Goal: Information Seeking & Learning: Find specific fact

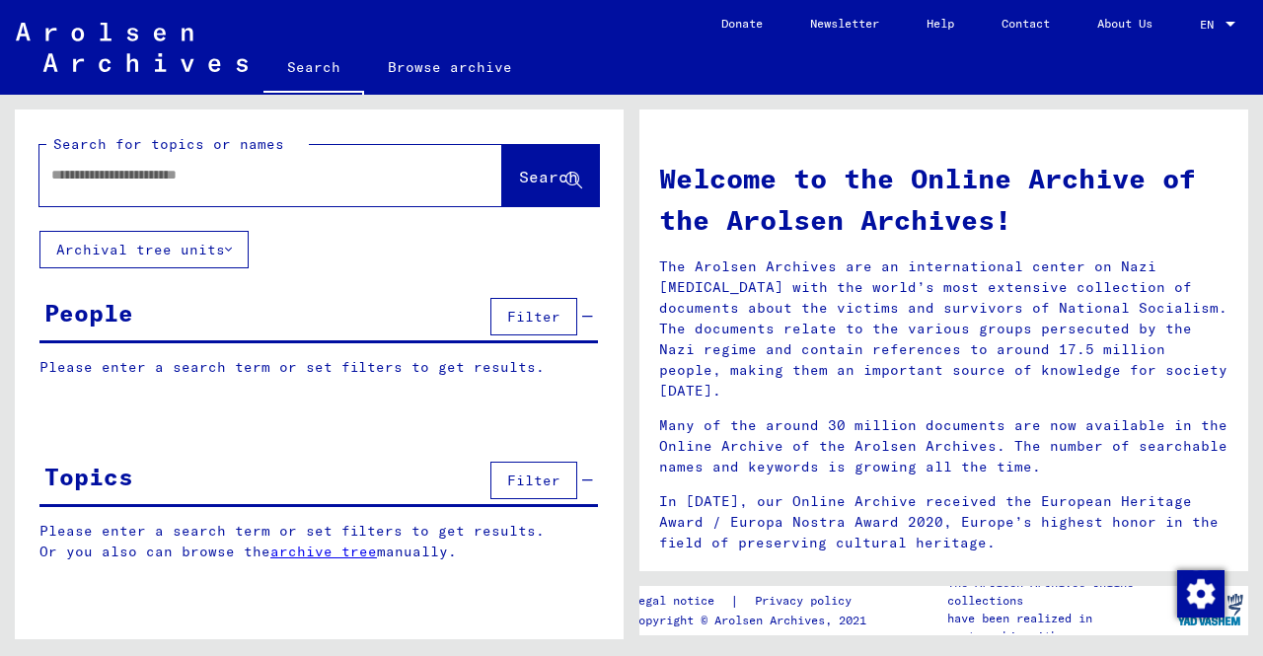
click at [425, 57] on link "Browse archive" at bounding box center [450, 66] width 172 height 47
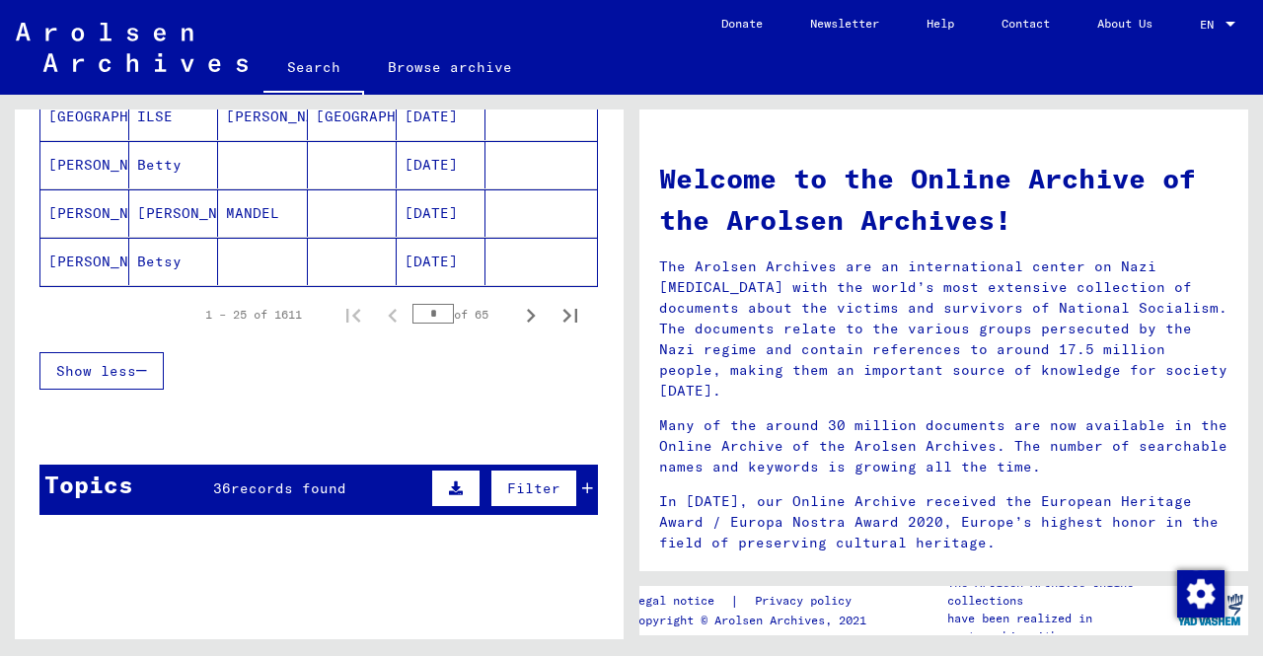
scroll to position [1283, 0]
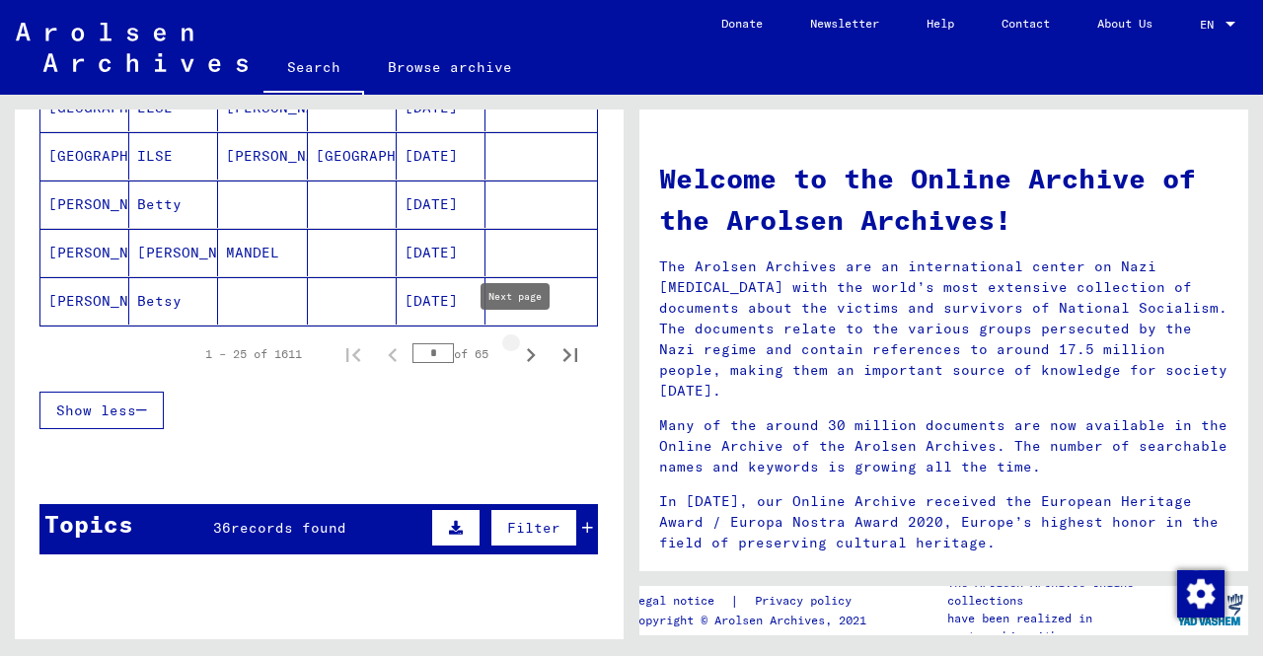
click at [517, 348] on icon "Next page" at bounding box center [531, 355] width 28 height 28
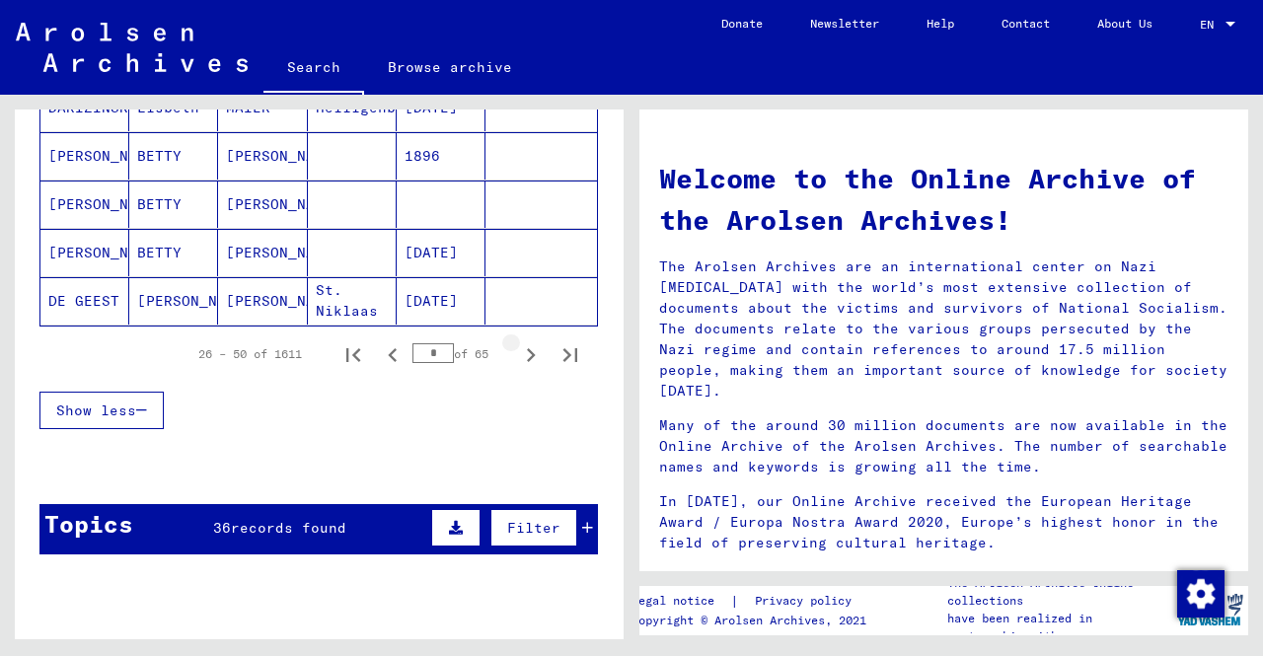
click at [517, 348] on icon "Next page" at bounding box center [531, 355] width 28 height 28
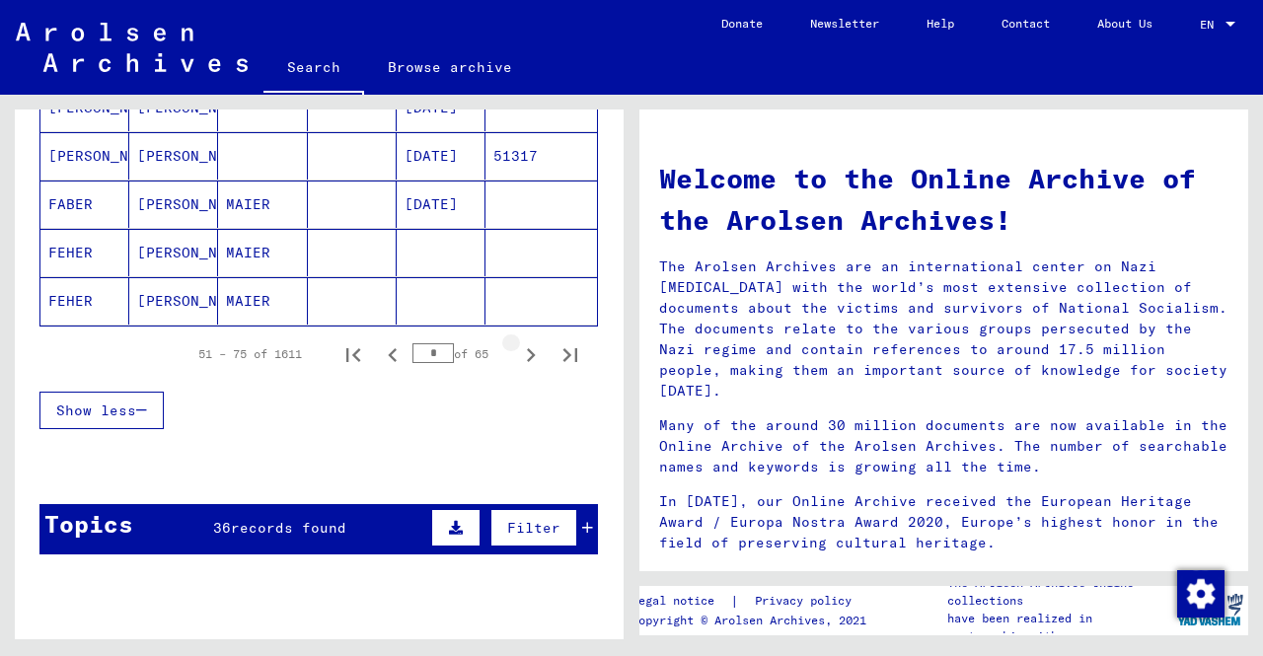
click at [517, 348] on icon "Next page" at bounding box center [531, 355] width 28 height 28
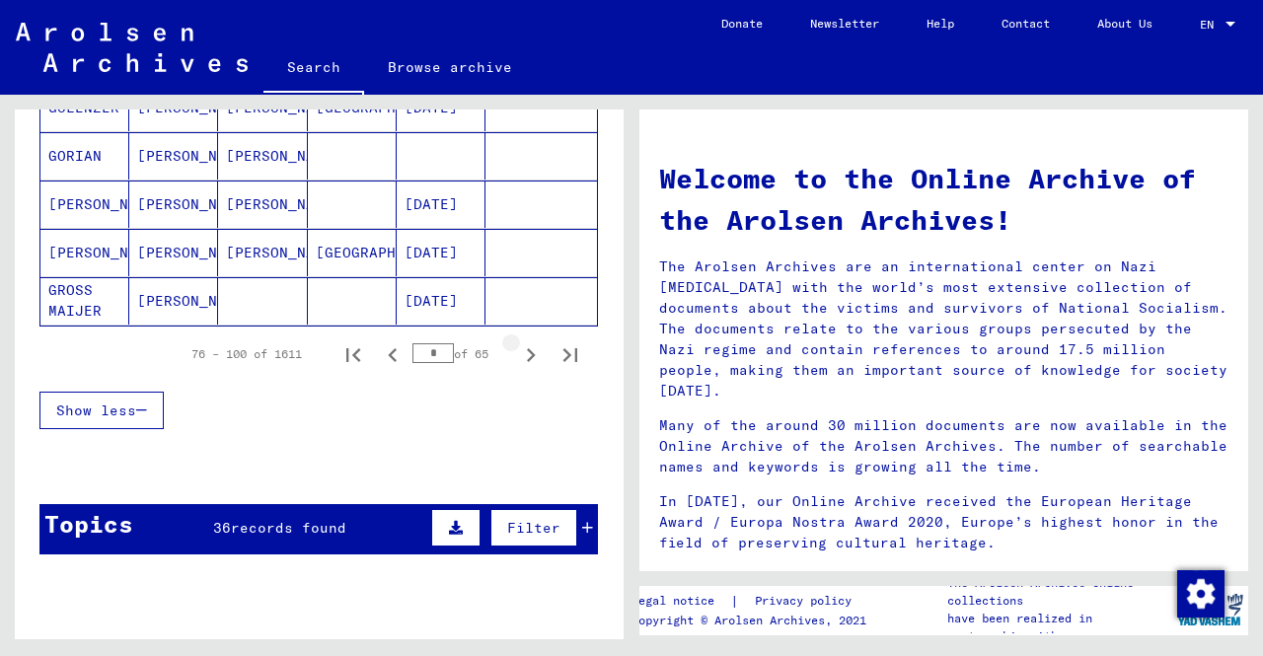
click at [517, 348] on icon "Next page" at bounding box center [531, 355] width 28 height 28
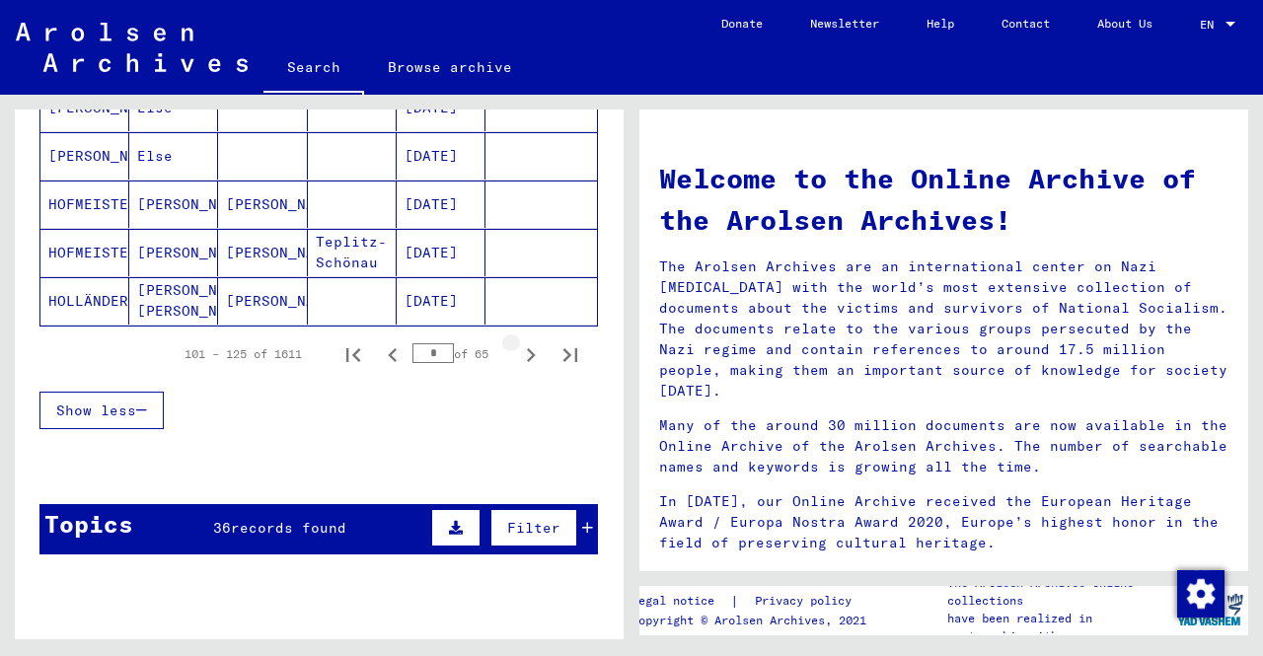
click at [517, 348] on icon "Next page" at bounding box center [531, 355] width 28 height 28
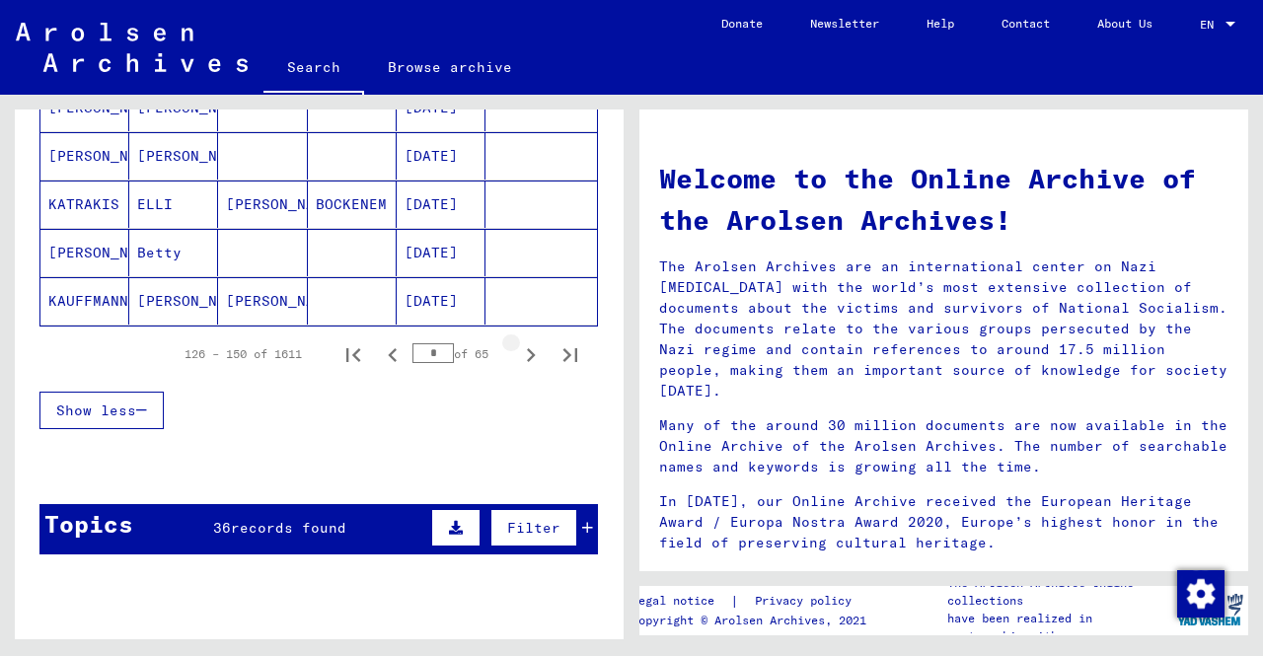
click at [517, 348] on icon "Next page" at bounding box center [531, 355] width 28 height 28
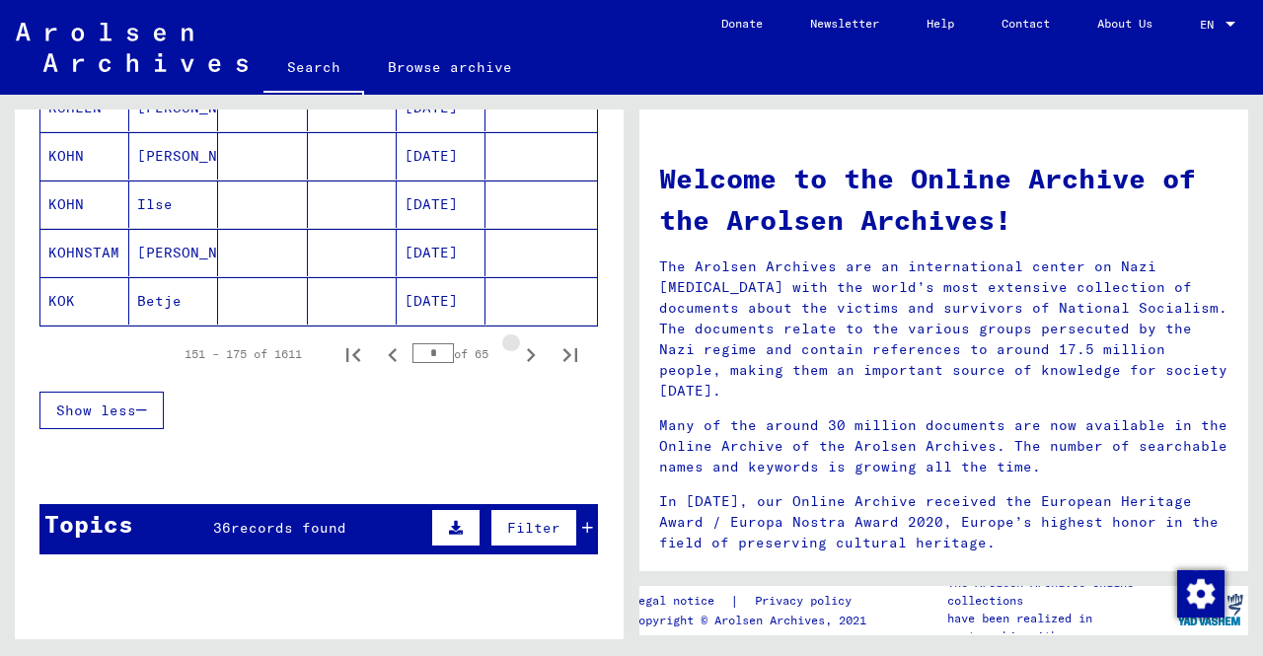
click at [517, 348] on icon "Next page" at bounding box center [531, 355] width 28 height 28
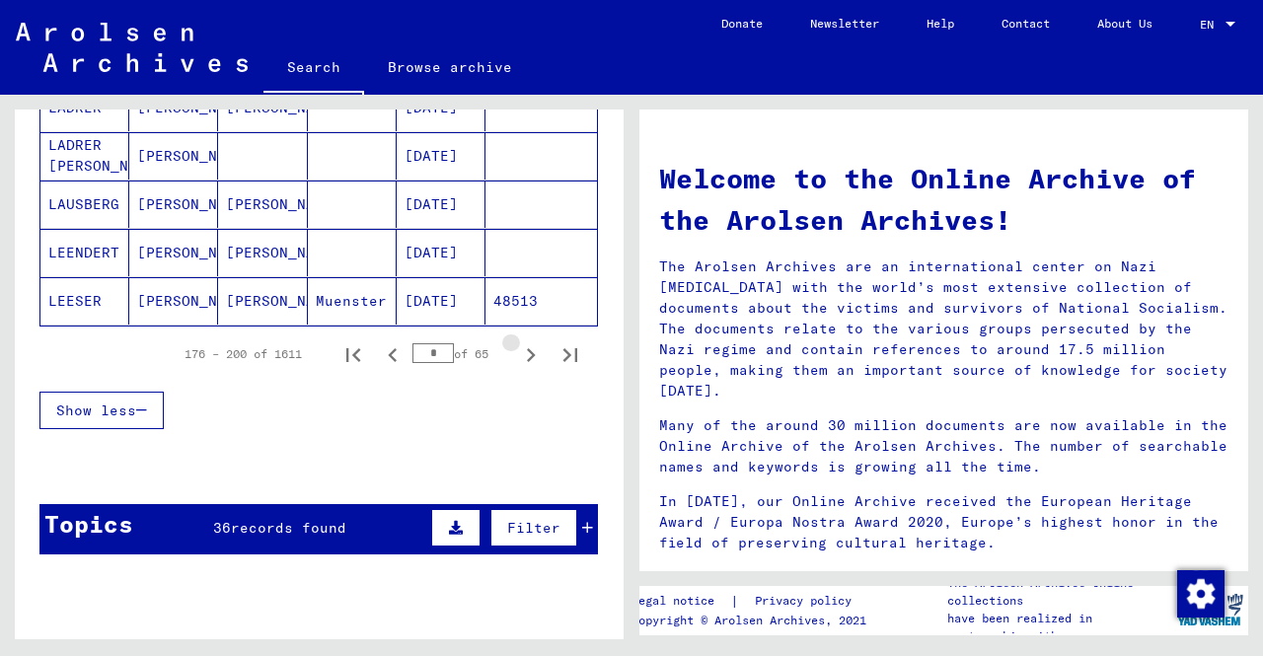
click at [517, 348] on icon "Next page" at bounding box center [531, 355] width 28 height 28
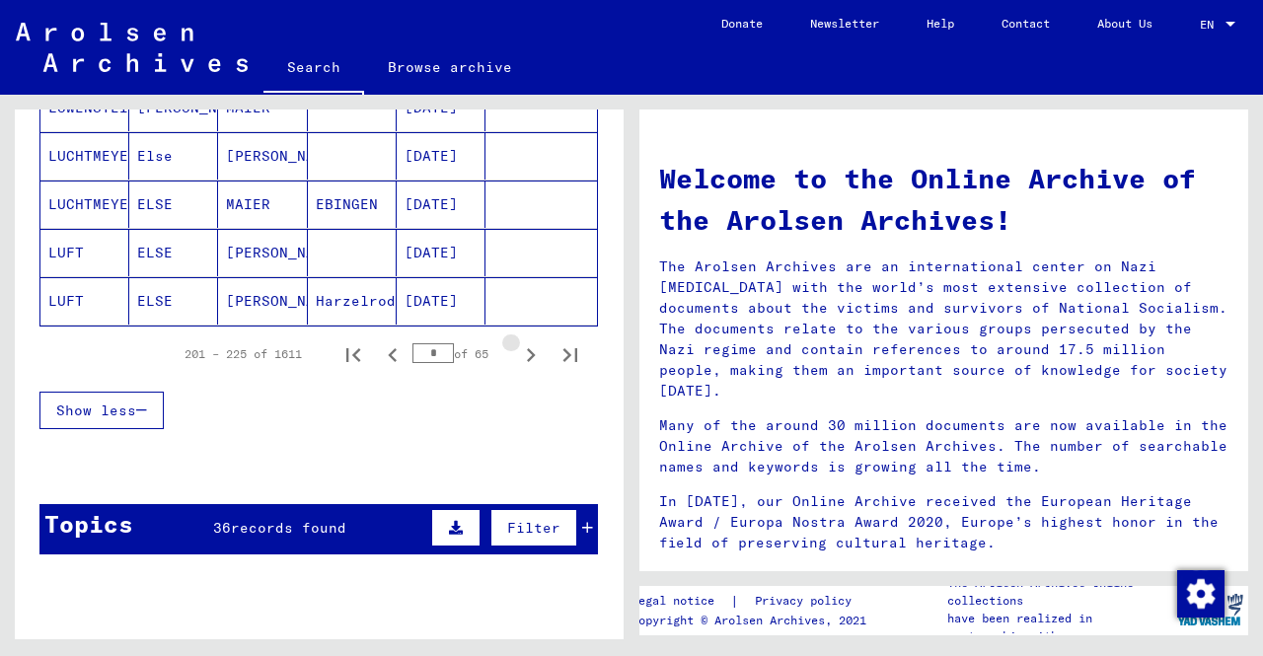
click at [517, 348] on icon "Next page" at bounding box center [531, 355] width 28 height 28
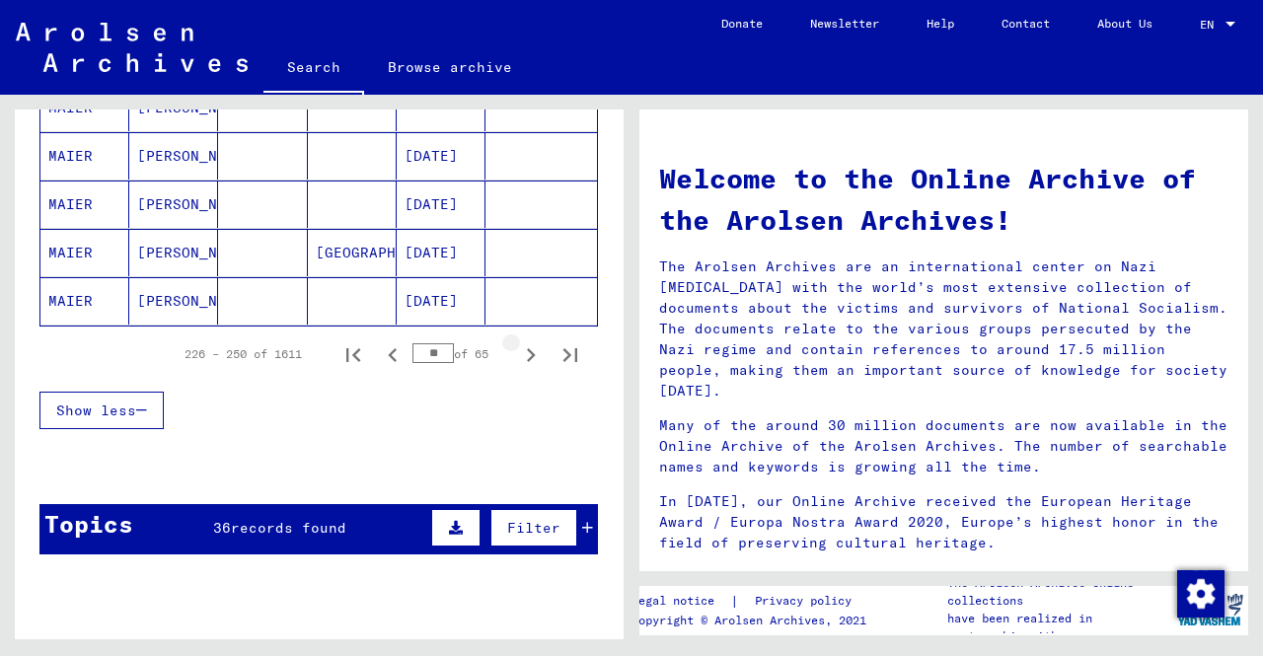
click at [517, 348] on icon "Next page" at bounding box center [531, 355] width 28 height 28
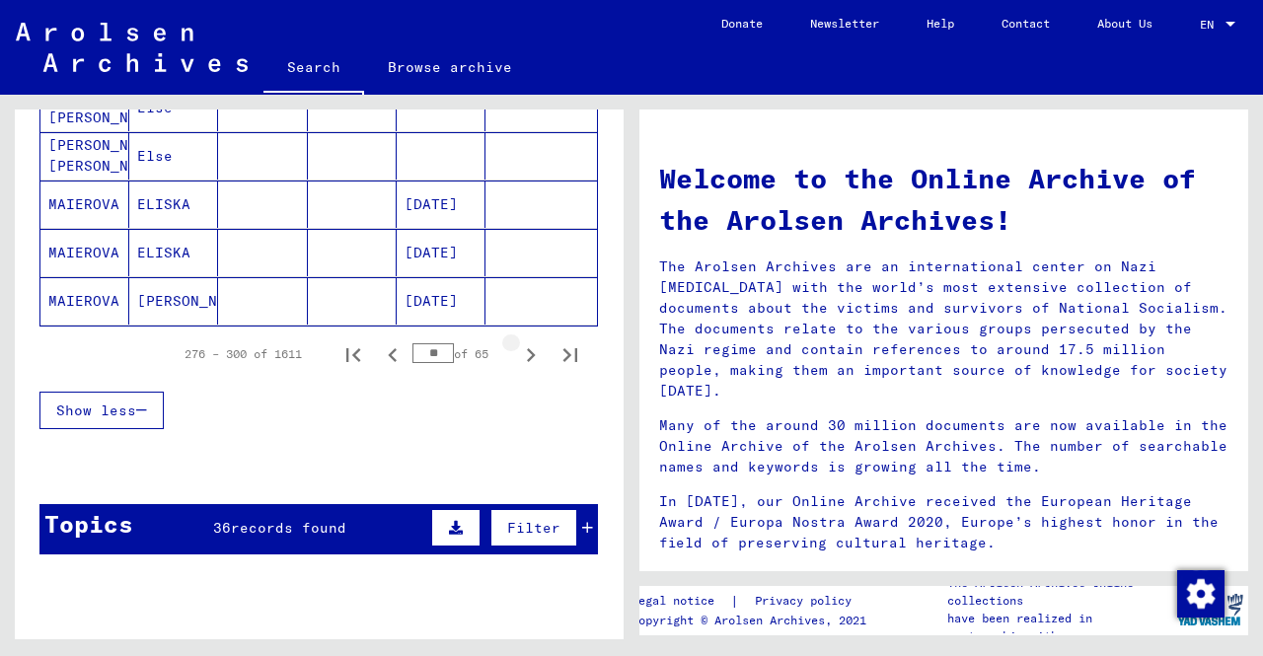
click at [517, 348] on icon "Next page" at bounding box center [531, 355] width 28 height 28
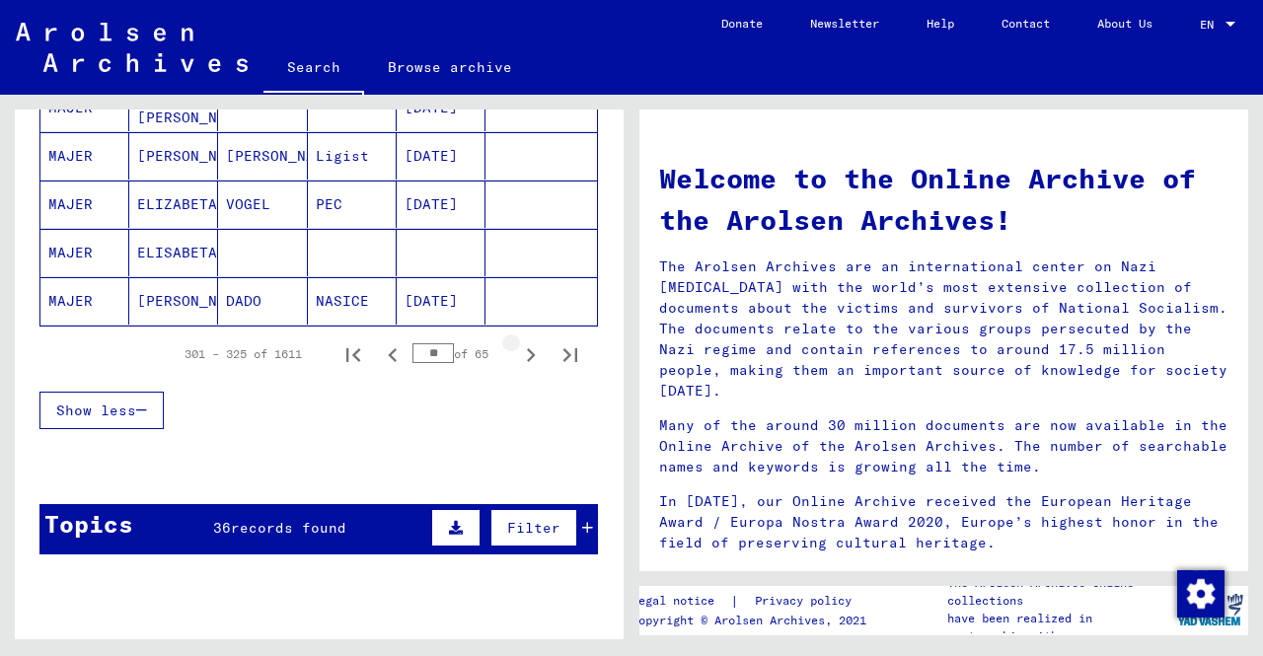
click at [517, 348] on icon "Next page" at bounding box center [531, 355] width 28 height 28
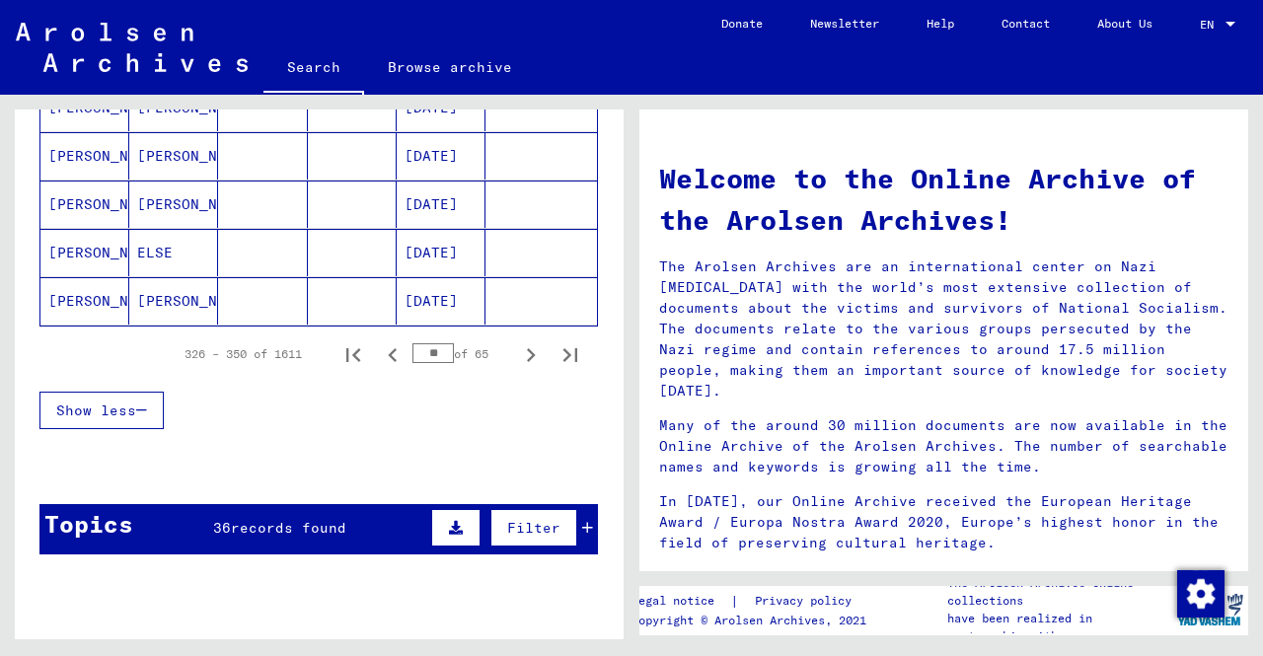
click at [517, 348] on icon "Next page" at bounding box center [531, 355] width 28 height 28
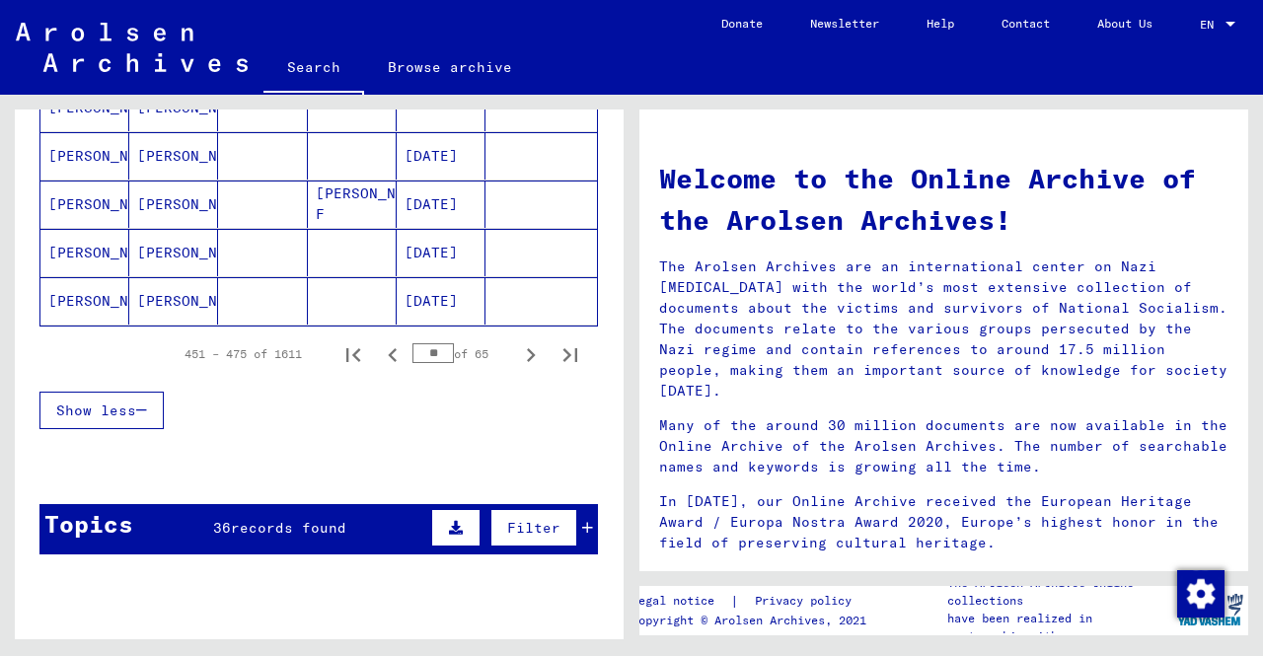
click at [517, 348] on icon "Next page" at bounding box center [531, 355] width 28 height 28
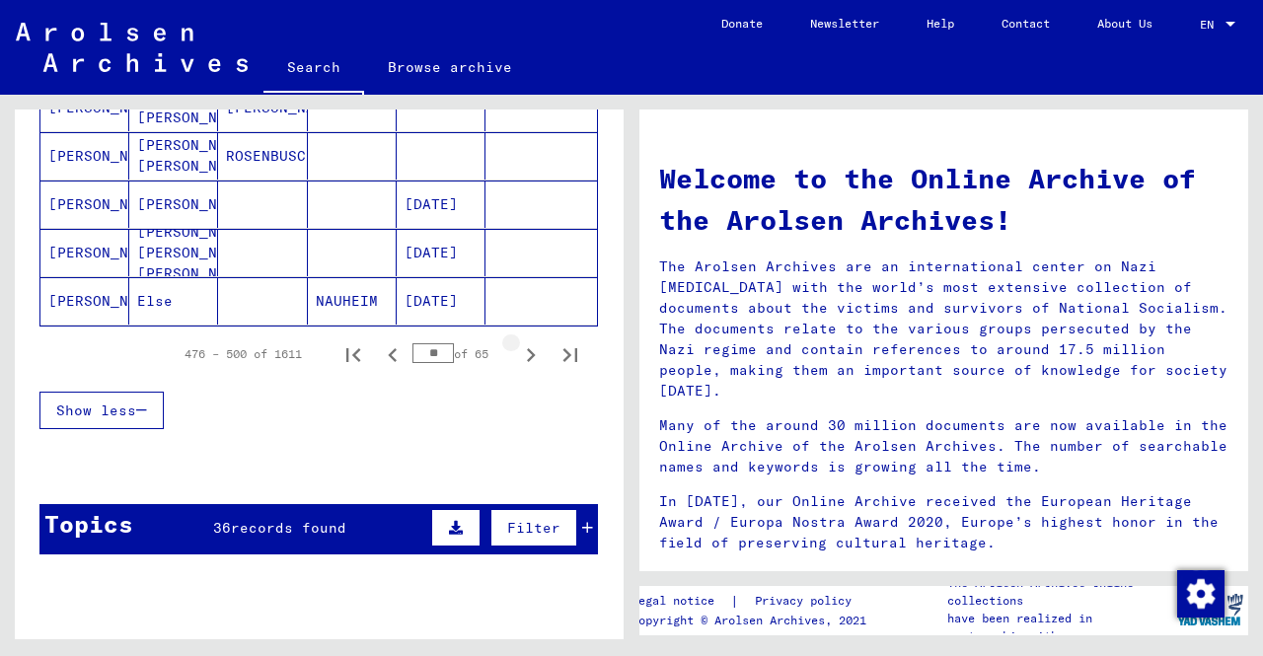
click at [517, 348] on icon "Next page" at bounding box center [531, 355] width 28 height 28
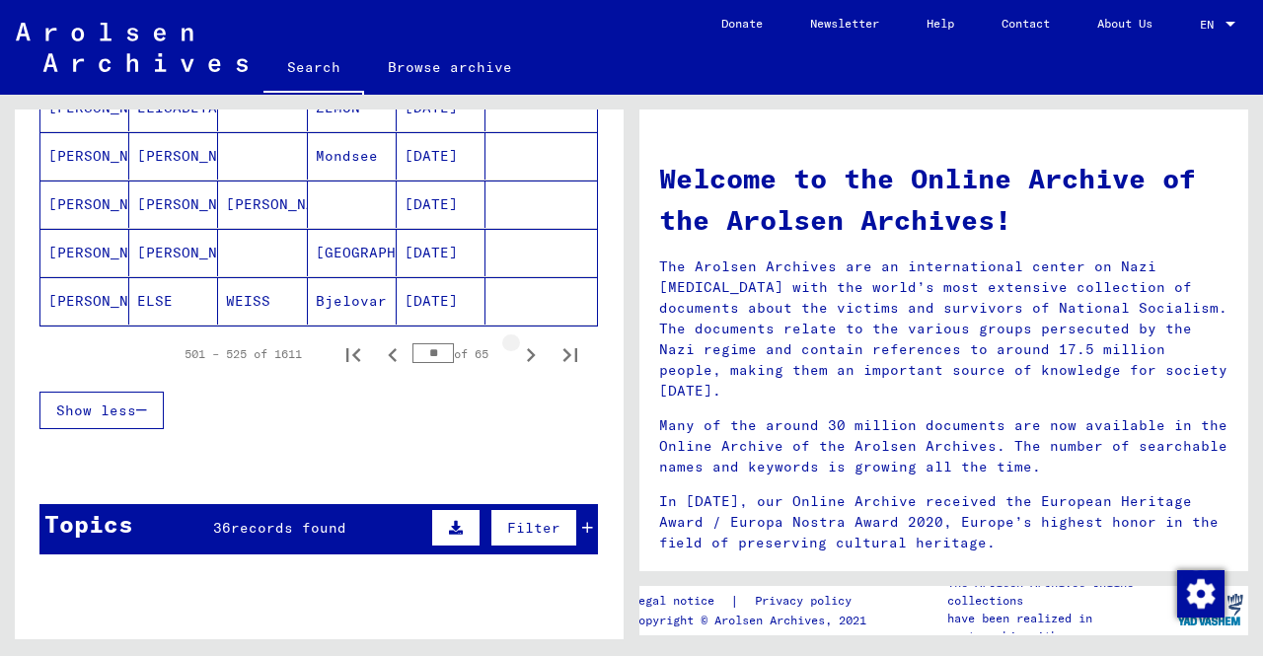
click at [517, 348] on icon "Next page" at bounding box center [531, 355] width 28 height 28
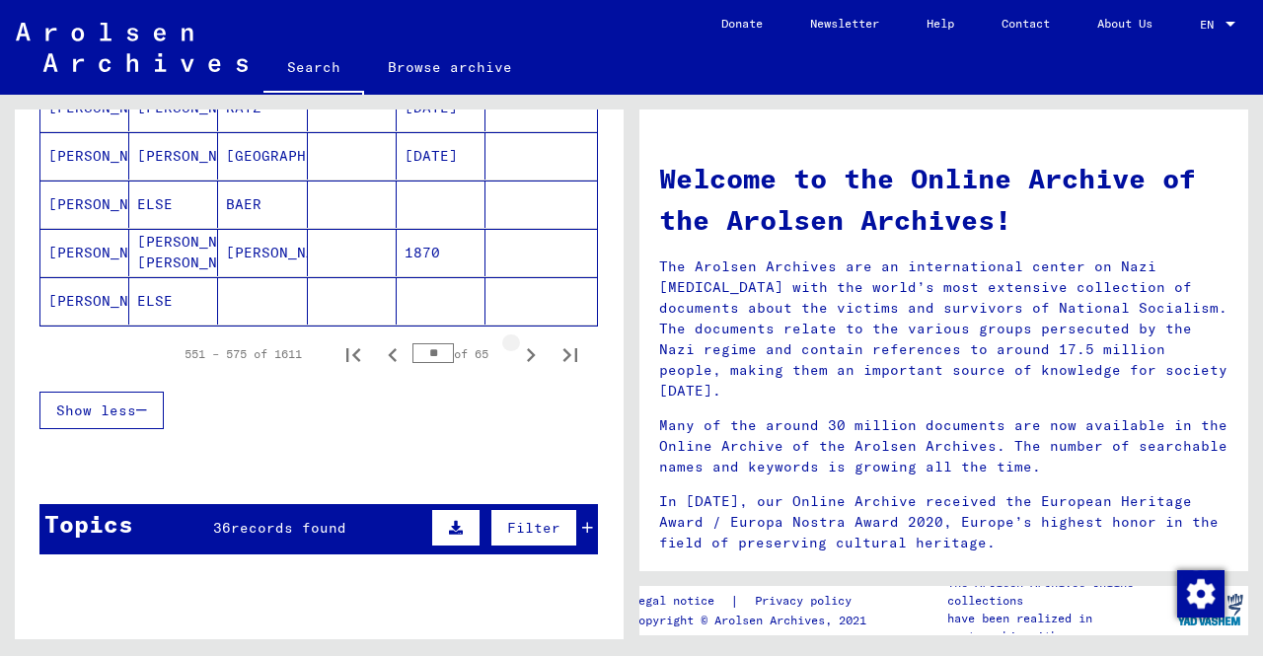
click at [517, 348] on icon "Next page" at bounding box center [531, 355] width 28 height 28
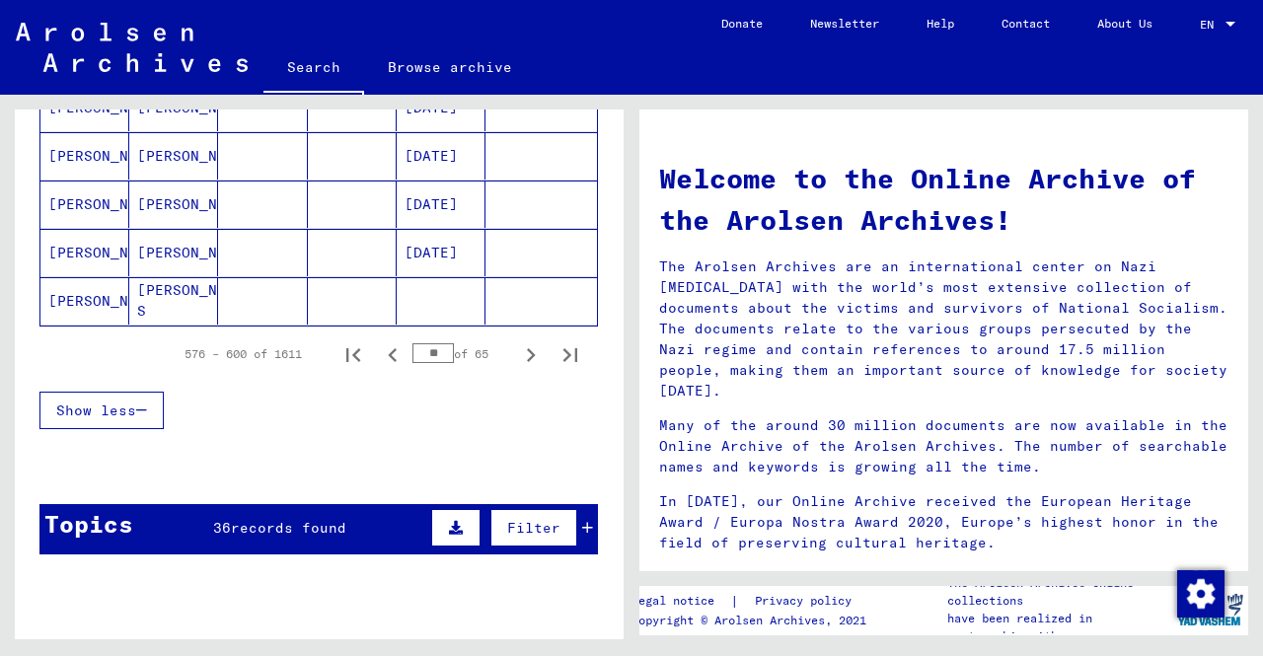
click at [517, 348] on icon "Next page" at bounding box center [531, 355] width 28 height 28
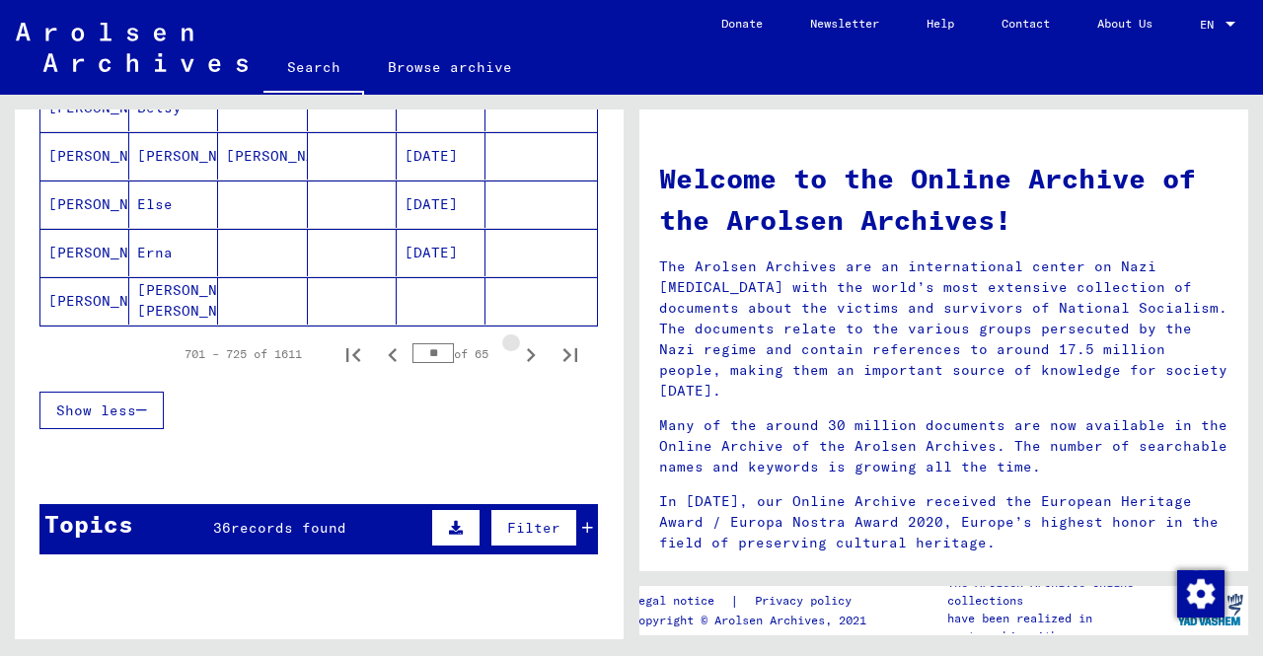
click at [517, 348] on icon "Next page" at bounding box center [531, 355] width 28 height 28
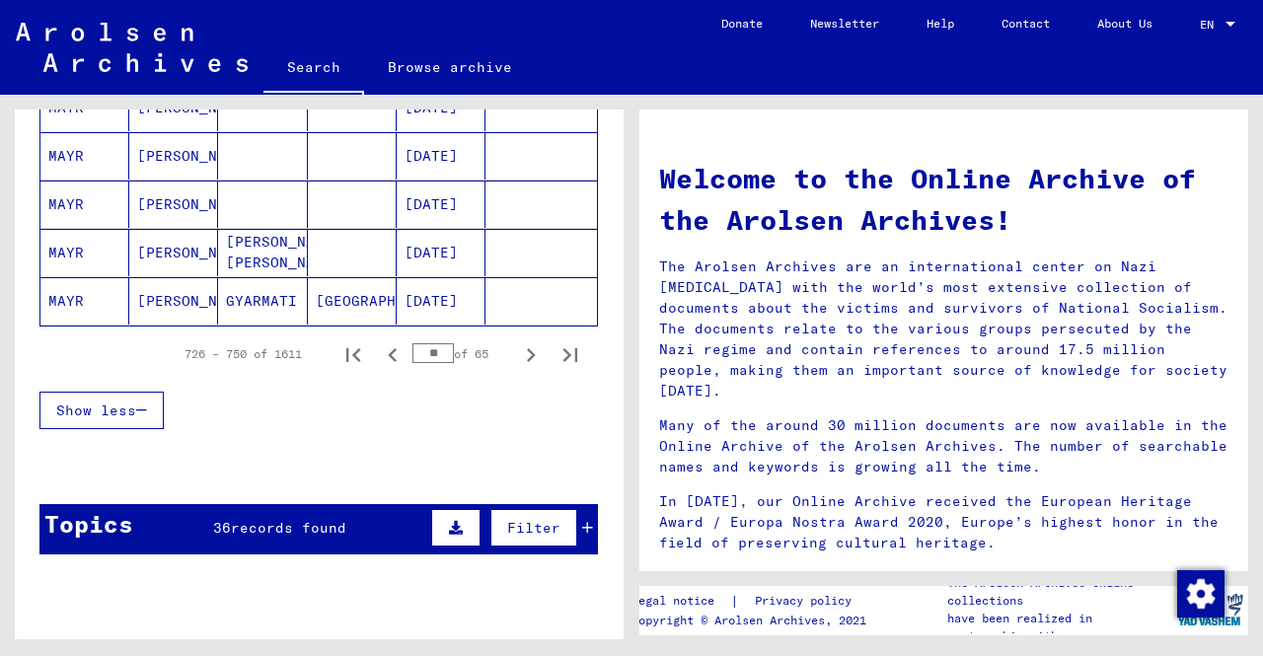
click at [517, 348] on icon "Next page" at bounding box center [531, 355] width 28 height 28
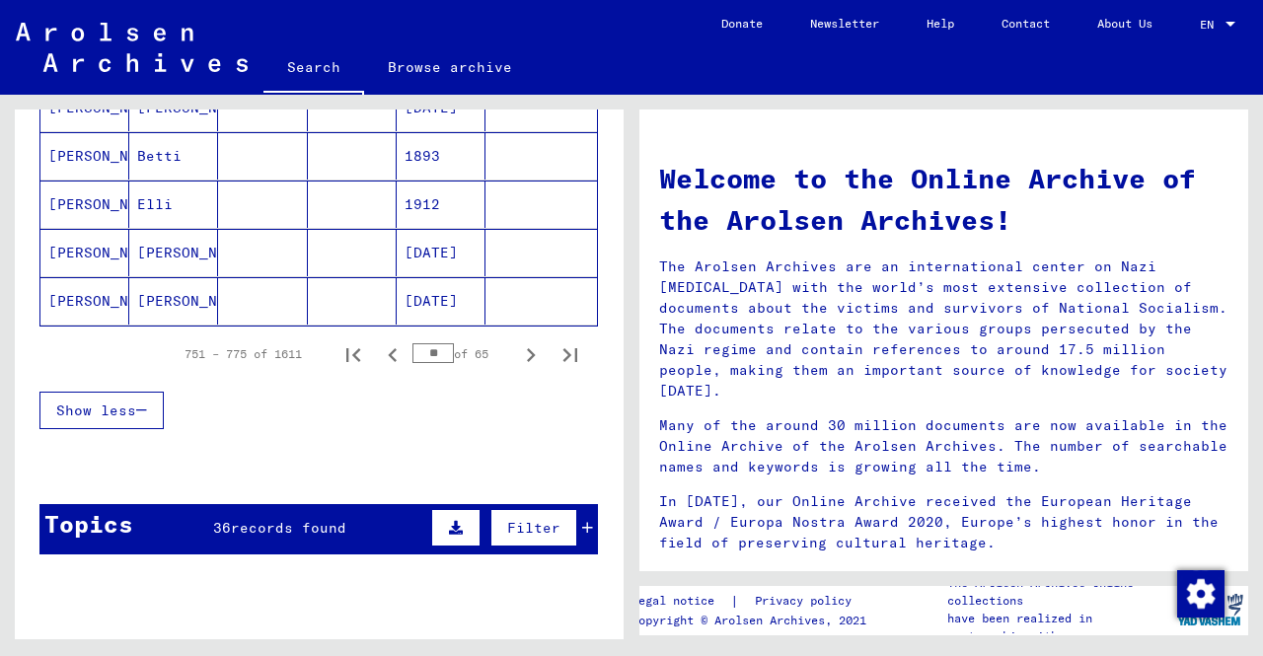
click at [517, 348] on icon "Next page" at bounding box center [531, 355] width 28 height 28
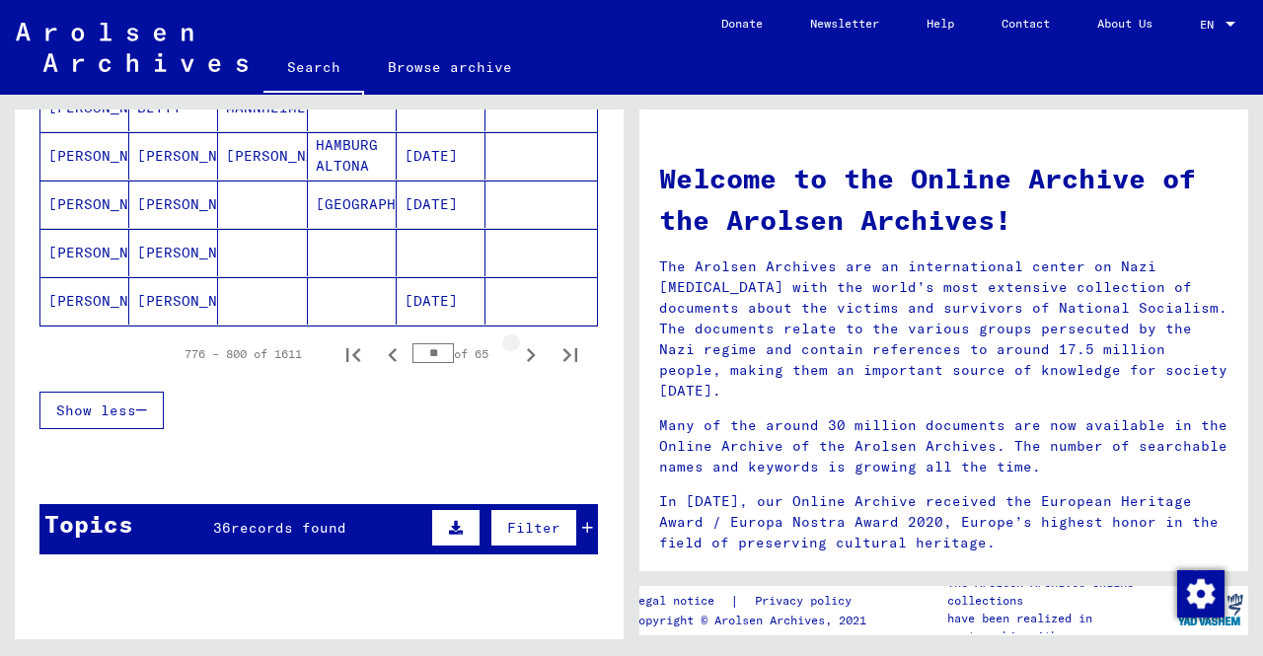
click at [517, 348] on icon "Next page" at bounding box center [531, 355] width 28 height 28
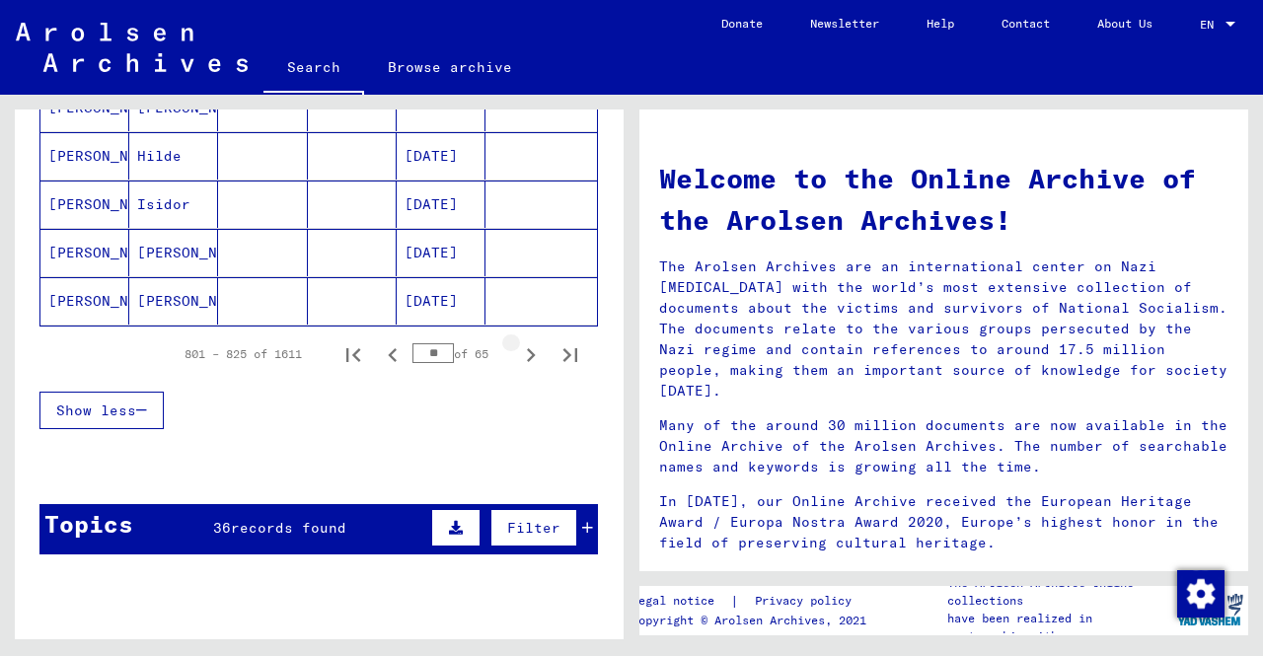
click at [517, 348] on icon "Next page" at bounding box center [531, 355] width 28 height 28
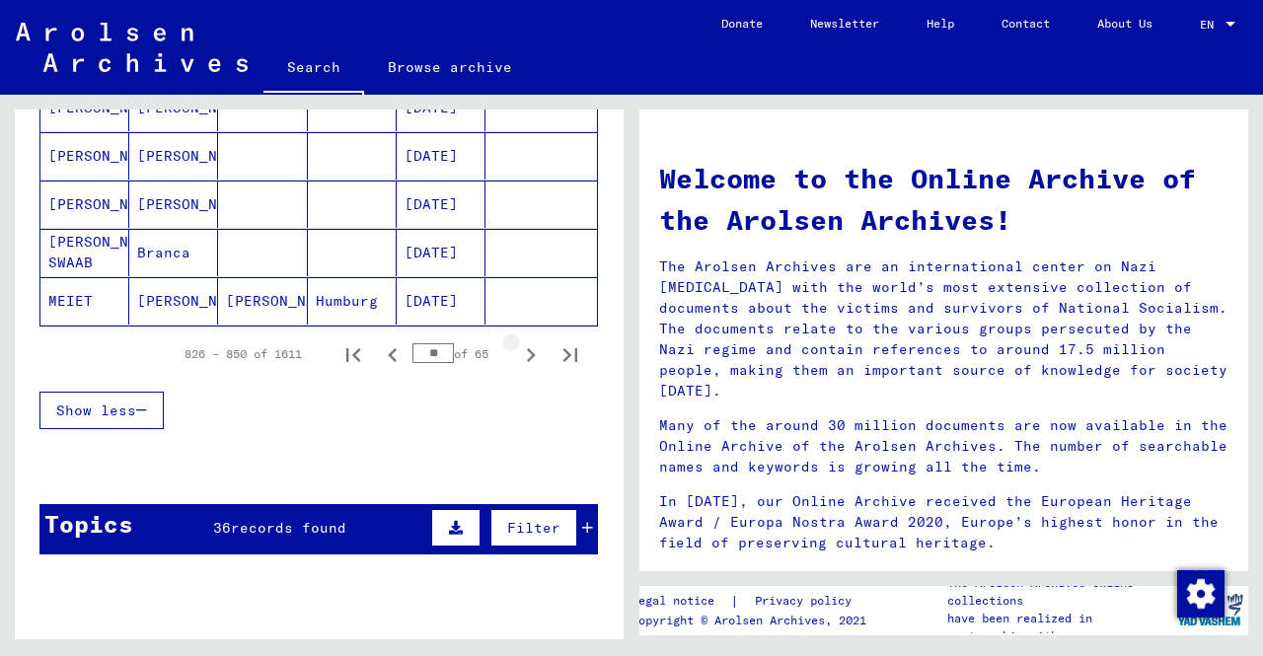
click at [517, 348] on icon "Next page" at bounding box center [531, 355] width 28 height 28
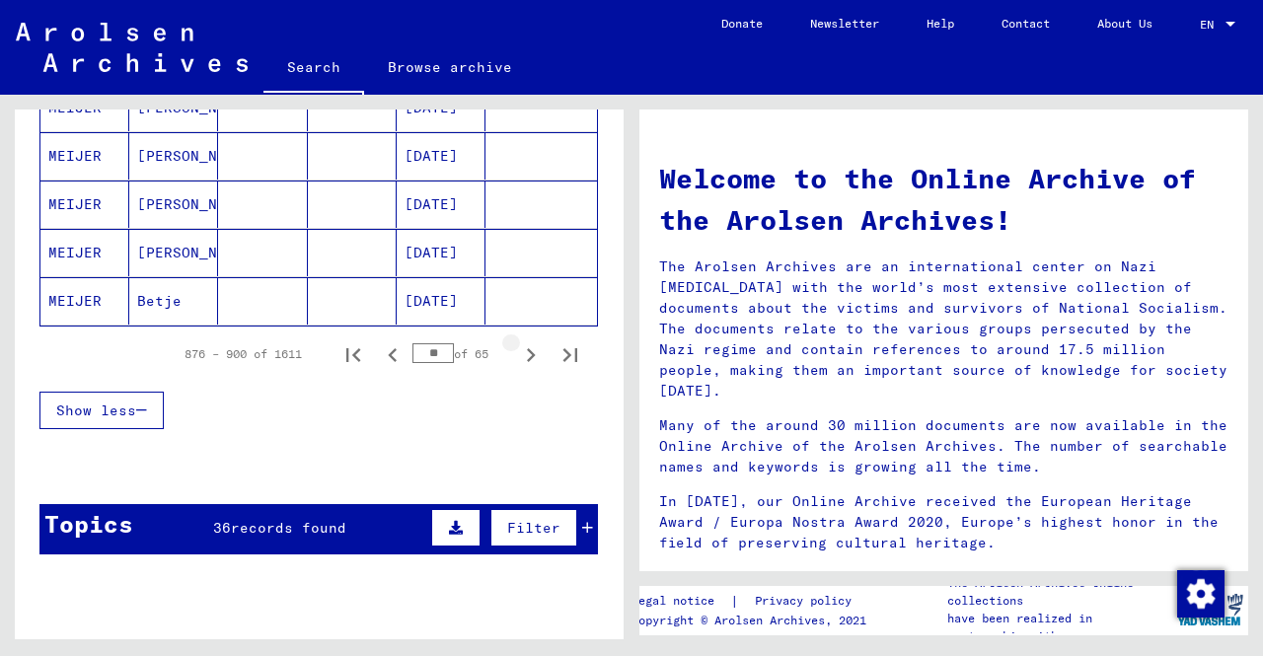
click at [517, 348] on icon "Next page" at bounding box center [531, 355] width 28 height 28
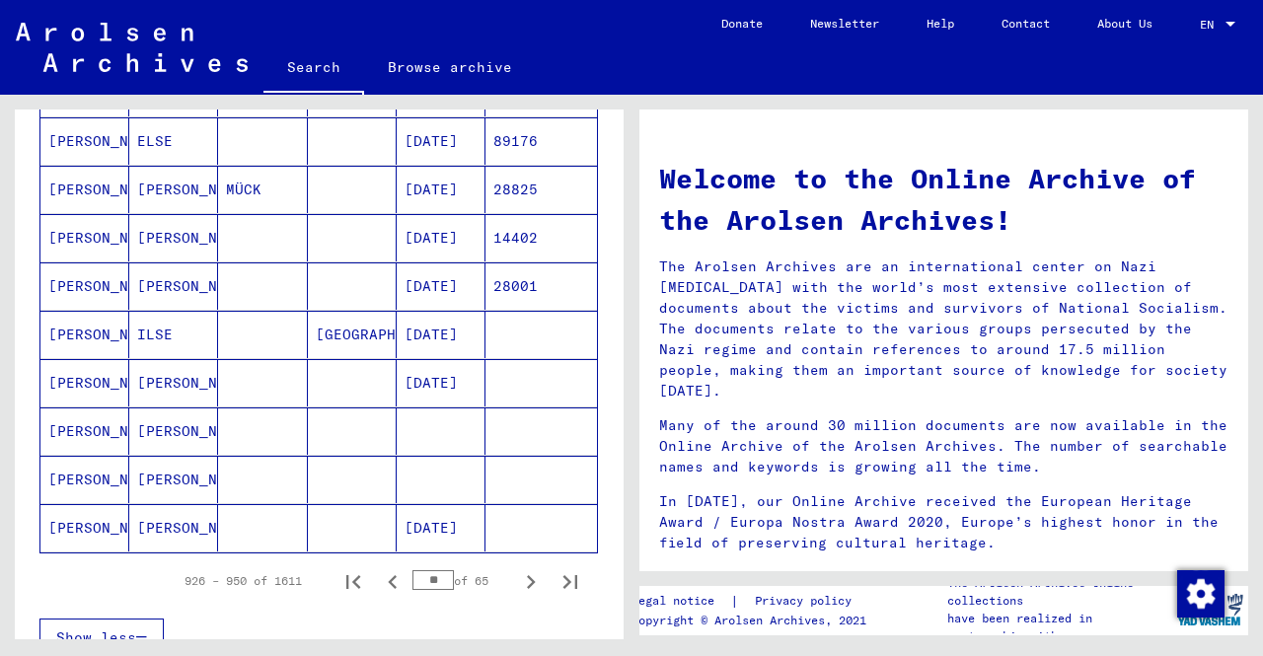
scroll to position [1085, 0]
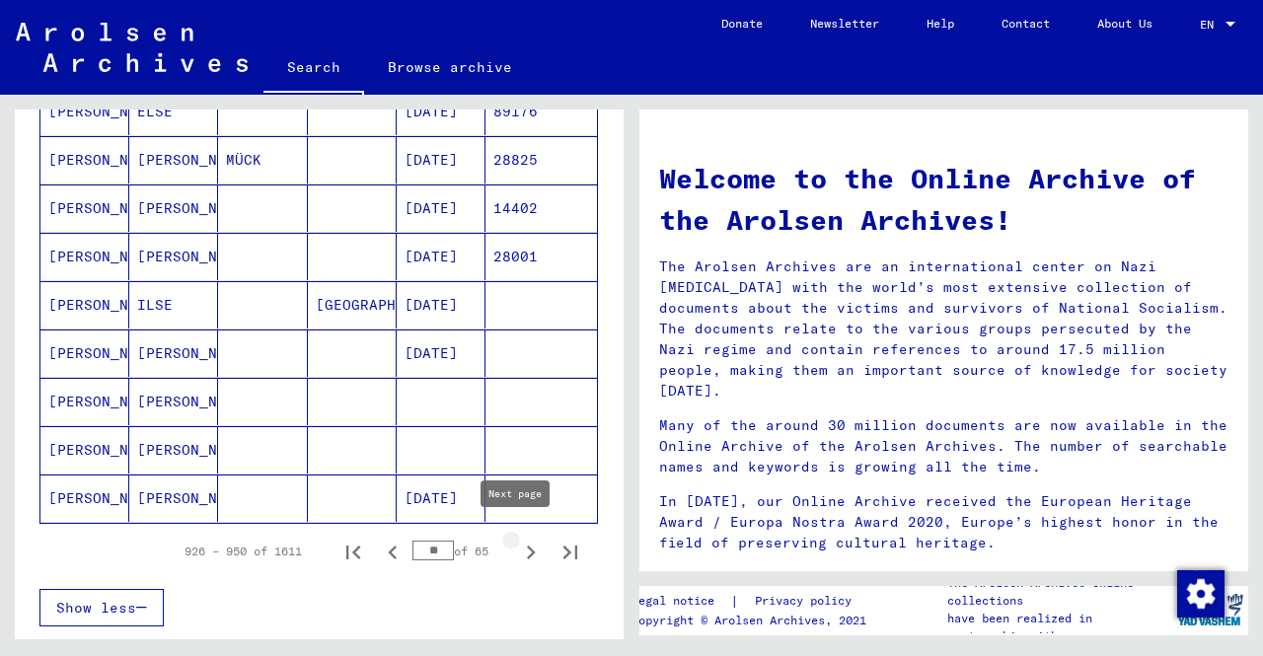
click at [517, 539] on icon "Next page" at bounding box center [531, 553] width 28 height 28
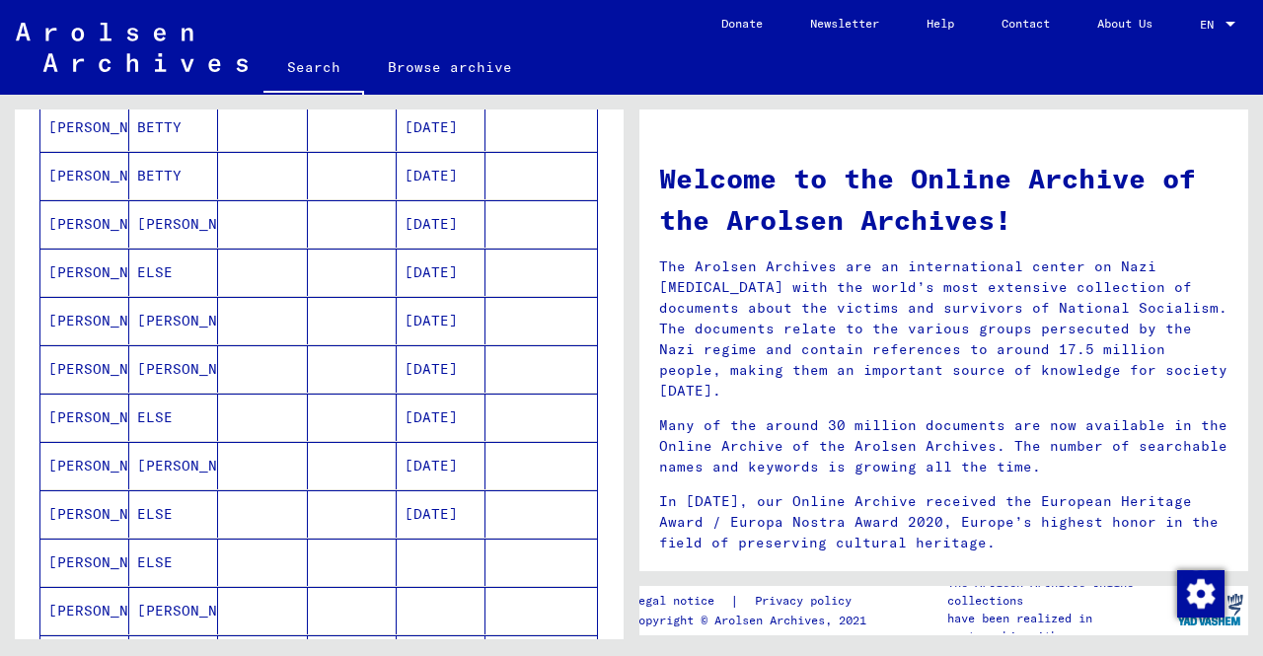
scroll to position [395, 0]
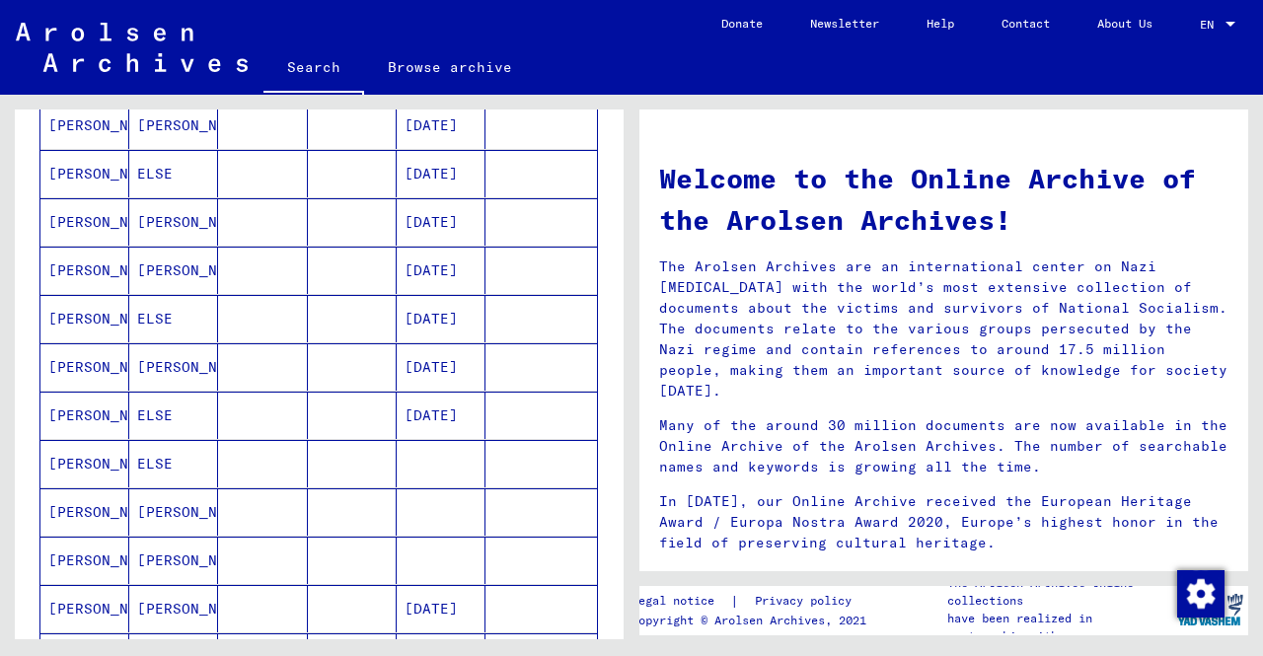
click at [418, 447] on mat-cell at bounding box center [441, 463] width 89 height 47
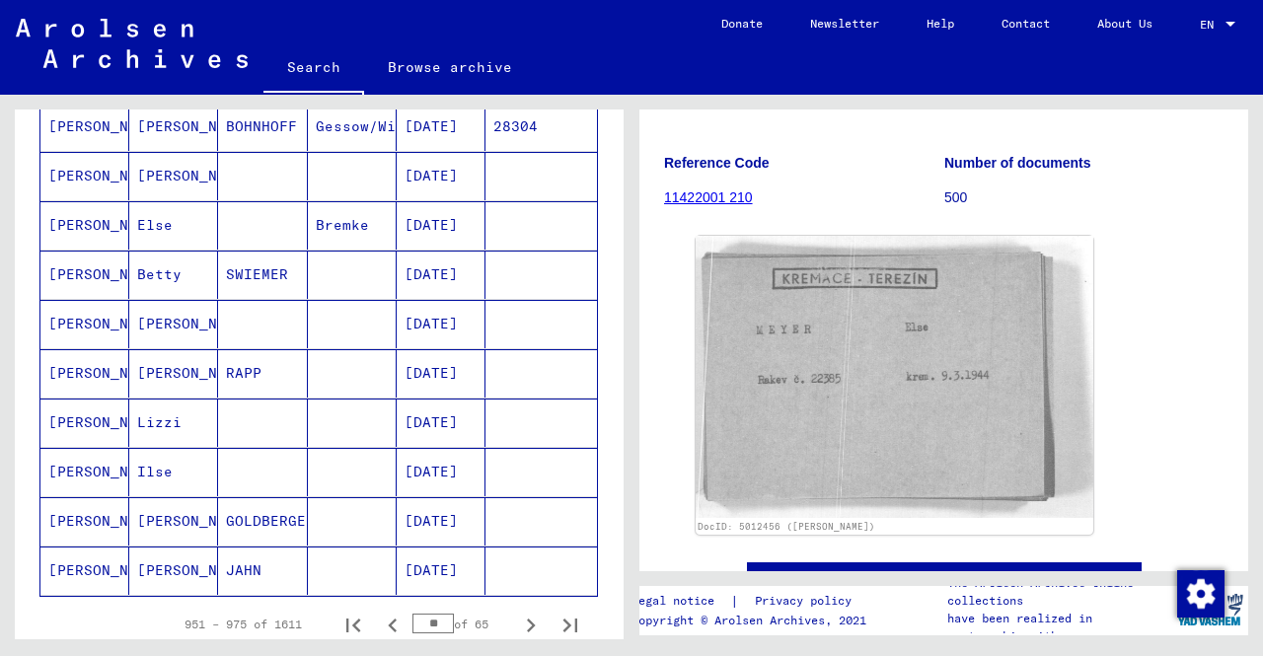
scroll to position [1087, 0]
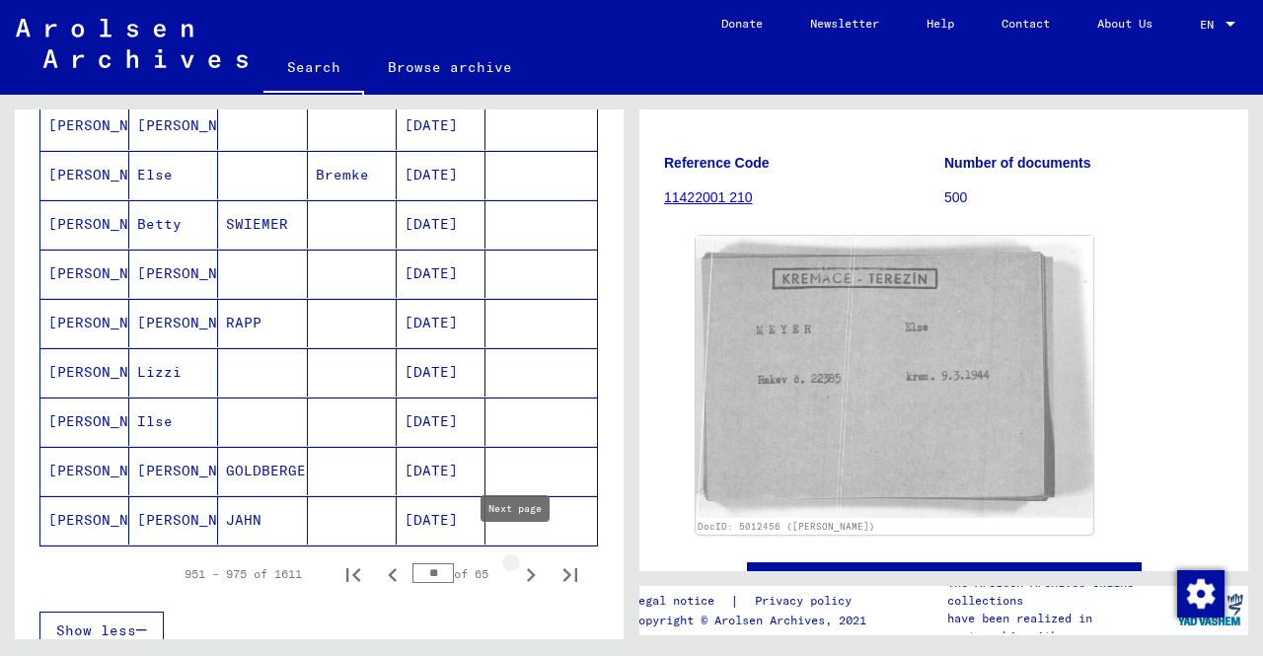
click at [519, 561] on icon "Next page" at bounding box center [531, 575] width 28 height 28
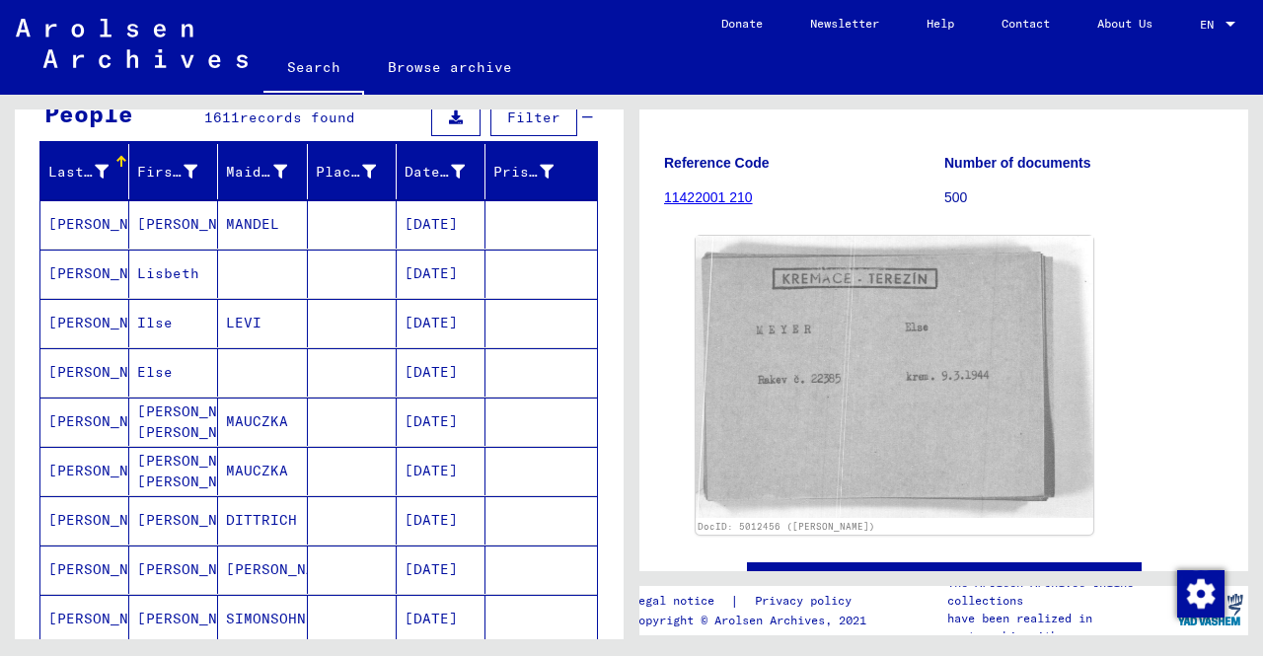
scroll to position [298, 0]
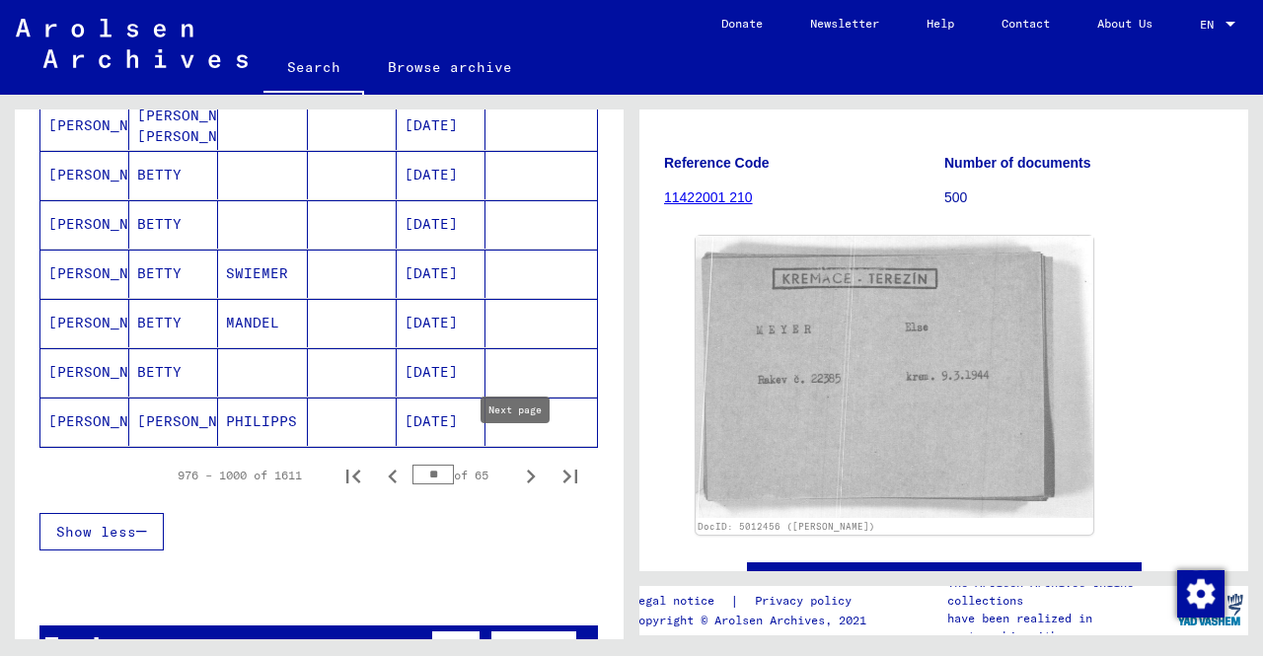
click at [517, 463] on icon "Next page" at bounding box center [531, 477] width 28 height 28
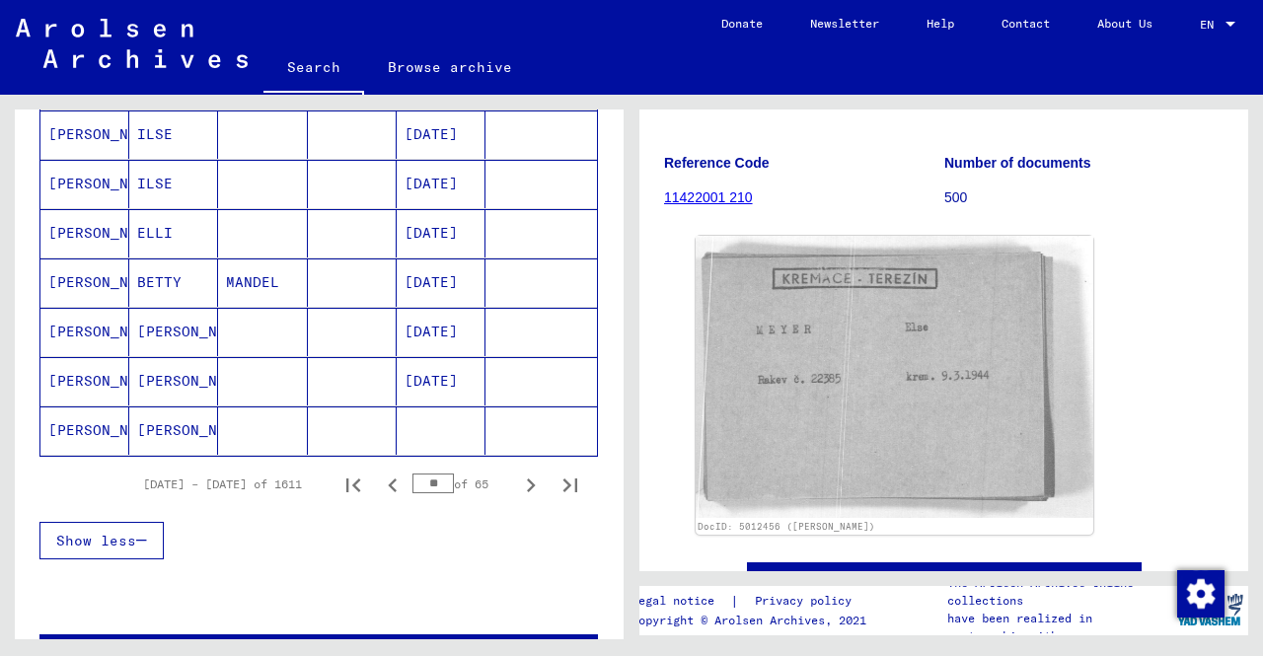
scroll to position [1186, 0]
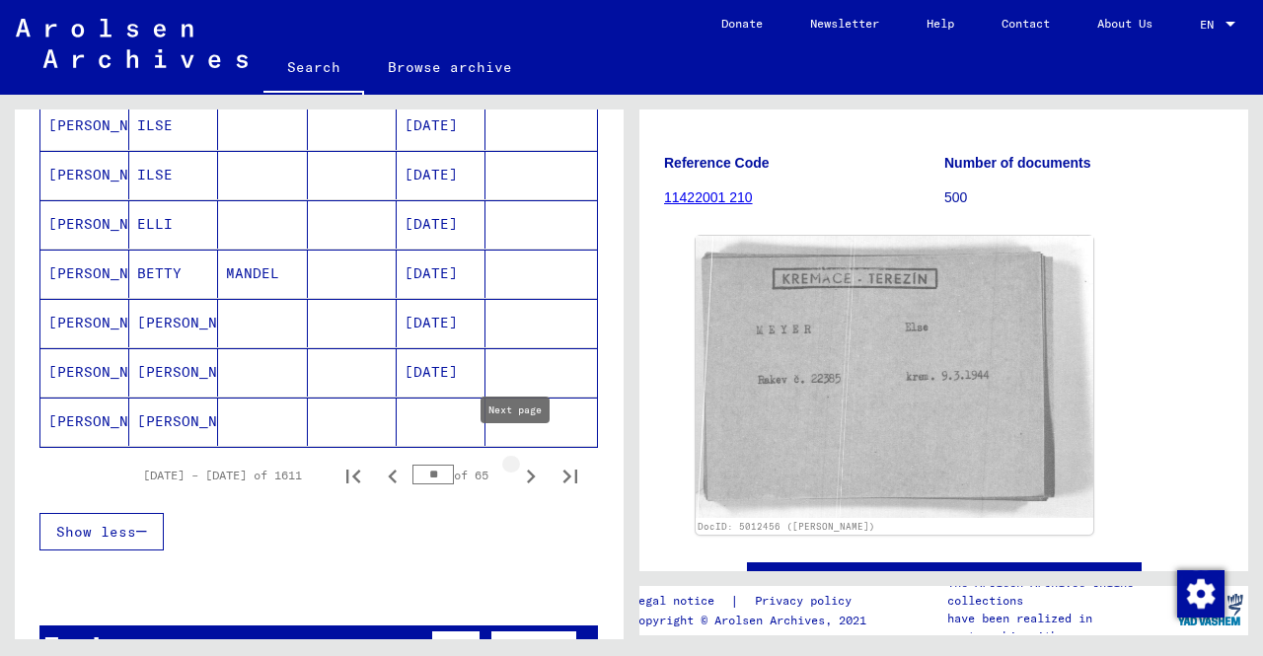
click at [521, 464] on icon "Next page" at bounding box center [531, 477] width 28 height 28
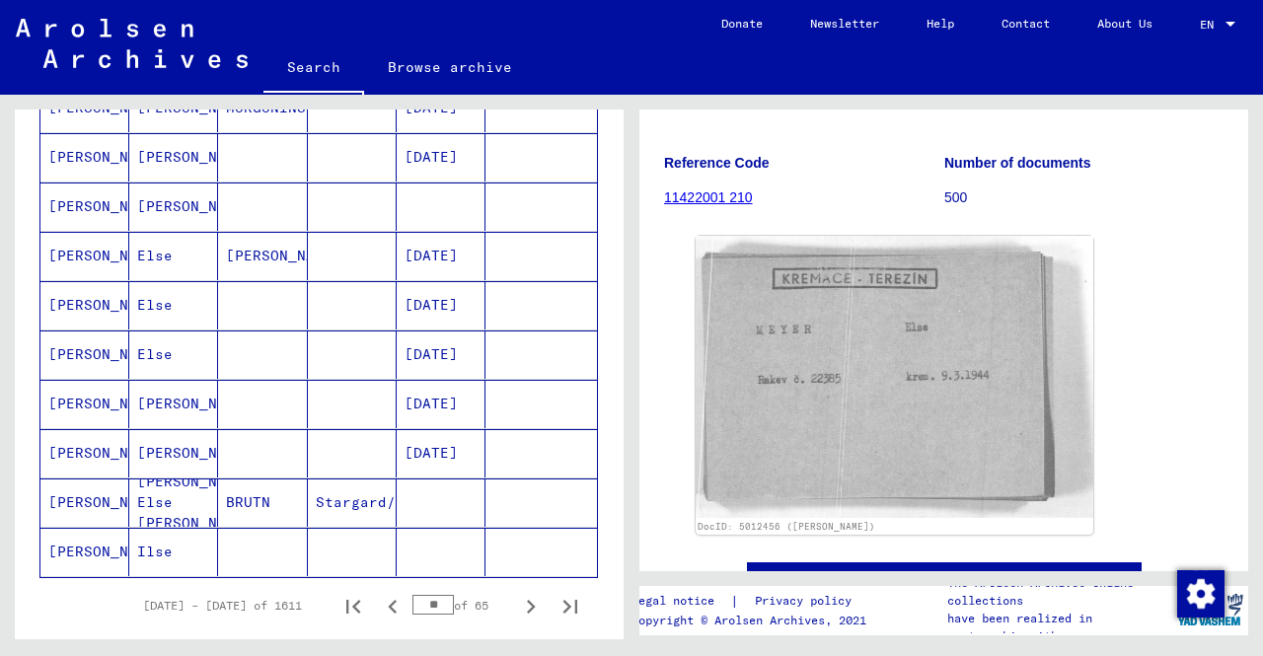
scroll to position [1087, 0]
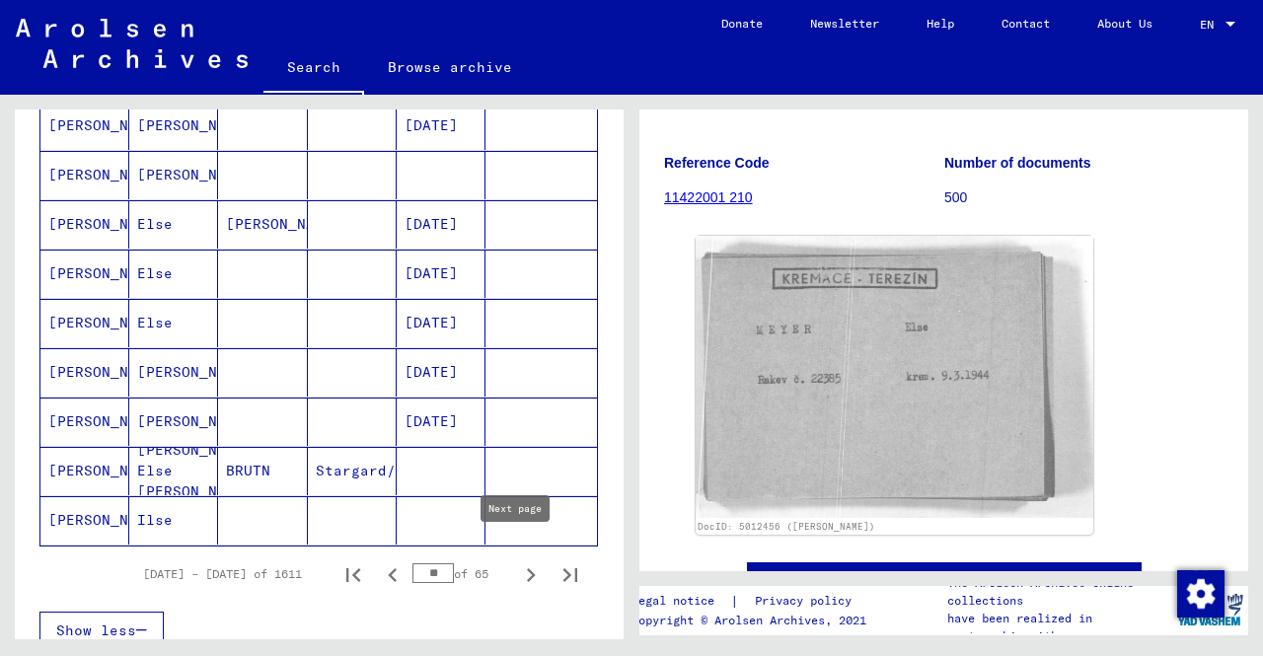
click at [521, 561] on icon "Next page" at bounding box center [531, 575] width 28 height 28
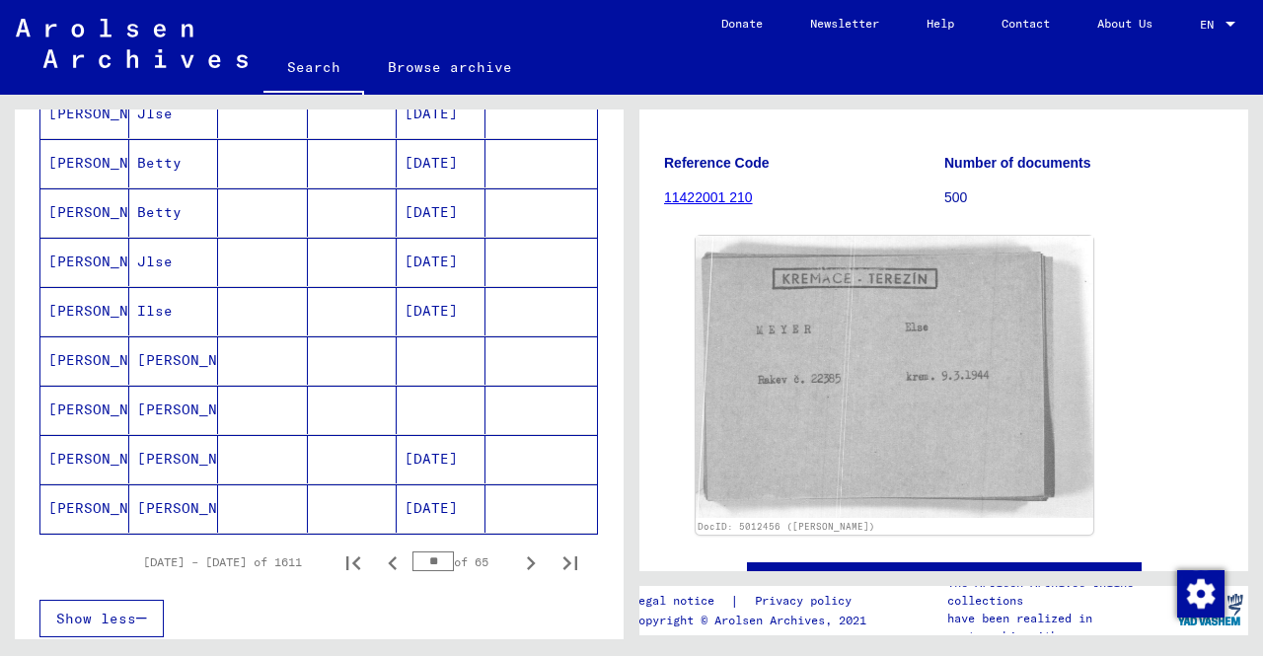
scroll to position [1184, 0]
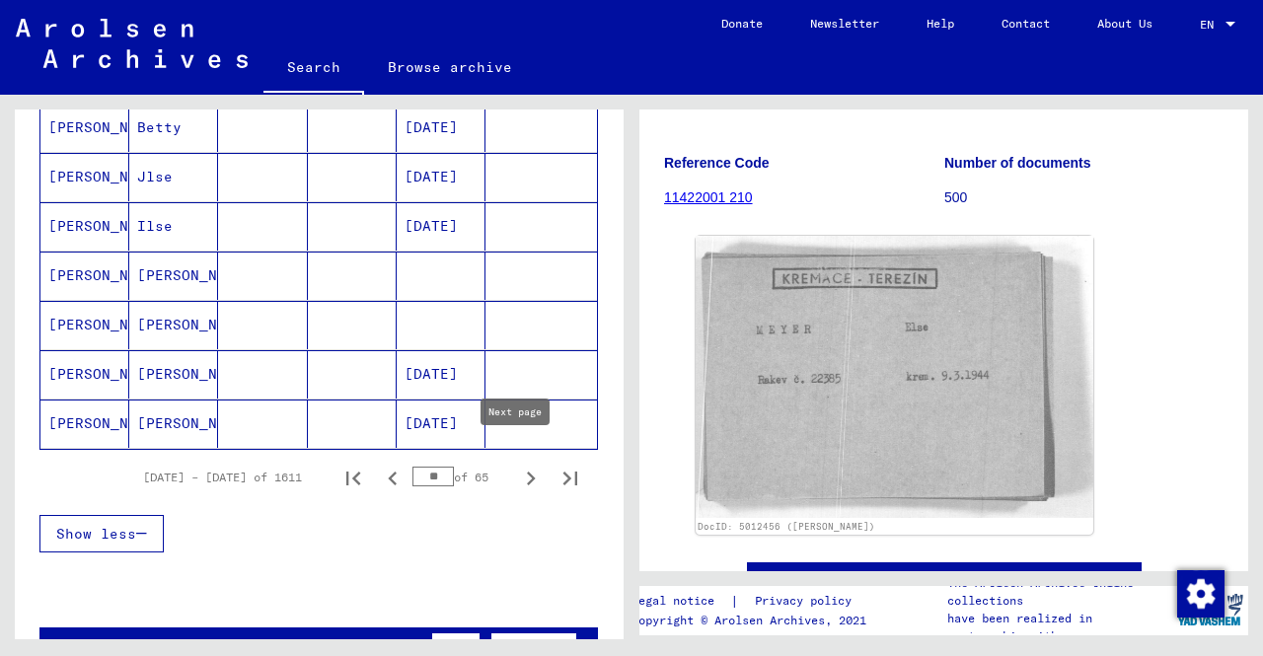
click at [519, 465] on icon "Next page" at bounding box center [531, 479] width 28 height 28
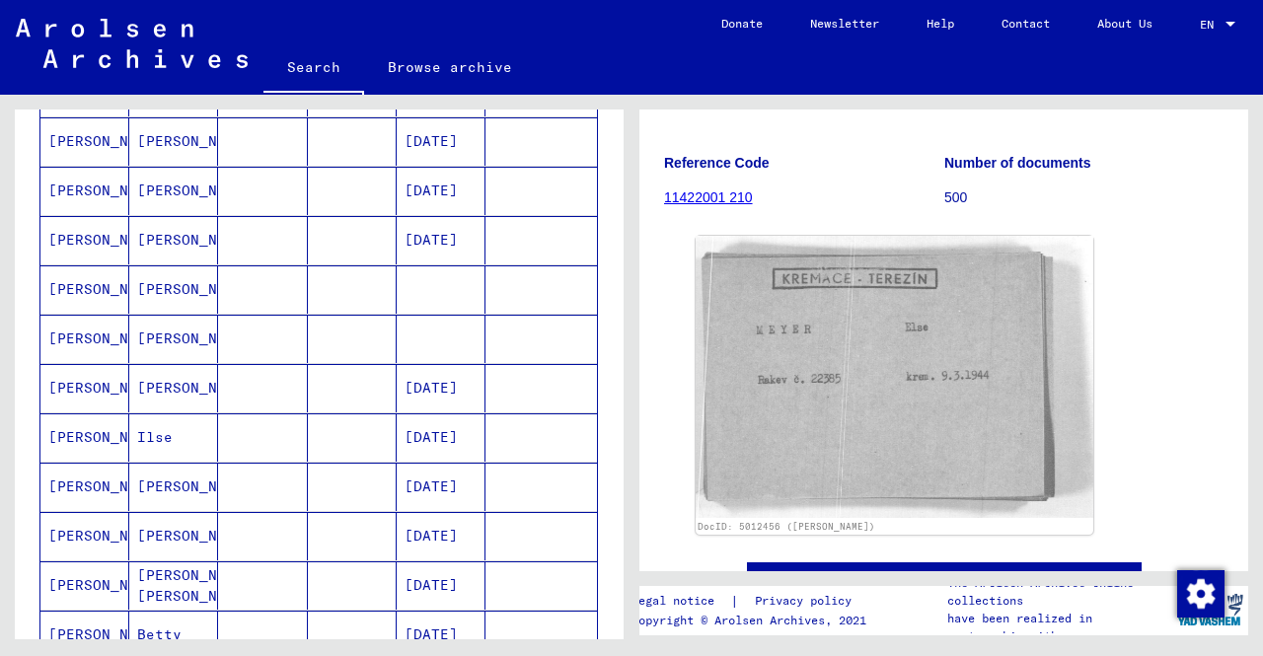
scroll to position [197, 0]
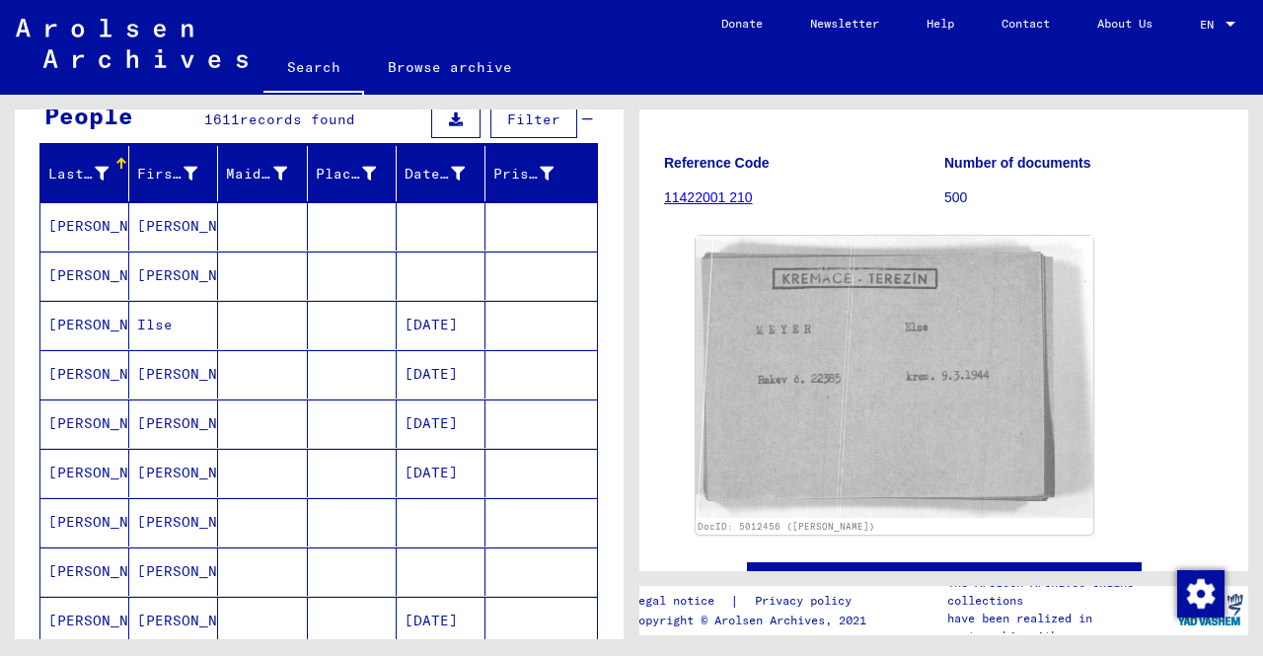
click at [308, 226] on mat-cell at bounding box center [352, 226] width 89 height 48
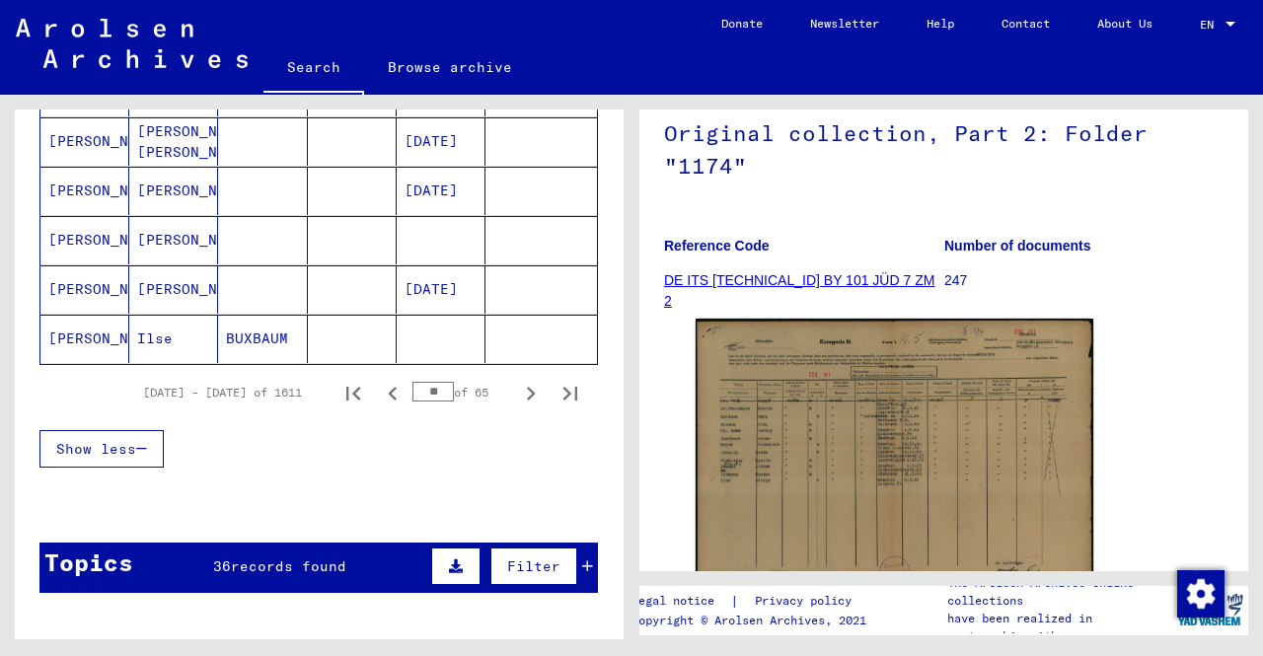
scroll to position [1283, 0]
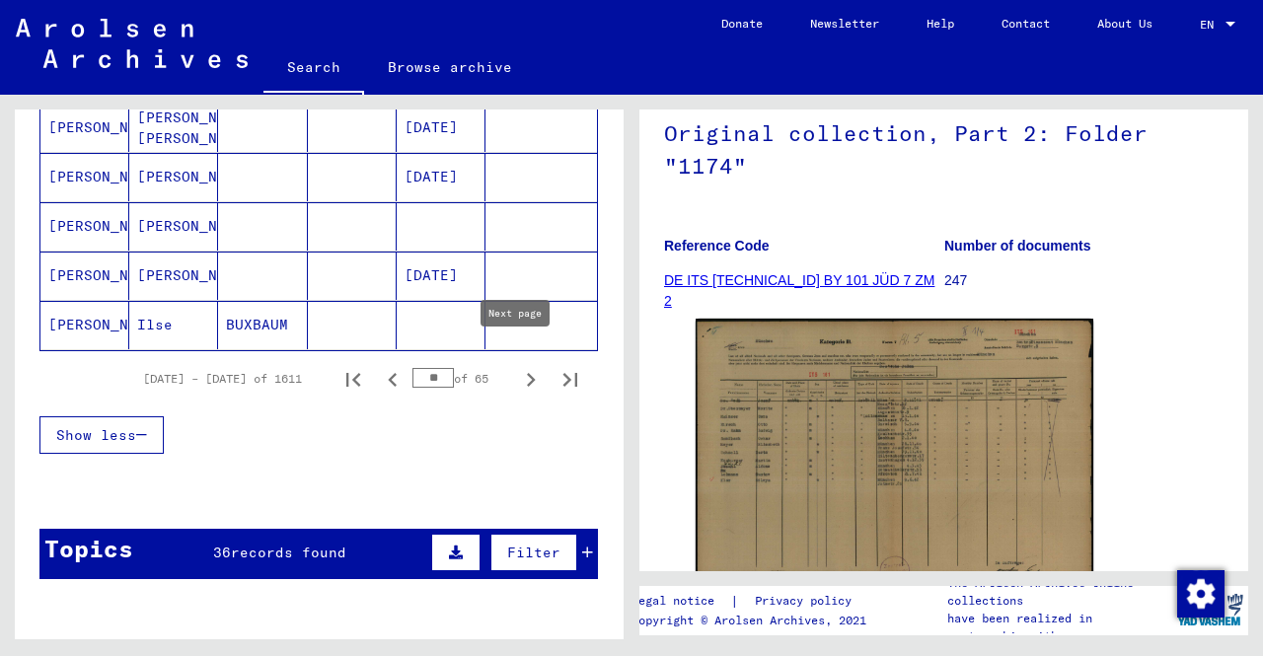
click at [527, 373] on icon "Next page" at bounding box center [531, 380] width 9 height 14
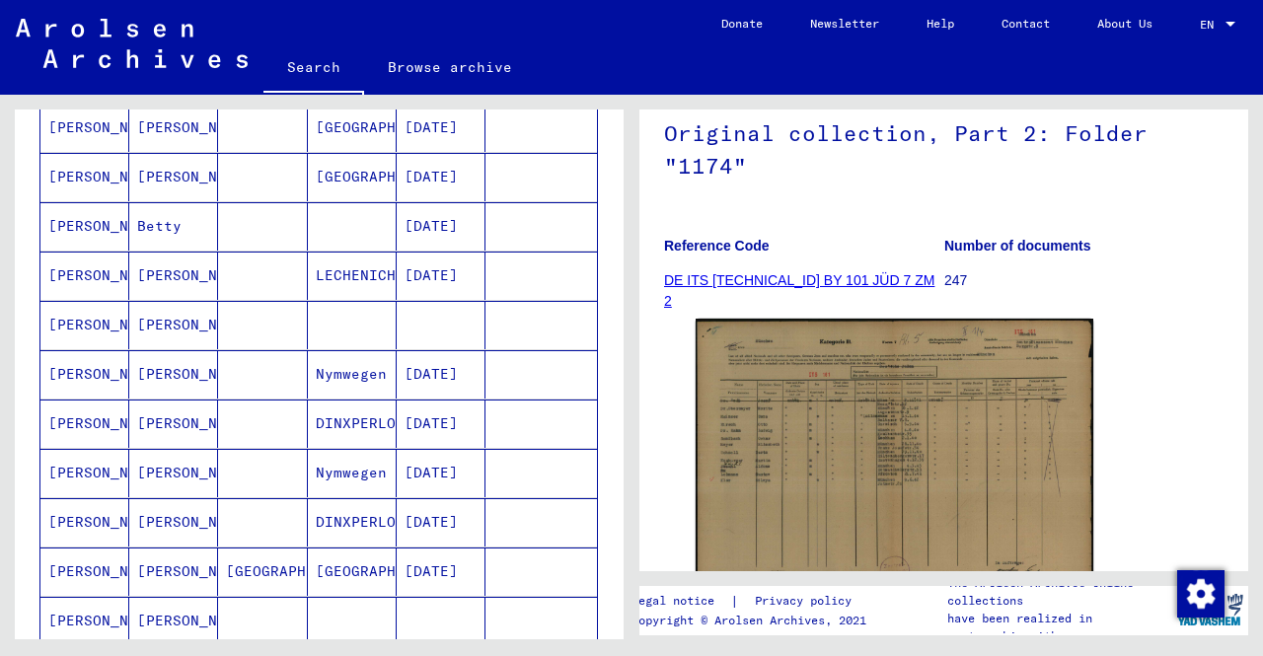
scroll to position [1085, 0]
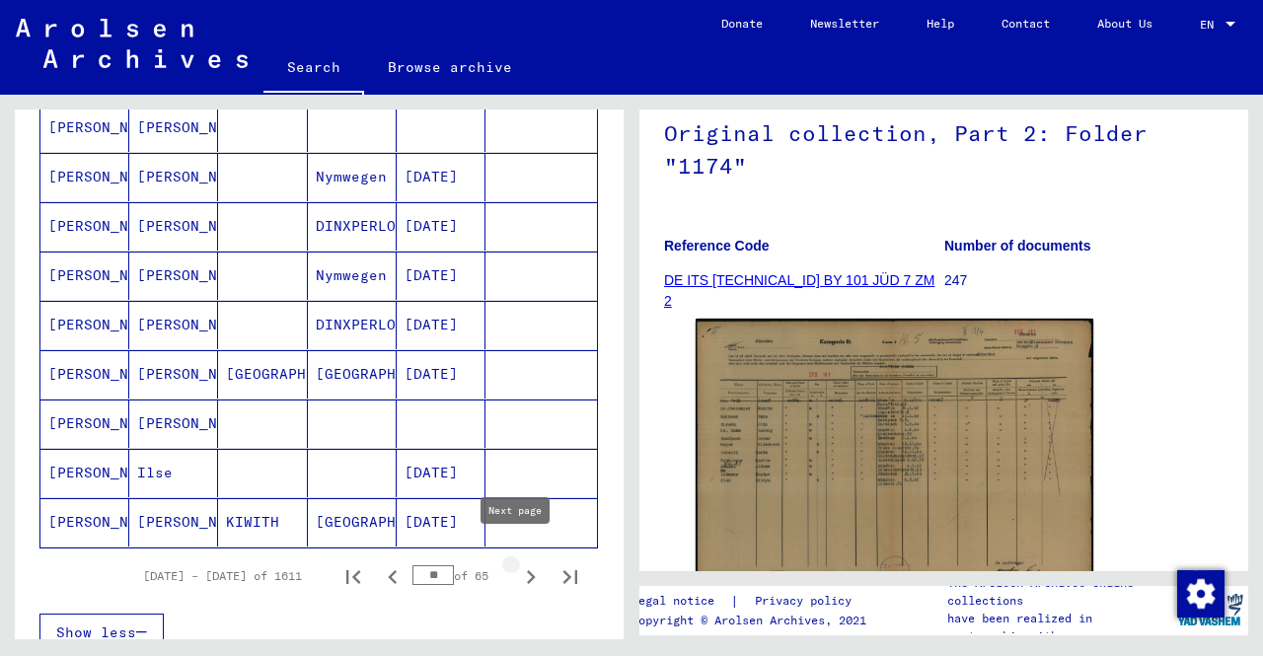
click at [517, 565] on icon "Next page" at bounding box center [531, 577] width 28 height 28
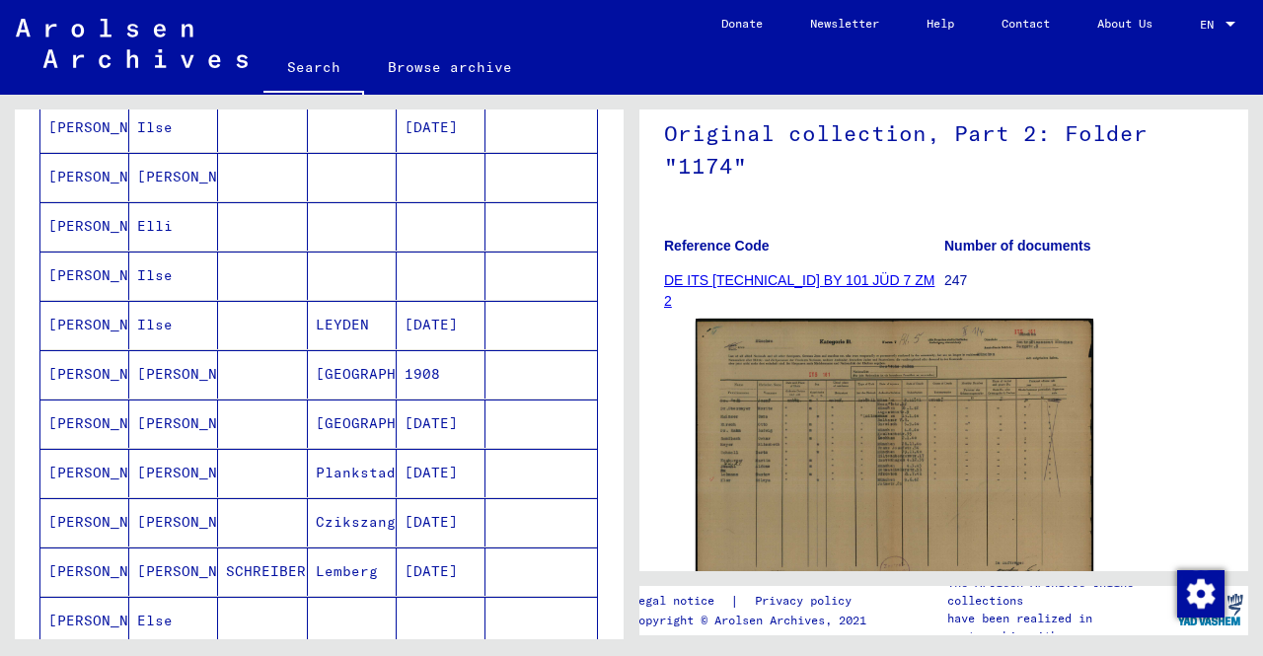
scroll to position [987, 0]
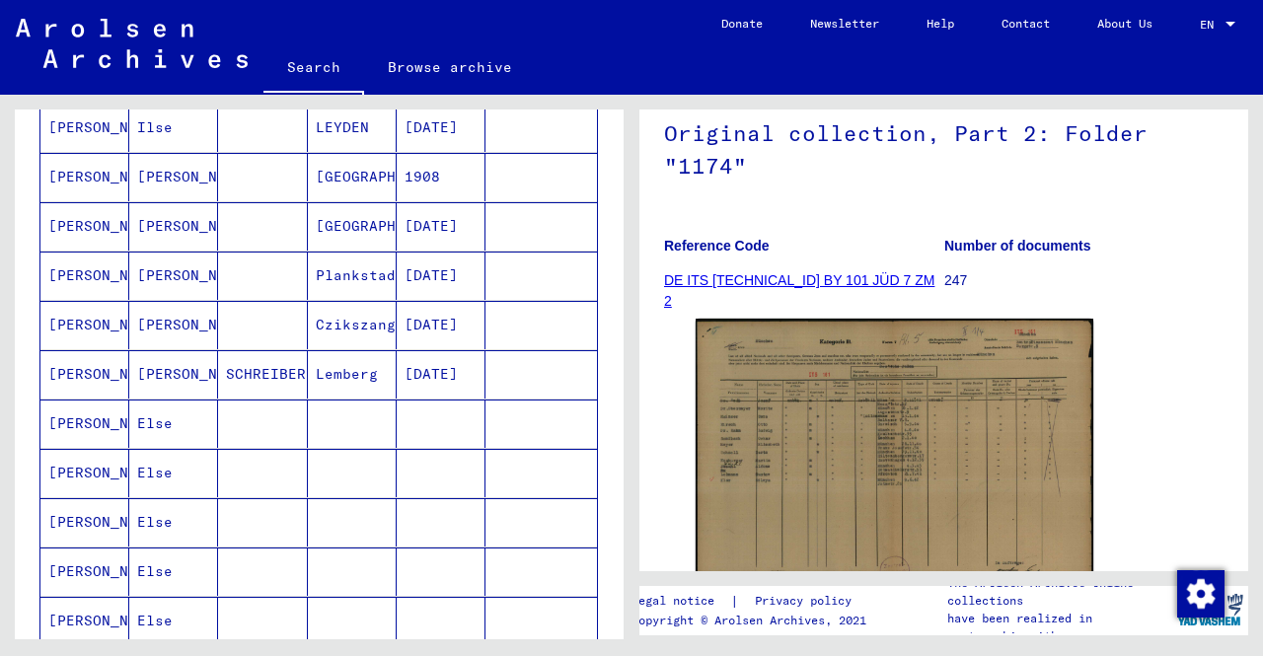
click at [262, 406] on mat-cell at bounding box center [262, 424] width 89 height 48
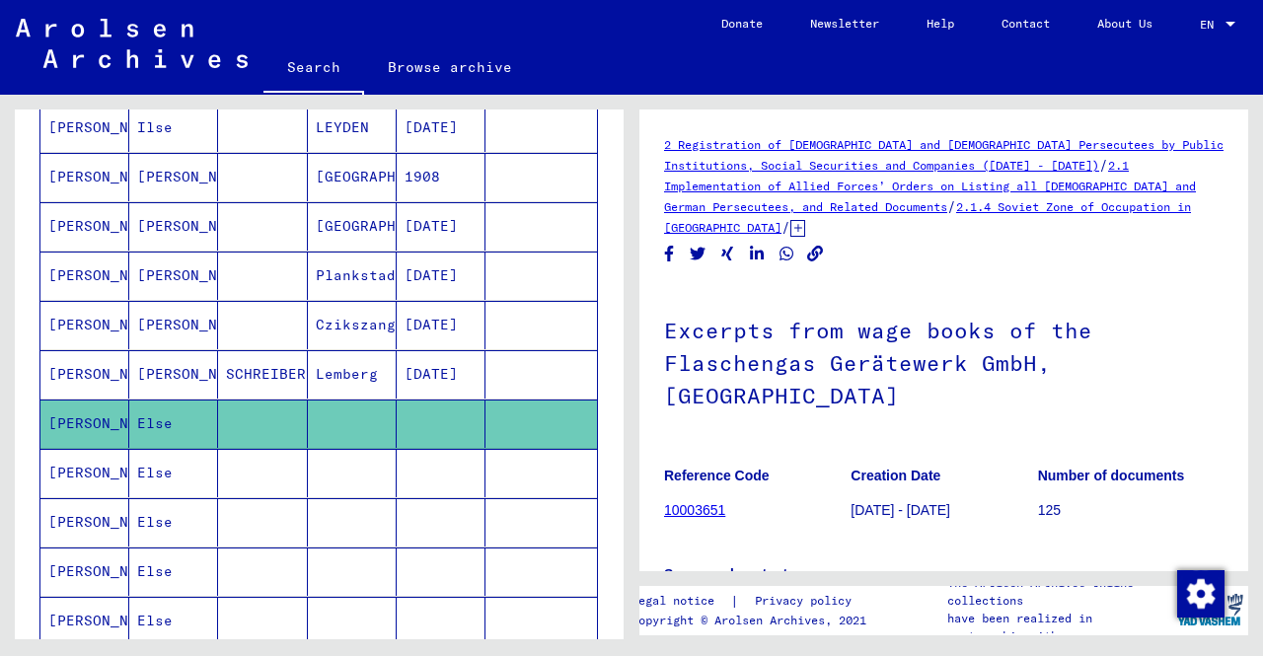
click at [789, 403] on h1 "Excerpts from wage books of the Flaschengas Gerätewerk GmbH, [GEOGRAPHIC_DATA]" at bounding box center [943, 361] width 559 height 152
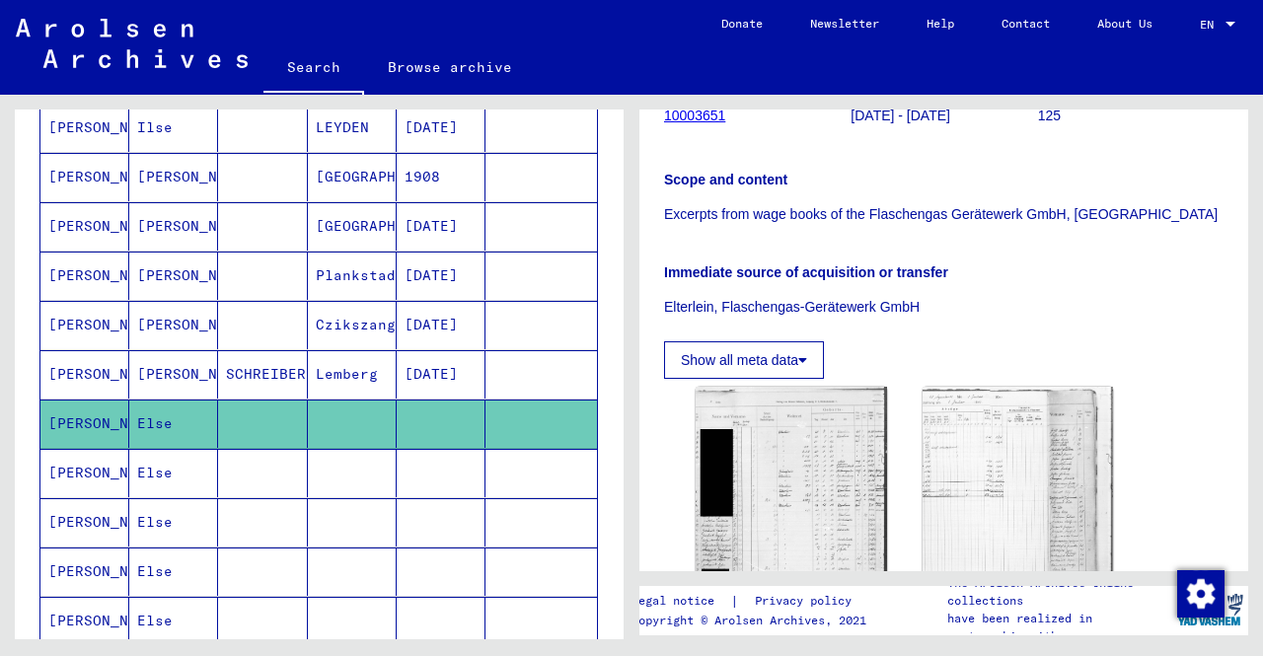
scroll to position [592, 0]
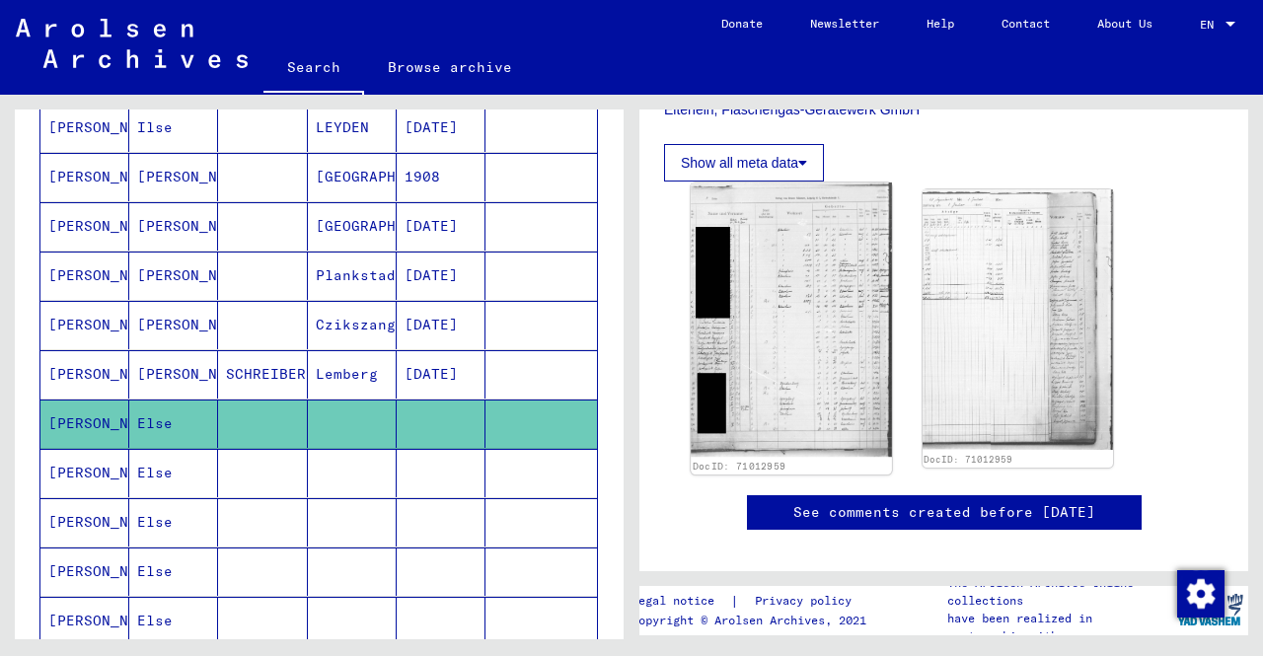
click at [724, 362] on img at bounding box center [791, 320] width 200 height 275
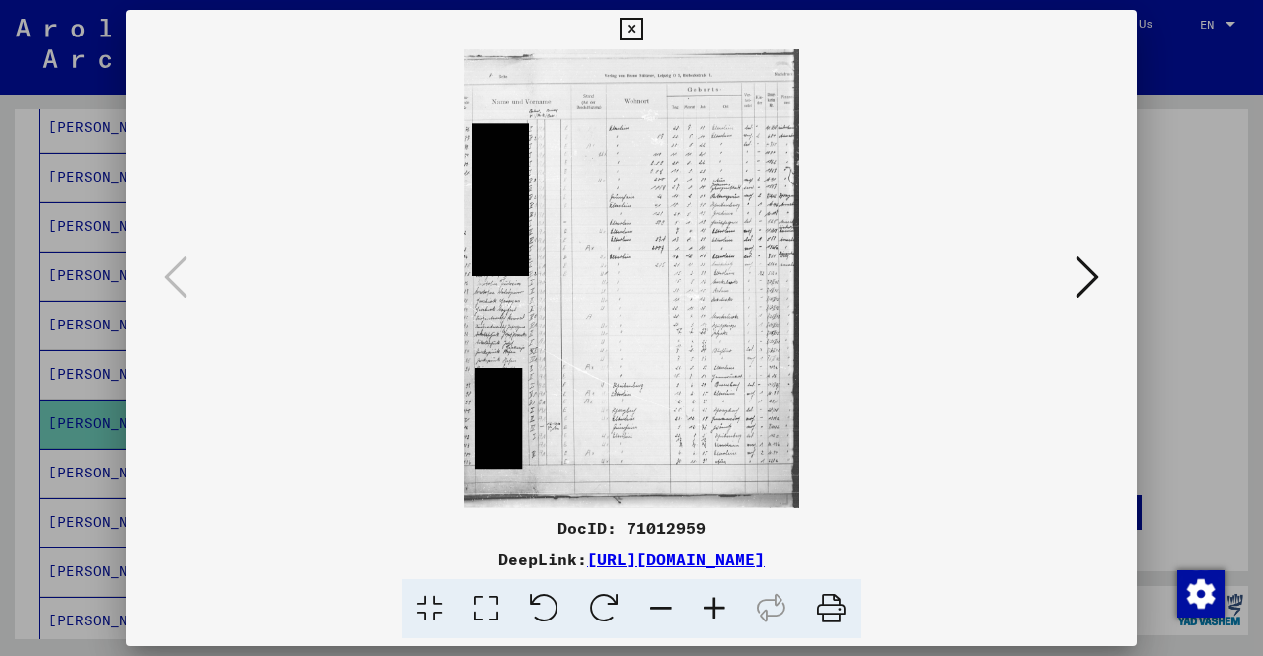
click at [718, 604] on icon at bounding box center [714, 609] width 53 height 60
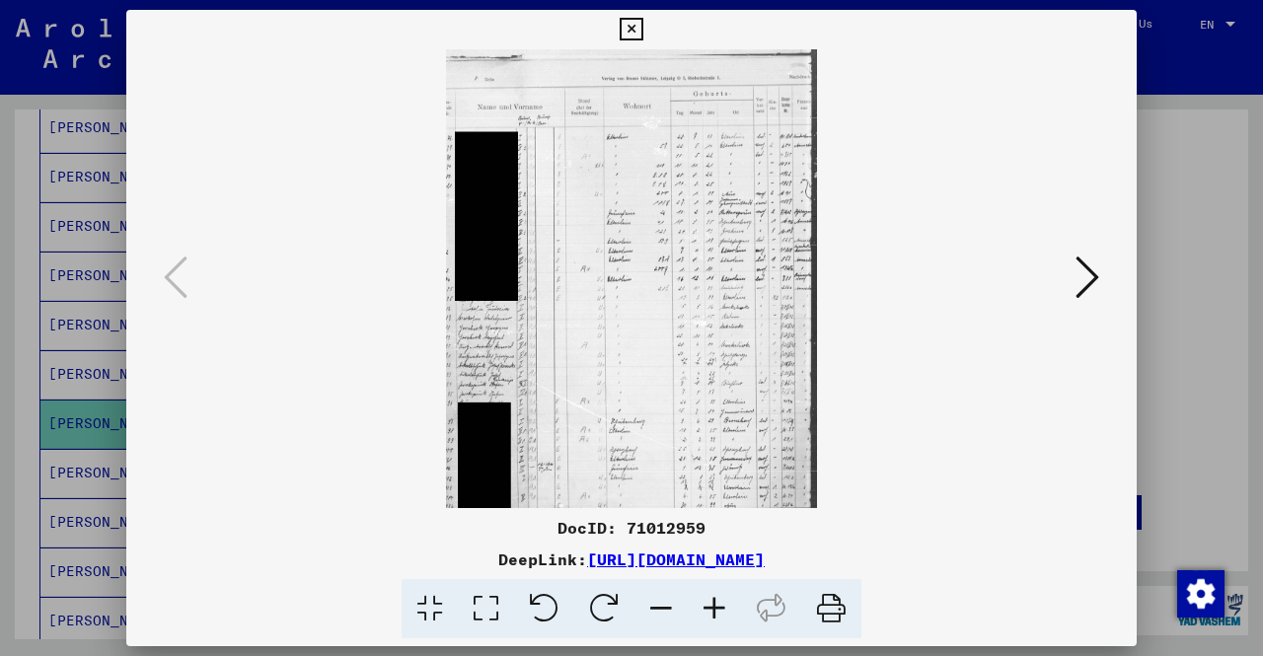
click at [718, 604] on icon at bounding box center [714, 609] width 53 height 60
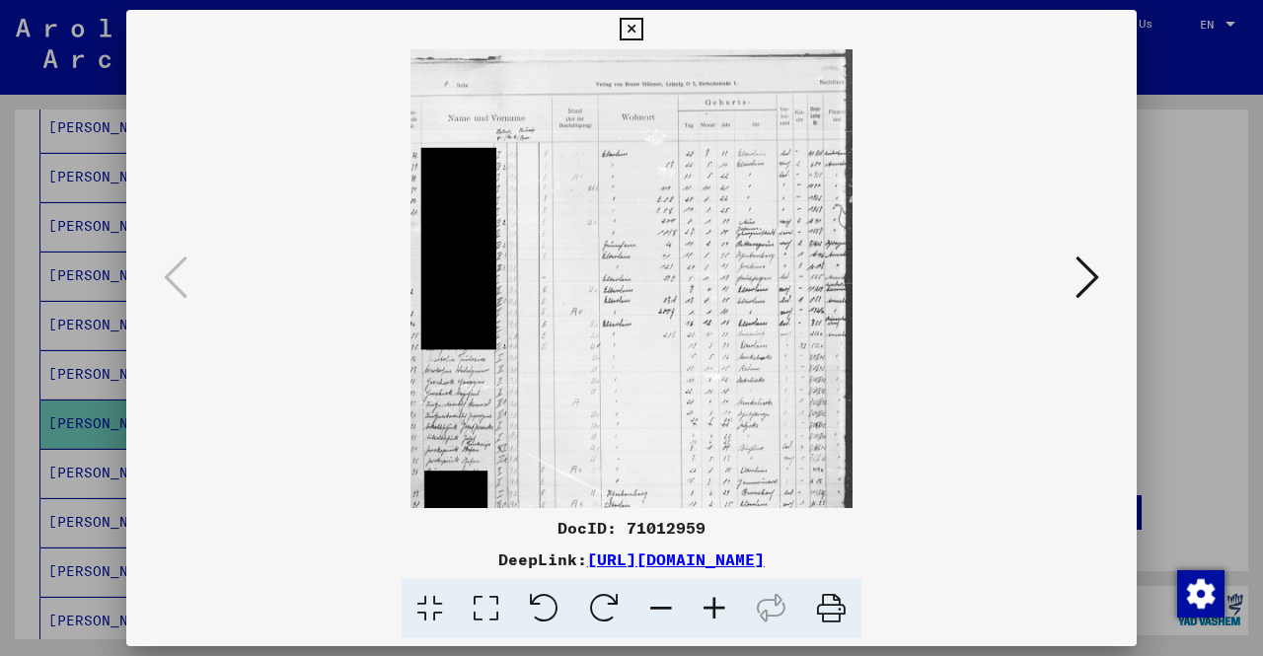
click at [718, 604] on icon at bounding box center [714, 609] width 53 height 60
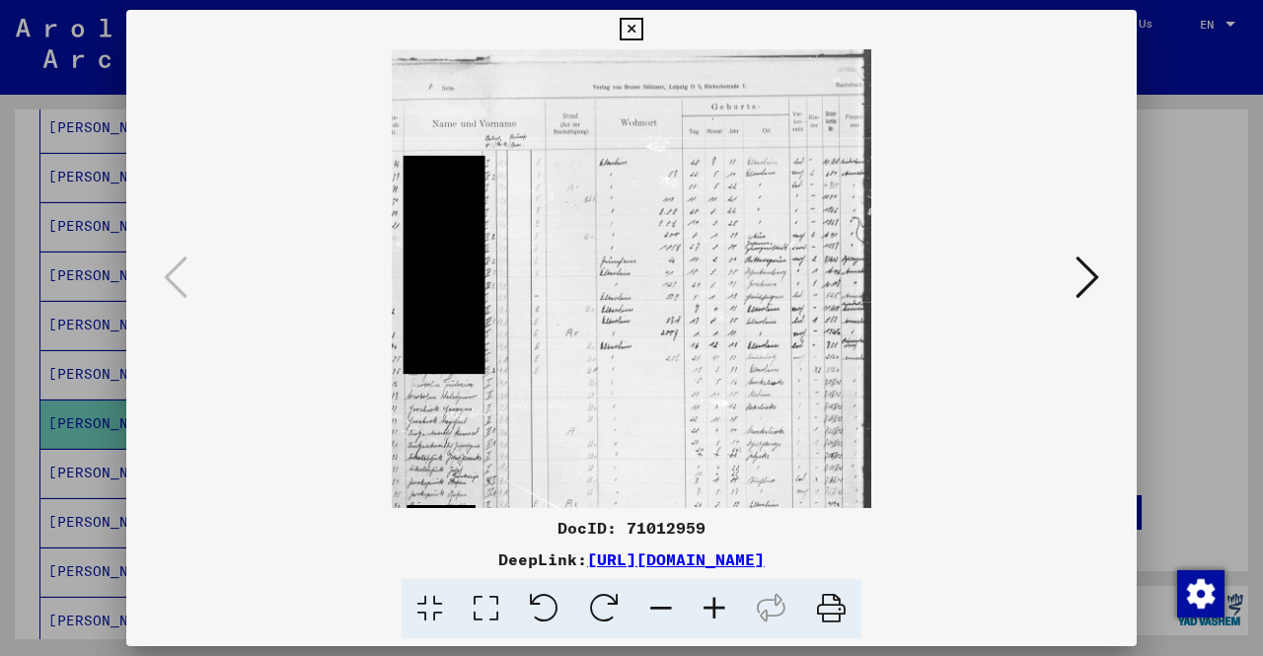
click at [718, 604] on icon at bounding box center [714, 609] width 53 height 60
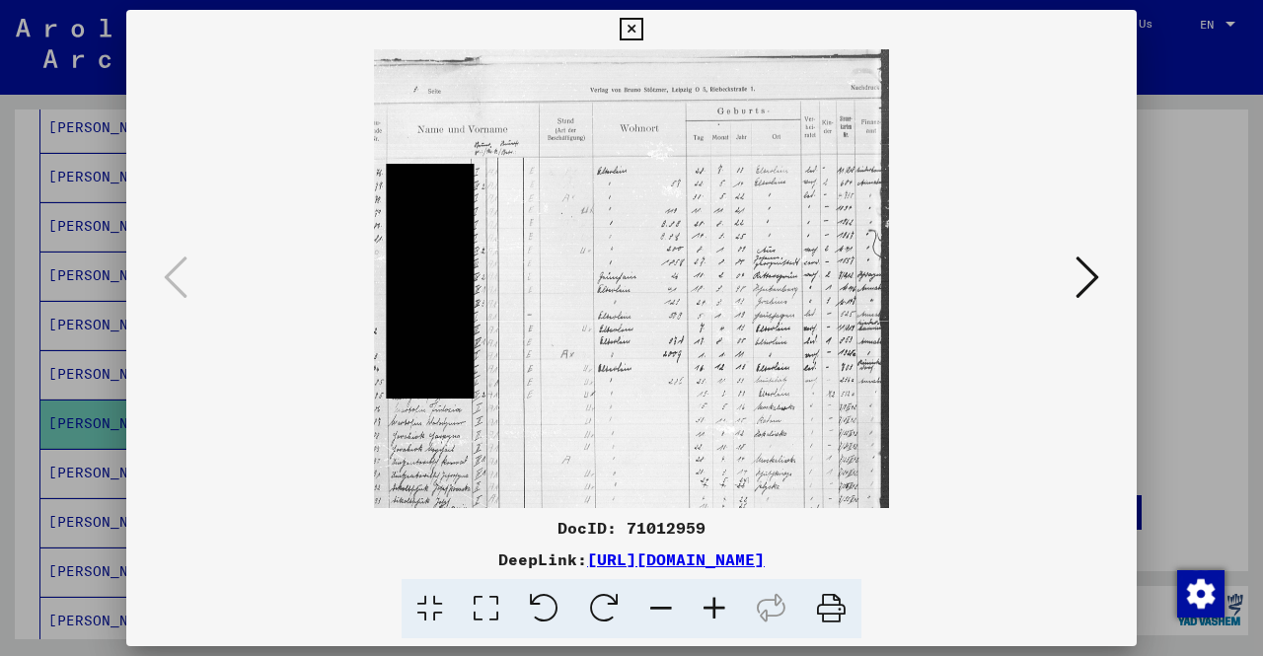
click at [718, 604] on icon at bounding box center [714, 609] width 53 height 60
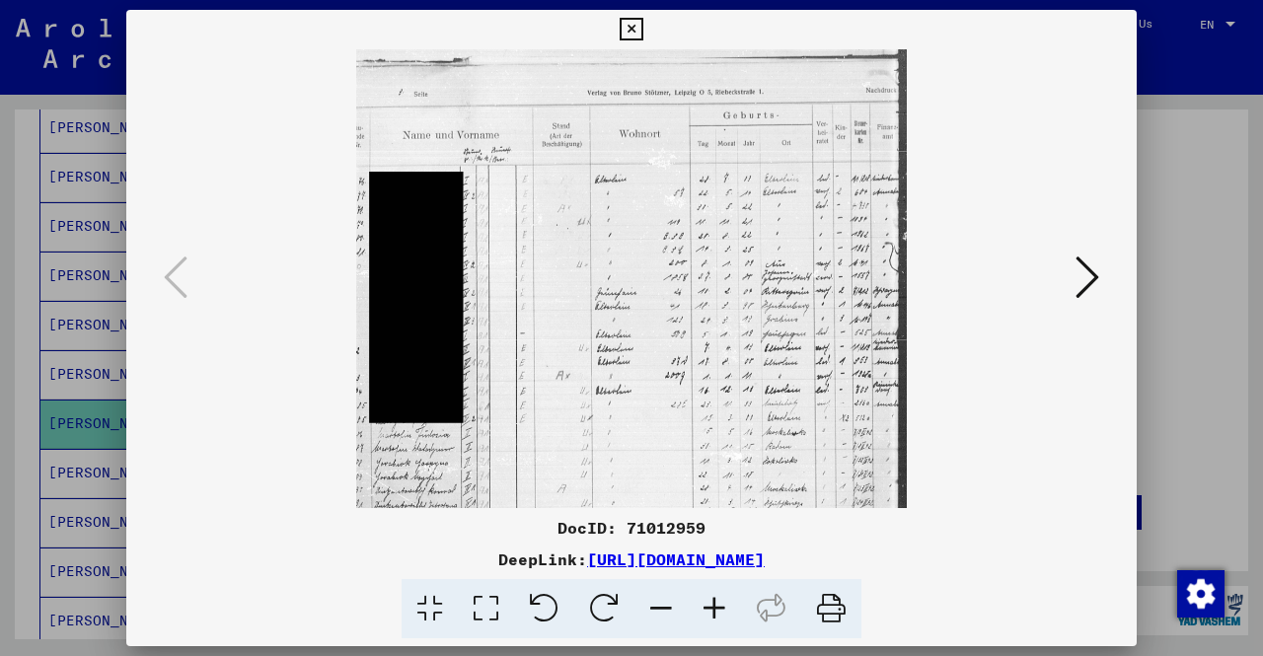
click at [718, 604] on icon at bounding box center [714, 609] width 53 height 60
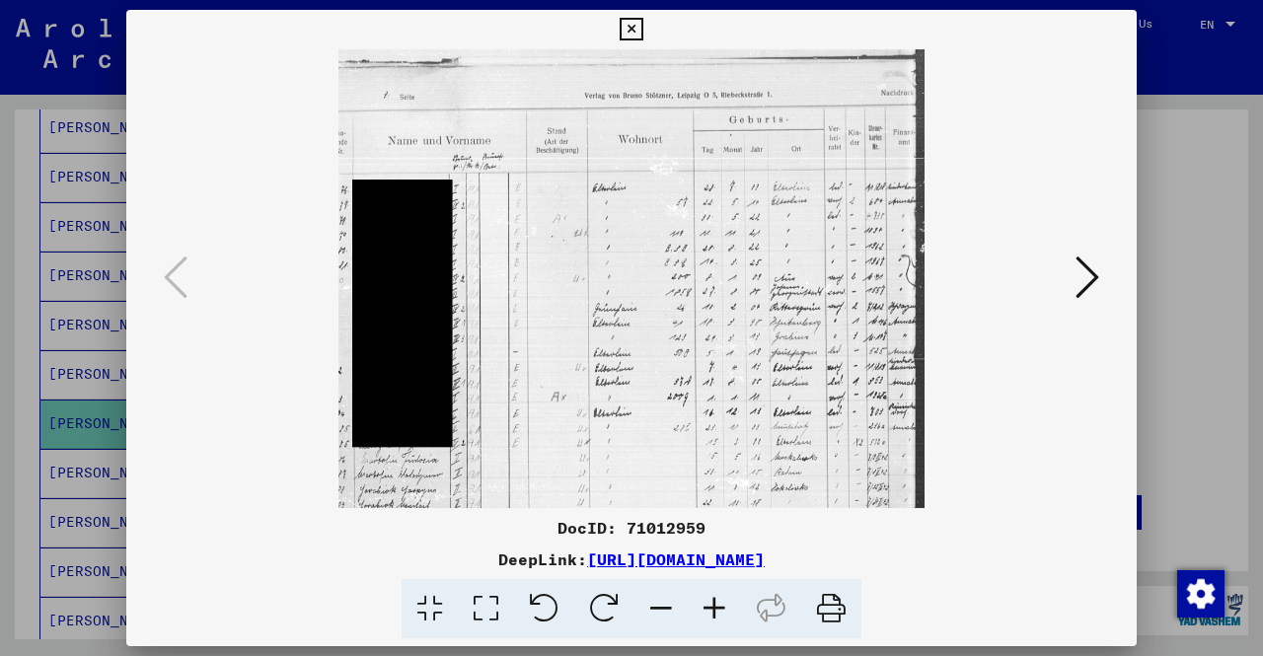
click at [718, 604] on icon at bounding box center [714, 609] width 53 height 60
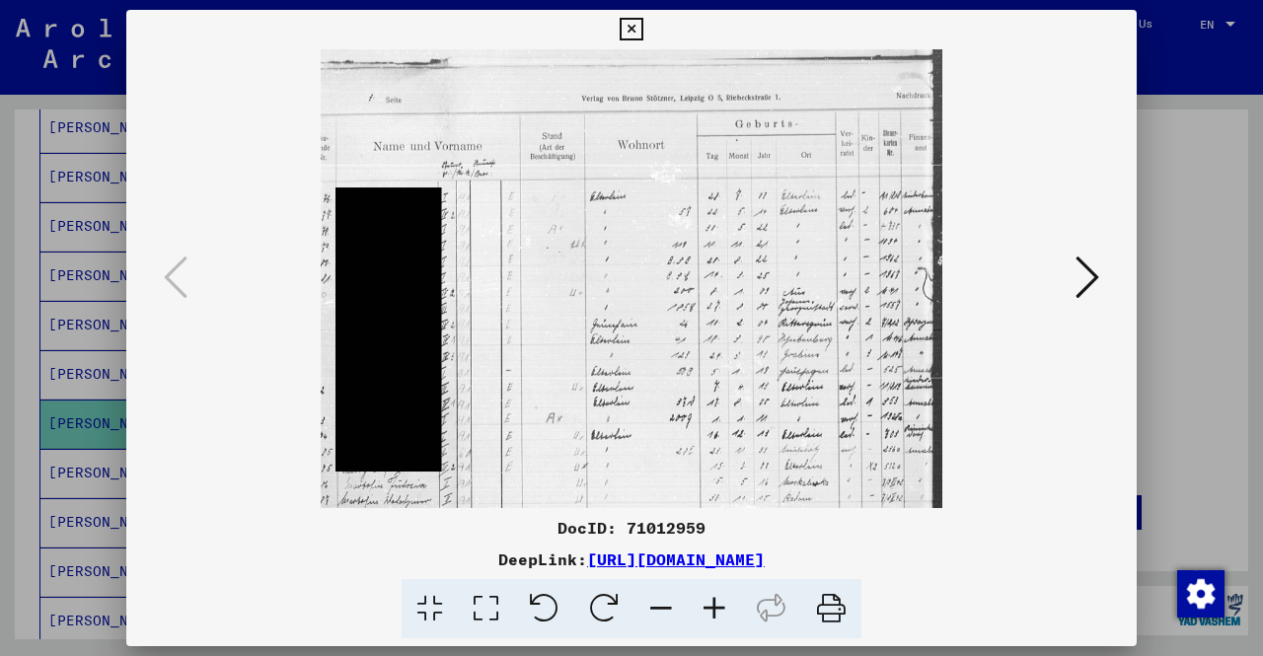
click at [718, 604] on icon at bounding box center [714, 609] width 53 height 60
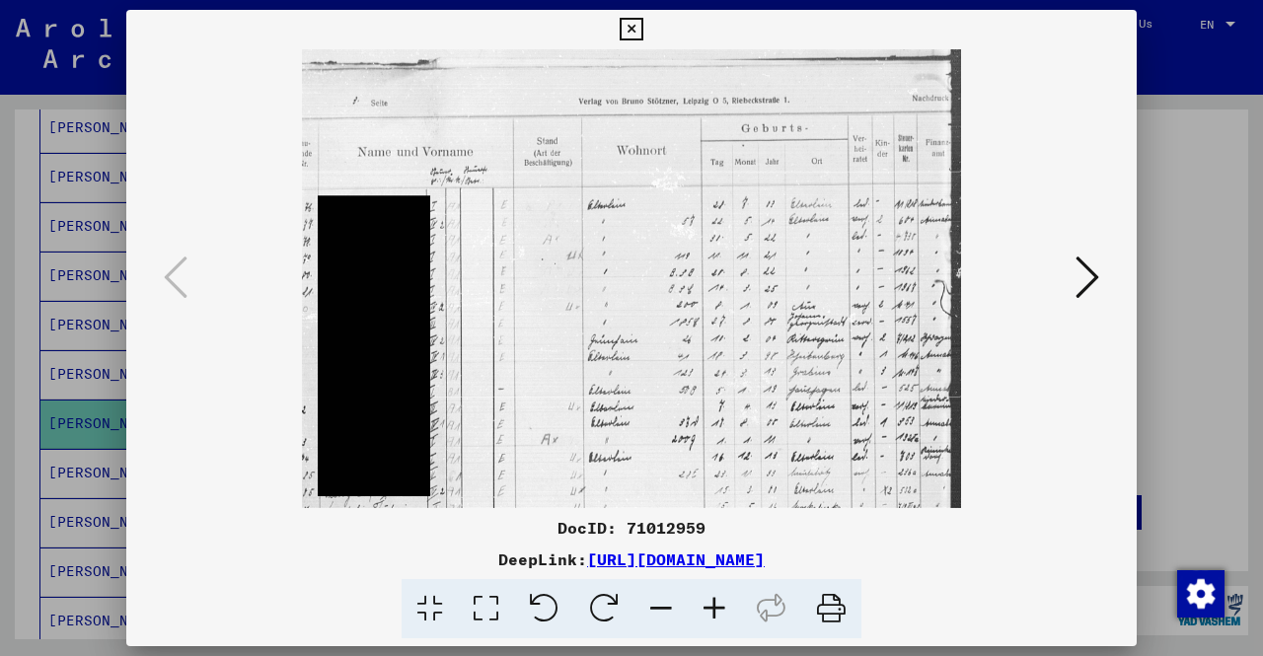
click at [718, 604] on icon at bounding box center [714, 609] width 53 height 60
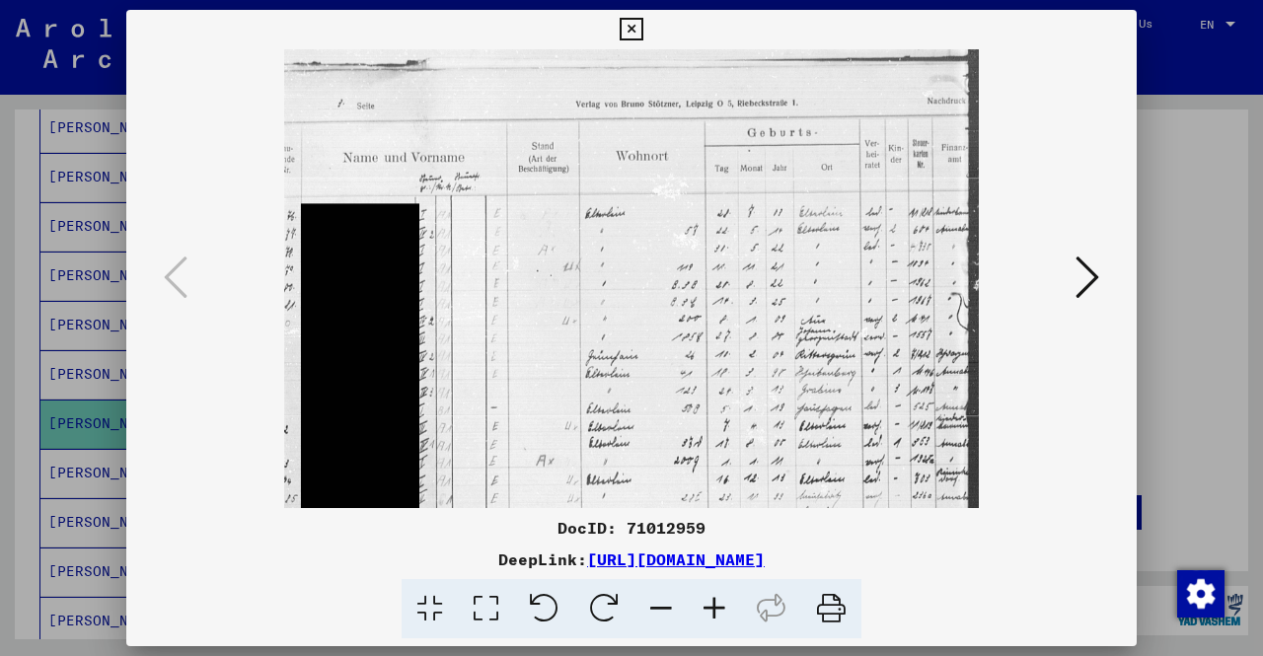
click at [718, 604] on icon at bounding box center [714, 609] width 53 height 60
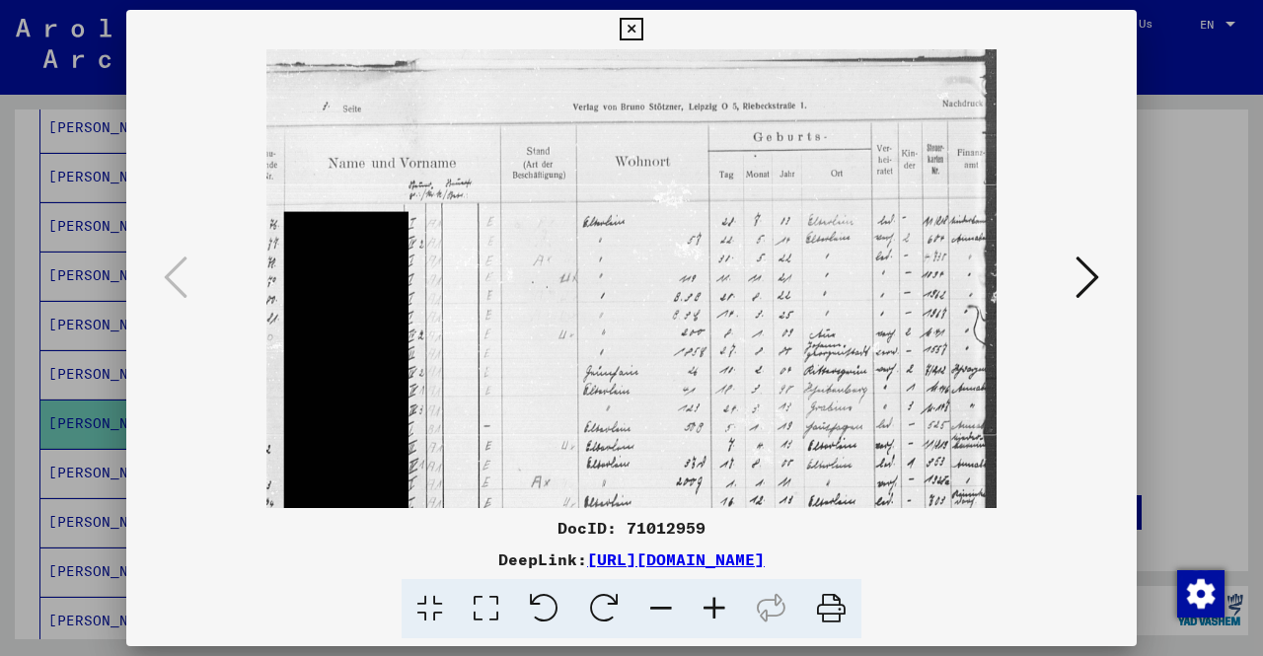
click at [718, 604] on icon at bounding box center [714, 609] width 53 height 60
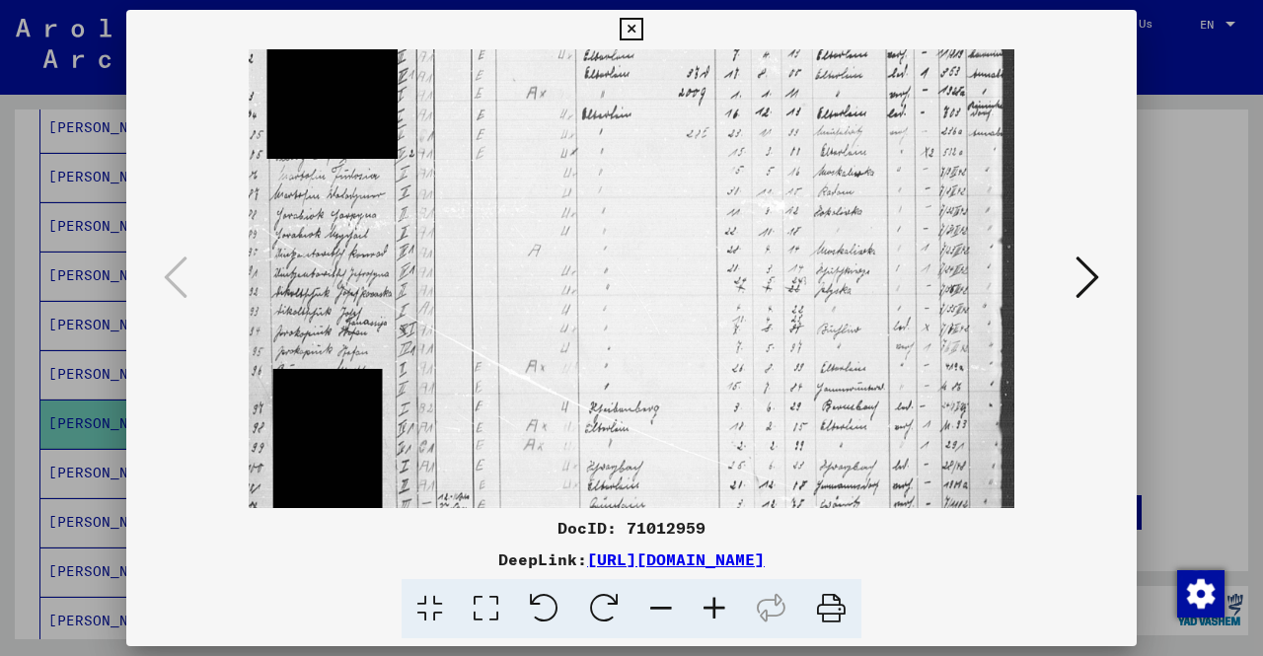
drag, startPoint x: 604, startPoint y: 482, endPoint x: 943, endPoint y: 86, distance: 522.0
click at [935, 82] on img at bounding box center [632, 164] width 767 height 1051
click at [1086, 289] on icon at bounding box center [1087, 277] width 24 height 47
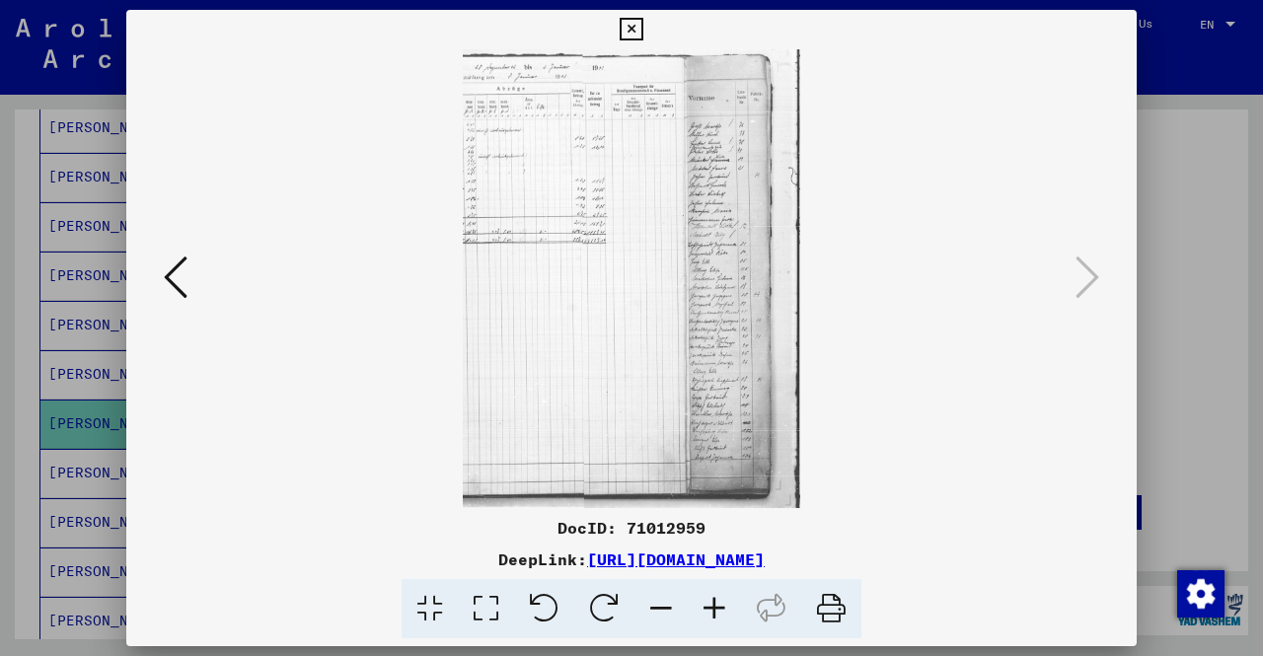
scroll to position [0, 0]
click at [1160, 323] on div at bounding box center [631, 328] width 1263 height 656
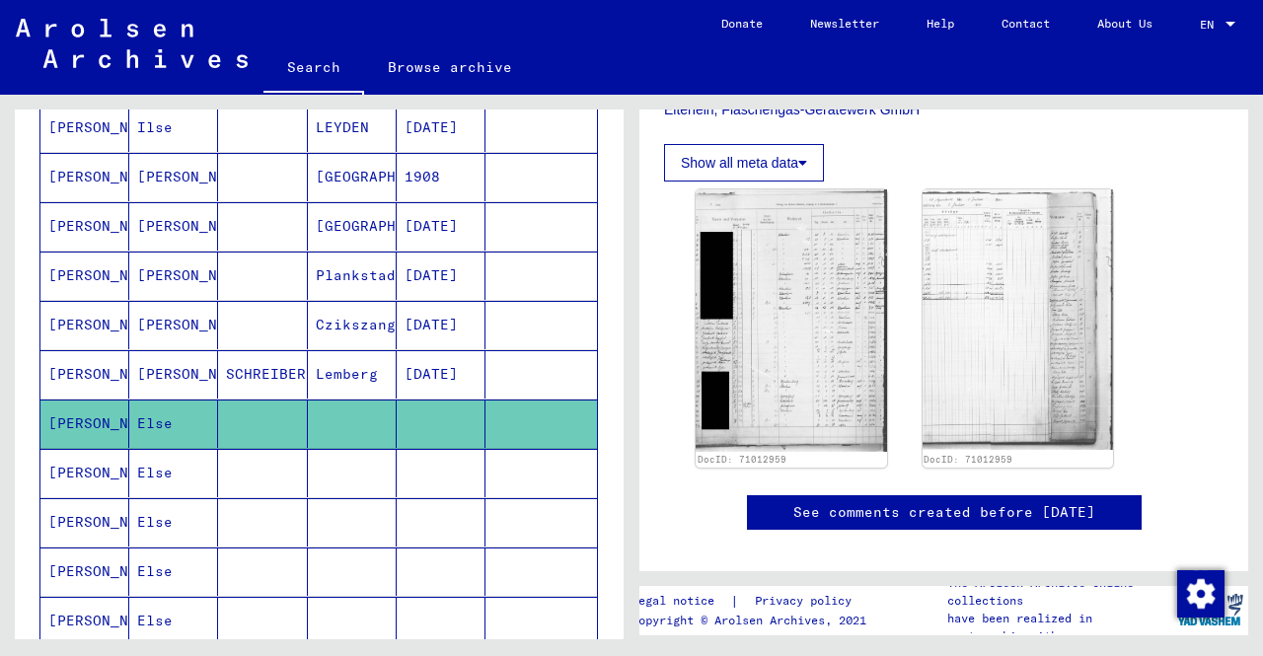
click at [84, 457] on mat-cell "[PERSON_NAME]" at bounding box center [84, 473] width 89 height 48
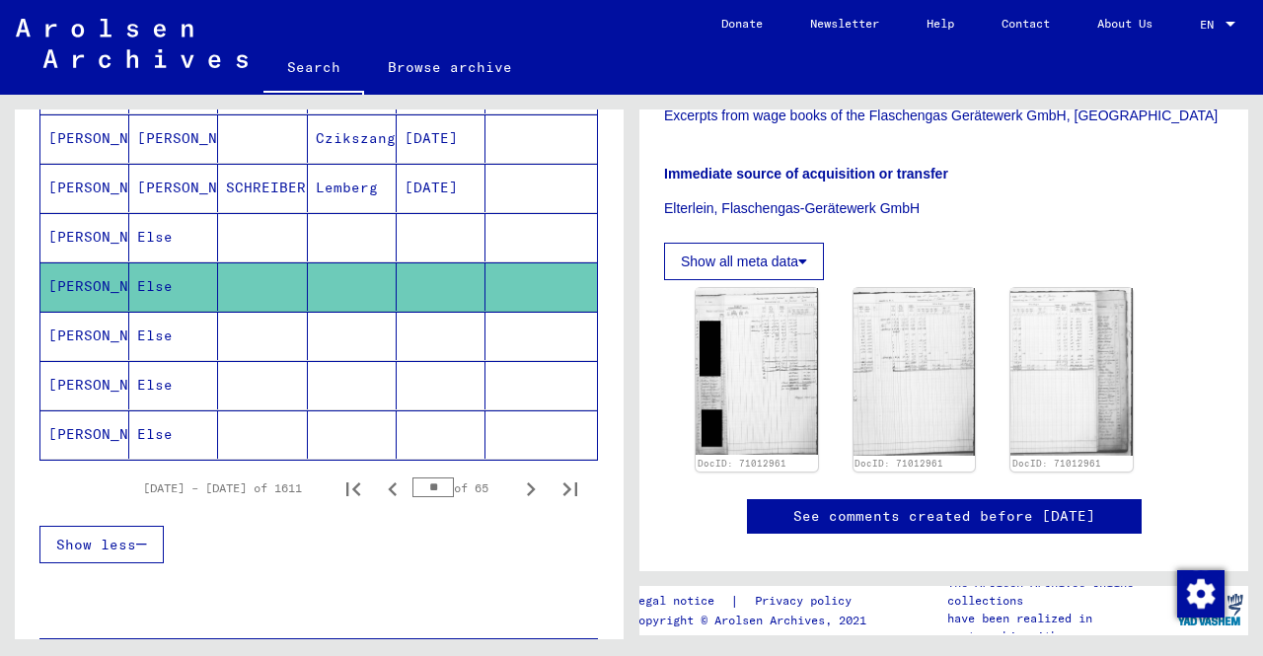
scroll to position [1184, 0]
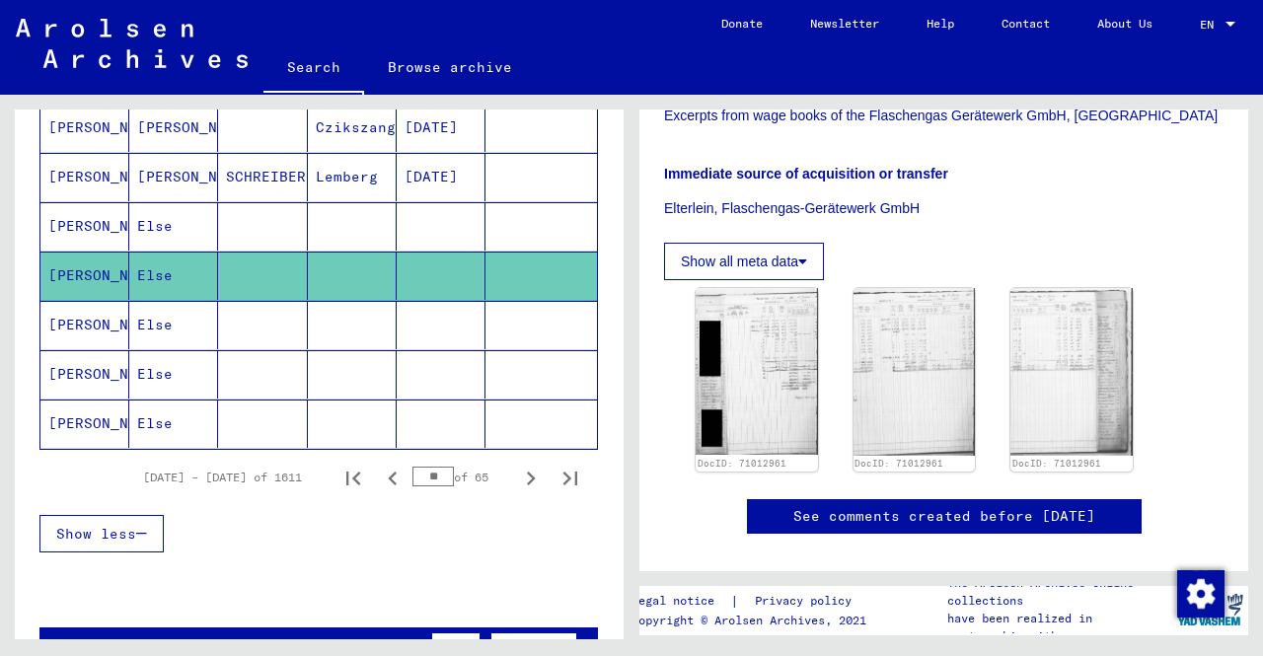
click at [289, 417] on mat-cell at bounding box center [262, 424] width 89 height 48
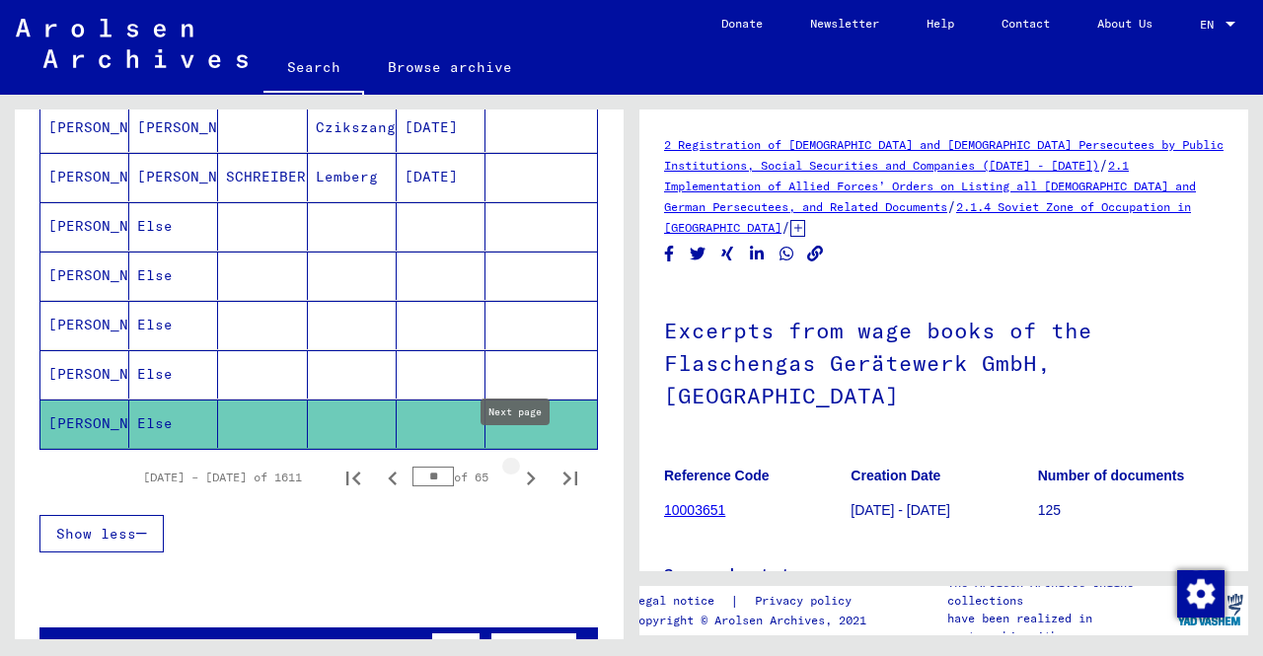
click at [520, 466] on icon "Next page" at bounding box center [531, 479] width 28 height 28
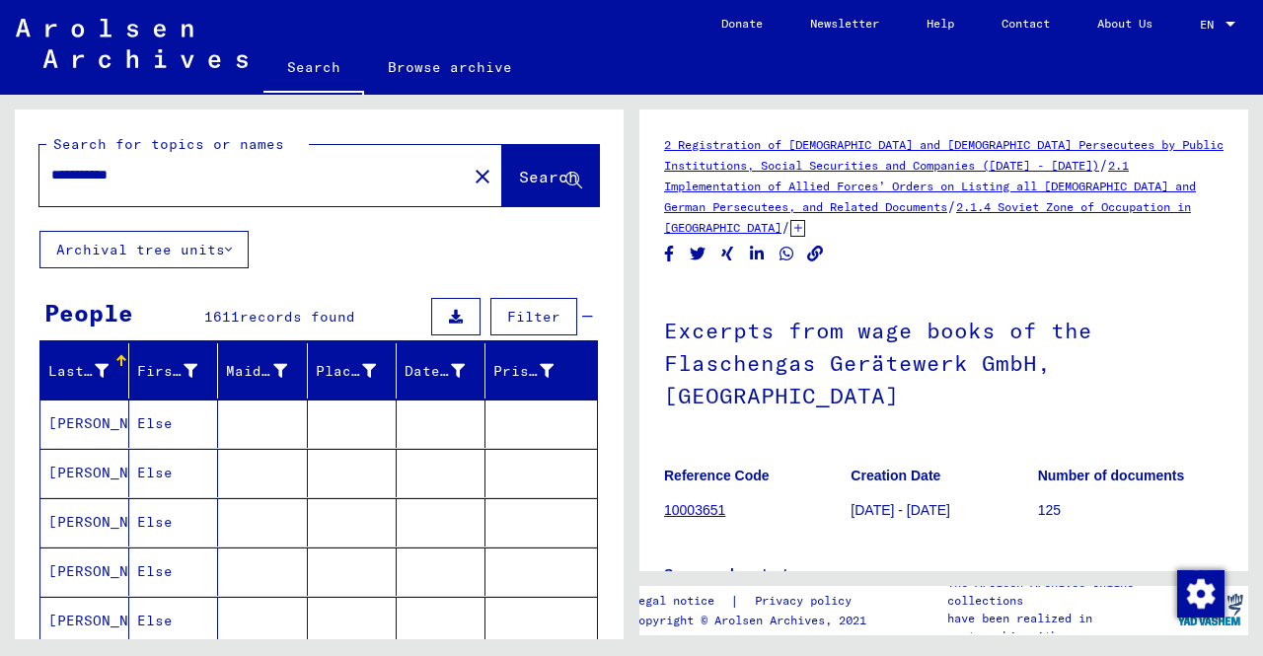
click at [456, 416] on mat-cell at bounding box center [441, 424] width 89 height 48
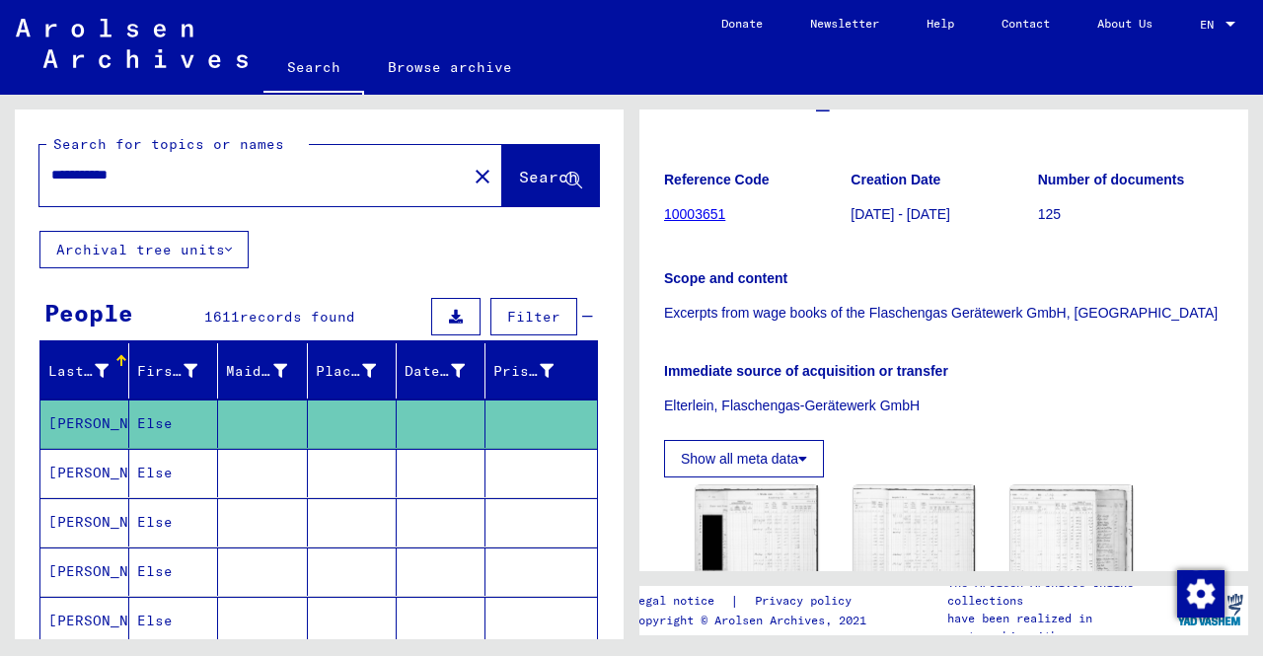
scroll to position [395, 0]
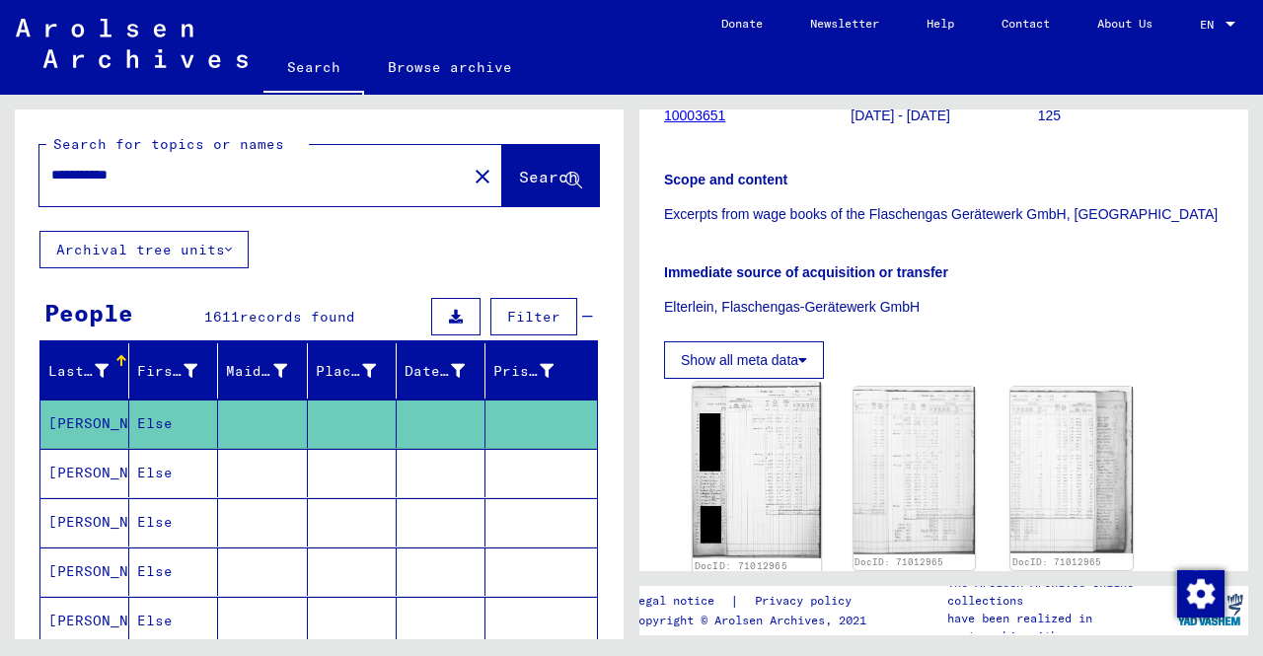
click at [797, 441] on img at bounding box center [757, 471] width 128 height 176
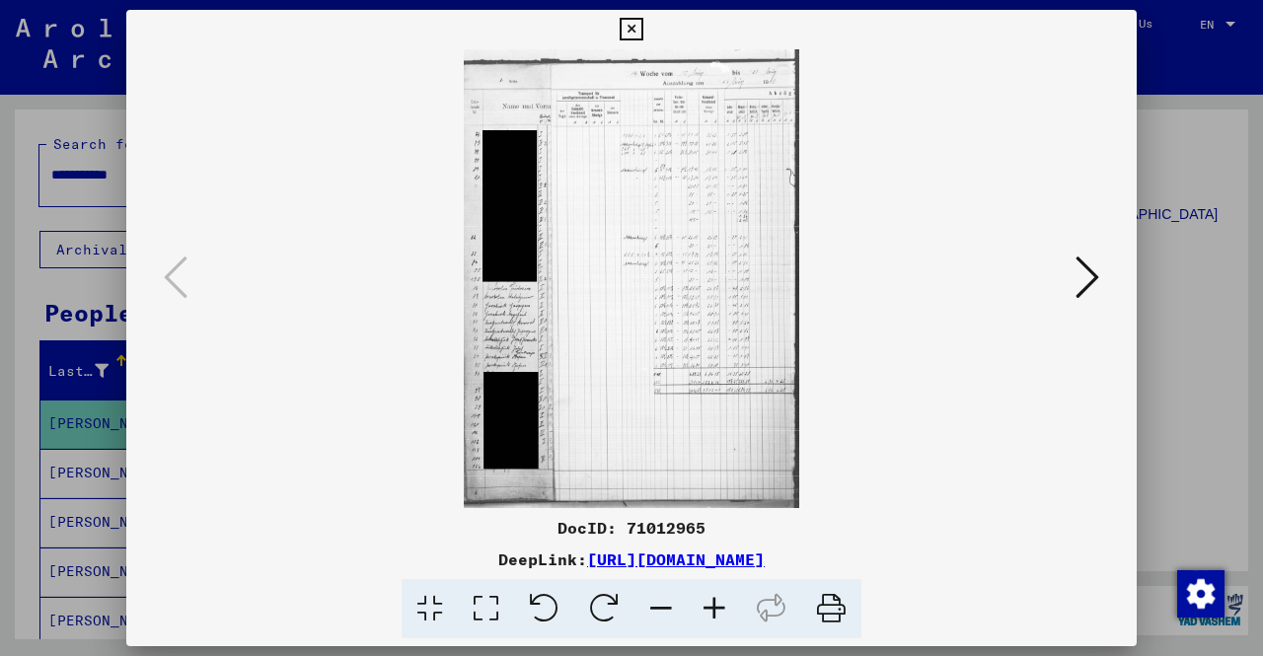
click at [724, 607] on icon at bounding box center [714, 609] width 53 height 60
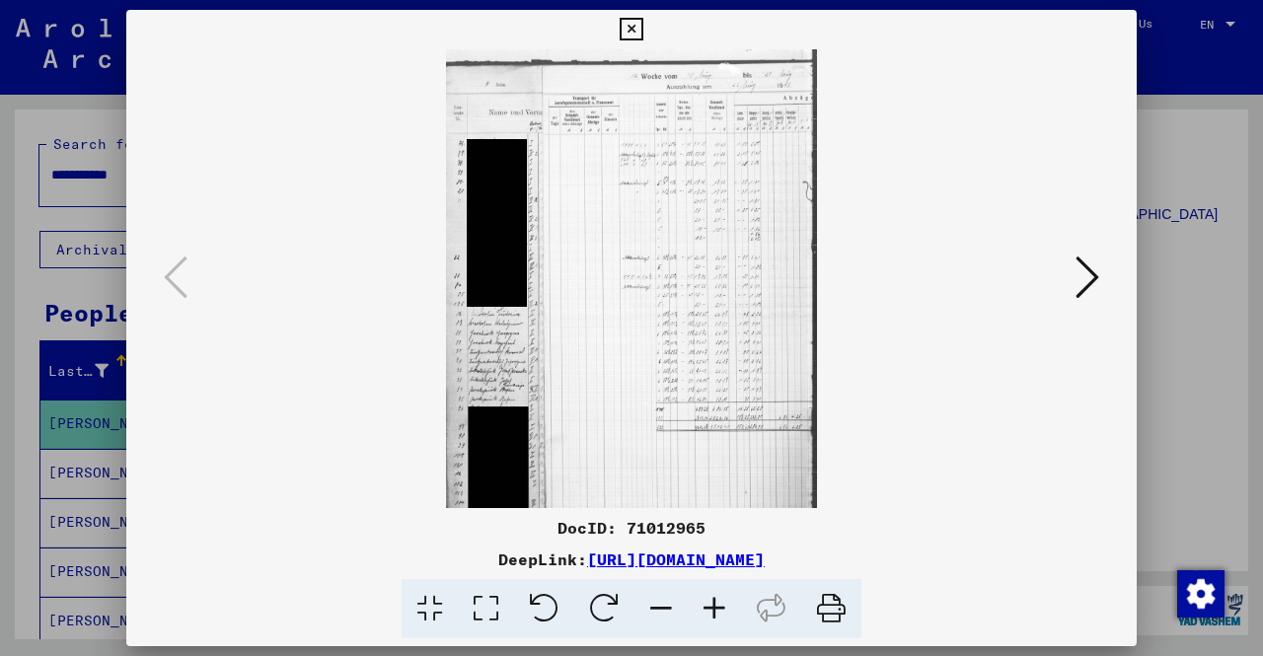
click at [724, 607] on icon at bounding box center [714, 609] width 53 height 60
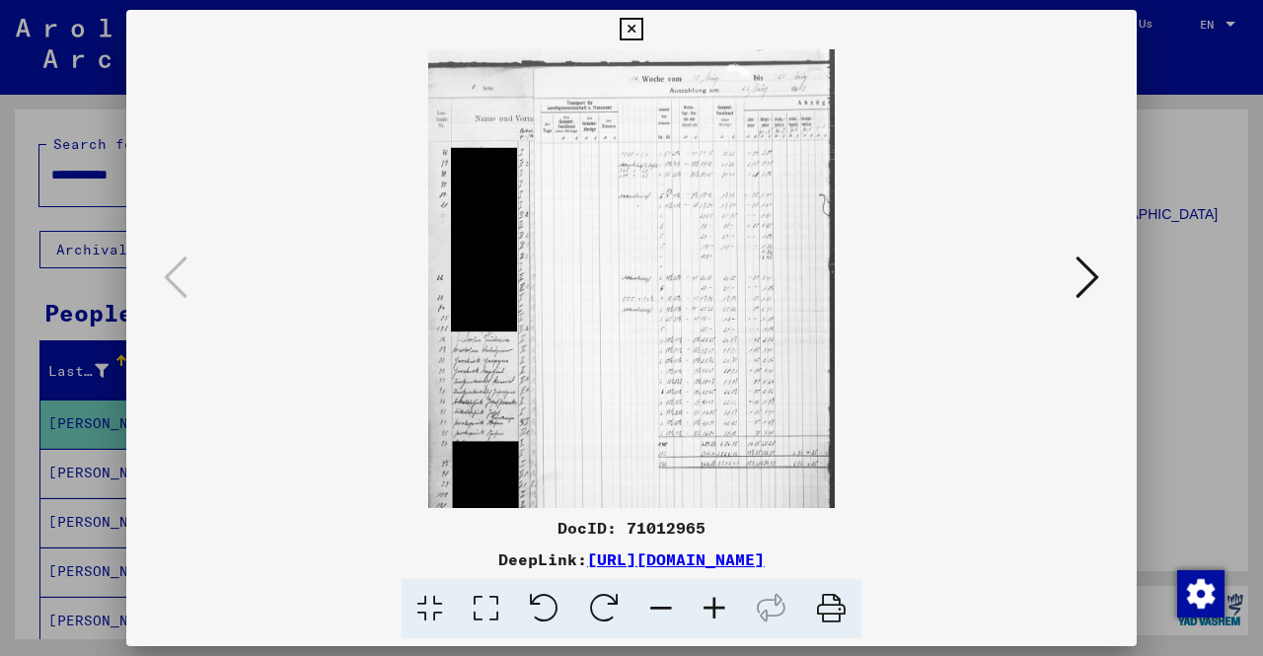
click at [724, 607] on icon at bounding box center [714, 609] width 53 height 60
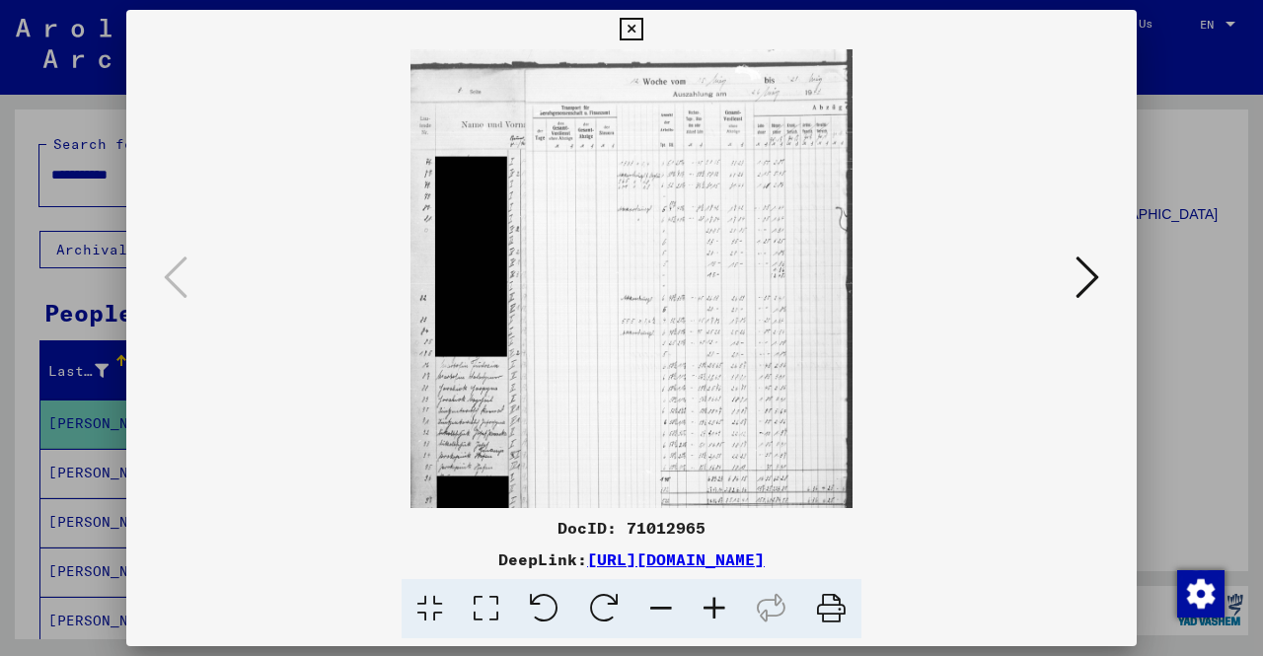
click at [724, 607] on icon at bounding box center [714, 609] width 53 height 60
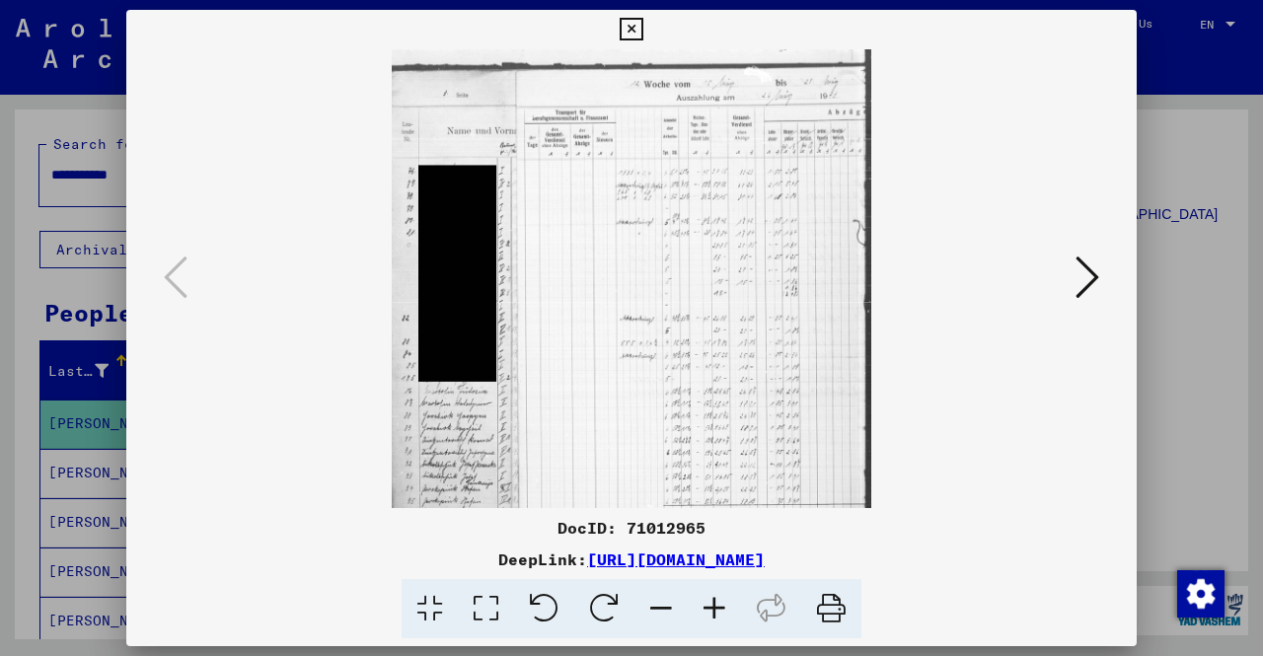
click at [724, 607] on icon at bounding box center [714, 609] width 53 height 60
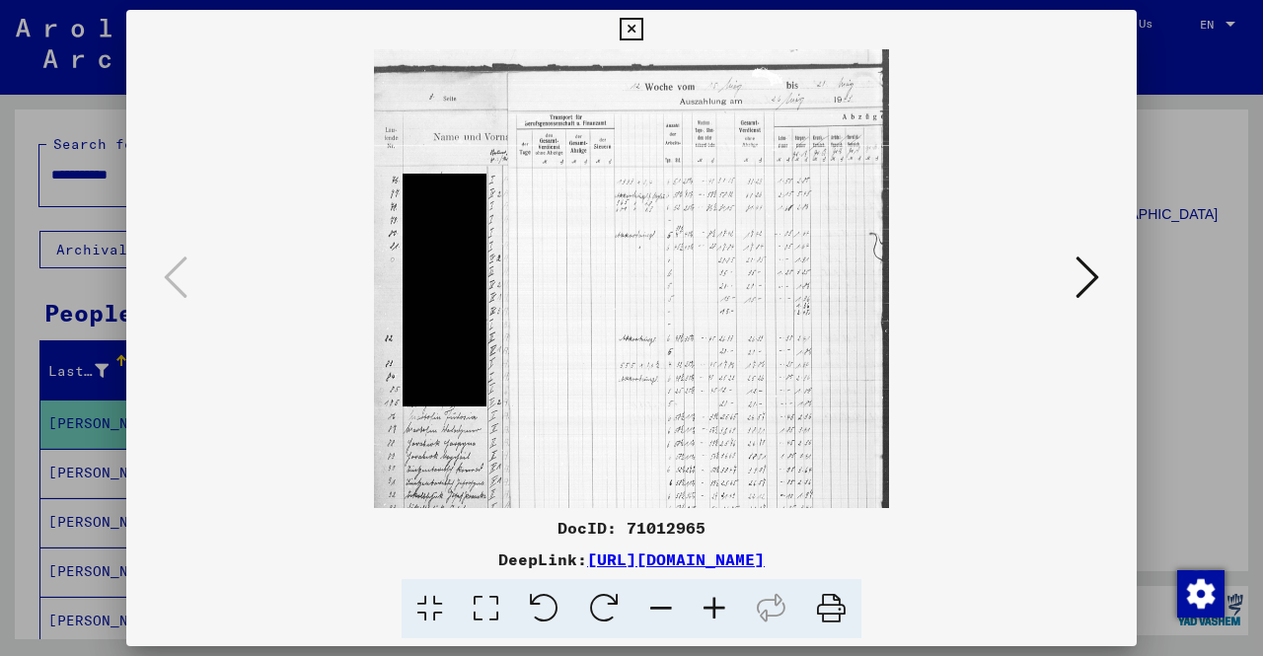
click at [724, 607] on icon at bounding box center [714, 609] width 53 height 60
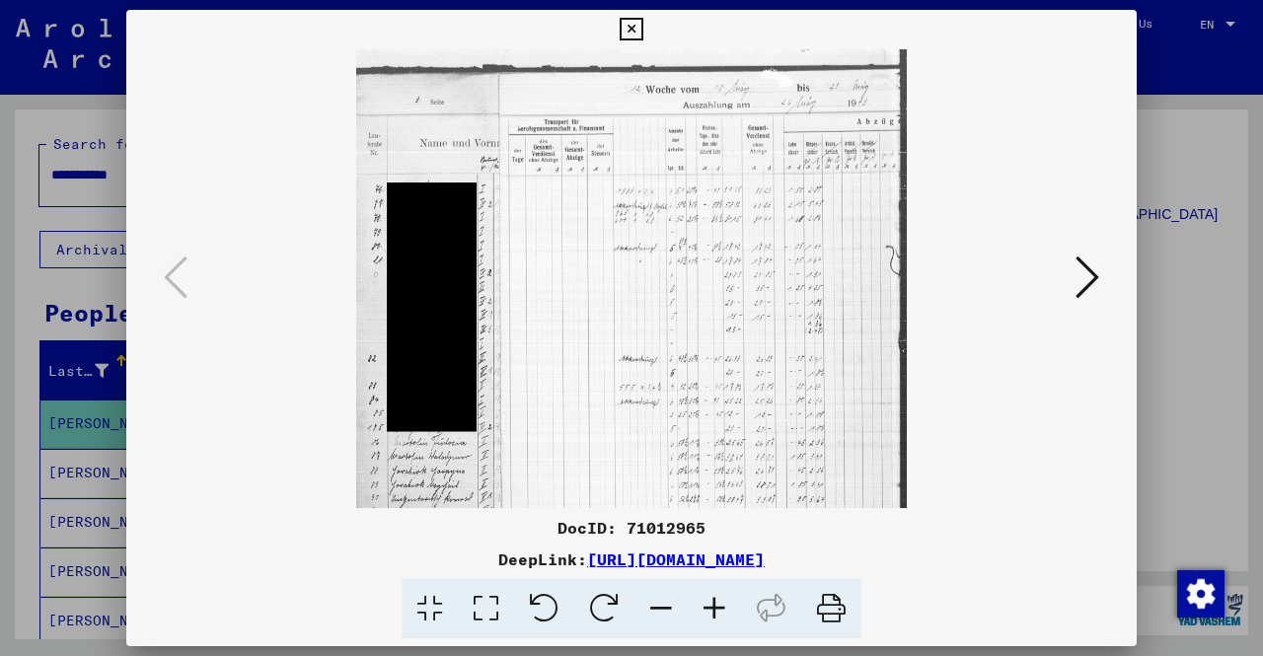
click at [724, 607] on icon at bounding box center [714, 609] width 53 height 60
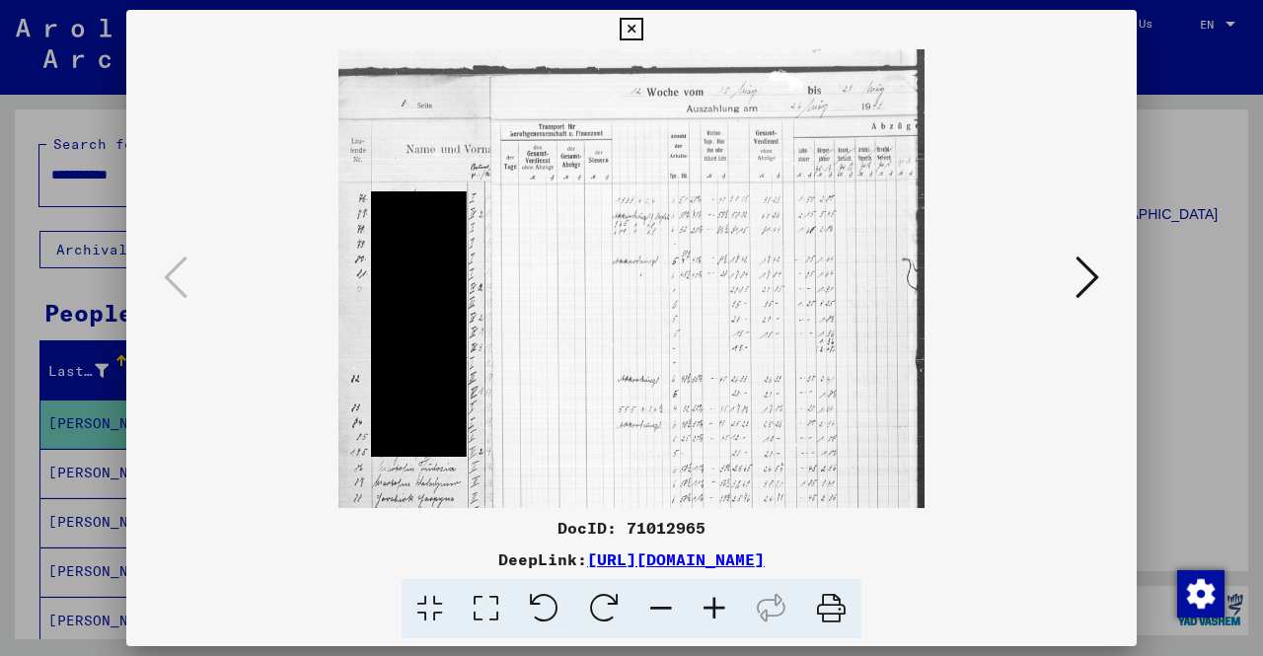
click at [724, 607] on icon at bounding box center [714, 609] width 53 height 60
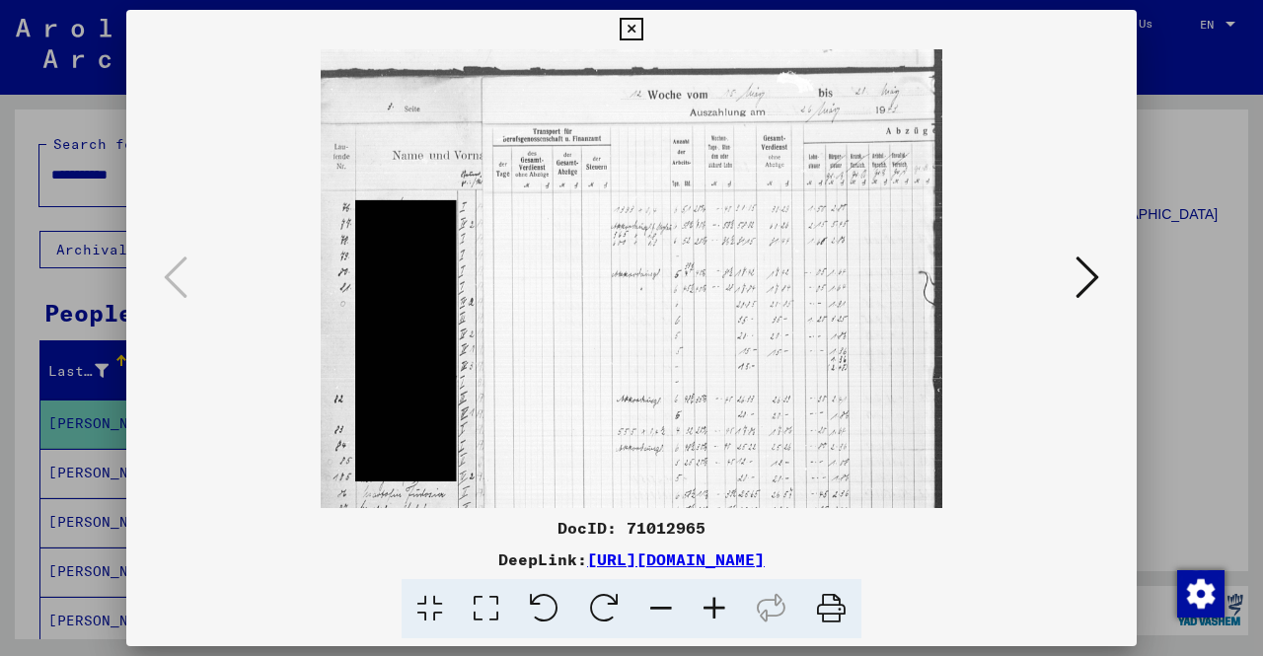
click at [724, 607] on icon at bounding box center [714, 609] width 53 height 60
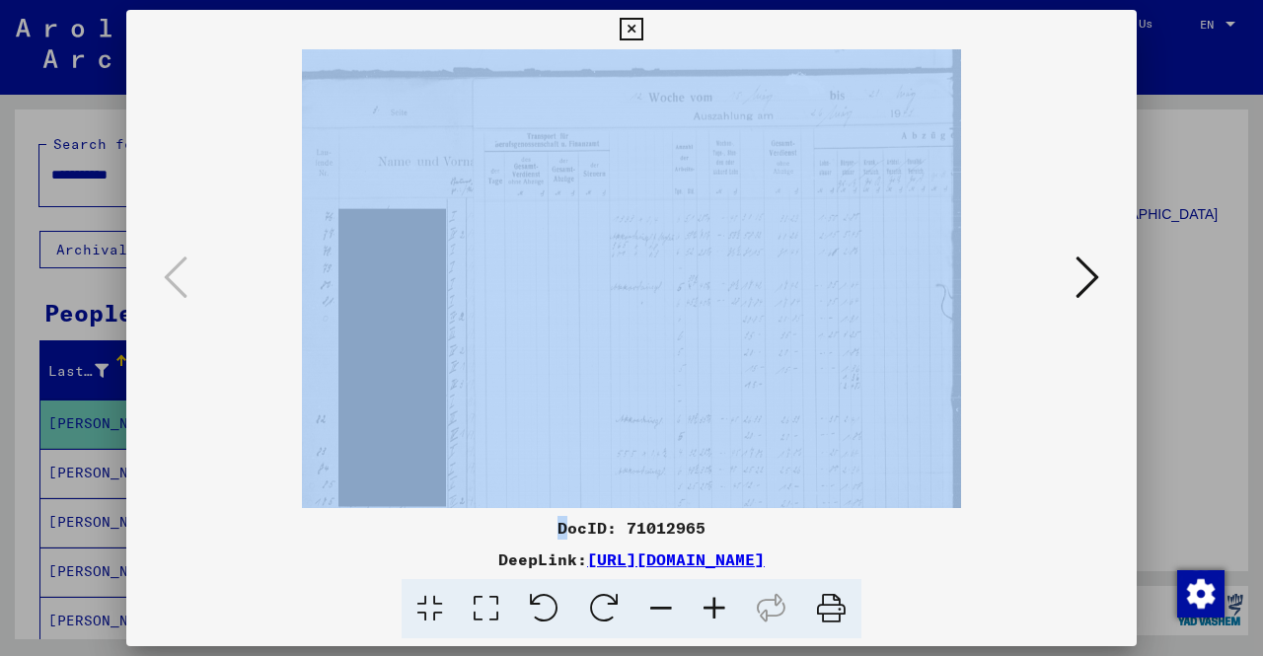
drag, startPoint x: 566, startPoint y: 510, endPoint x: 589, endPoint y: 458, distance: 57.0
click at [589, 458] on div "DocID: 71012965 DeepLink: [URL][DOMAIN_NAME]" at bounding box center [631, 324] width 1010 height 629
click at [589, 458] on img at bounding box center [631, 500] width 658 height 903
click at [243, 512] on div "DocID: 71012965 DeepLink: [URL][DOMAIN_NAME]" at bounding box center [631, 324] width 1010 height 629
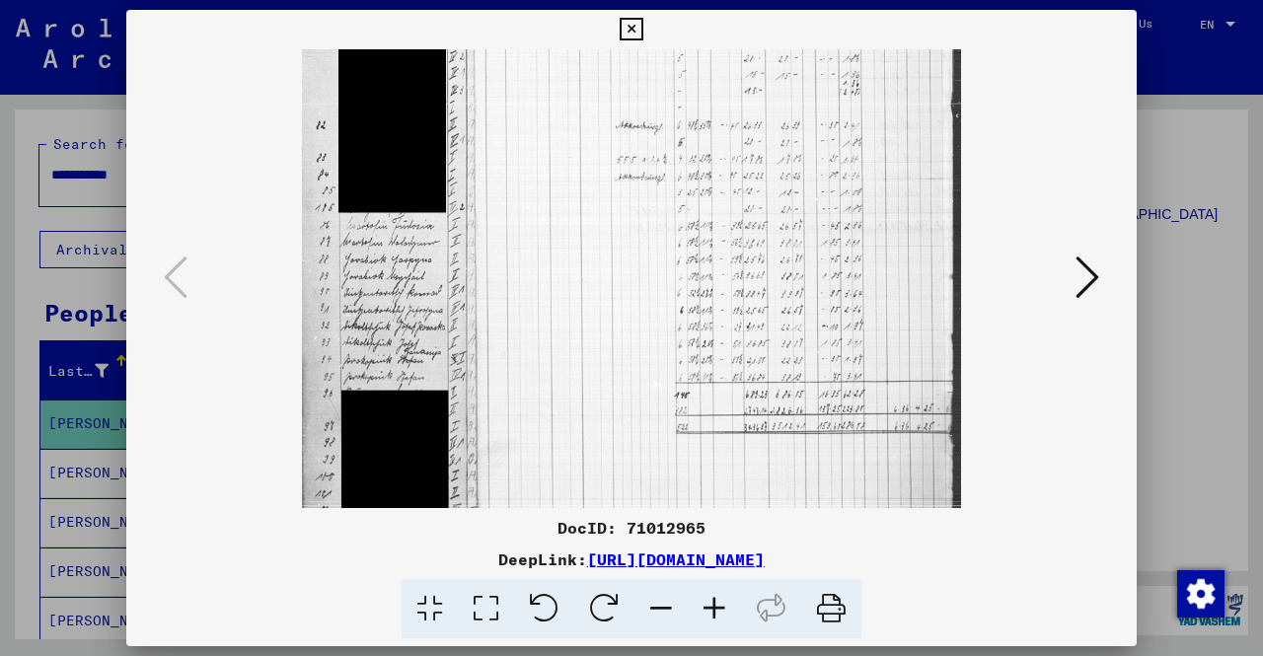
scroll to position [293, 0]
drag, startPoint x: 416, startPoint y: 433, endPoint x: 557, endPoint y: 162, distance: 305.8
click at [555, 160] on img at bounding box center [631, 207] width 658 height 903
click at [0, 397] on div at bounding box center [631, 328] width 1263 height 656
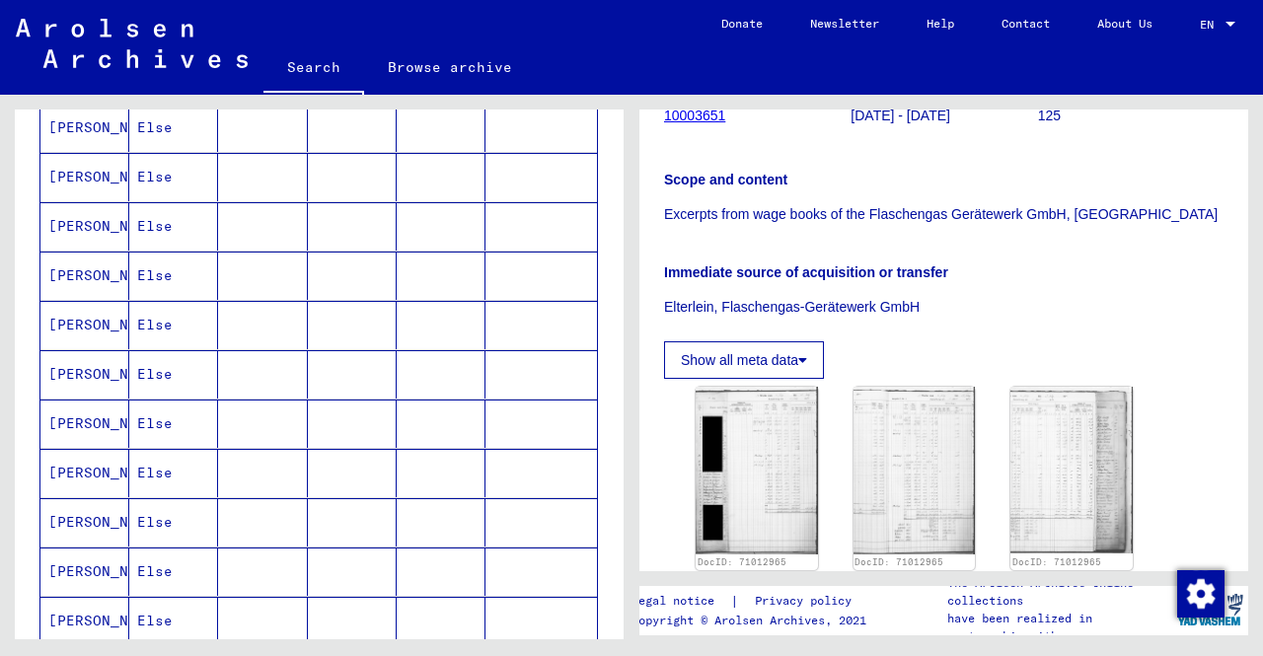
scroll to position [789, 0]
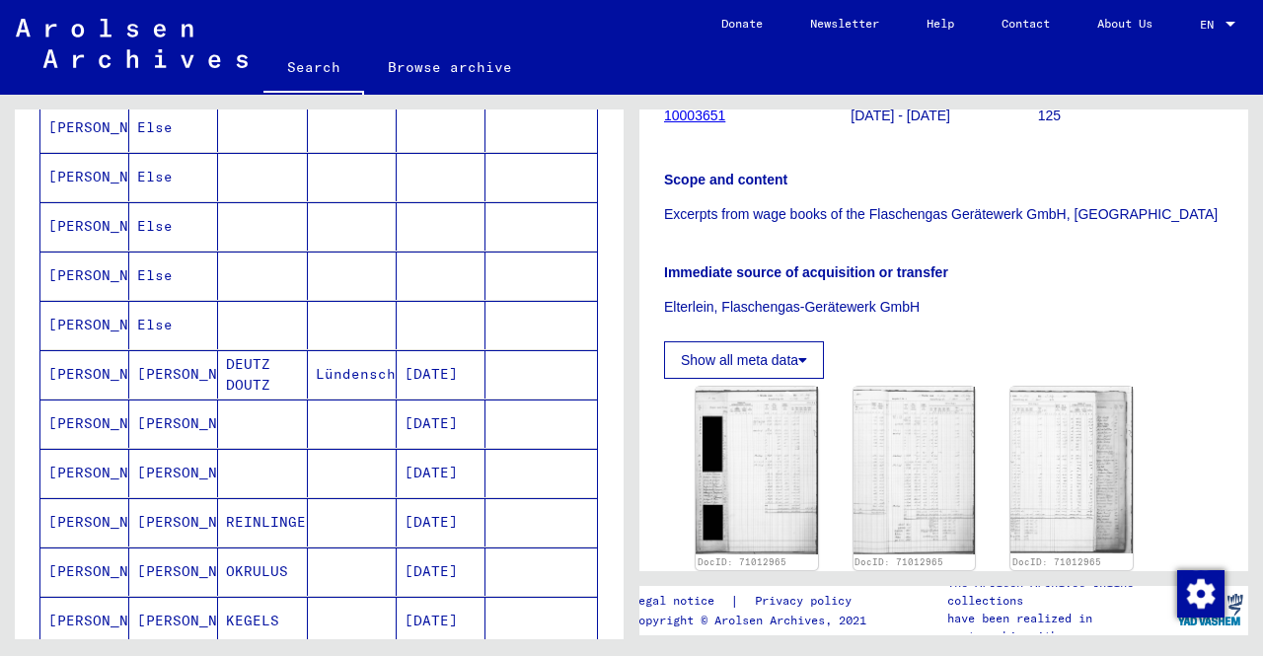
click at [99, 321] on mat-cell "[PERSON_NAME]" at bounding box center [84, 325] width 89 height 48
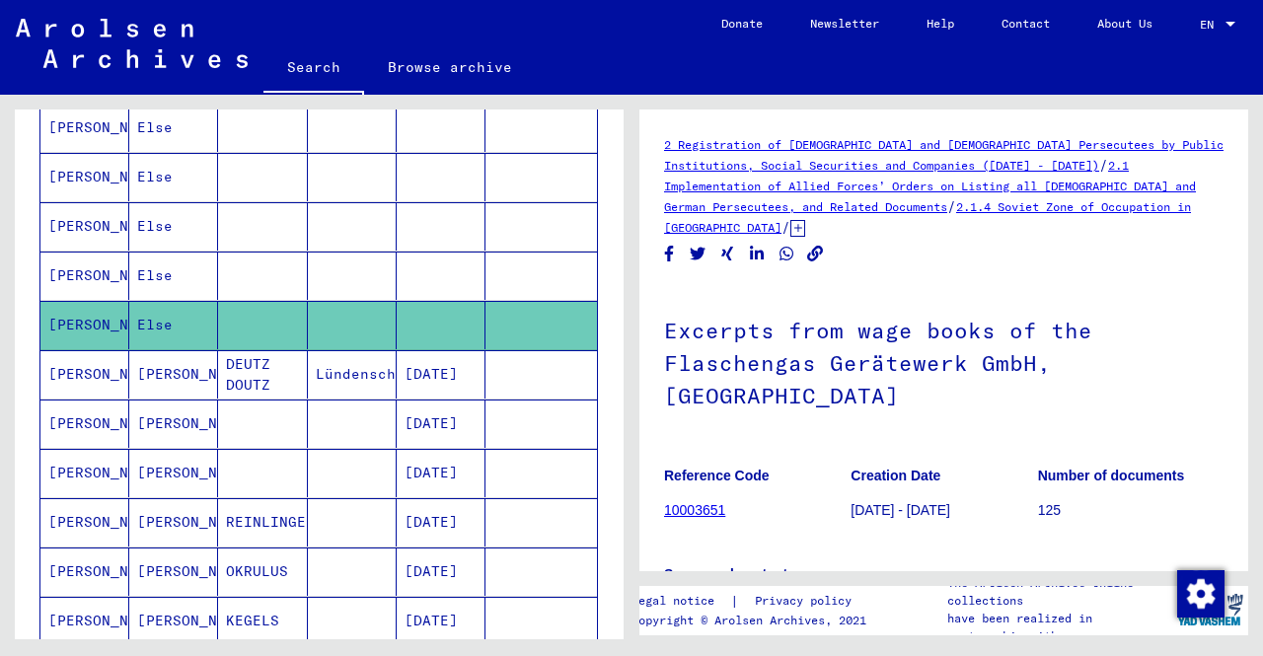
click at [110, 277] on mat-cell "[PERSON_NAME]" at bounding box center [84, 276] width 89 height 48
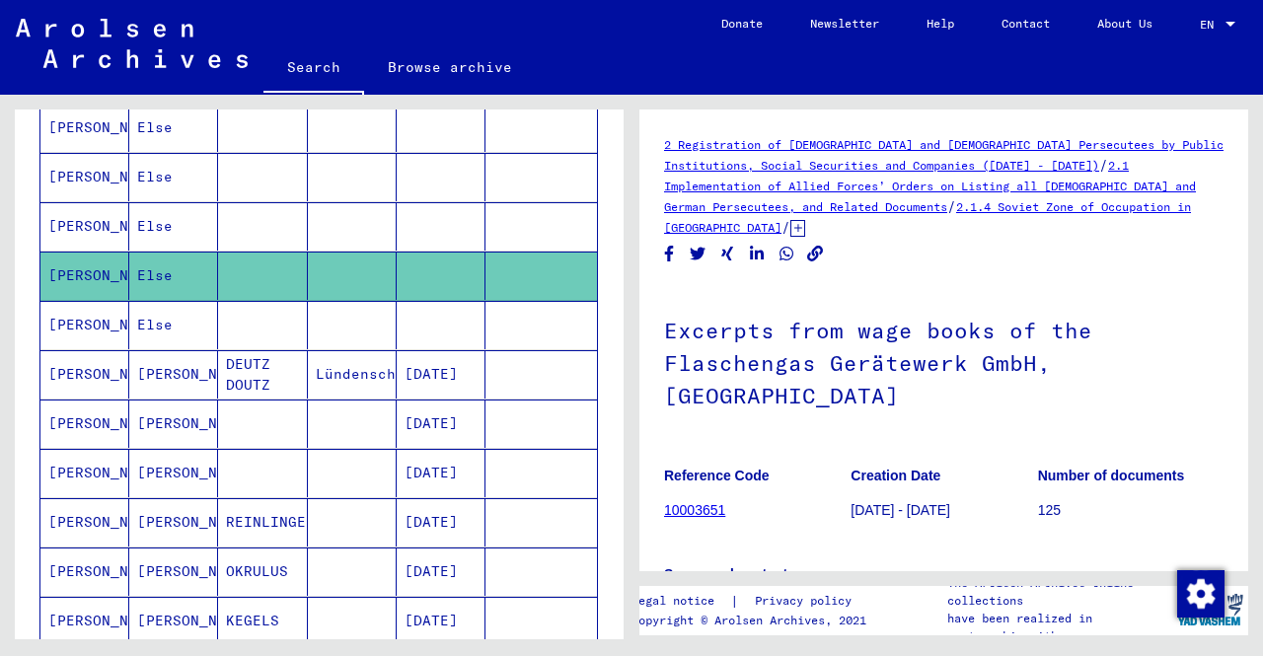
click at [114, 221] on mat-cell "[PERSON_NAME]" at bounding box center [84, 226] width 89 height 48
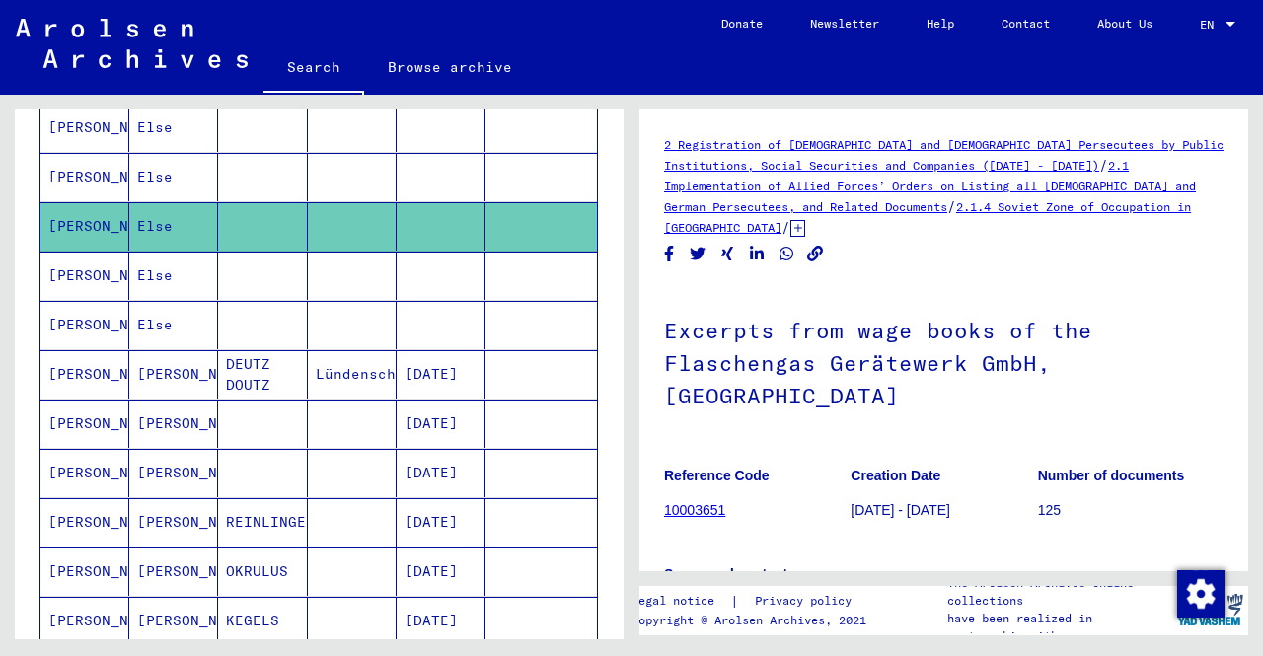
click at [123, 187] on mat-cell "[PERSON_NAME]" at bounding box center [84, 177] width 89 height 48
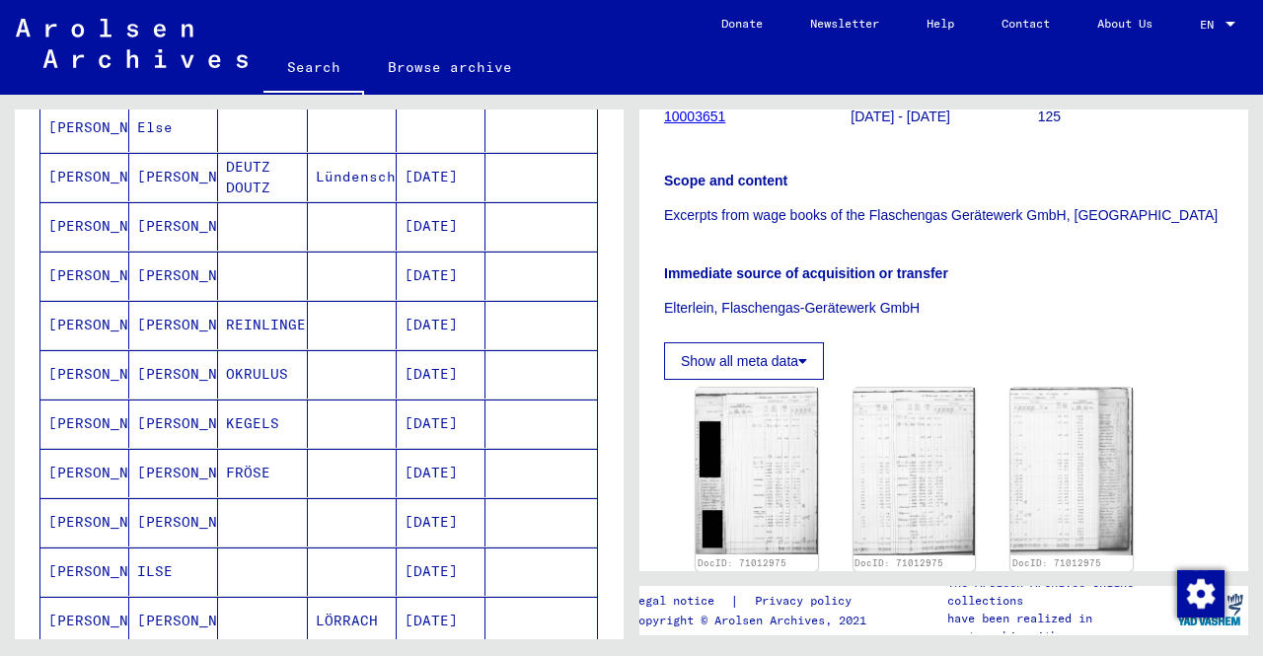
scroll to position [395, 0]
click at [925, 475] on img at bounding box center [915, 471] width 128 height 176
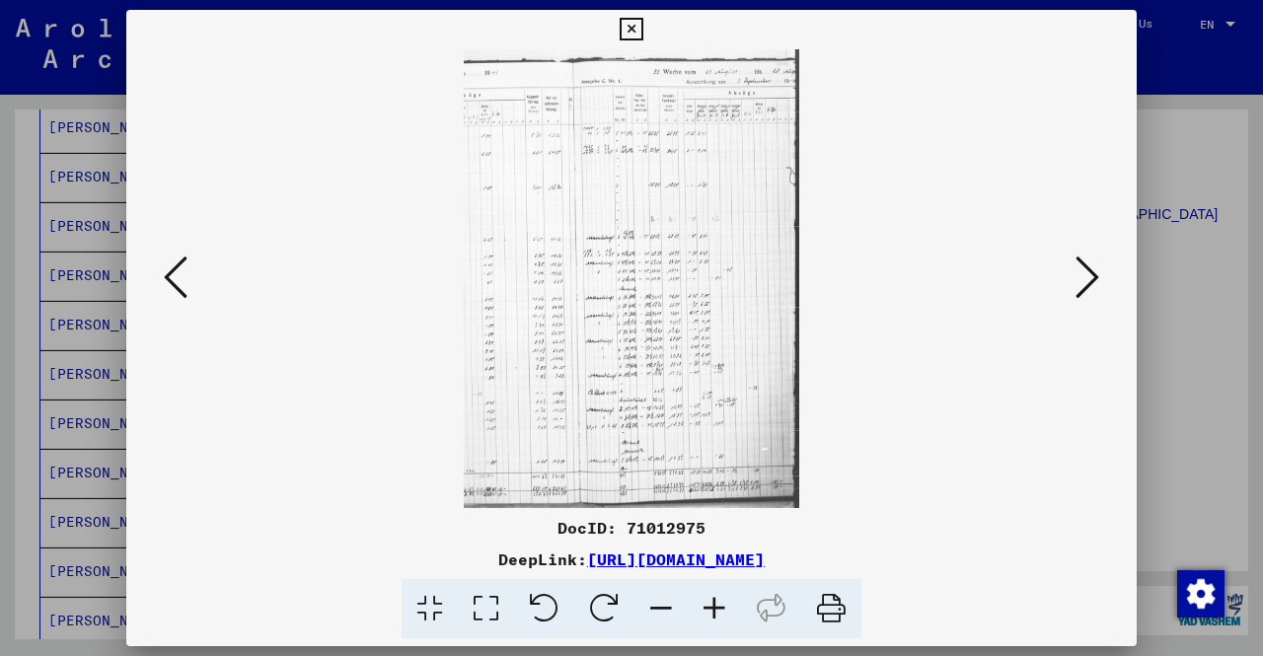
click at [0, 357] on div at bounding box center [631, 328] width 1263 height 656
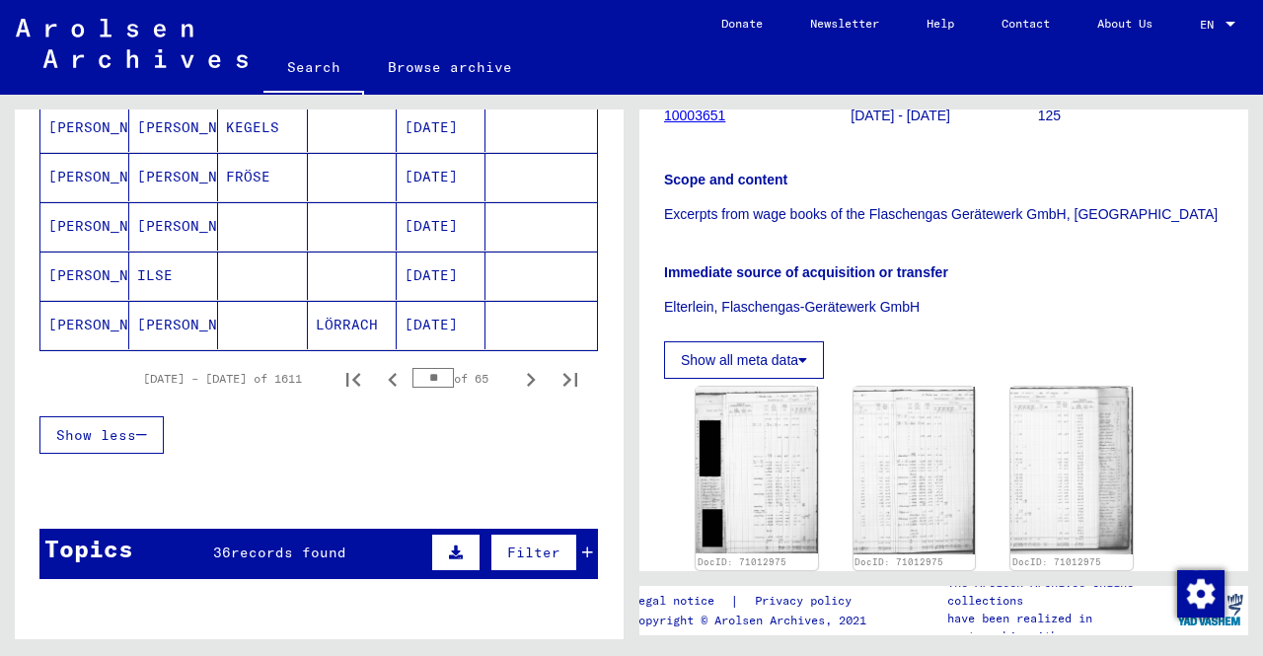
scroll to position [1184, 0]
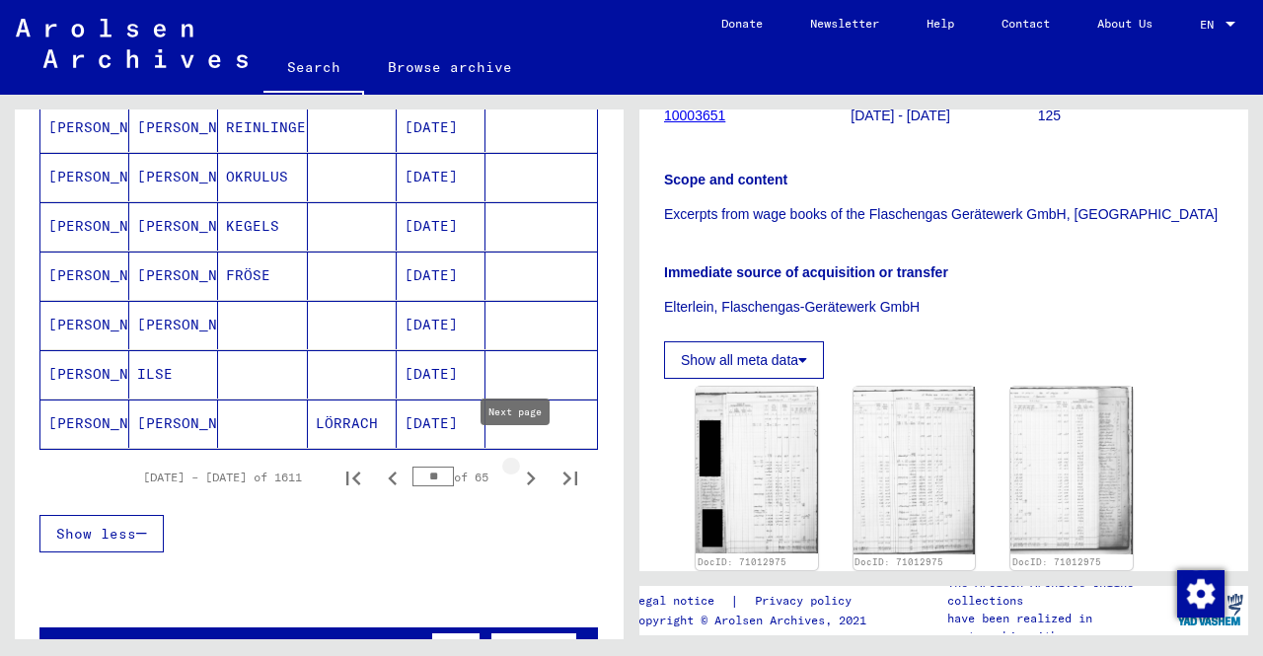
click at [525, 465] on icon "Next page" at bounding box center [531, 479] width 28 height 28
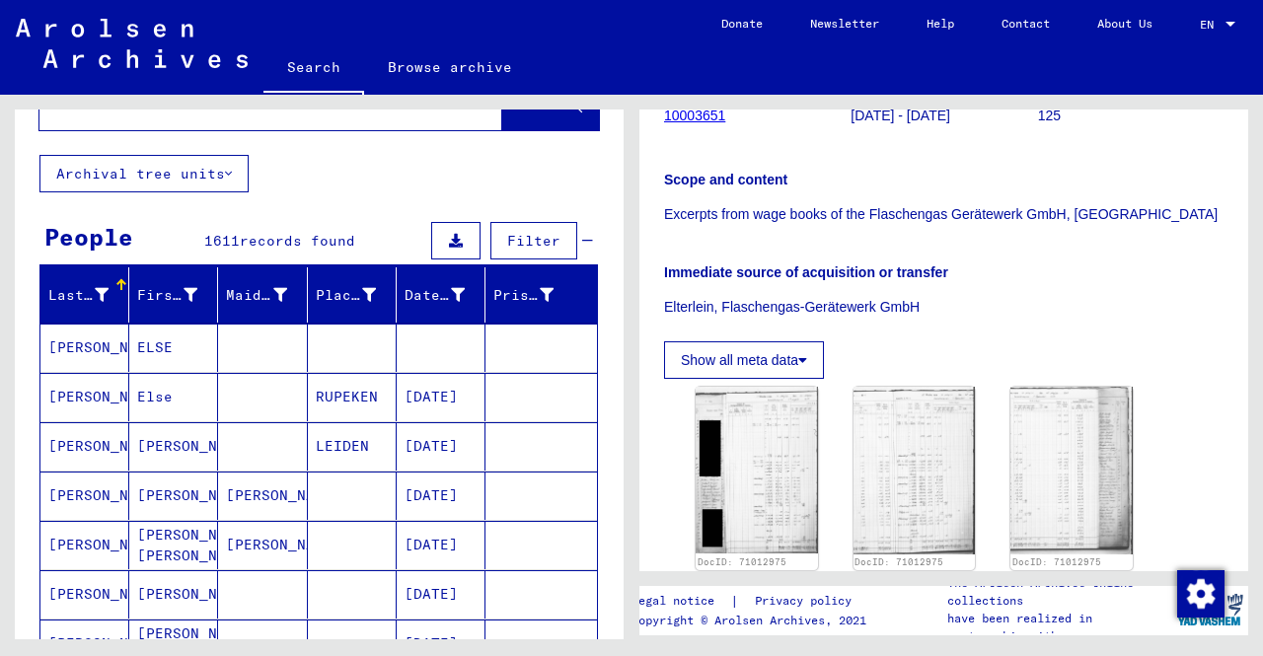
scroll to position [99, 0]
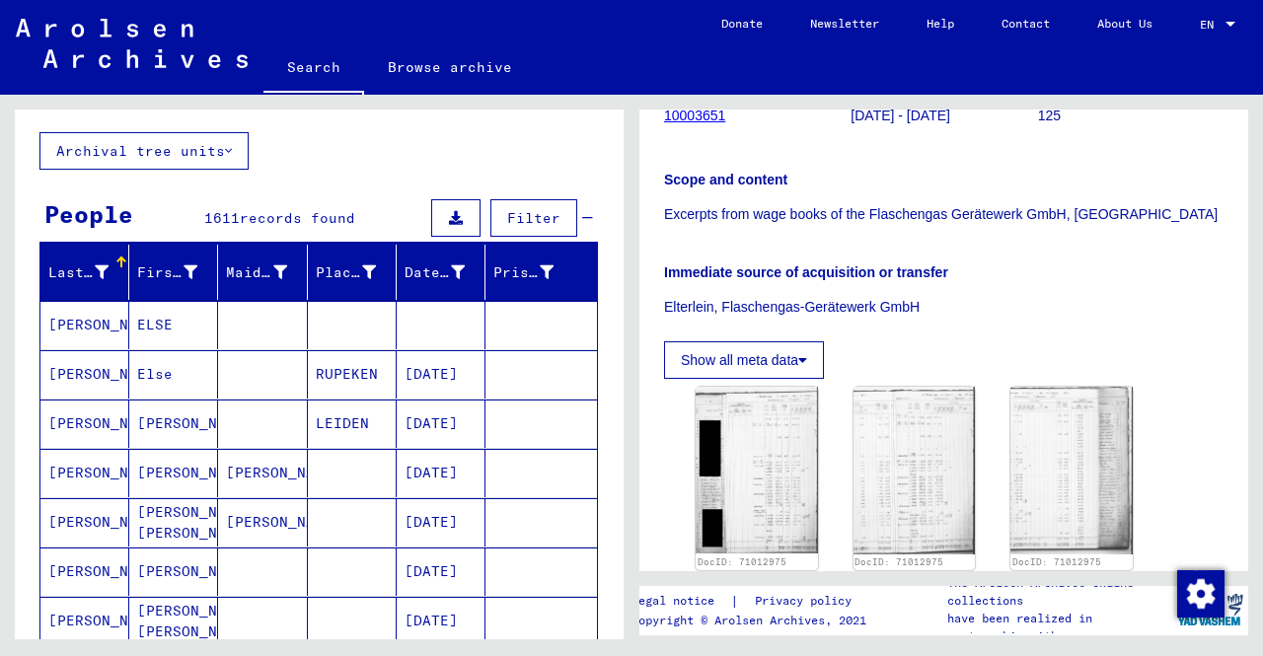
click at [252, 328] on mat-cell at bounding box center [262, 325] width 89 height 48
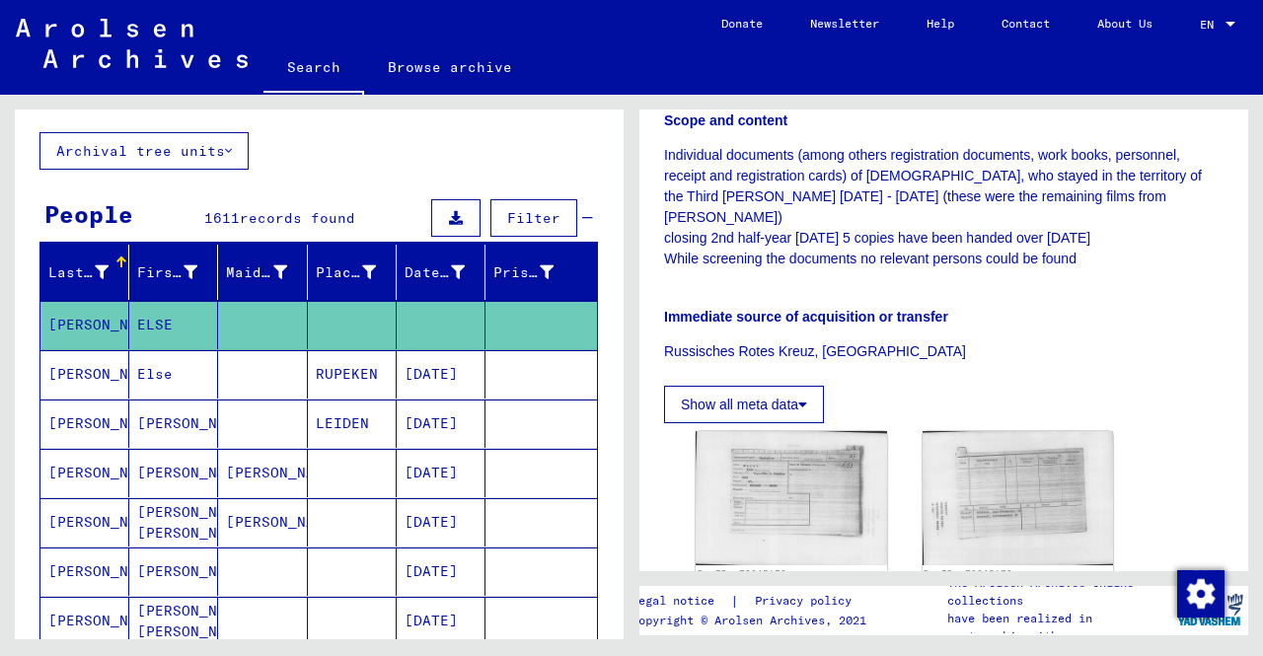
scroll to position [686, 0]
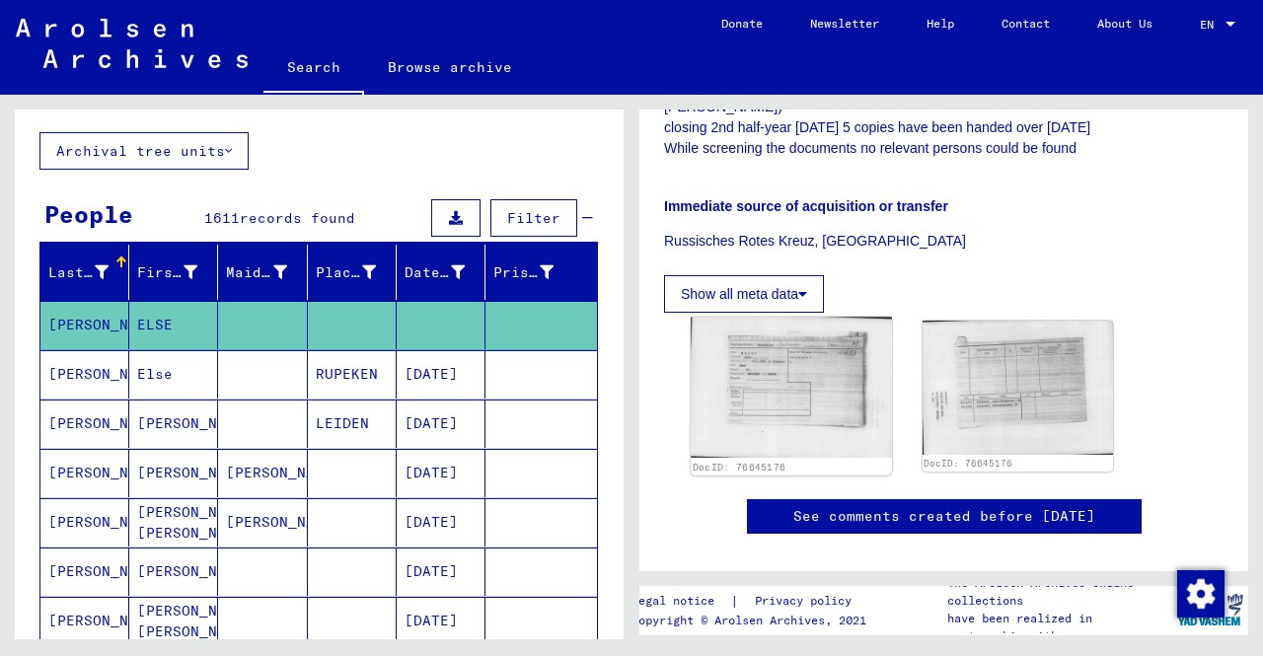
click at [827, 317] on img at bounding box center [791, 387] width 200 height 141
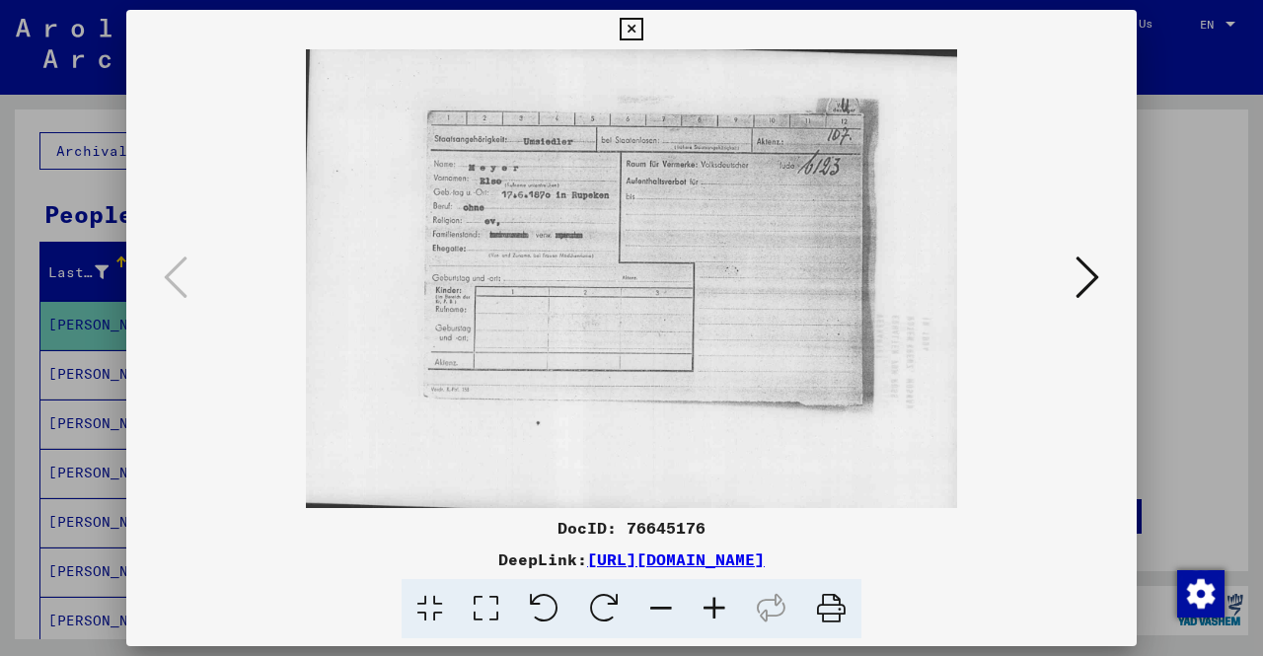
click at [0, 276] on div at bounding box center [631, 328] width 1263 height 656
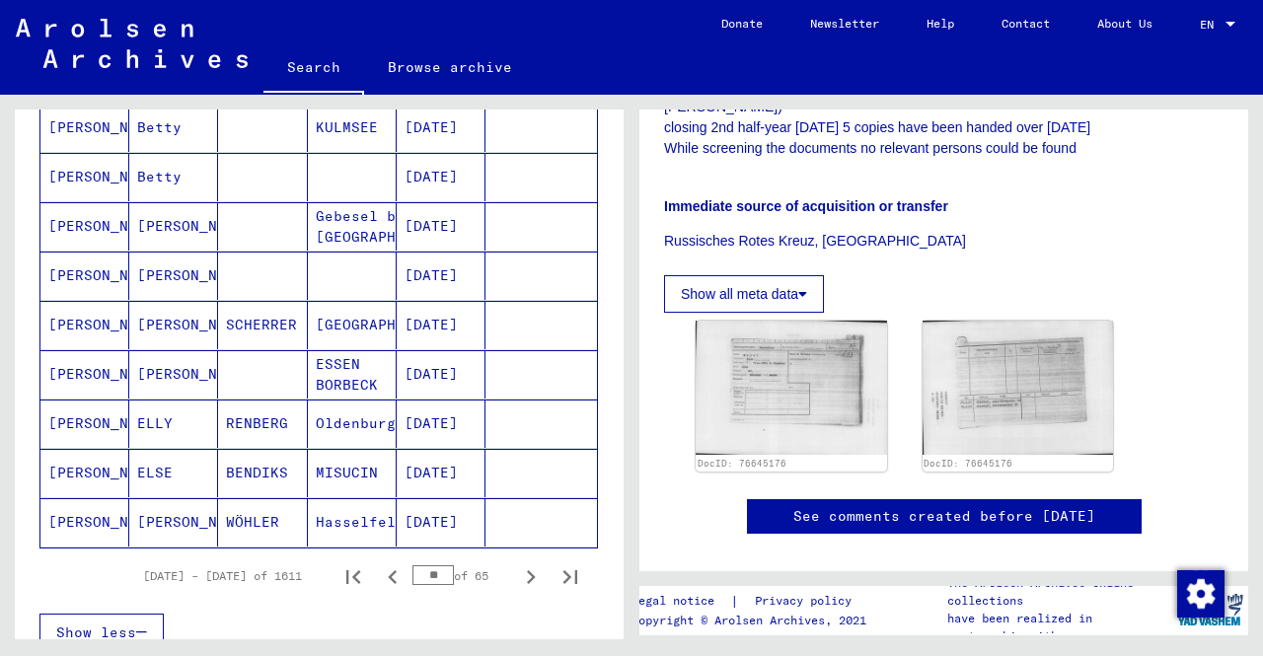
scroll to position [1184, 0]
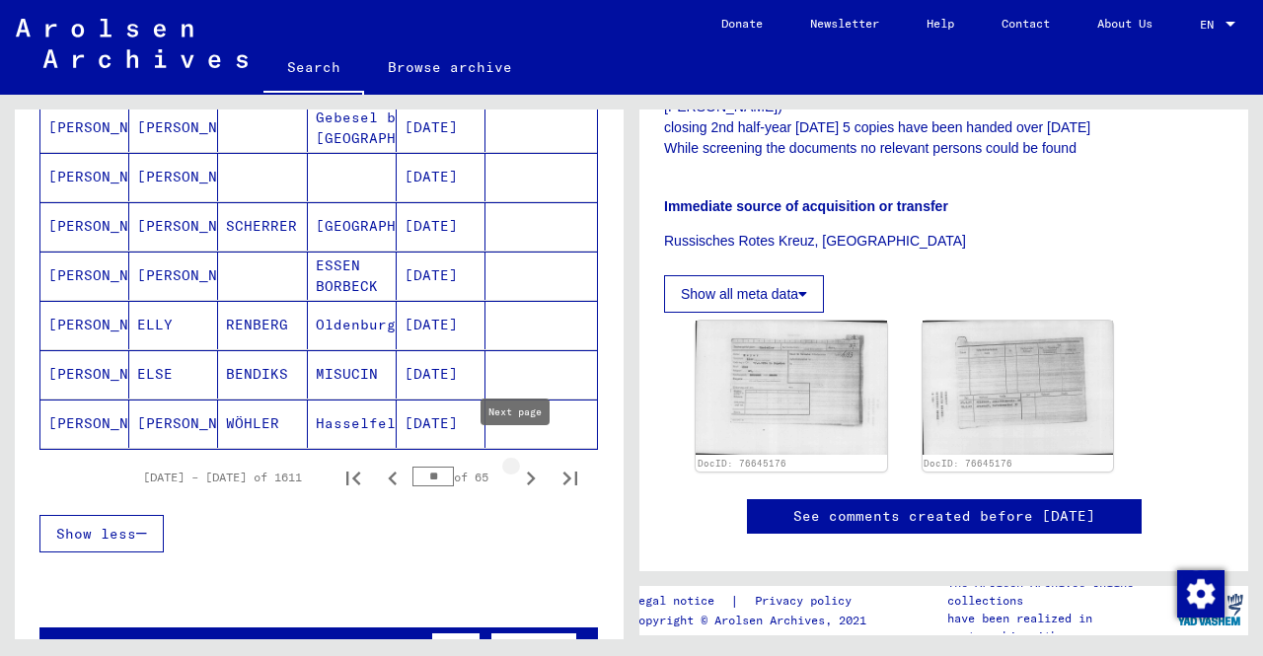
click at [517, 465] on icon "Next page" at bounding box center [531, 479] width 28 height 28
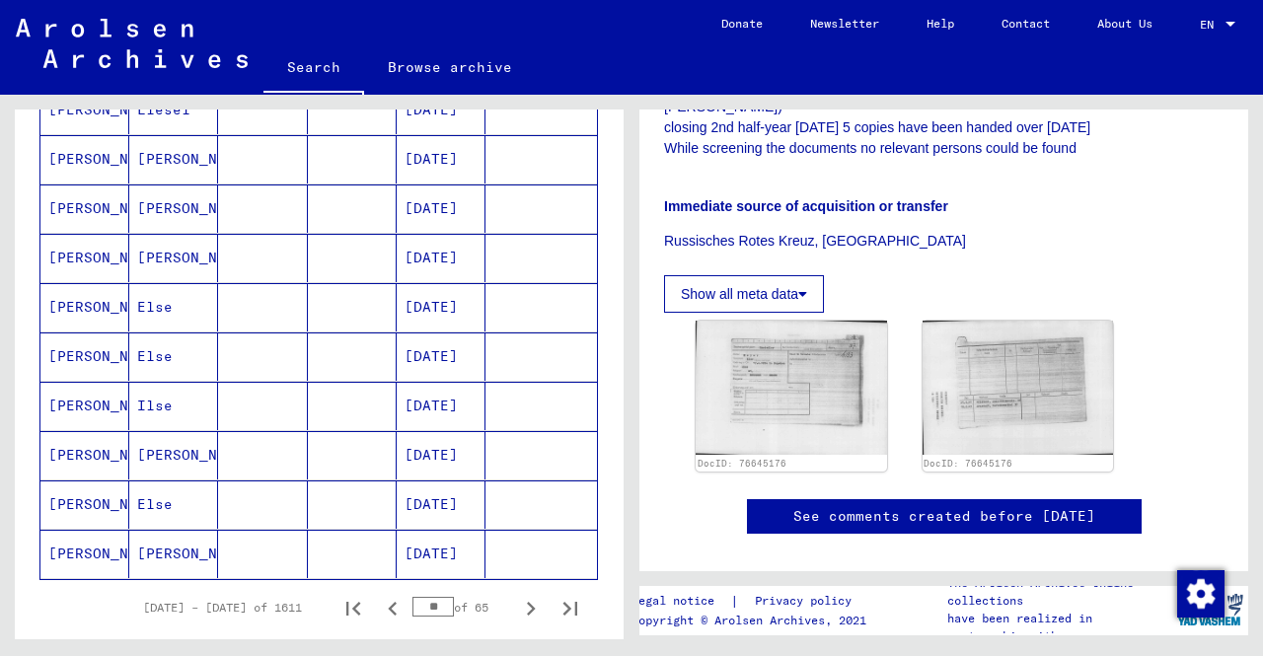
scroll to position [1085, 0]
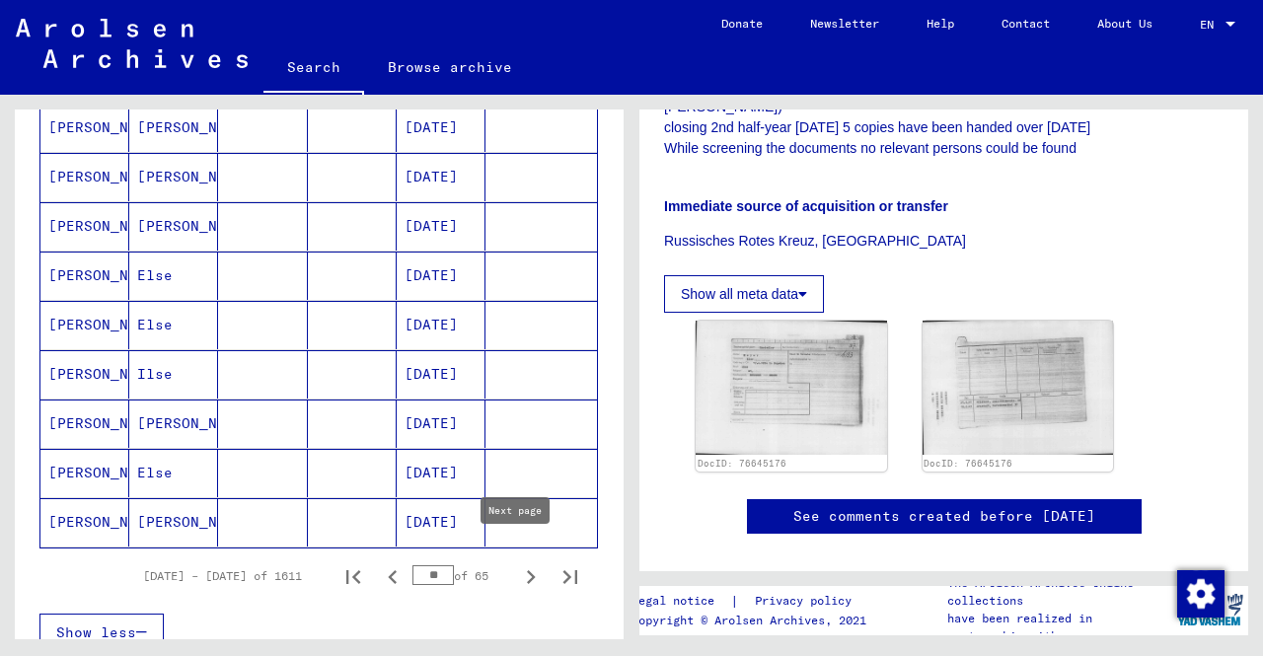
click at [526, 563] on icon "Next page" at bounding box center [531, 577] width 28 height 28
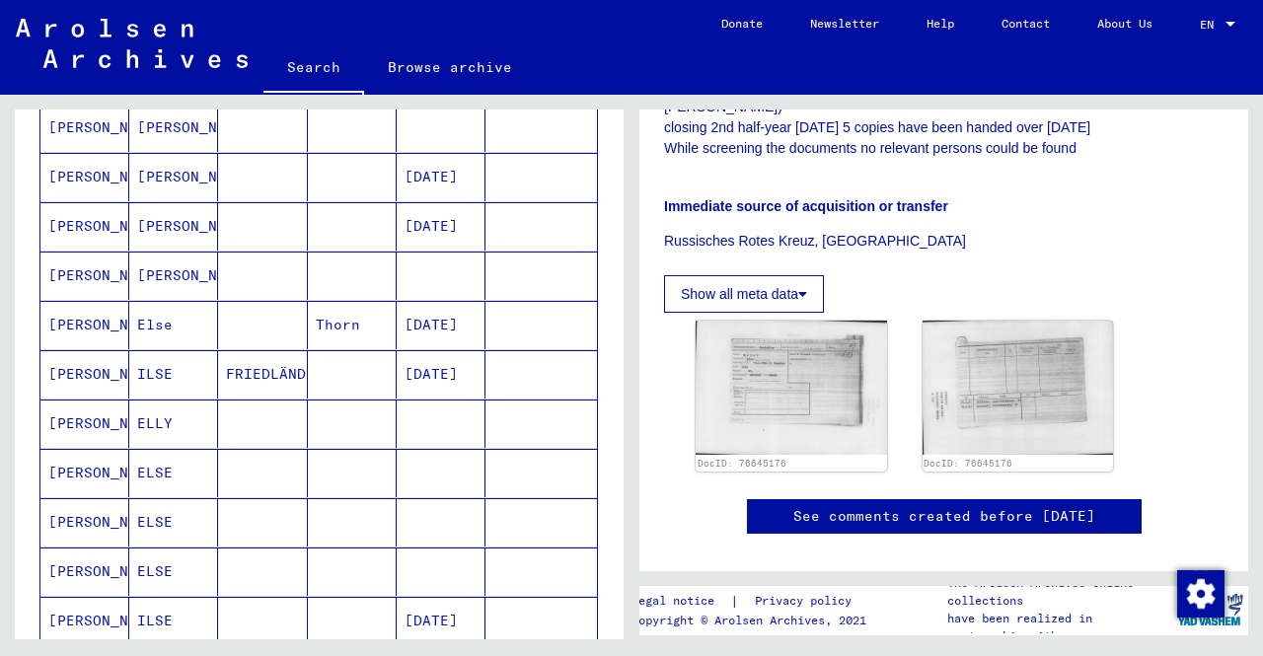
scroll to position [493, 0]
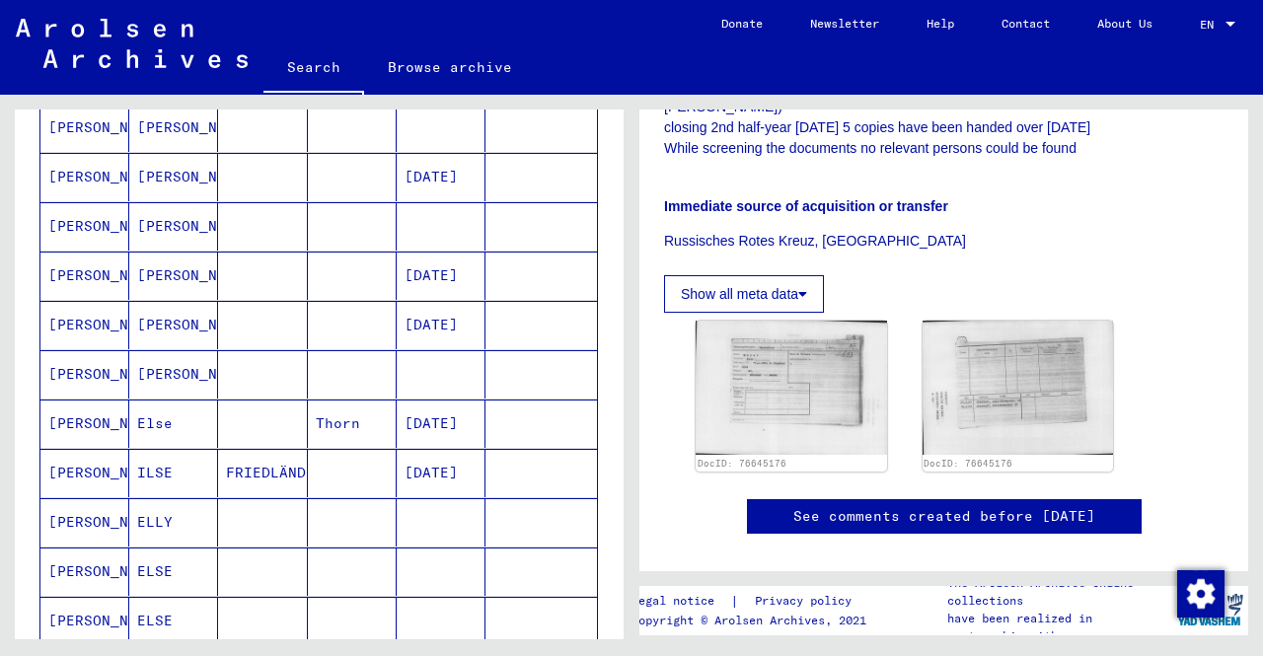
click at [367, 401] on mat-cell "Thorn" at bounding box center [352, 424] width 89 height 48
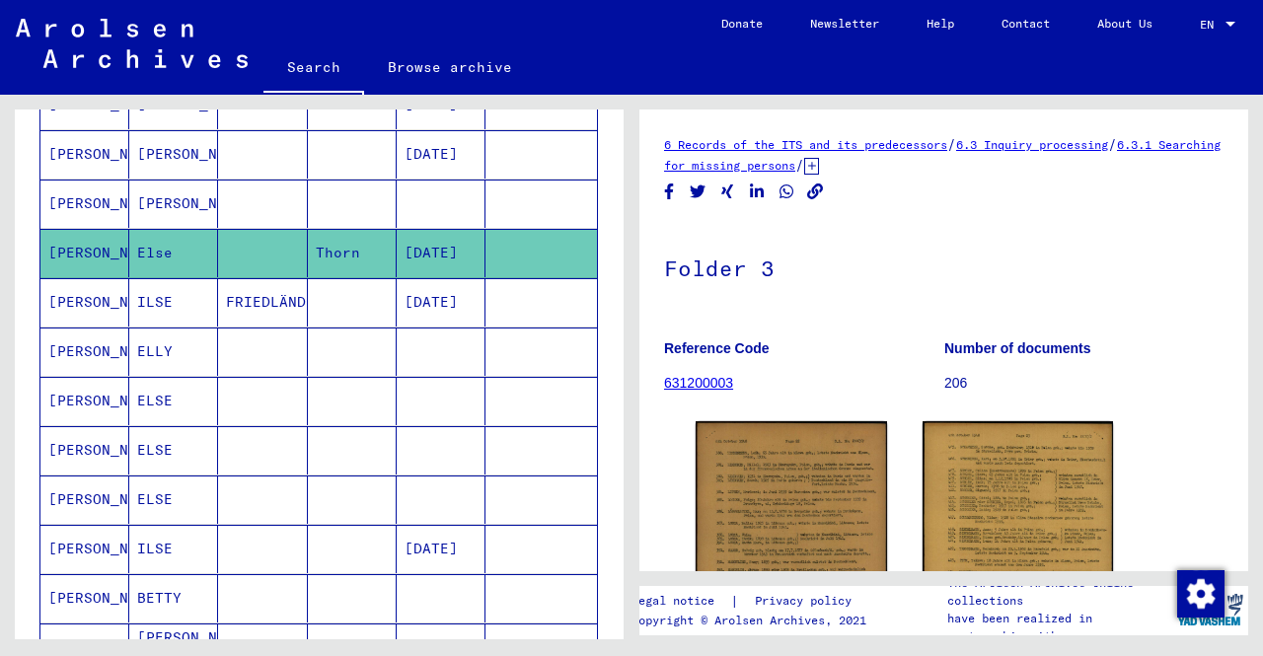
scroll to position [691, 0]
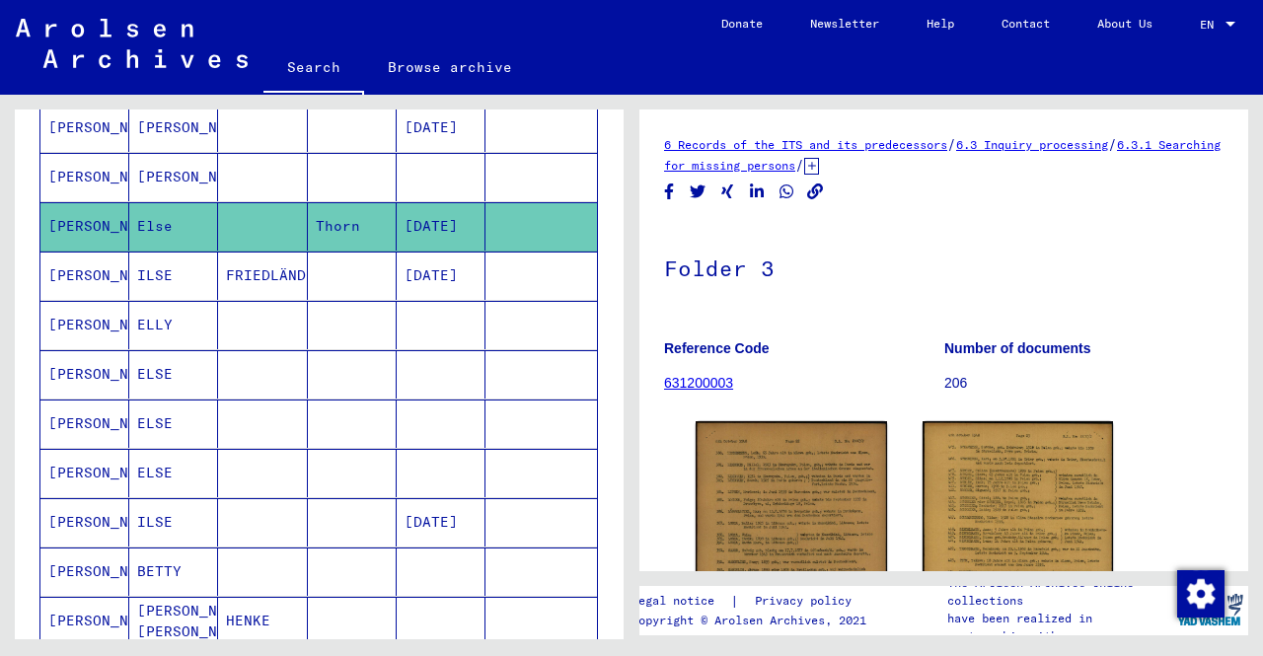
click at [341, 377] on mat-cell at bounding box center [352, 374] width 89 height 48
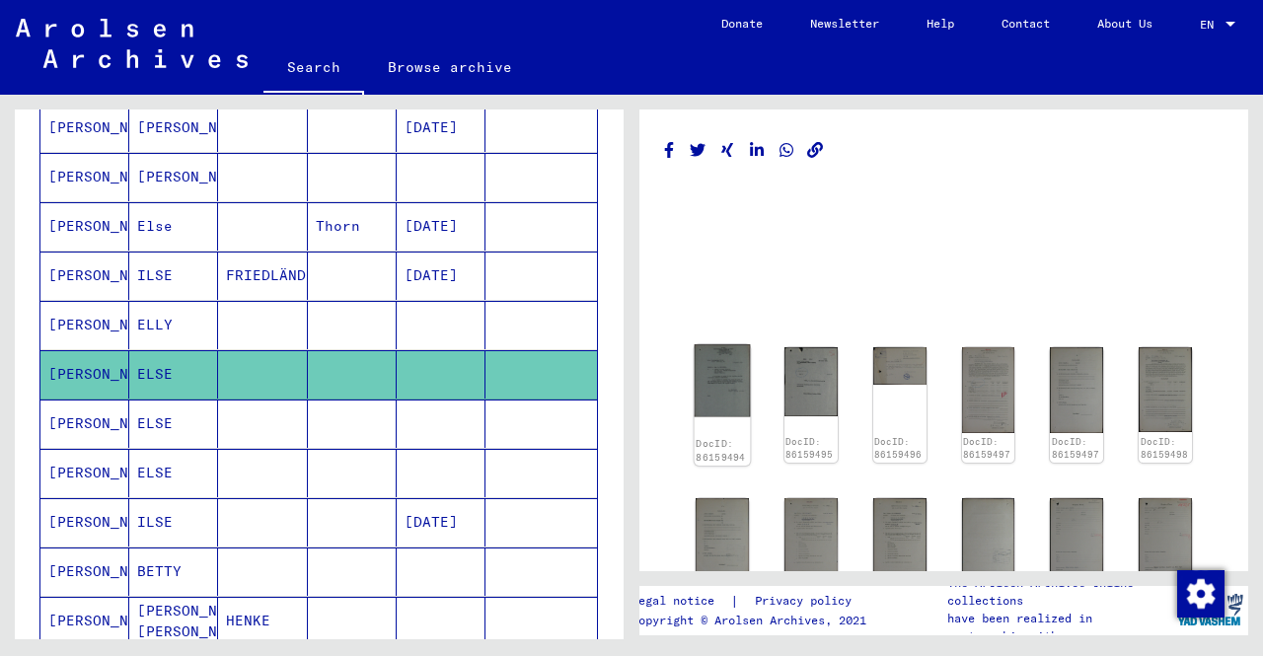
click at [730, 376] on img at bounding box center [723, 380] width 56 height 72
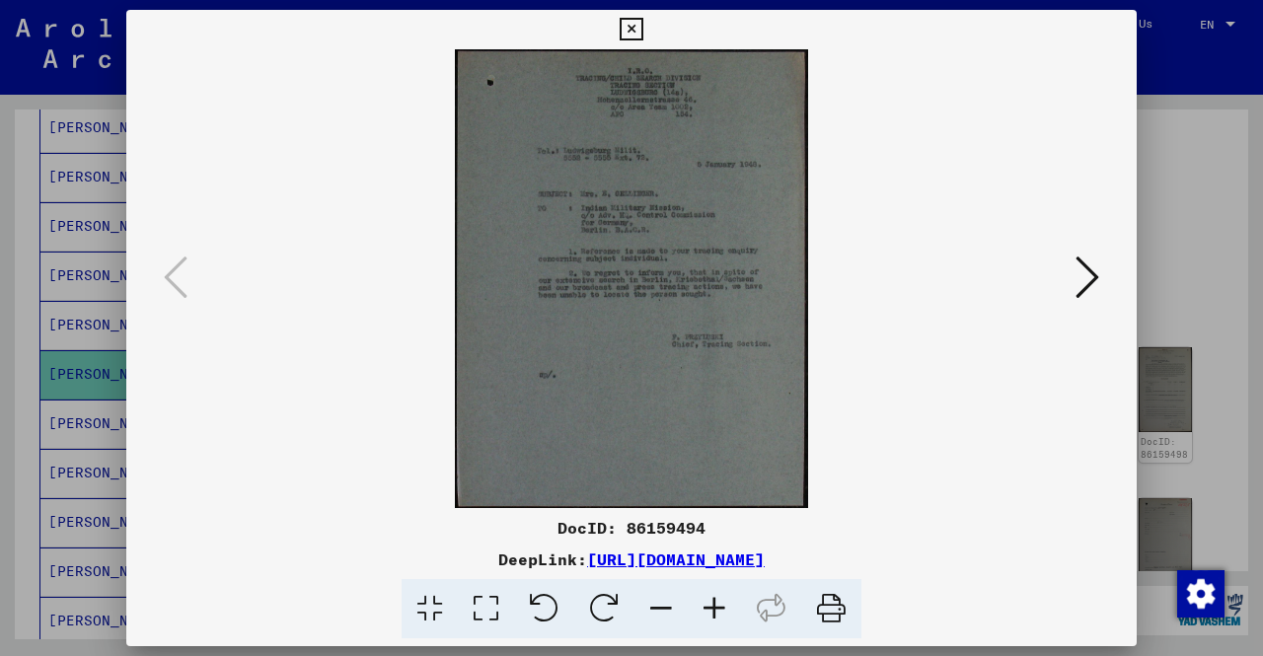
click at [708, 611] on icon at bounding box center [714, 609] width 53 height 60
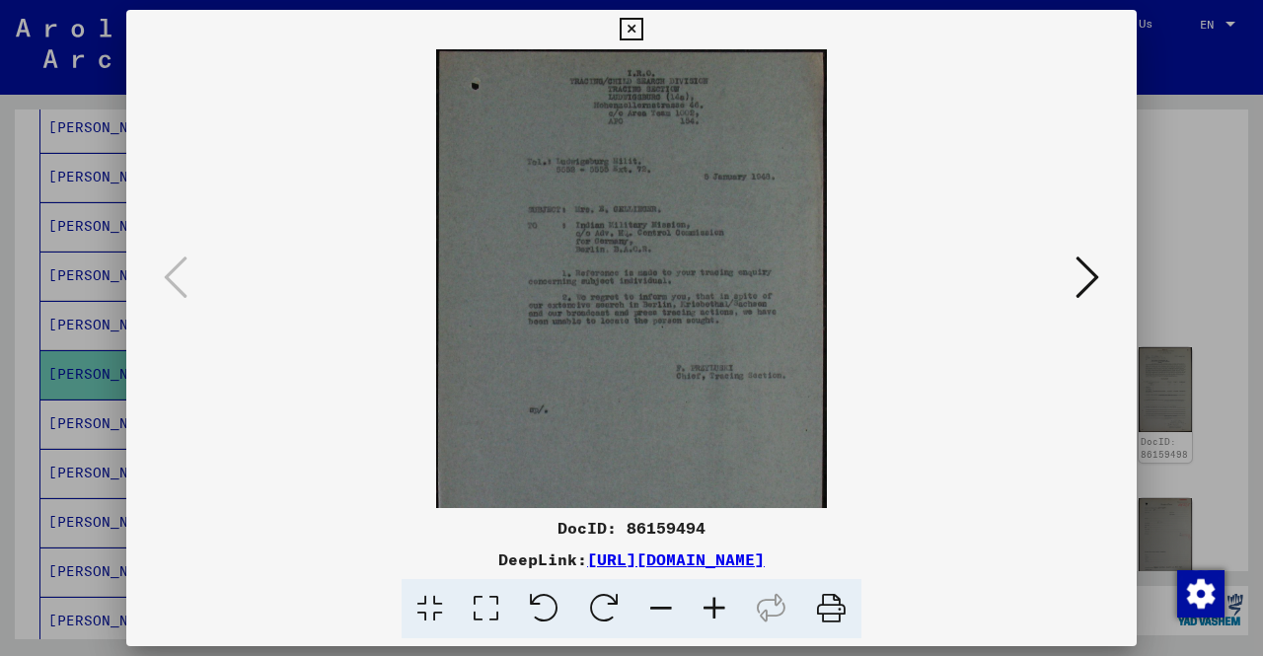
click at [708, 611] on icon at bounding box center [714, 609] width 53 height 60
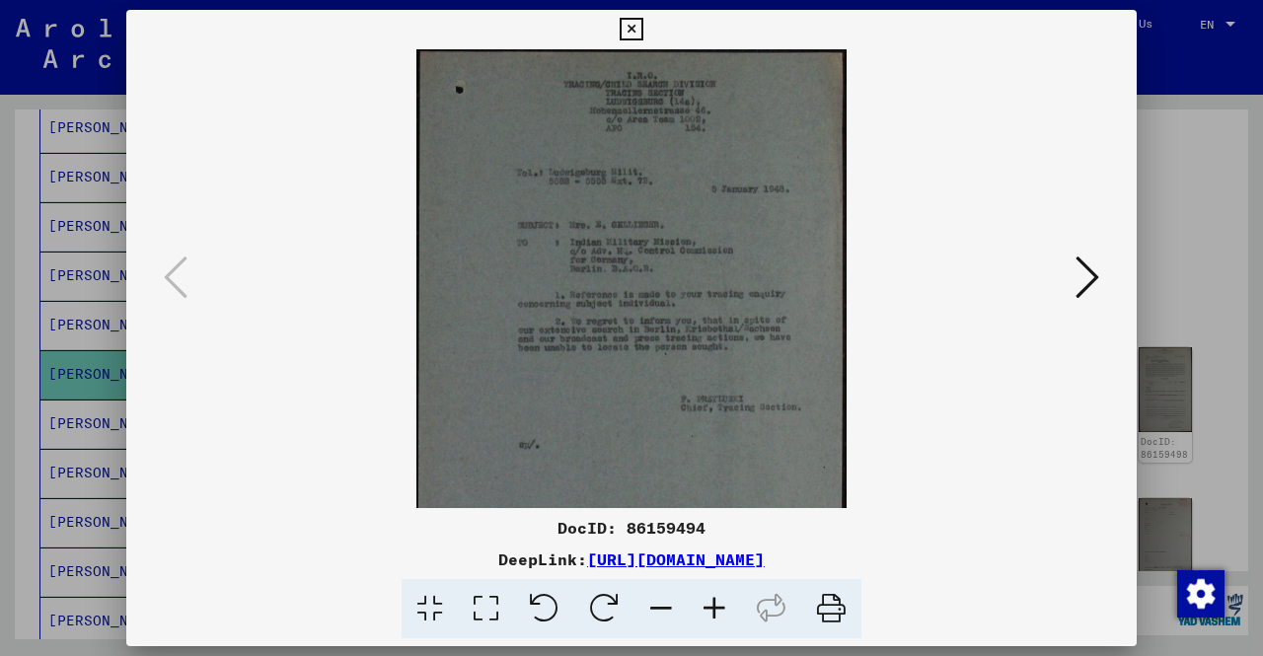
click at [708, 611] on icon at bounding box center [714, 609] width 53 height 60
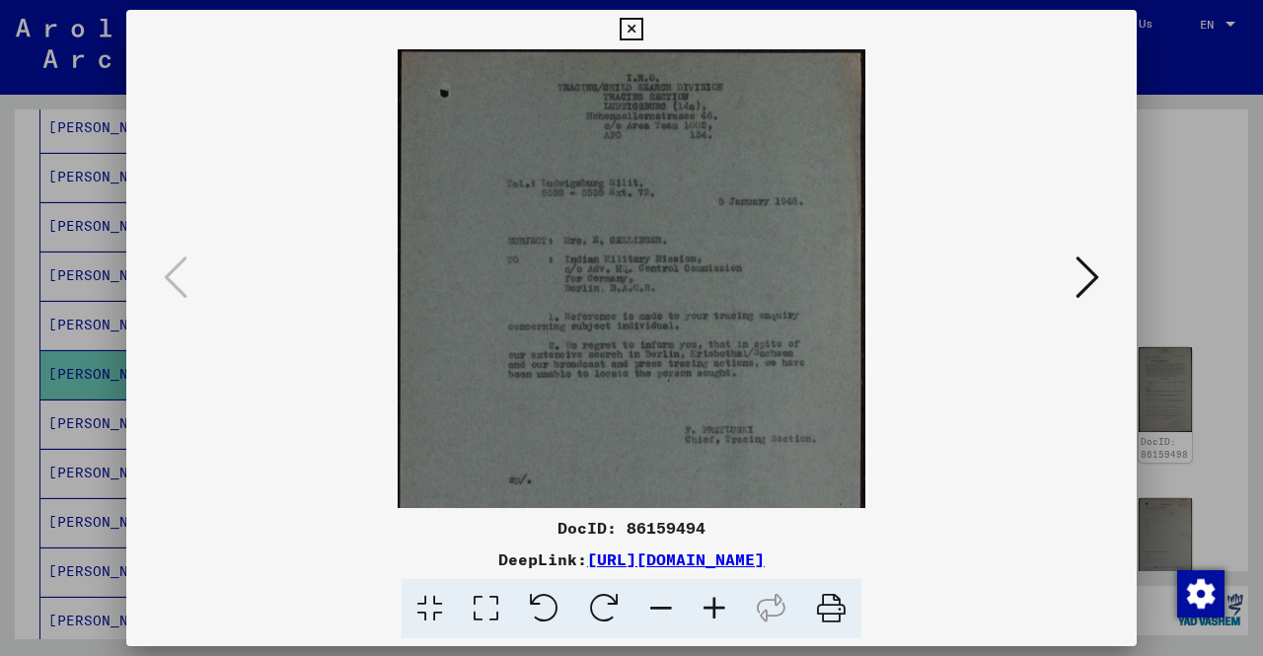
click at [708, 611] on icon at bounding box center [714, 609] width 53 height 60
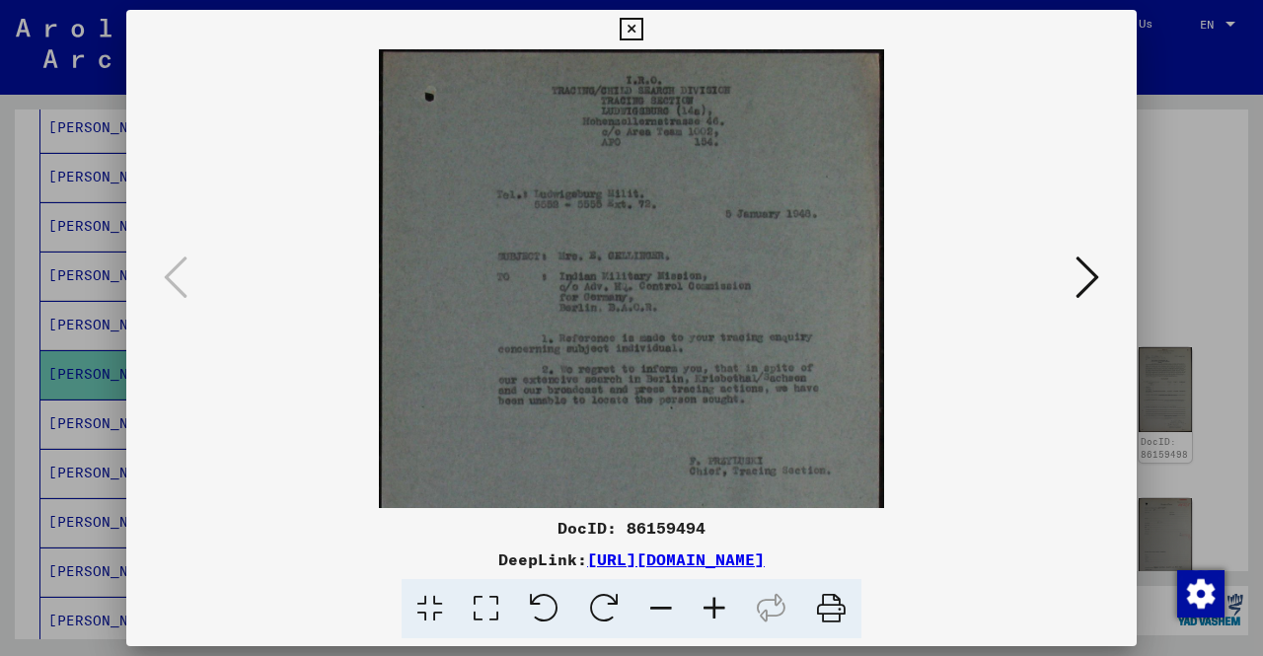
click at [708, 611] on icon at bounding box center [714, 609] width 53 height 60
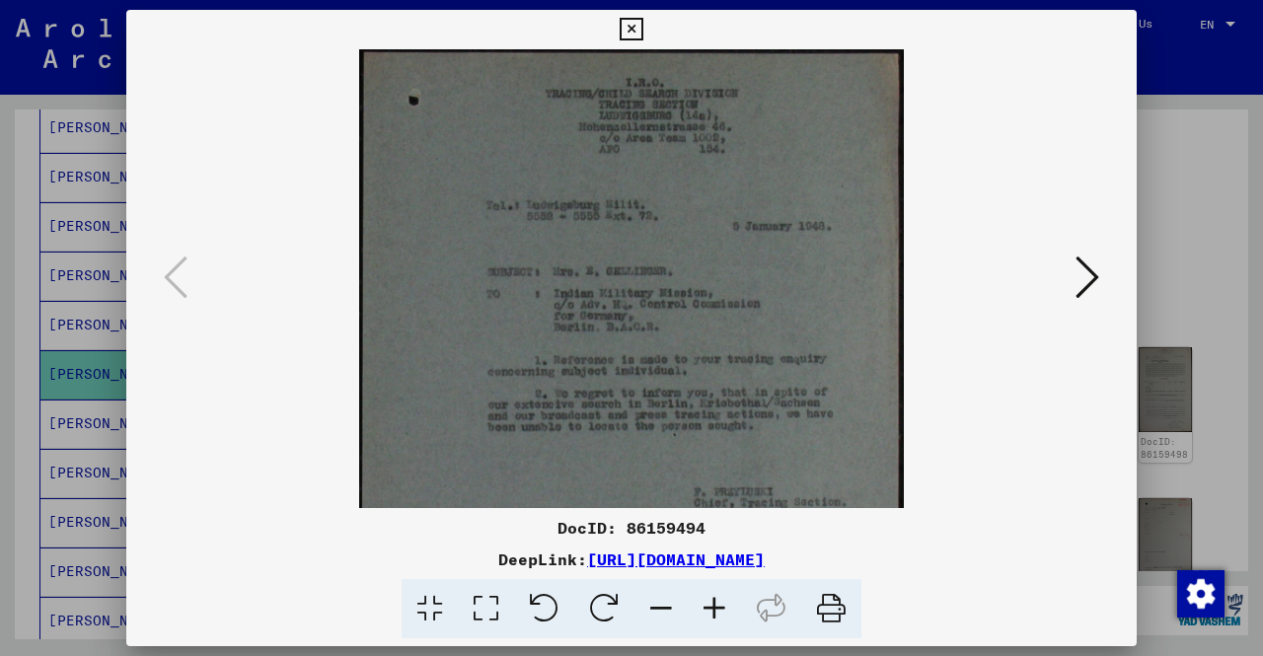
click at [708, 611] on icon at bounding box center [714, 609] width 53 height 60
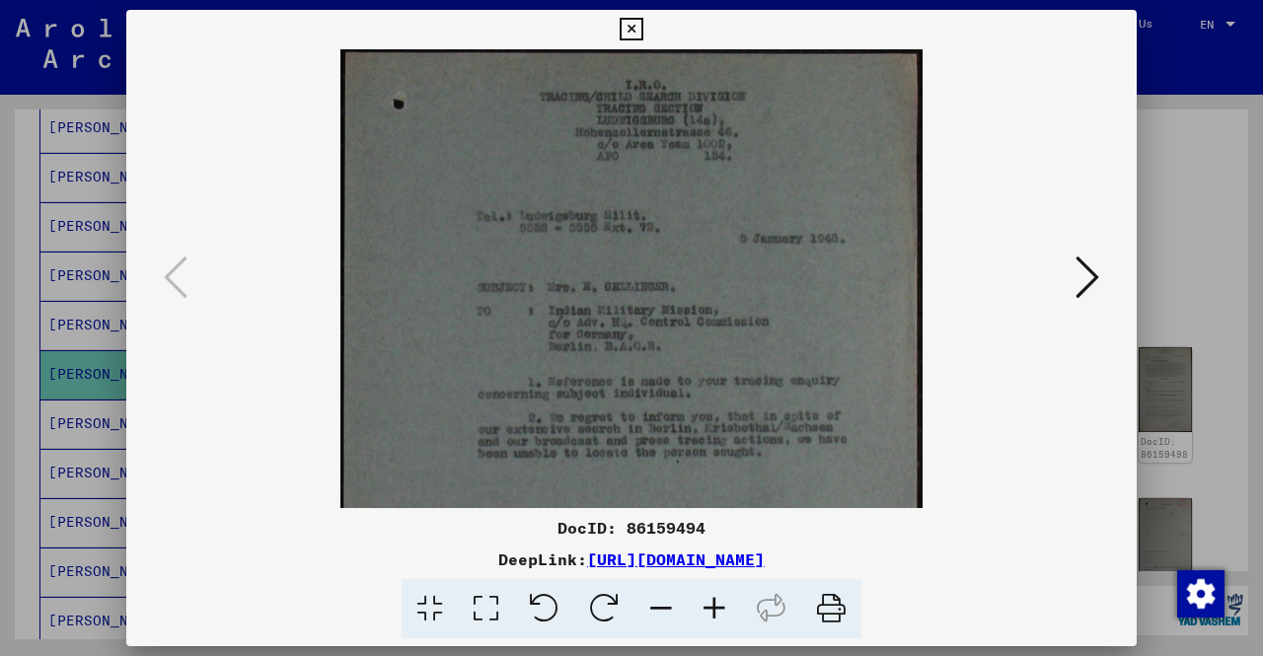
click at [708, 611] on icon at bounding box center [714, 609] width 53 height 60
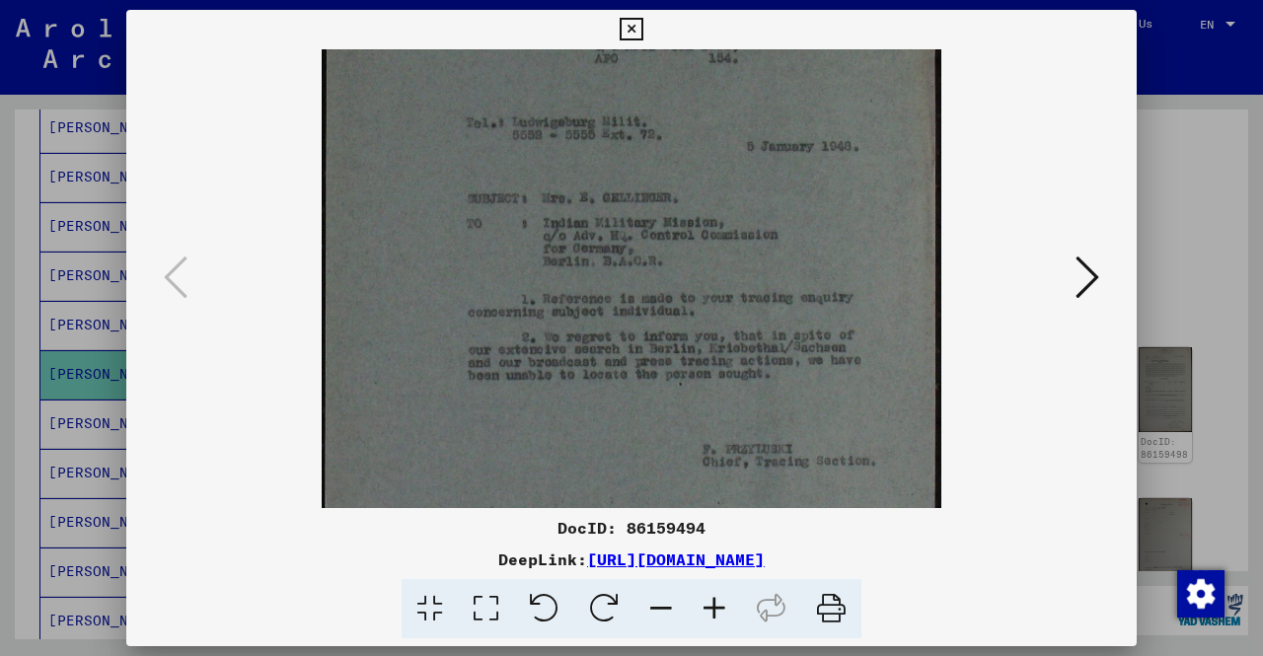
scroll to position [111, 0]
drag, startPoint x: 745, startPoint y: 464, endPoint x: 750, endPoint y: 365, distance: 98.8
click at [750, 365] on img at bounding box center [632, 341] width 620 height 804
click at [1081, 269] on icon at bounding box center [1087, 277] width 24 height 47
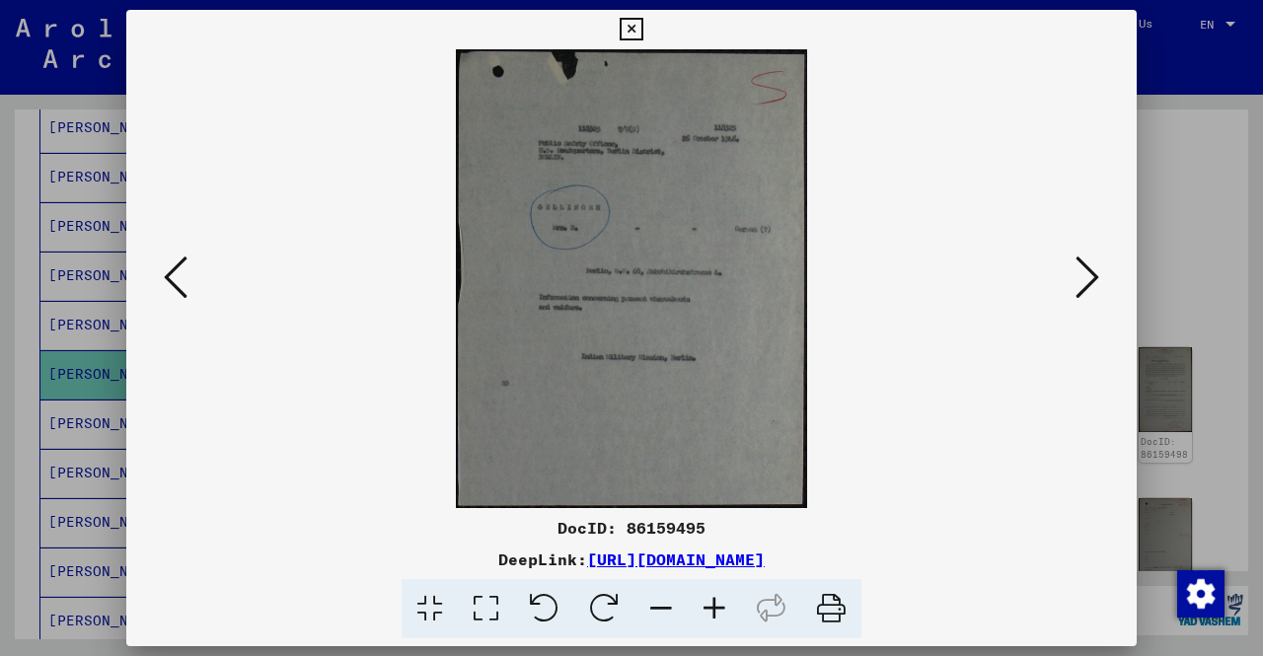
scroll to position [0, 0]
click at [1073, 272] on button at bounding box center [1088, 279] width 36 height 56
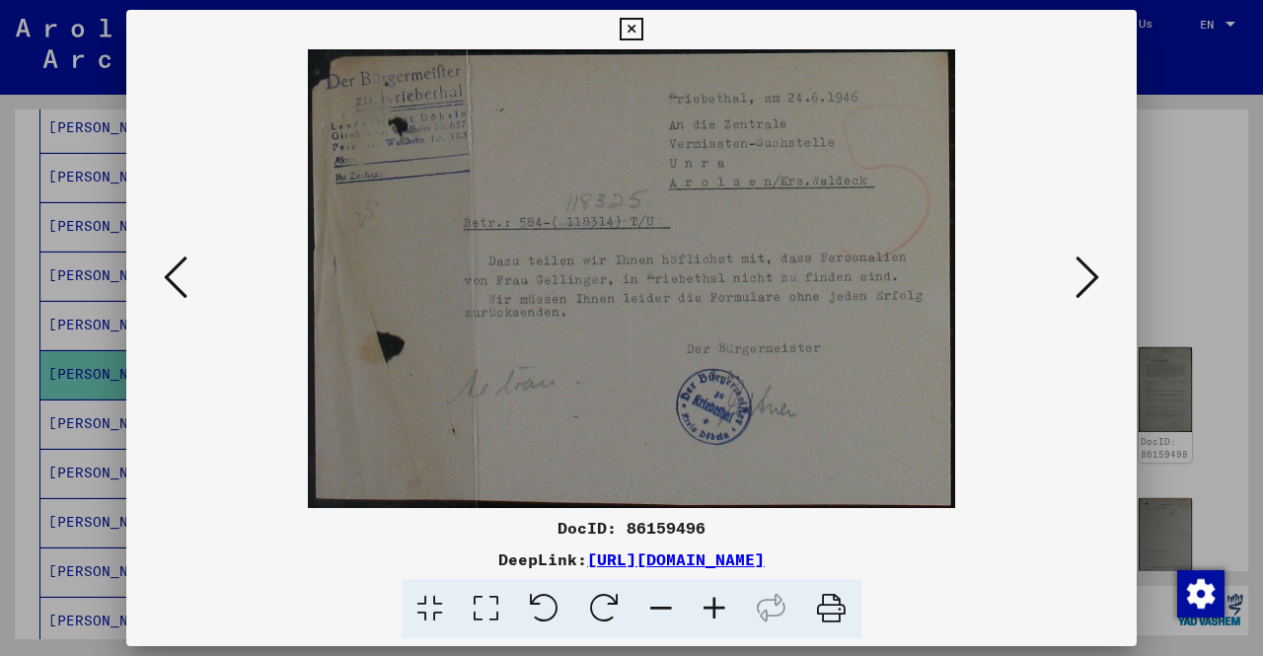
click at [1073, 272] on button at bounding box center [1088, 279] width 36 height 56
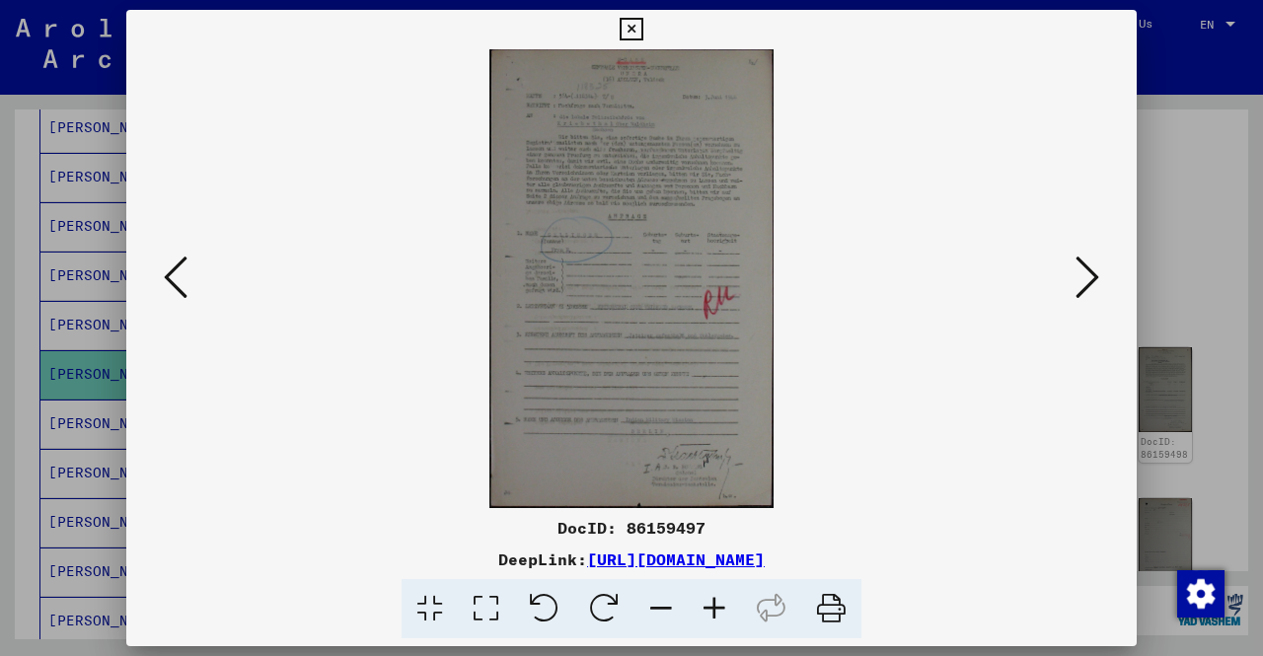
click at [1073, 272] on button at bounding box center [1088, 279] width 36 height 56
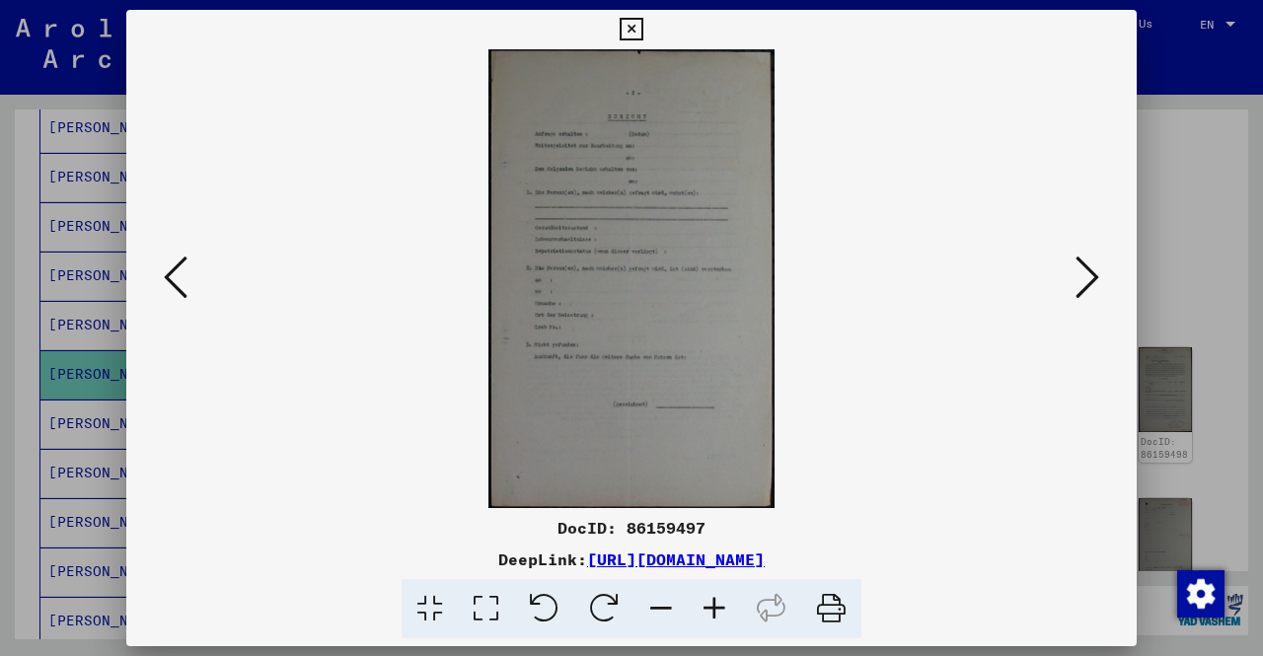
click at [1073, 272] on button at bounding box center [1088, 279] width 36 height 56
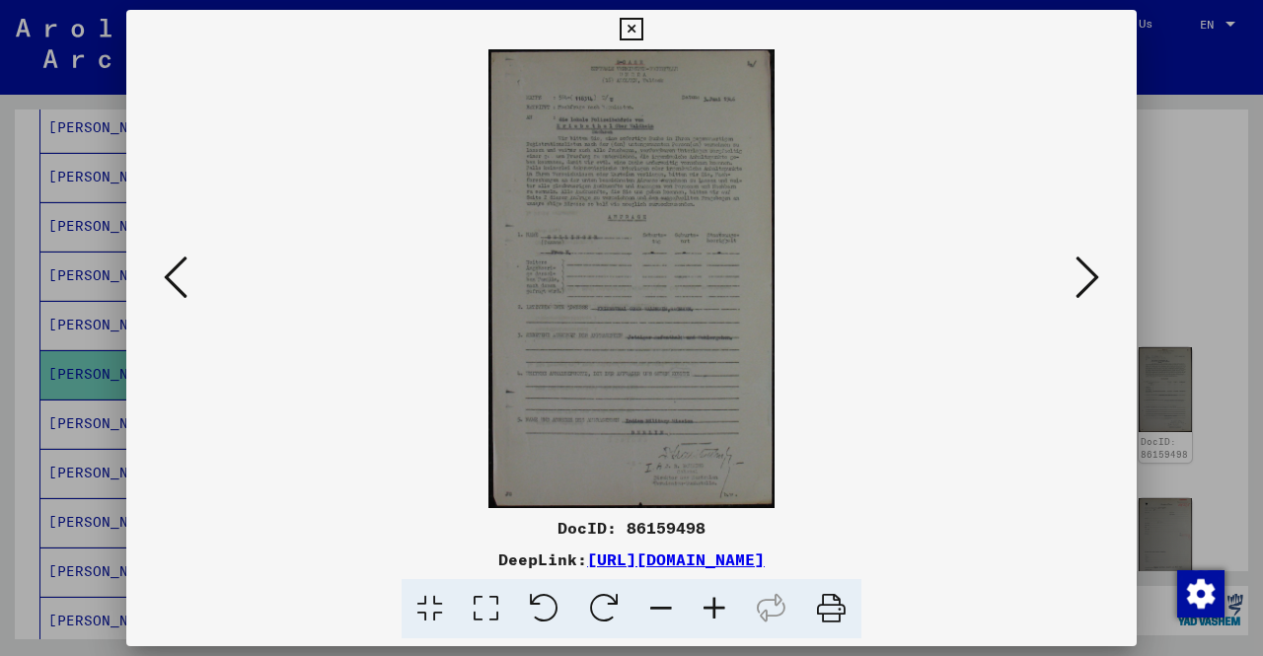
click at [1073, 272] on button at bounding box center [1088, 279] width 36 height 56
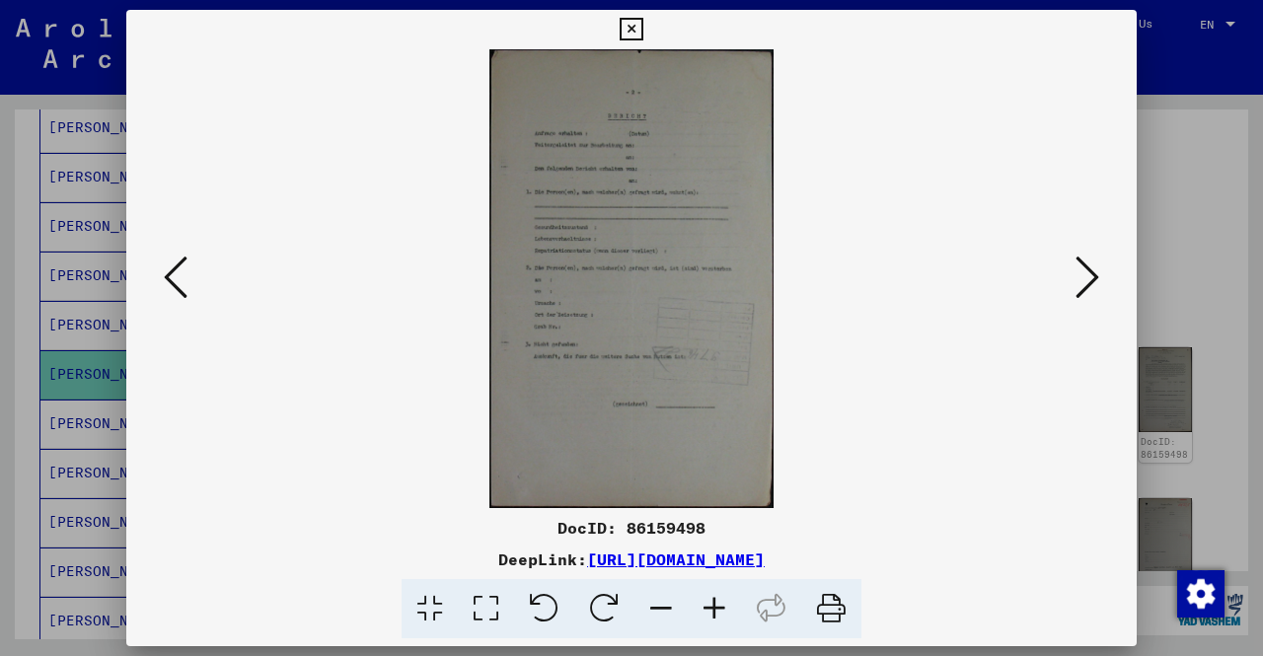
click at [1073, 272] on button at bounding box center [1088, 279] width 36 height 56
click at [1198, 194] on div at bounding box center [631, 328] width 1263 height 656
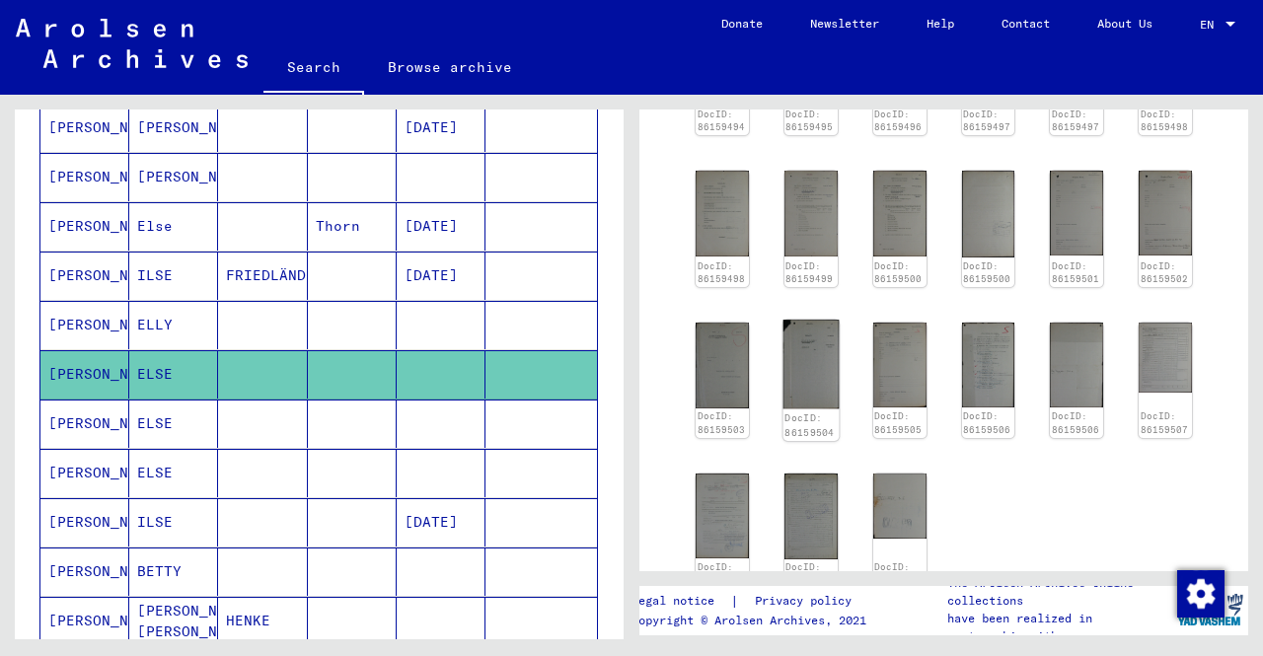
scroll to position [319, 0]
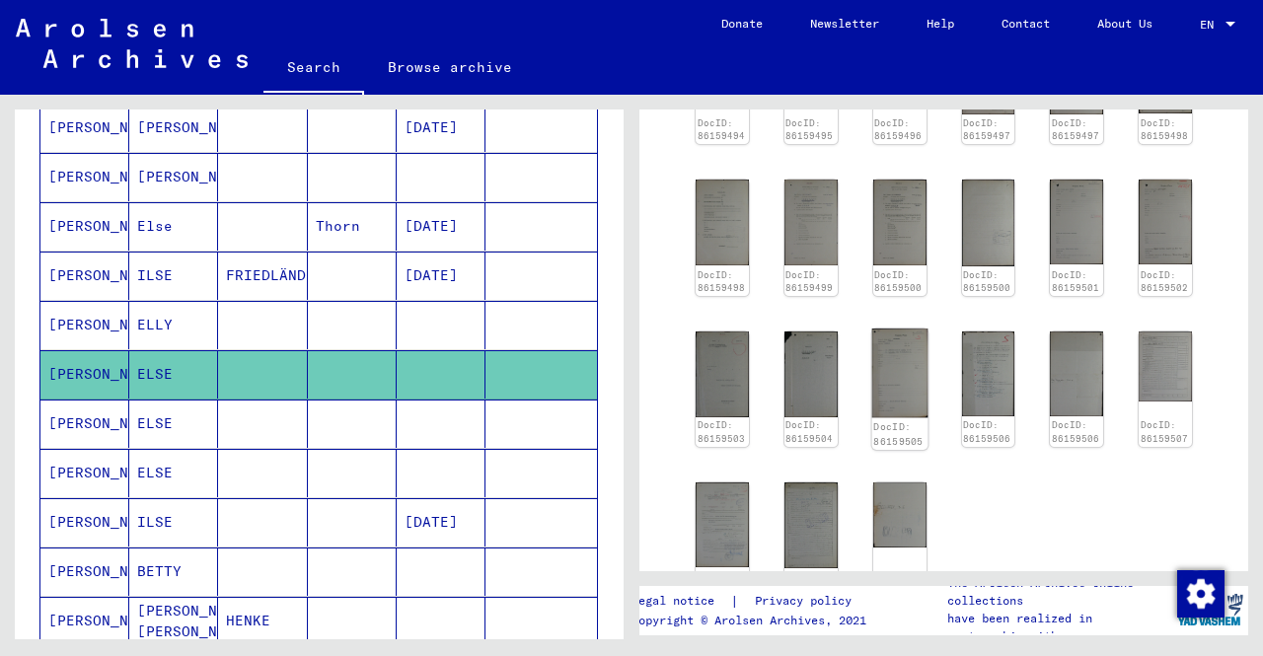
click at [911, 374] on img at bounding box center [899, 373] width 56 height 89
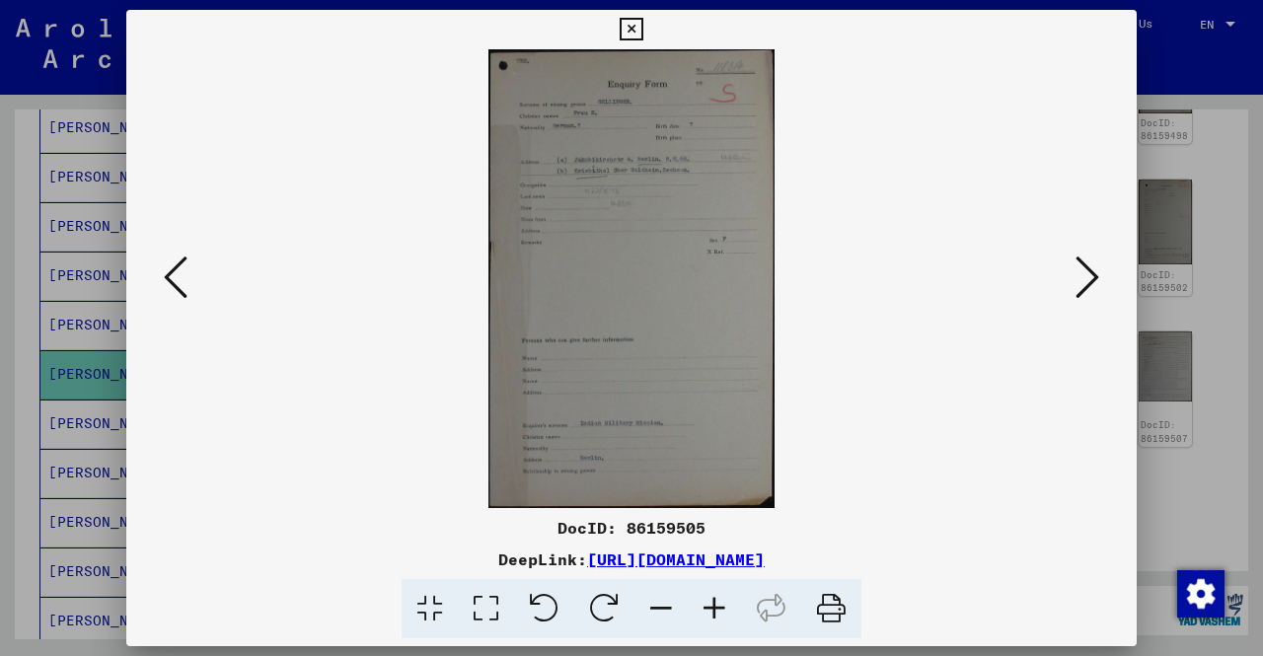
click at [1220, 522] on div at bounding box center [631, 328] width 1263 height 656
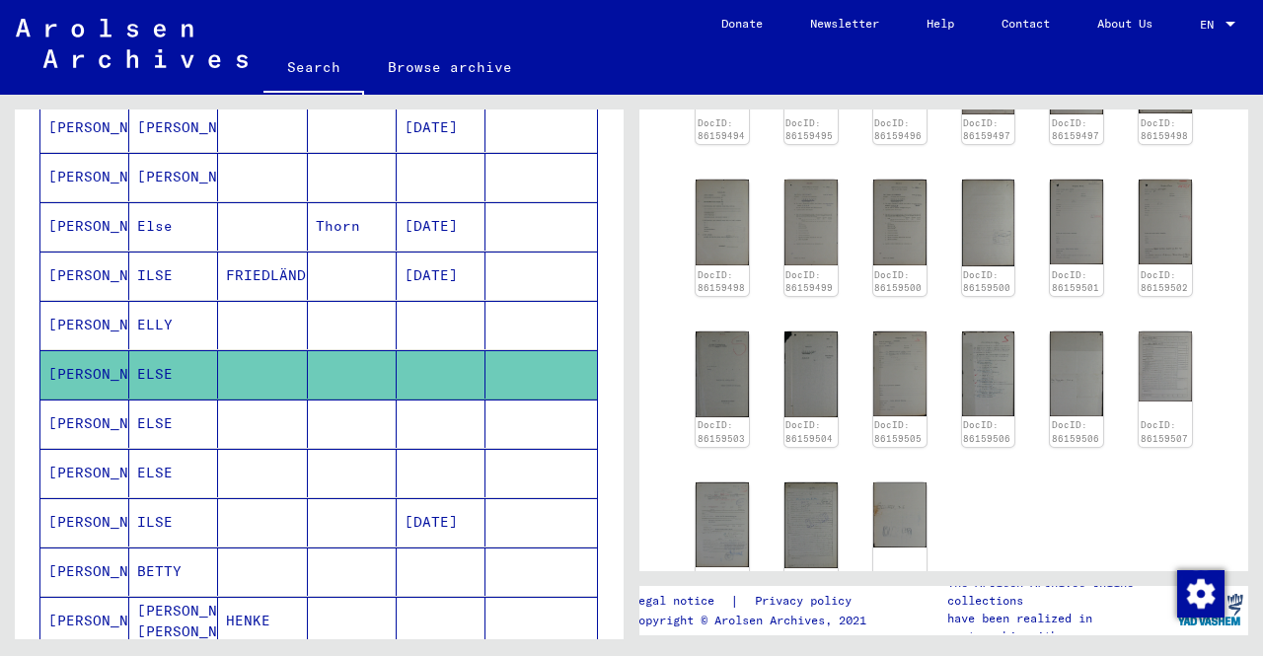
click at [159, 404] on mat-cell "ELSE" at bounding box center [173, 424] width 89 height 48
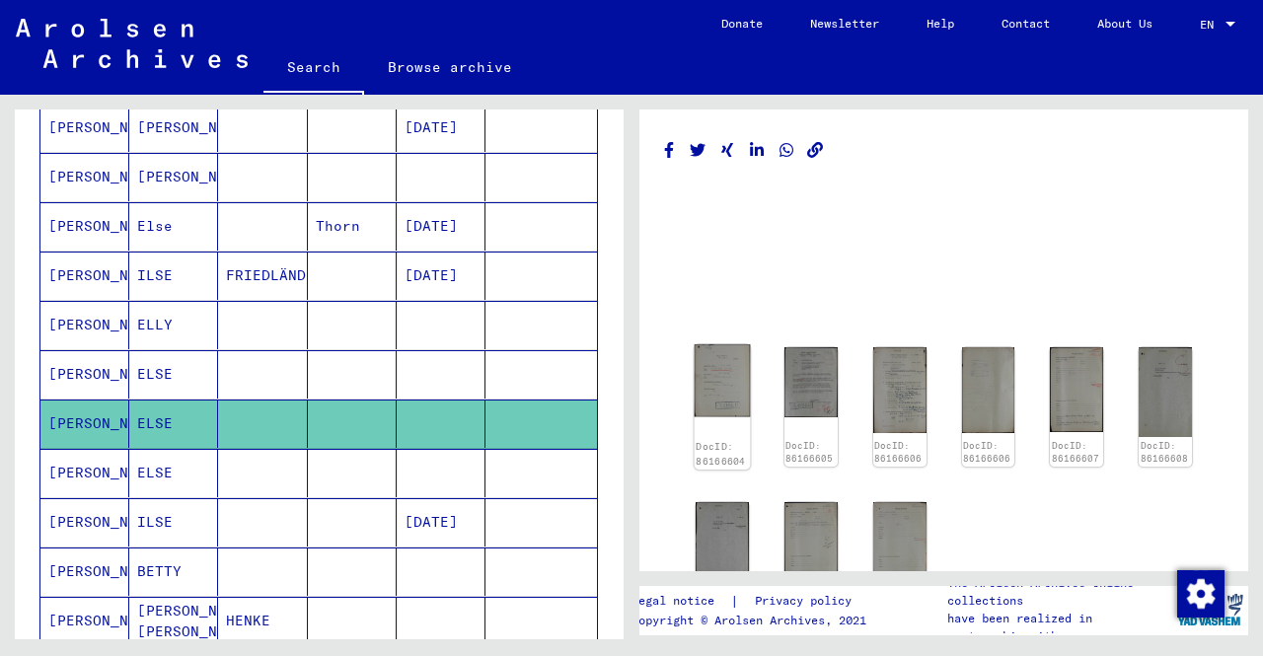
click at [703, 350] on img at bounding box center [723, 380] width 56 height 73
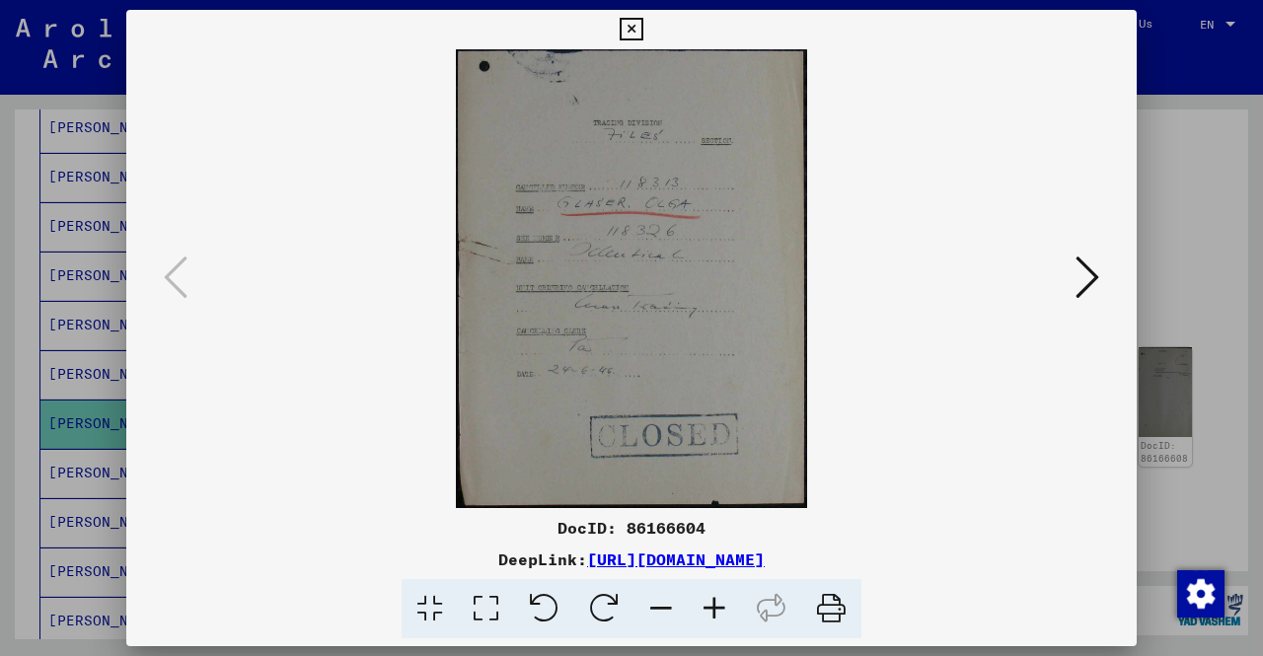
click at [1188, 436] on div at bounding box center [631, 328] width 1263 height 656
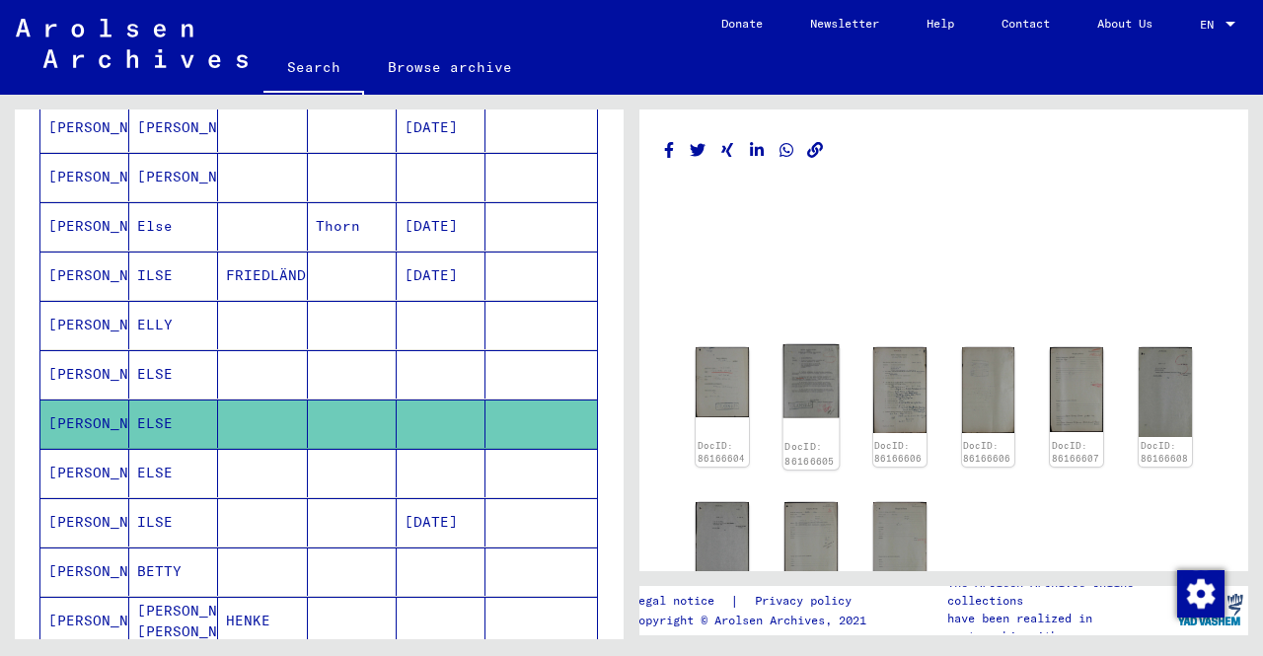
click at [810, 407] on img at bounding box center [810, 380] width 56 height 73
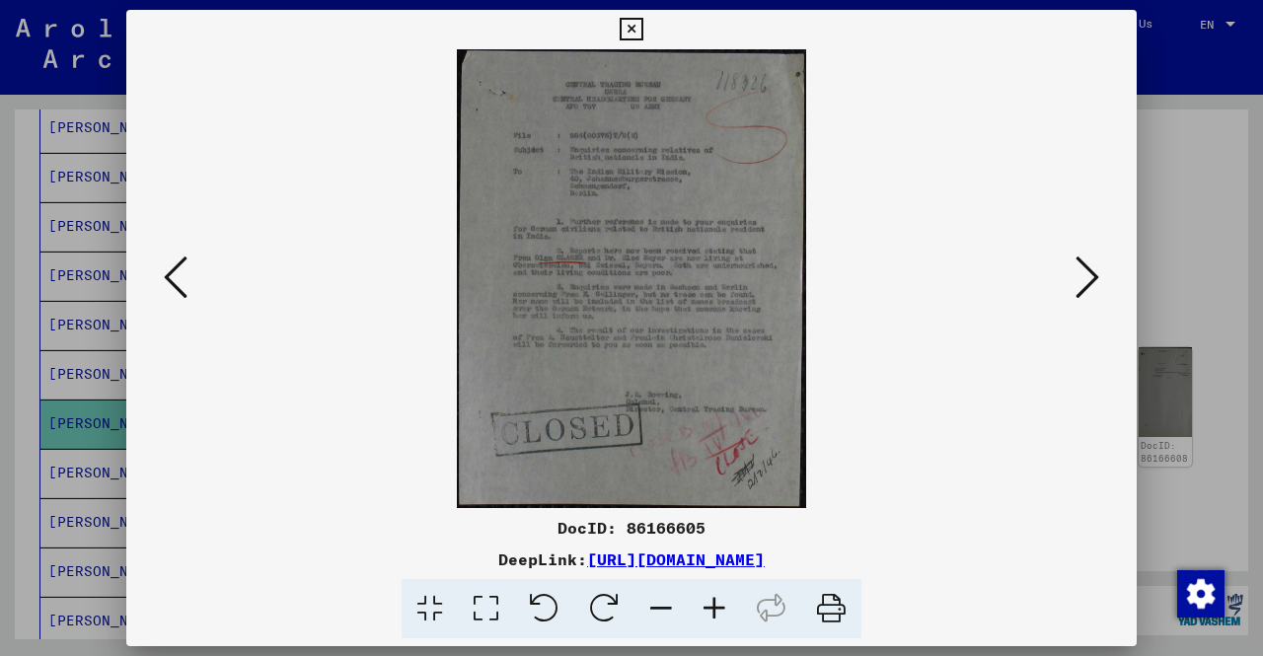
click at [1193, 454] on div at bounding box center [631, 328] width 1263 height 656
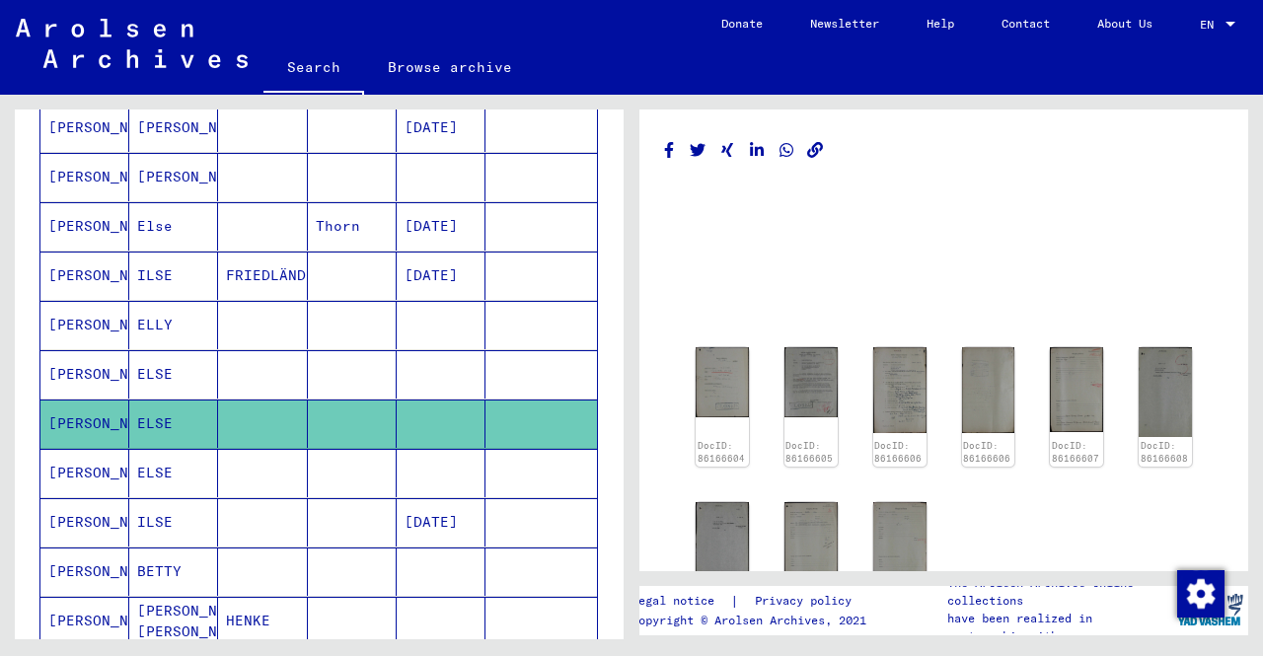
click at [345, 454] on mat-cell at bounding box center [352, 473] width 89 height 48
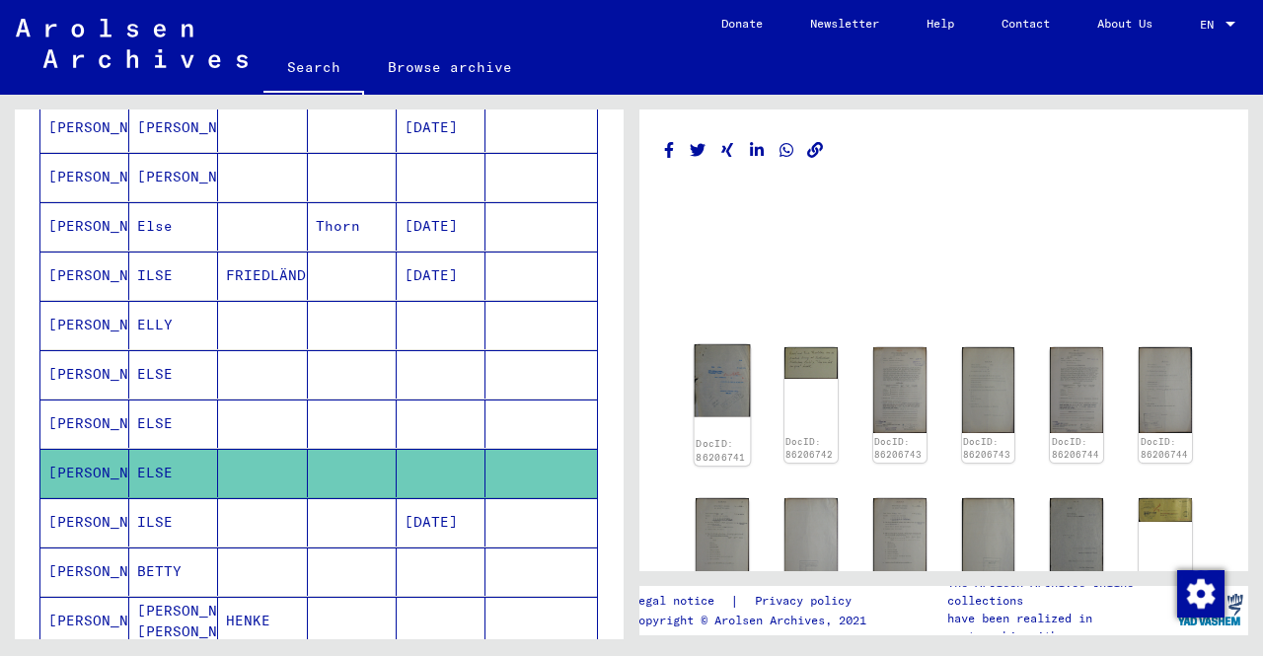
click at [720, 364] on img at bounding box center [723, 380] width 56 height 72
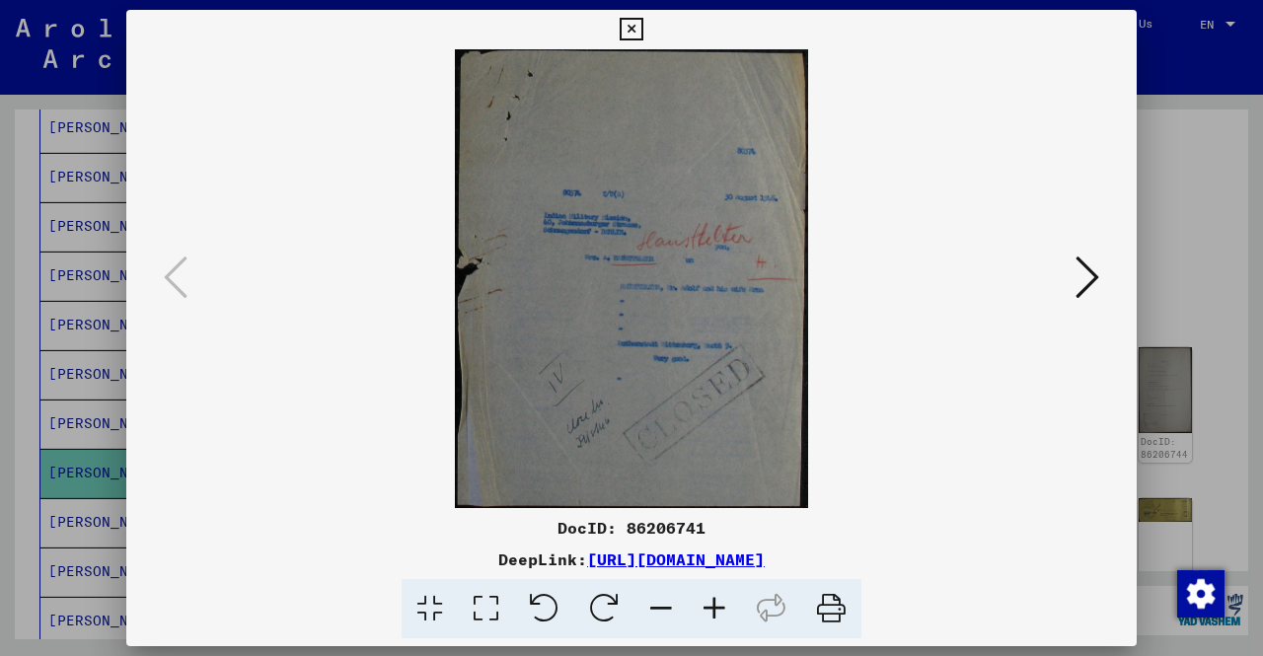
click at [1224, 451] on div at bounding box center [631, 328] width 1263 height 656
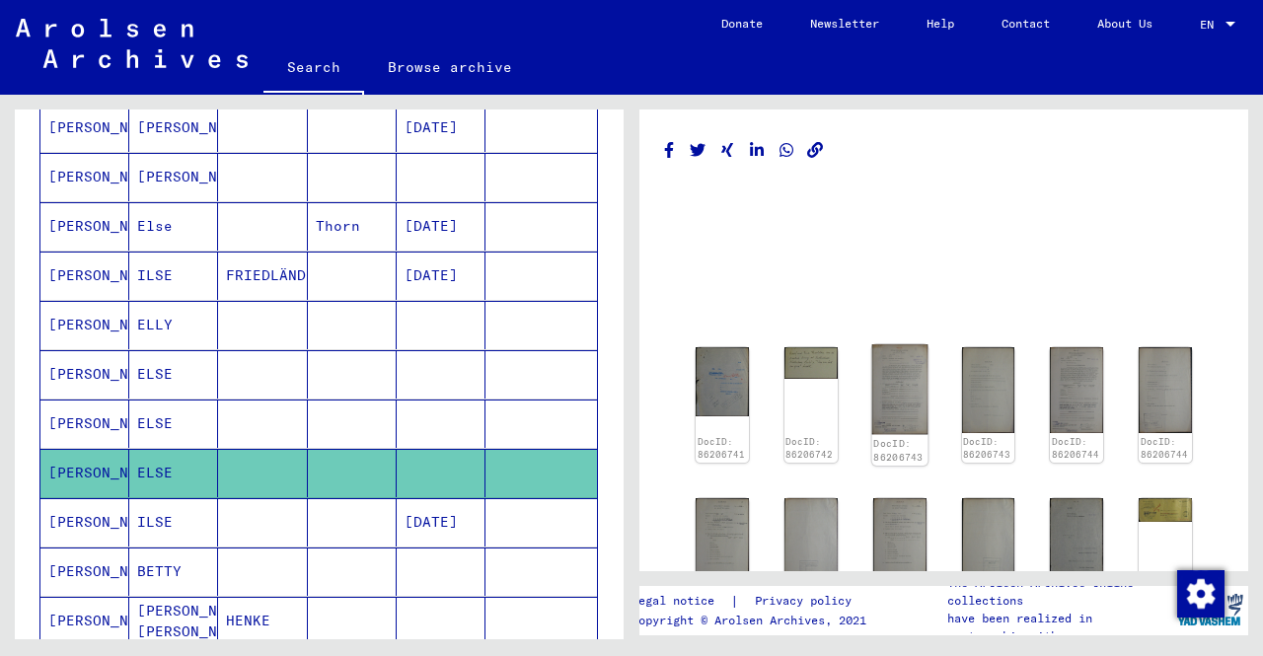
click at [902, 396] on img at bounding box center [899, 389] width 56 height 90
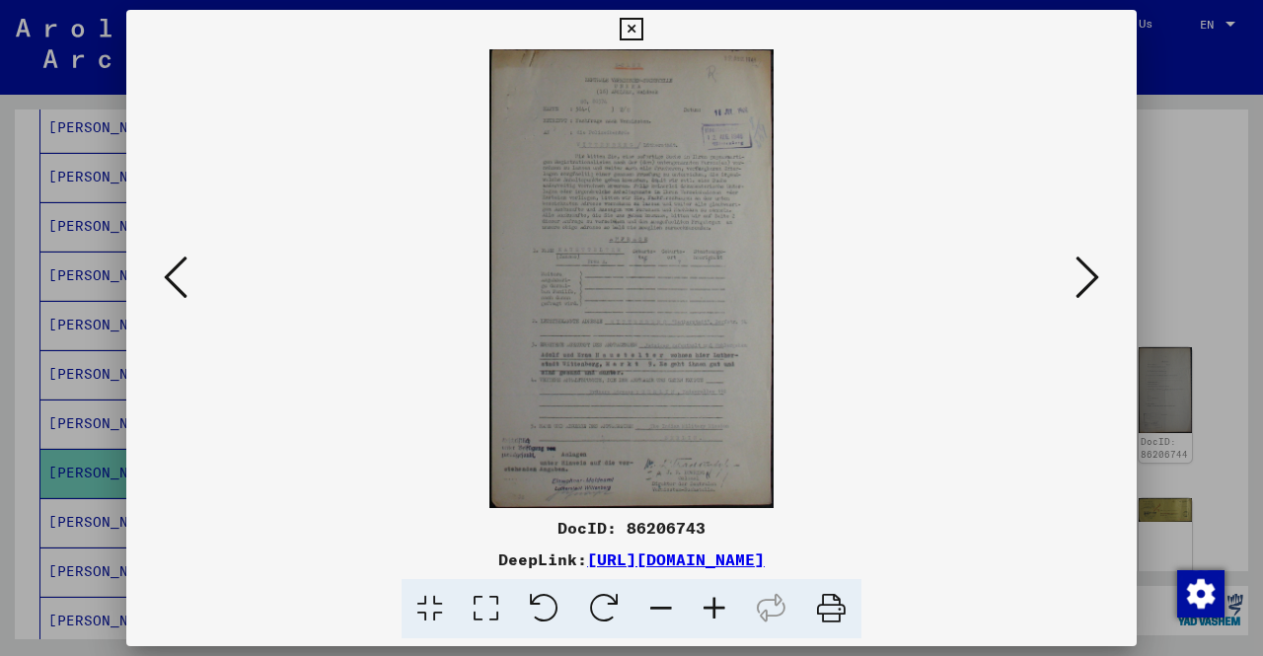
click at [710, 609] on icon at bounding box center [714, 609] width 53 height 60
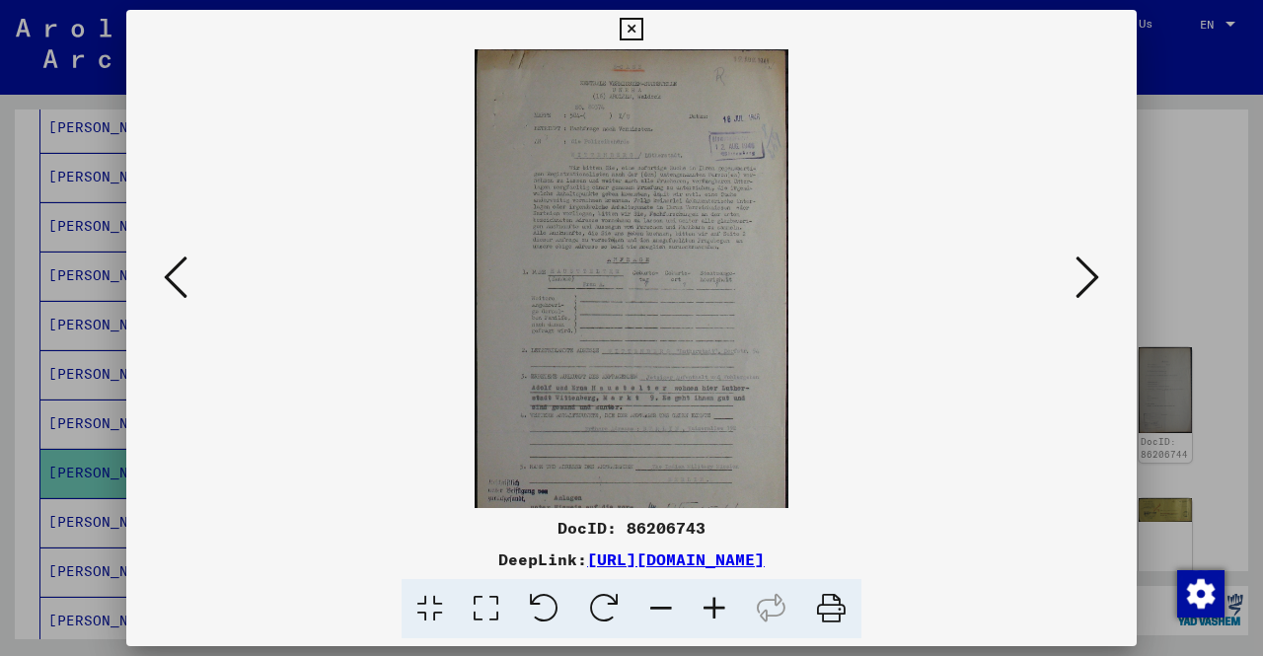
click at [710, 609] on icon at bounding box center [714, 609] width 53 height 60
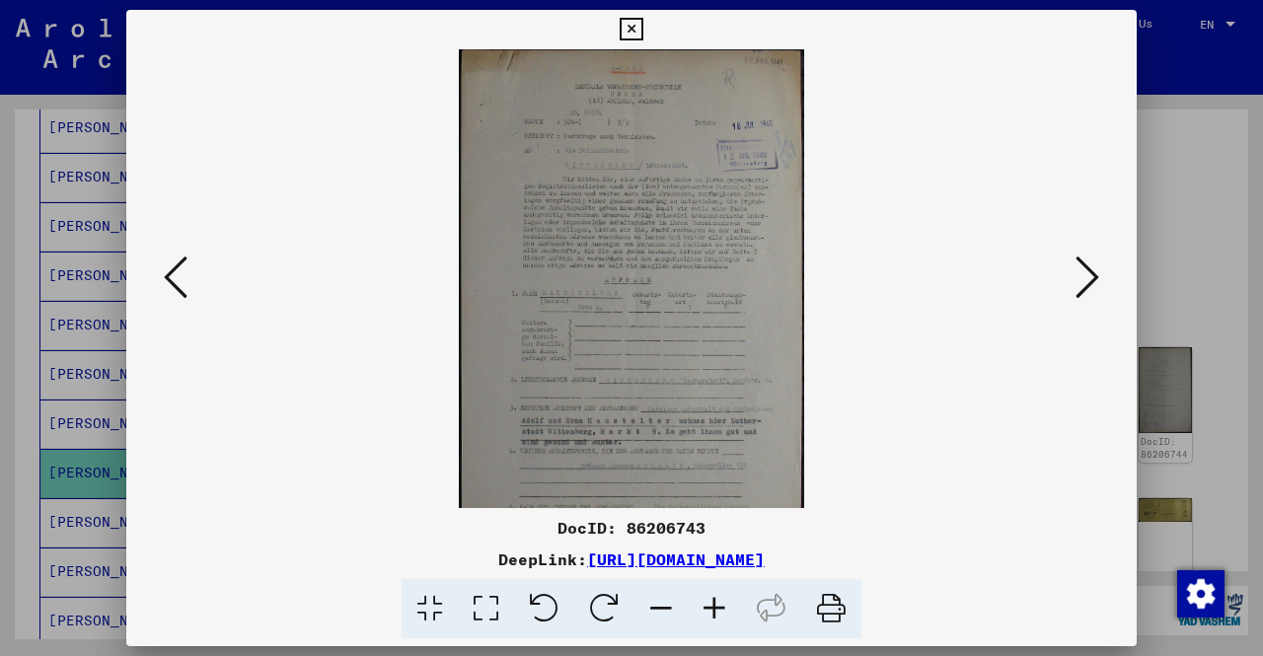
click at [710, 609] on icon at bounding box center [714, 609] width 53 height 60
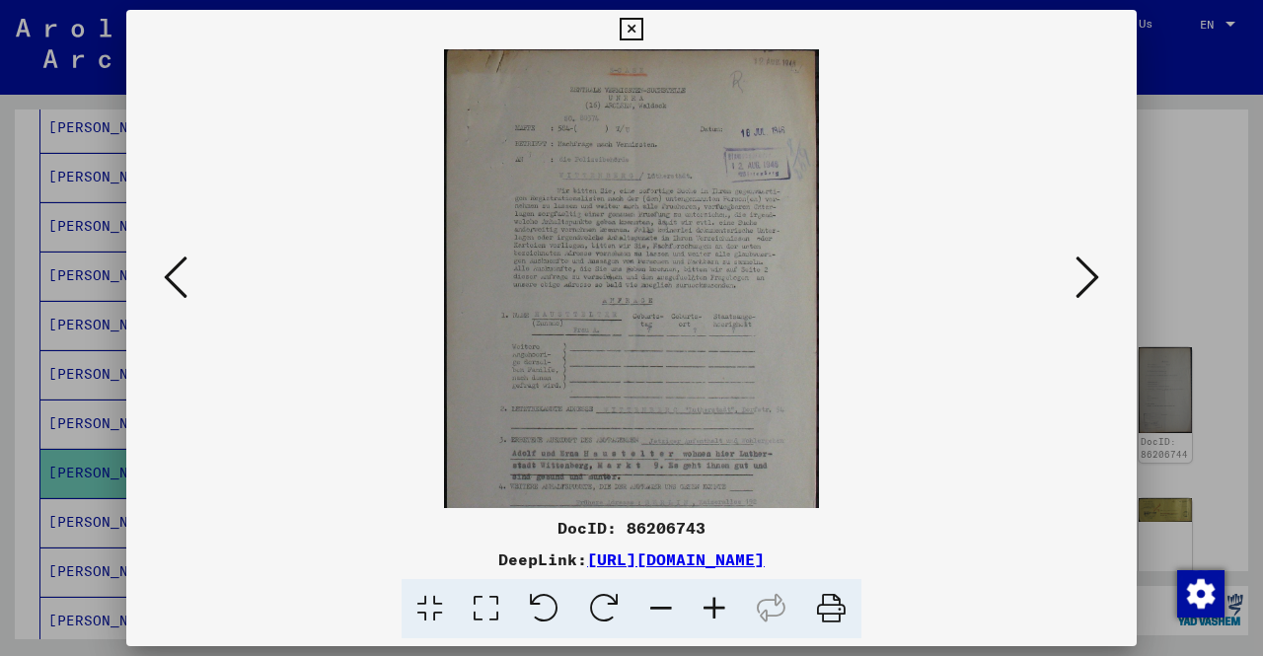
click at [710, 609] on icon at bounding box center [714, 609] width 53 height 60
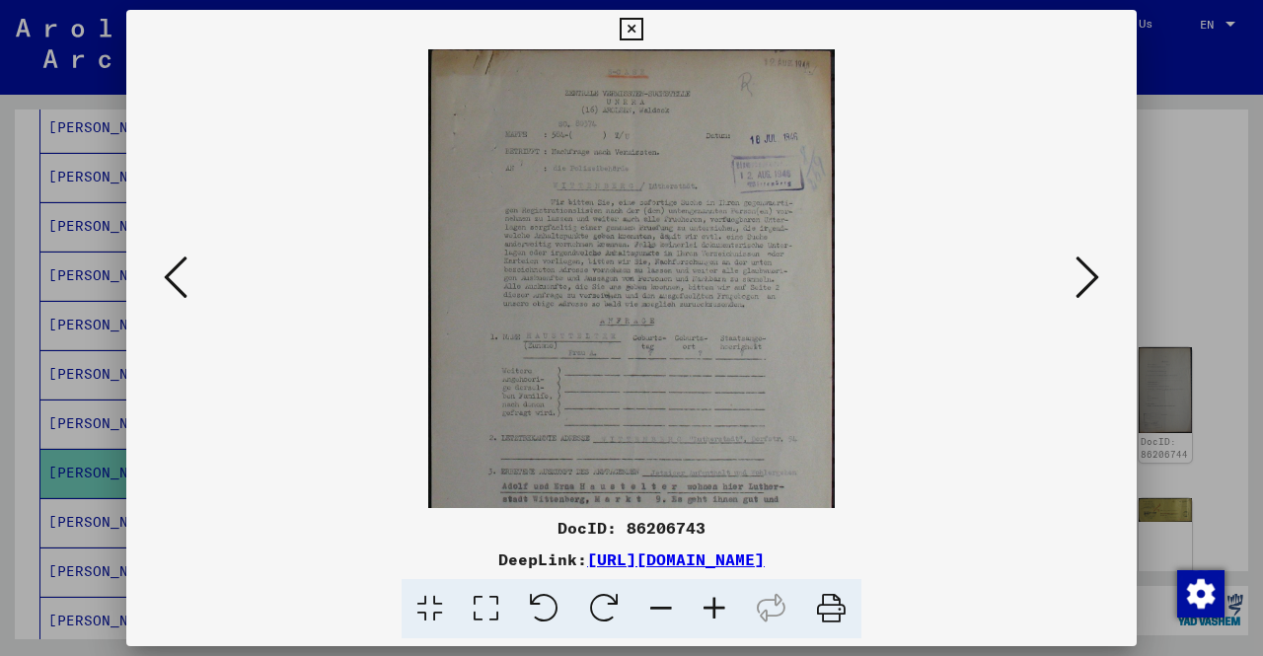
click at [710, 609] on icon at bounding box center [714, 609] width 53 height 60
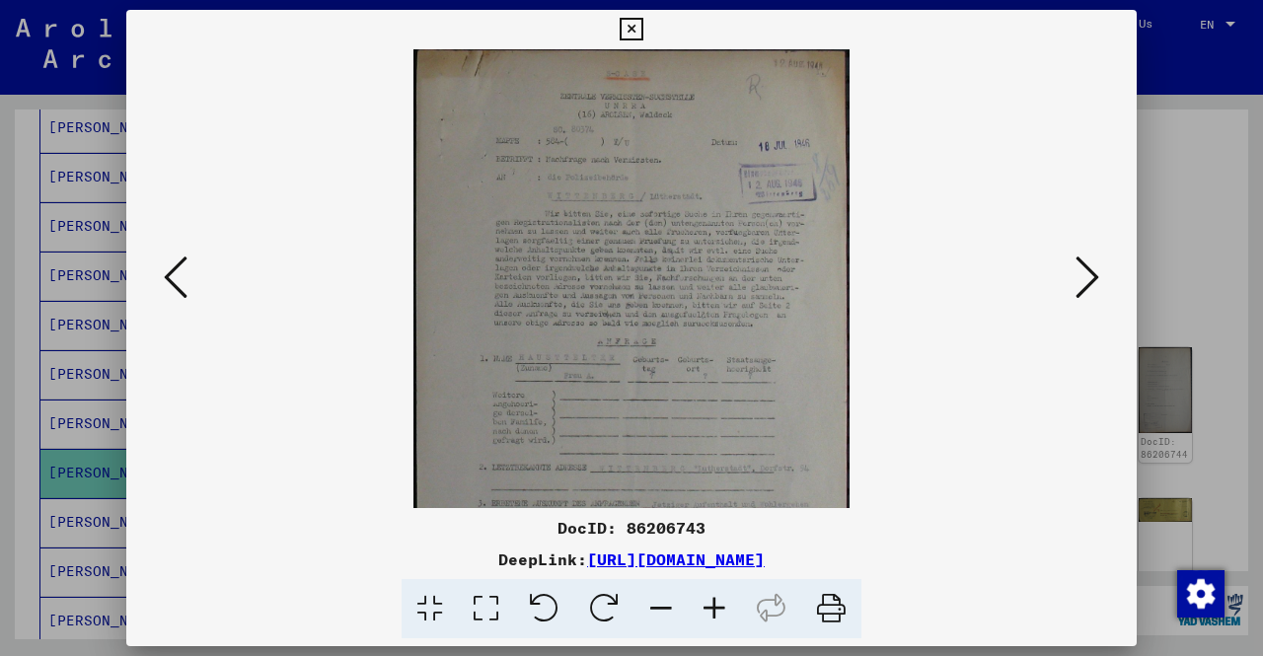
click at [710, 609] on icon at bounding box center [714, 609] width 53 height 60
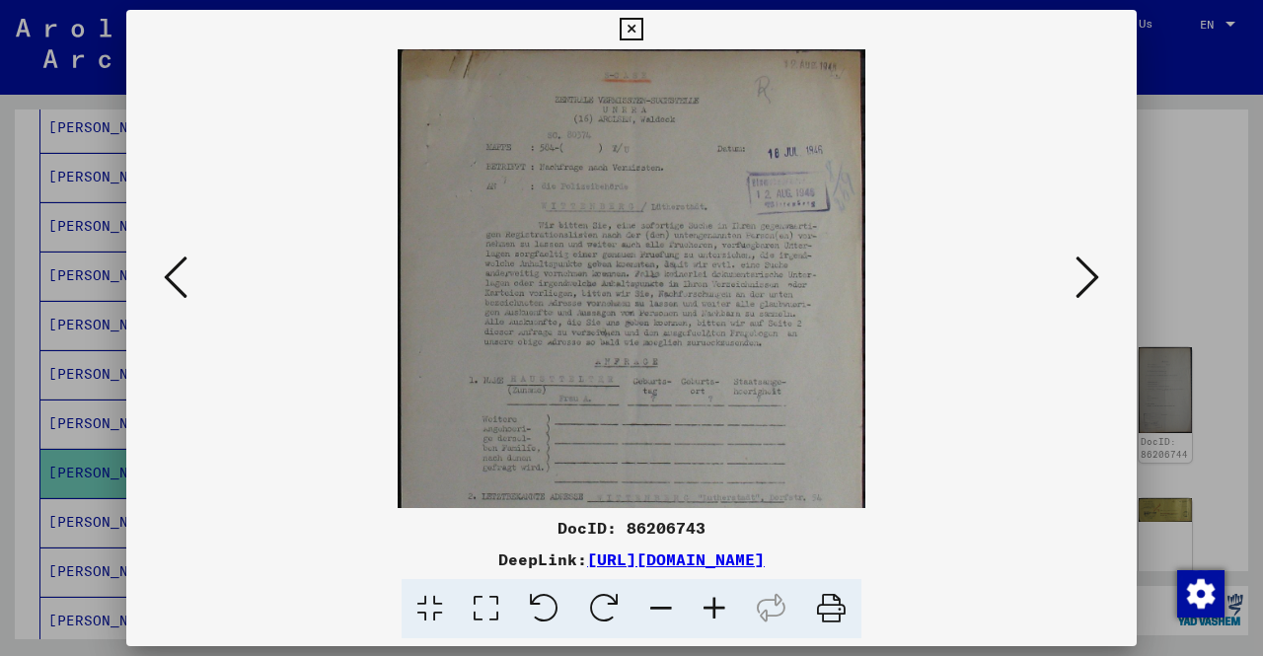
click at [710, 609] on icon at bounding box center [714, 609] width 53 height 60
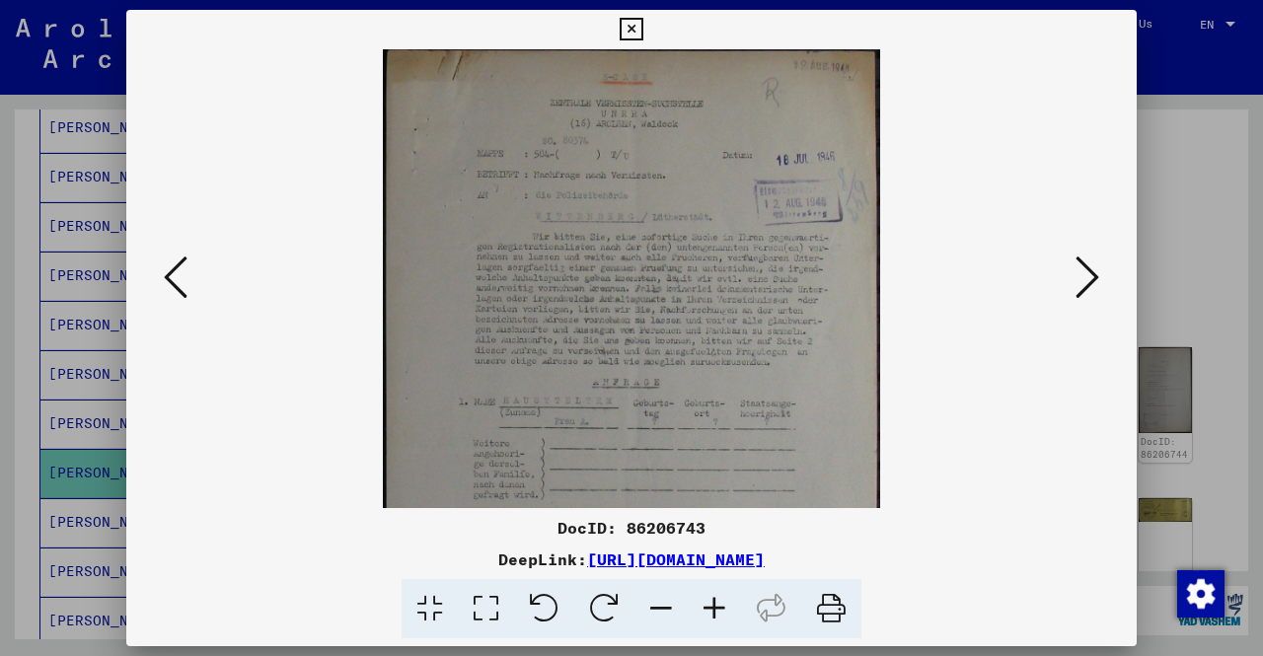
click at [0, 344] on div at bounding box center [631, 328] width 1263 height 656
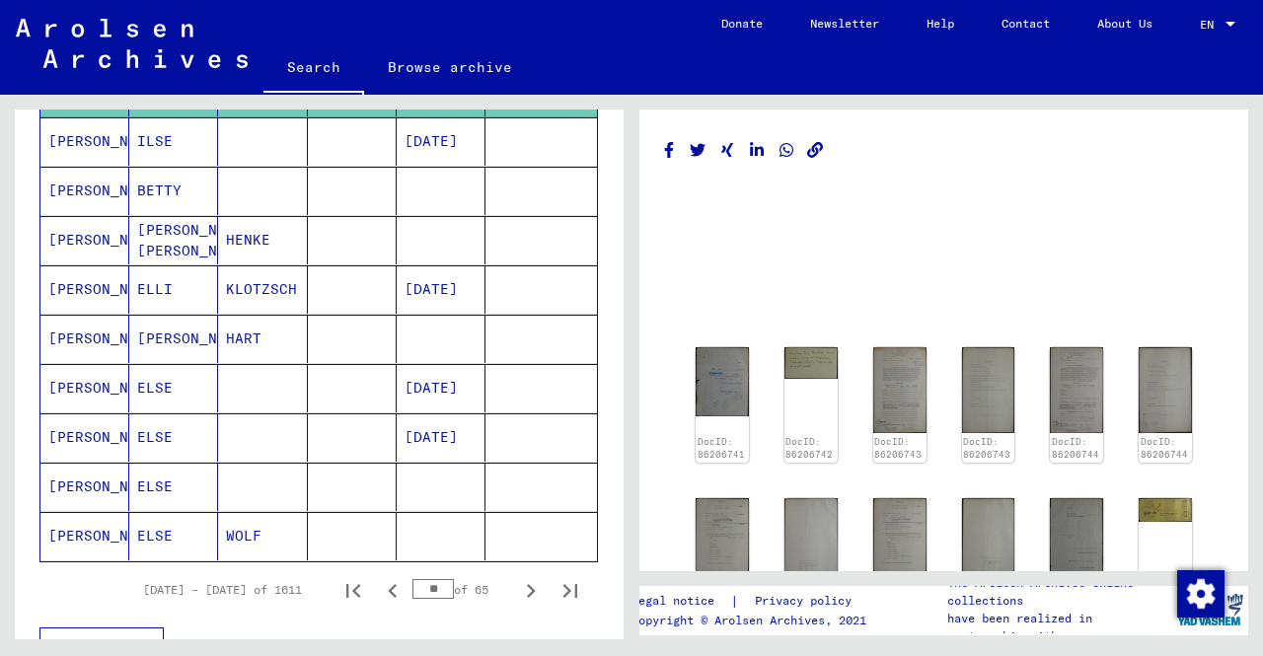
scroll to position [1184, 0]
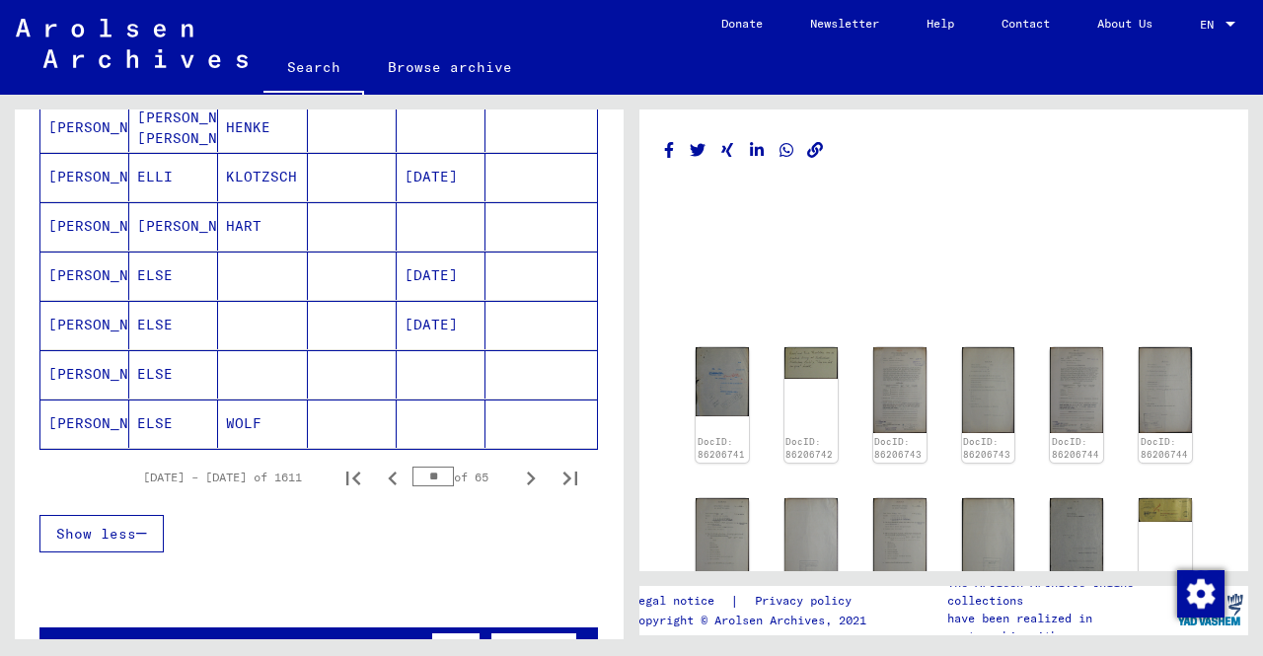
click at [358, 350] on mat-cell at bounding box center [352, 374] width 89 height 48
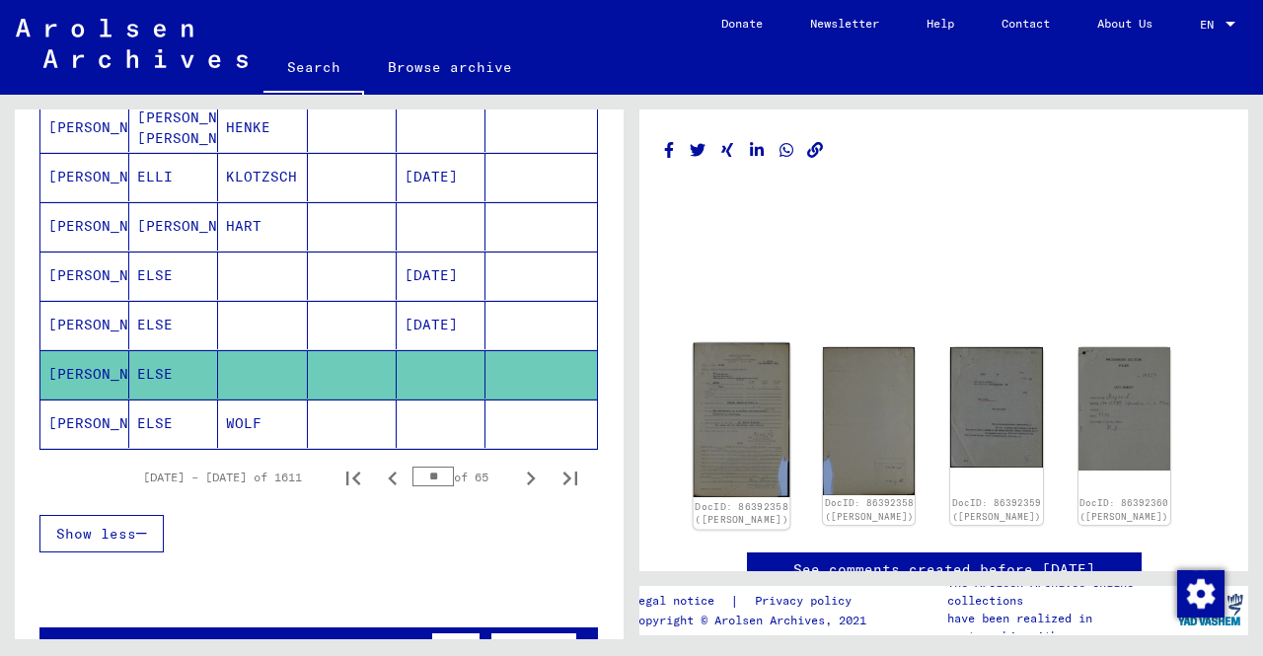
click at [742, 390] on img at bounding box center [742, 420] width 97 height 154
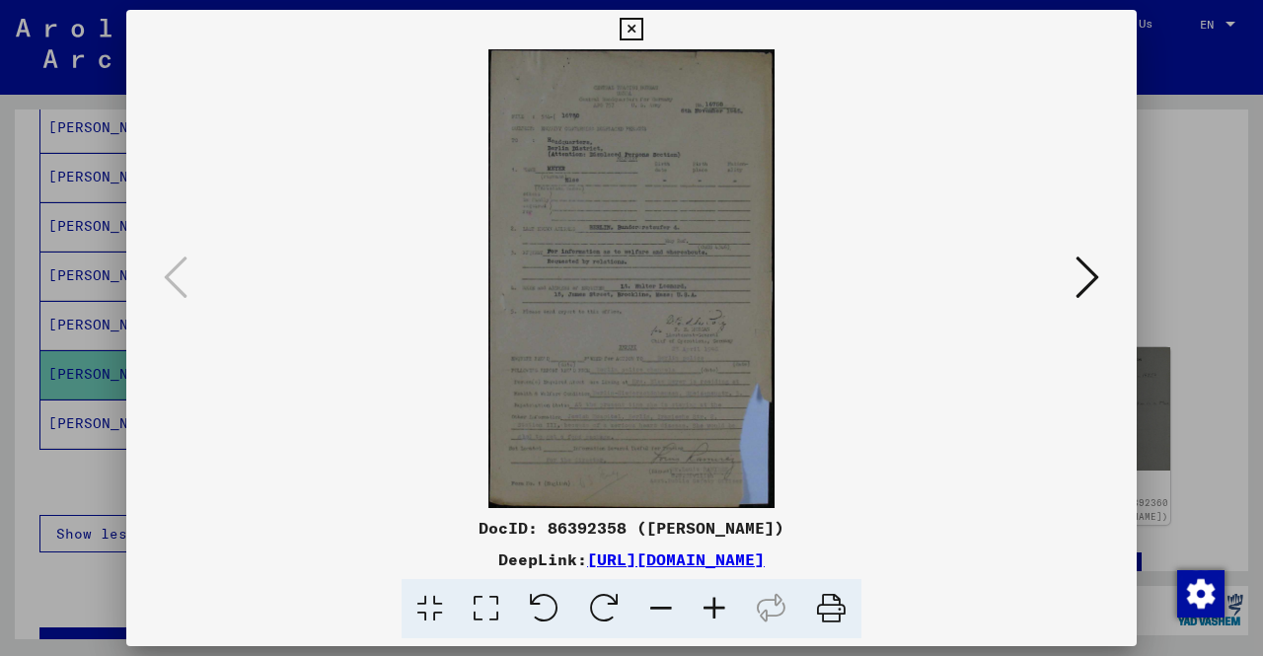
click at [718, 606] on icon at bounding box center [714, 609] width 53 height 60
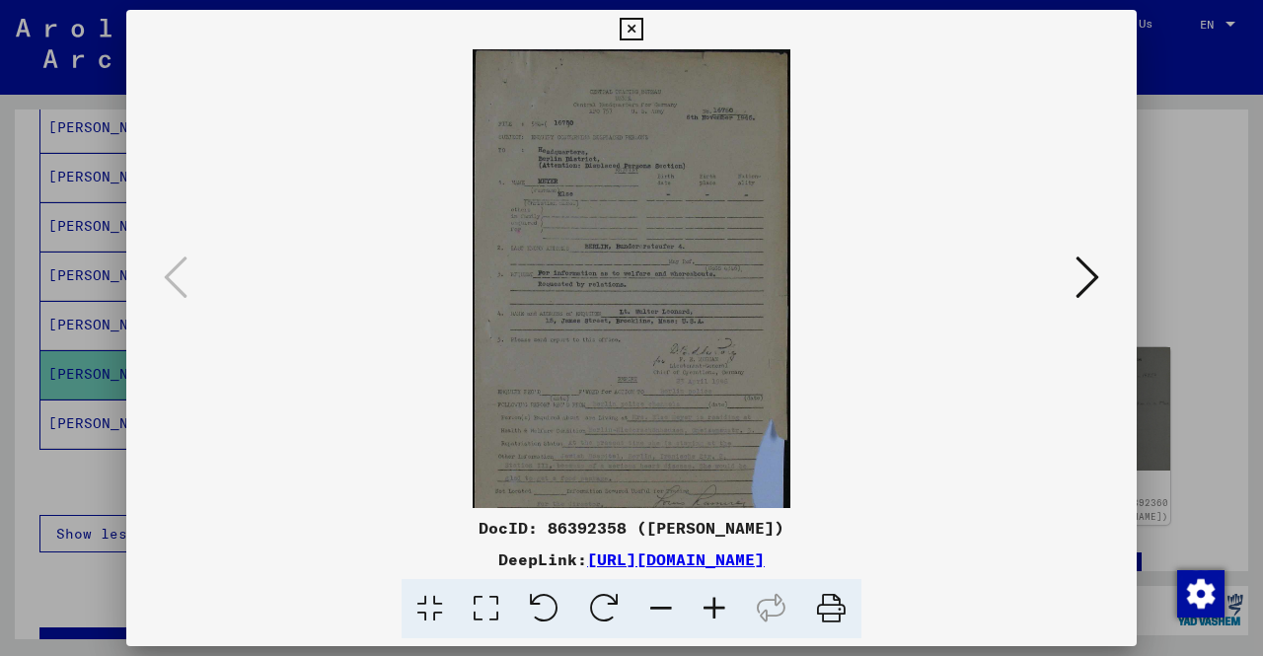
click at [718, 606] on icon at bounding box center [714, 609] width 53 height 60
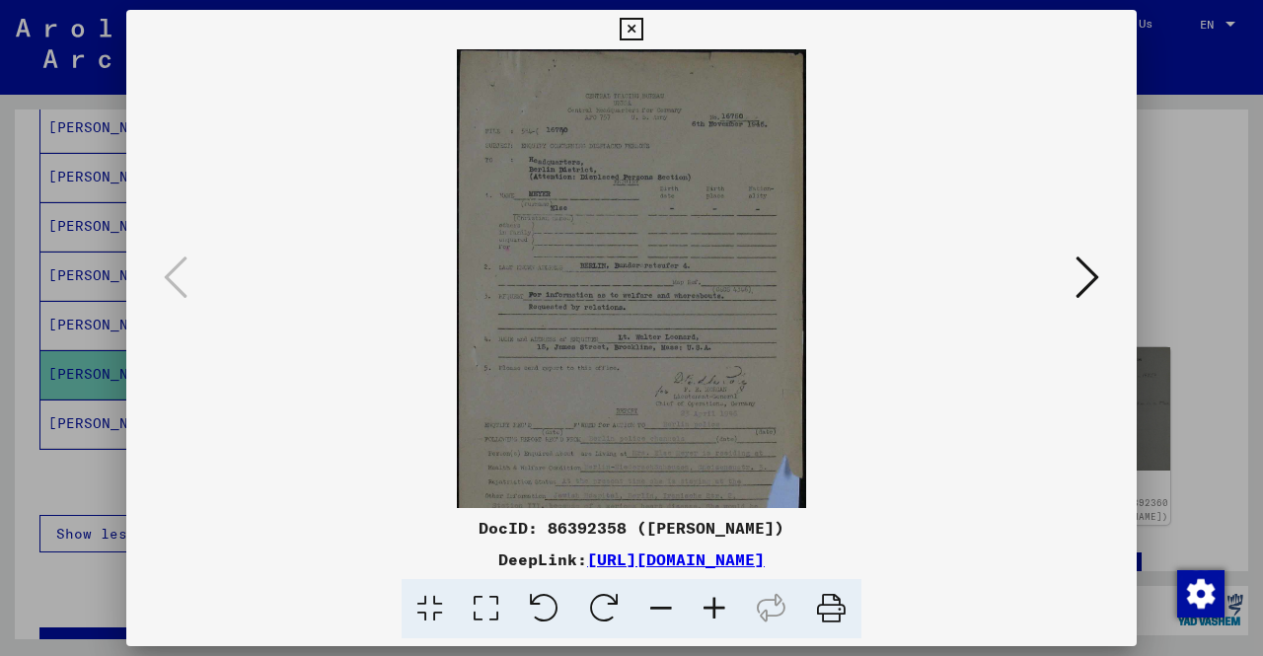
click at [718, 606] on icon at bounding box center [714, 609] width 53 height 60
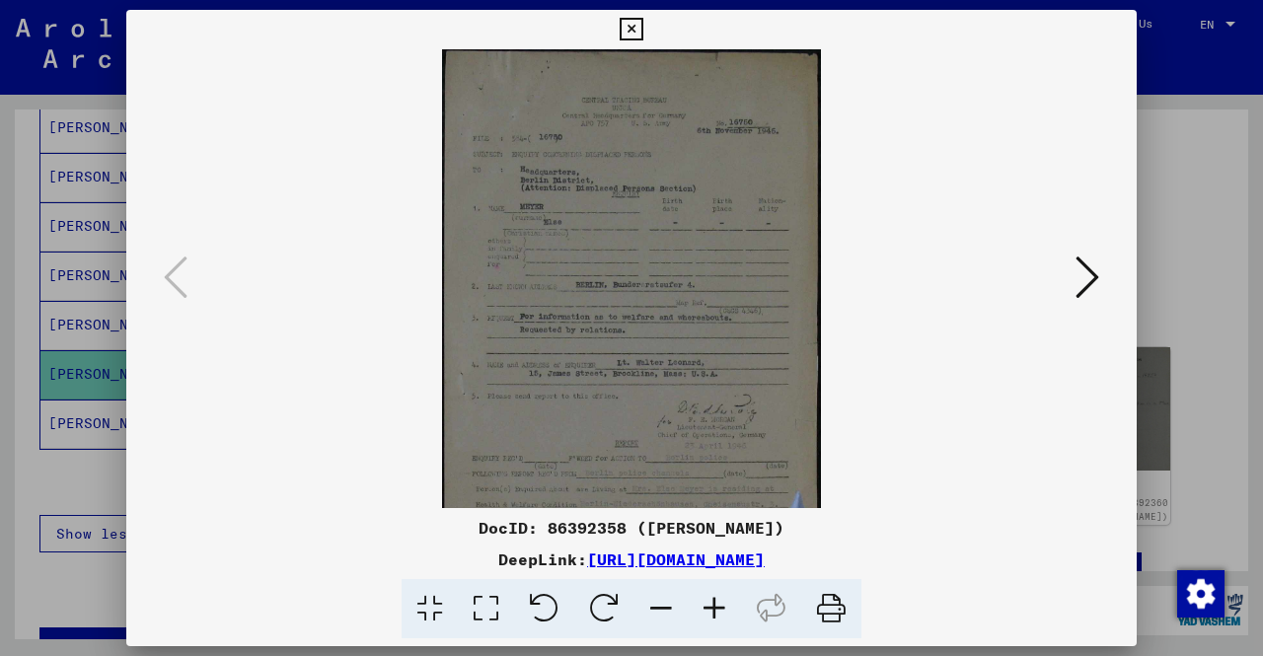
click at [718, 606] on icon at bounding box center [714, 609] width 53 height 60
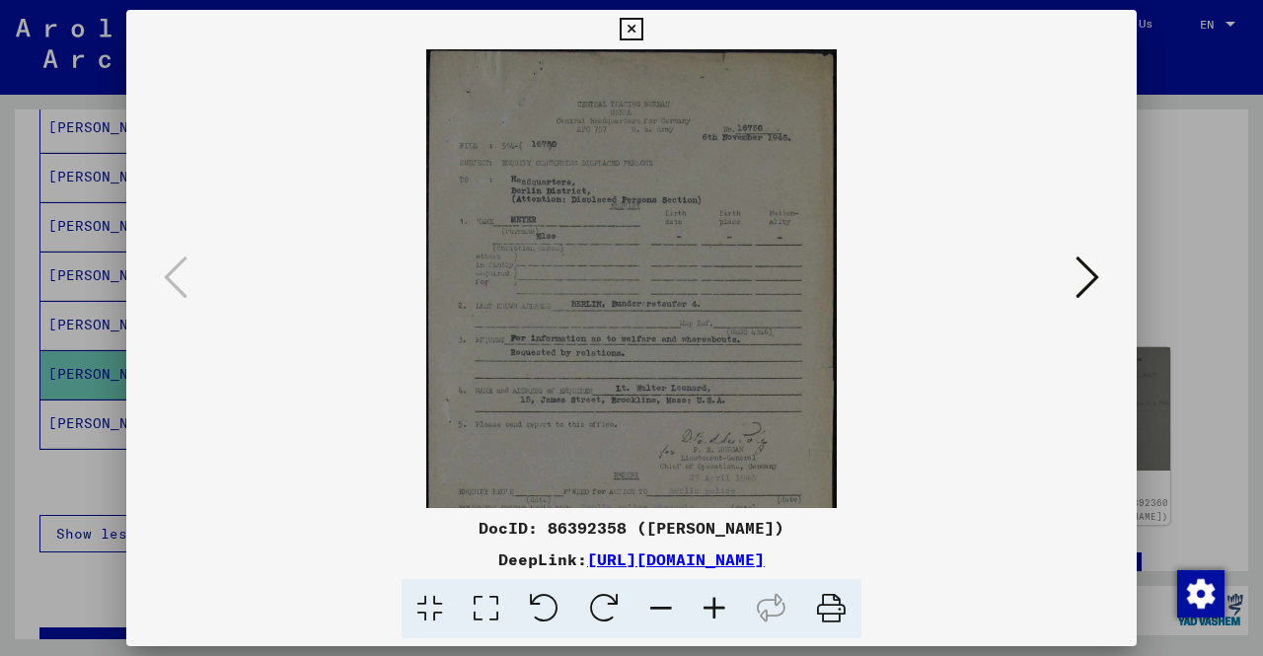
click at [718, 606] on icon at bounding box center [714, 609] width 53 height 60
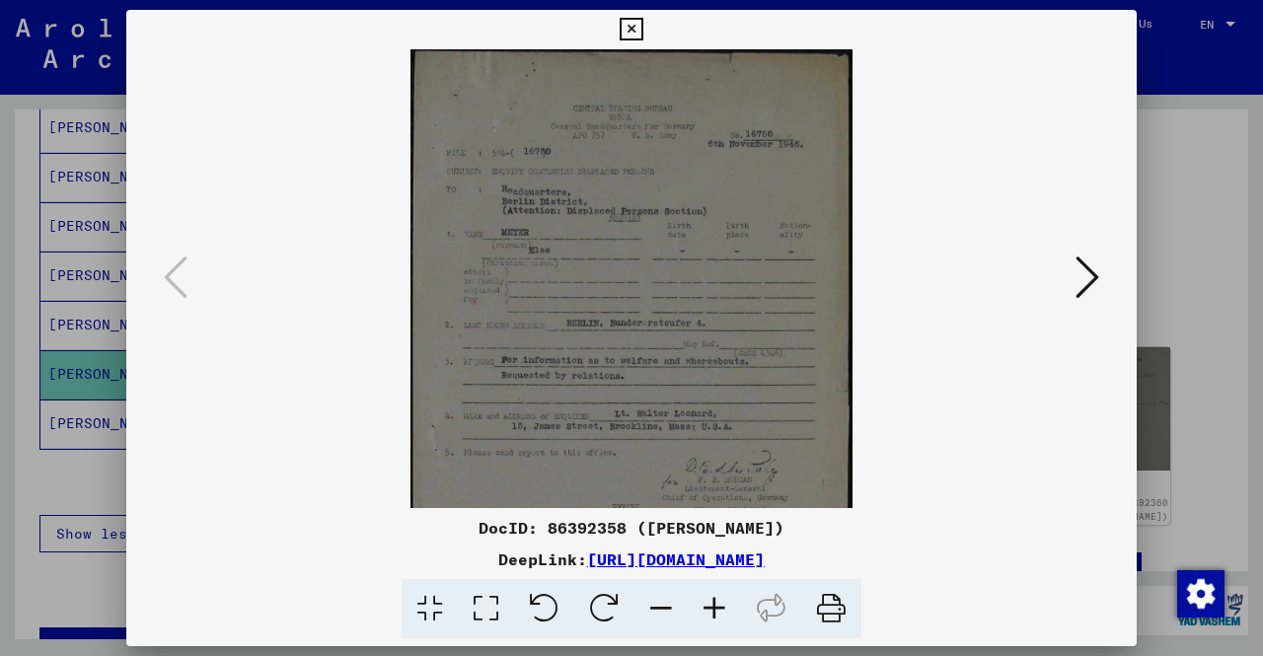
click at [718, 606] on icon at bounding box center [714, 609] width 53 height 60
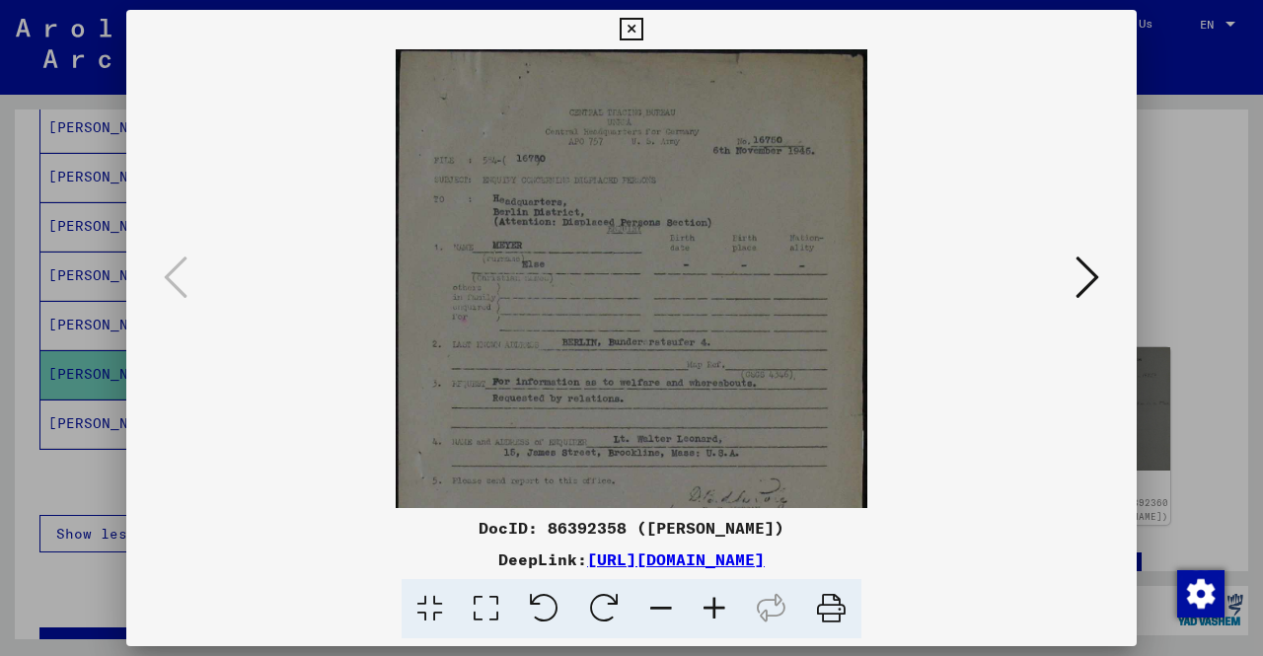
click at [718, 606] on icon at bounding box center [714, 609] width 53 height 60
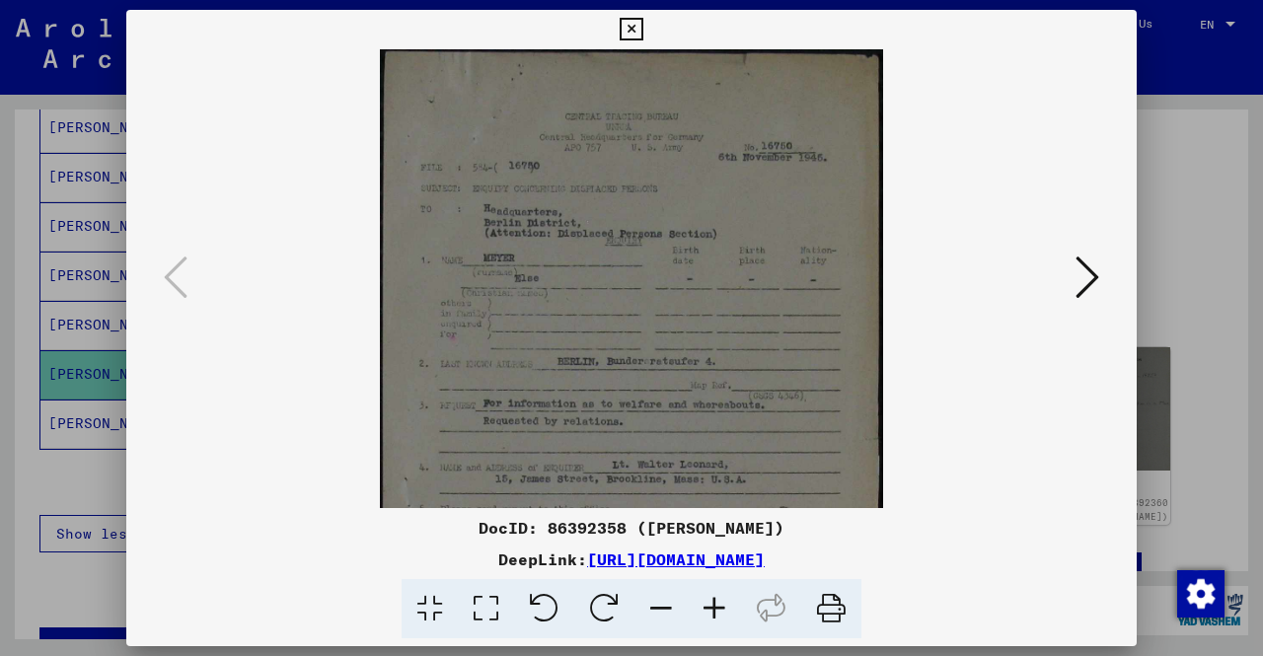
click at [718, 606] on icon at bounding box center [714, 609] width 53 height 60
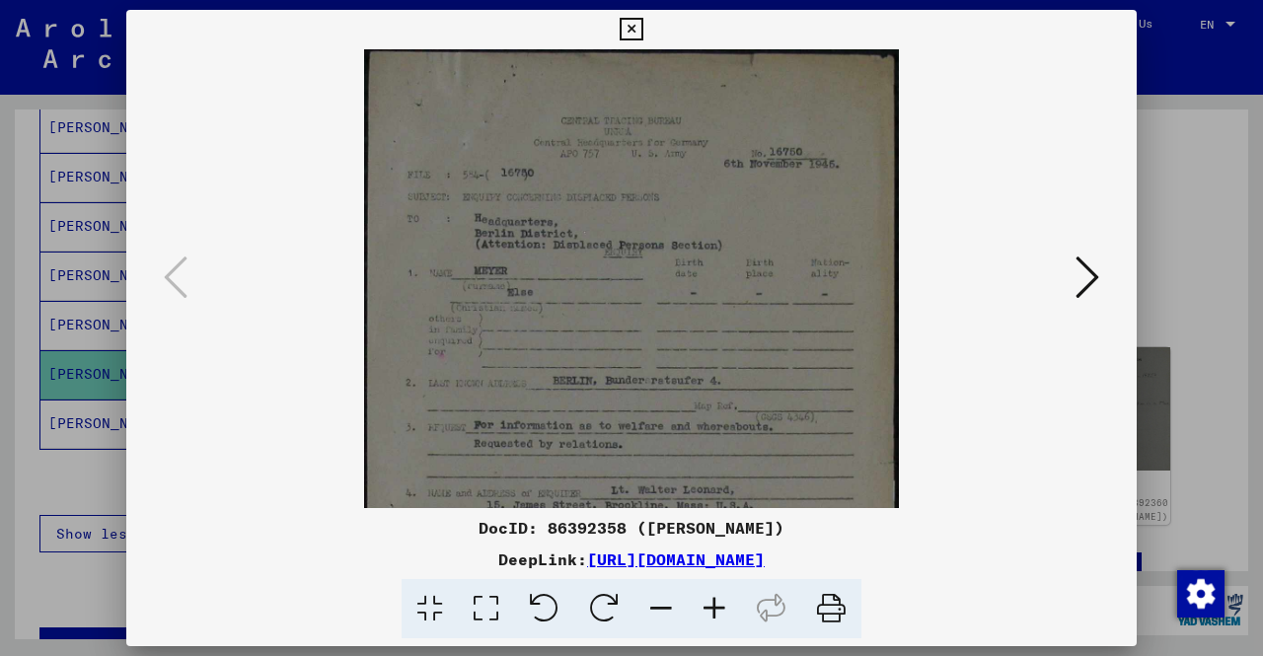
click at [718, 606] on icon at bounding box center [714, 609] width 53 height 60
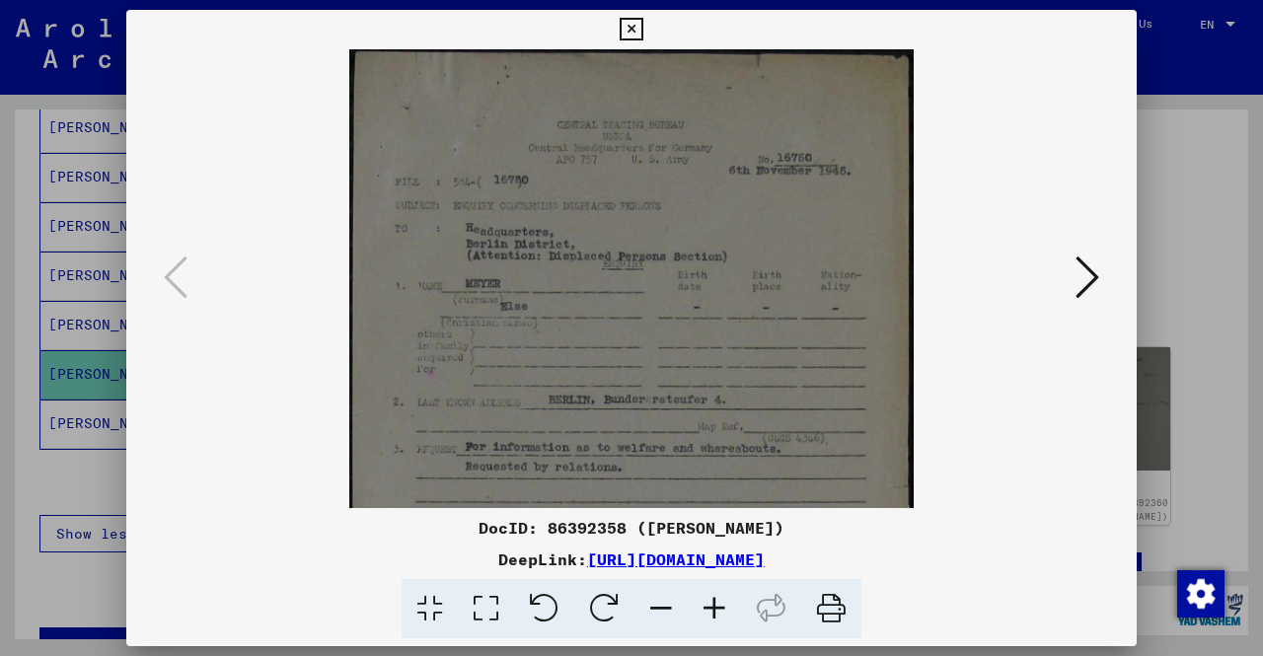
click at [718, 606] on icon at bounding box center [714, 609] width 53 height 60
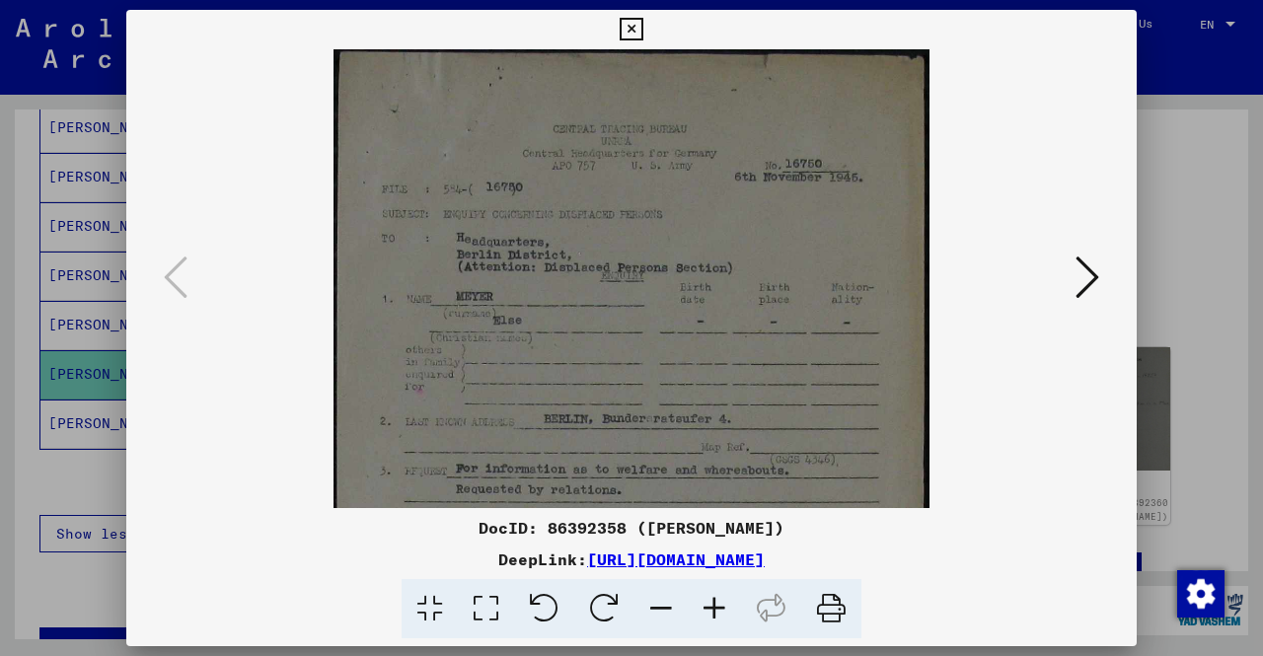
click at [718, 606] on icon at bounding box center [714, 609] width 53 height 60
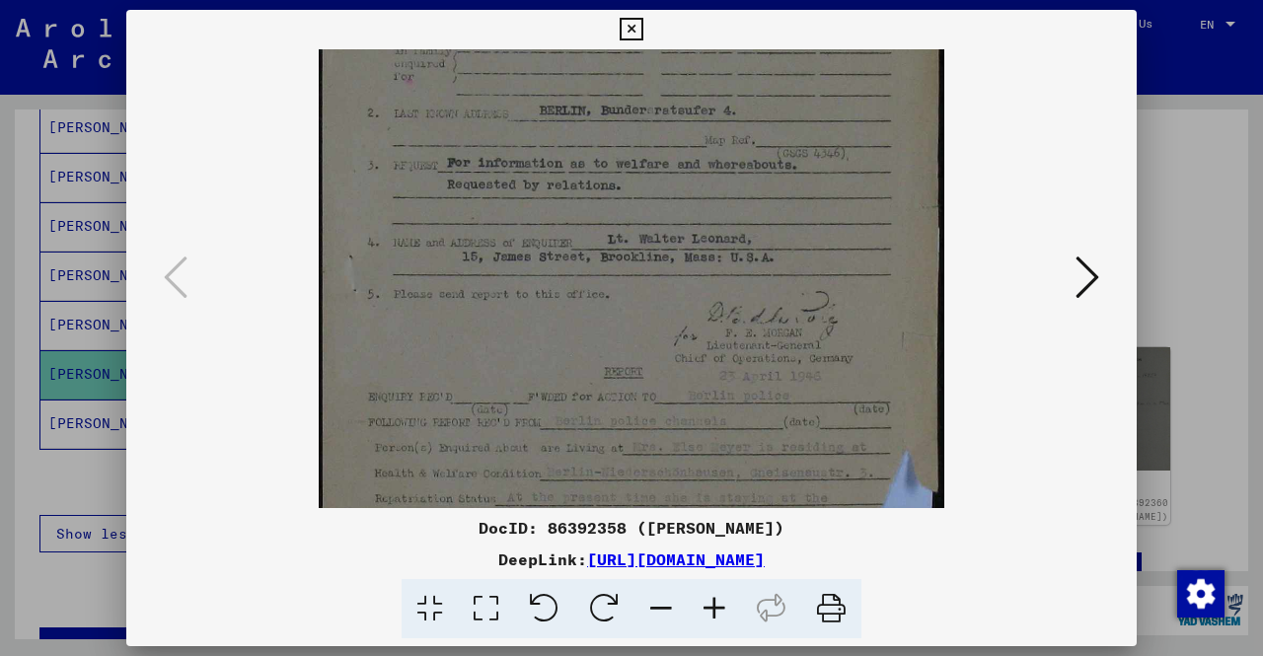
scroll to position [329, 0]
drag, startPoint x: 687, startPoint y: 432, endPoint x: 677, endPoint y: 113, distance: 318.8
click at [677, 113] on img at bounding box center [632, 221] width 627 height 1001
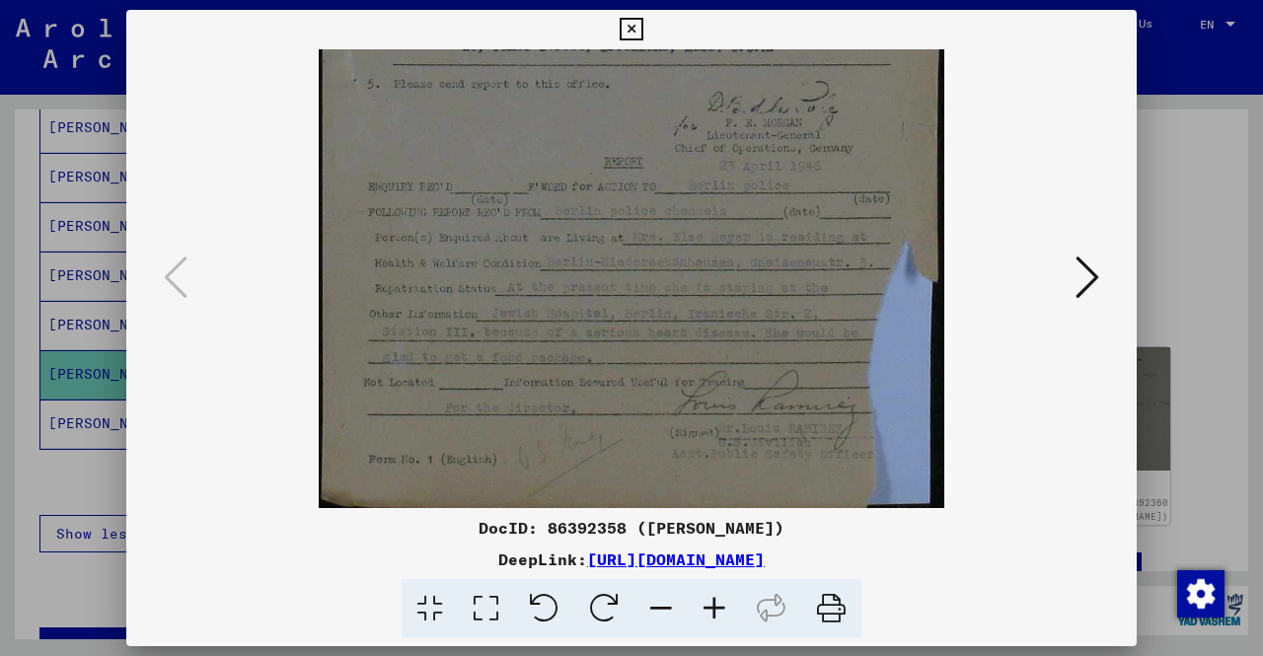
scroll to position [543, 0]
drag, startPoint x: 773, startPoint y: 425, endPoint x: 778, endPoint y: 198, distance: 227.0
click at [778, 198] on img at bounding box center [632, 7] width 627 height 1001
click at [0, 331] on div at bounding box center [631, 328] width 1263 height 656
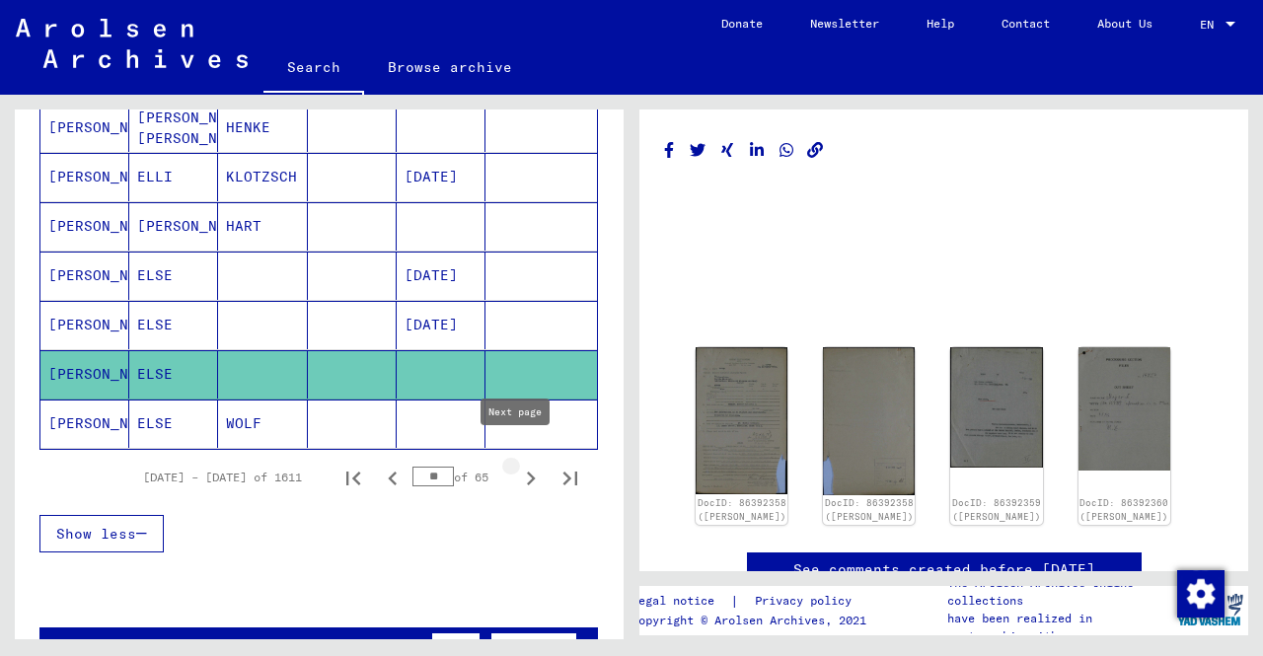
click at [521, 465] on icon "Next page" at bounding box center [531, 479] width 28 height 28
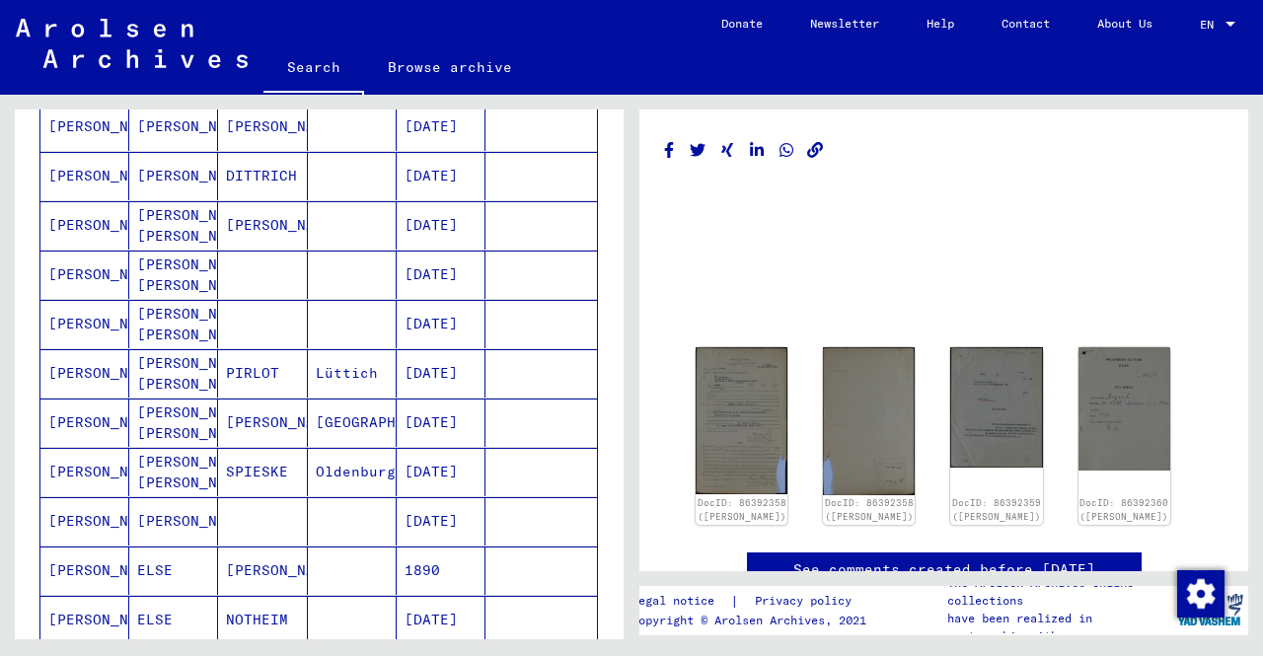
scroll to position [1085, 0]
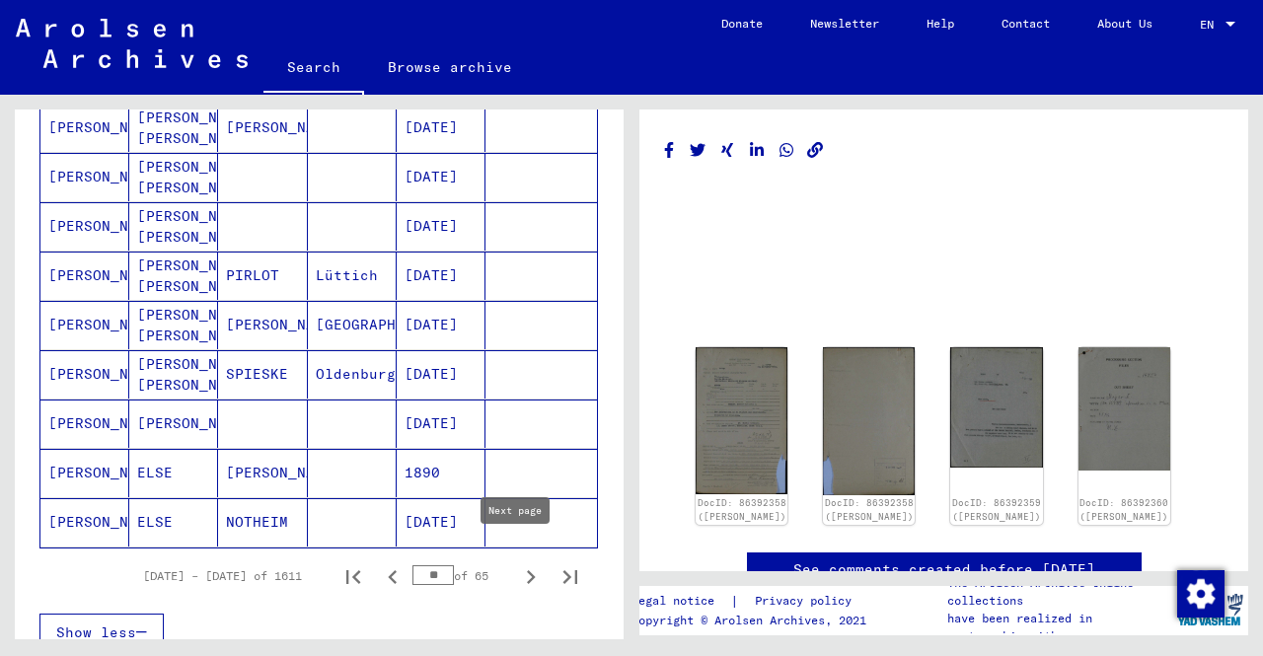
click at [527, 570] on icon "Next page" at bounding box center [531, 577] width 9 height 14
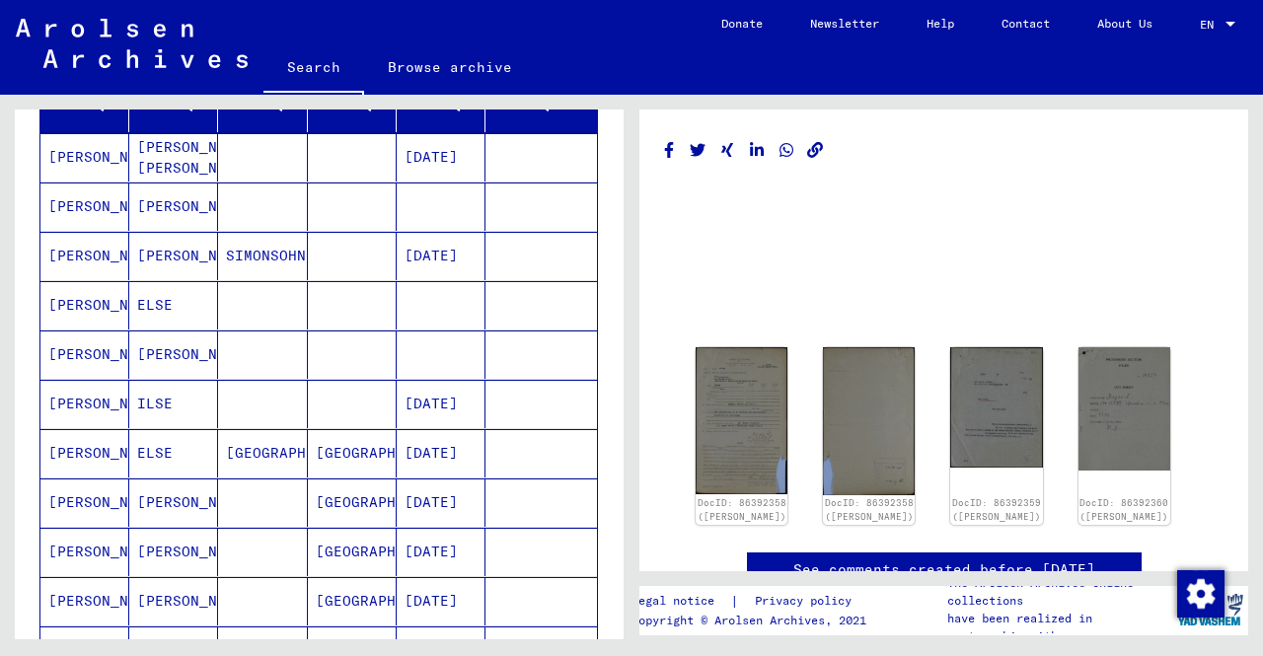
scroll to position [296, 0]
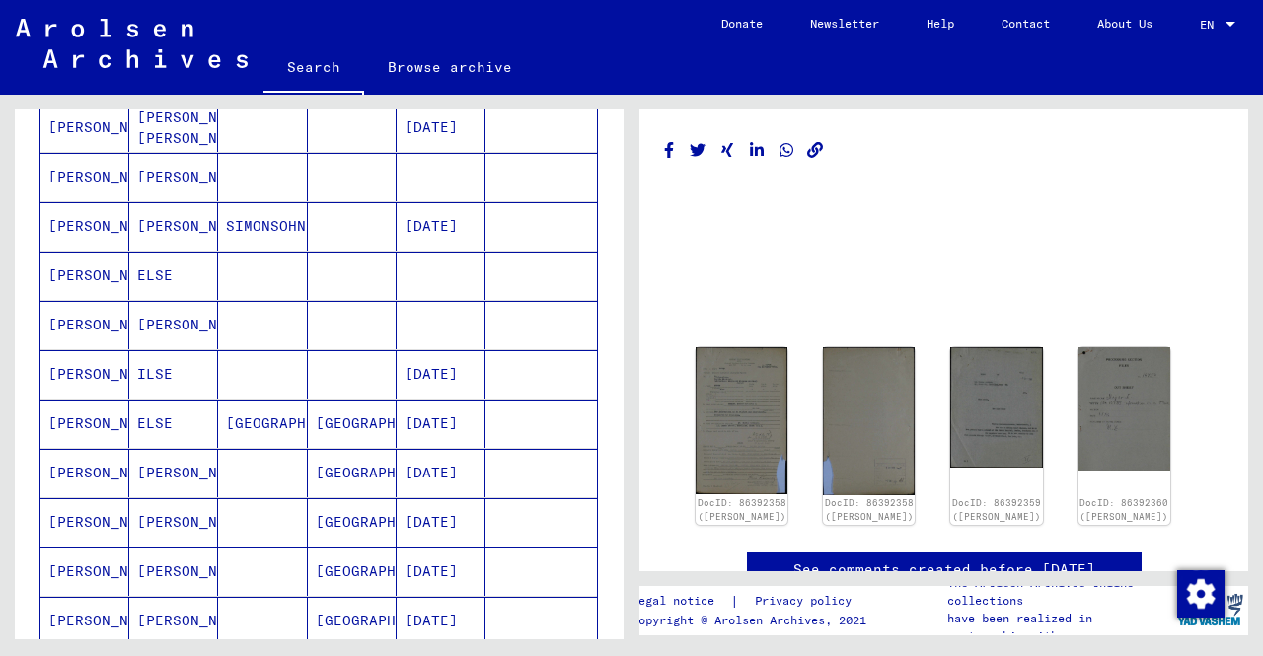
click at [120, 264] on mat-cell "[PERSON_NAME]" at bounding box center [84, 276] width 89 height 48
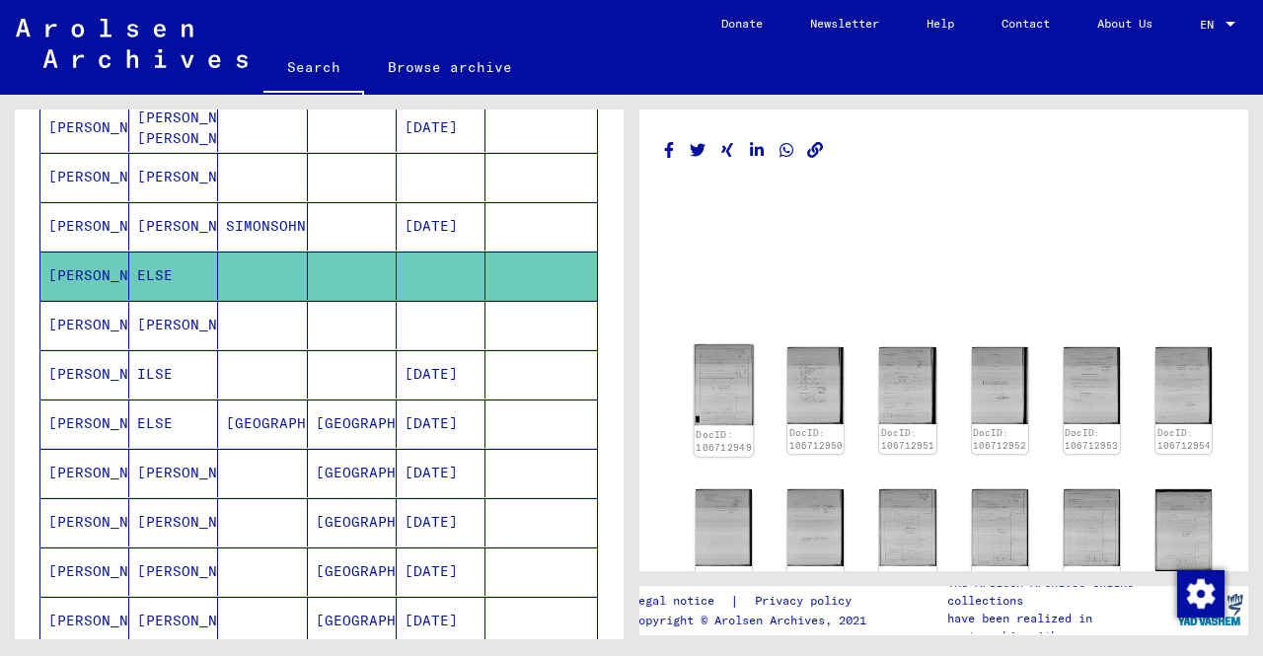
click at [724, 406] on img at bounding box center [724, 385] width 59 height 81
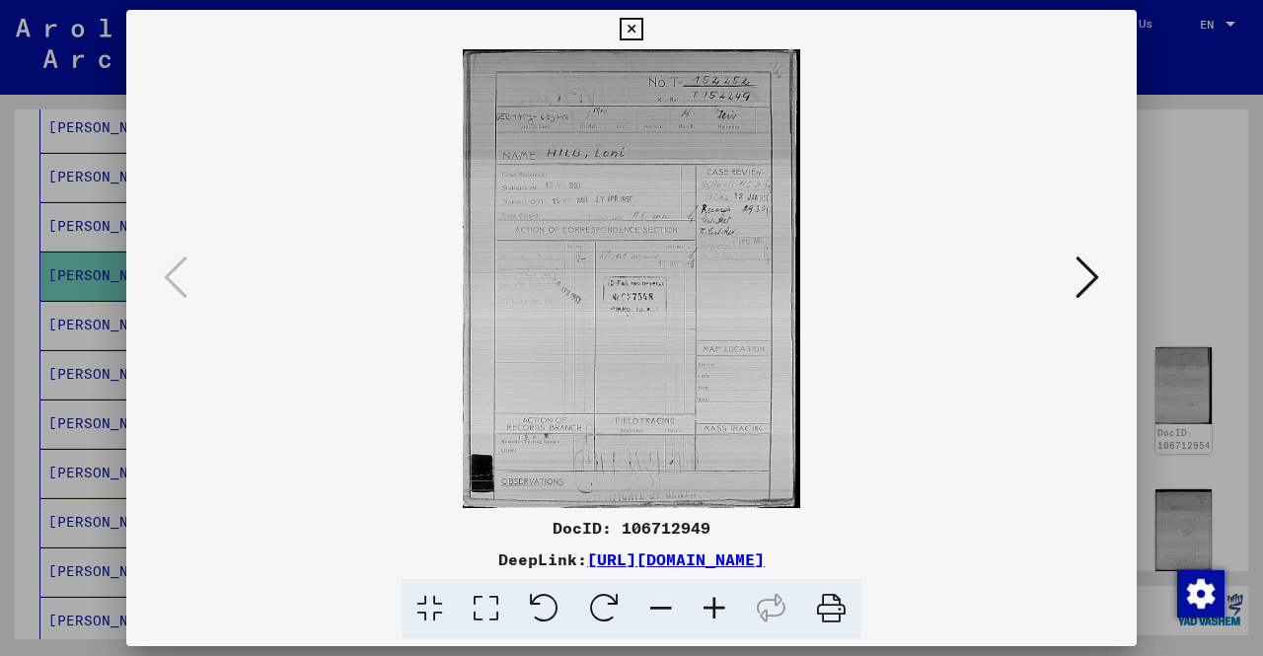
click at [1086, 289] on icon at bounding box center [1087, 277] width 24 height 47
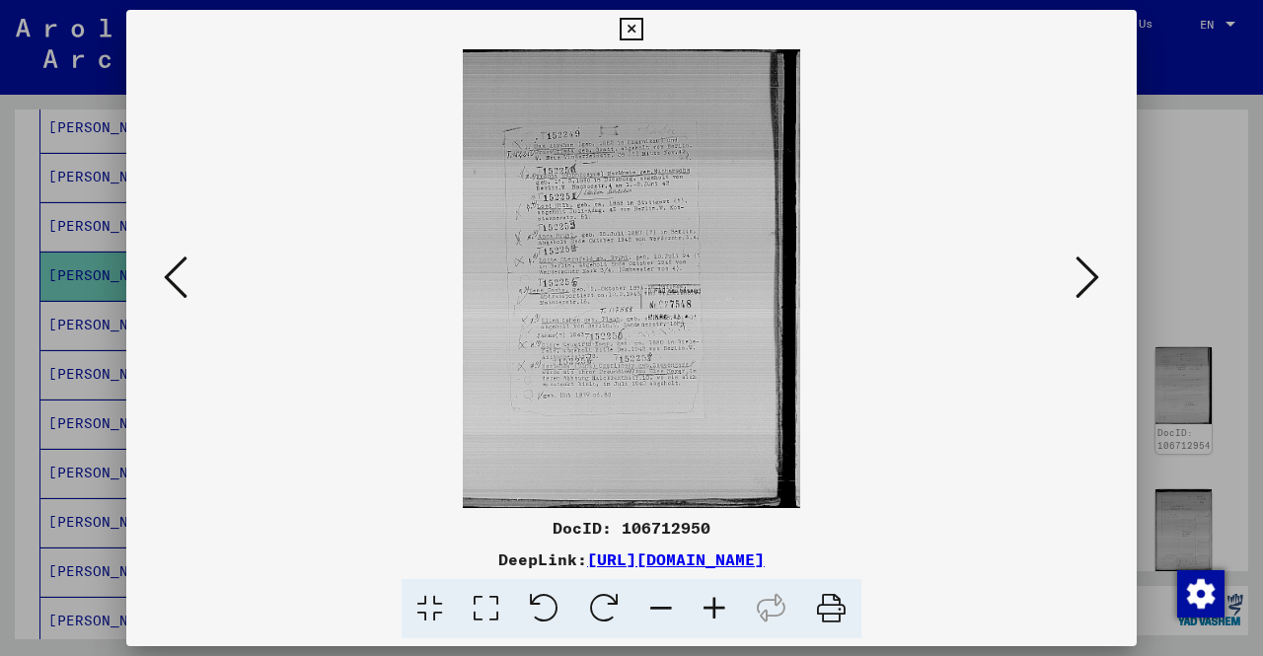
click at [1086, 288] on icon at bounding box center [1087, 277] width 24 height 47
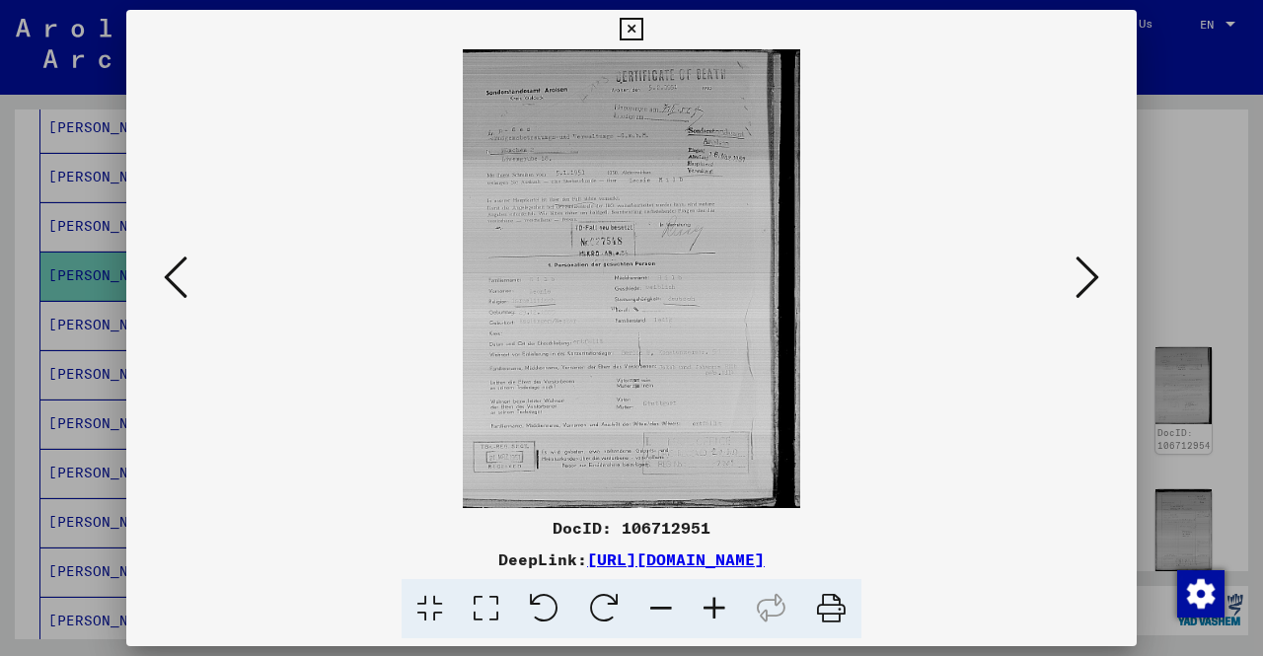
click at [1086, 288] on icon at bounding box center [1087, 277] width 24 height 47
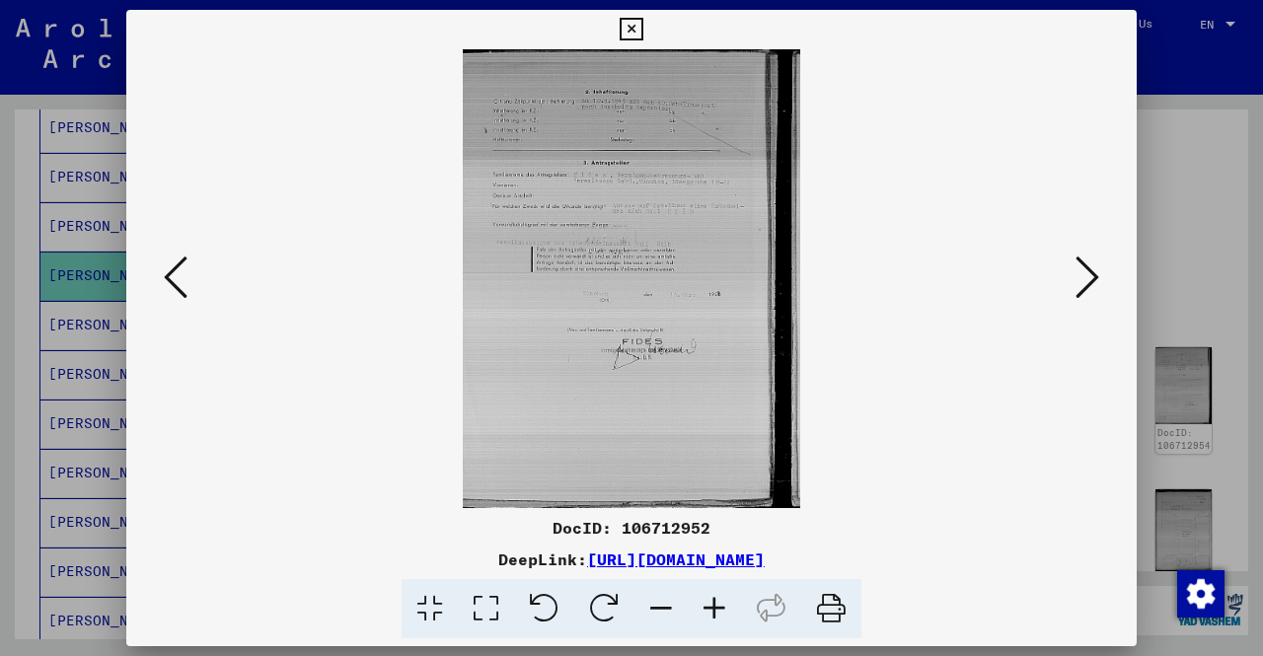
drag, startPoint x: 199, startPoint y: 263, endPoint x: 257, endPoint y: 297, distance: 66.3
click at [199, 264] on img at bounding box center [631, 278] width 876 height 459
click at [714, 607] on icon at bounding box center [714, 609] width 53 height 60
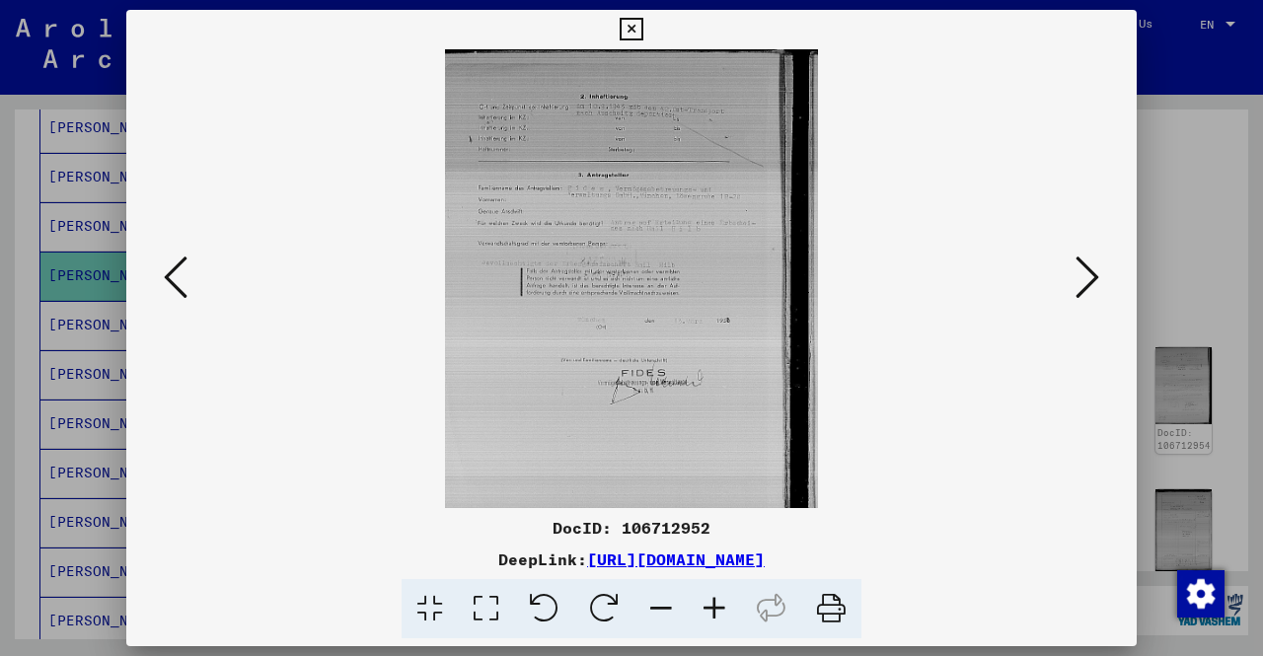
click at [714, 607] on icon at bounding box center [714, 609] width 53 height 60
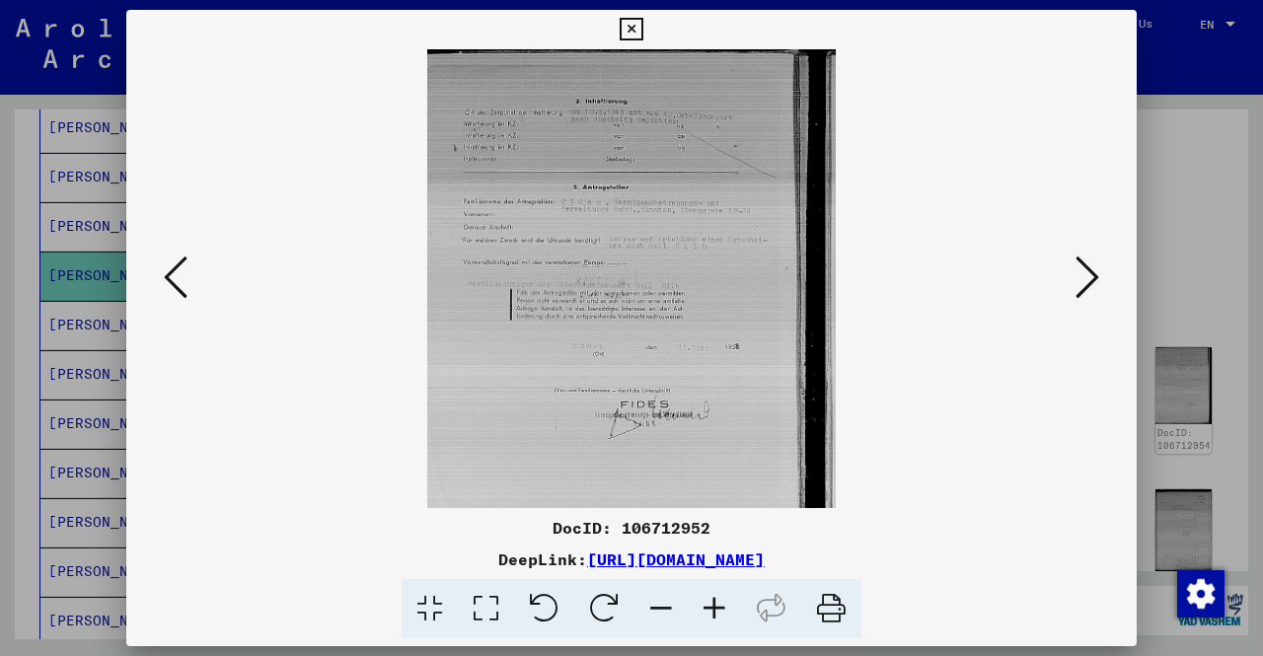
click at [714, 607] on icon at bounding box center [714, 609] width 53 height 60
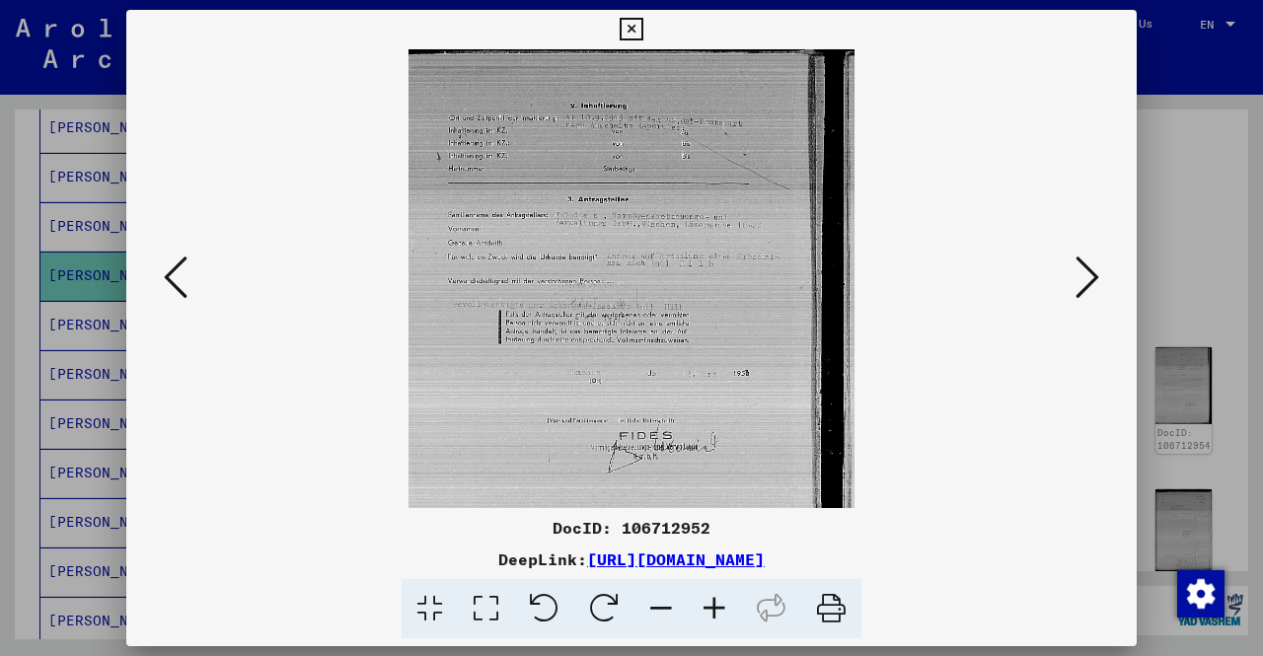
click at [714, 607] on icon at bounding box center [714, 609] width 53 height 60
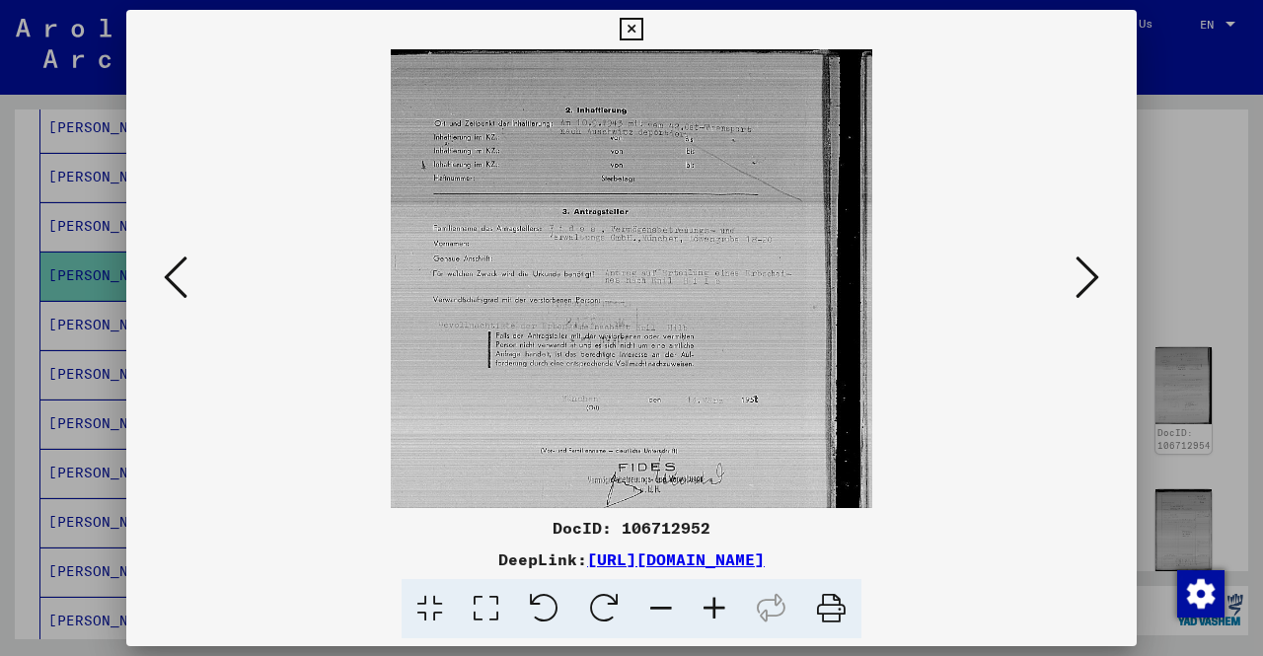
click at [714, 607] on icon at bounding box center [714, 609] width 53 height 60
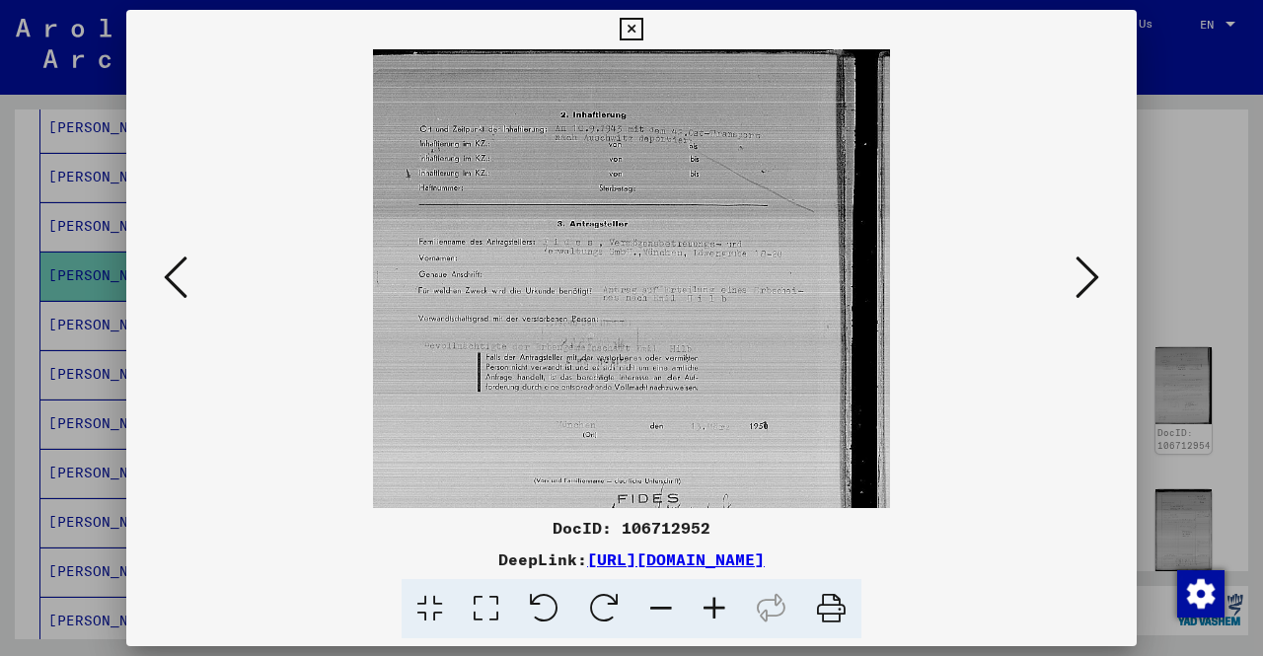
click at [714, 607] on icon at bounding box center [714, 609] width 53 height 60
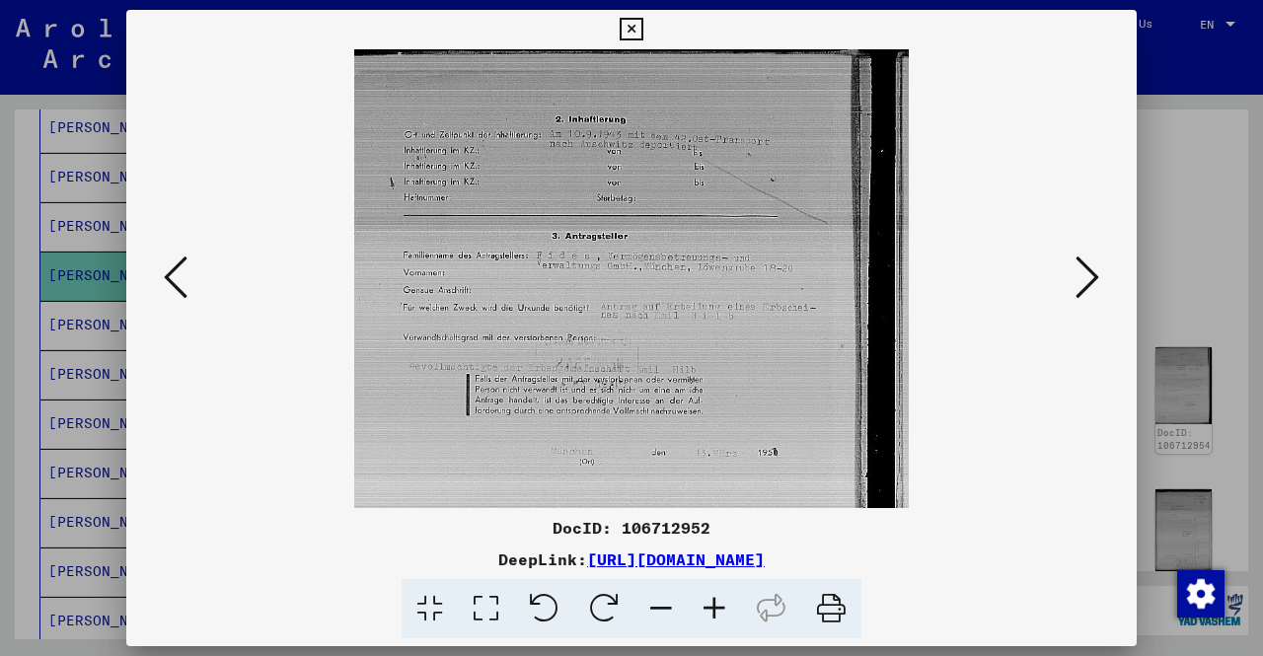
click at [175, 283] on icon at bounding box center [176, 277] width 24 height 47
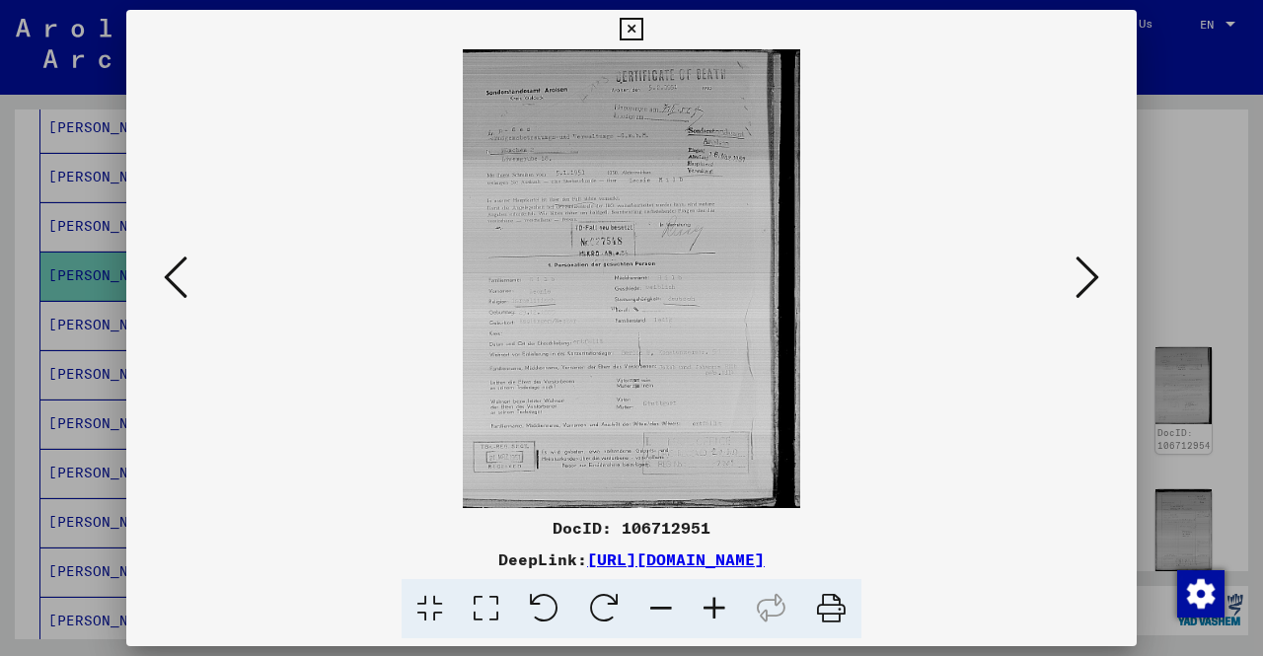
click at [718, 603] on icon at bounding box center [714, 609] width 53 height 60
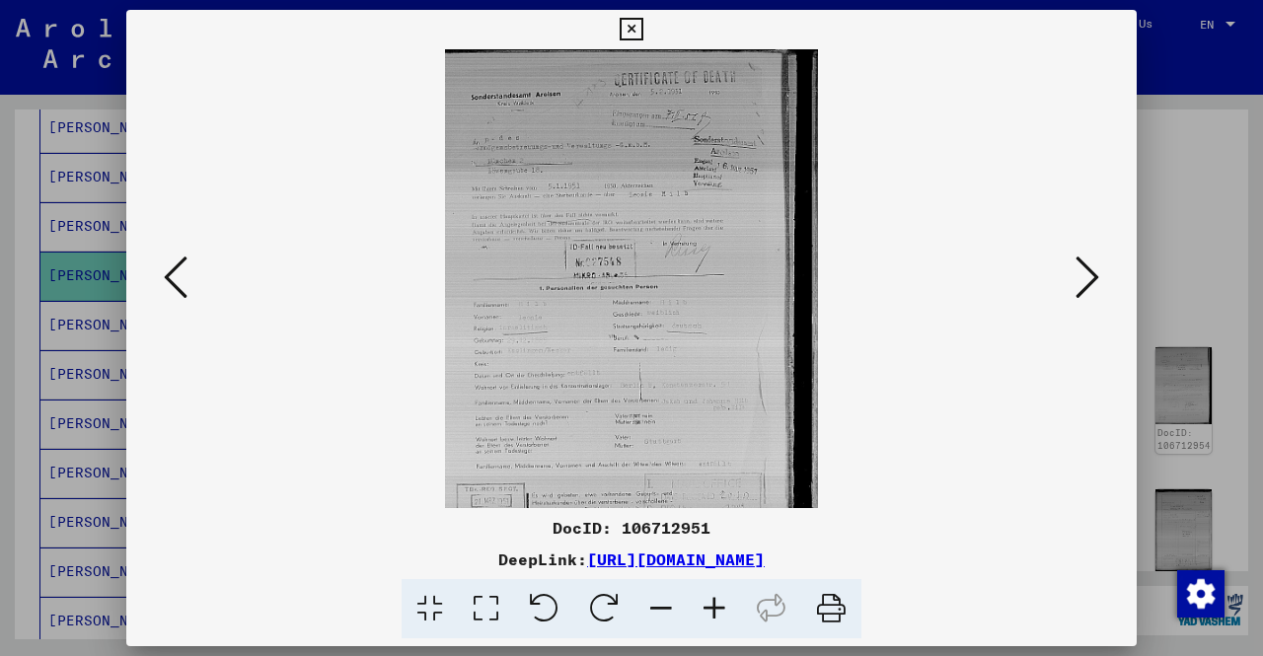
click at [718, 603] on icon at bounding box center [714, 609] width 53 height 60
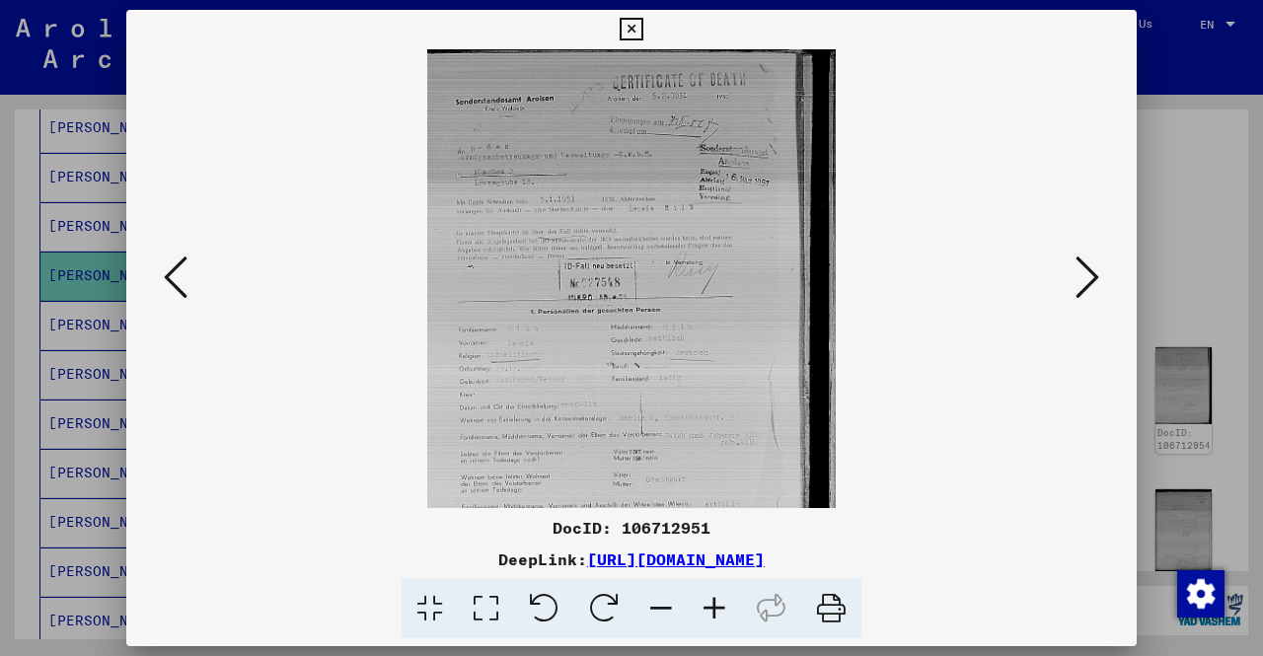
click at [718, 603] on icon at bounding box center [714, 609] width 53 height 60
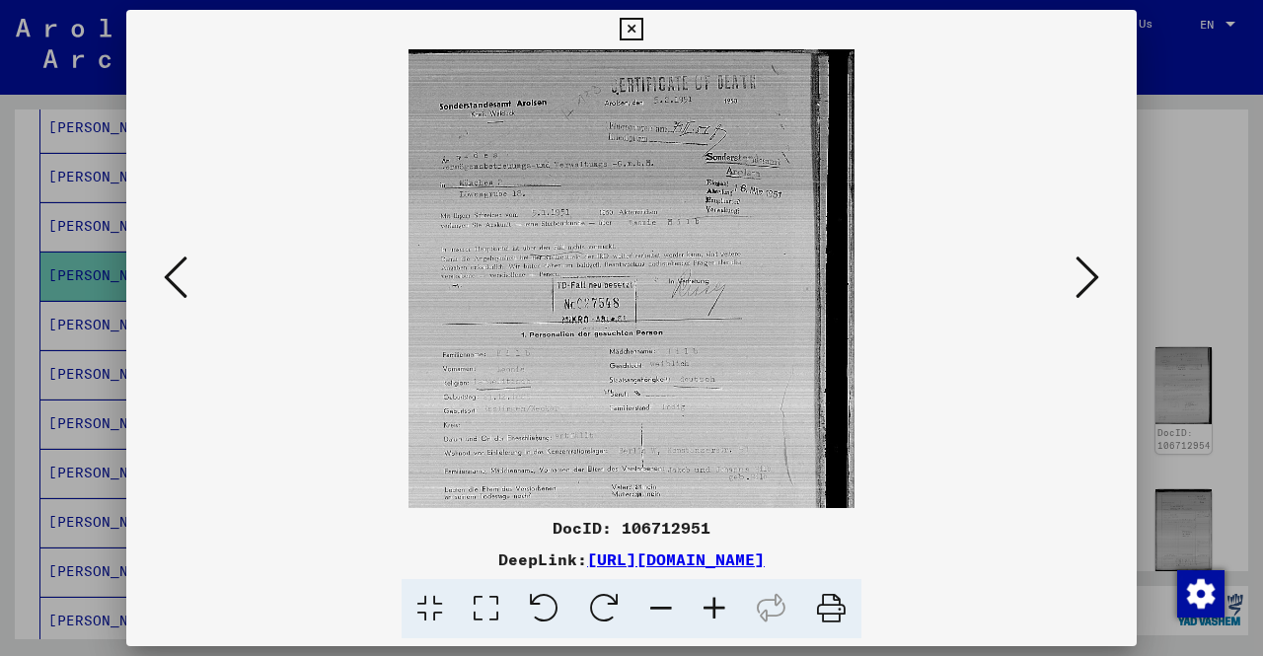
click at [718, 603] on icon at bounding box center [714, 609] width 53 height 60
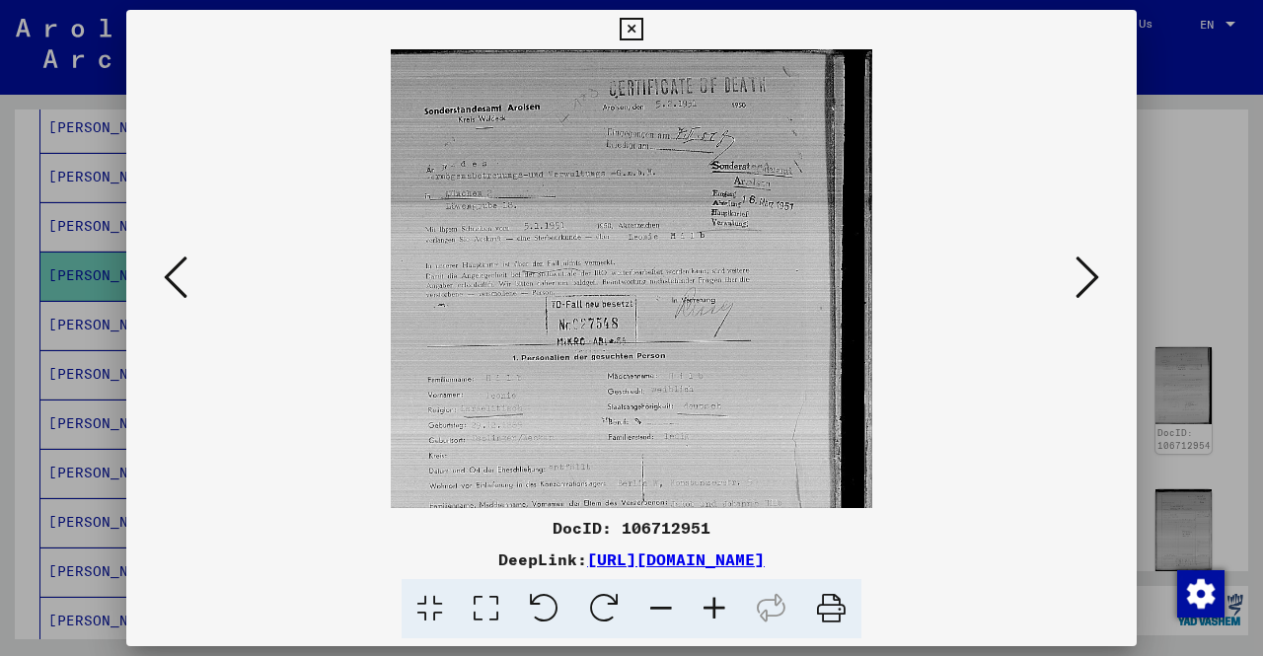
click at [719, 603] on icon at bounding box center [714, 609] width 53 height 60
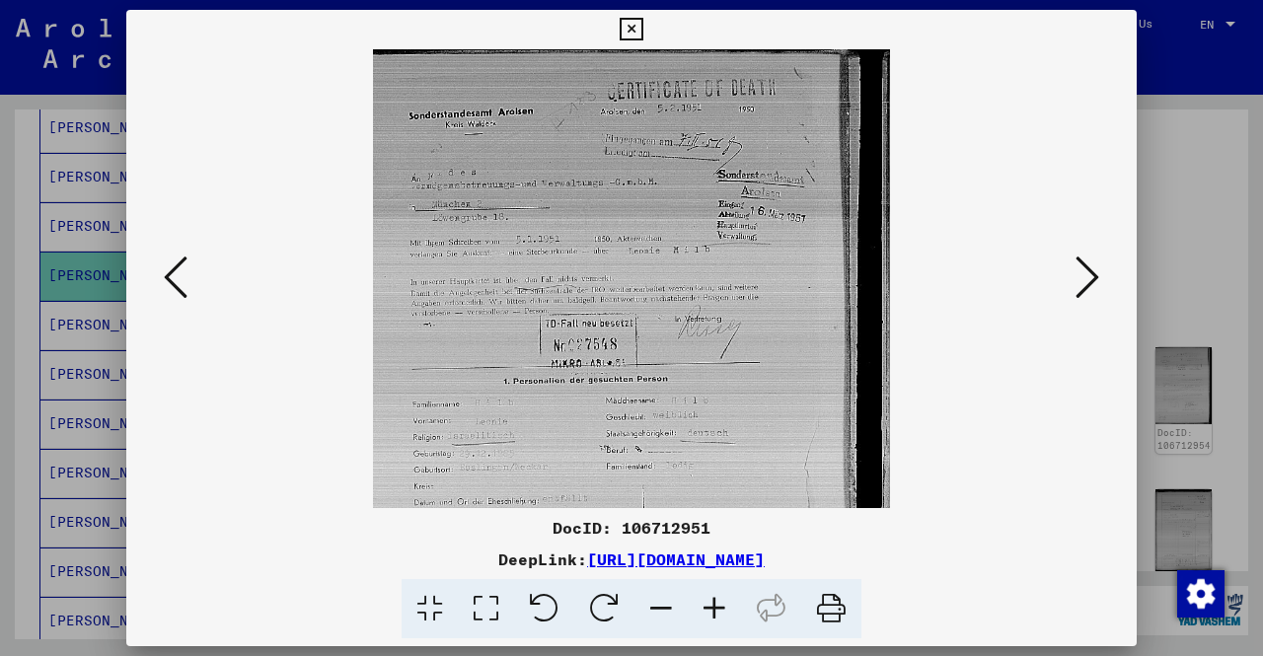
click at [719, 603] on icon at bounding box center [714, 609] width 53 height 60
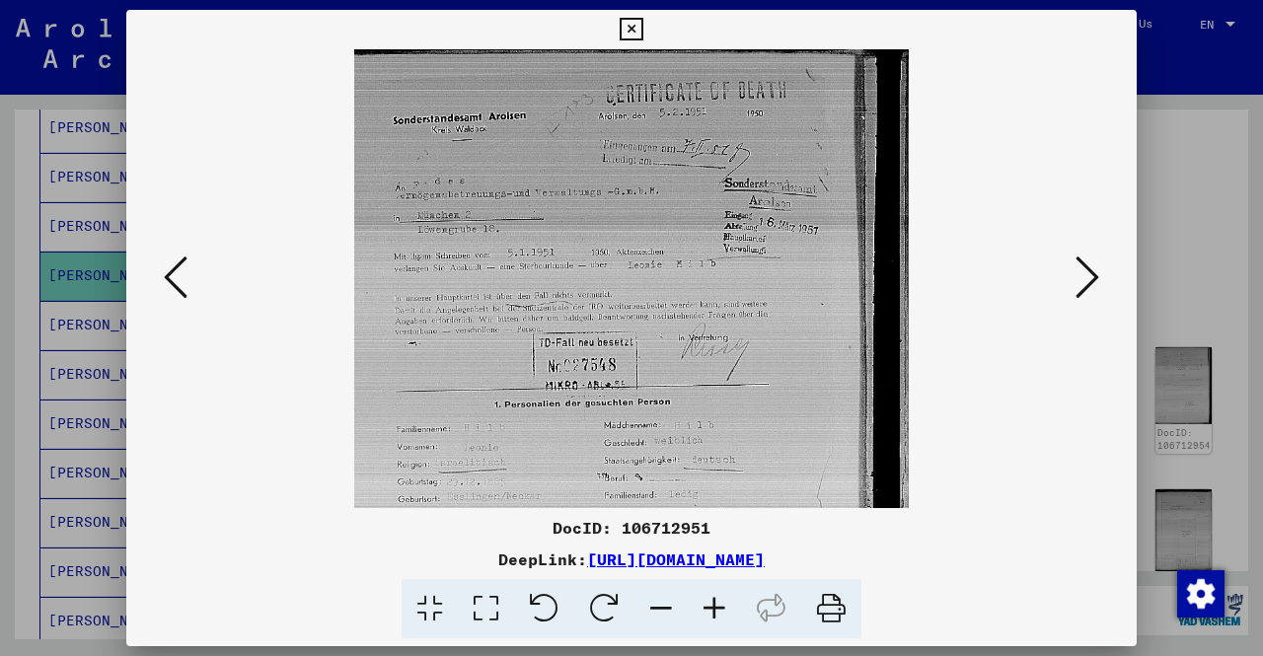
click at [719, 603] on icon at bounding box center [714, 609] width 53 height 60
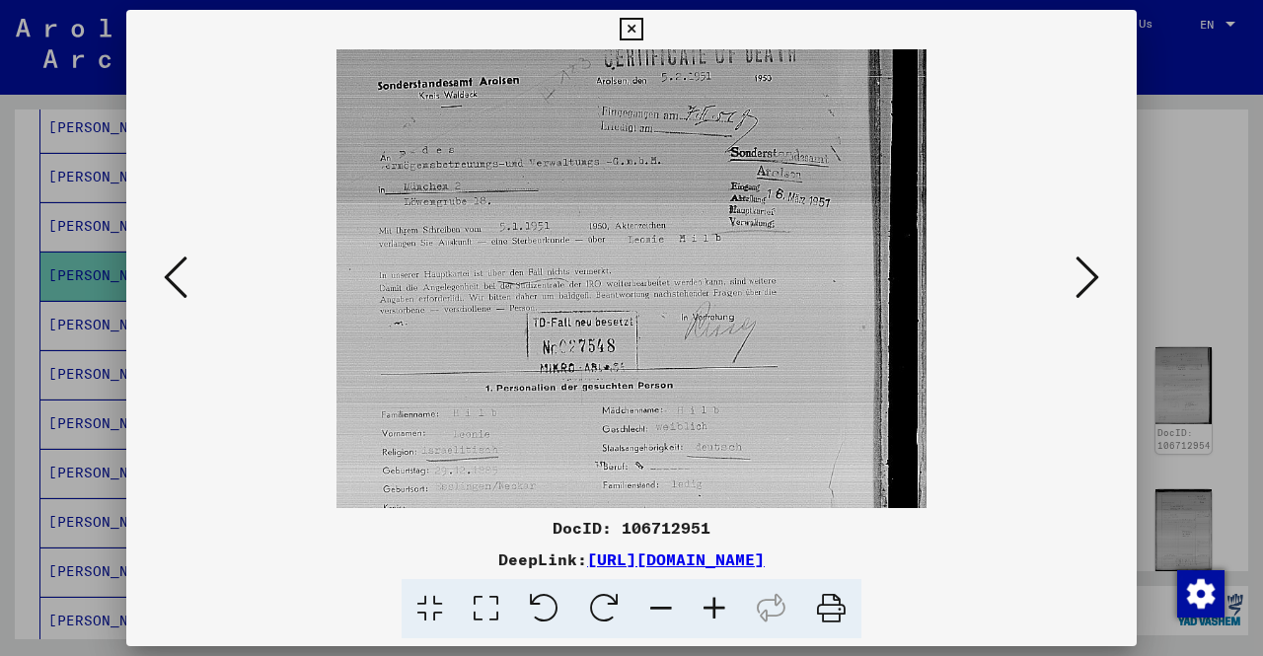
scroll to position [43, 0]
drag, startPoint x: 733, startPoint y: 468, endPoint x: 736, endPoint y: 430, distance: 37.6
click at [736, 430] on img at bounding box center [631, 408] width 590 height 804
click at [1097, 261] on icon at bounding box center [1087, 277] width 24 height 47
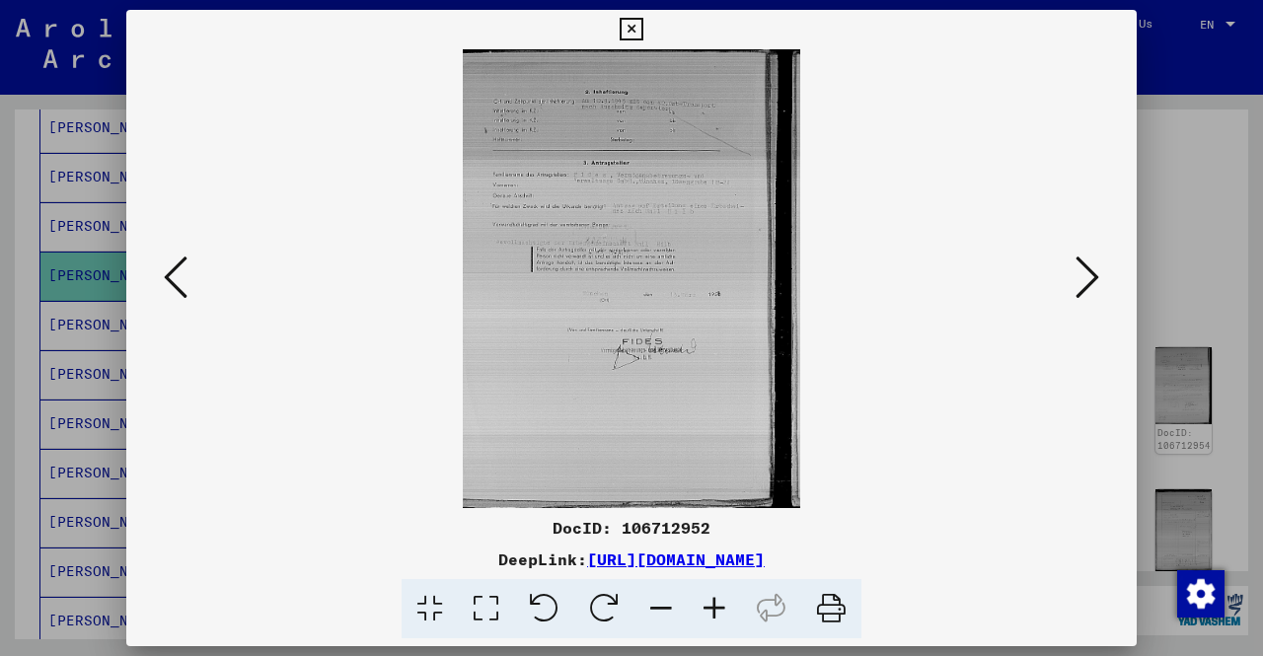
click at [1097, 261] on icon at bounding box center [1087, 277] width 24 height 47
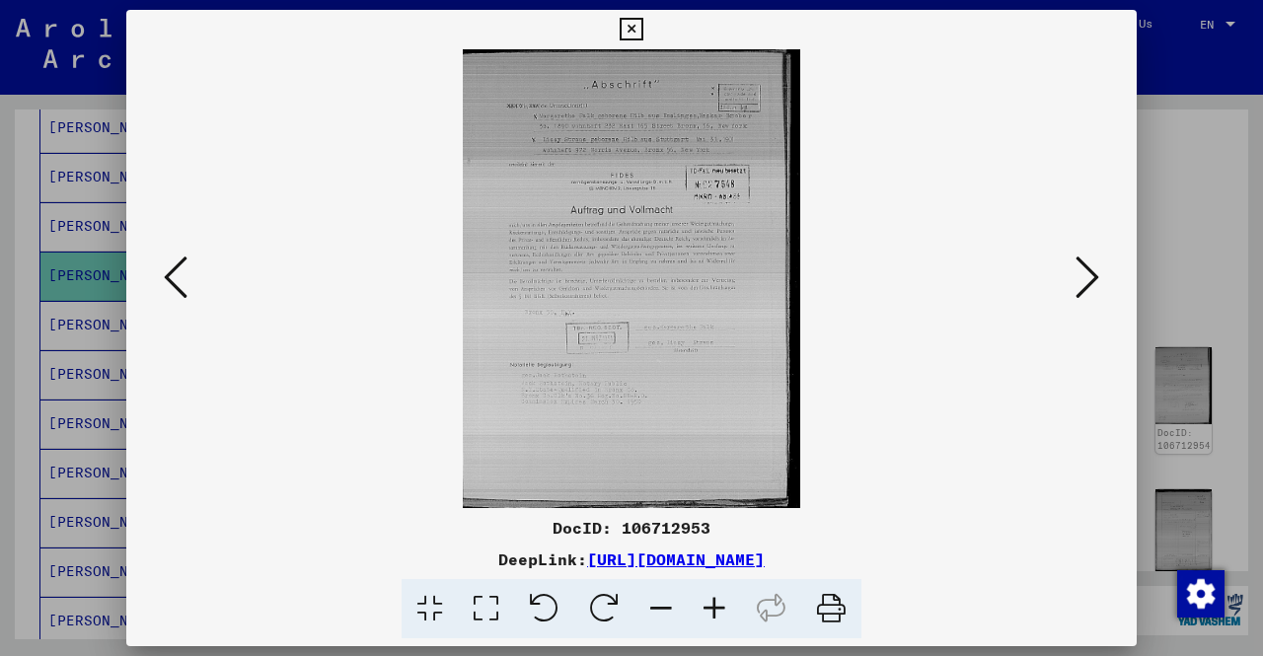
click at [1097, 261] on icon at bounding box center [1087, 277] width 24 height 47
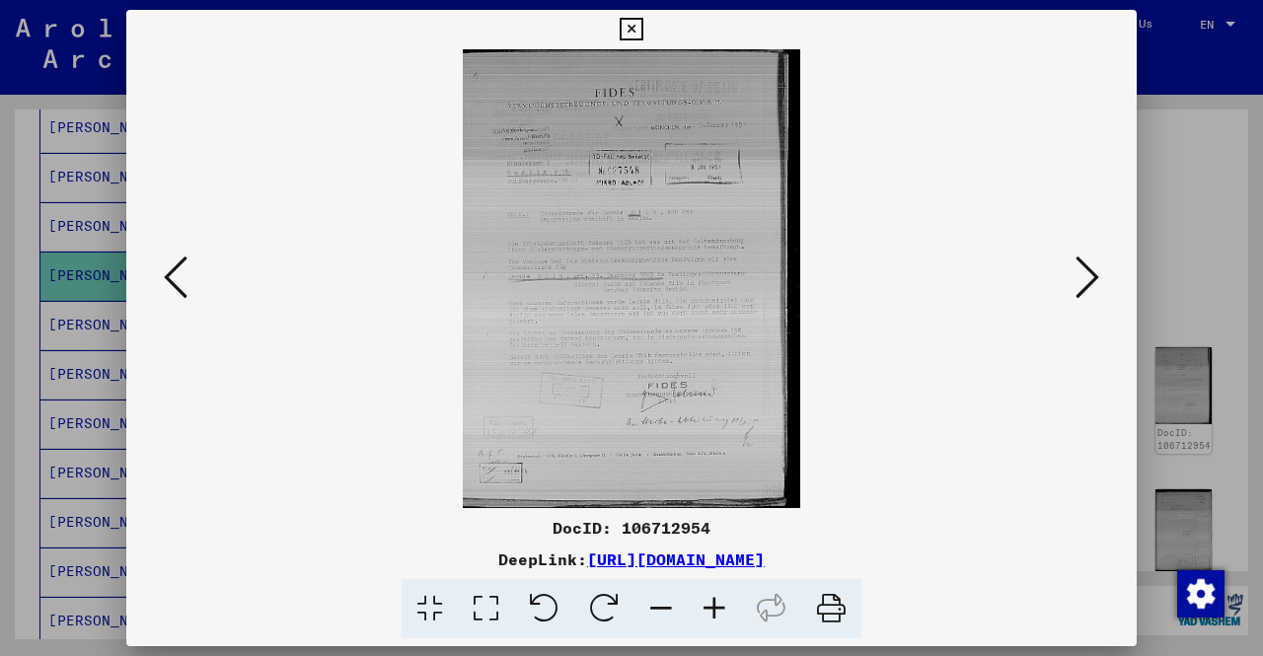
click at [1097, 261] on icon at bounding box center [1087, 277] width 24 height 47
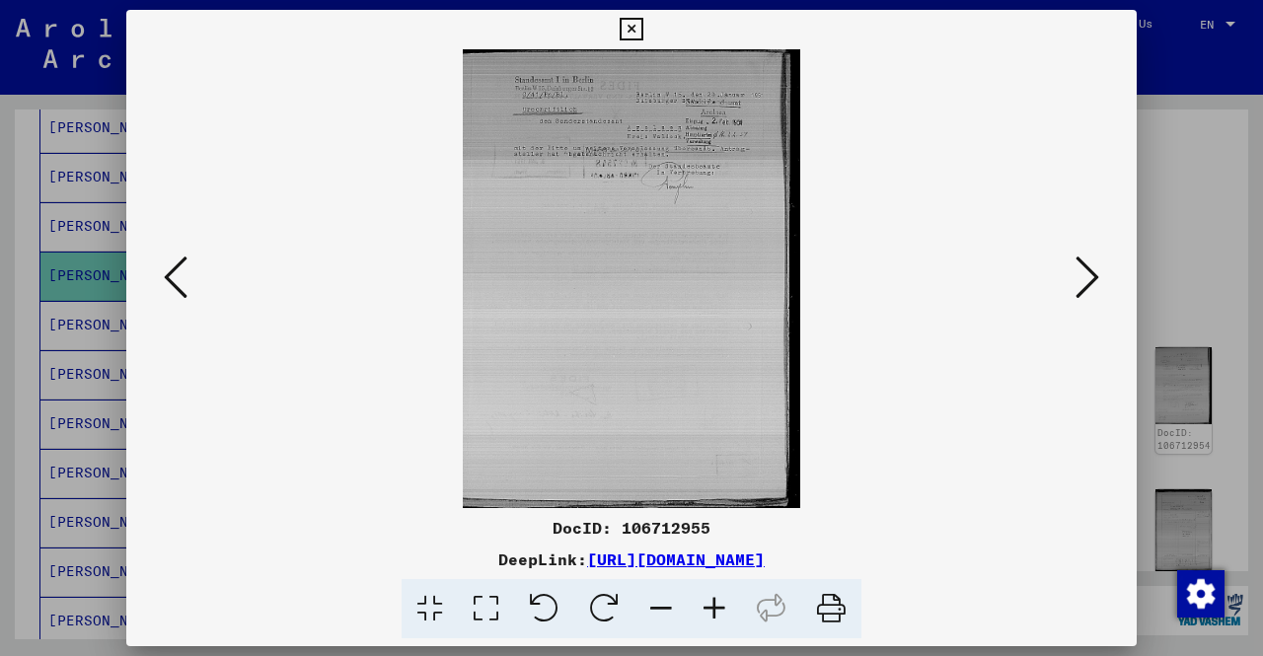
click at [1097, 261] on icon at bounding box center [1087, 277] width 24 height 47
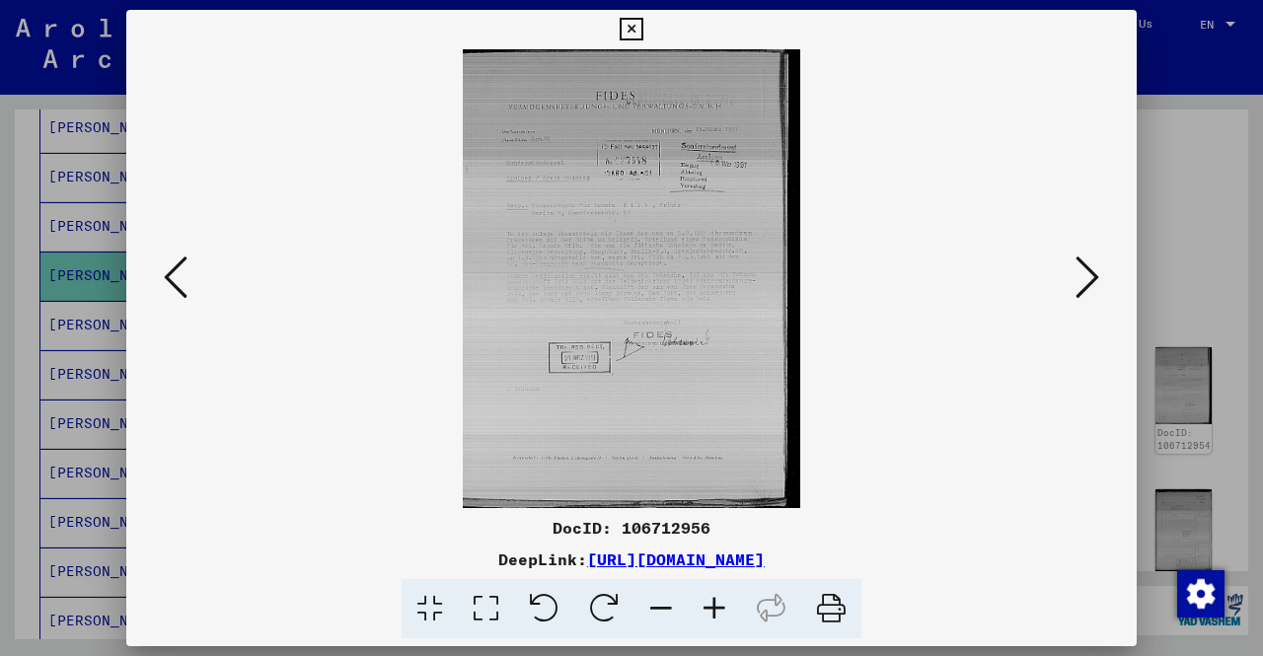
click at [1097, 261] on icon at bounding box center [1087, 277] width 24 height 47
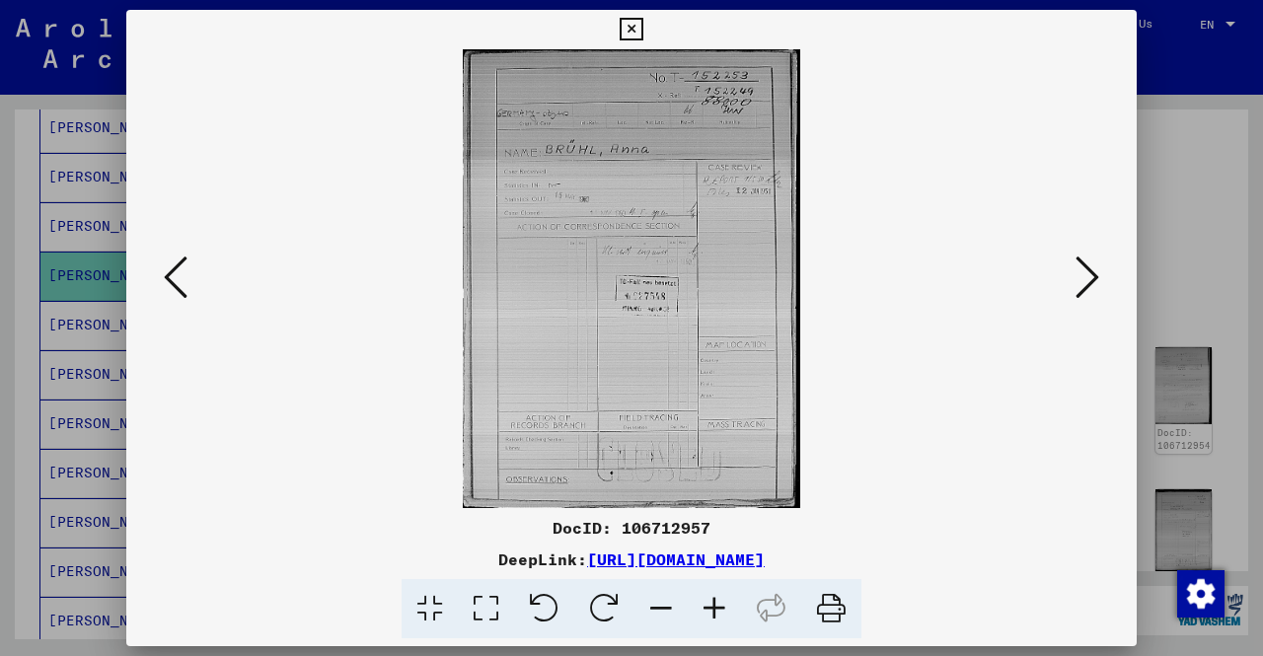
click at [1187, 215] on div at bounding box center [631, 328] width 1263 height 656
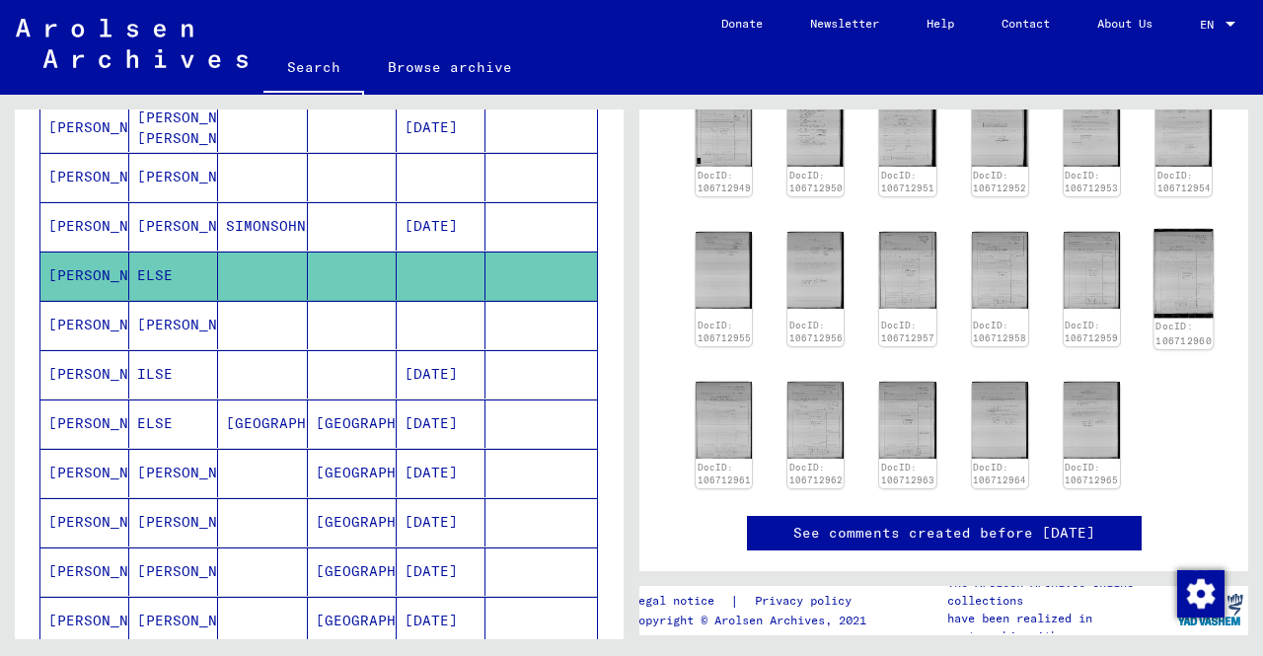
scroll to position [249, 0]
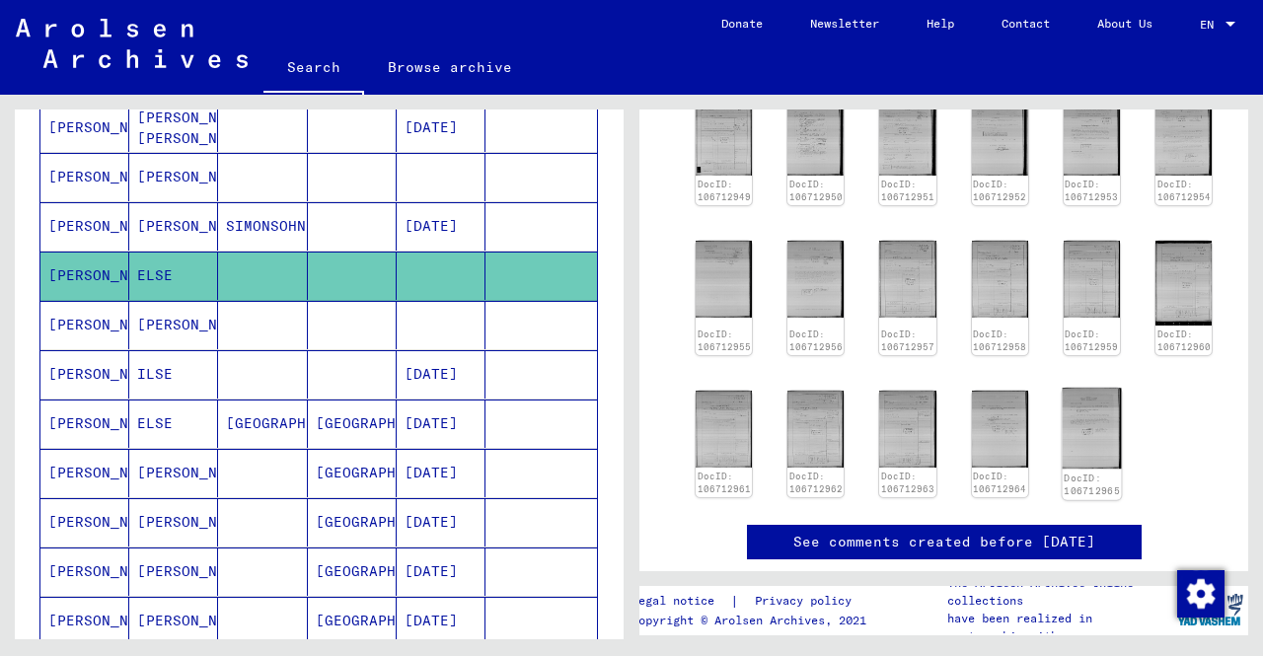
click at [1083, 430] on img at bounding box center [1091, 429] width 59 height 81
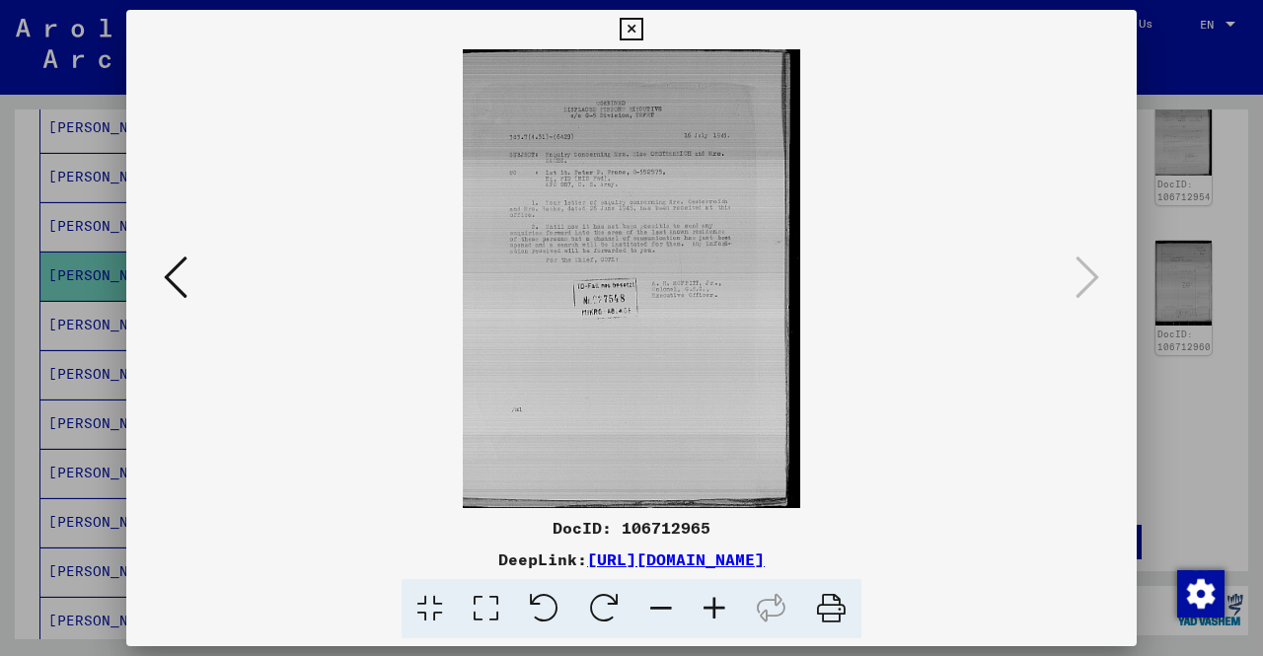
click at [197, 299] on img at bounding box center [631, 278] width 876 height 459
click at [173, 289] on icon at bounding box center [176, 277] width 24 height 47
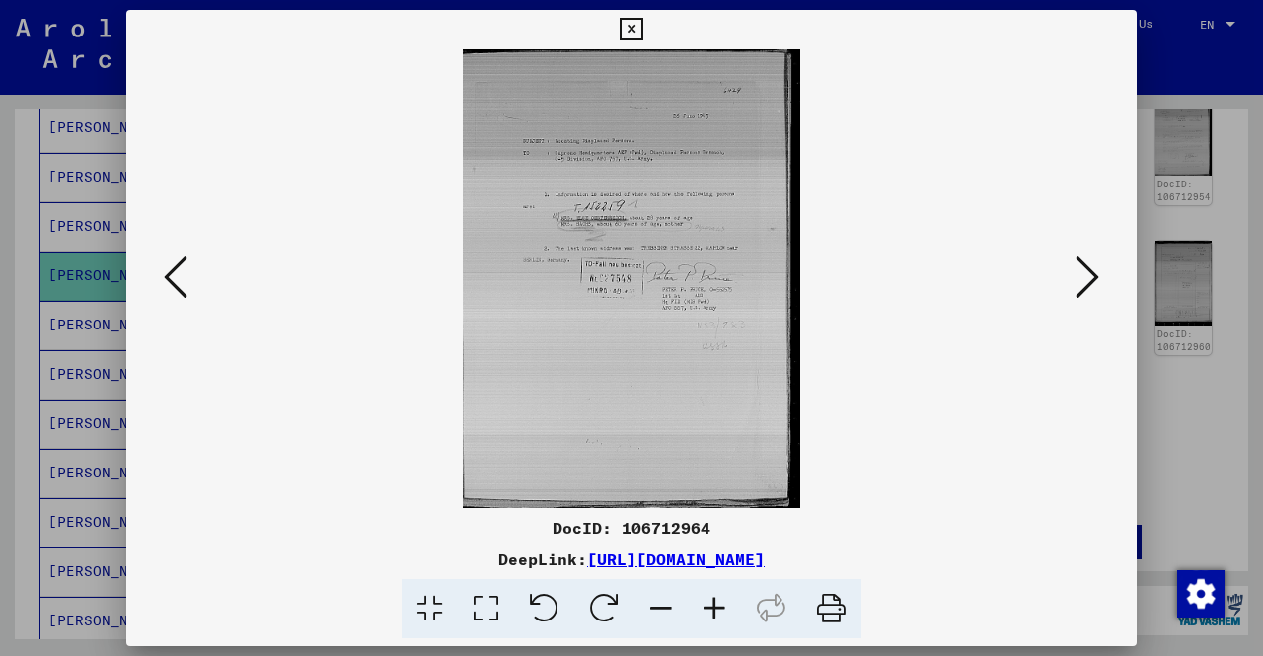
click at [173, 289] on icon at bounding box center [176, 277] width 24 height 47
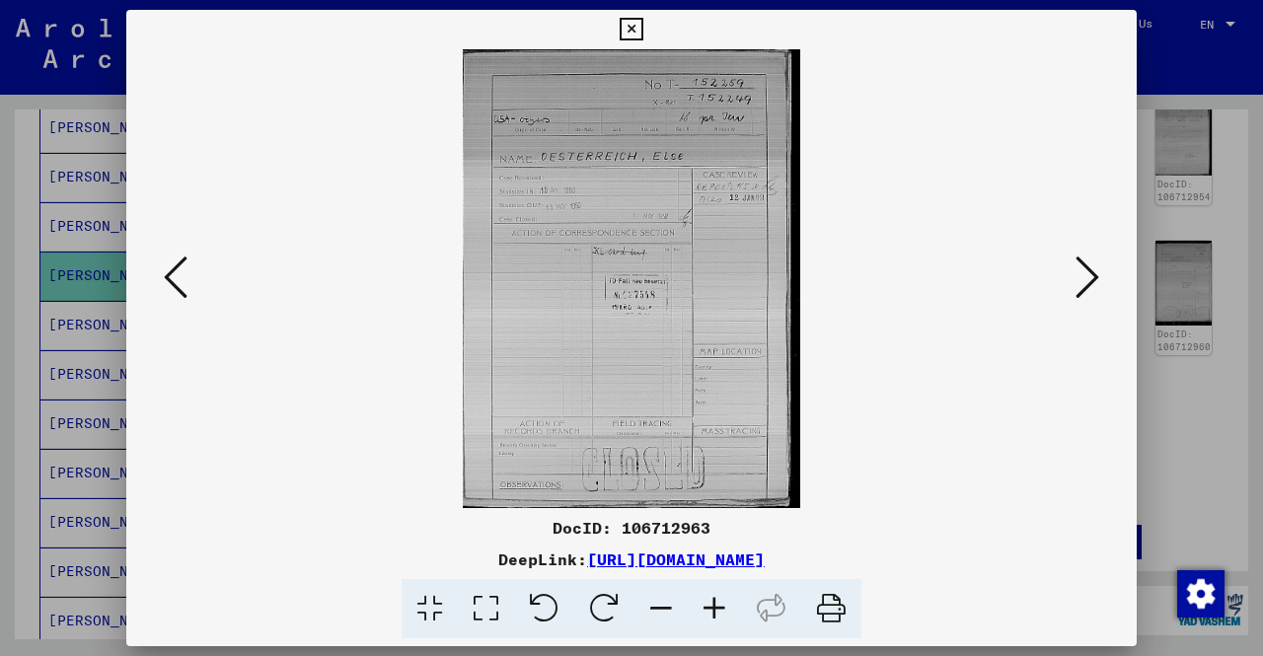
click at [173, 289] on icon at bounding box center [176, 277] width 24 height 47
drag, startPoint x: 173, startPoint y: 289, endPoint x: 444, endPoint y: 376, distance: 284.9
click at [381, 394] on div at bounding box center [631, 278] width 1010 height 459
click at [706, 613] on icon at bounding box center [714, 609] width 53 height 60
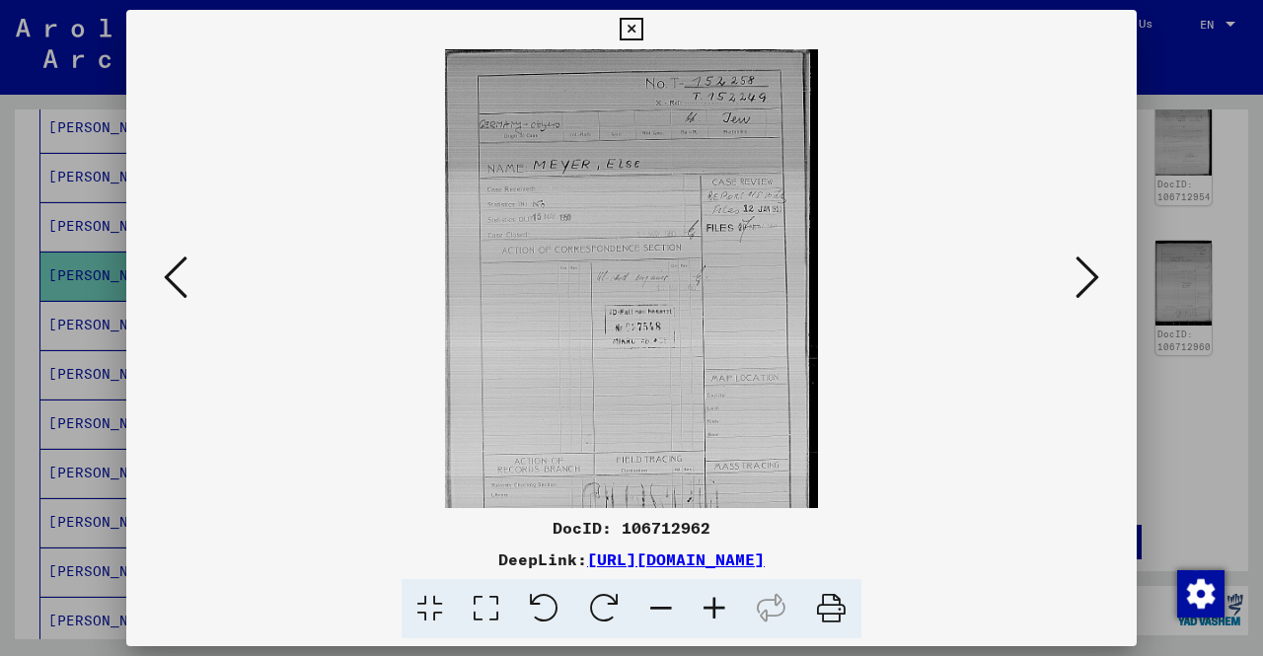
click at [706, 613] on icon at bounding box center [714, 609] width 53 height 60
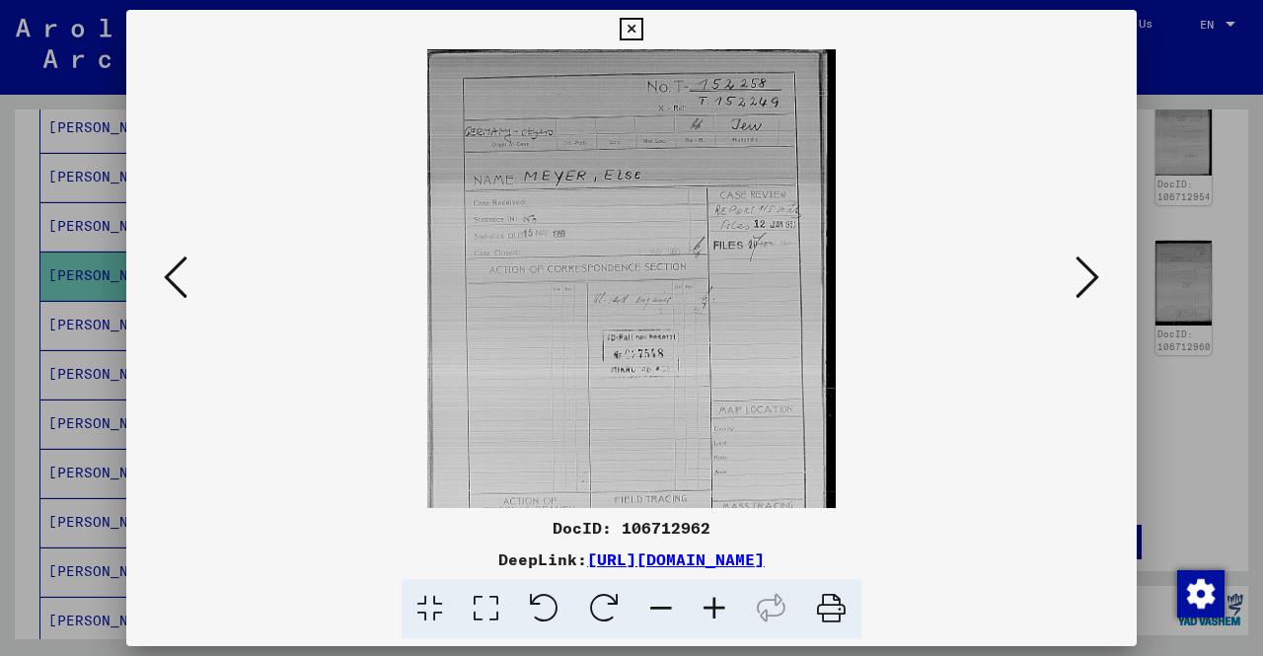
click at [706, 613] on icon at bounding box center [714, 609] width 53 height 60
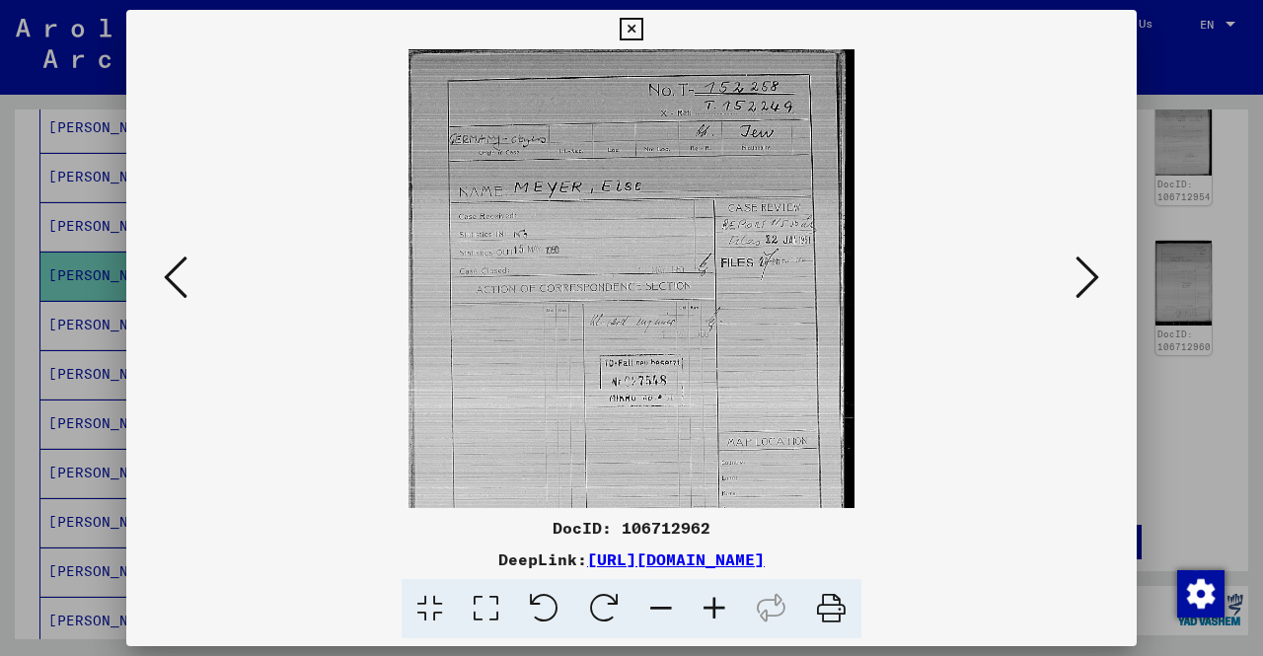
click at [706, 613] on icon at bounding box center [714, 609] width 53 height 60
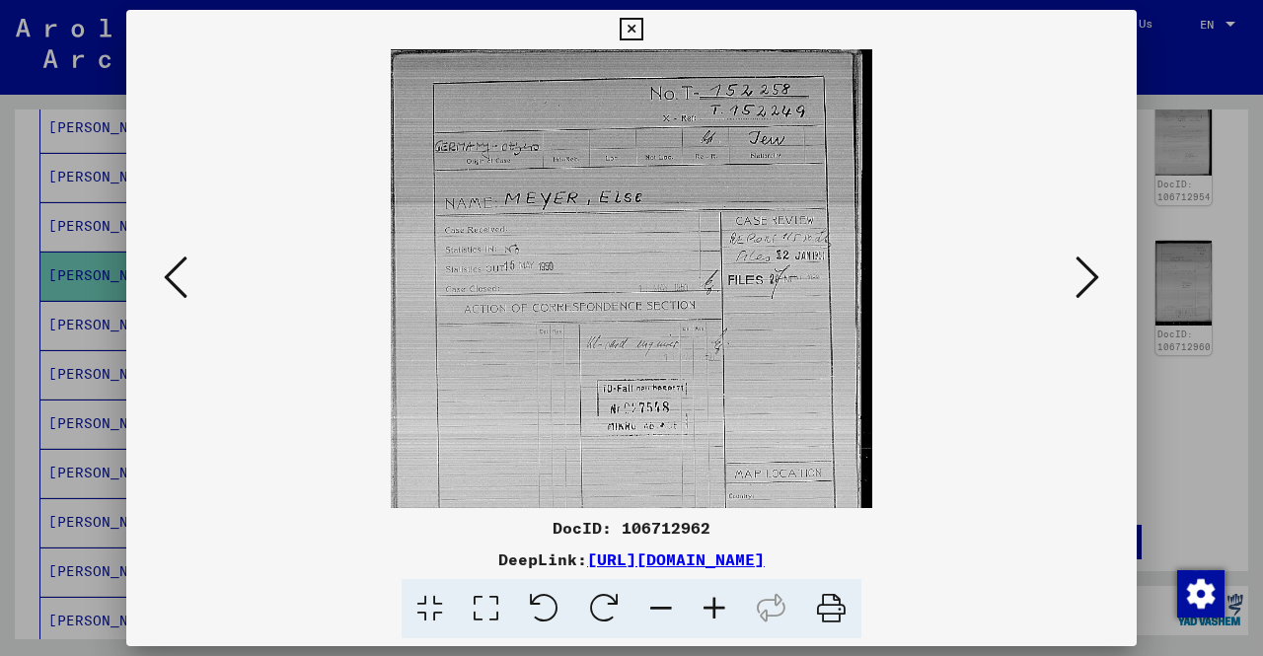
click at [706, 613] on icon at bounding box center [714, 609] width 53 height 60
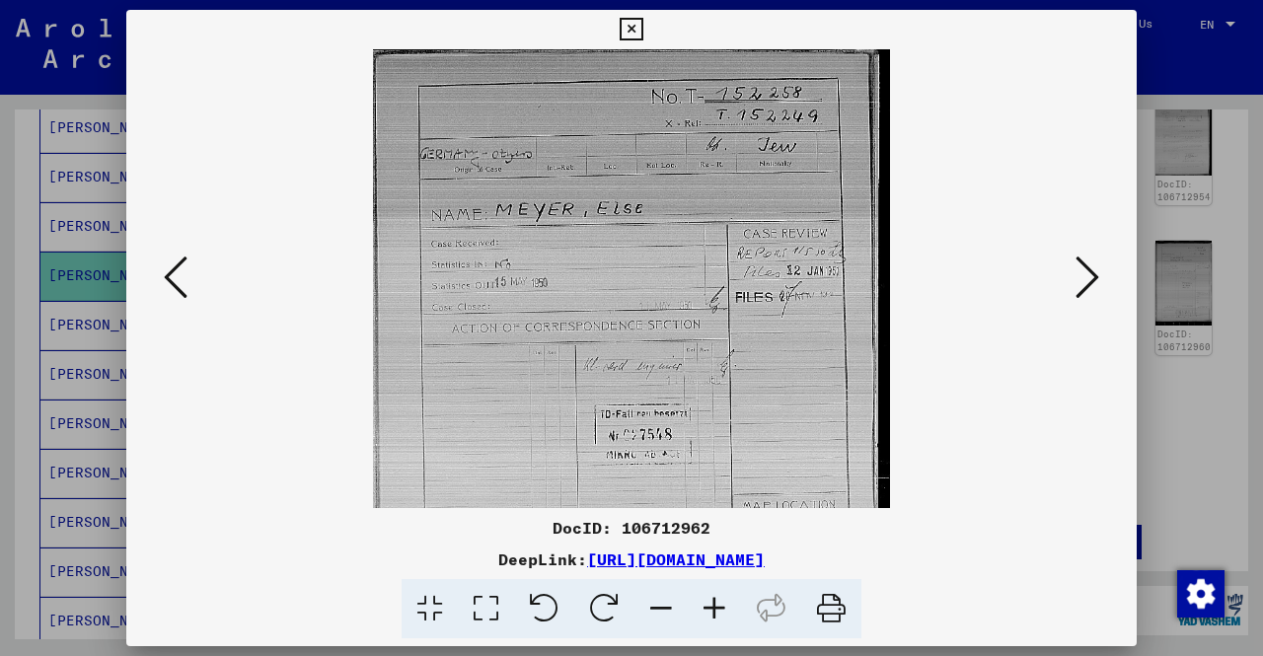
click at [706, 613] on icon at bounding box center [714, 609] width 53 height 60
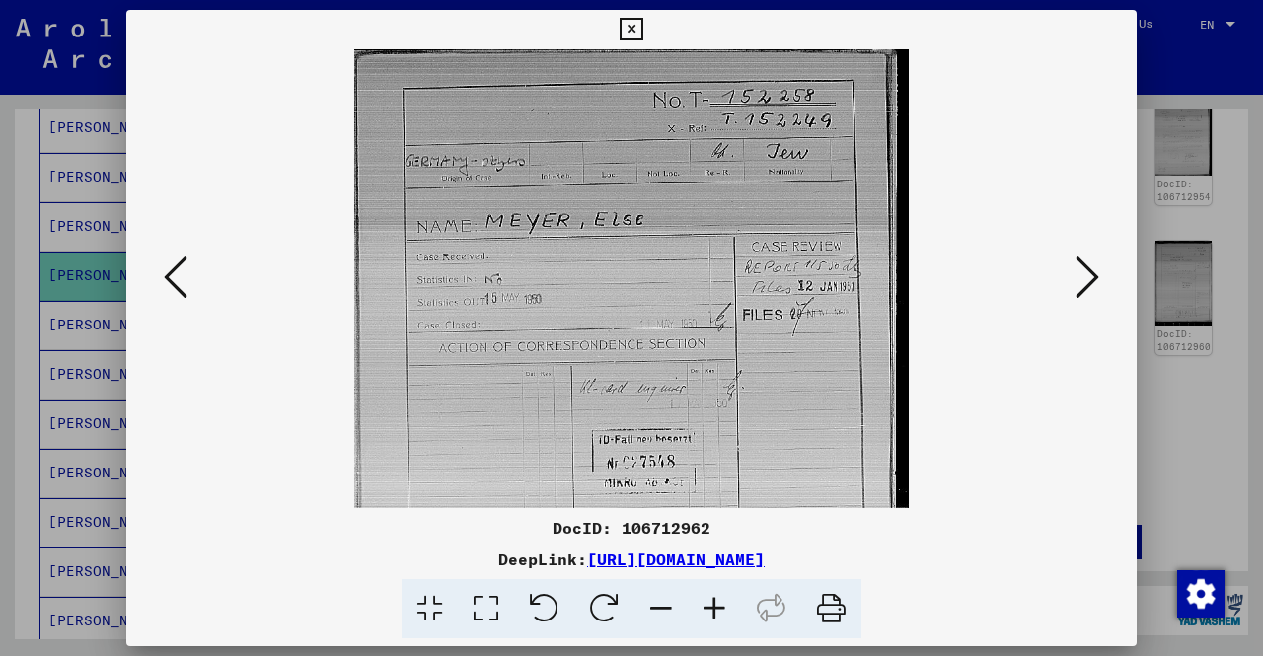
click at [706, 613] on icon at bounding box center [714, 609] width 53 height 60
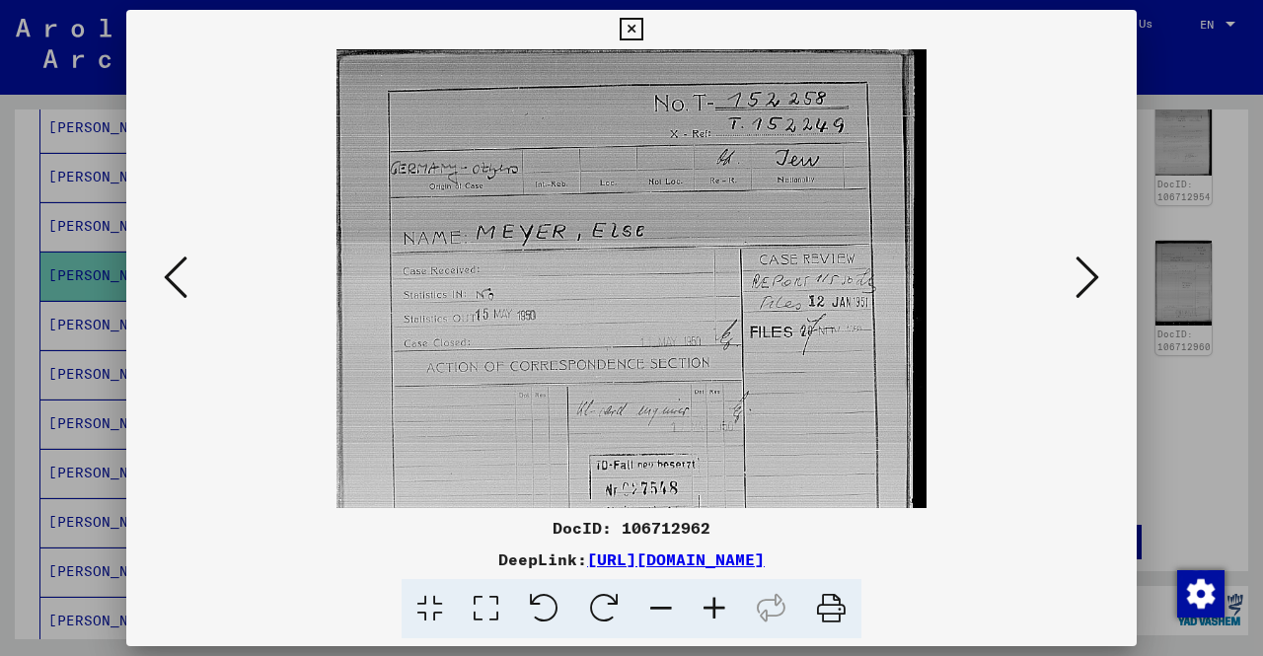
click at [706, 613] on icon at bounding box center [714, 609] width 53 height 60
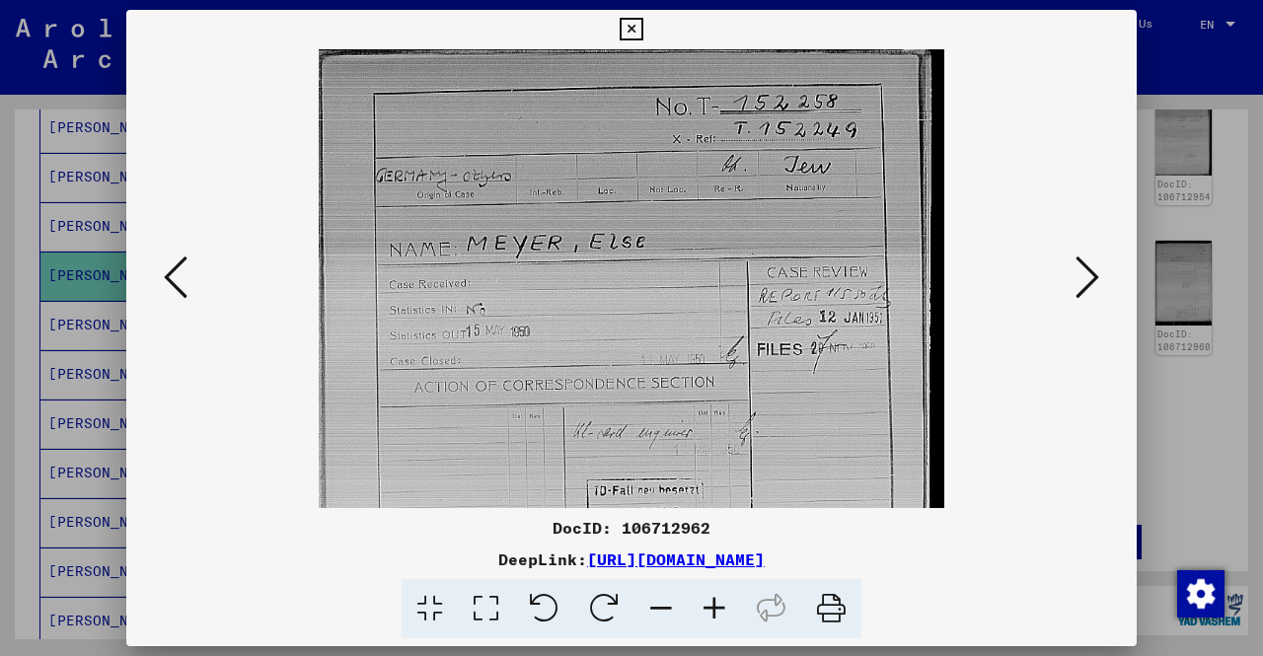
click at [706, 613] on icon at bounding box center [714, 609] width 53 height 60
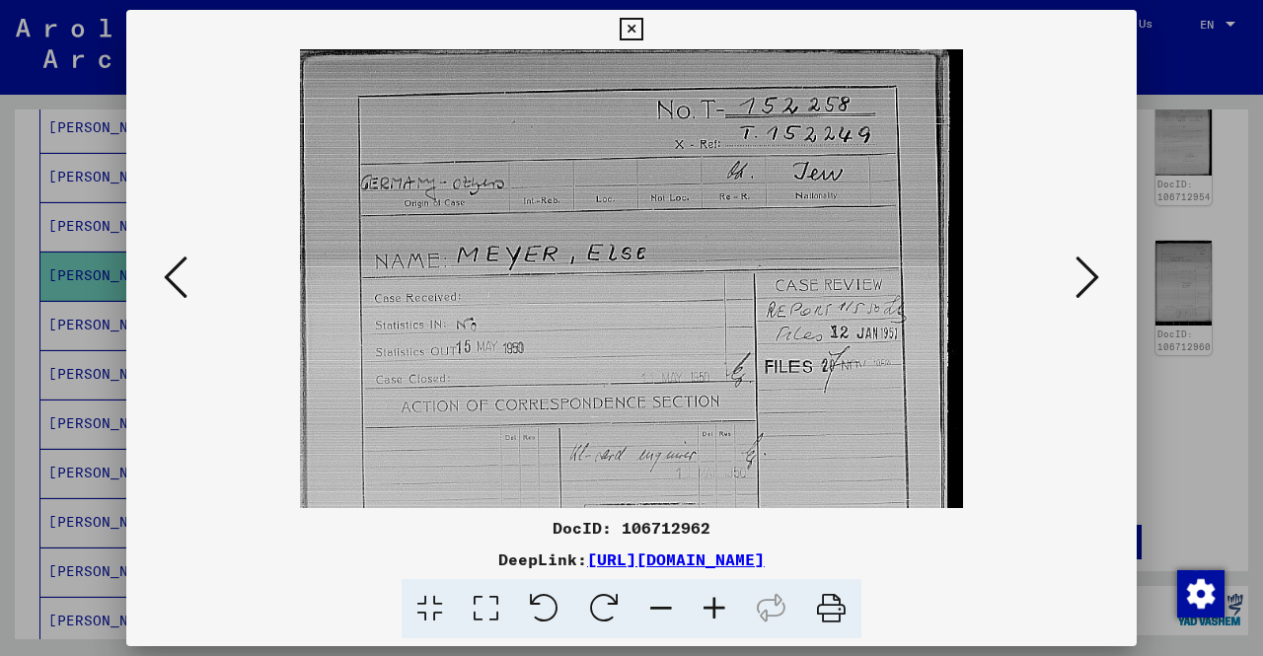
click at [706, 613] on icon at bounding box center [714, 609] width 53 height 60
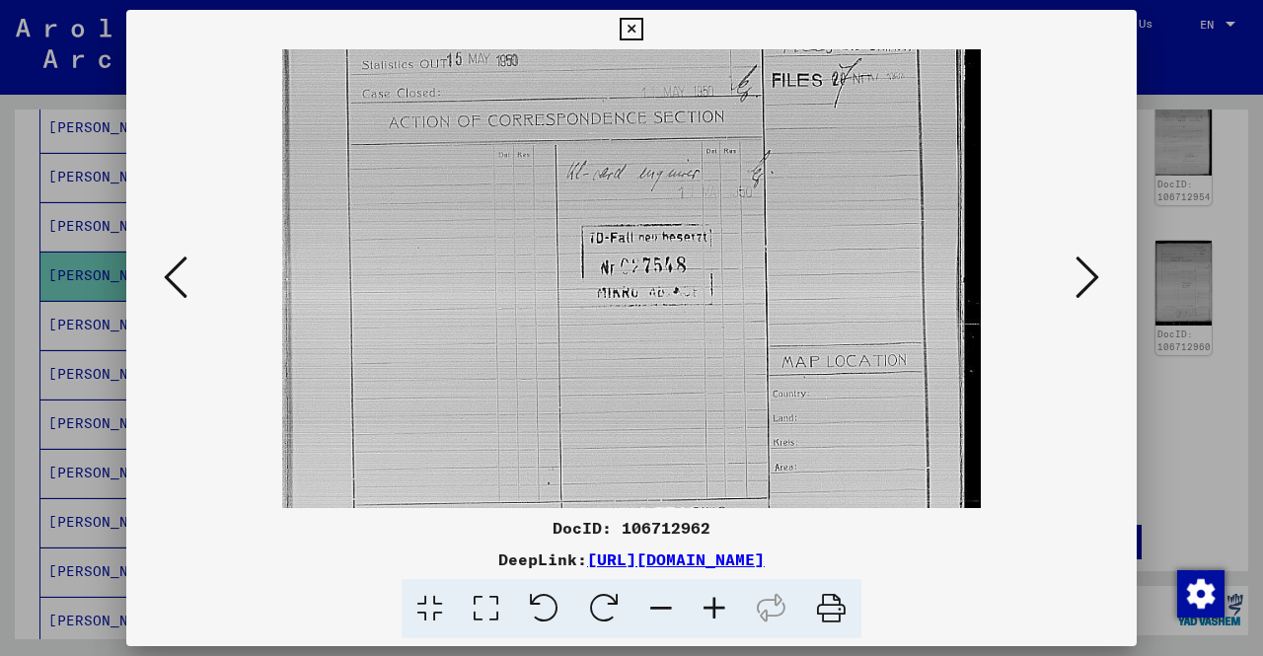
scroll to position [308, 0]
drag, startPoint x: 683, startPoint y: 477, endPoint x: 673, endPoint y: 192, distance: 284.3
click at [673, 192] on img at bounding box center [631, 217] width 699 height 952
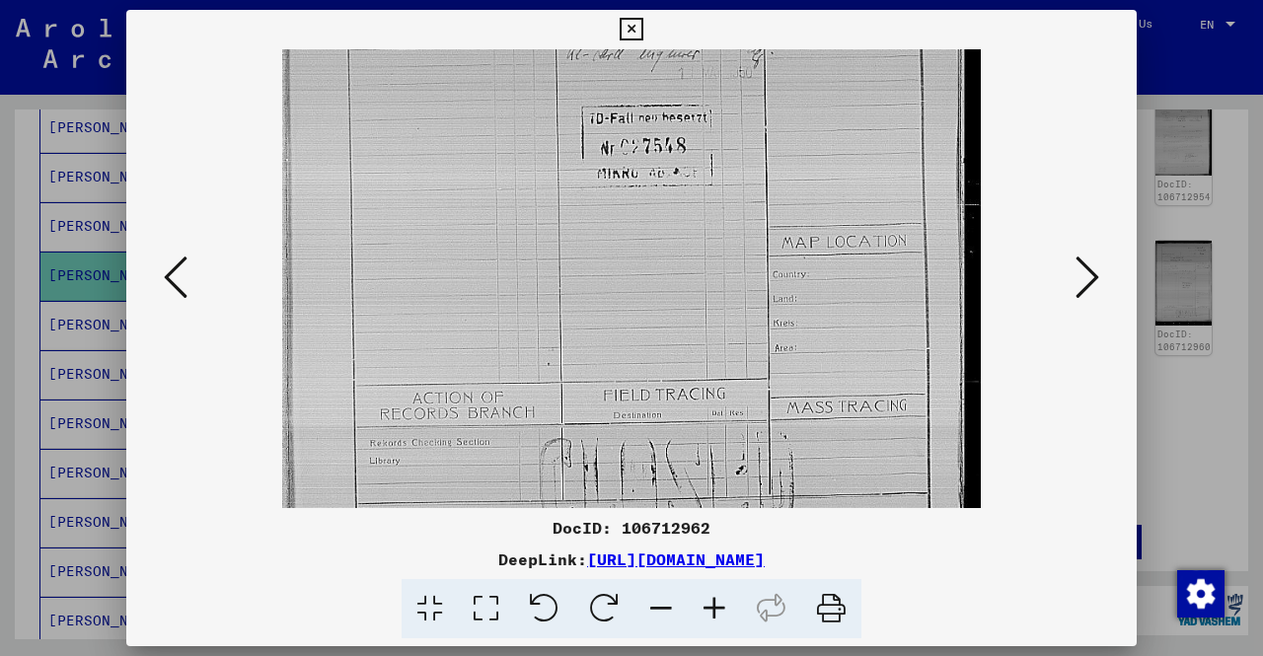
scroll to position [493, 0]
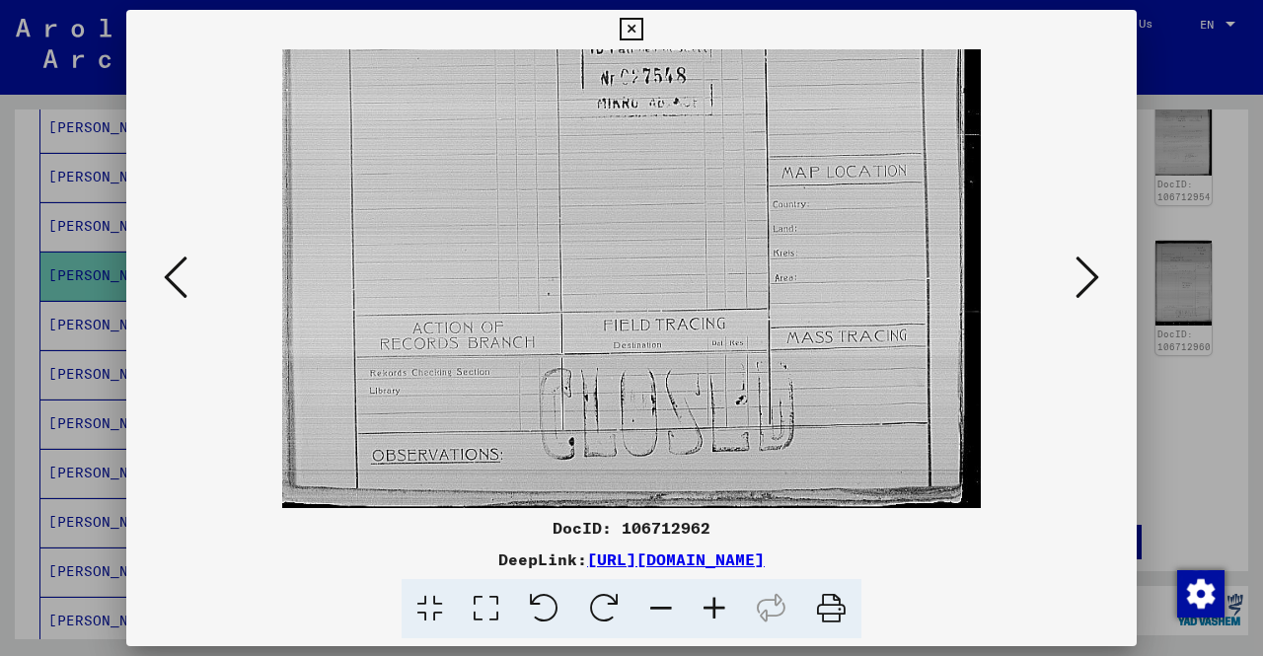
drag, startPoint x: 716, startPoint y: 404, endPoint x: 693, endPoint y: 78, distance: 326.5
click at [693, 78] on img at bounding box center [631, 32] width 699 height 952
click at [1188, 426] on div at bounding box center [631, 328] width 1263 height 656
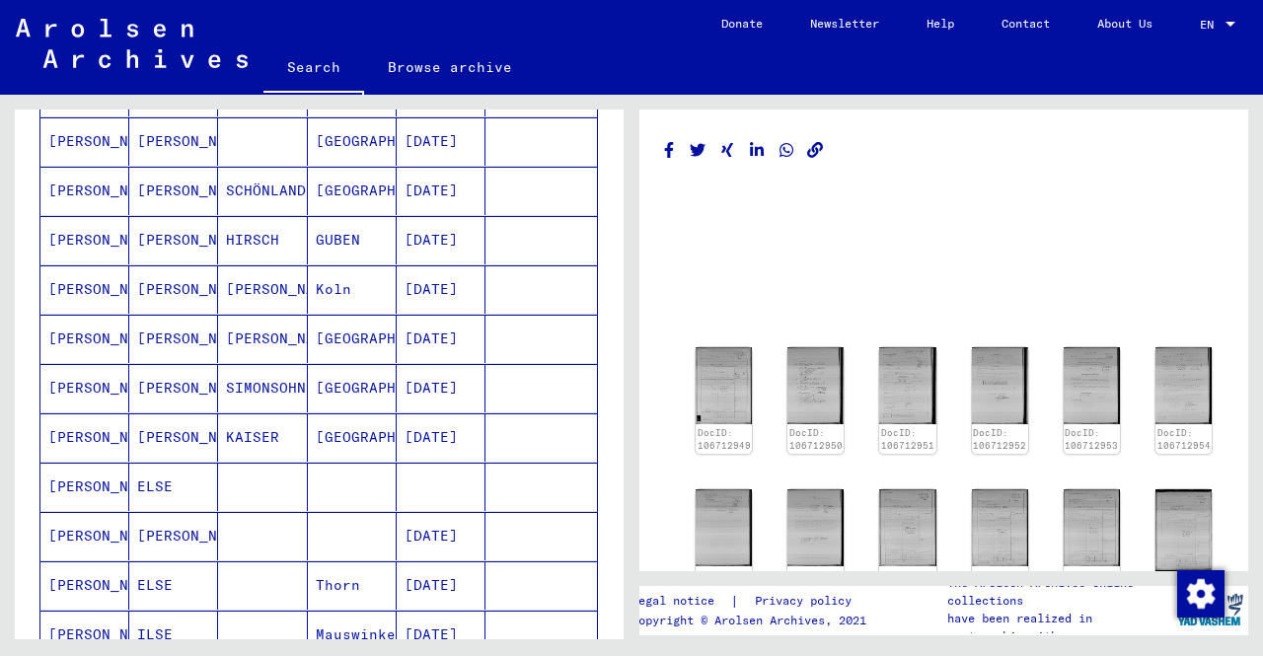
scroll to position [888, 0]
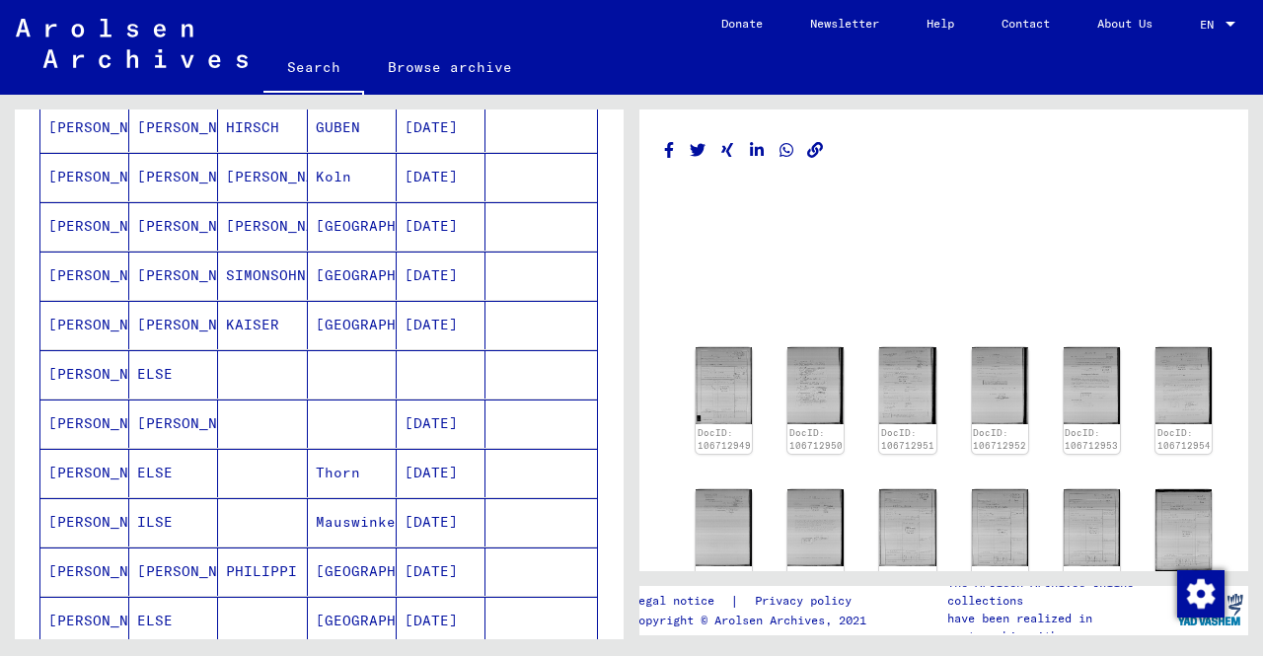
click at [289, 360] on mat-cell at bounding box center [262, 374] width 89 height 48
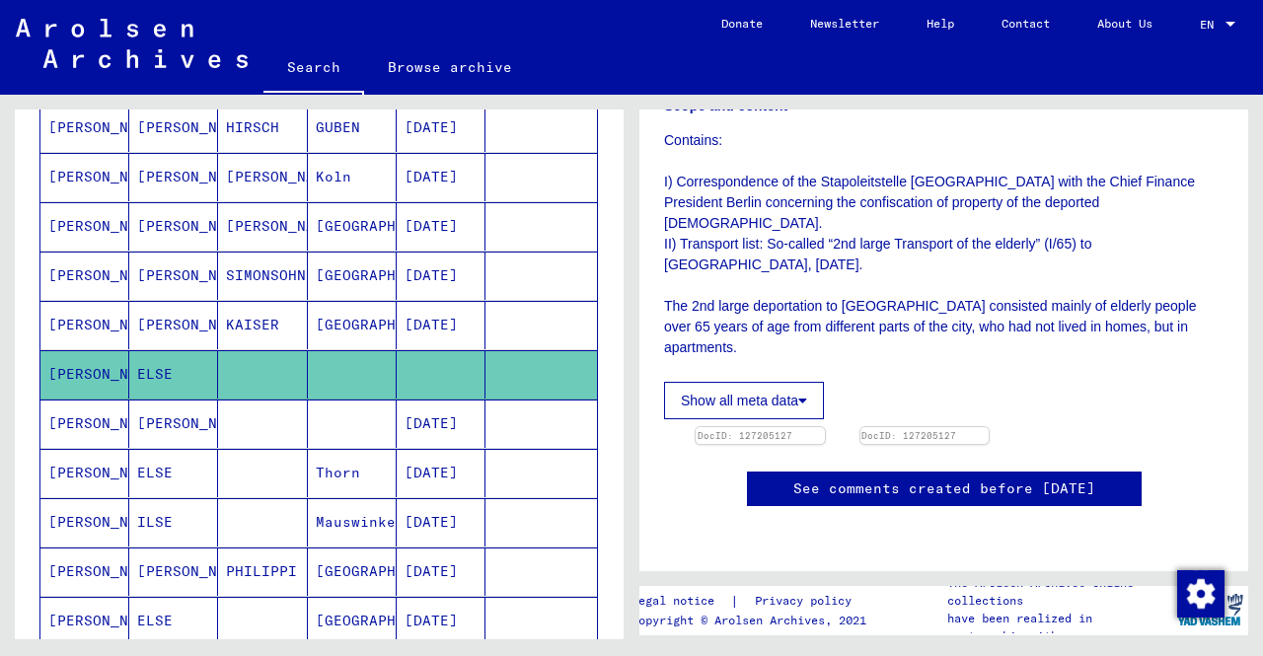
scroll to position [493, 0]
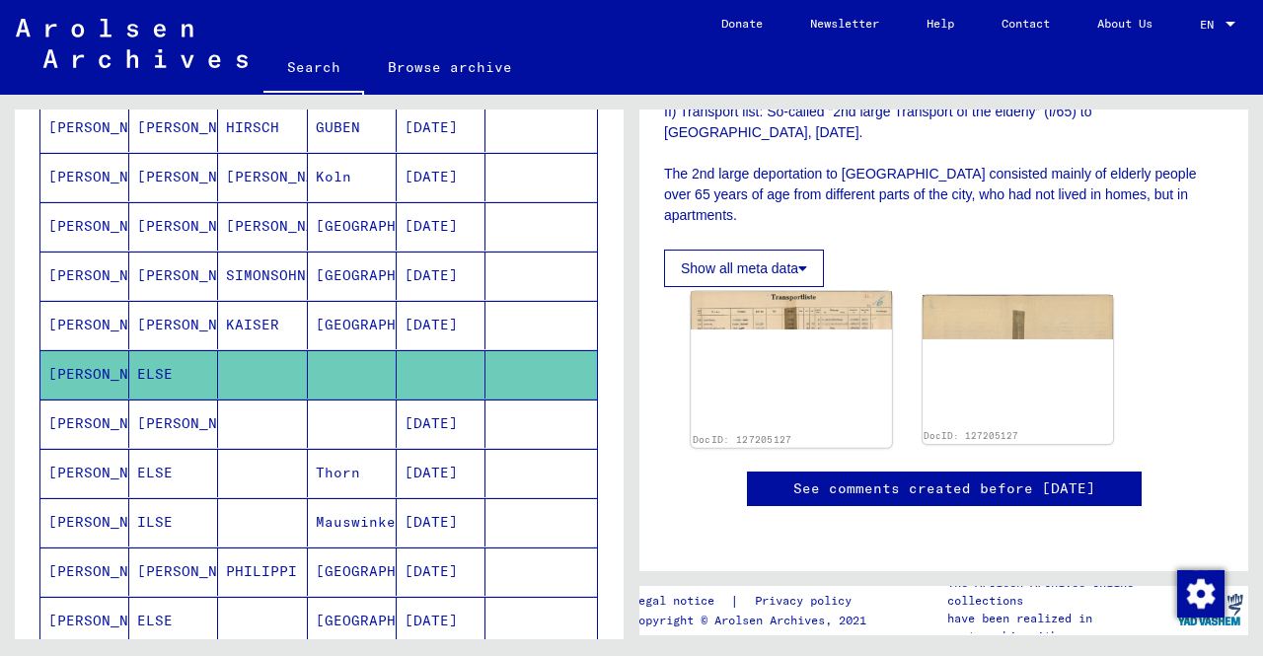
click at [769, 337] on img at bounding box center [791, 360] width 200 height 139
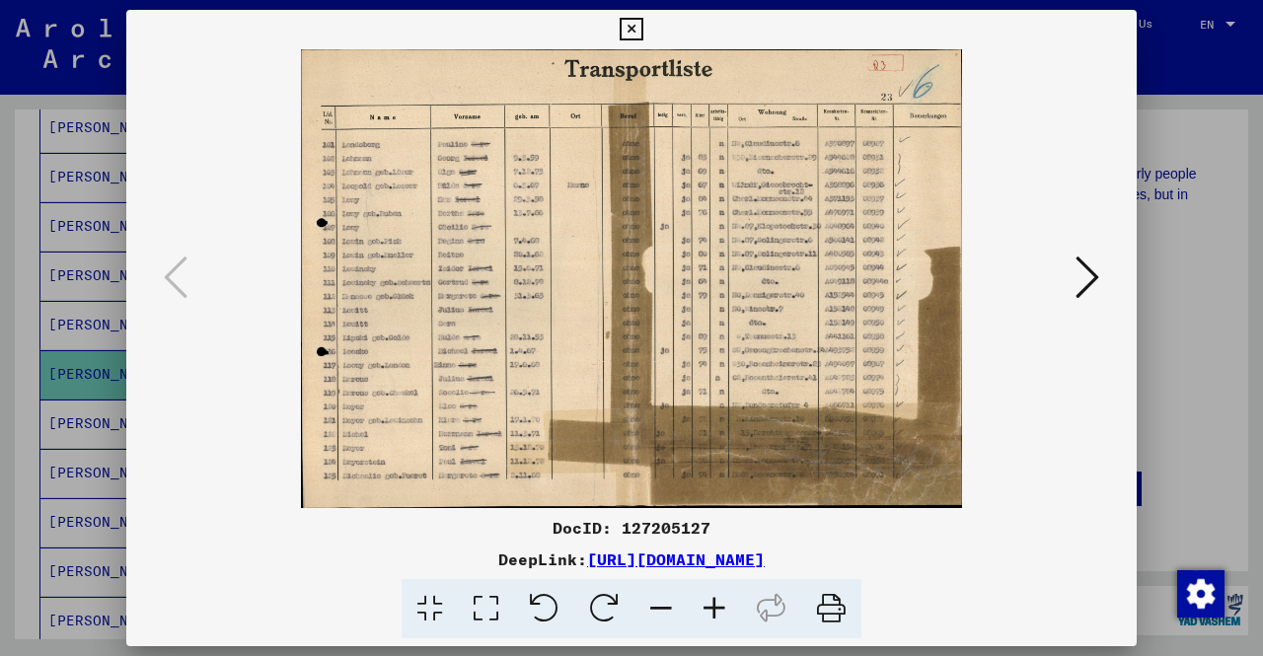
click at [716, 605] on icon at bounding box center [714, 609] width 53 height 60
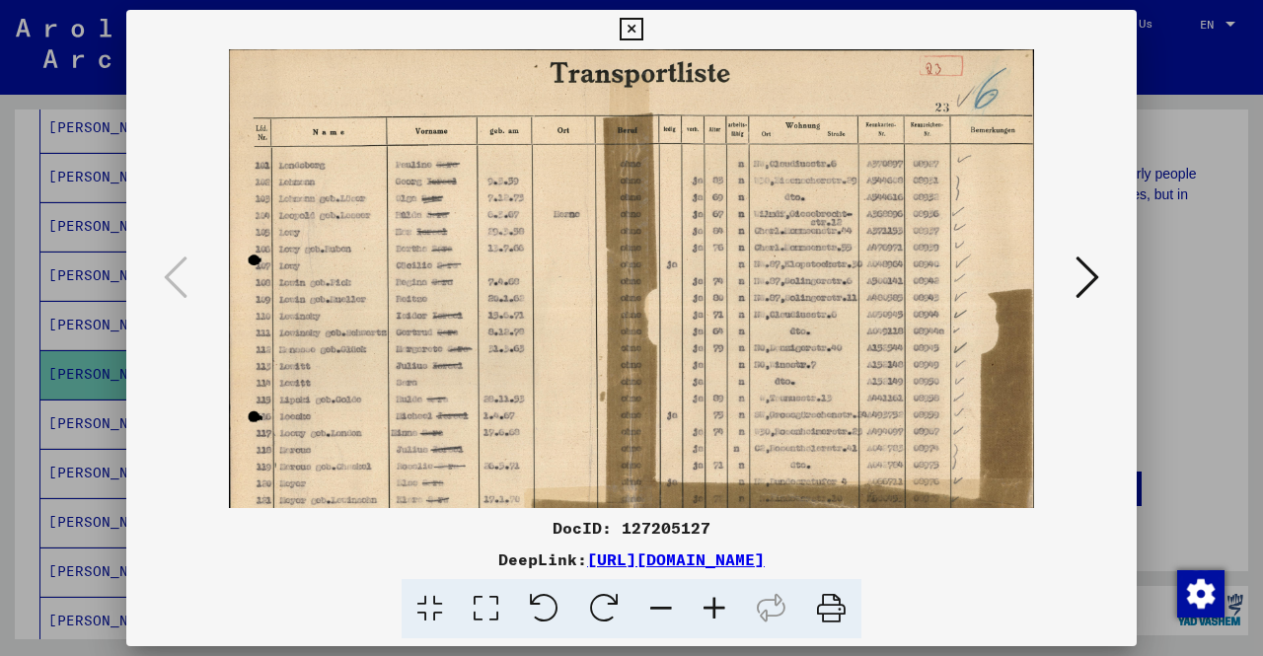
click at [716, 605] on icon at bounding box center [714, 609] width 53 height 60
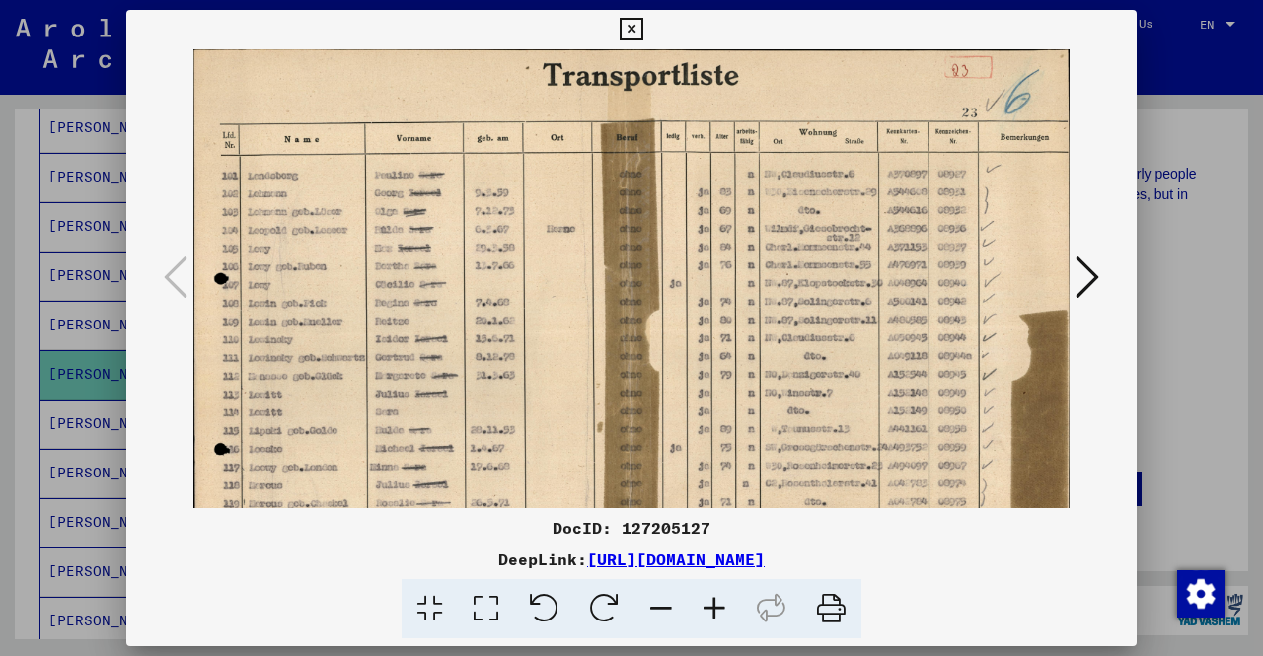
click at [716, 605] on icon at bounding box center [714, 609] width 53 height 60
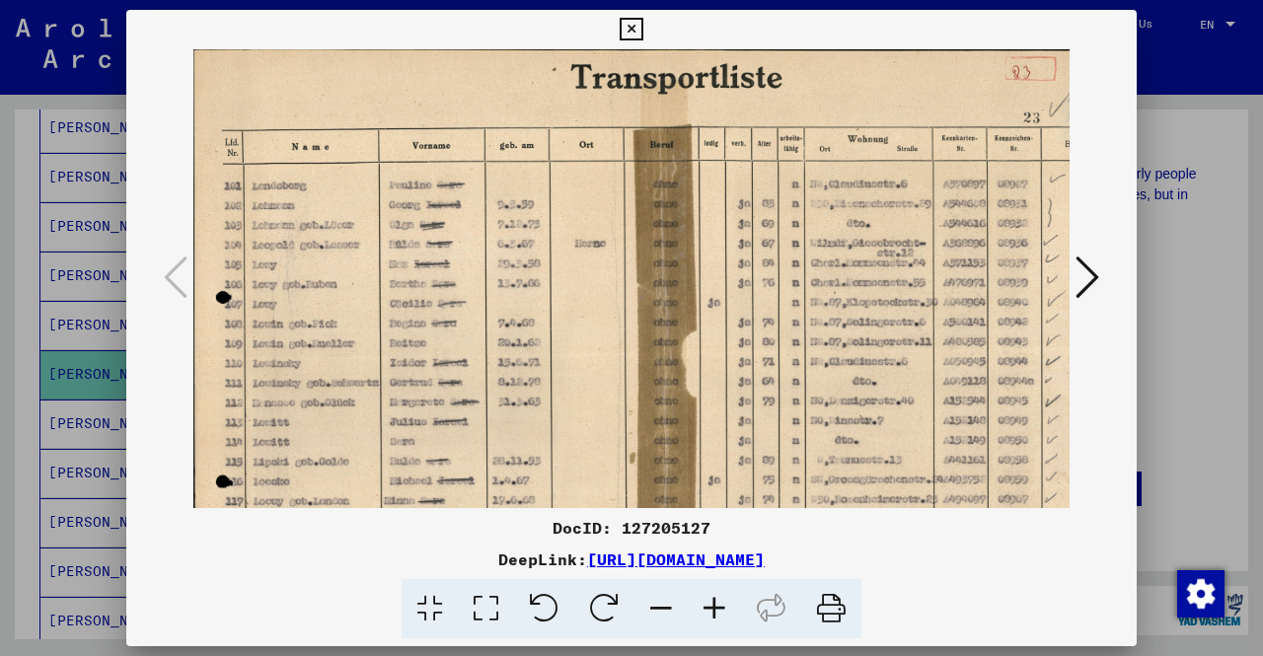
click at [716, 605] on icon at bounding box center [714, 609] width 53 height 60
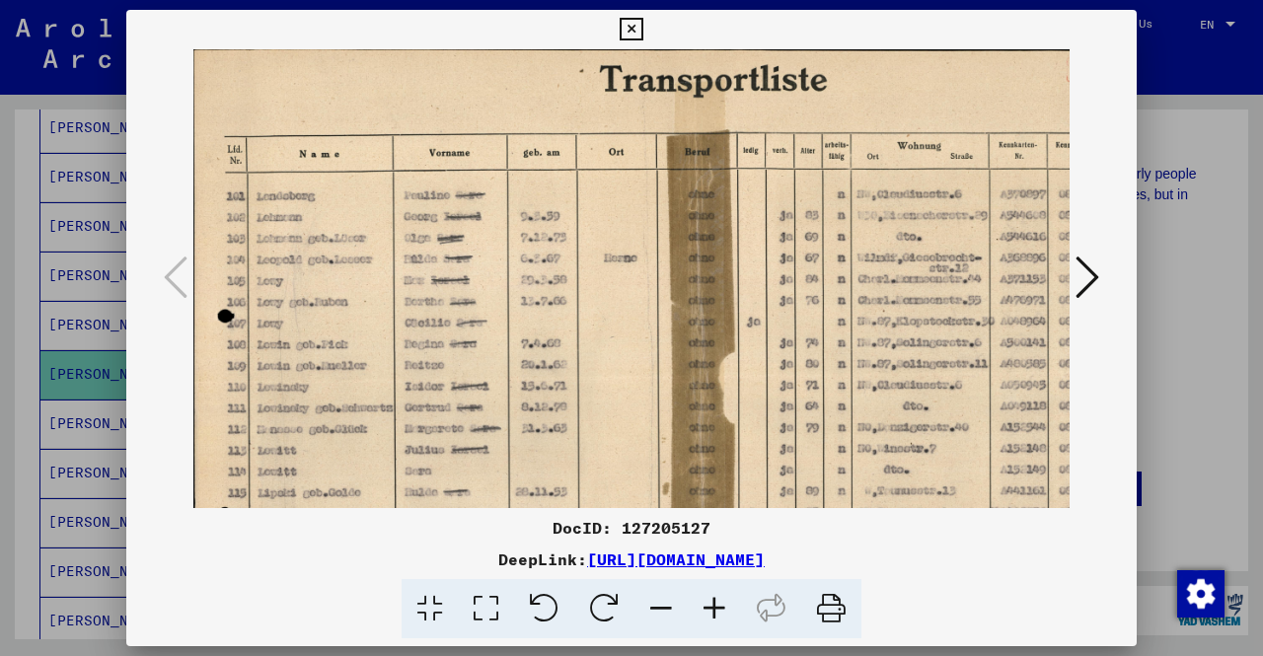
click at [716, 605] on icon at bounding box center [714, 609] width 53 height 60
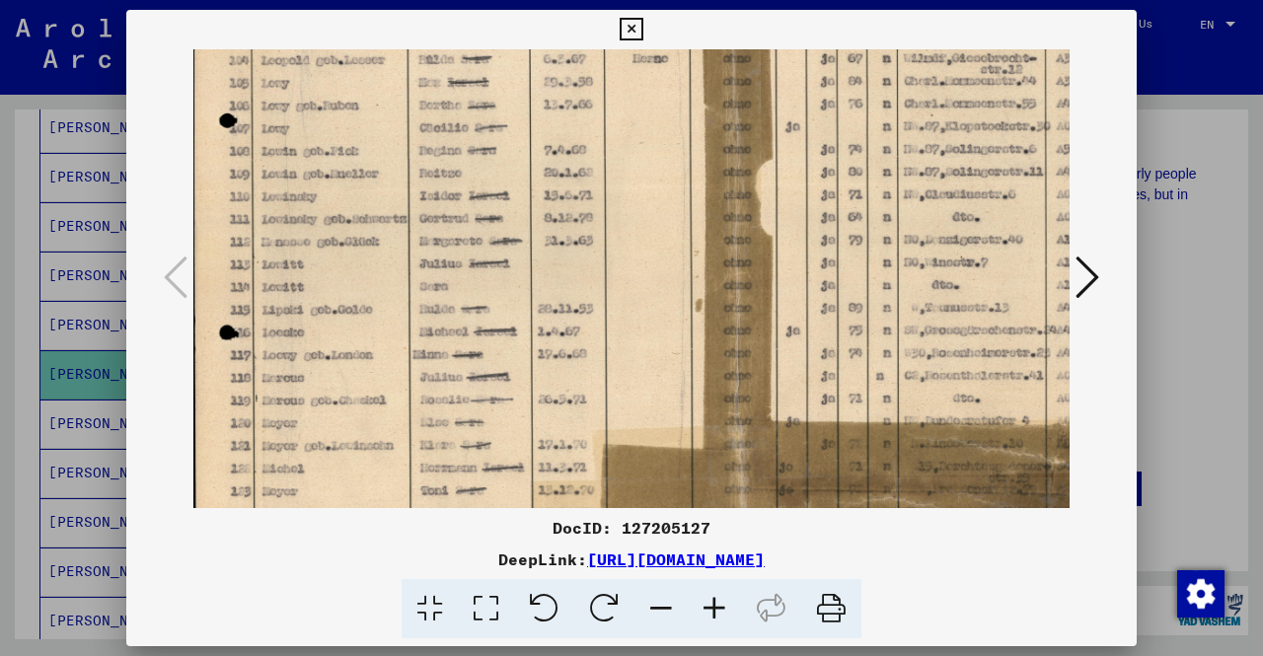
scroll to position [217, 0]
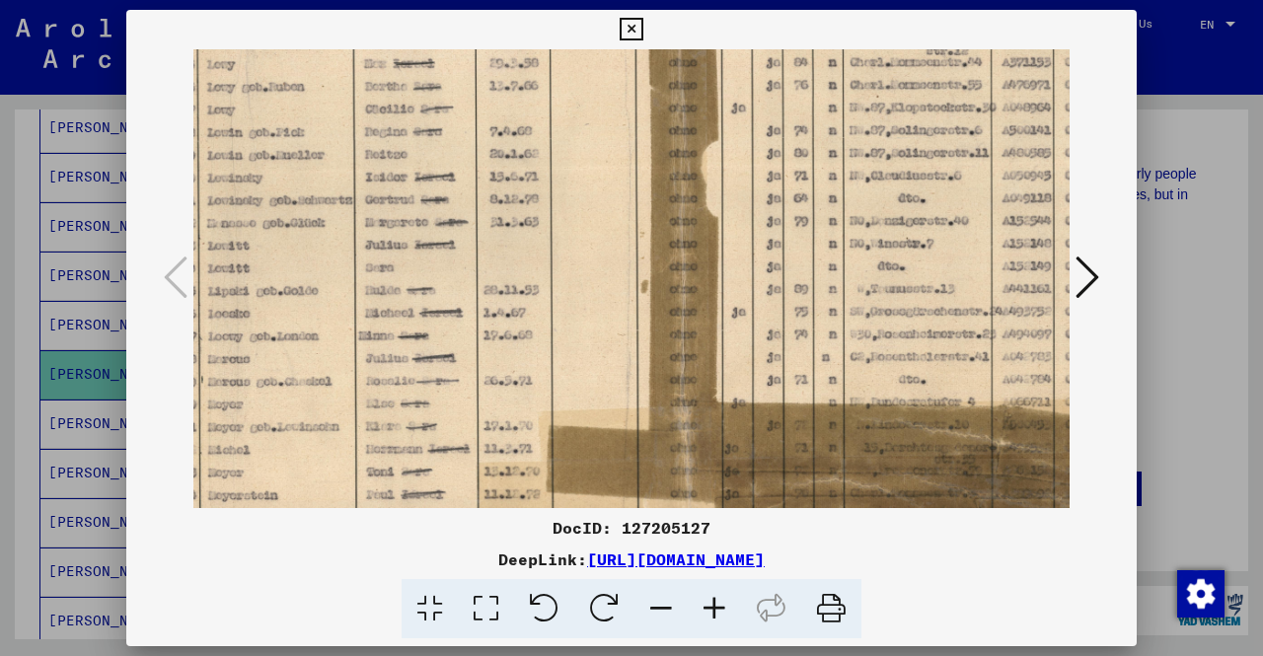
drag, startPoint x: 790, startPoint y: 362, endPoint x: 938, endPoint y: 123, distance: 280.9
click at [938, 123] on img at bounding box center [683, 193] width 1089 height 755
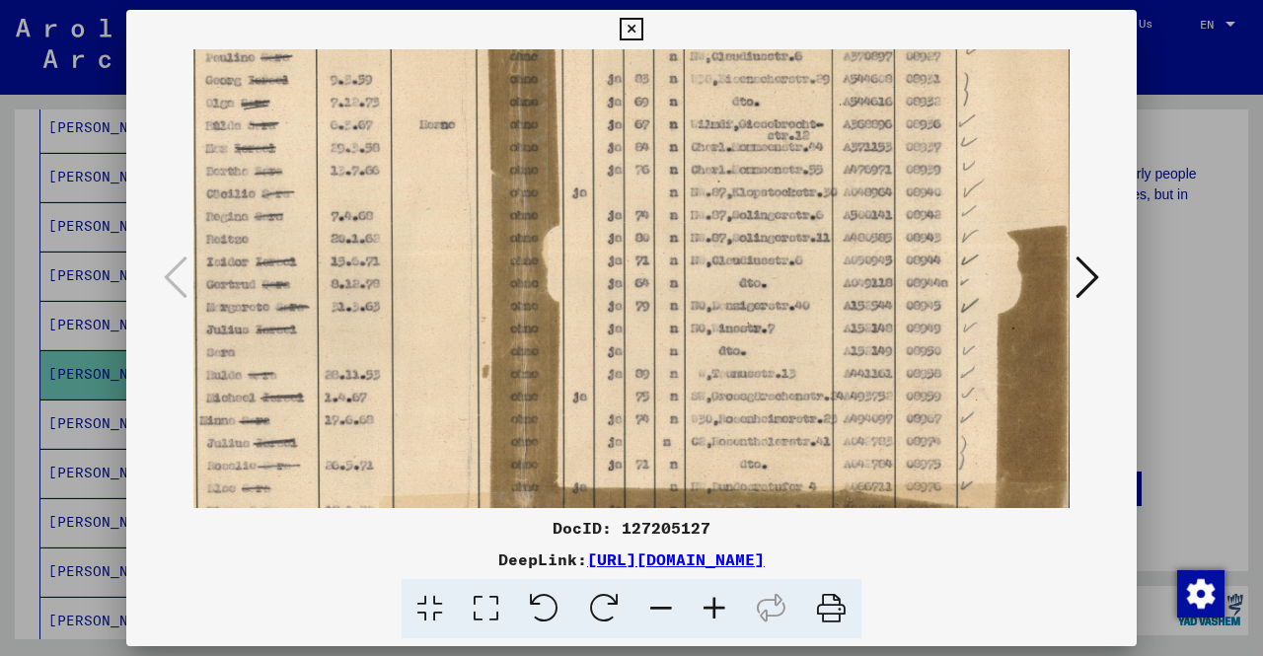
scroll to position [0, 213]
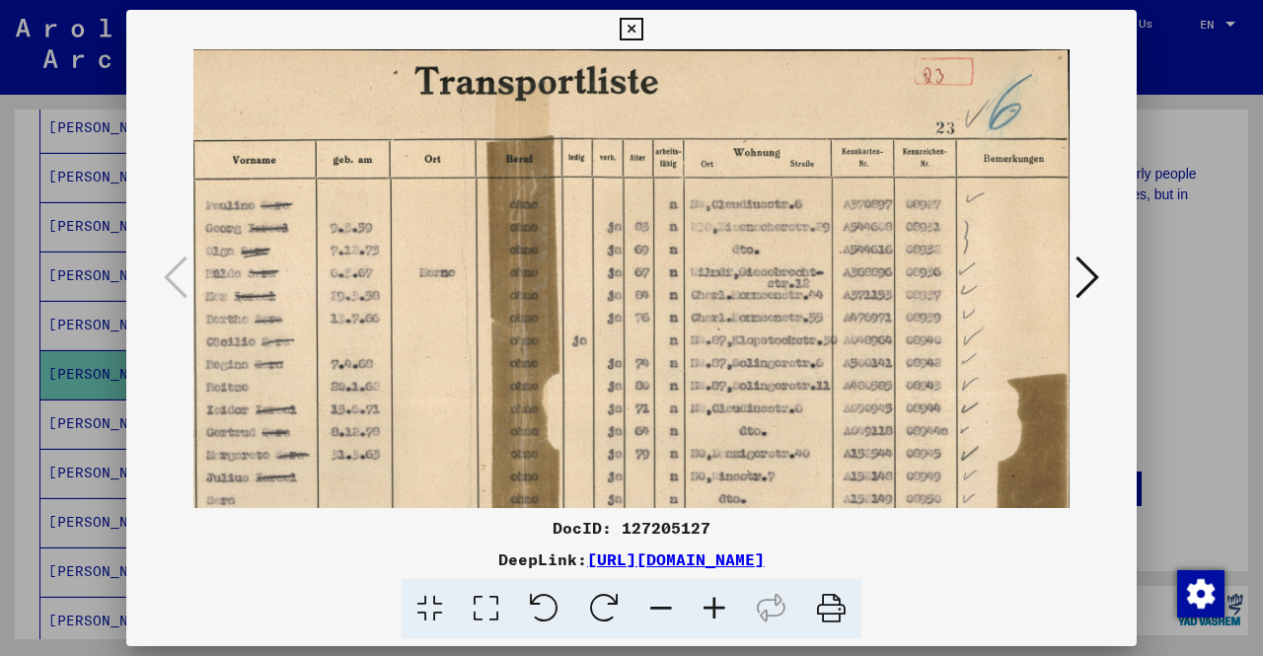
drag, startPoint x: 983, startPoint y: 231, endPoint x: 677, endPoint y: 584, distance: 467.3
click at [677, 584] on div "DocID: 127205127 DeepLink: [URL][DOMAIN_NAME]" at bounding box center [631, 324] width 1010 height 629
click at [0, 488] on div at bounding box center [631, 328] width 1263 height 656
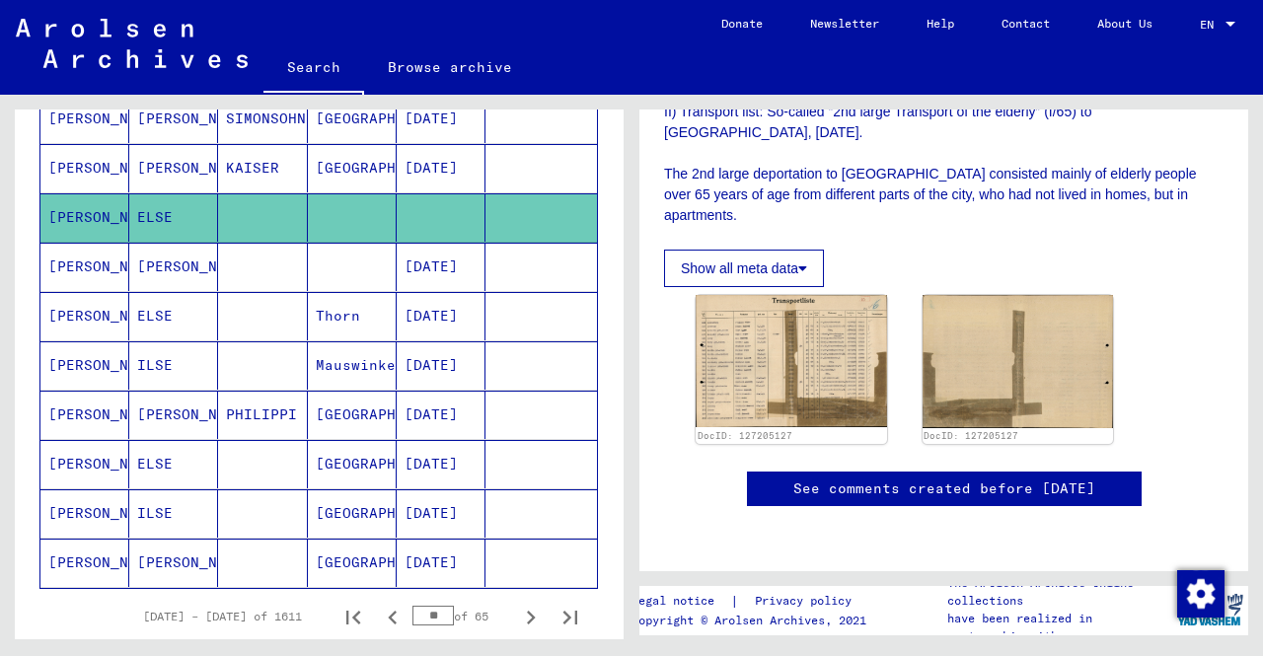
scroll to position [1184, 0]
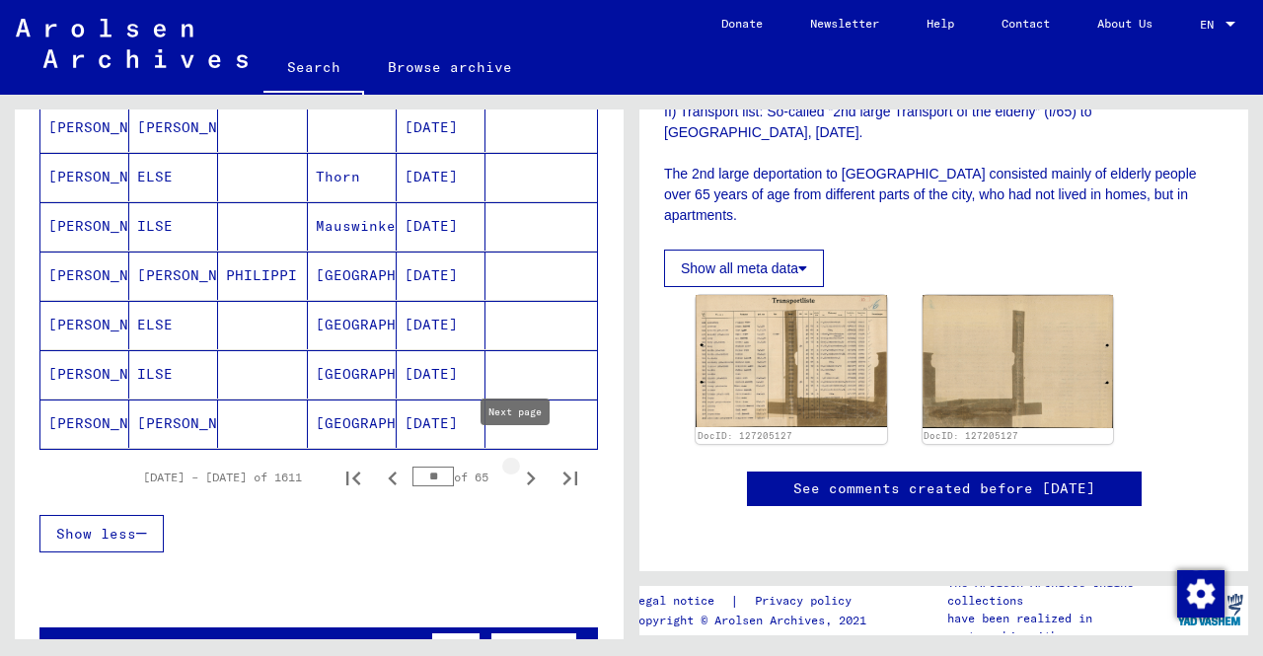
click at [527, 472] on icon "Next page" at bounding box center [531, 479] width 9 height 14
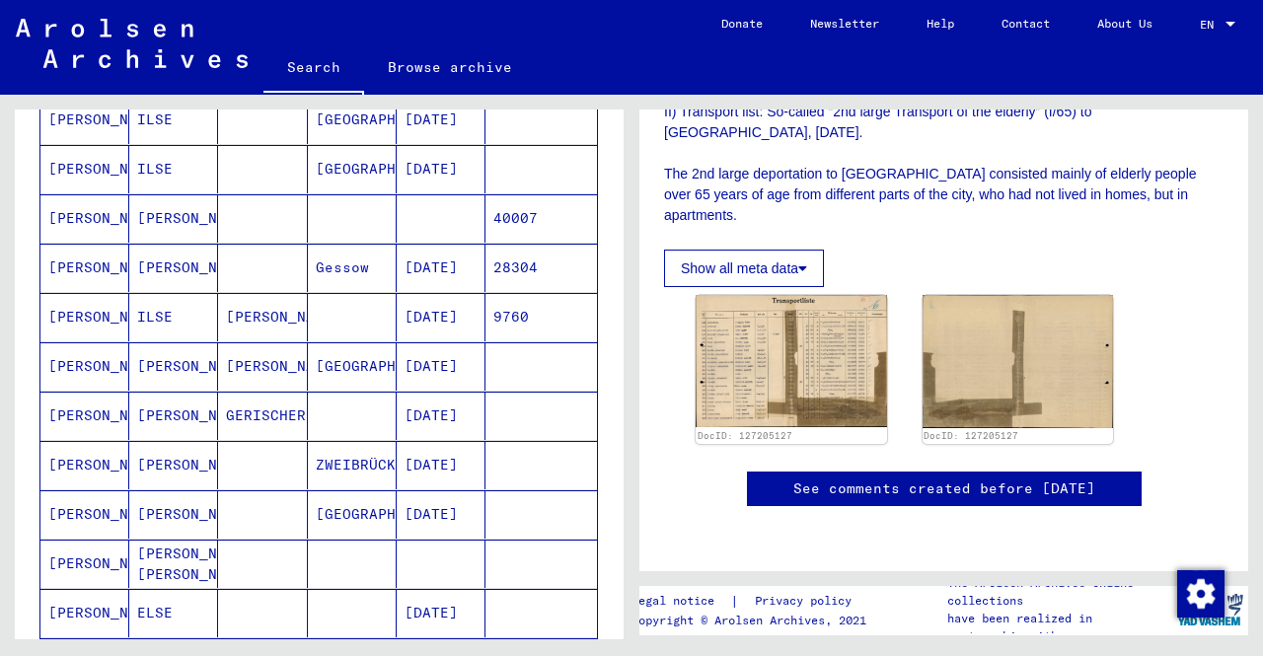
scroll to position [888, 0]
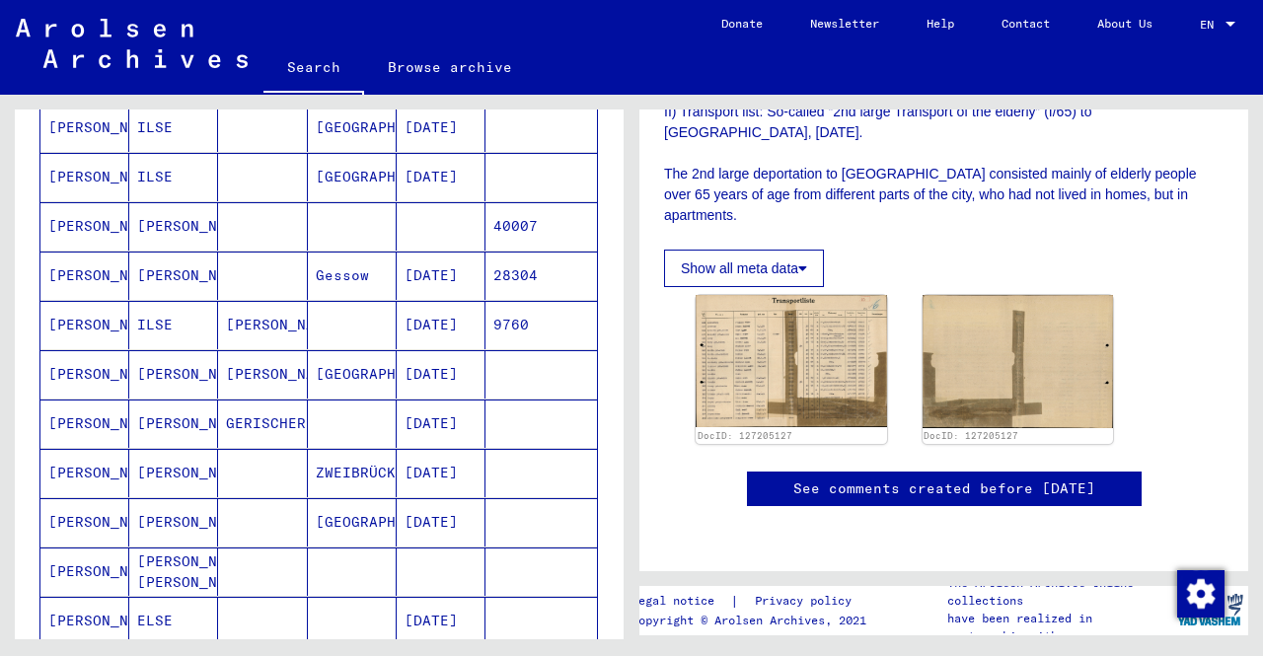
click at [308, 553] on mat-cell at bounding box center [352, 572] width 89 height 48
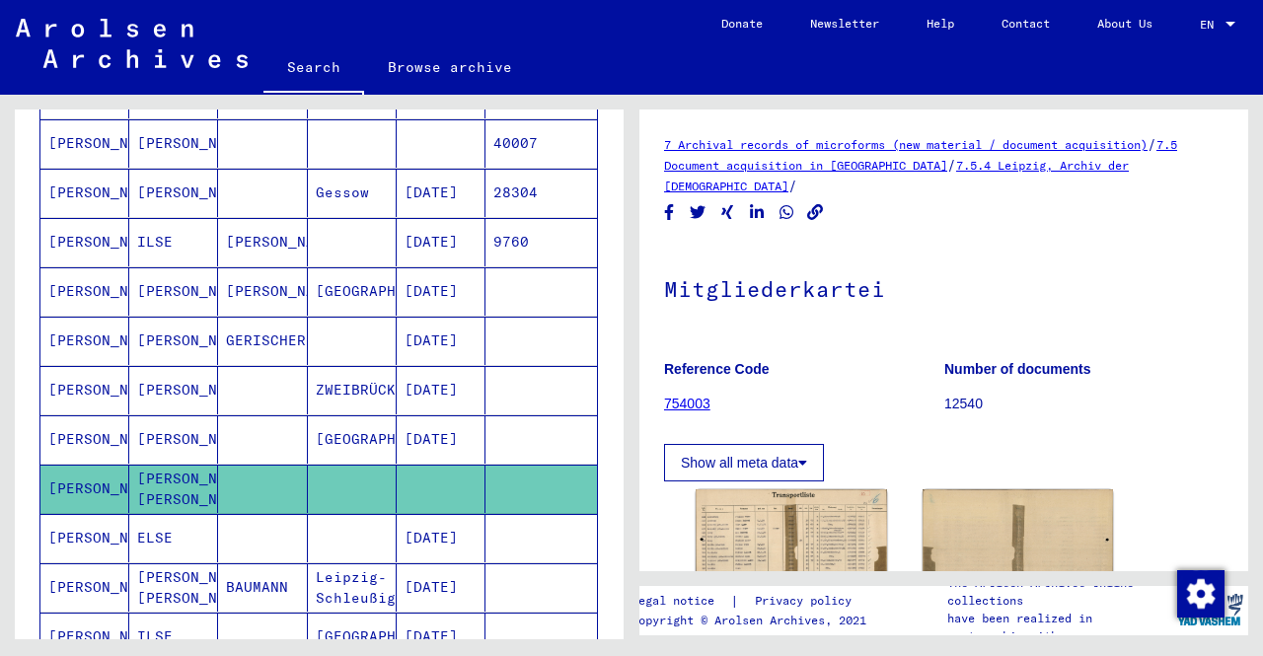
scroll to position [1085, 0]
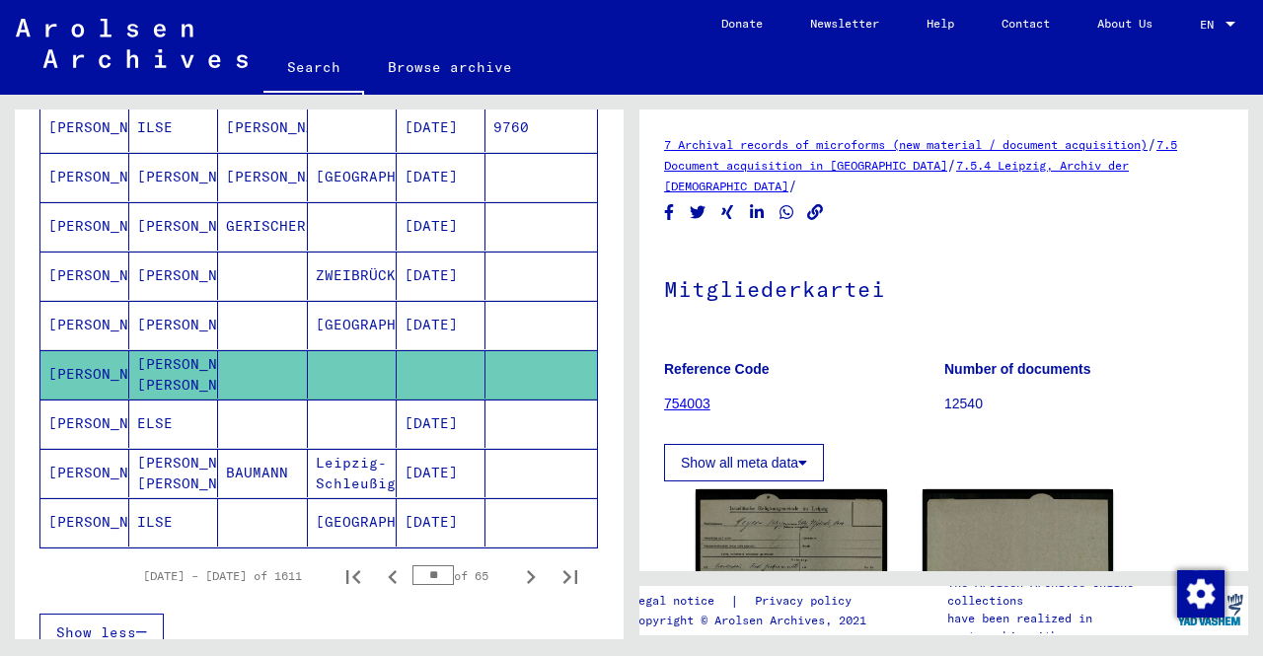
click at [262, 409] on mat-cell at bounding box center [262, 424] width 89 height 48
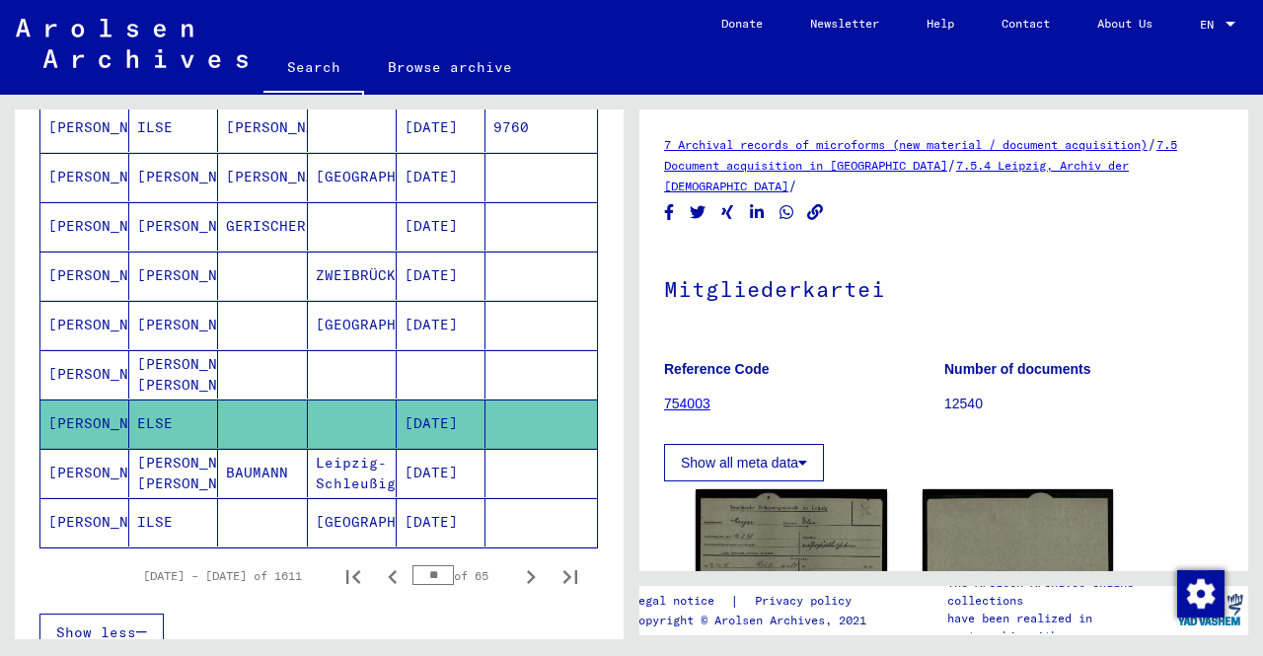
scroll to position [1184, 0]
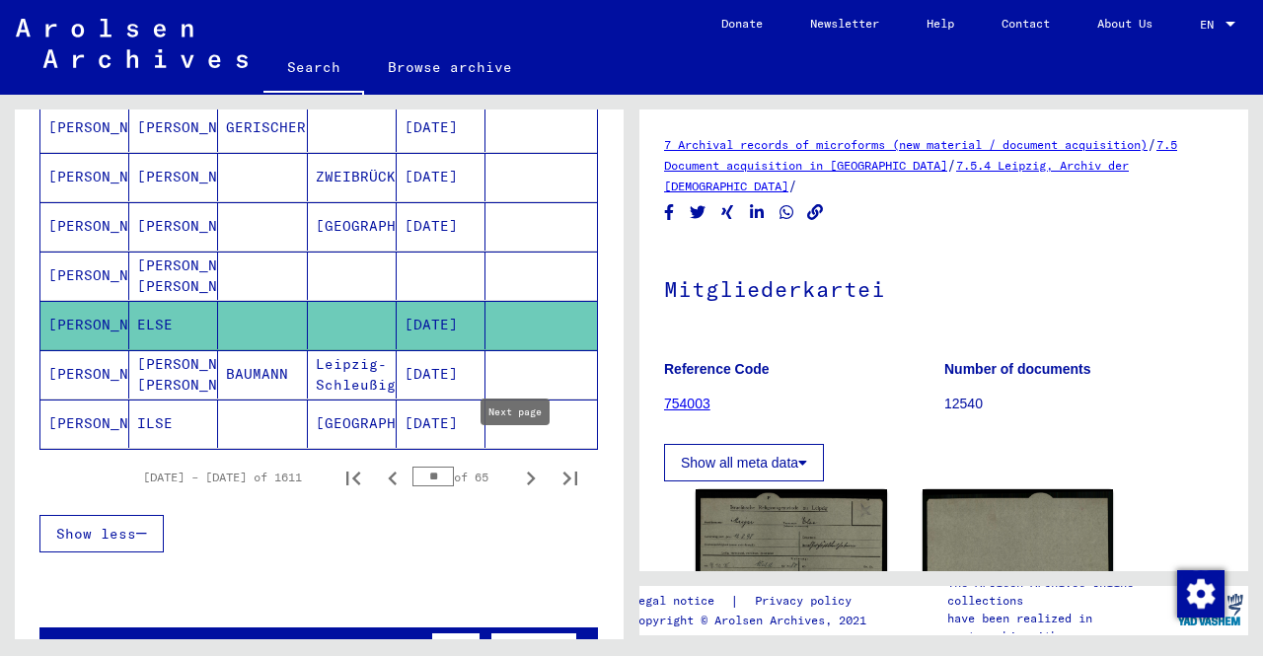
click at [517, 466] on icon "Next page" at bounding box center [531, 479] width 28 height 28
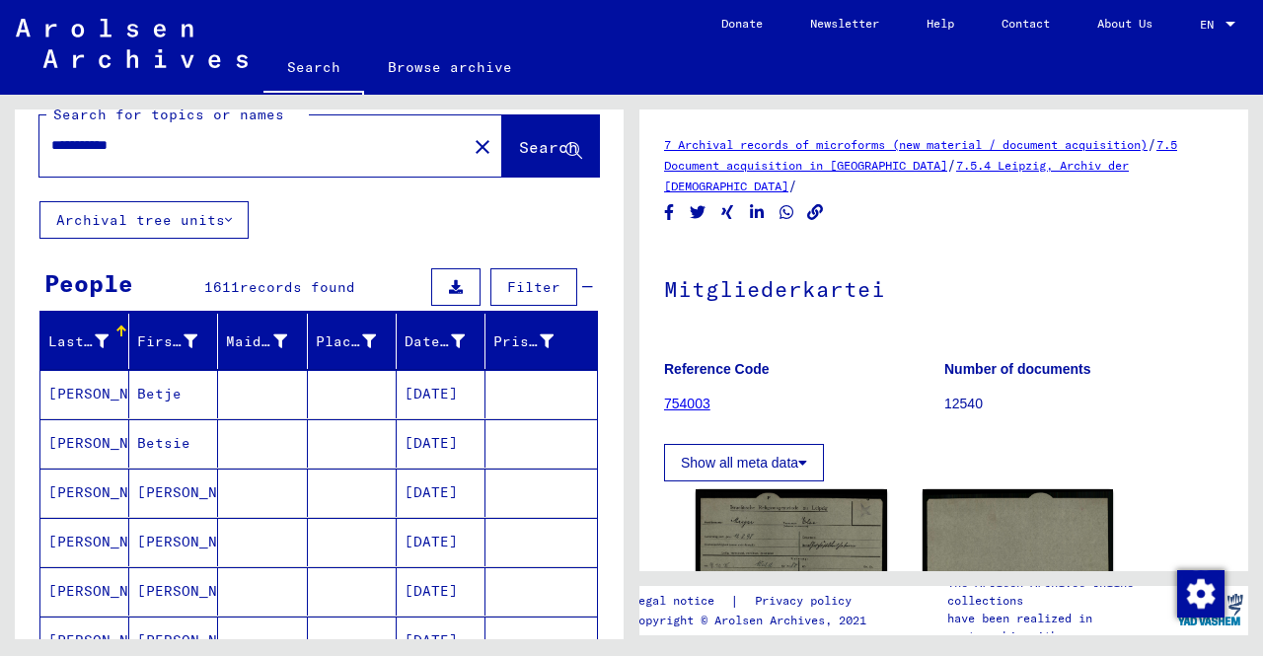
scroll to position [0, 0]
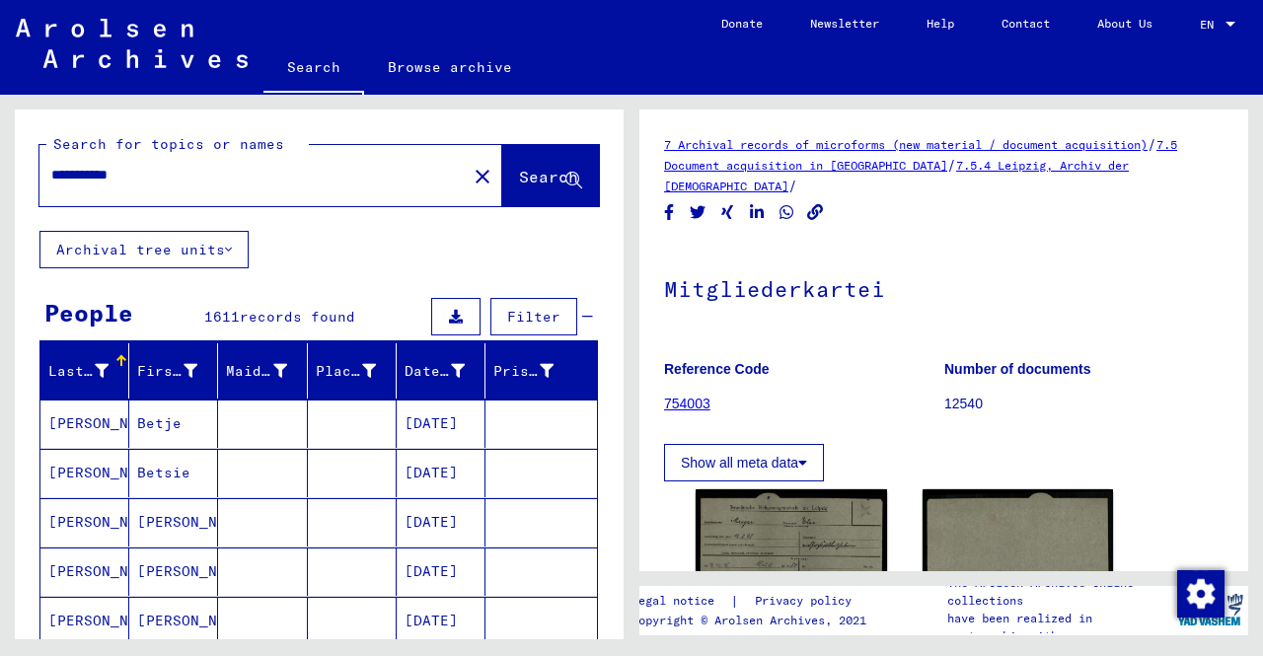
click at [565, 178] on icon at bounding box center [573, 181] width 17 height 17
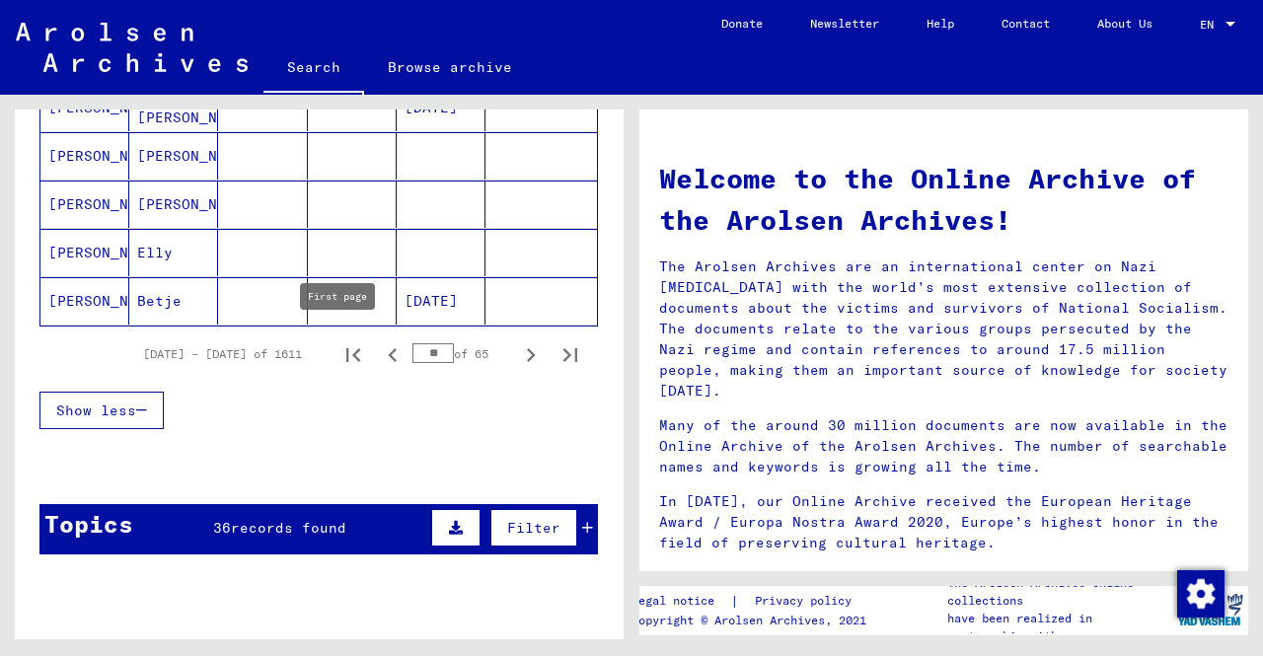
click at [346, 348] on icon "First page" at bounding box center [353, 355] width 14 height 14
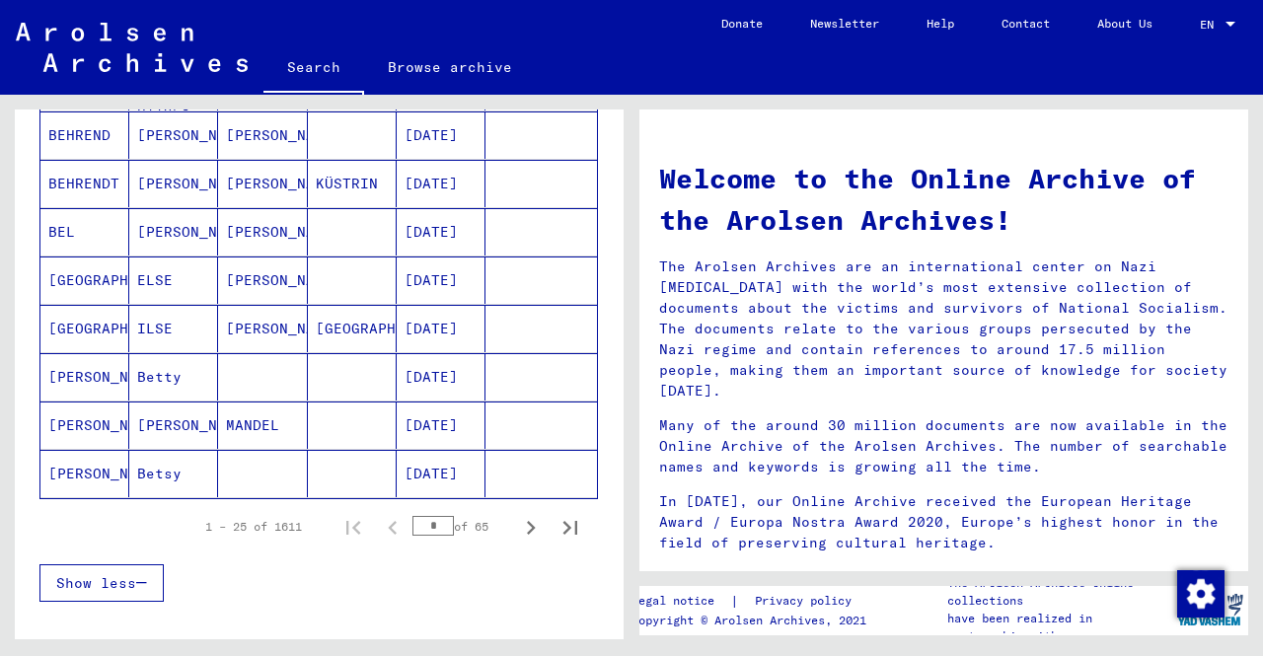
scroll to position [1184, 0]
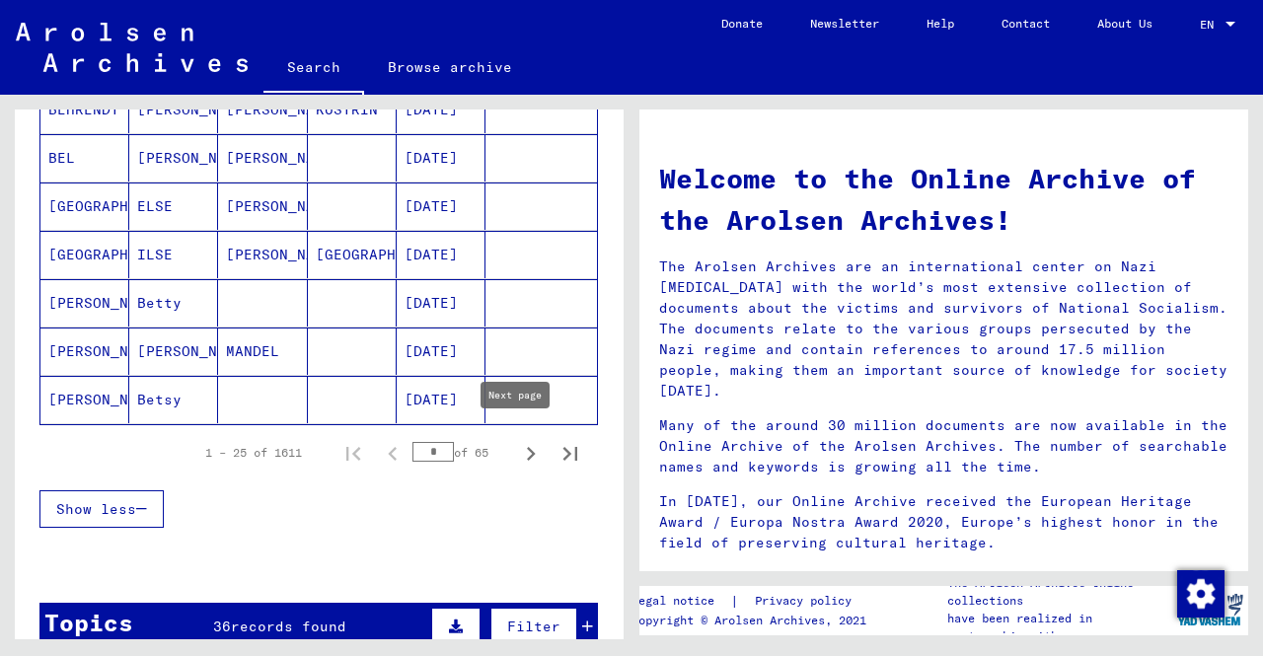
click at [518, 447] on icon "Next page" at bounding box center [531, 454] width 28 height 28
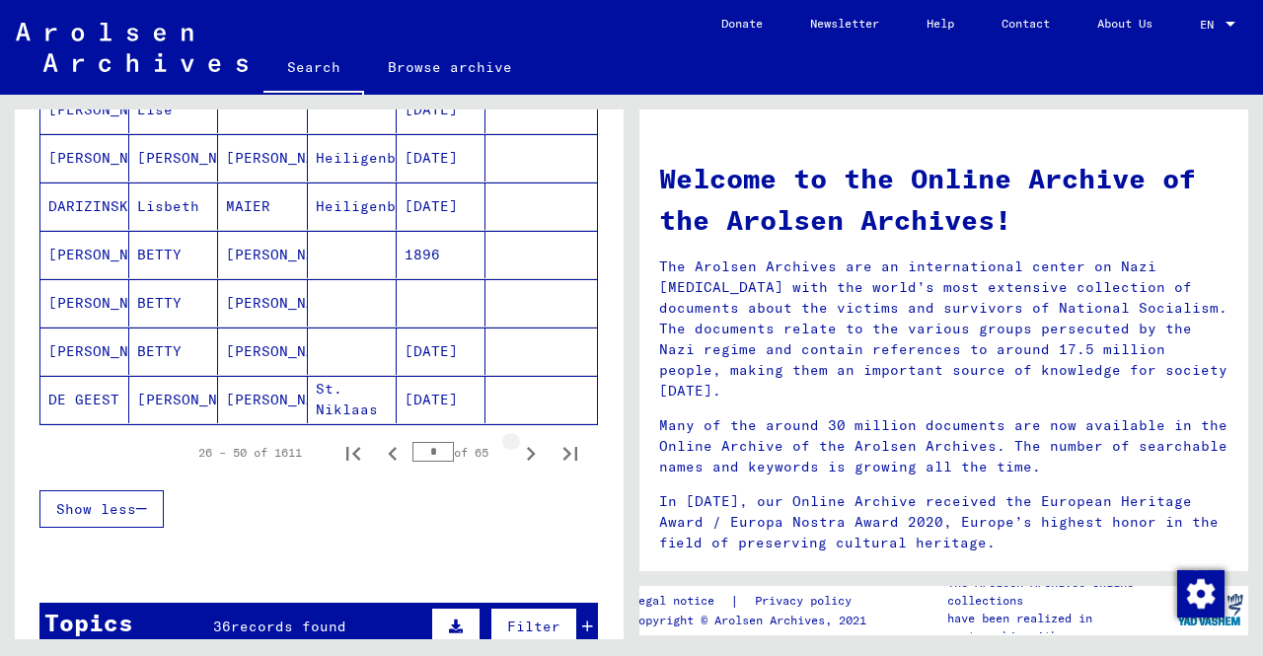
click at [518, 447] on icon "Next page" at bounding box center [531, 454] width 28 height 28
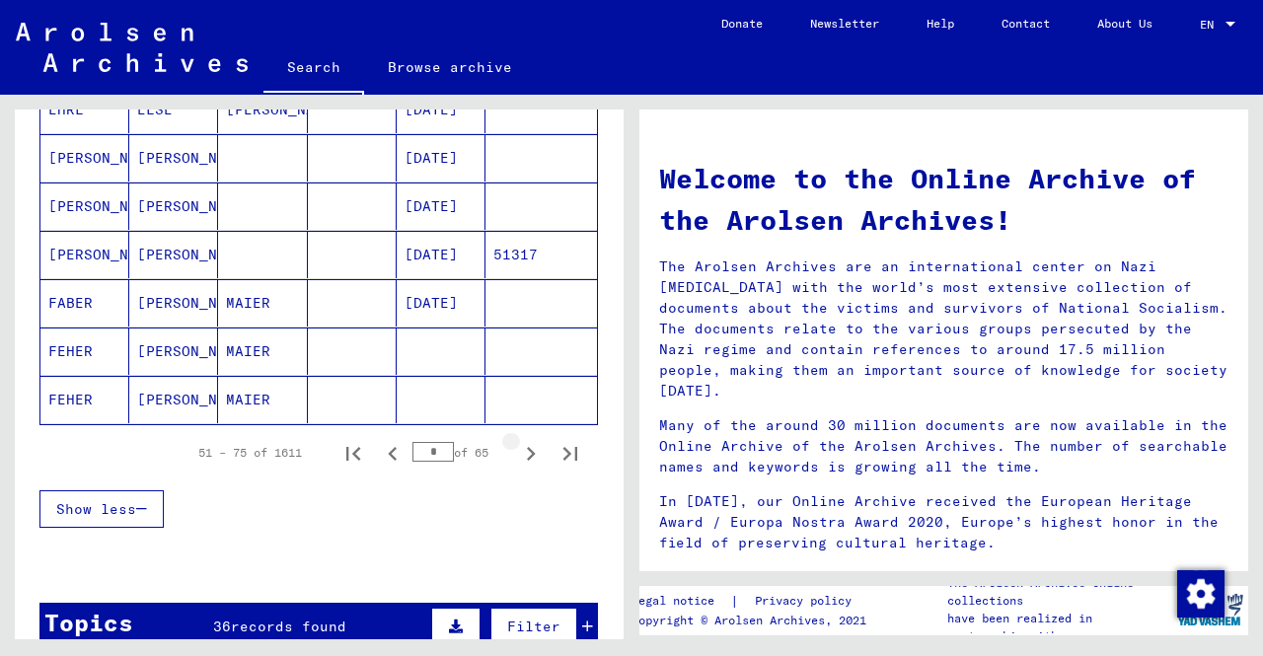
click at [518, 447] on icon "Next page" at bounding box center [531, 454] width 28 height 28
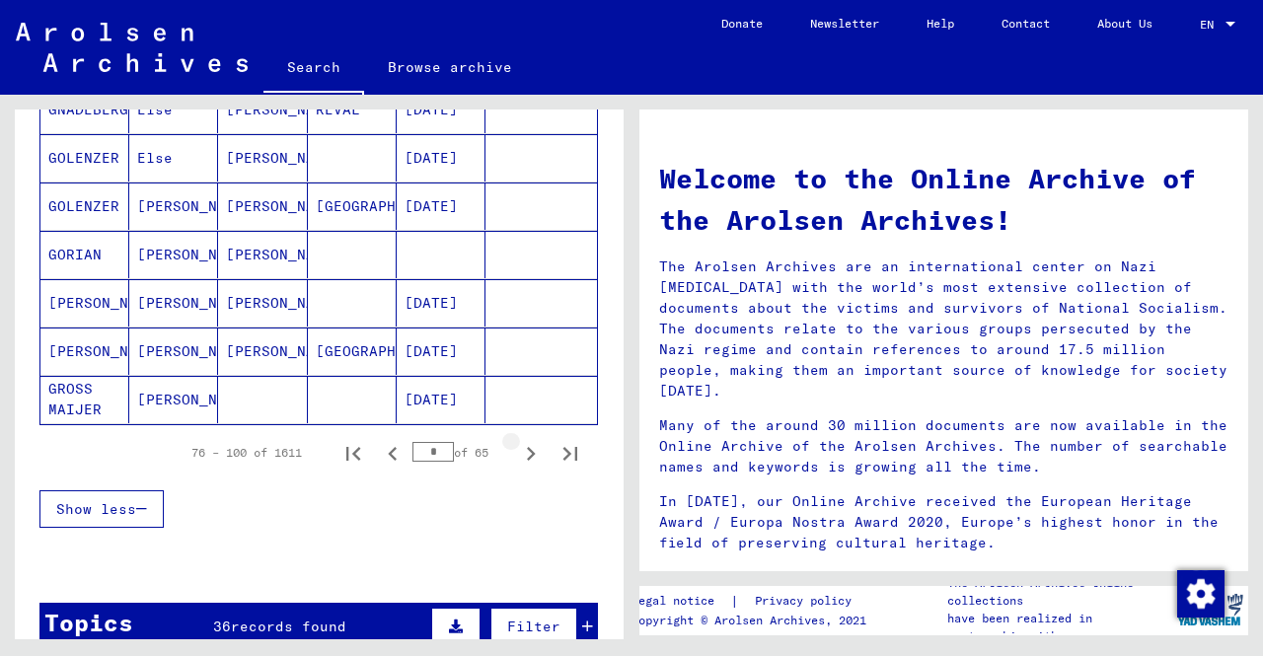
click at [518, 447] on icon "Next page" at bounding box center [531, 454] width 28 height 28
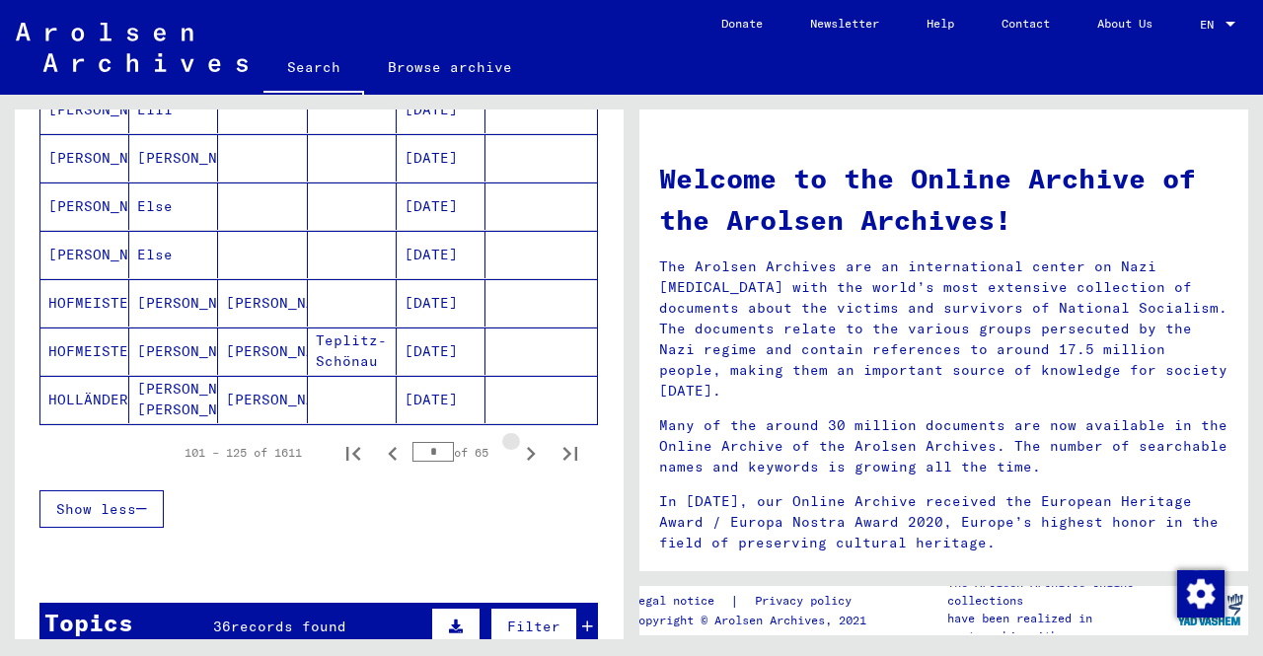
click at [518, 447] on icon "Next page" at bounding box center [531, 454] width 28 height 28
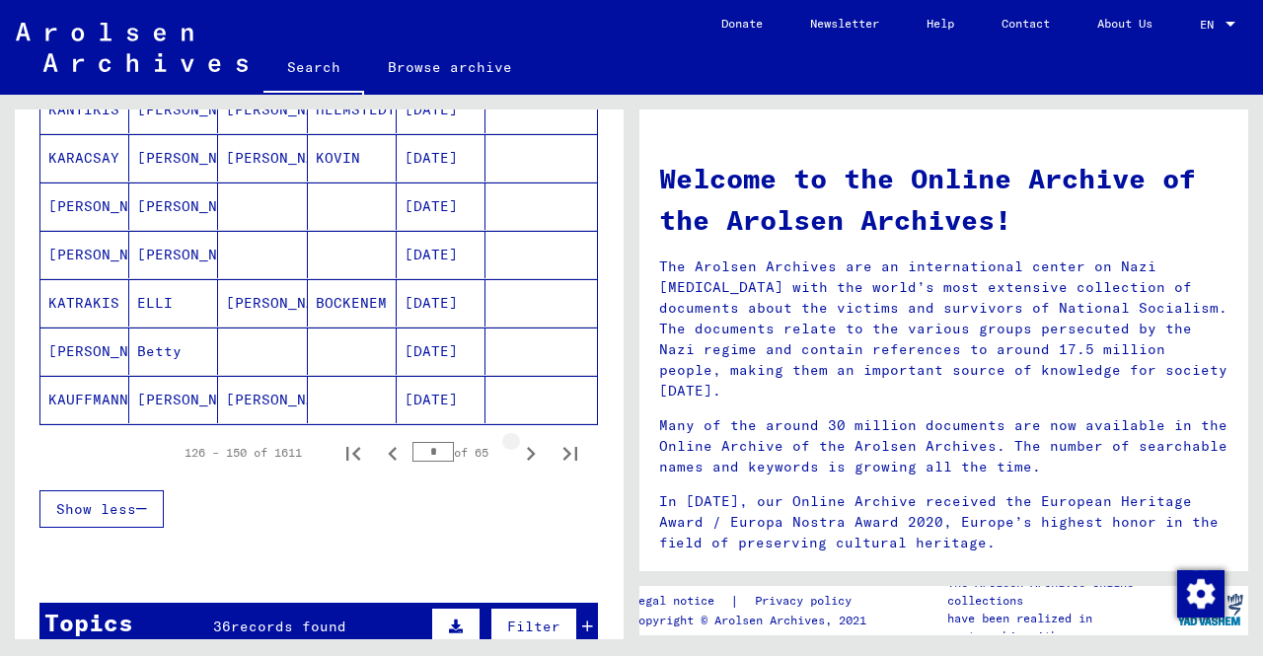
click at [518, 447] on icon "Next page" at bounding box center [531, 454] width 28 height 28
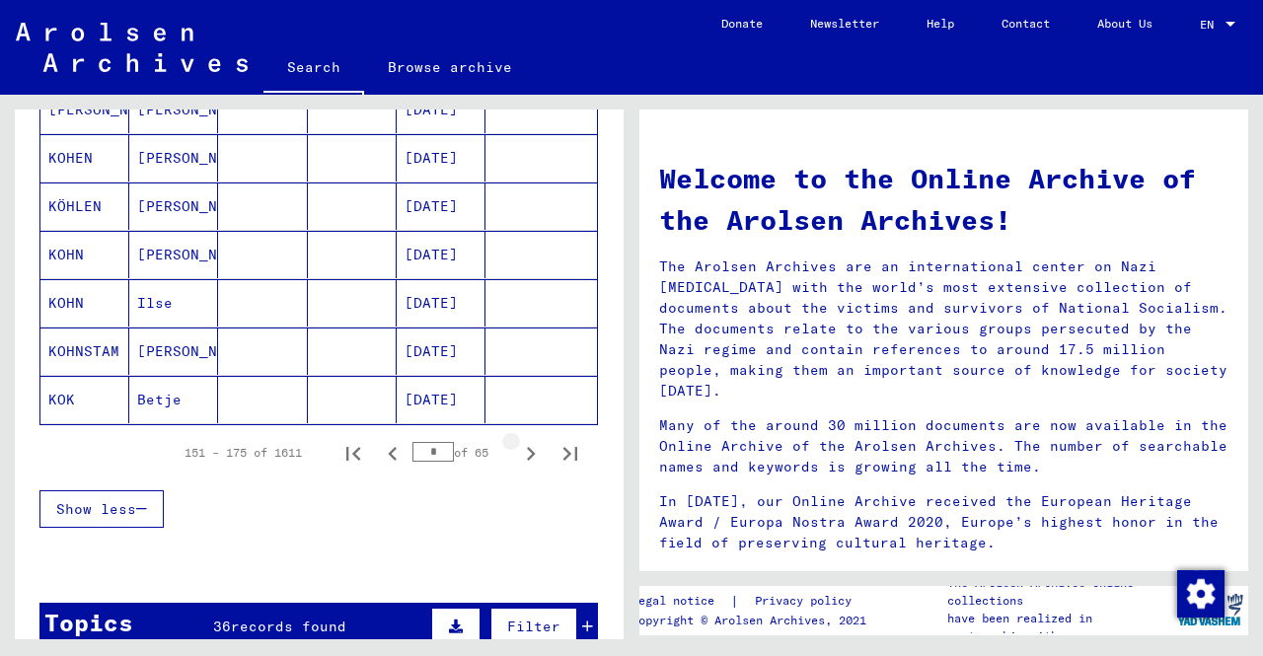
click at [518, 447] on icon "Next page" at bounding box center [531, 454] width 28 height 28
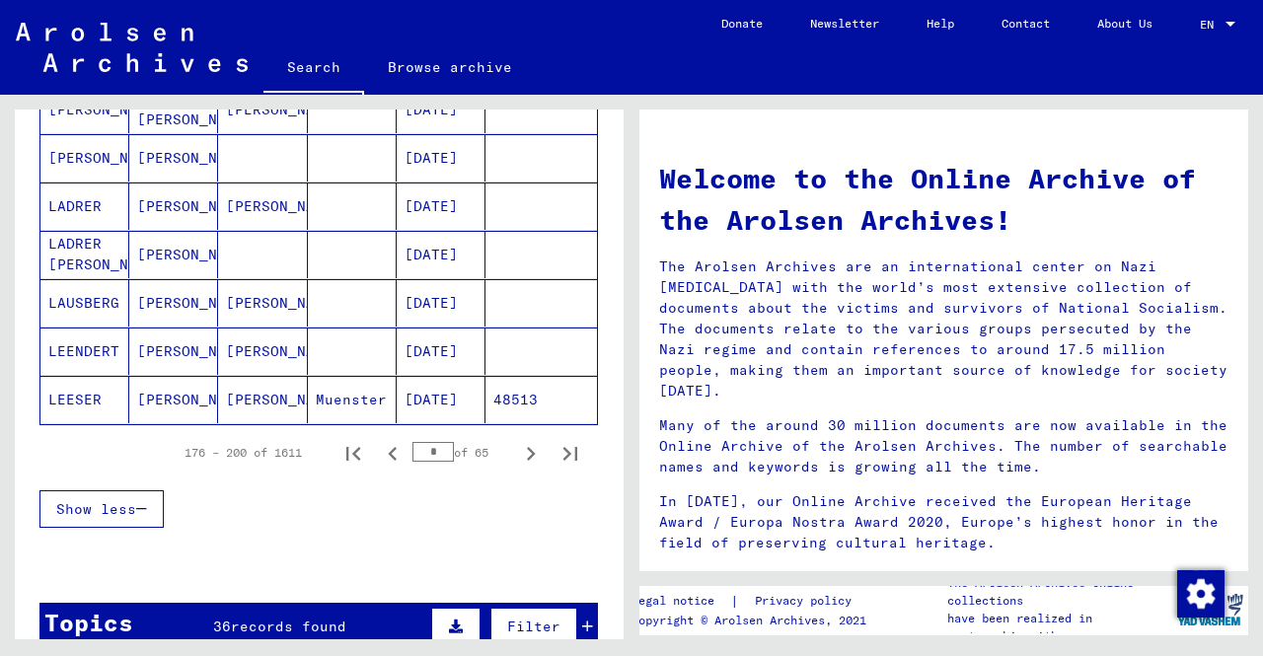
click at [518, 447] on icon "Next page" at bounding box center [531, 454] width 28 height 28
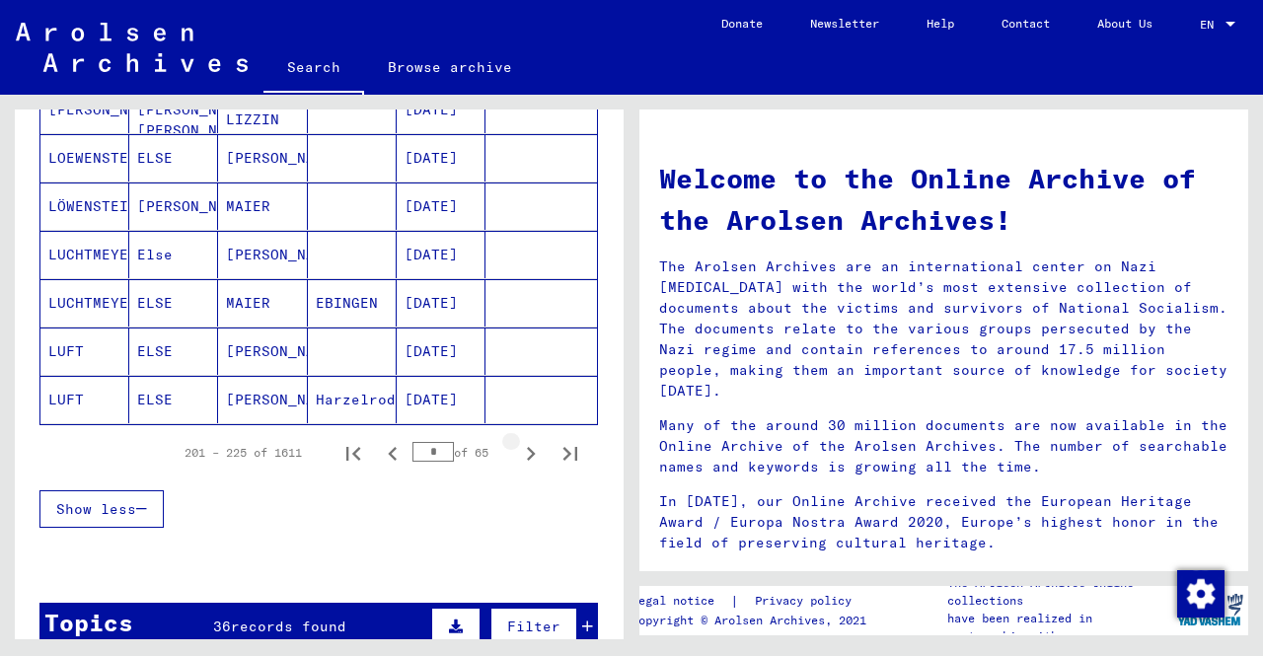
click at [518, 447] on icon "Next page" at bounding box center [531, 454] width 28 height 28
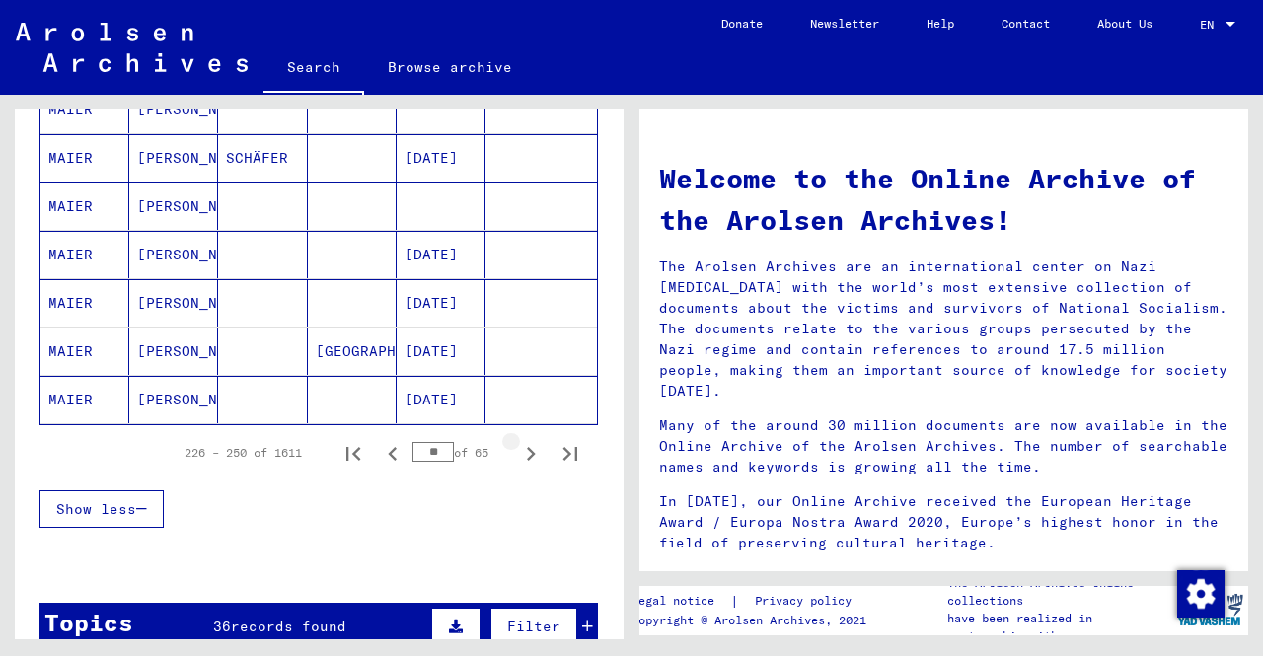
click at [518, 447] on icon "Next page" at bounding box center [531, 454] width 28 height 28
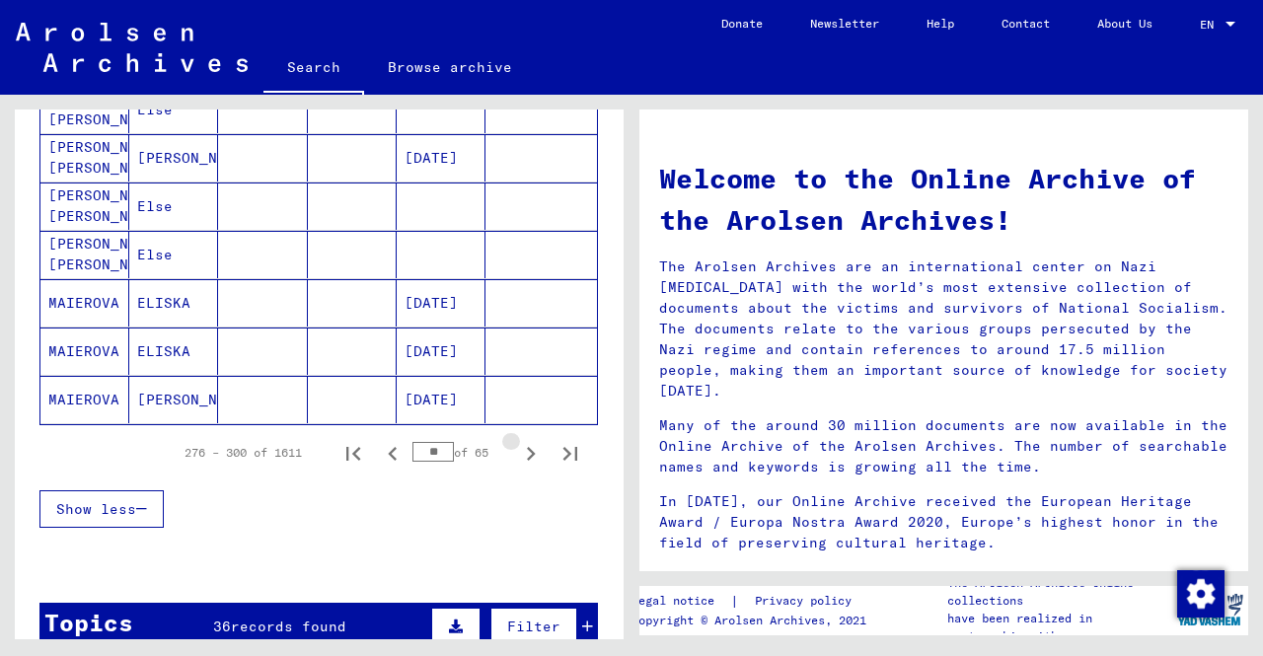
click at [518, 447] on icon "Next page" at bounding box center [531, 454] width 28 height 28
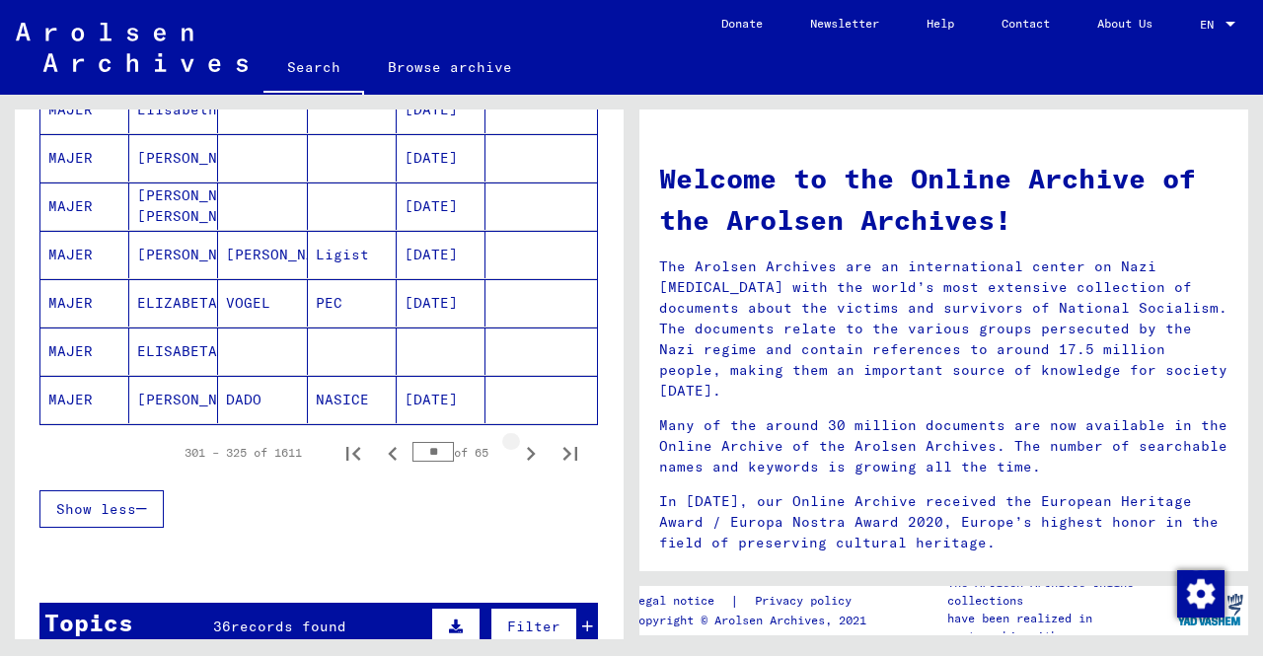
click at [518, 447] on icon "Next page" at bounding box center [531, 454] width 28 height 28
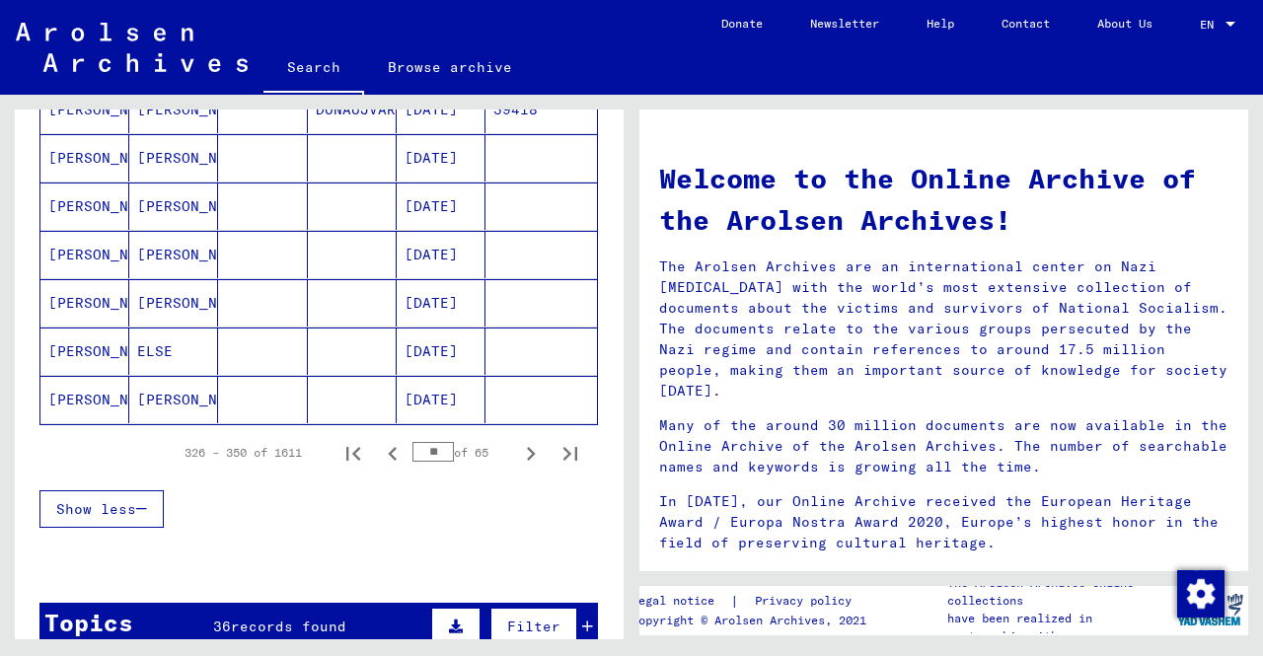
click at [518, 447] on icon "Next page" at bounding box center [531, 454] width 28 height 28
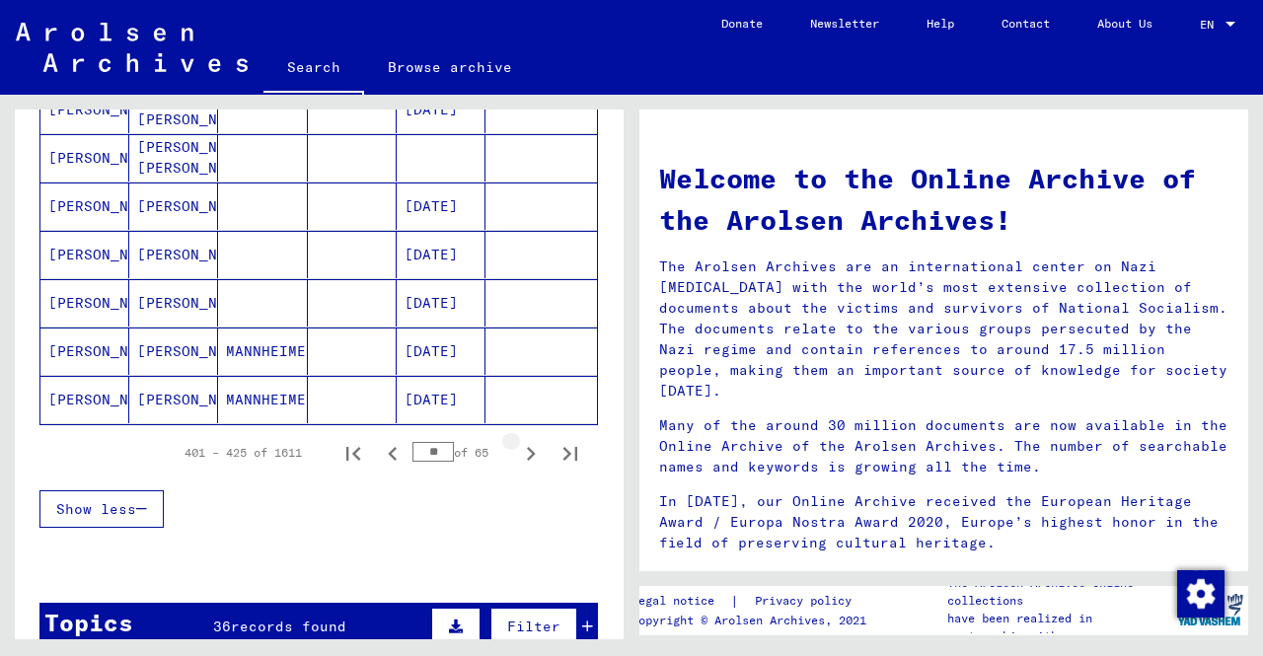
click at [518, 447] on icon "Next page" at bounding box center [531, 454] width 28 height 28
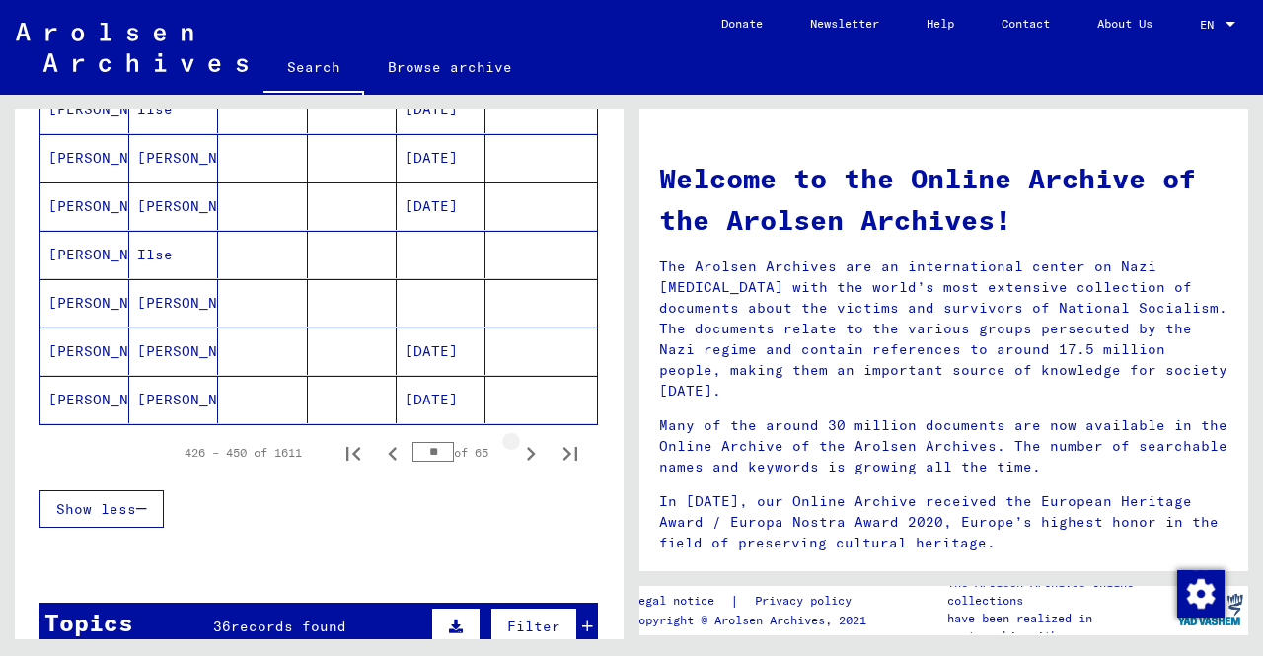
click at [518, 447] on icon "Next page" at bounding box center [531, 454] width 28 height 28
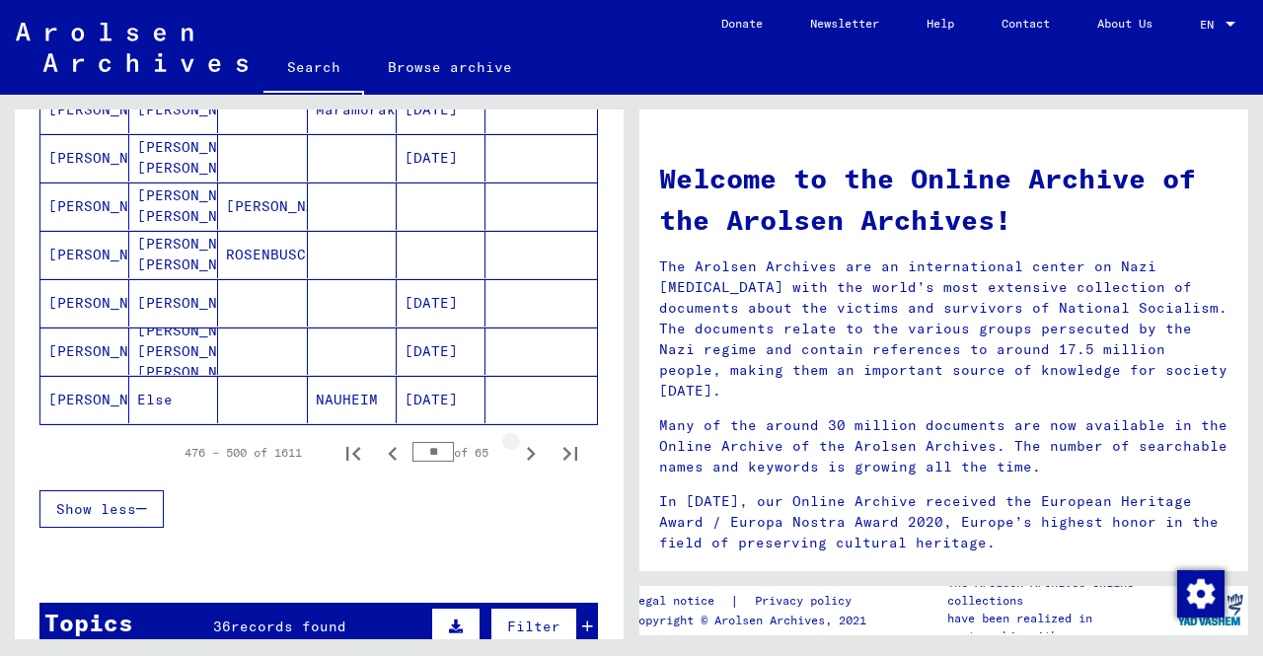
click at [518, 447] on icon "Next page" at bounding box center [531, 454] width 28 height 28
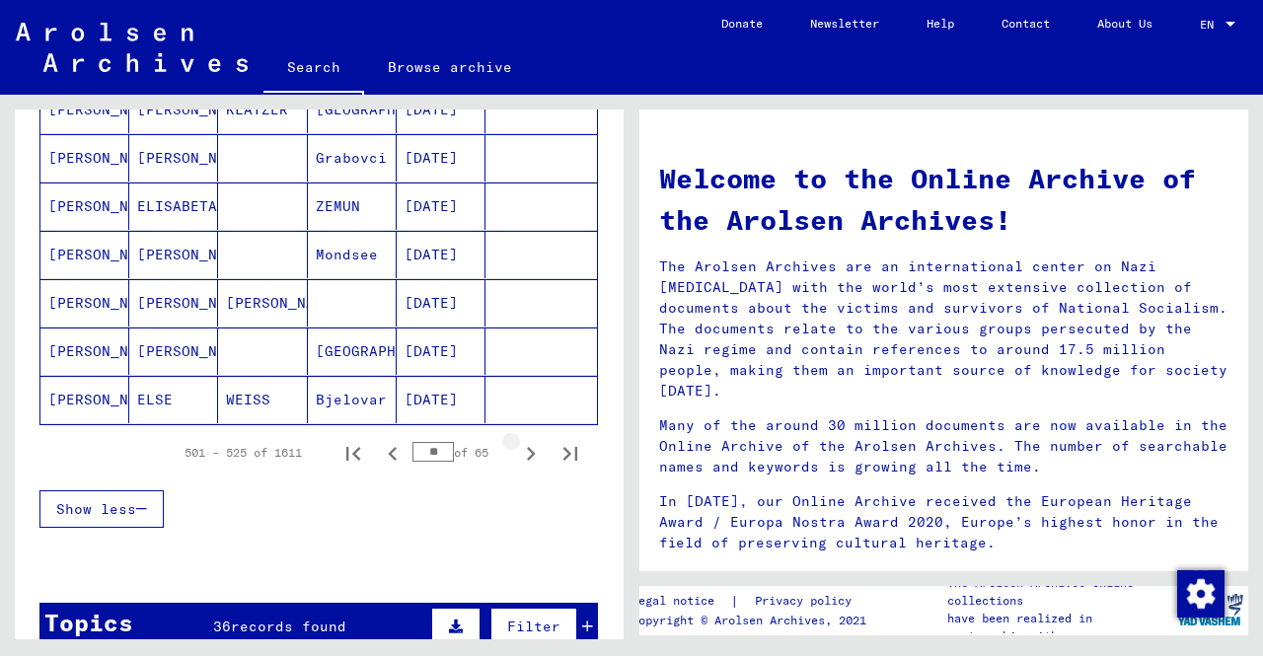
click at [518, 447] on icon "Next page" at bounding box center [531, 454] width 28 height 28
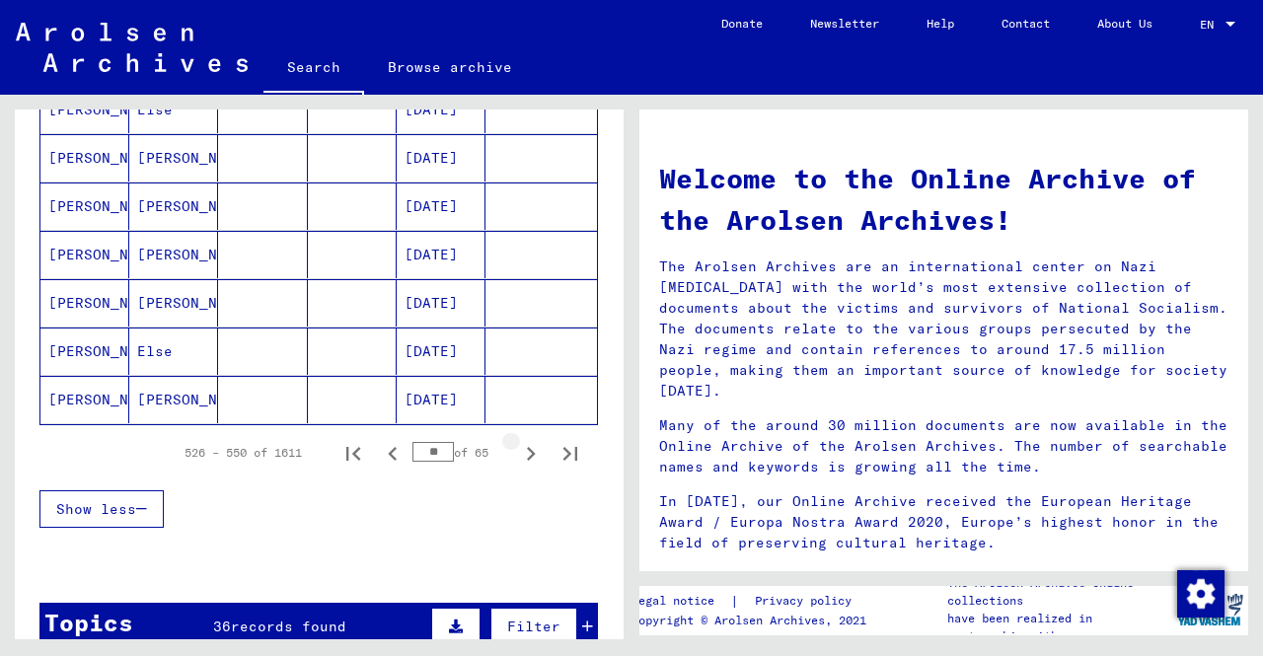
click at [518, 447] on icon "Next page" at bounding box center [531, 454] width 28 height 28
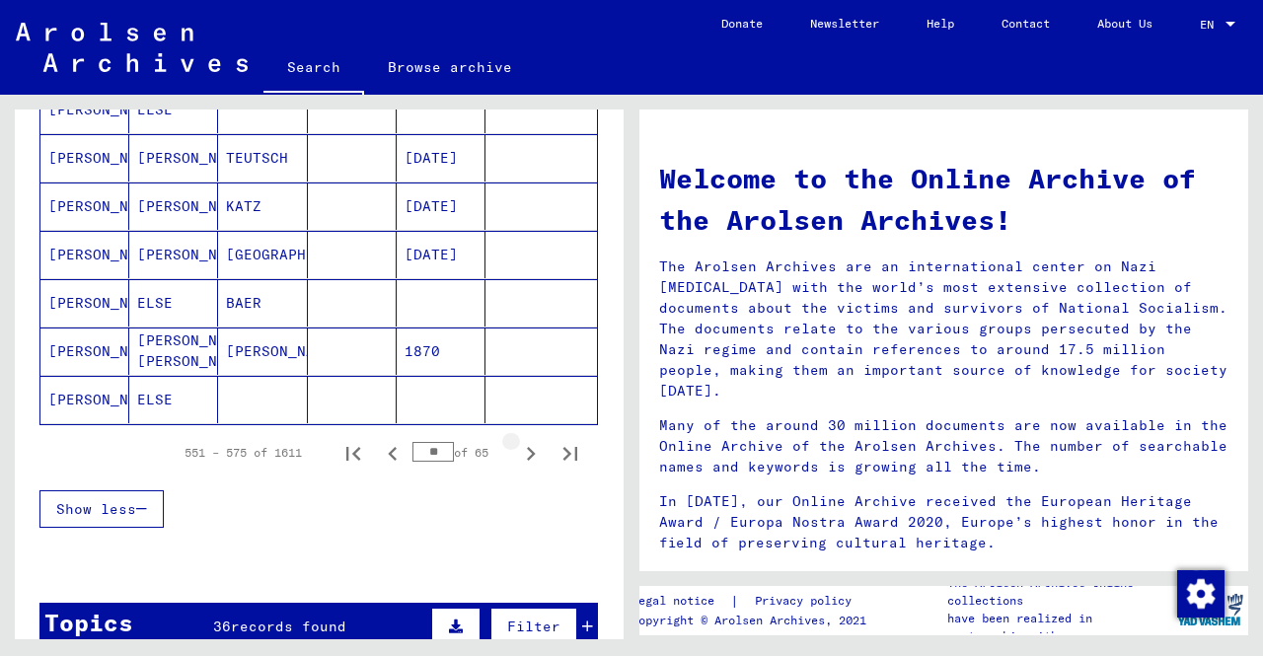
click at [518, 447] on icon "Next page" at bounding box center [531, 454] width 28 height 28
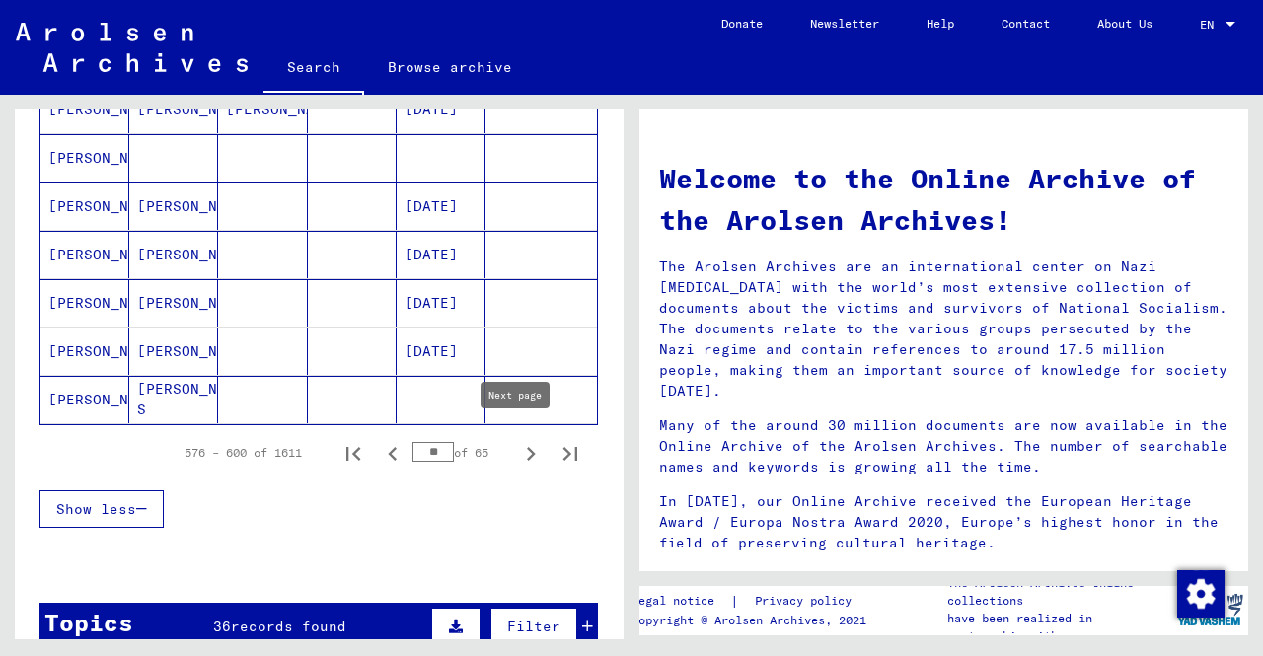
click at [527, 440] on icon "Next page" at bounding box center [531, 454] width 28 height 28
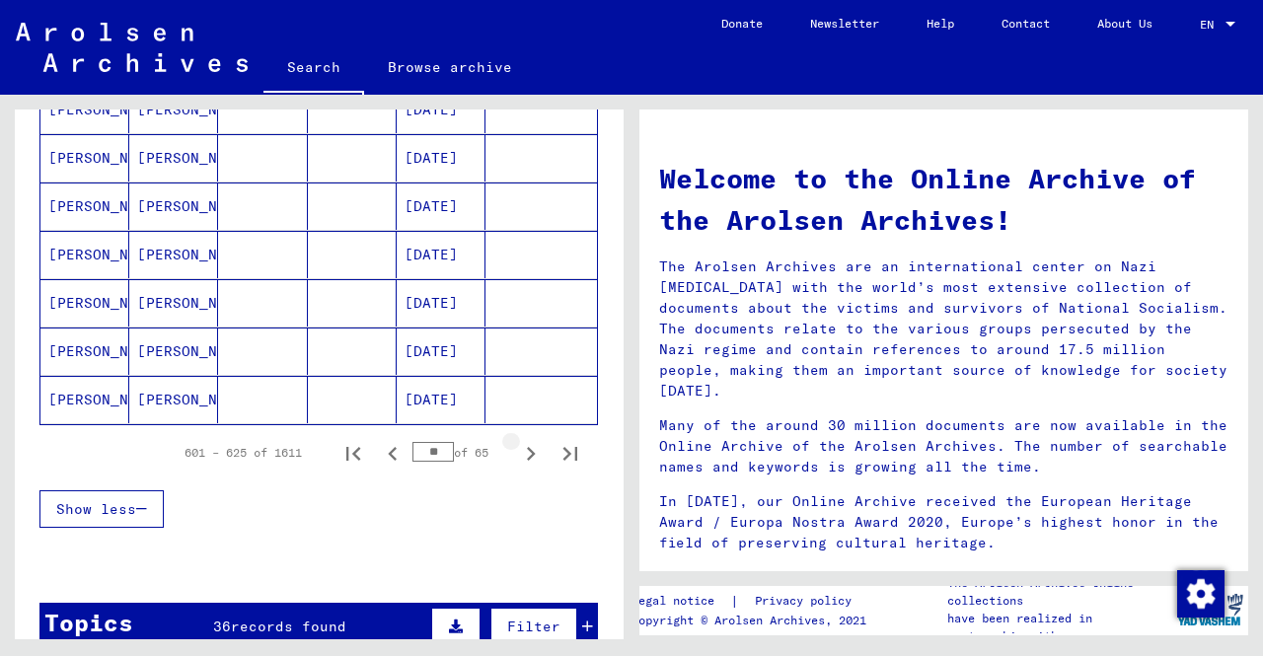
click at [527, 440] on icon "Next page" at bounding box center [531, 454] width 28 height 28
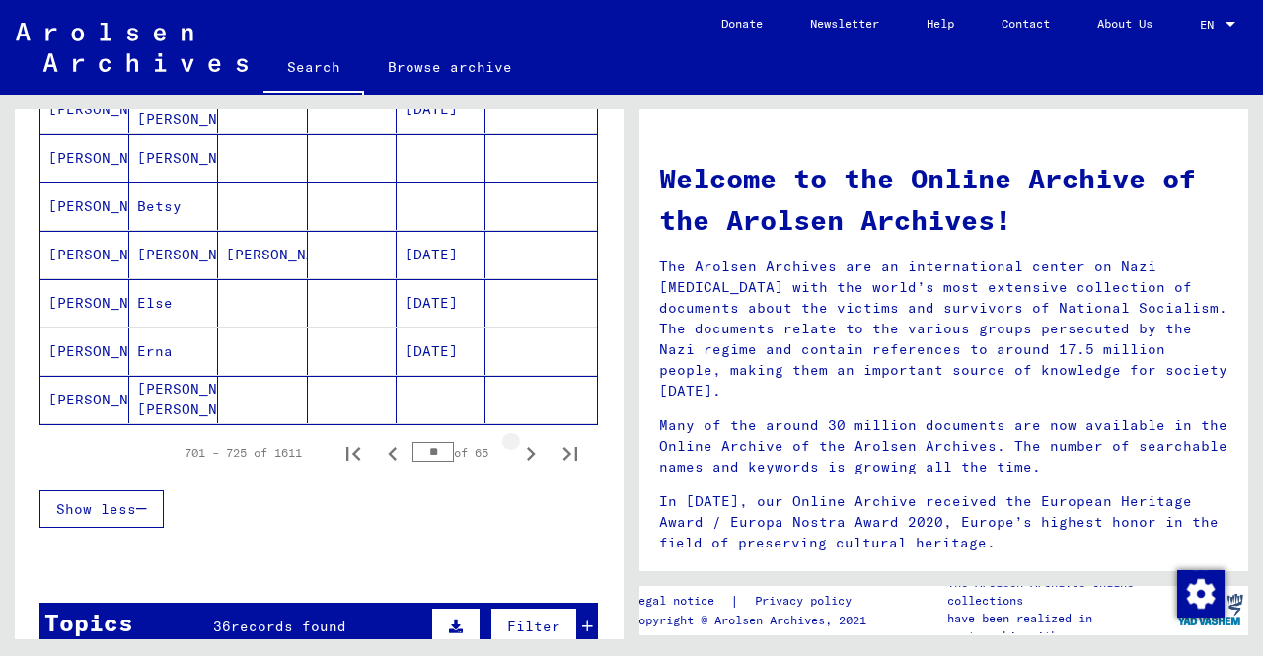
click at [527, 440] on icon "Next page" at bounding box center [531, 454] width 28 height 28
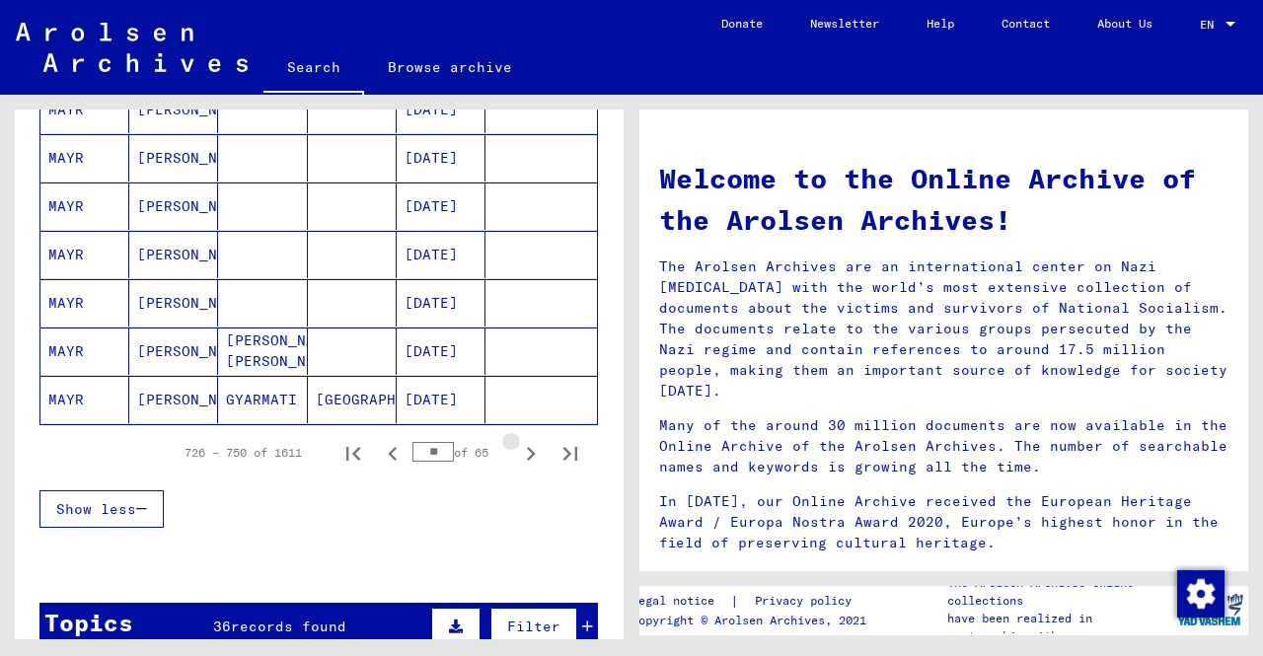
click at [527, 440] on icon "Next page" at bounding box center [531, 454] width 28 height 28
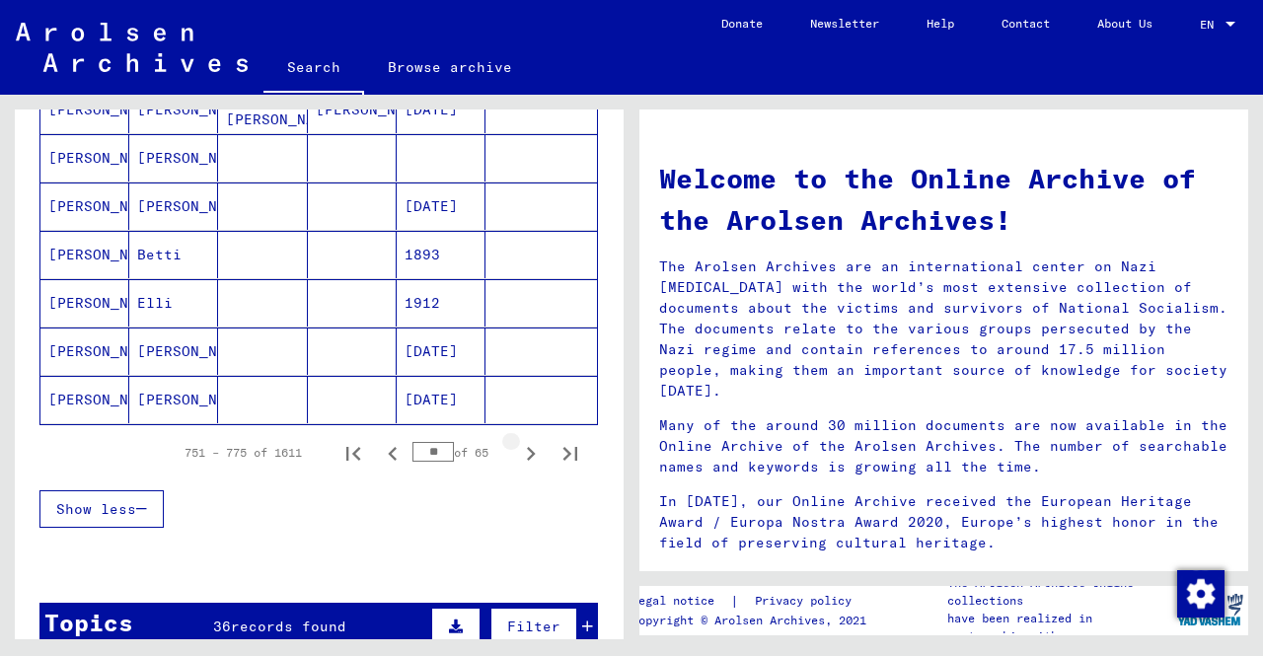
click at [527, 440] on icon "Next page" at bounding box center [531, 454] width 28 height 28
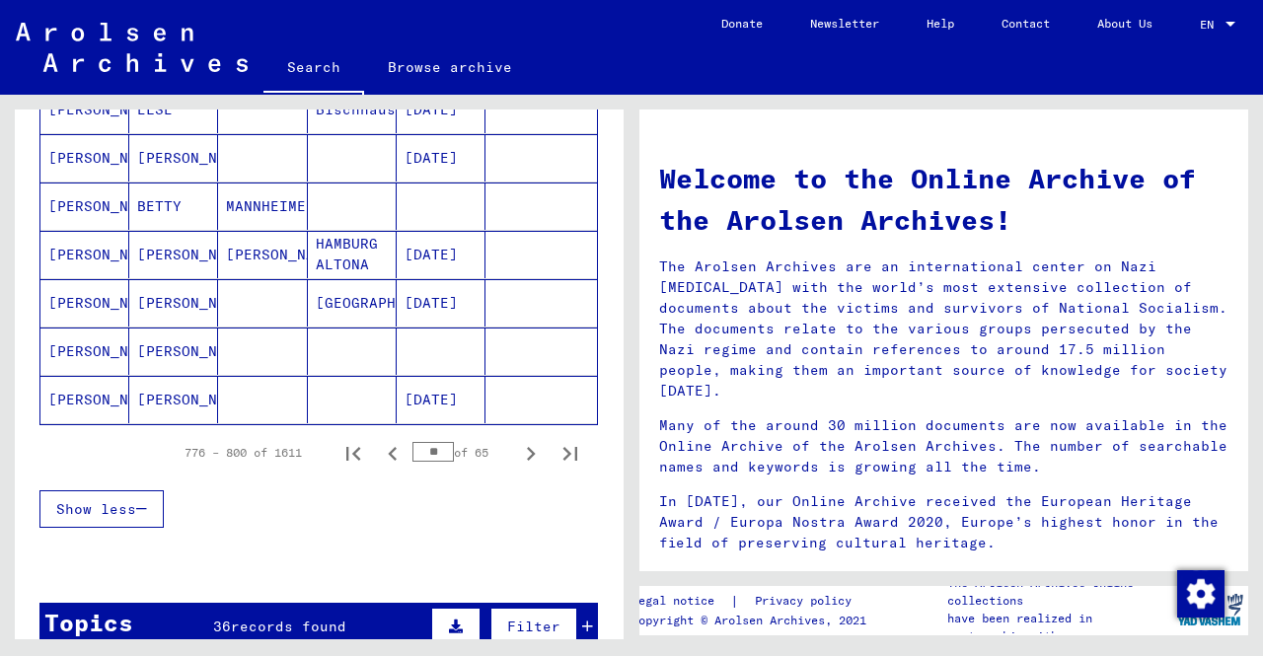
click at [527, 440] on icon "Next page" at bounding box center [531, 454] width 28 height 28
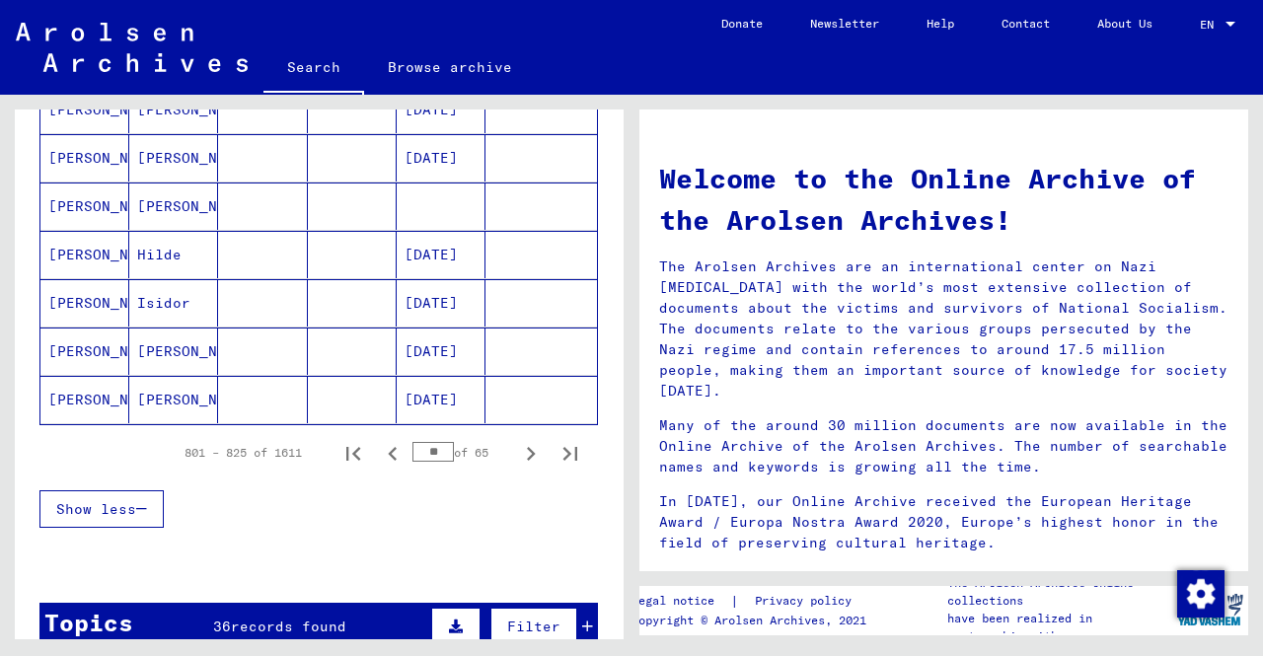
click at [527, 440] on icon "Next page" at bounding box center [531, 454] width 28 height 28
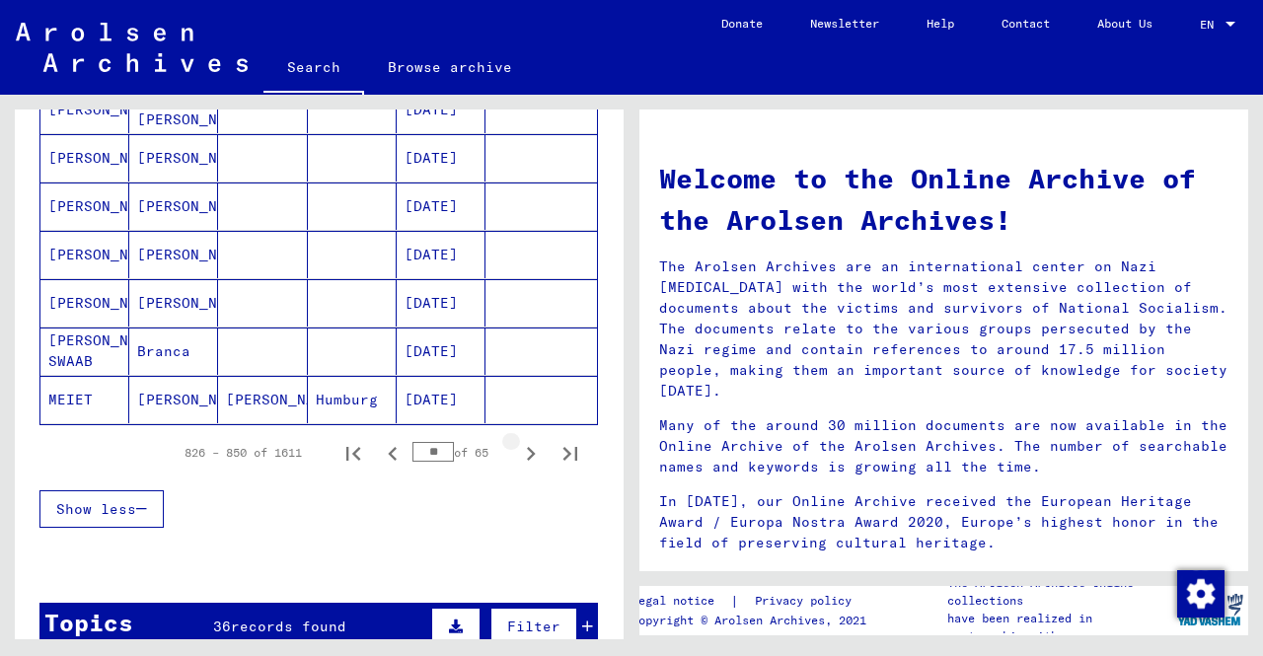
click at [527, 440] on icon "Next page" at bounding box center [531, 454] width 28 height 28
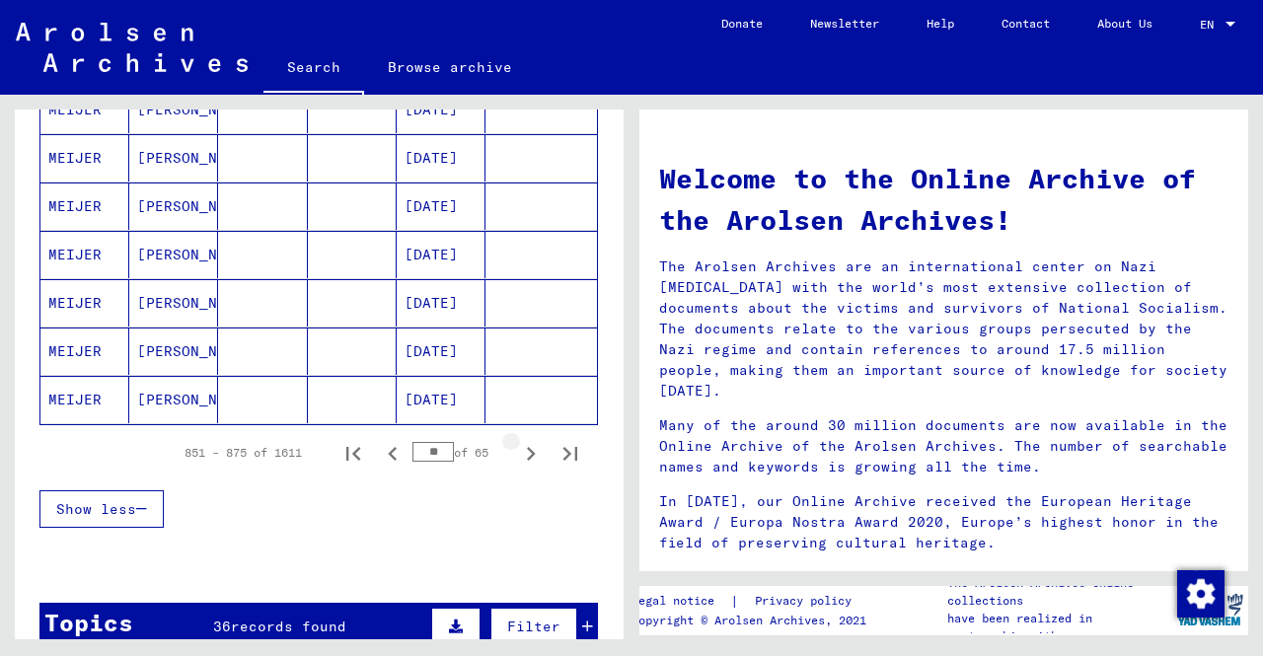
click at [527, 440] on icon "Next page" at bounding box center [531, 454] width 28 height 28
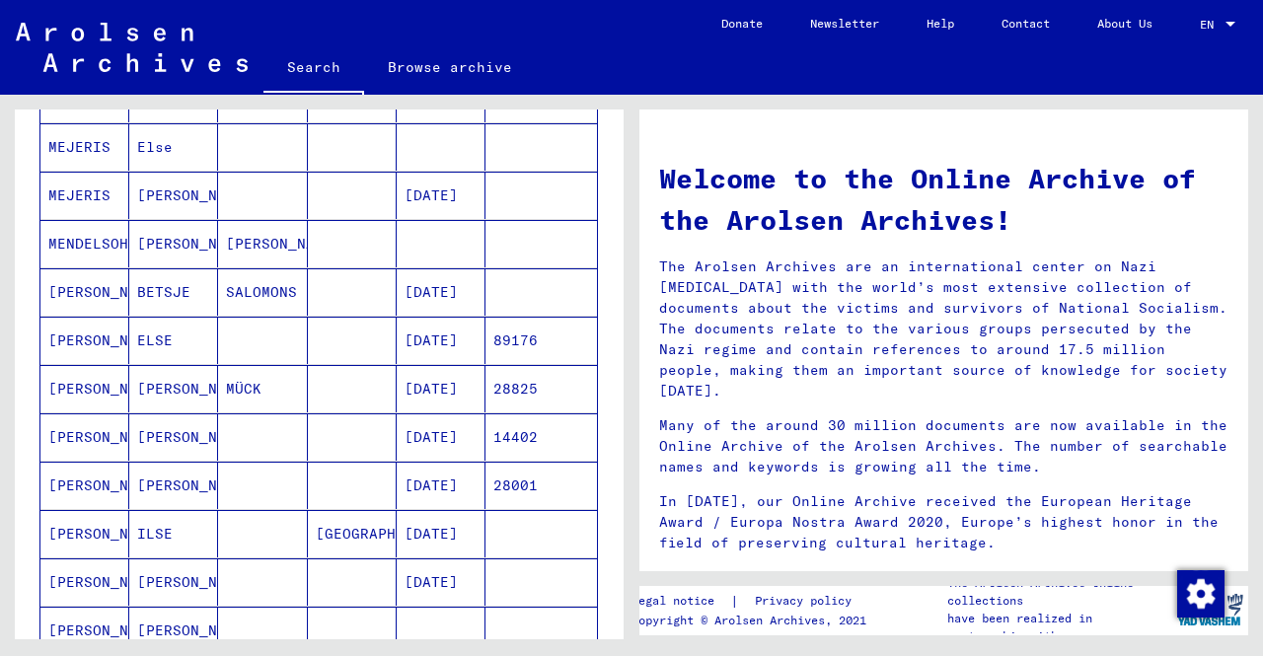
scroll to position [888, 0]
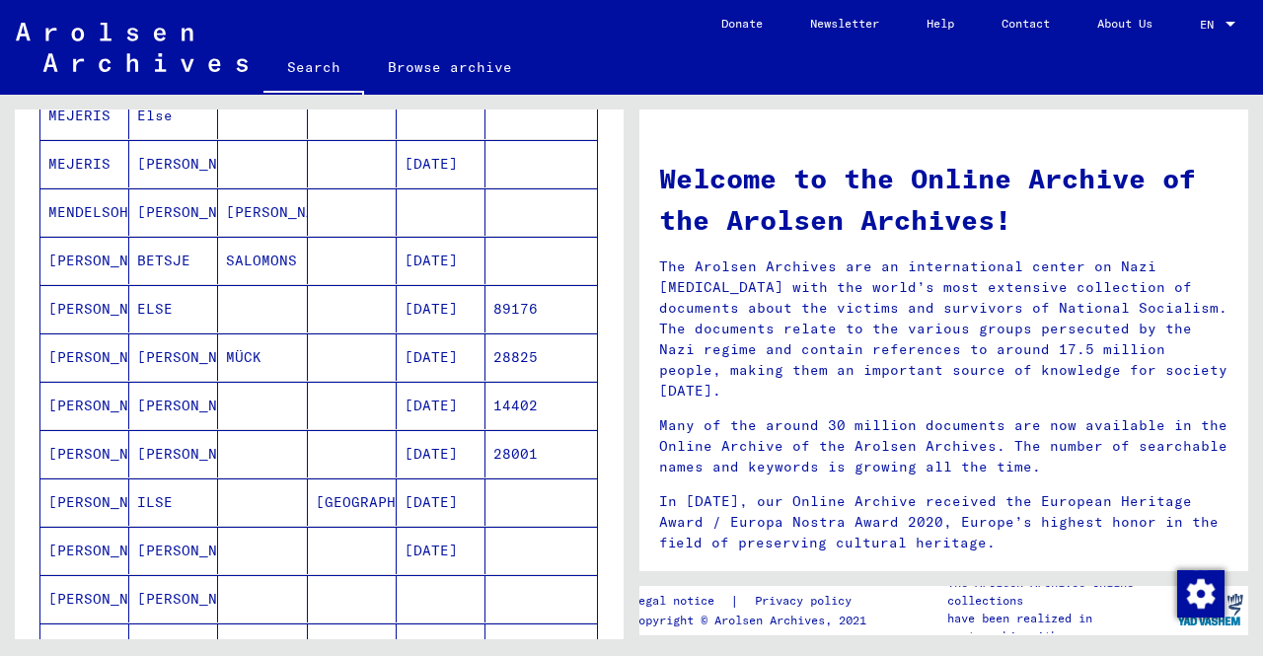
click at [67, 301] on mat-cell "[PERSON_NAME]" at bounding box center [84, 308] width 89 height 47
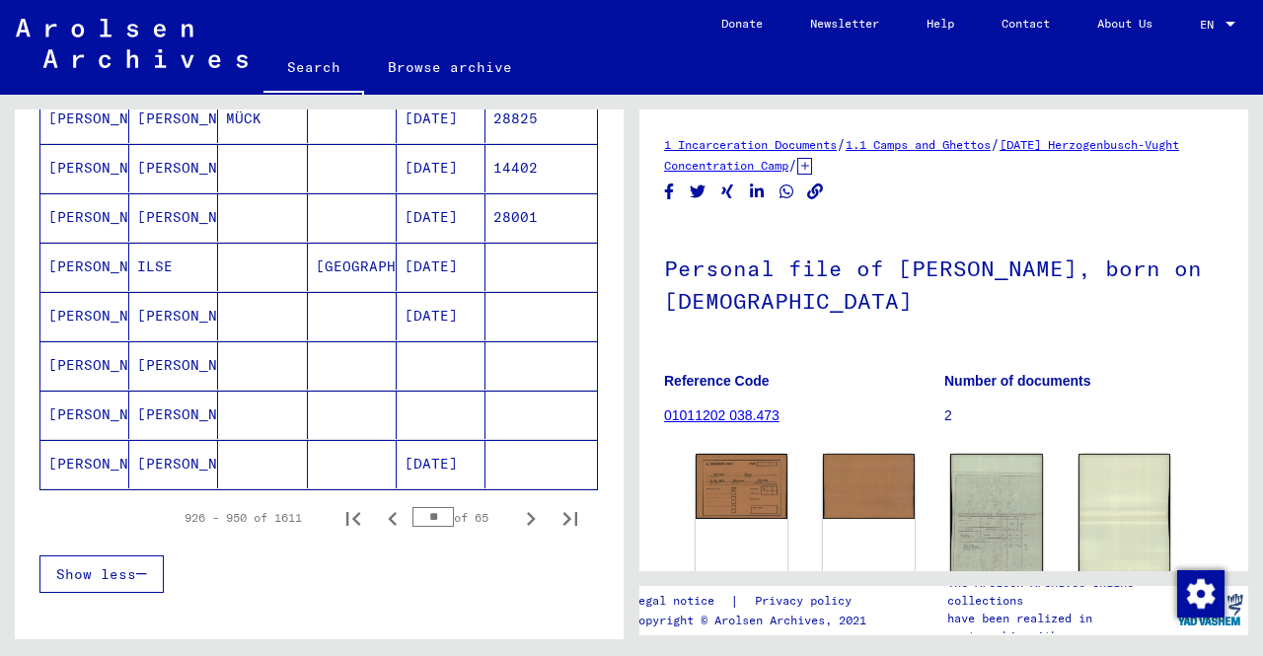
scroll to position [1192, 0]
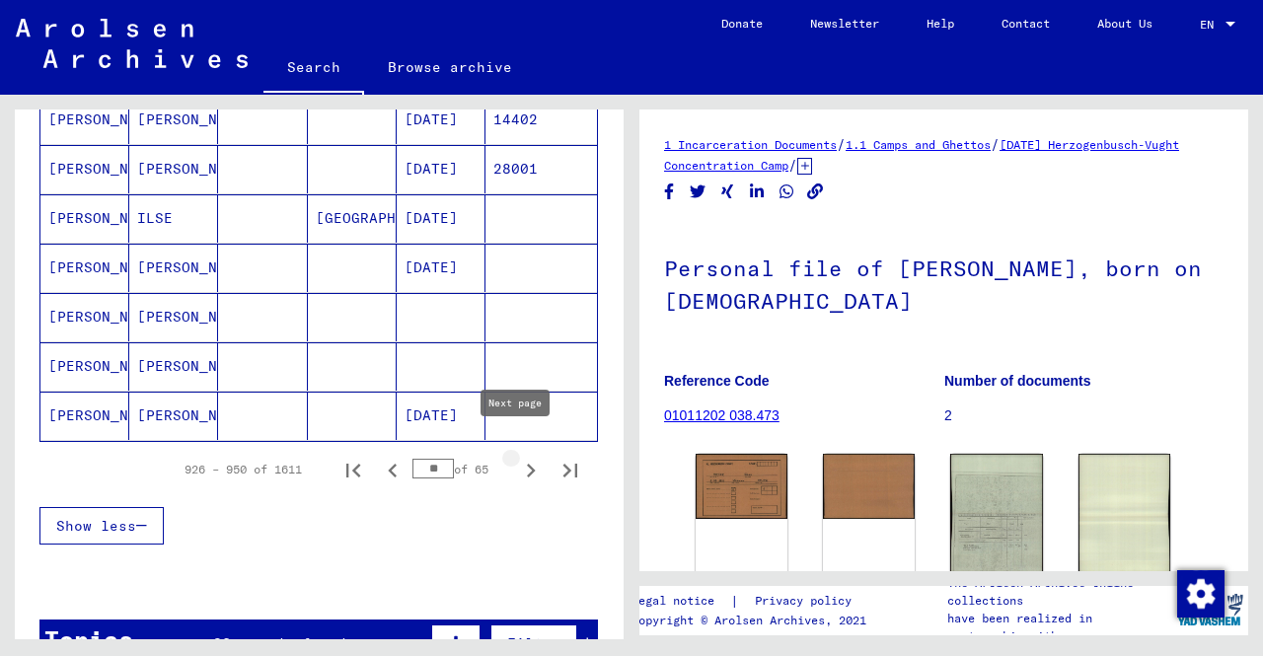
click at [517, 457] on icon "Next page" at bounding box center [531, 471] width 28 height 28
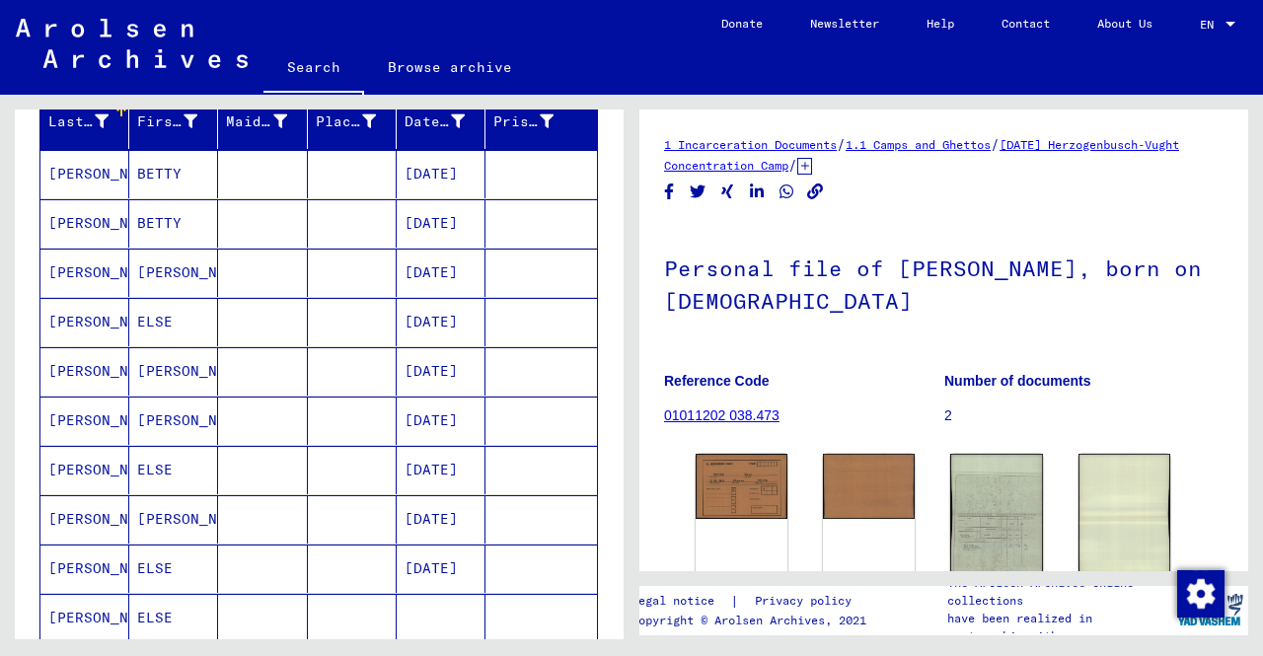
scroll to position [296, 0]
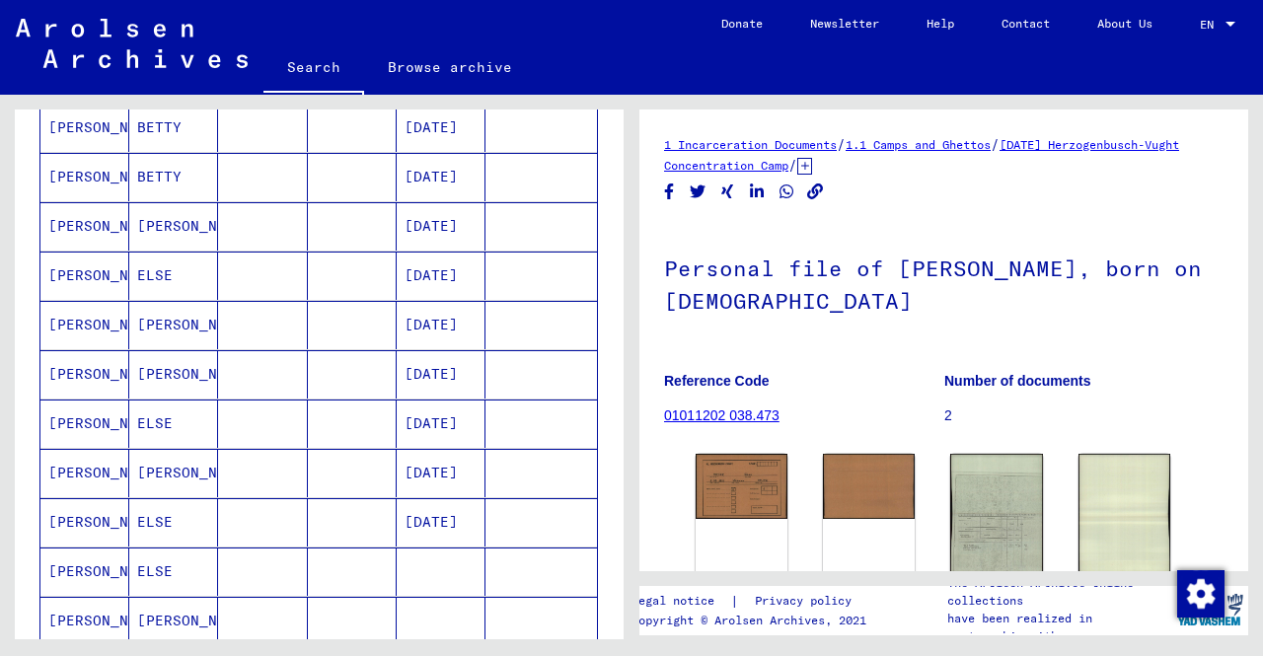
click at [243, 275] on mat-cell at bounding box center [262, 276] width 89 height 48
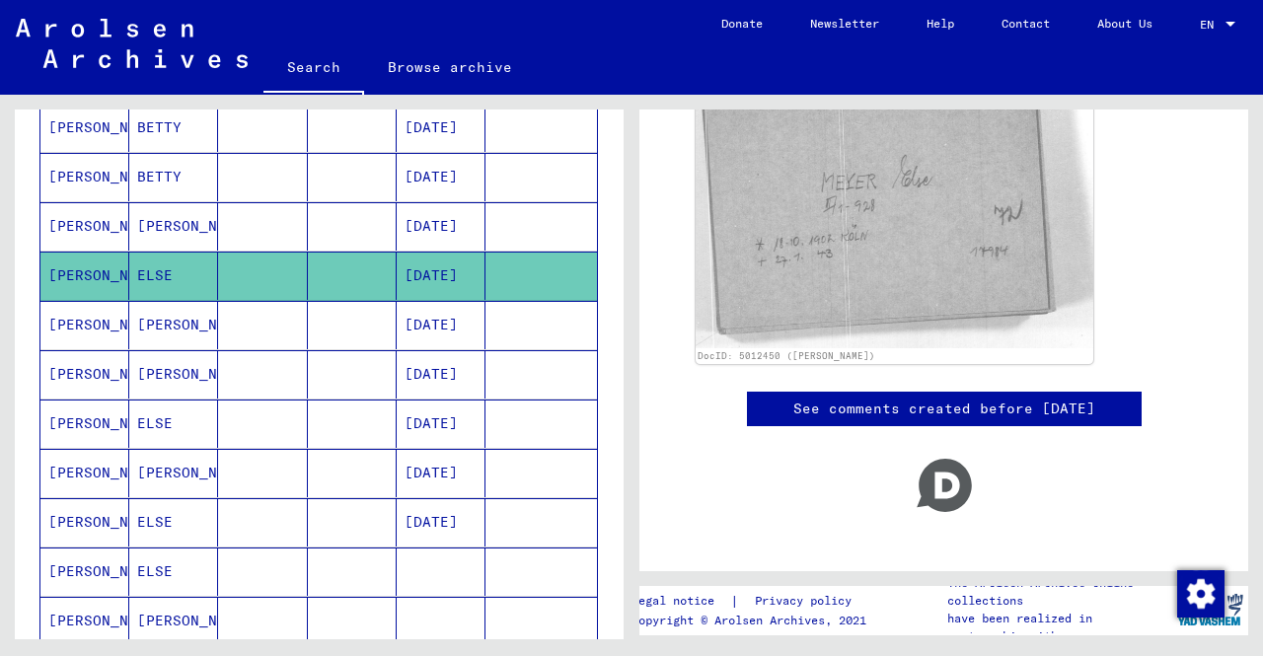
scroll to position [377, 0]
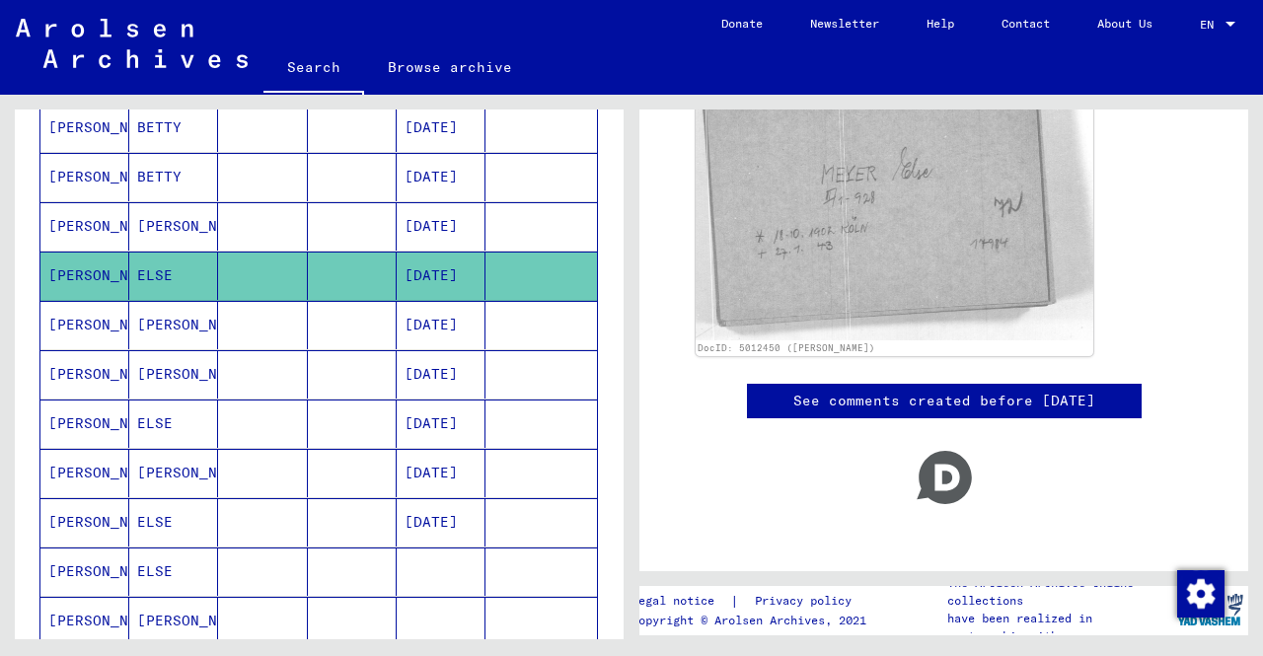
click at [260, 416] on mat-cell at bounding box center [262, 424] width 89 height 48
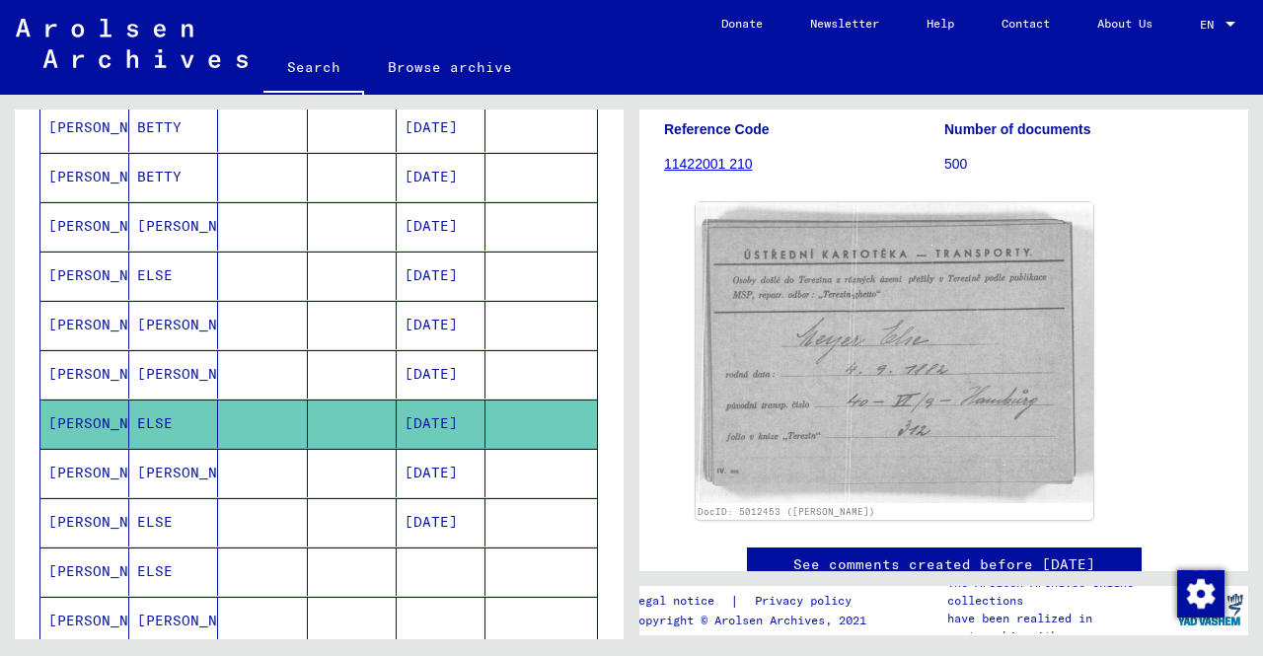
scroll to position [296, 0]
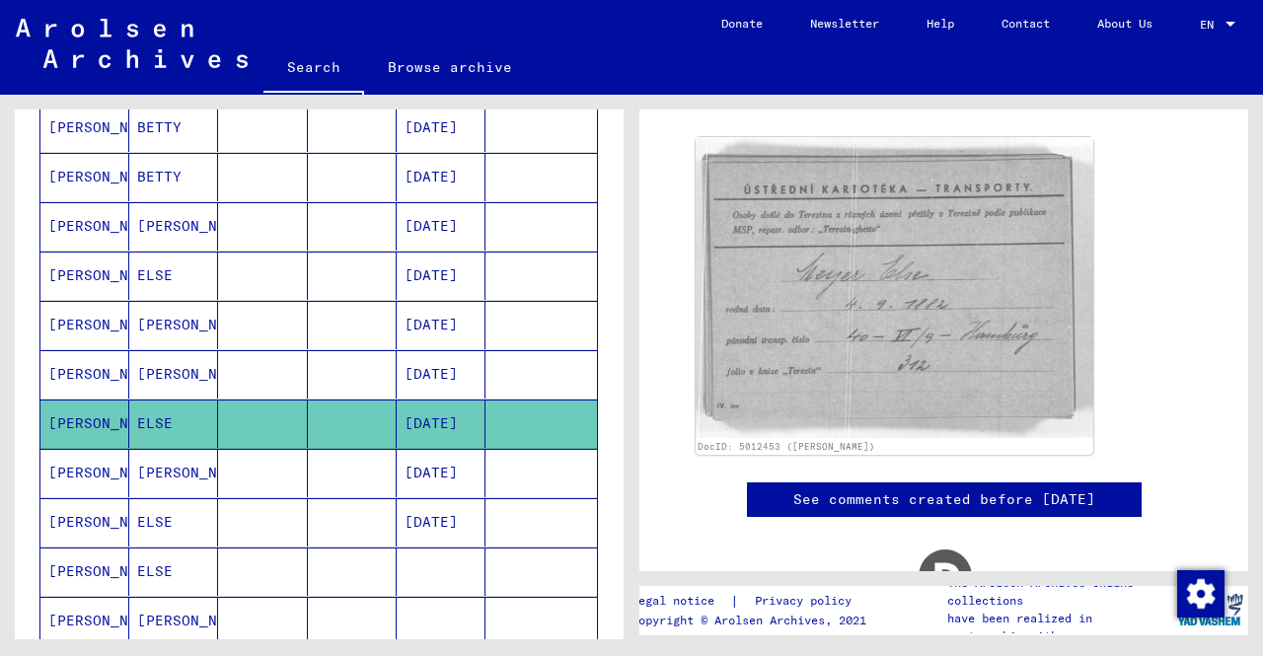
click at [136, 461] on mat-cell "[PERSON_NAME]" at bounding box center [173, 473] width 89 height 48
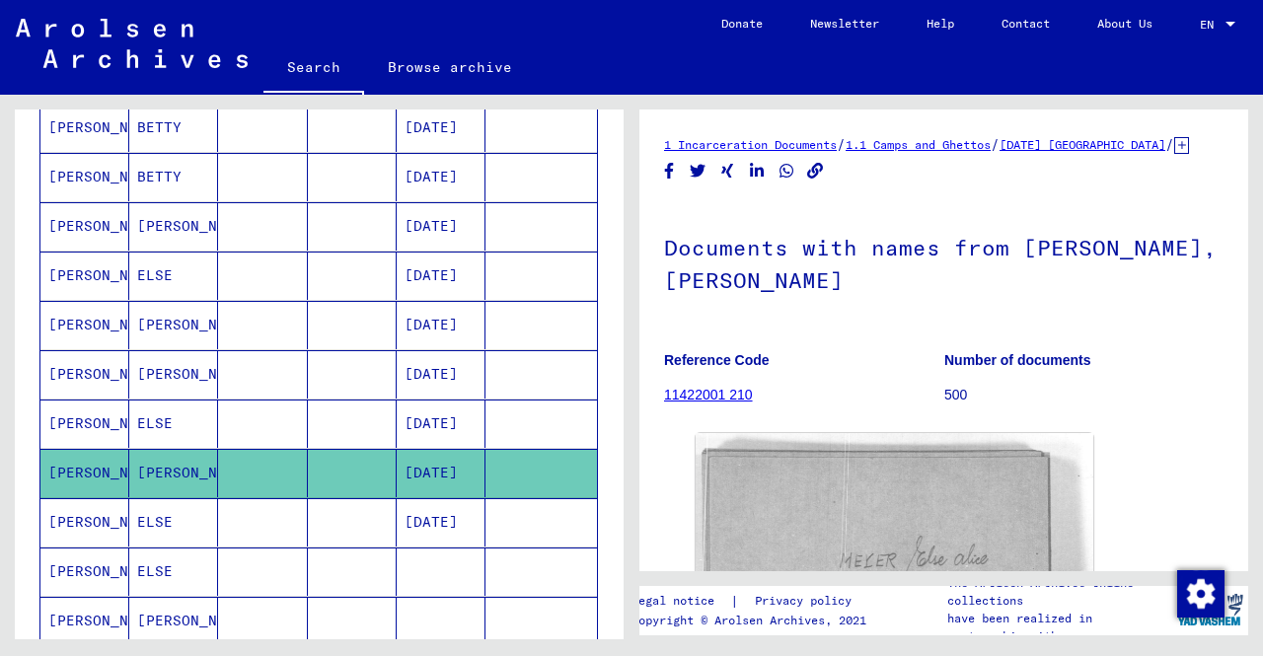
scroll to position [99, 0]
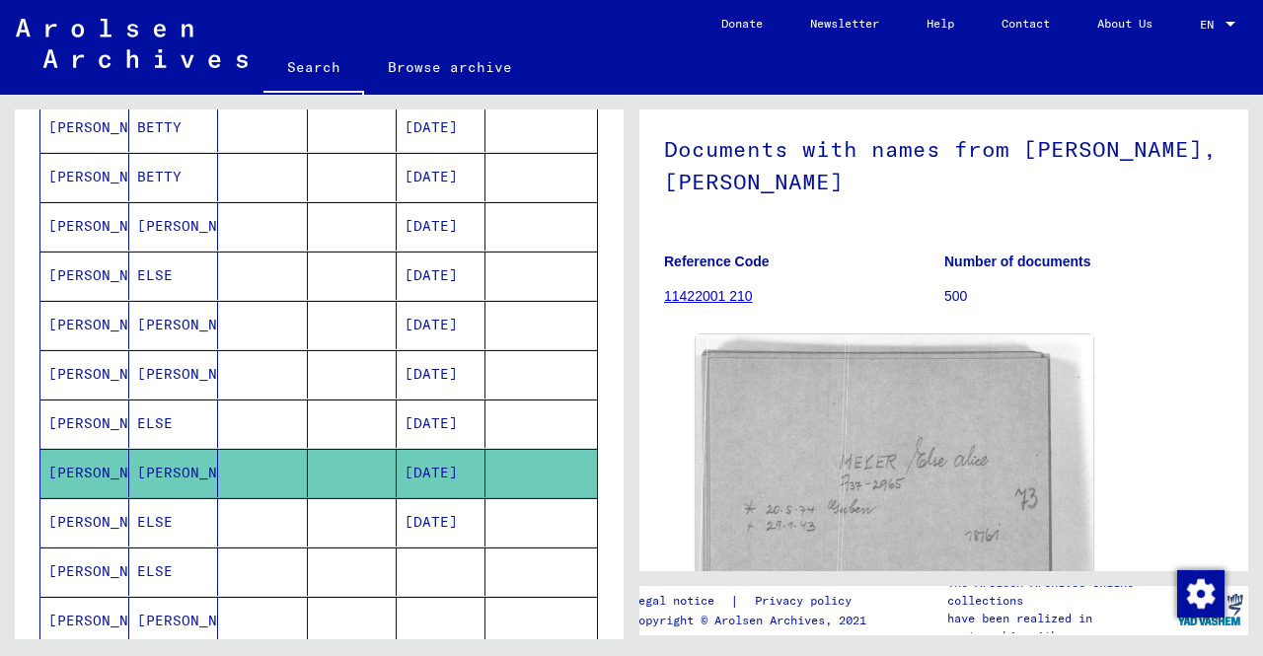
click at [260, 512] on mat-cell at bounding box center [262, 522] width 89 height 48
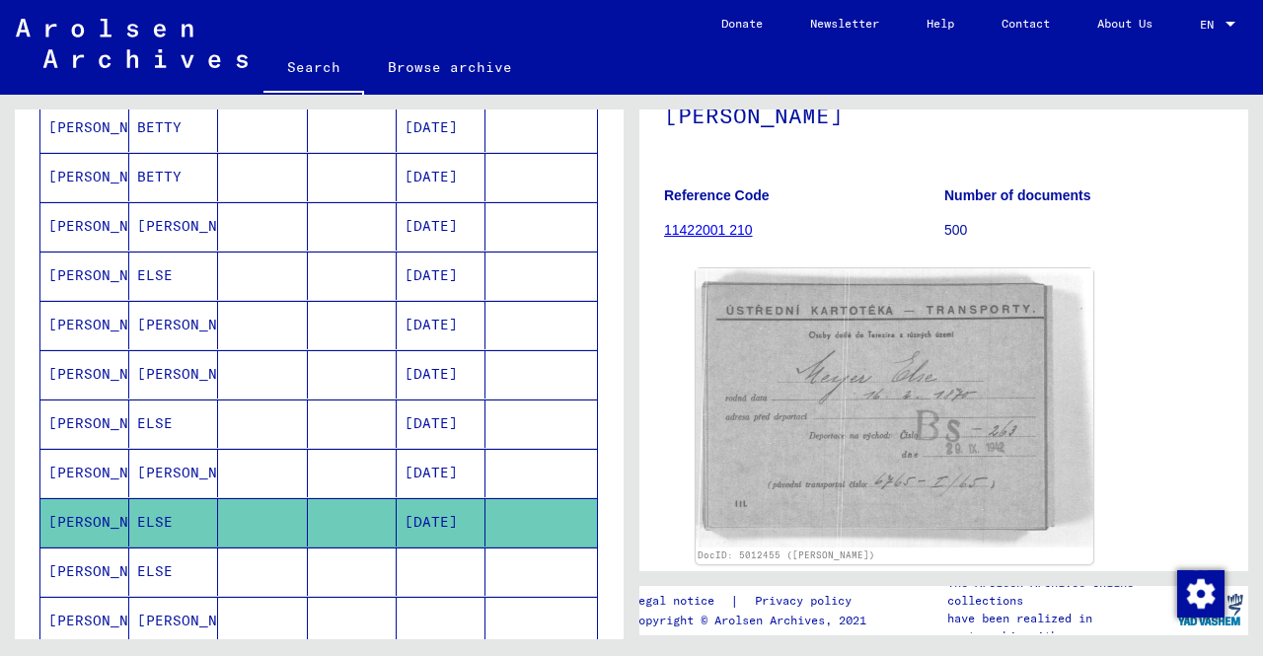
scroll to position [197, 0]
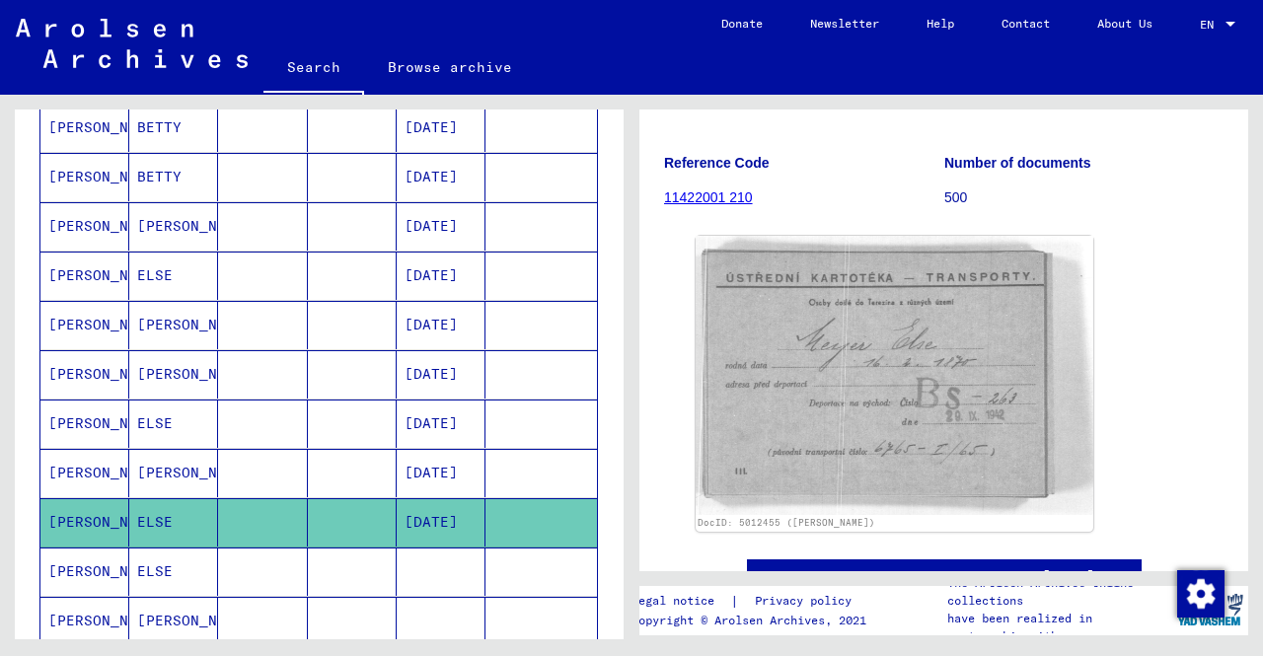
click at [375, 537] on mat-cell at bounding box center [352, 522] width 89 height 48
click at [369, 559] on mat-cell at bounding box center [352, 572] width 89 height 48
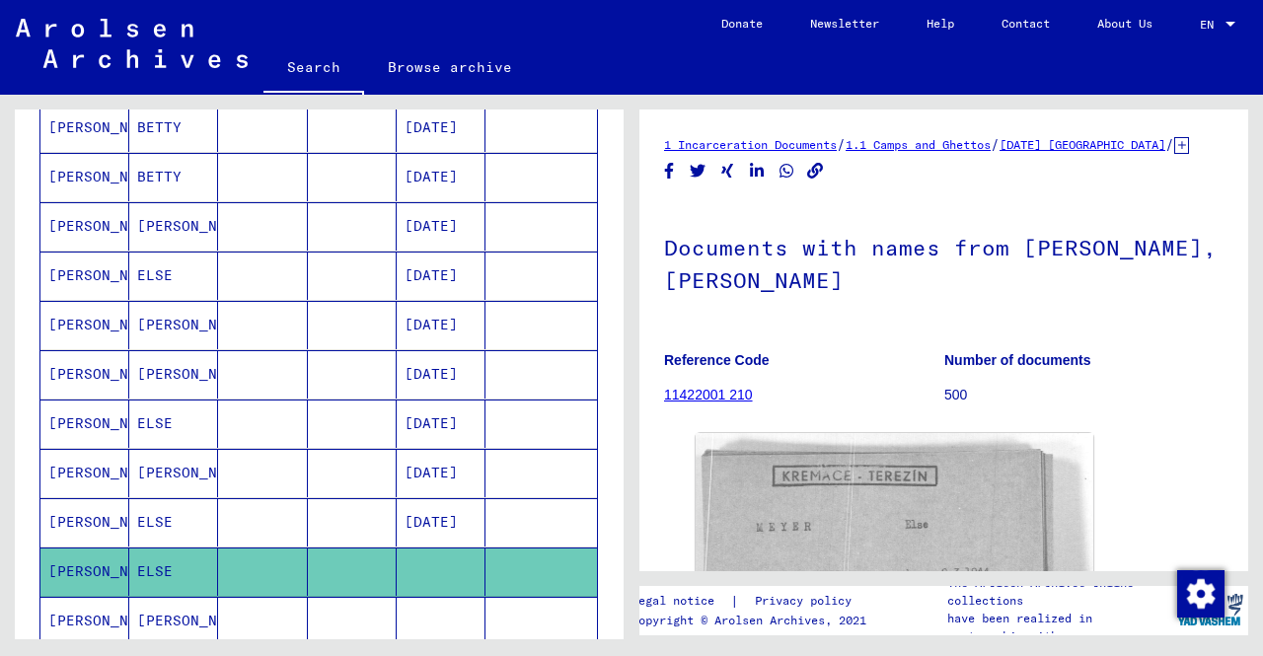
scroll to position [395, 0]
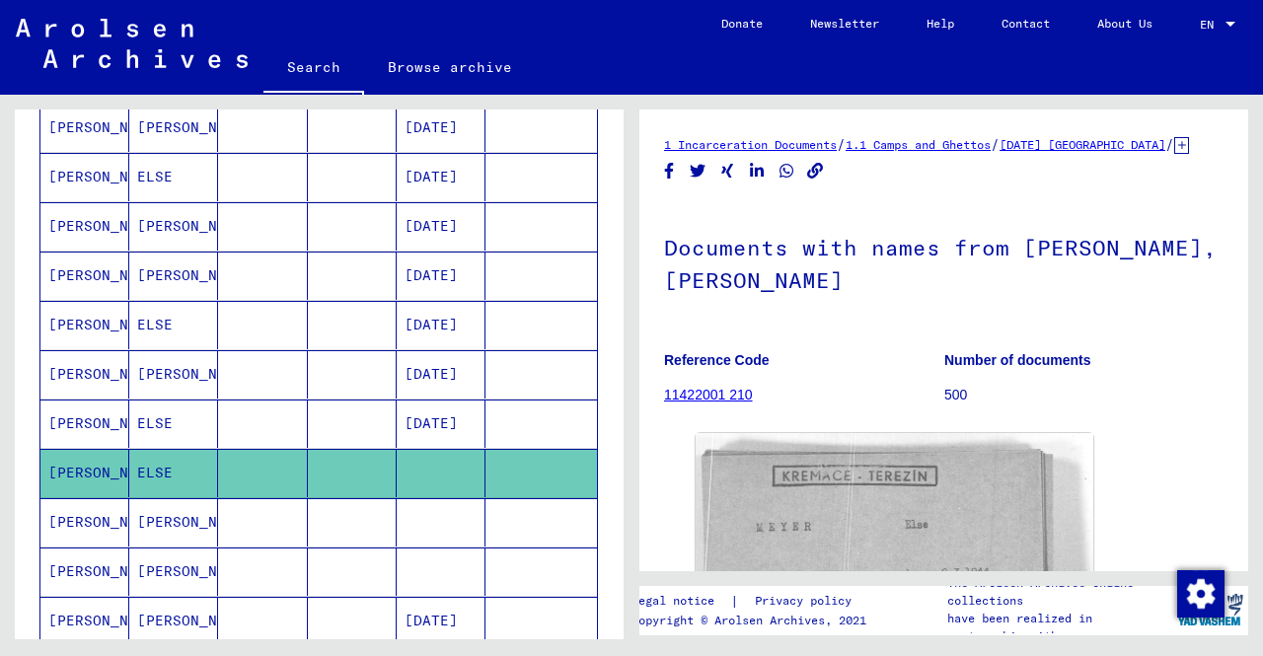
click at [135, 512] on mat-cell "[PERSON_NAME]" at bounding box center [173, 522] width 89 height 48
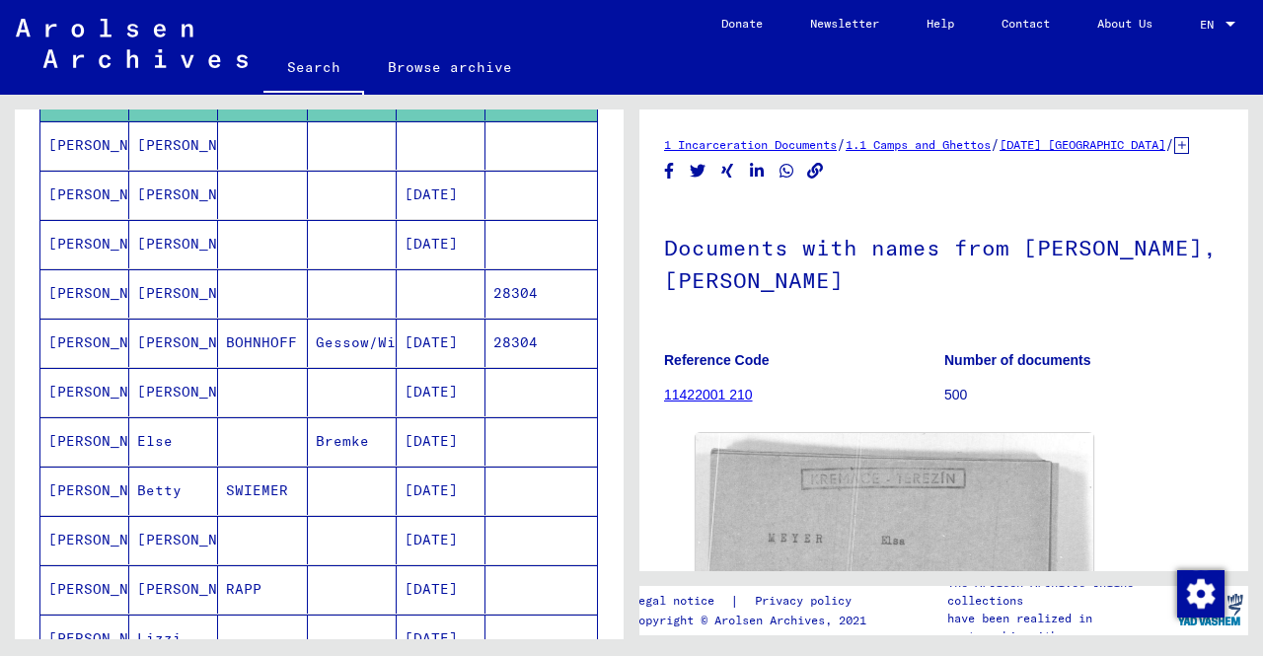
scroll to position [888, 0]
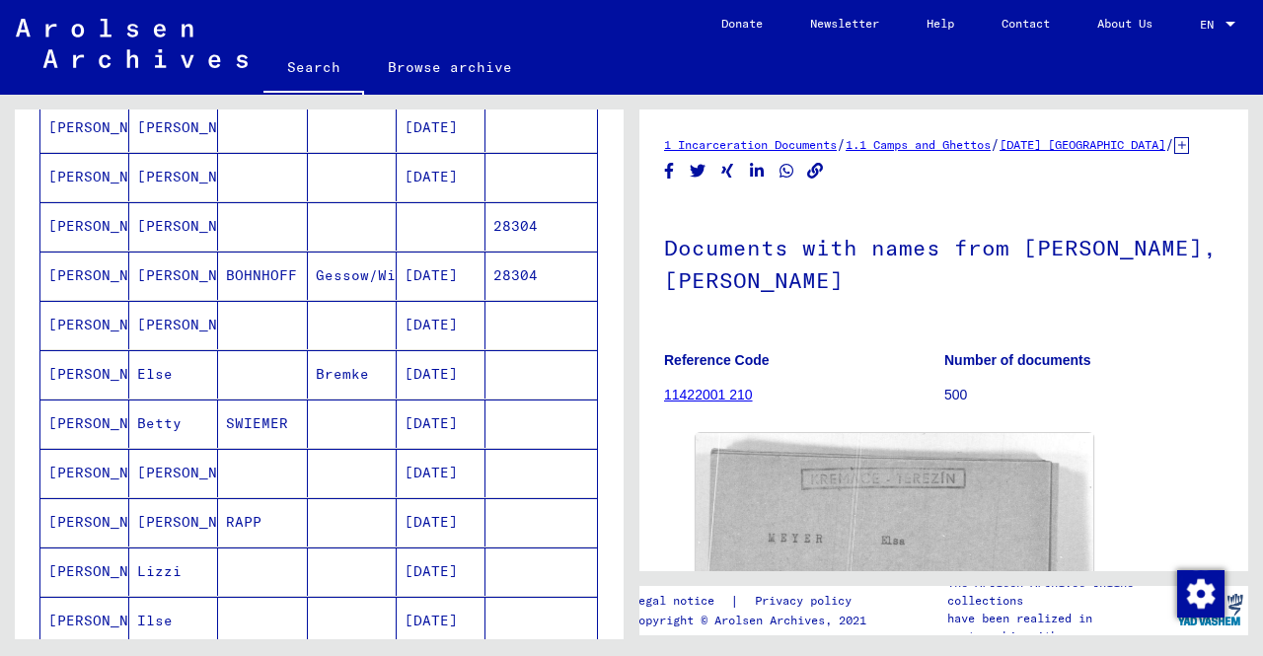
click at [291, 368] on mat-cell at bounding box center [262, 374] width 89 height 48
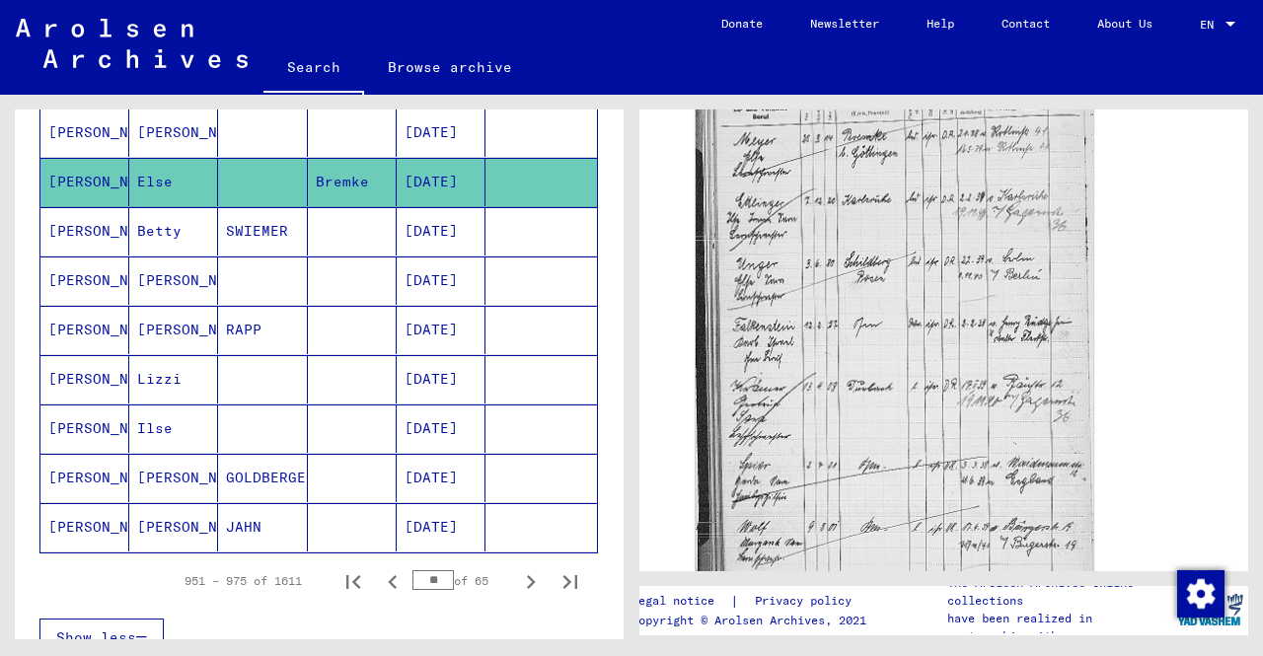
scroll to position [1085, 0]
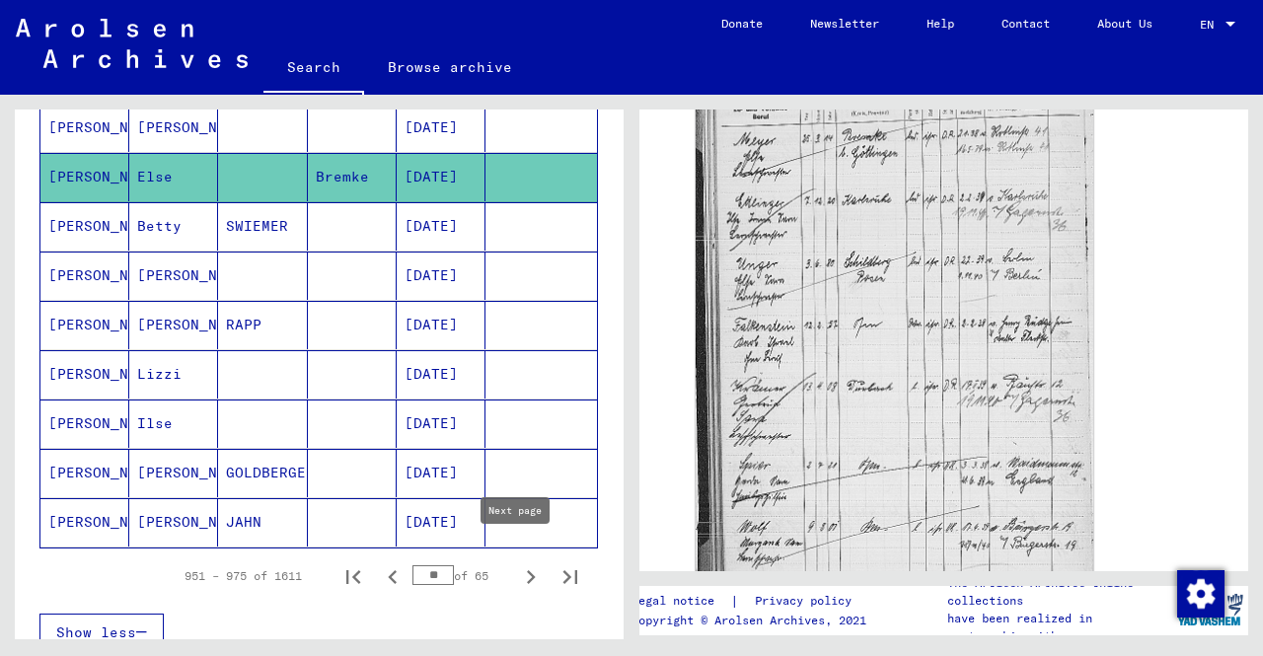
click at [526, 563] on icon "Next page" at bounding box center [531, 577] width 28 height 28
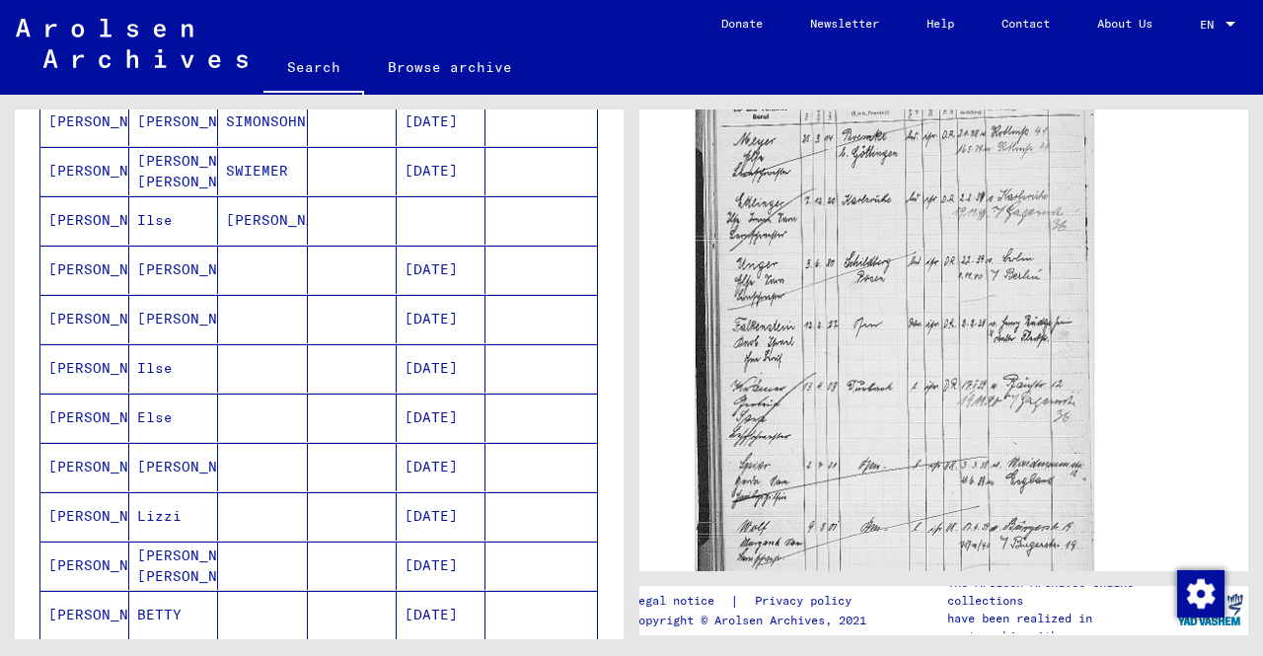
scroll to position [789, 0]
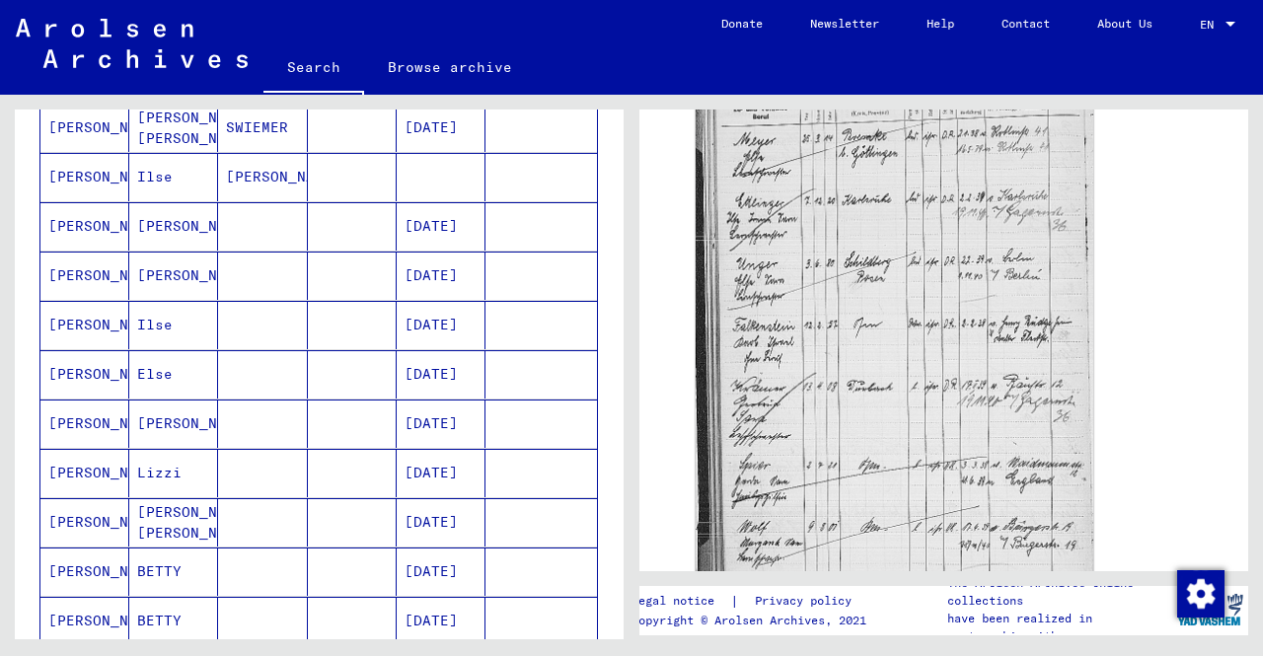
click at [352, 358] on mat-cell at bounding box center [352, 374] width 89 height 48
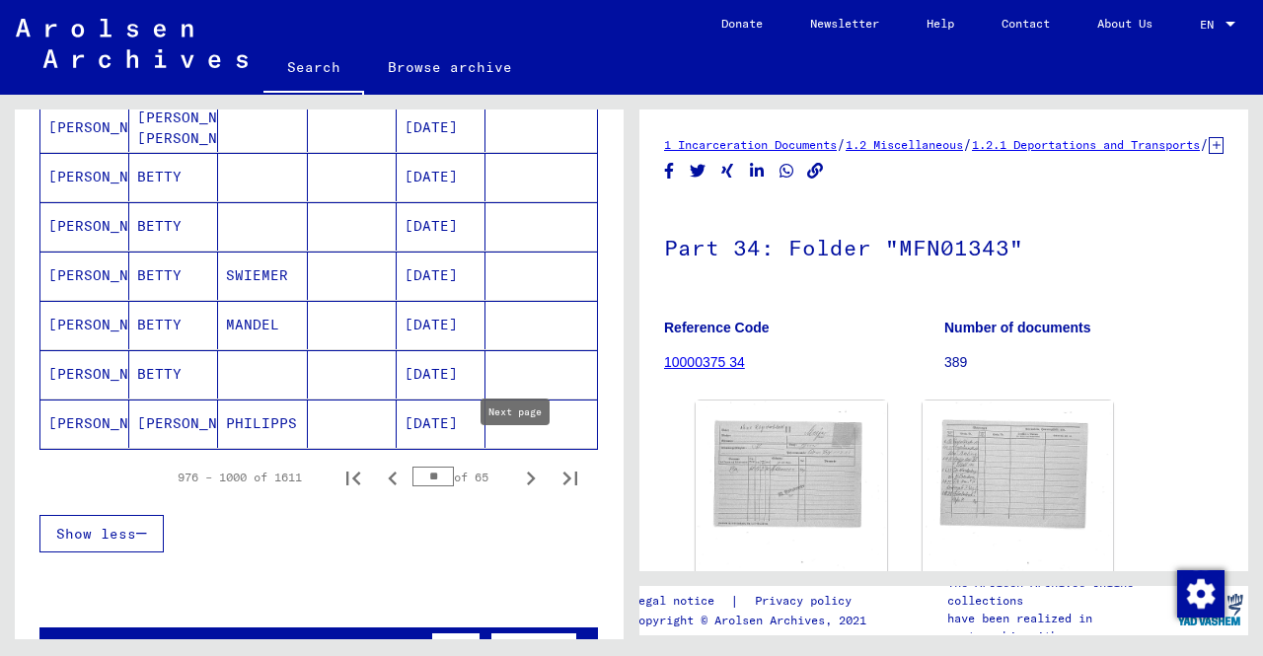
click at [520, 465] on icon "Next page" at bounding box center [531, 479] width 28 height 28
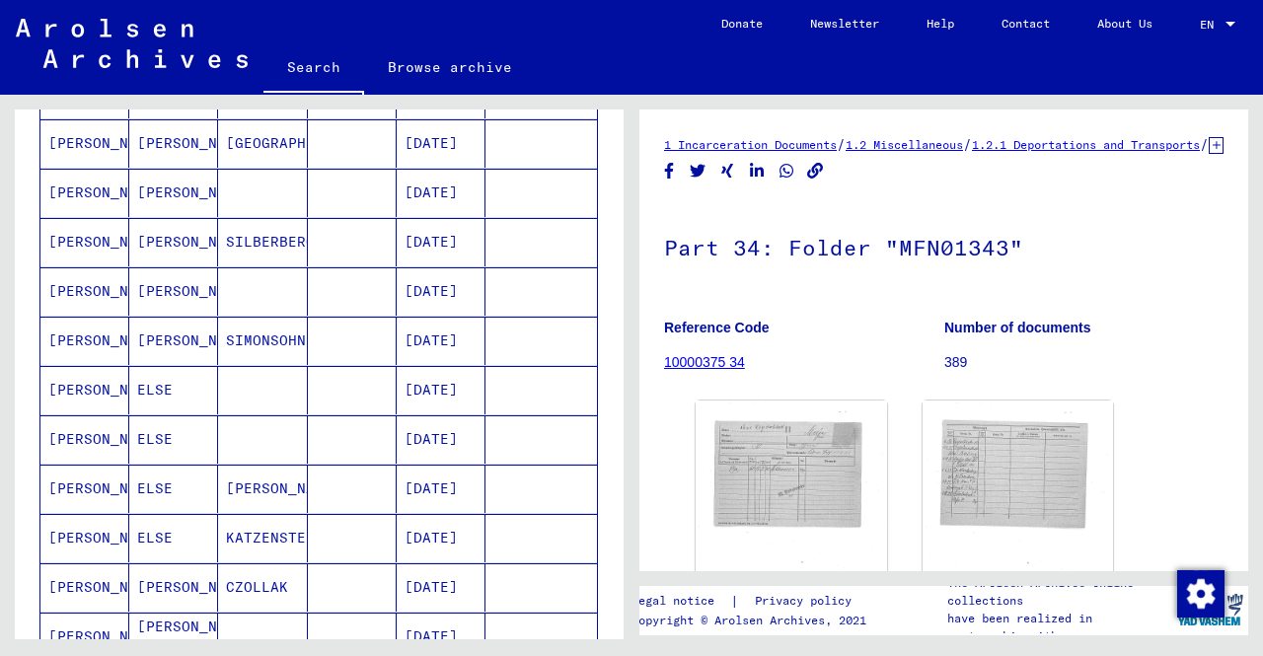
scroll to position [592, 0]
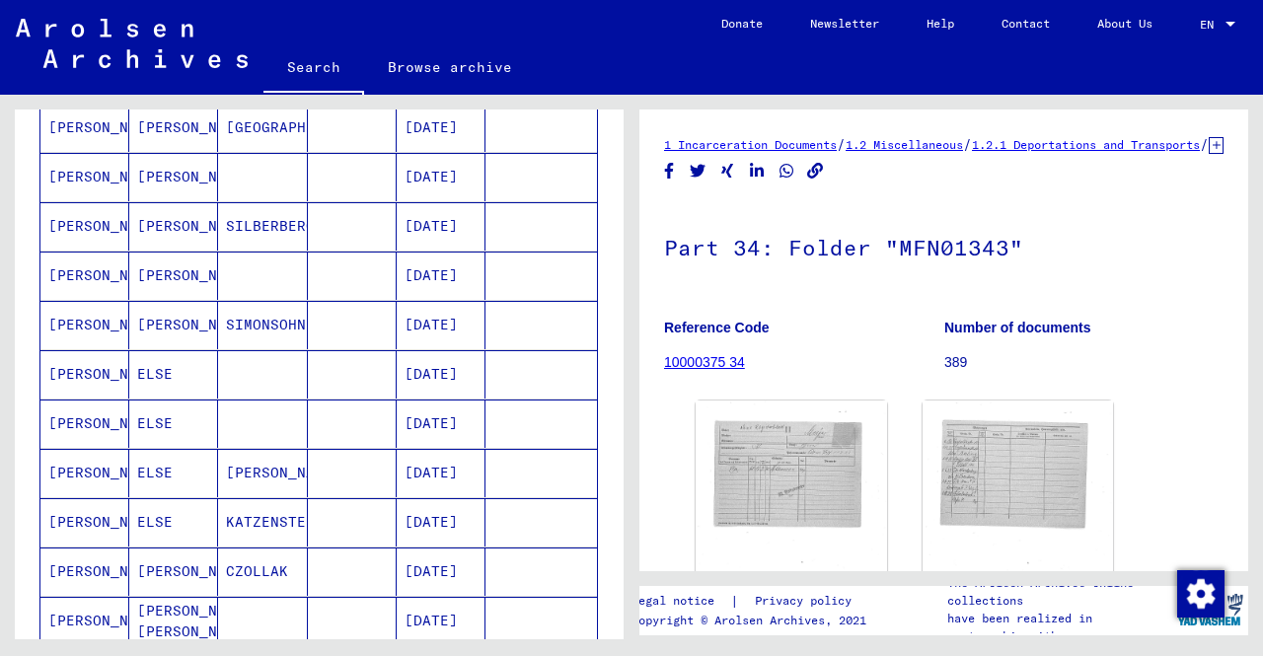
click at [367, 373] on mat-cell at bounding box center [352, 374] width 89 height 48
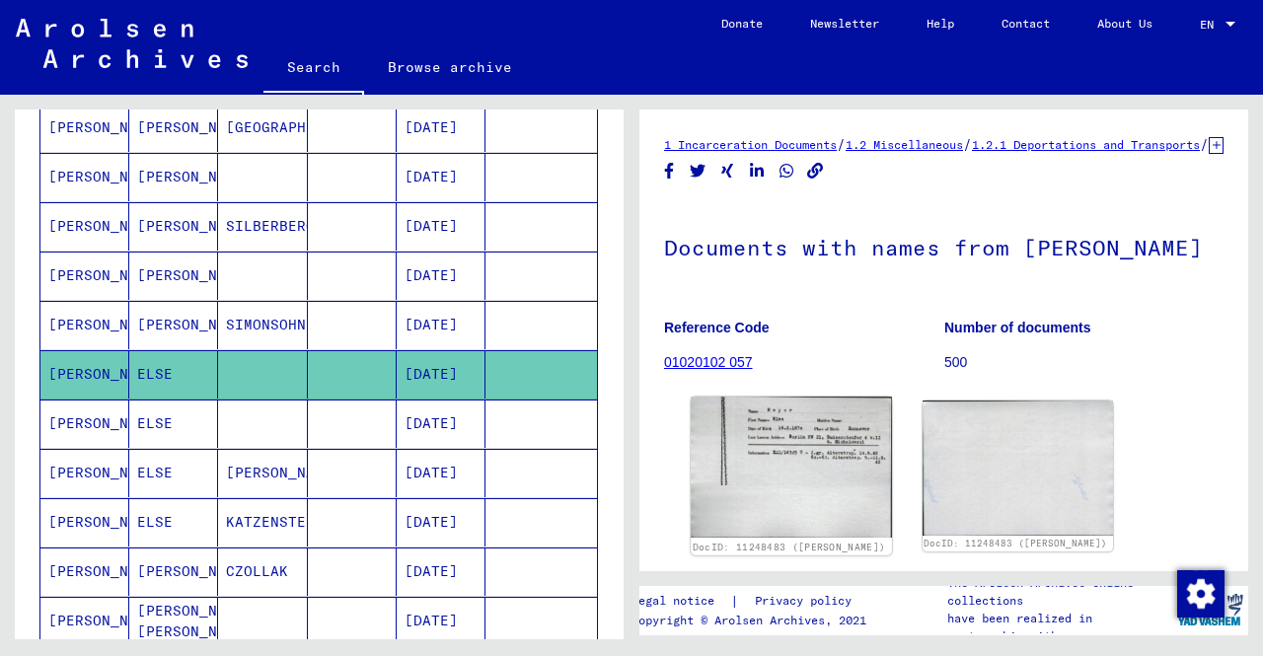
click at [778, 499] on img at bounding box center [791, 467] width 200 height 141
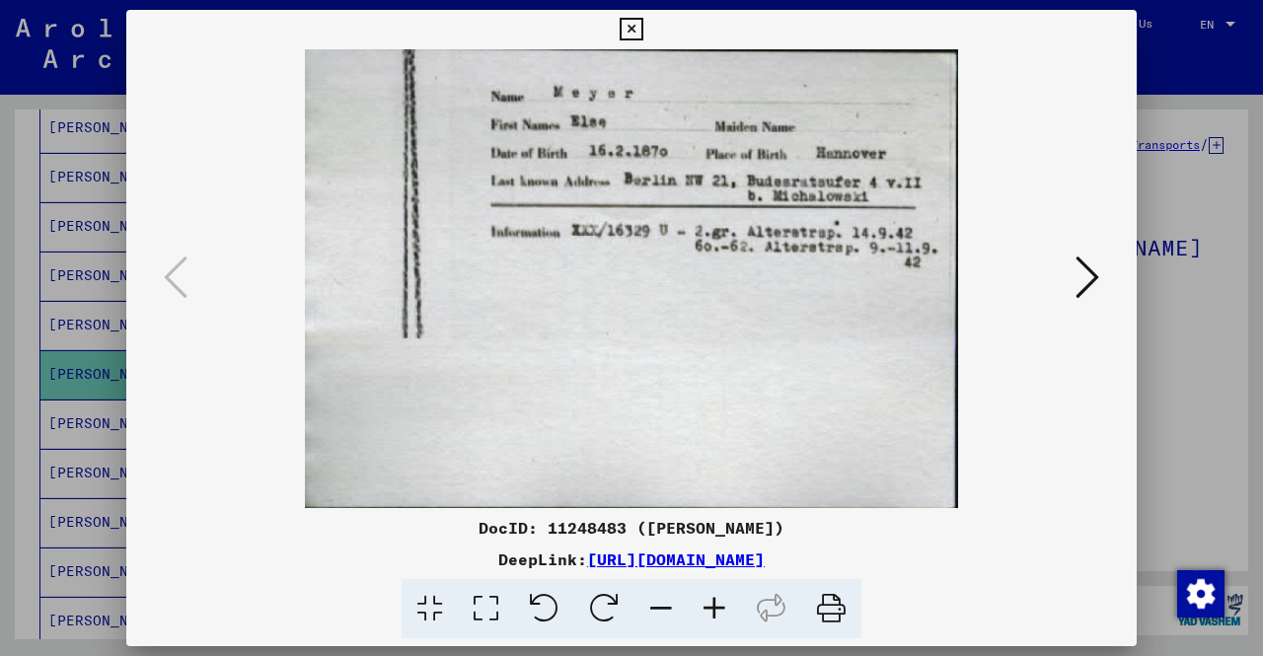
click at [0, 378] on div at bounding box center [631, 328] width 1263 height 656
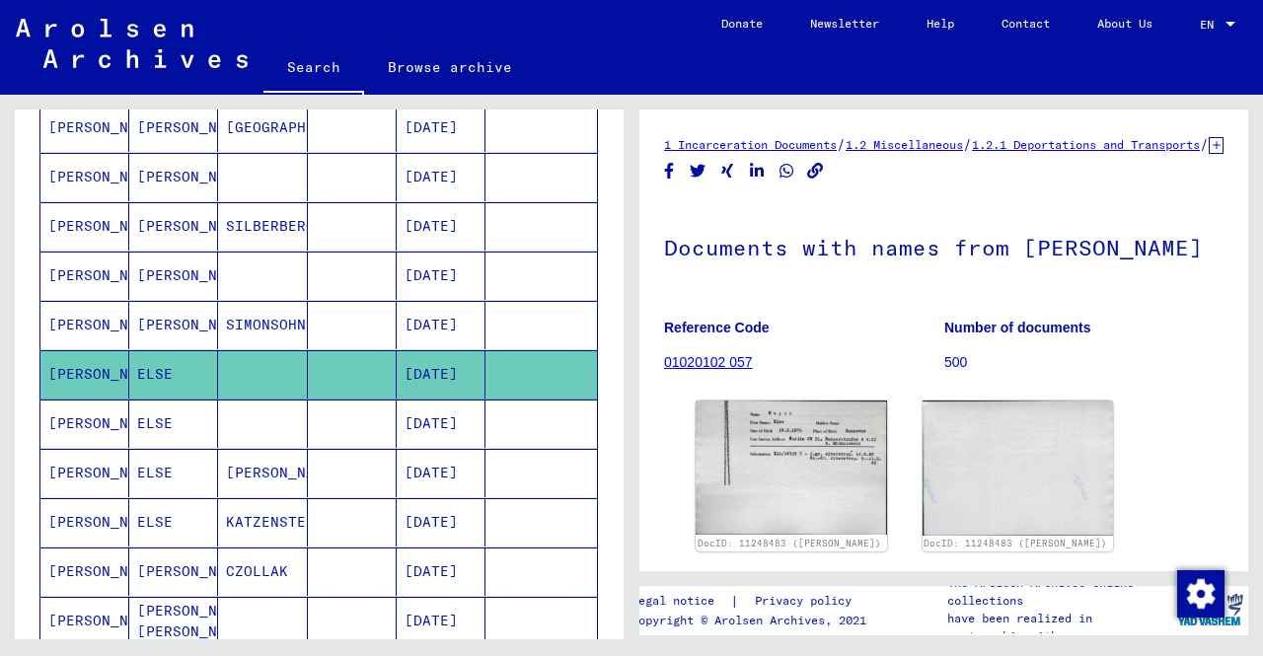
click at [204, 449] on mat-cell "ELSE" at bounding box center [173, 473] width 89 height 48
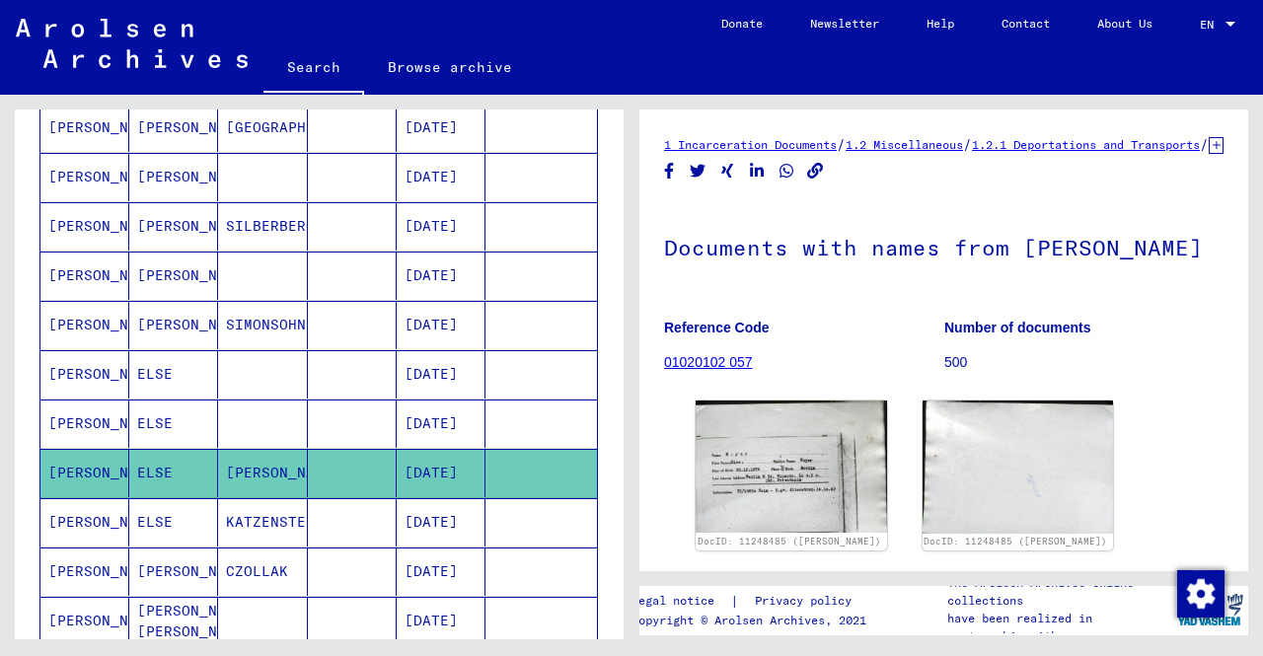
click at [218, 417] on mat-cell at bounding box center [262, 424] width 89 height 48
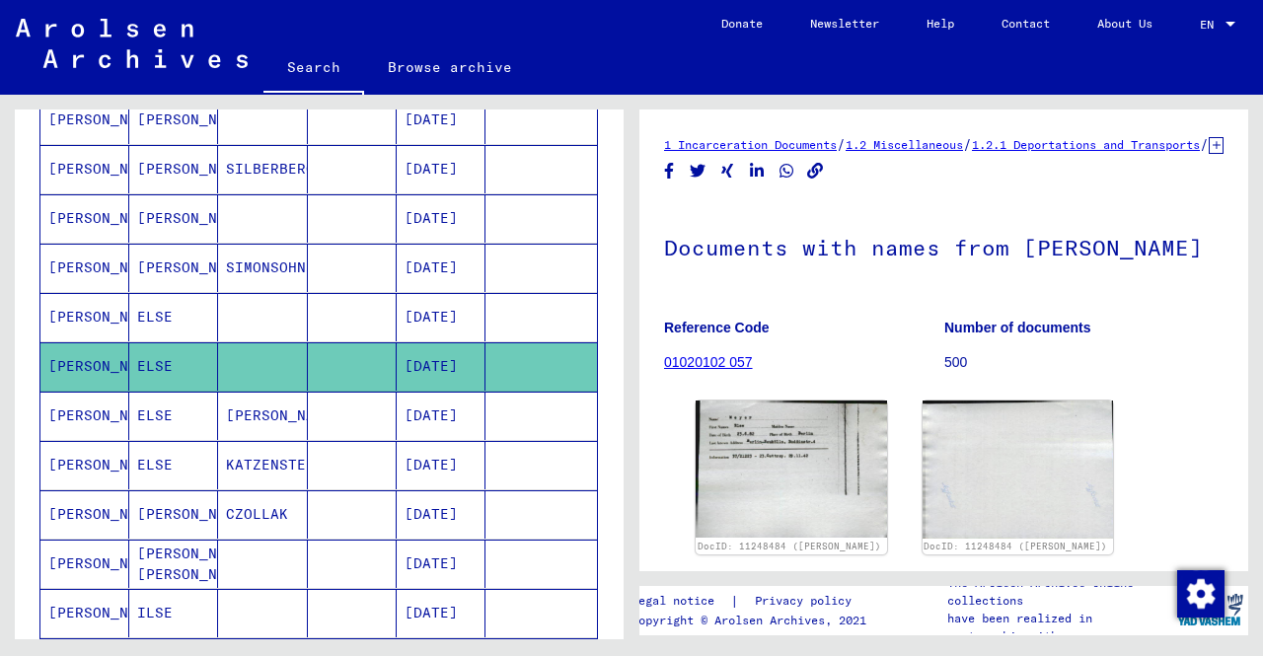
scroll to position [691, 0]
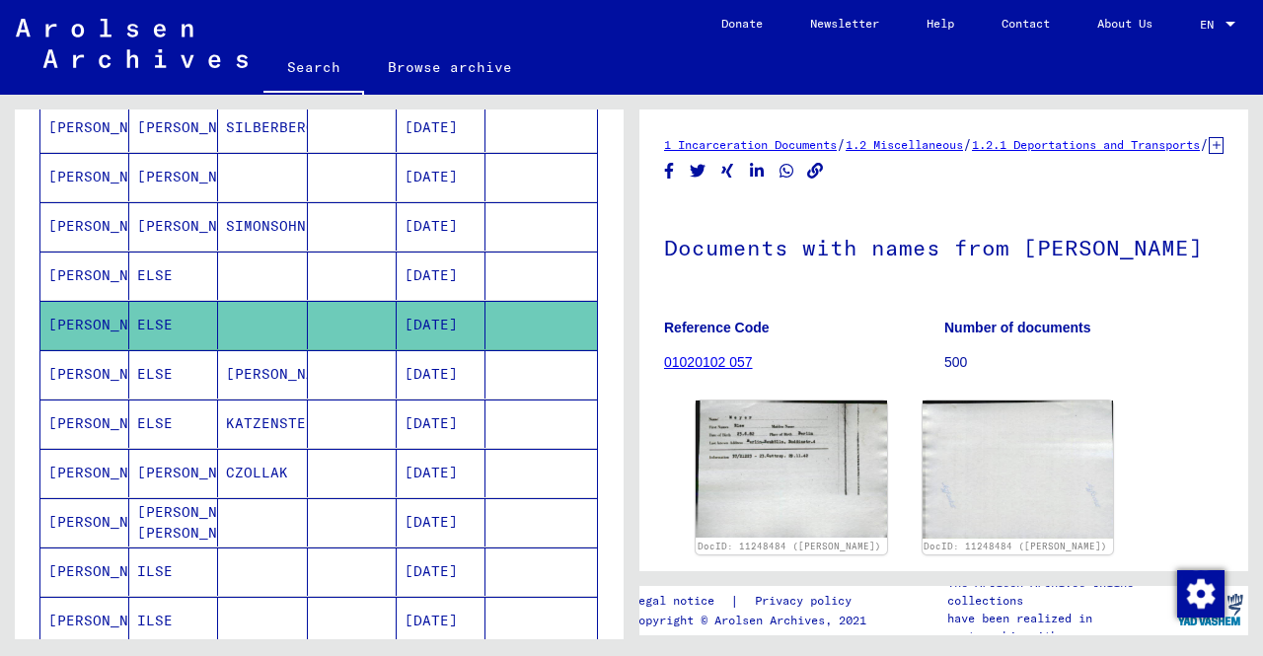
click at [356, 356] on mat-cell at bounding box center [352, 374] width 89 height 48
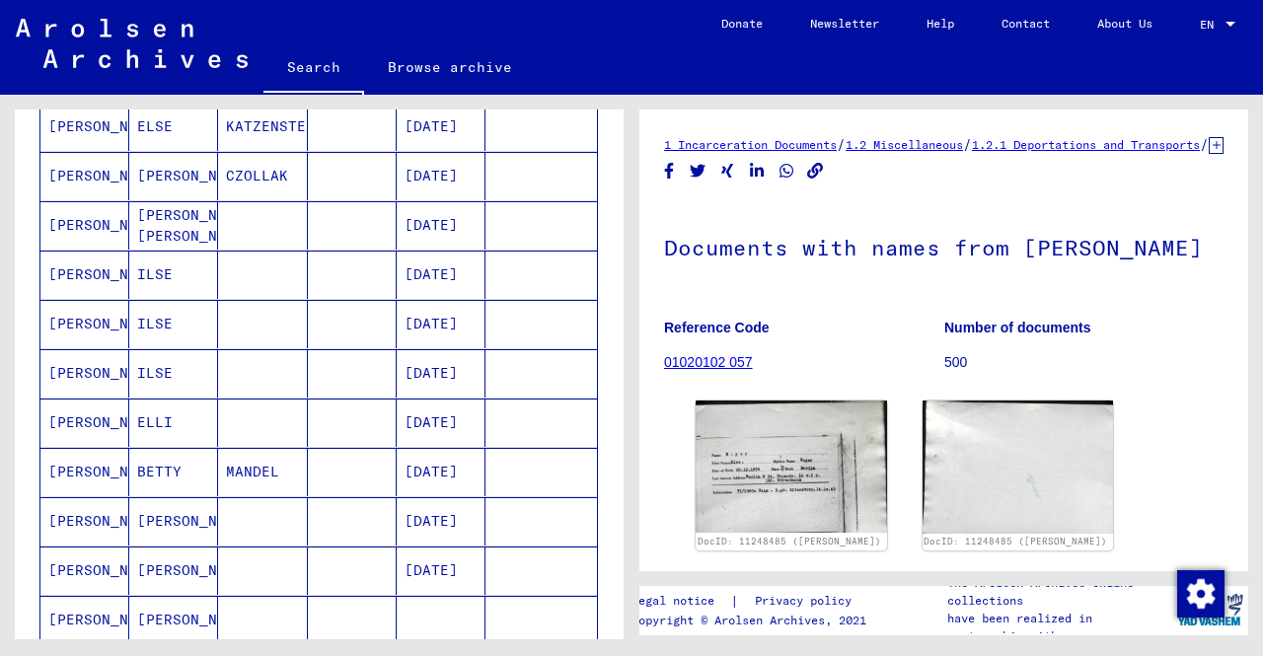
scroll to position [1085, 0]
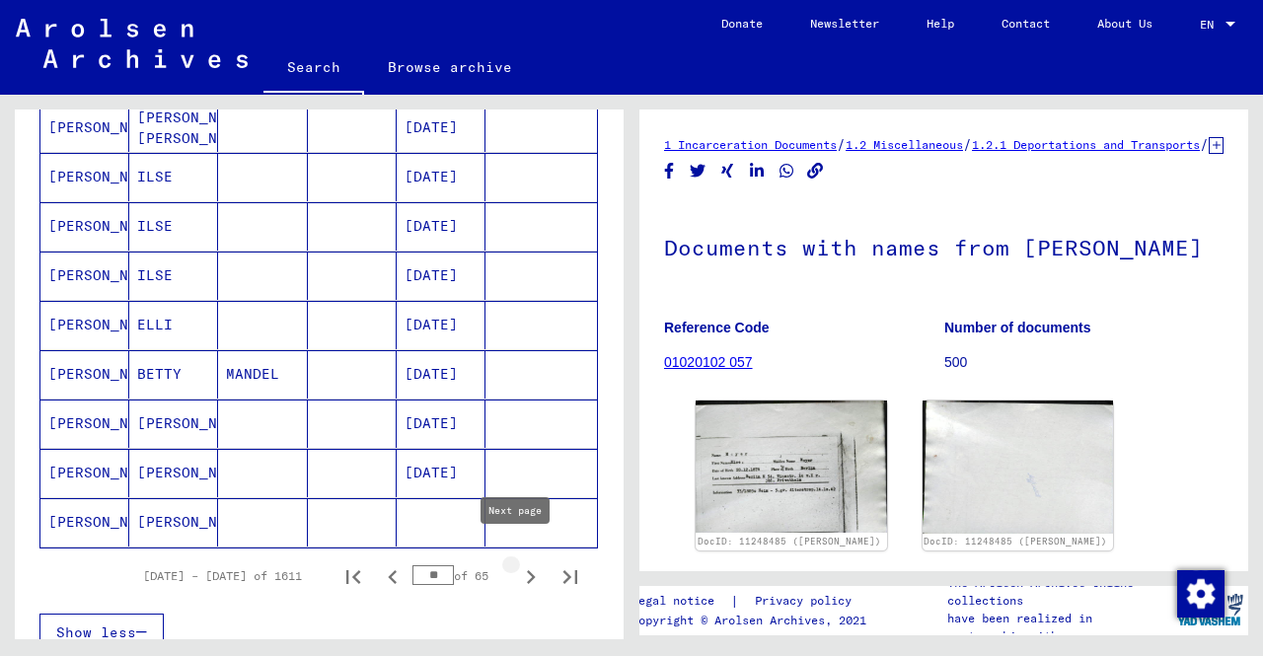
click at [527, 570] on icon "Next page" at bounding box center [531, 577] width 9 height 14
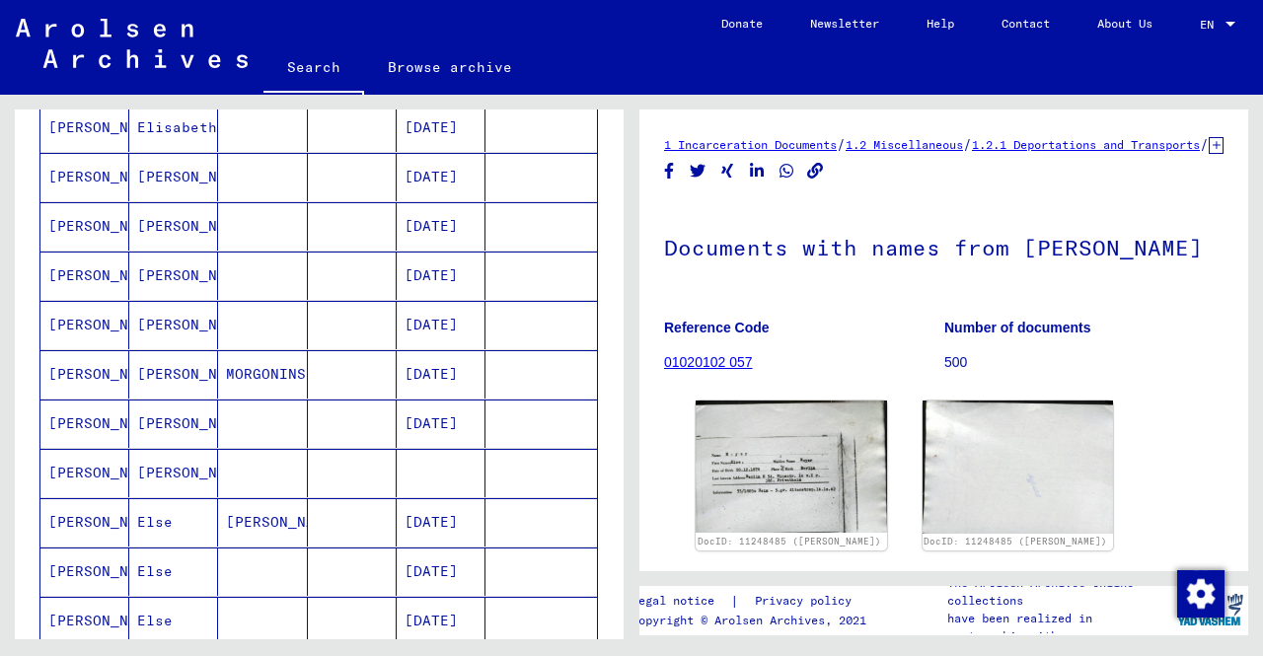
scroll to position [888, 0]
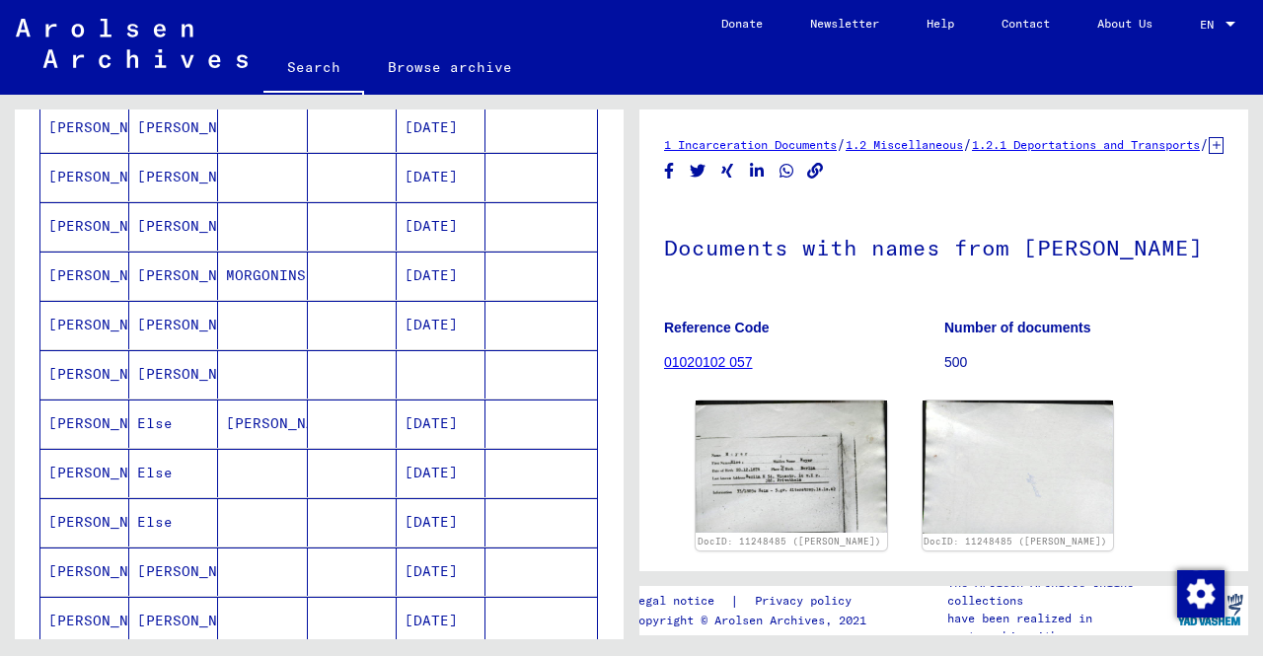
click at [114, 476] on mat-cell "[PERSON_NAME]" at bounding box center [84, 473] width 89 height 48
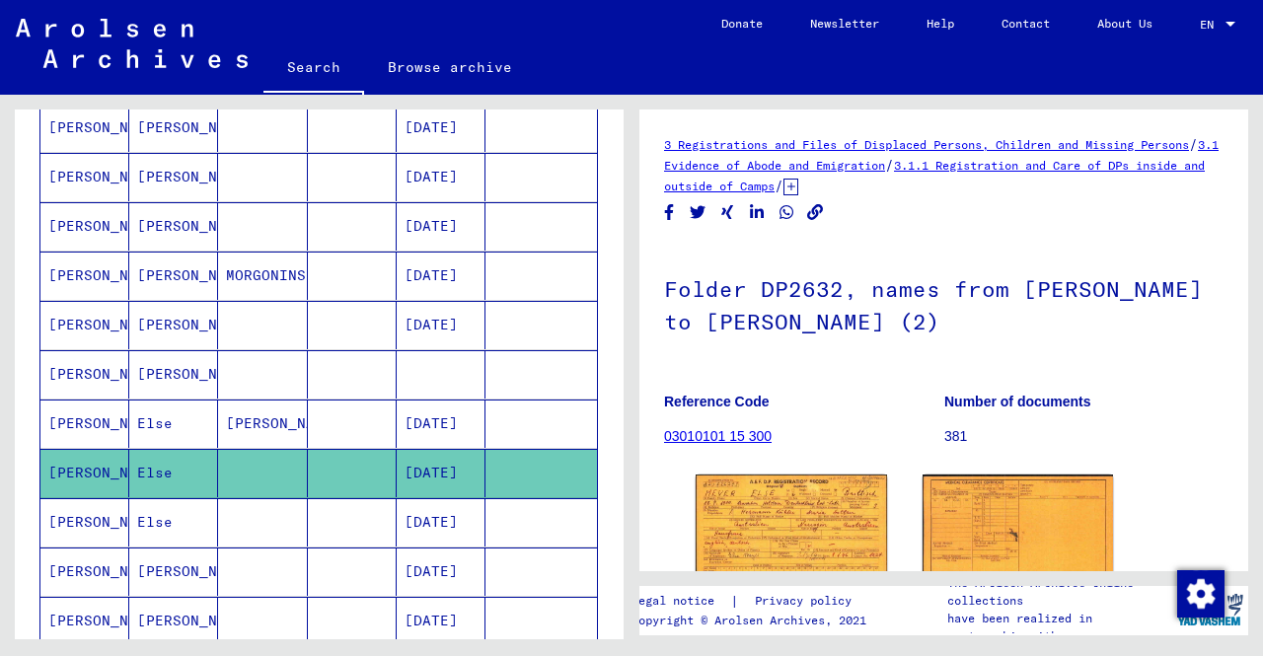
click at [174, 529] on mat-cell "Else" at bounding box center [173, 522] width 89 height 48
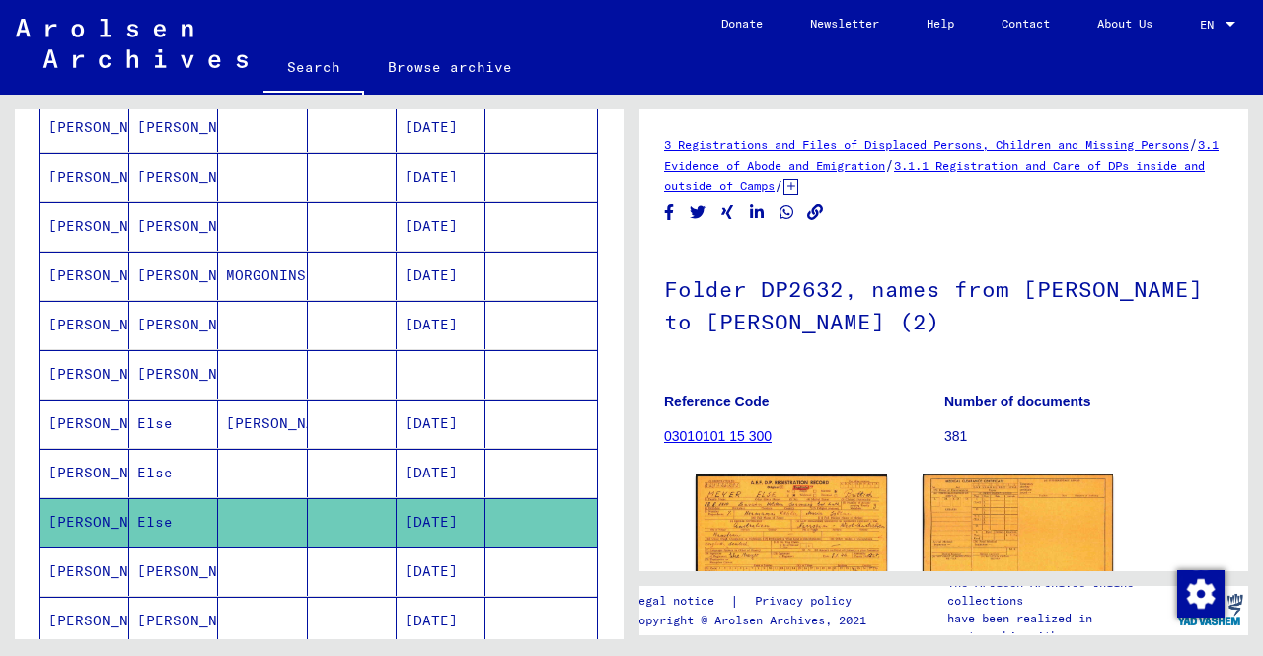
click at [149, 449] on mat-cell "Else" at bounding box center [173, 473] width 89 height 48
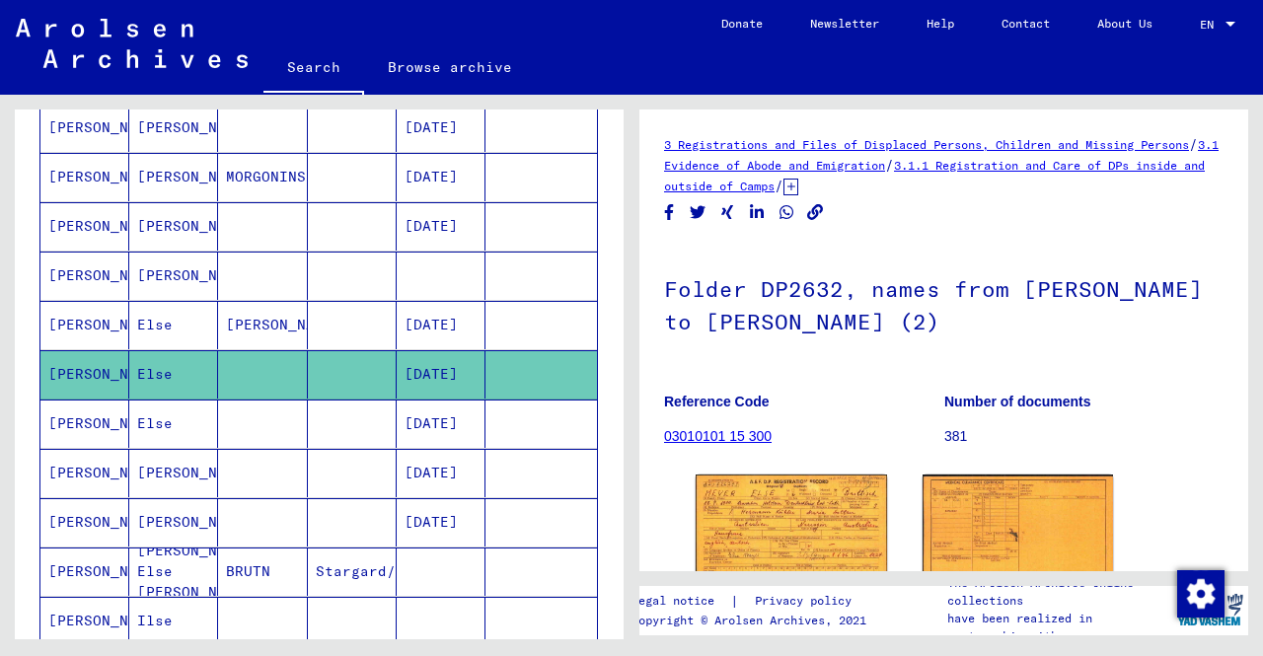
scroll to position [1085, 0]
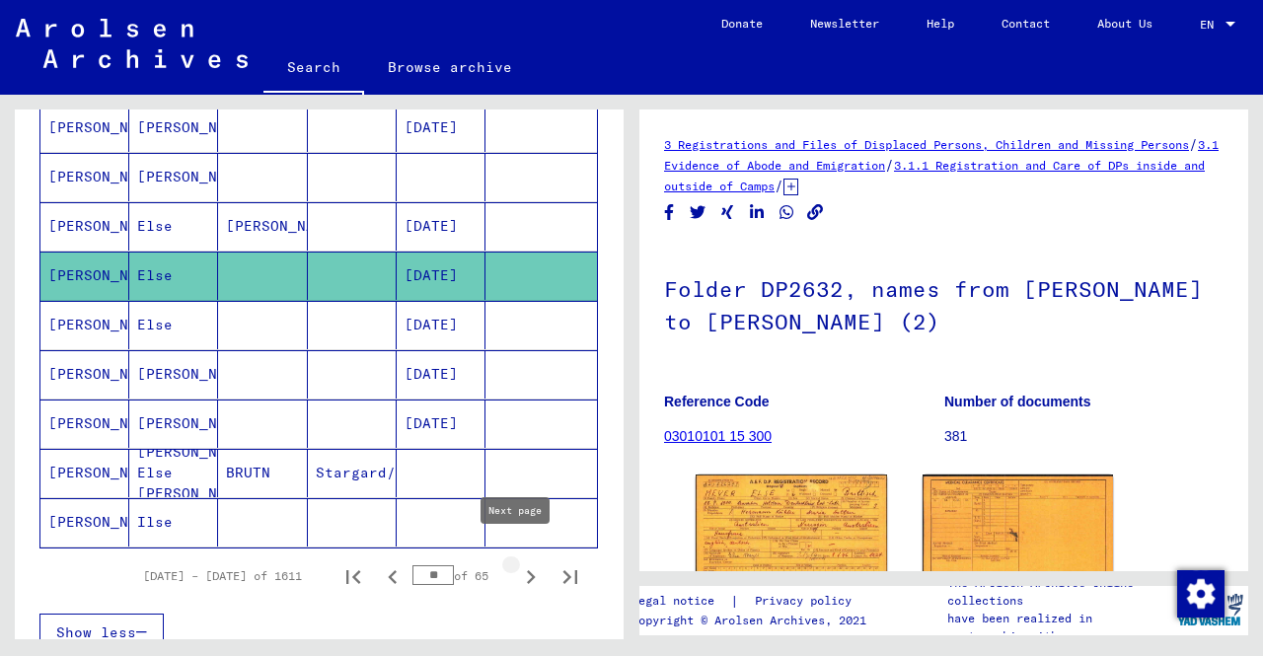
click at [527, 570] on icon "Next page" at bounding box center [531, 577] width 9 height 14
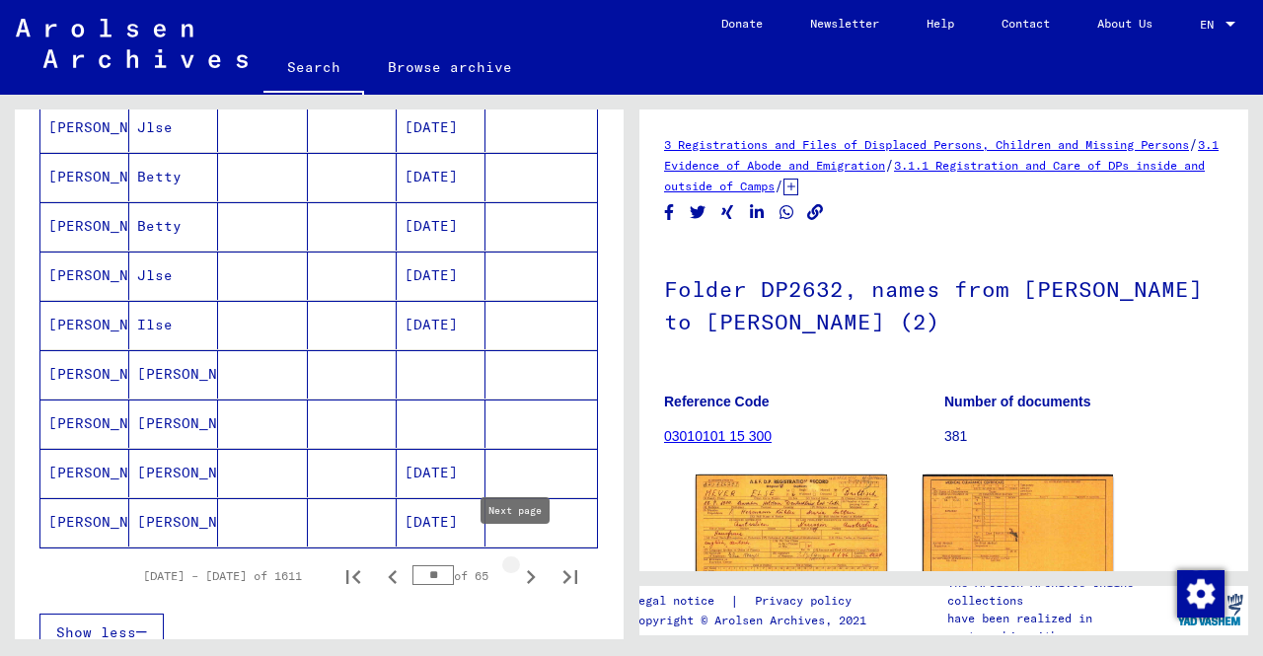
click at [527, 570] on icon "Next page" at bounding box center [531, 577] width 9 height 14
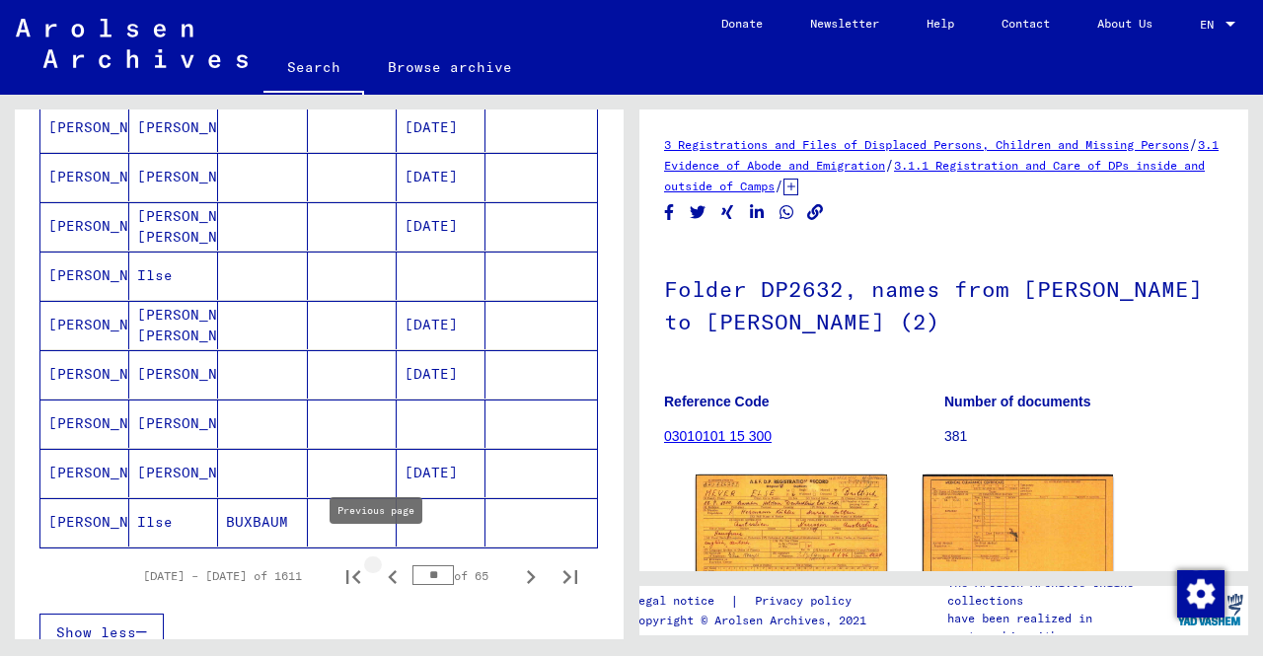
click at [381, 563] on icon "Previous page" at bounding box center [393, 577] width 28 height 28
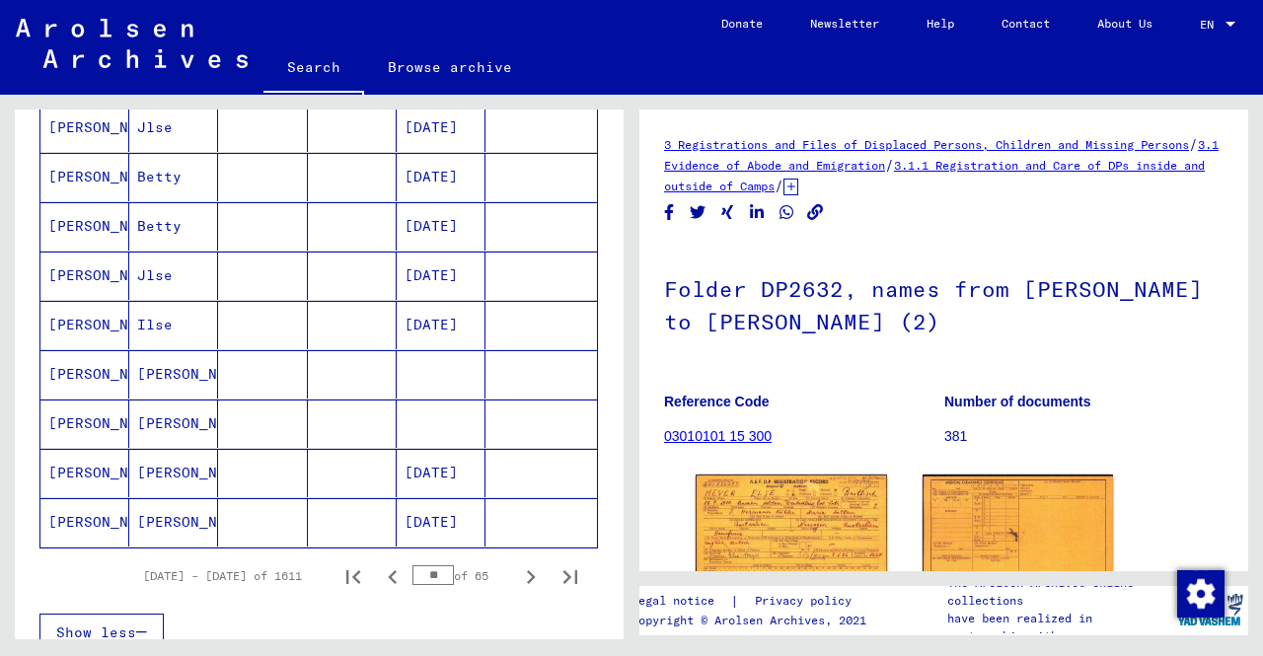
click at [199, 456] on mat-cell "[PERSON_NAME]" at bounding box center [173, 473] width 89 height 48
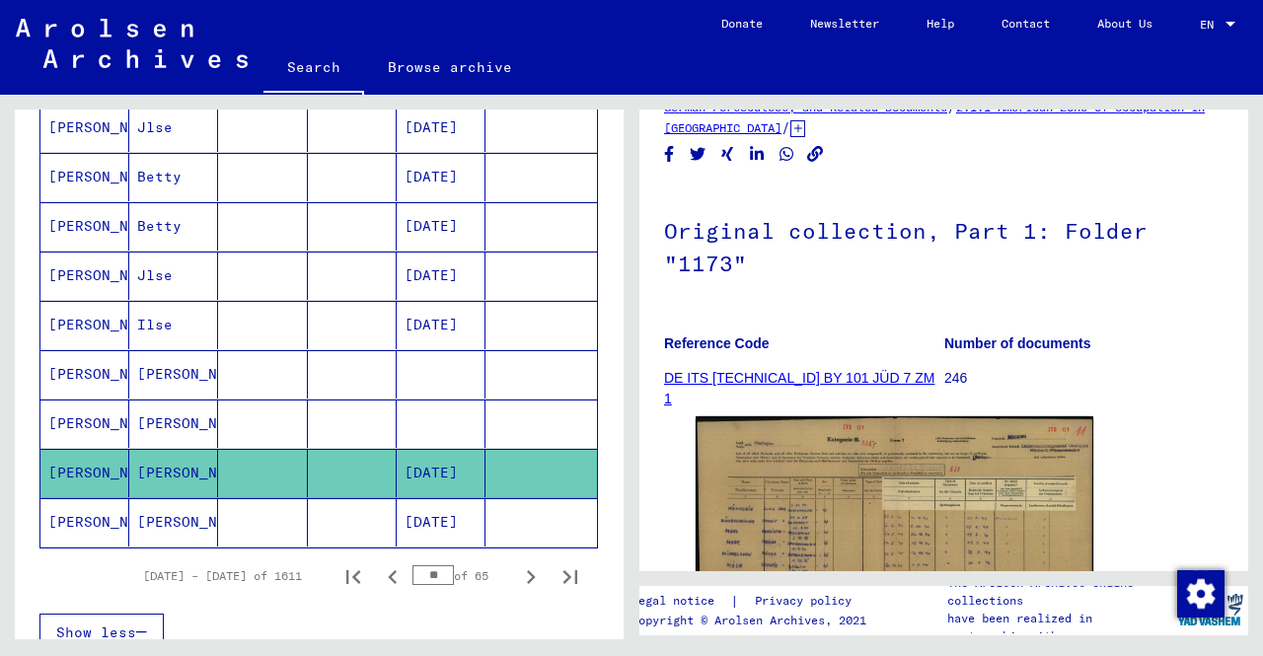
scroll to position [197, 0]
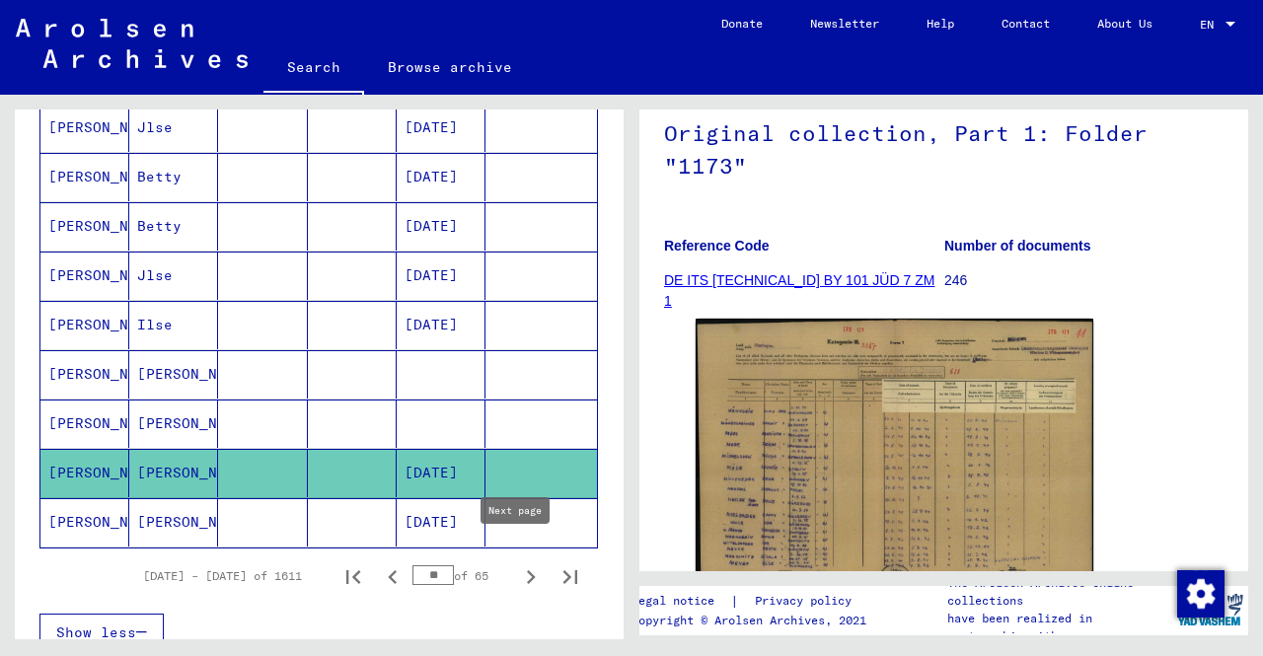
click at [517, 563] on icon "Next page" at bounding box center [531, 577] width 28 height 28
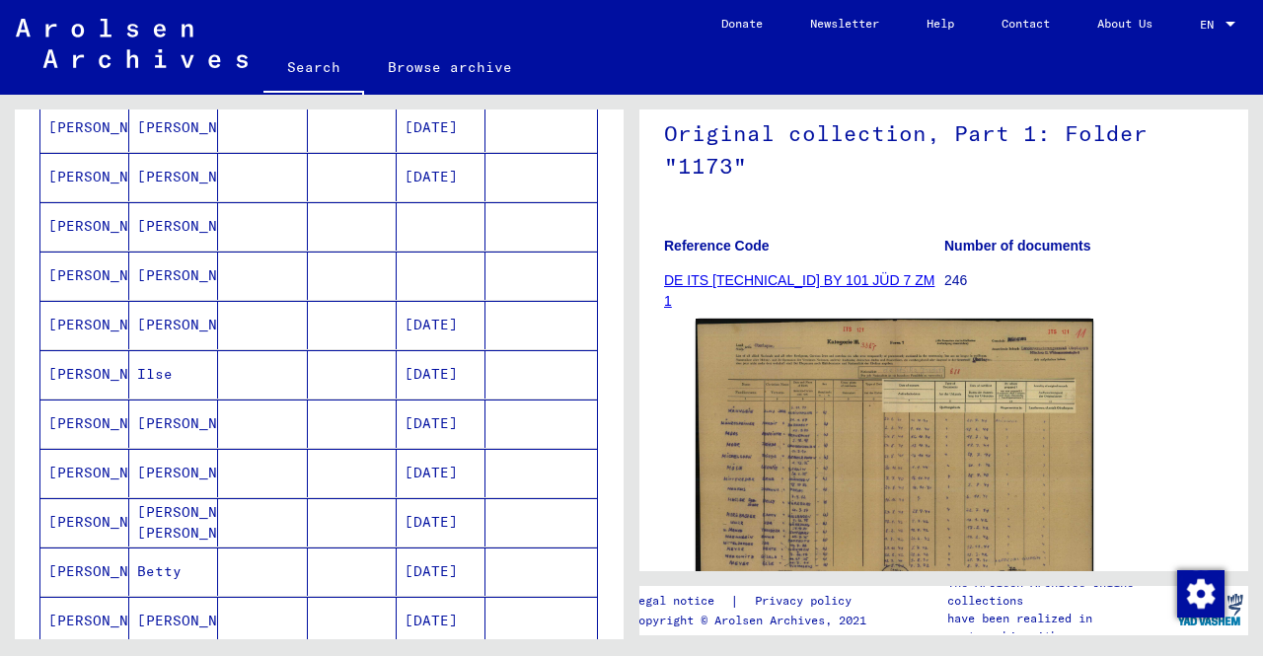
scroll to position [592, 0]
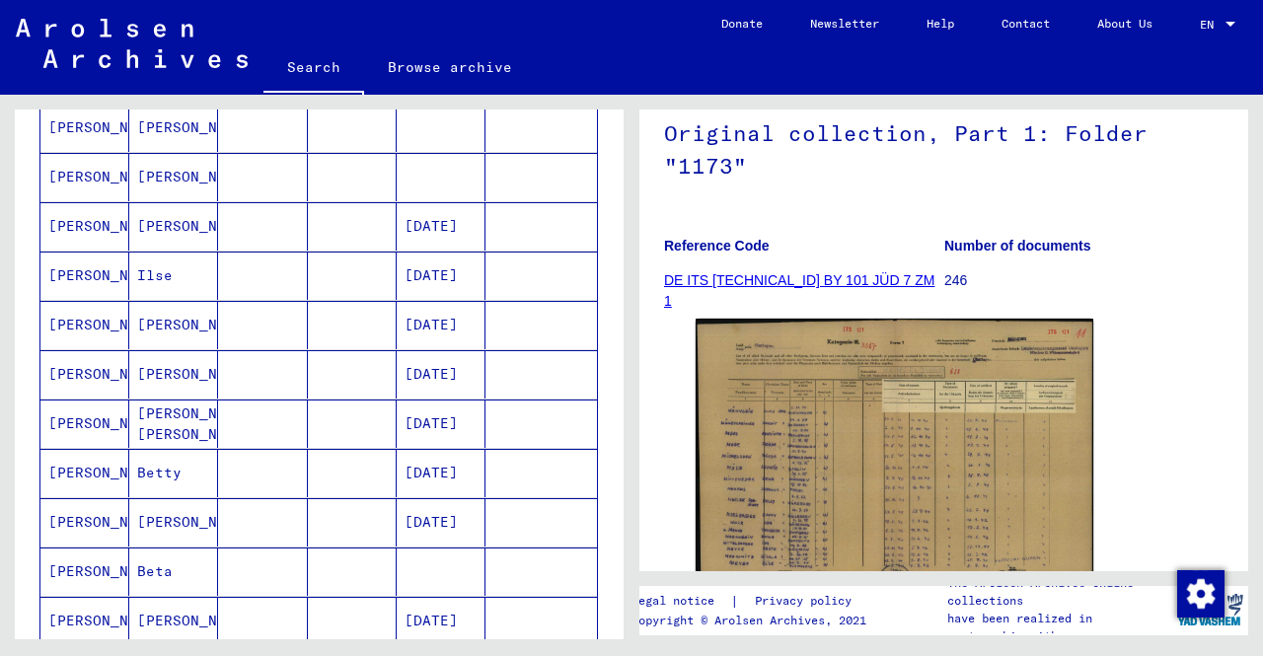
click at [155, 320] on mat-cell "[PERSON_NAME]" at bounding box center [173, 325] width 89 height 48
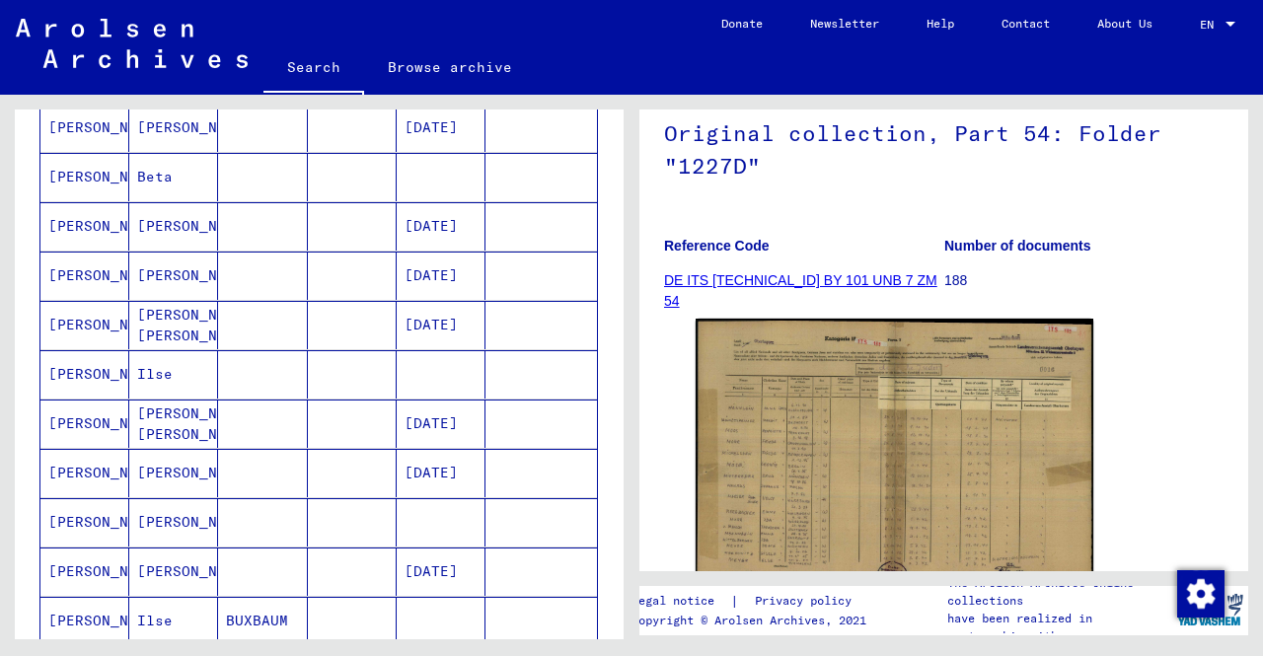
scroll to position [1085, 0]
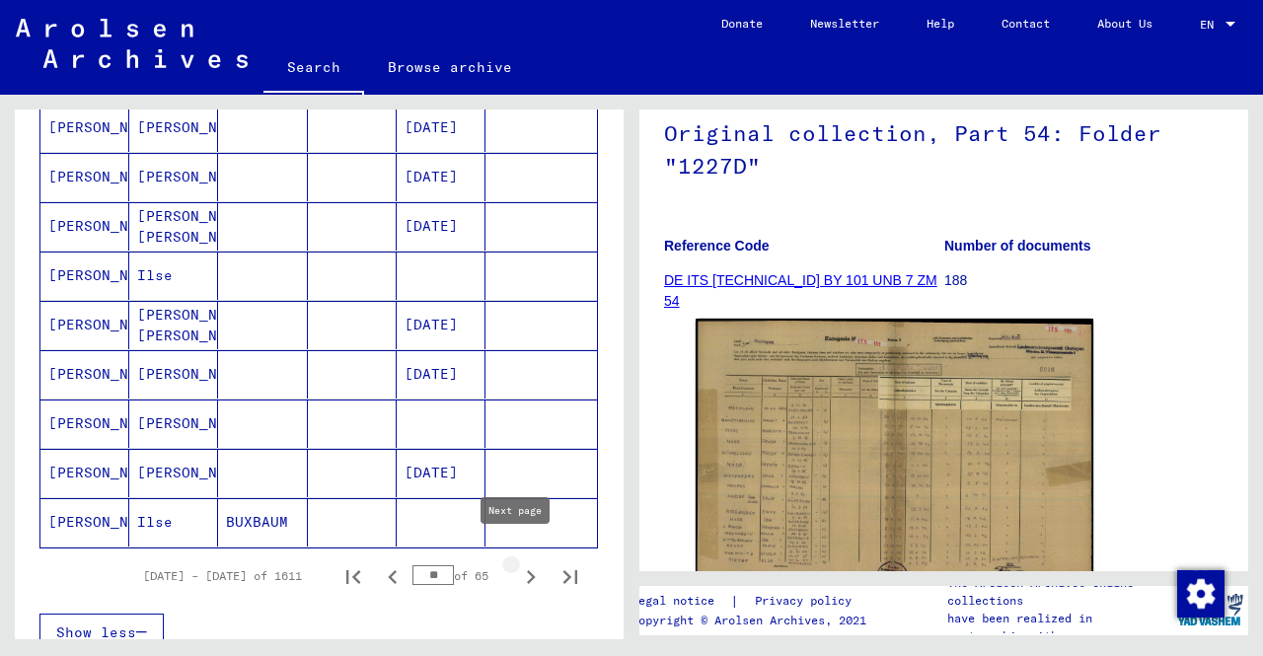
click at [517, 564] on icon "Next page" at bounding box center [531, 577] width 28 height 28
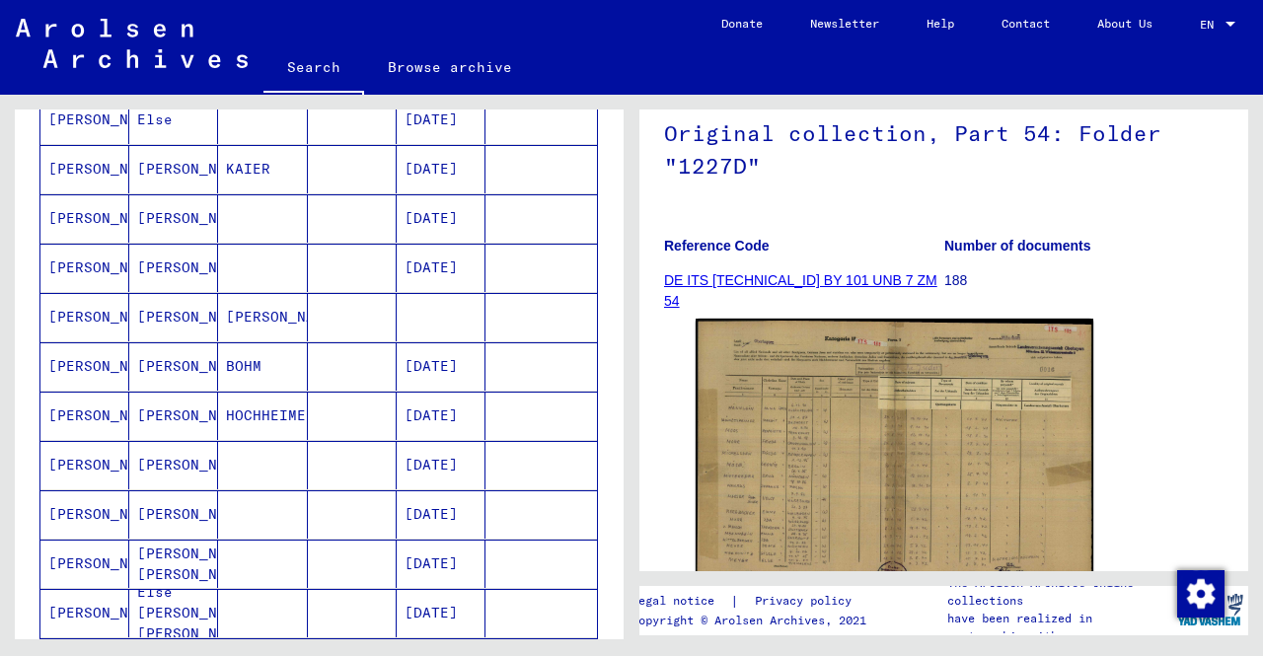
scroll to position [197, 0]
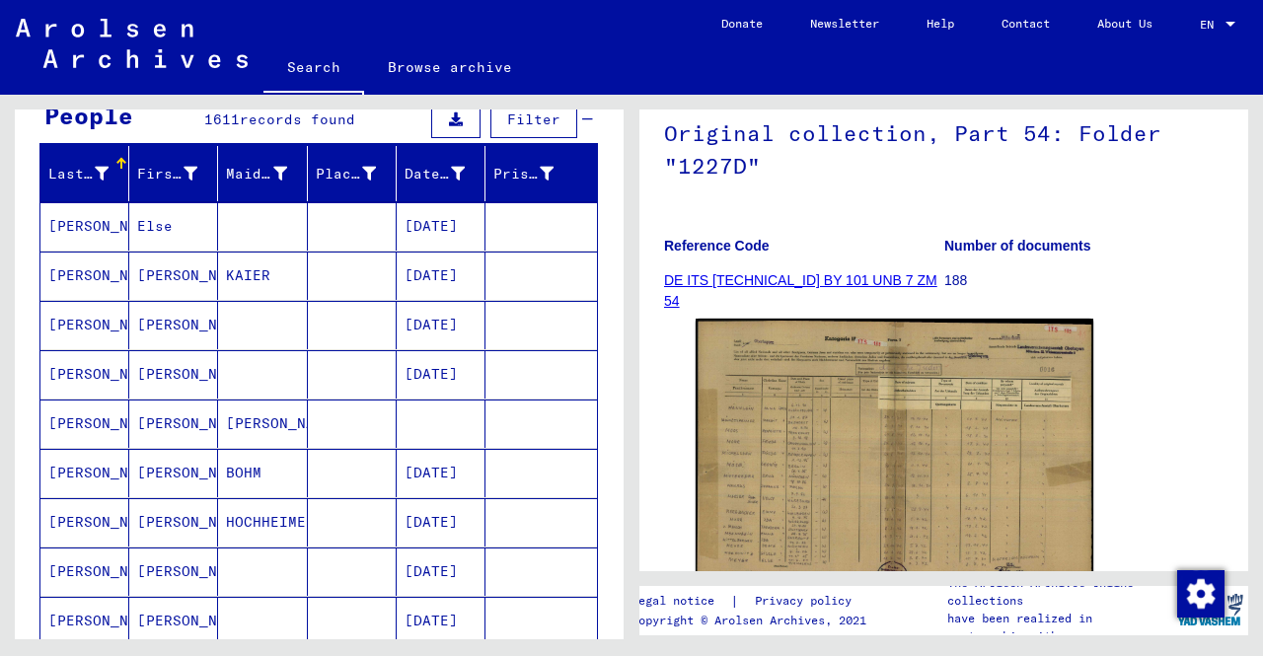
click at [343, 231] on mat-cell at bounding box center [352, 226] width 89 height 48
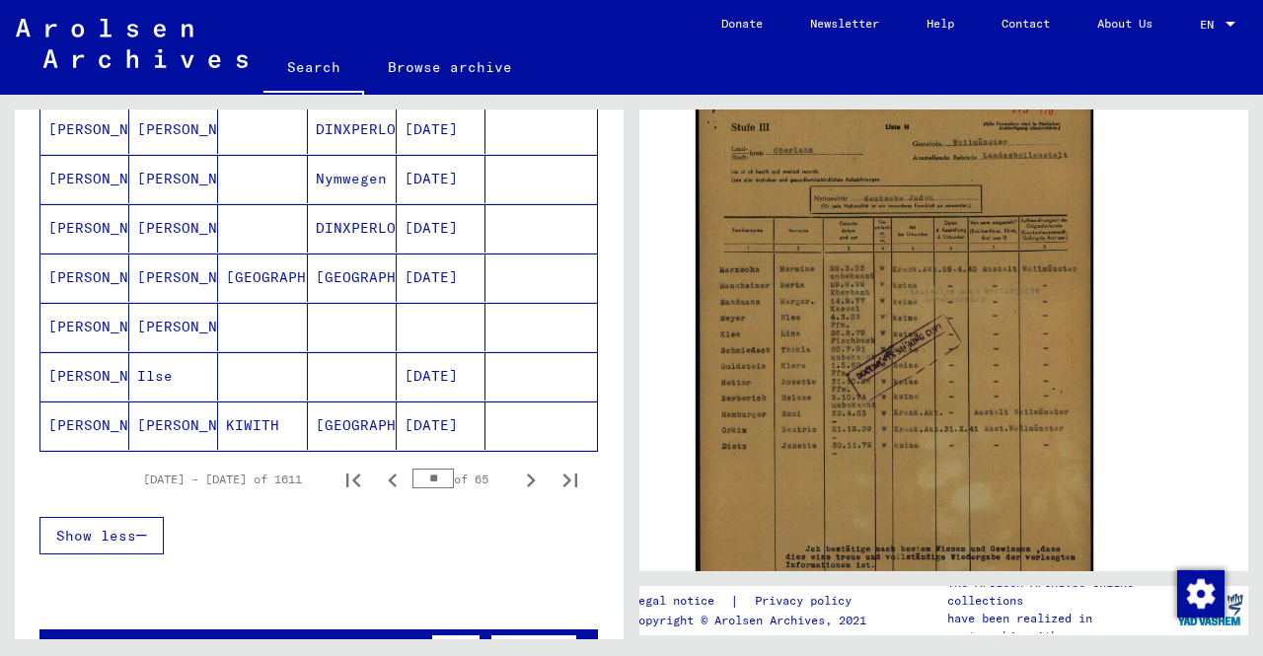
scroll to position [1184, 0]
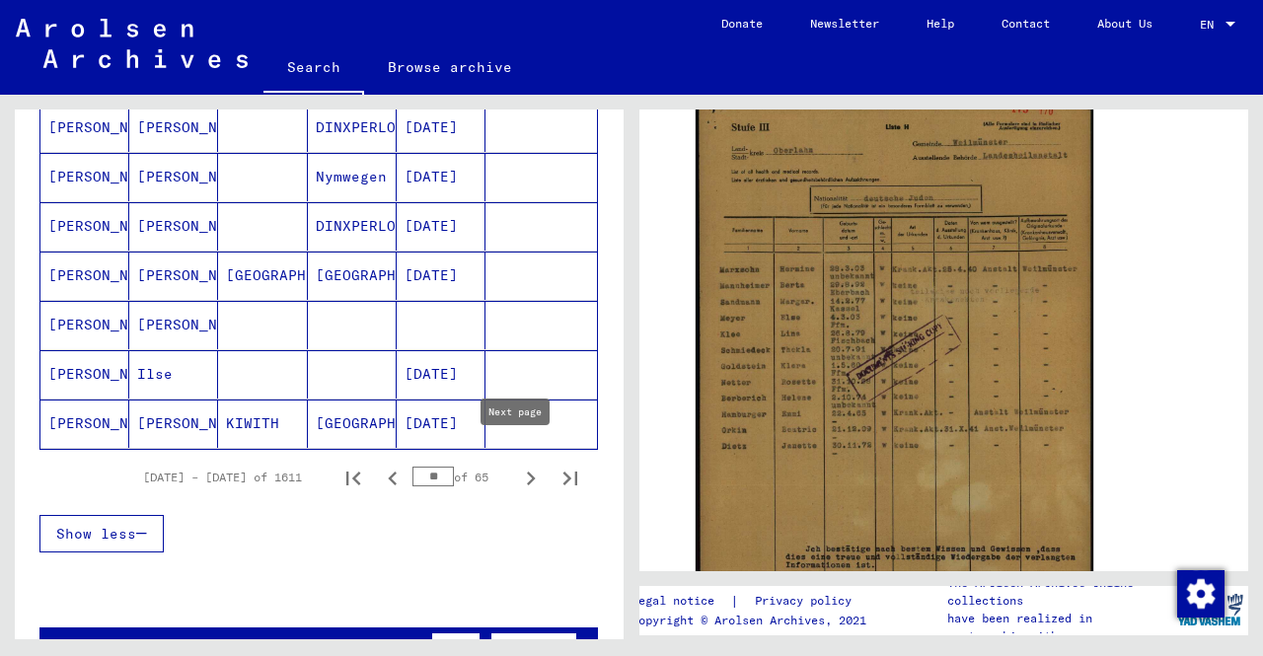
click at [519, 465] on icon "Next page" at bounding box center [531, 479] width 28 height 28
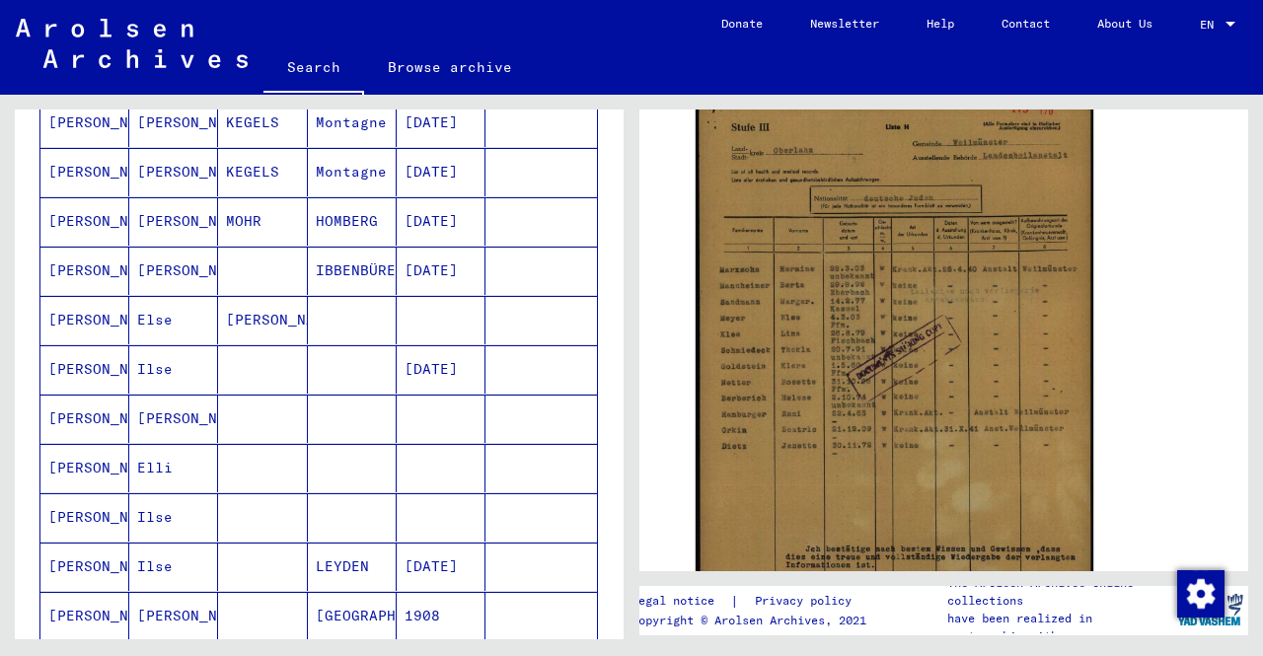
scroll to position [592, 0]
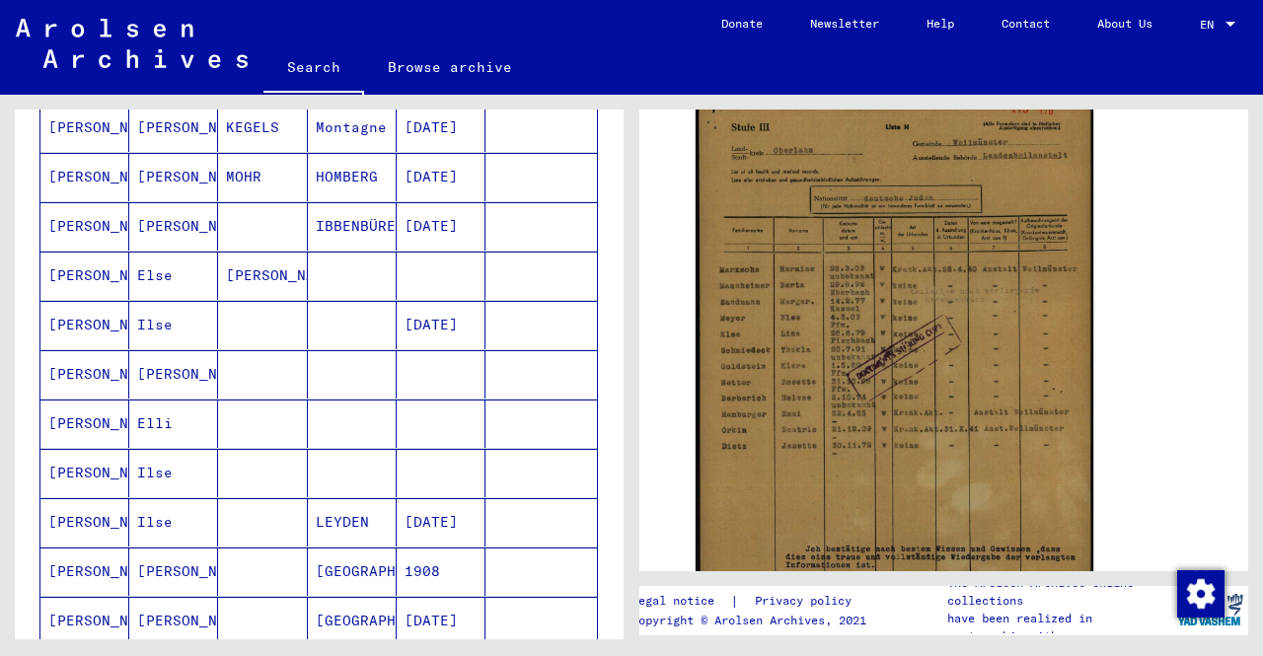
click at [125, 281] on mat-cell "[PERSON_NAME]" at bounding box center [84, 276] width 89 height 48
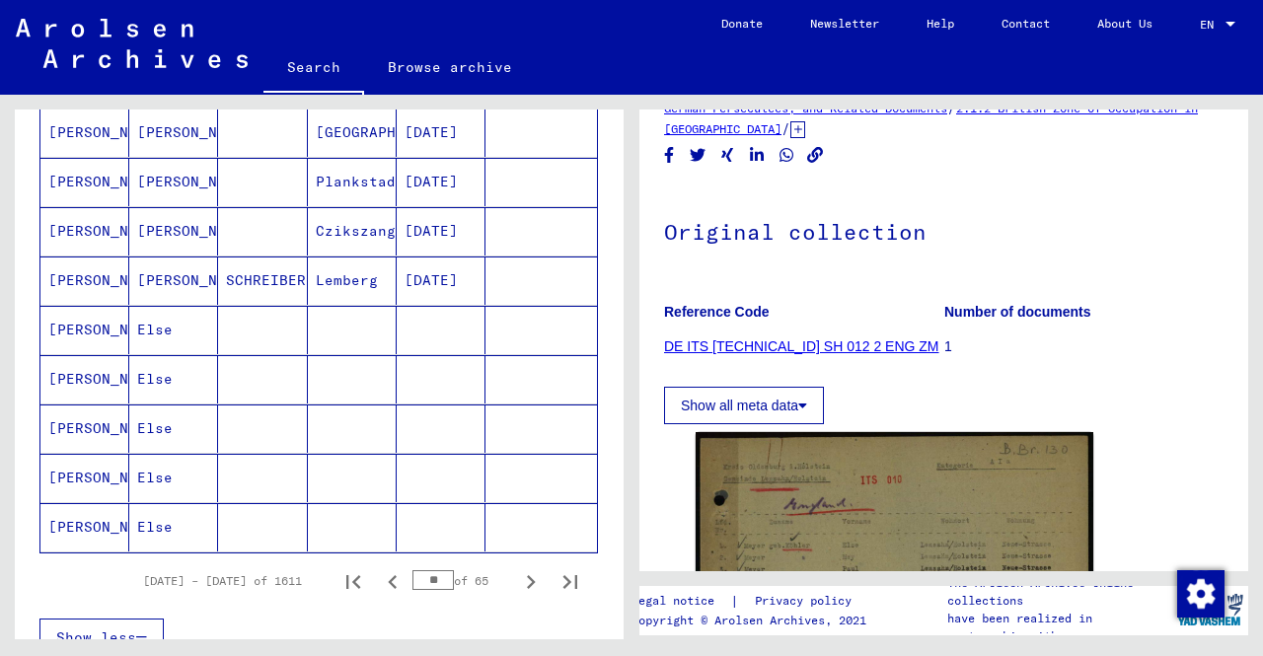
scroll to position [1085, 0]
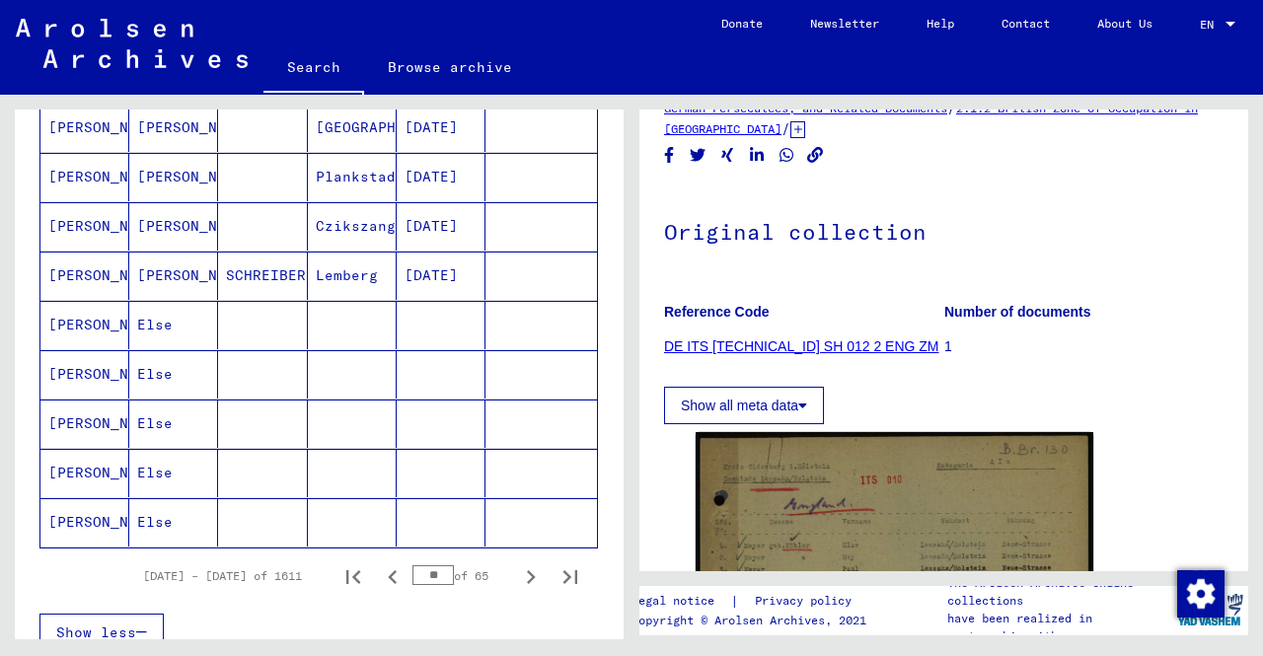
click at [335, 321] on mat-cell at bounding box center [352, 325] width 89 height 48
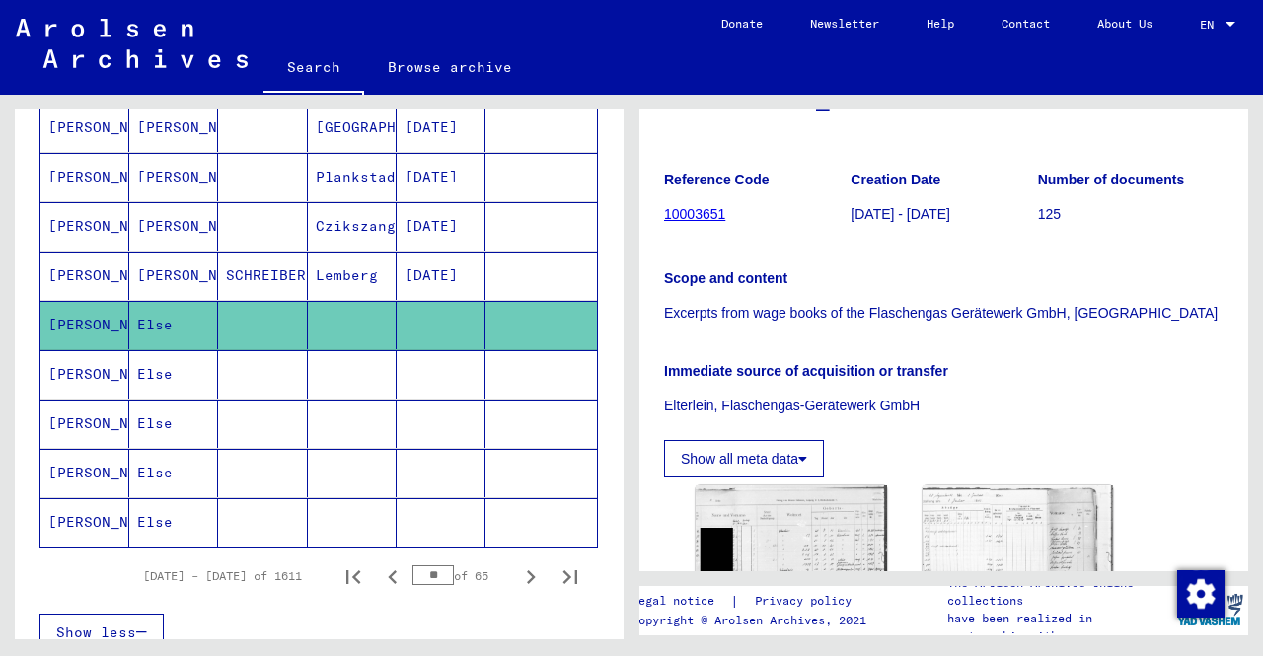
scroll to position [395, 0]
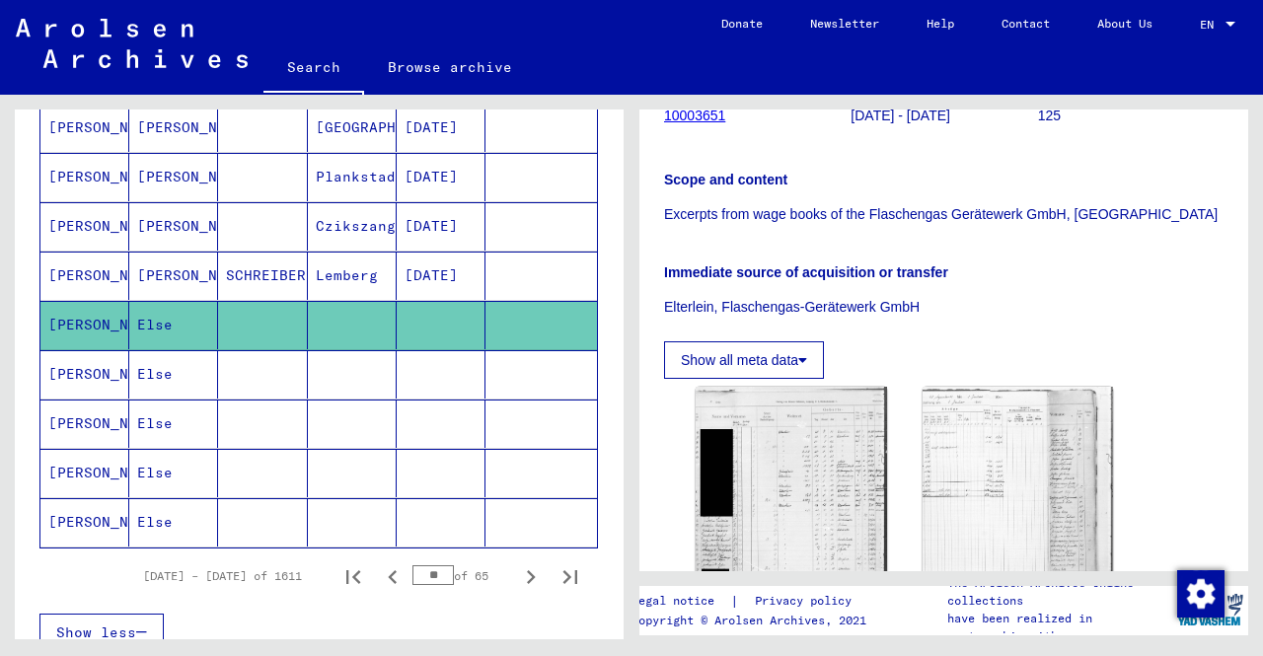
click at [329, 378] on mat-cell at bounding box center [352, 374] width 89 height 48
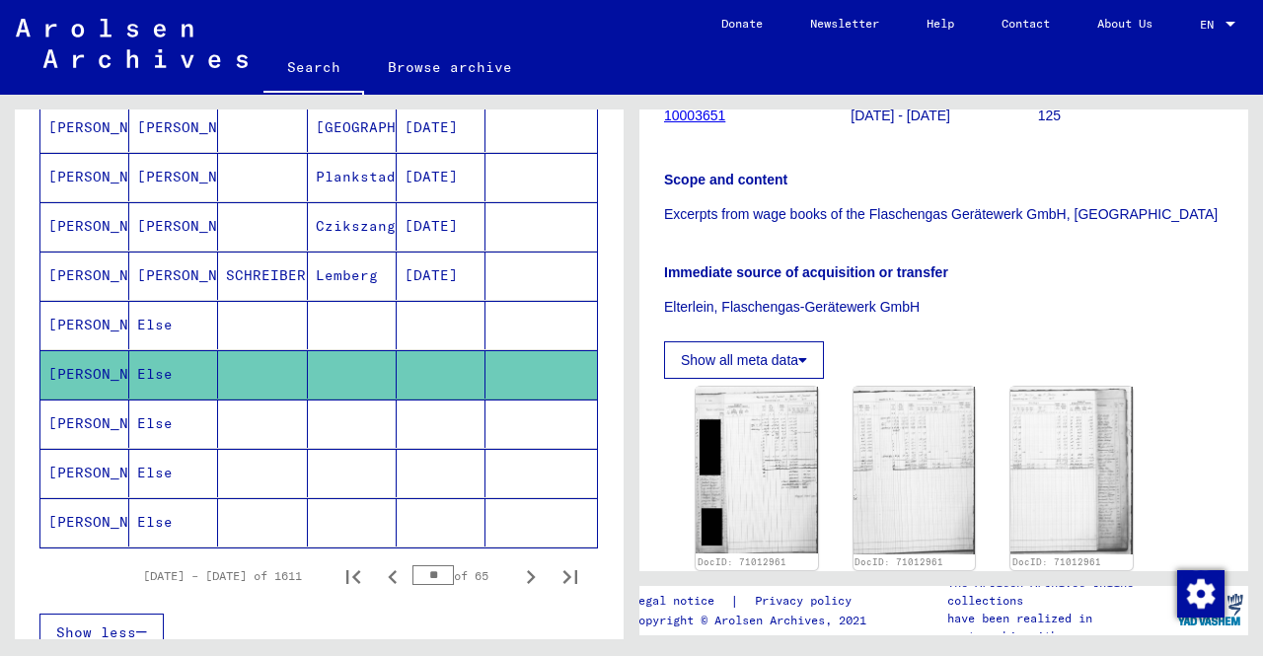
scroll to position [493, 0]
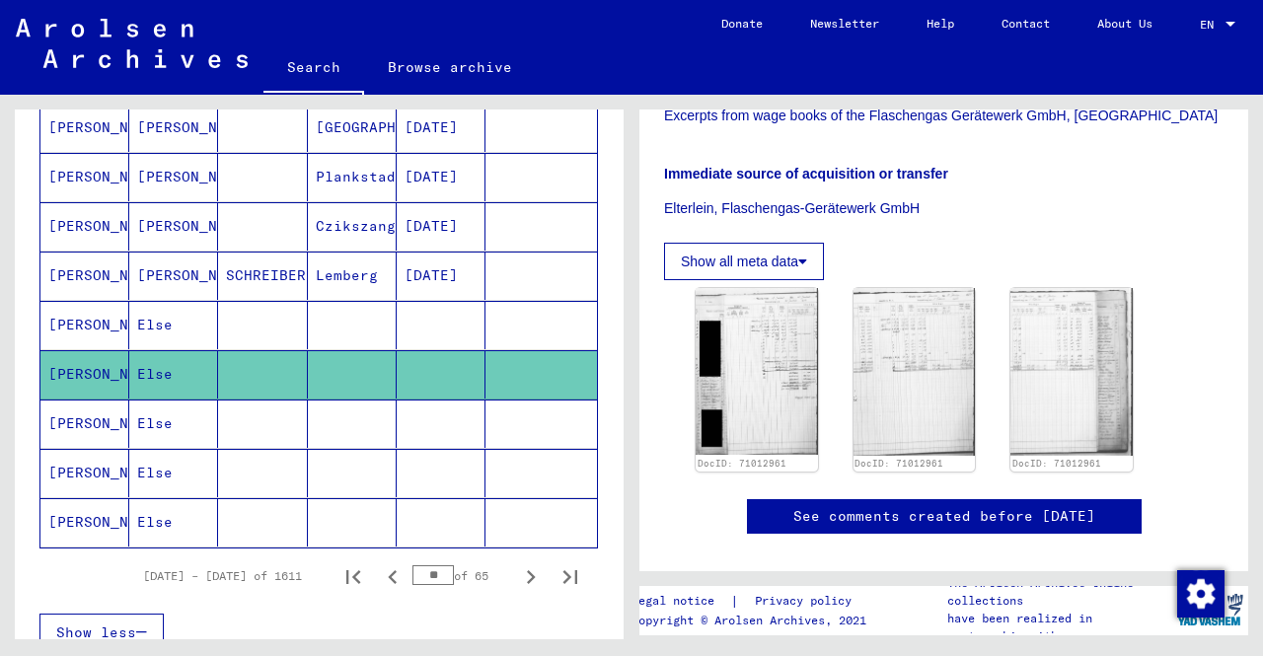
click at [448, 419] on mat-cell at bounding box center [441, 424] width 89 height 48
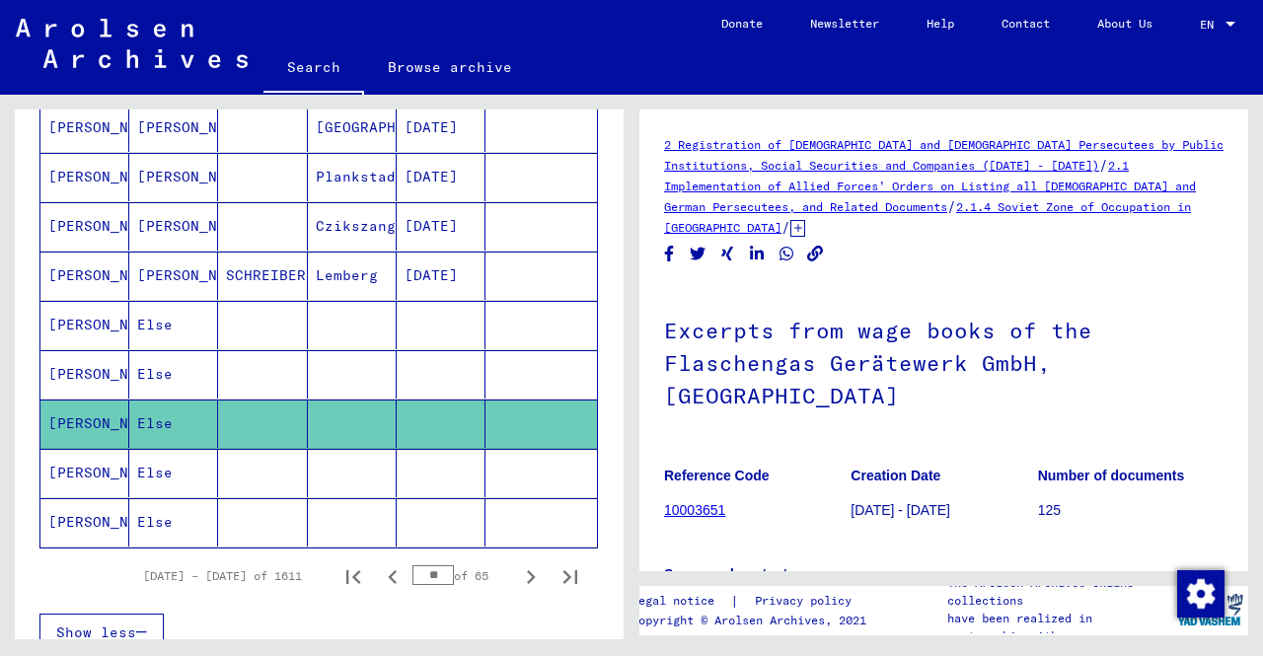
scroll to position [296, 0]
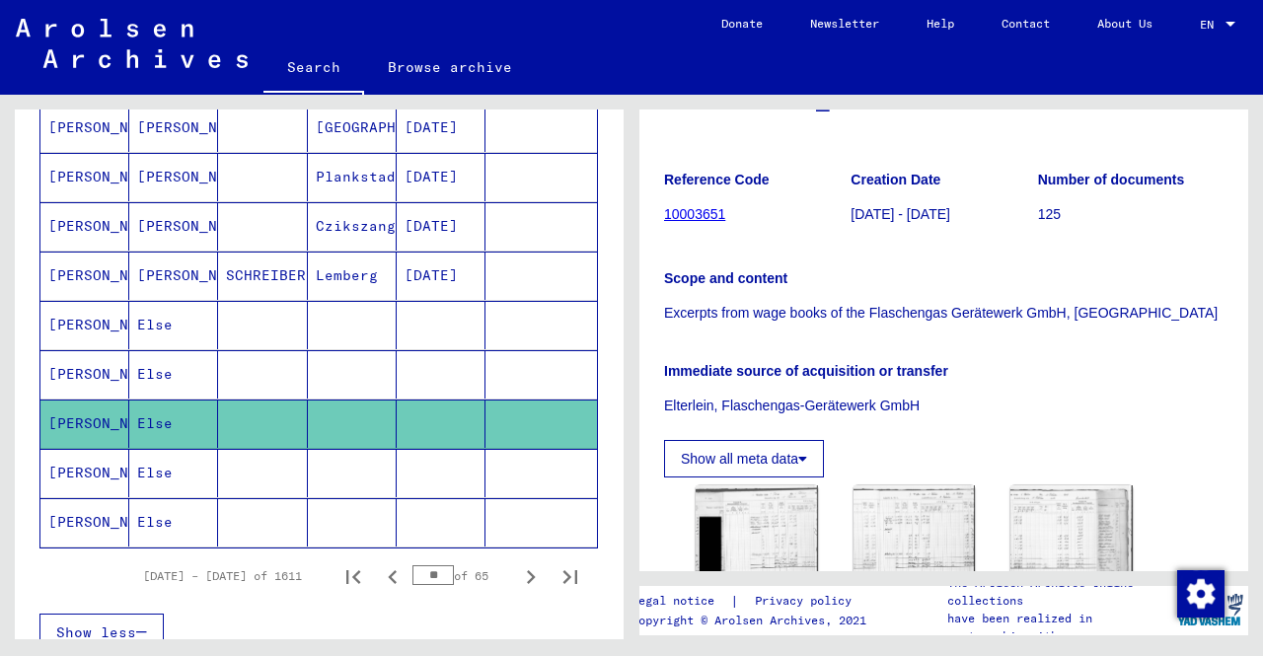
click at [446, 467] on mat-cell at bounding box center [441, 473] width 89 height 48
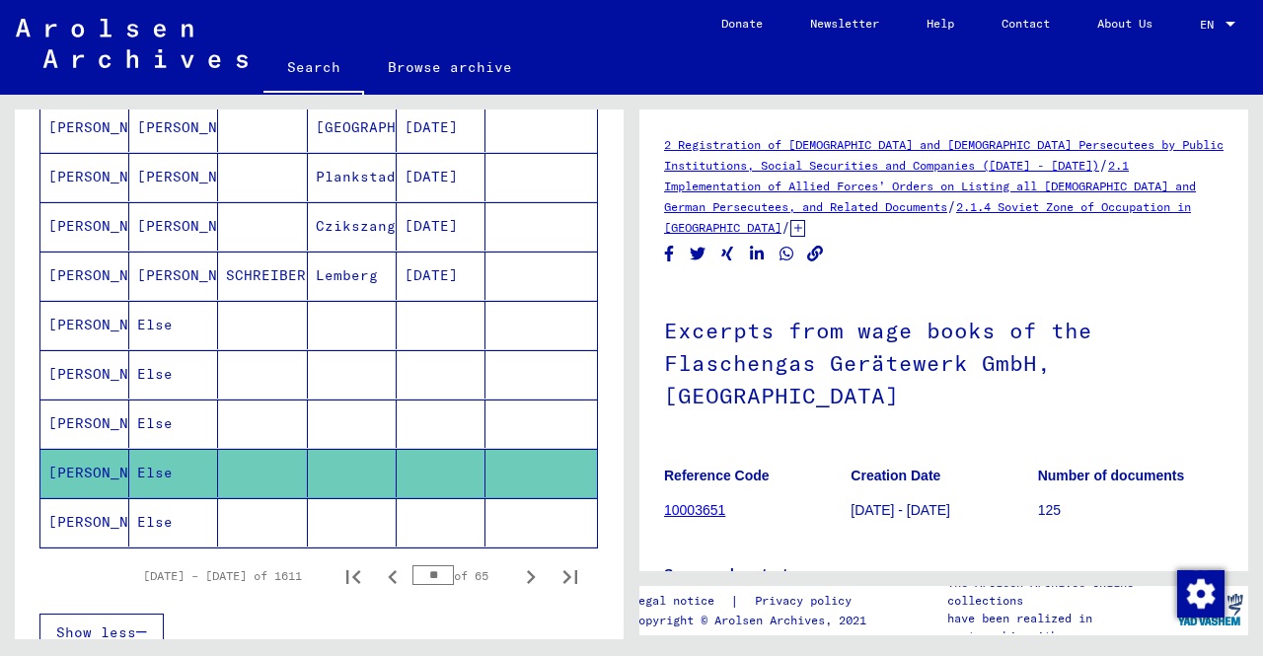
click at [444, 503] on mat-cell at bounding box center [441, 522] width 89 height 48
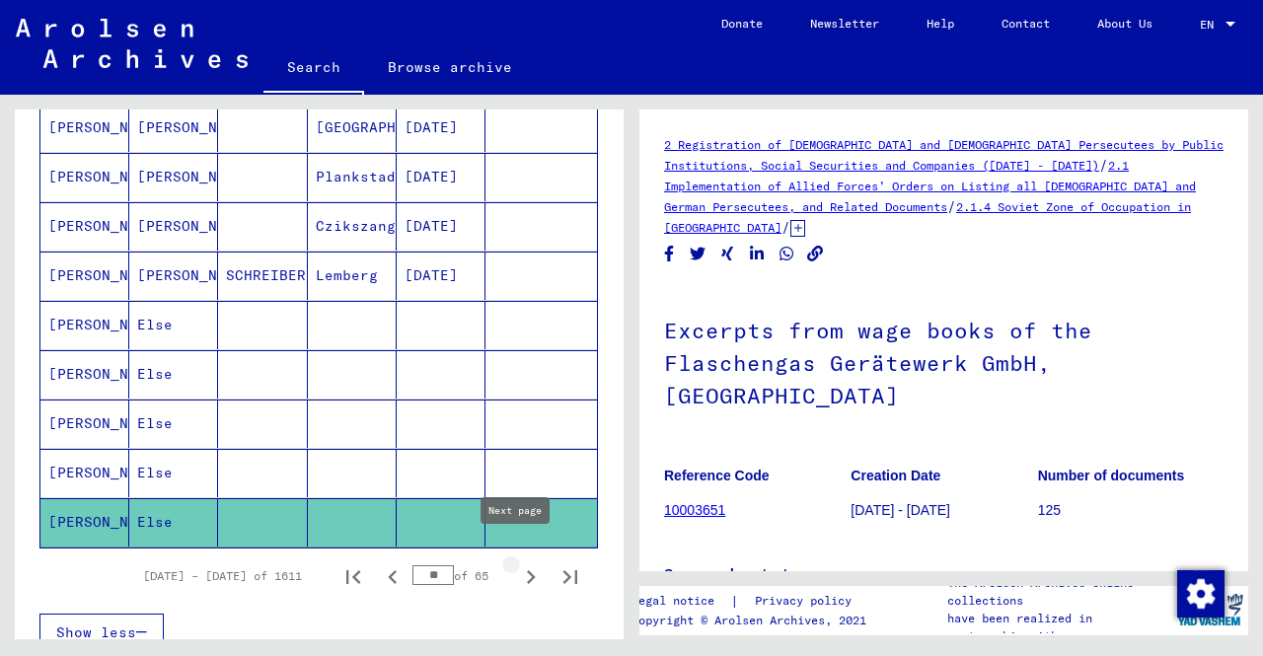
click at [527, 570] on icon "Next page" at bounding box center [531, 577] width 9 height 14
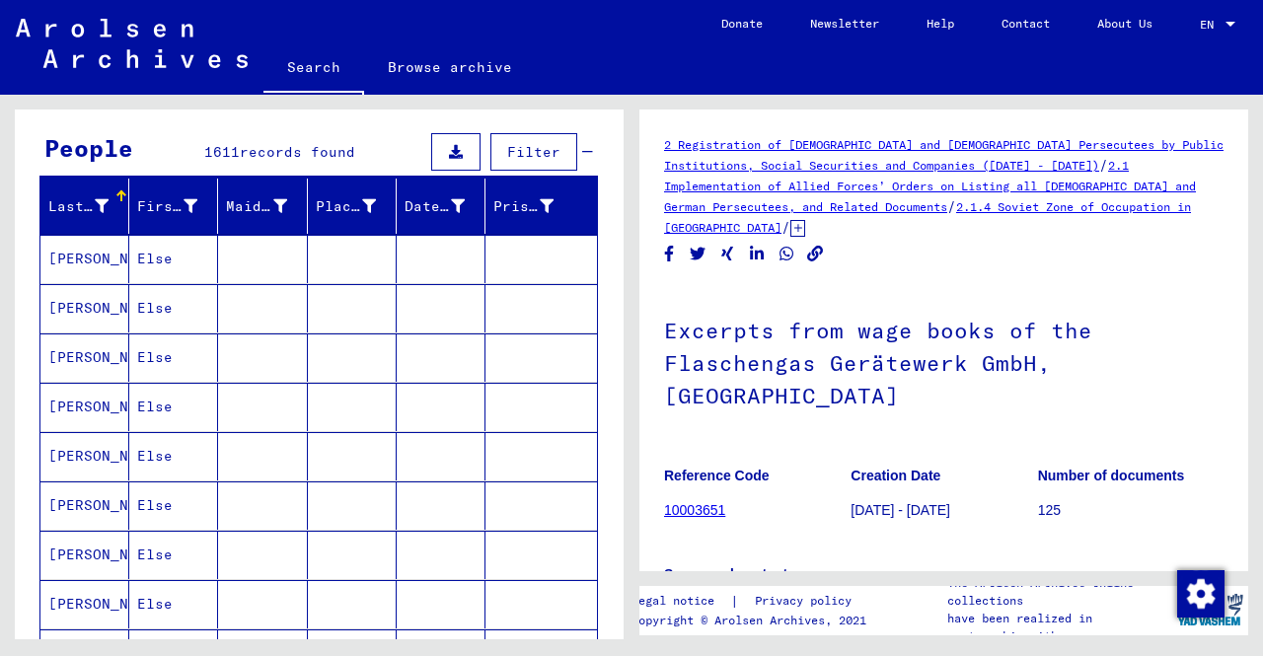
scroll to position [197, 0]
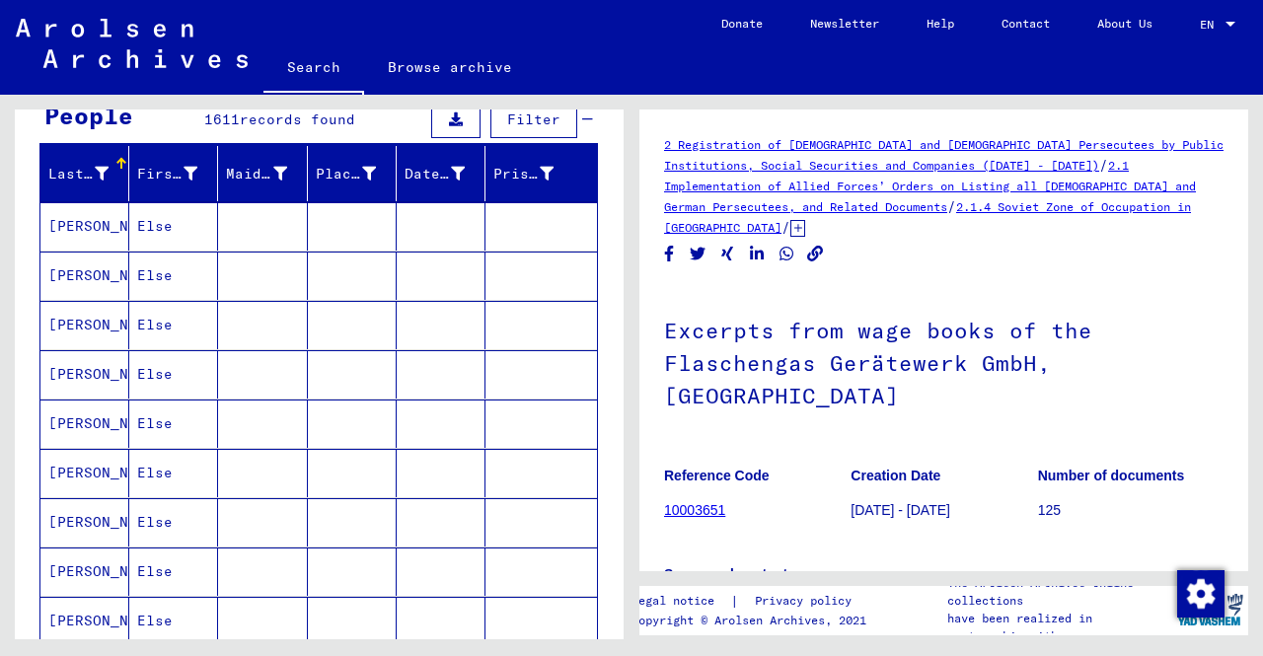
click at [252, 217] on mat-cell at bounding box center [262, 226] width 89 height 48
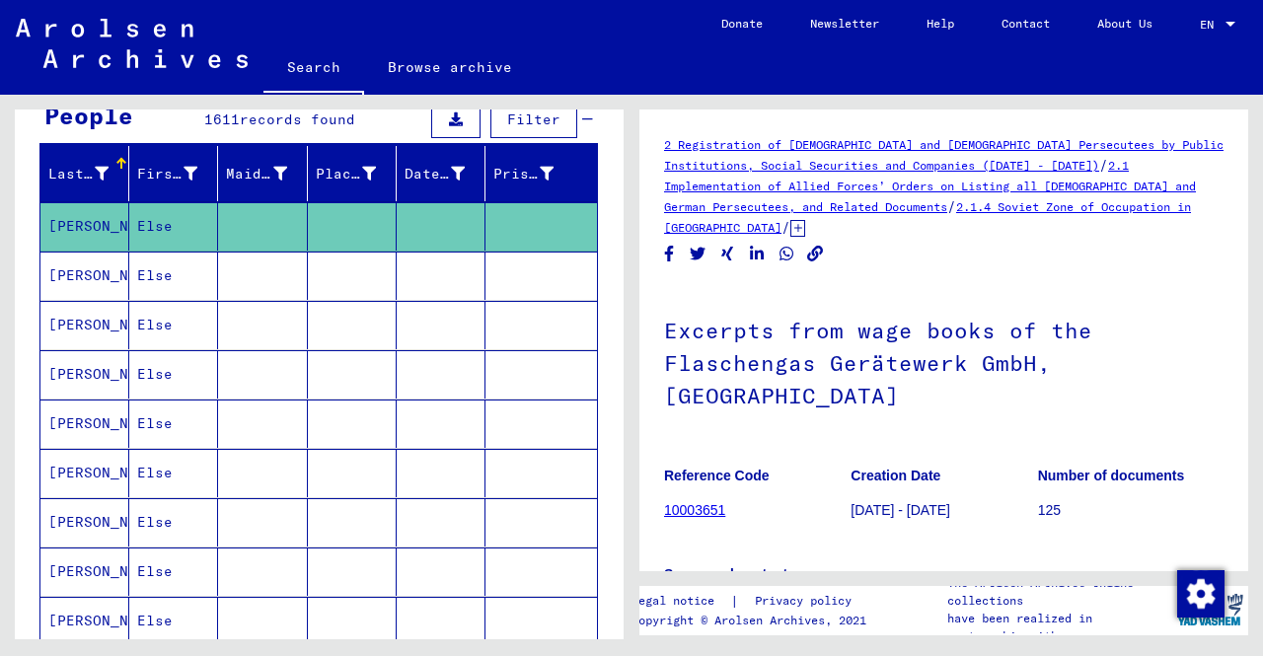
click at [247, 269] on mat-cell at bounding box center [262, 276] width 89 height 48
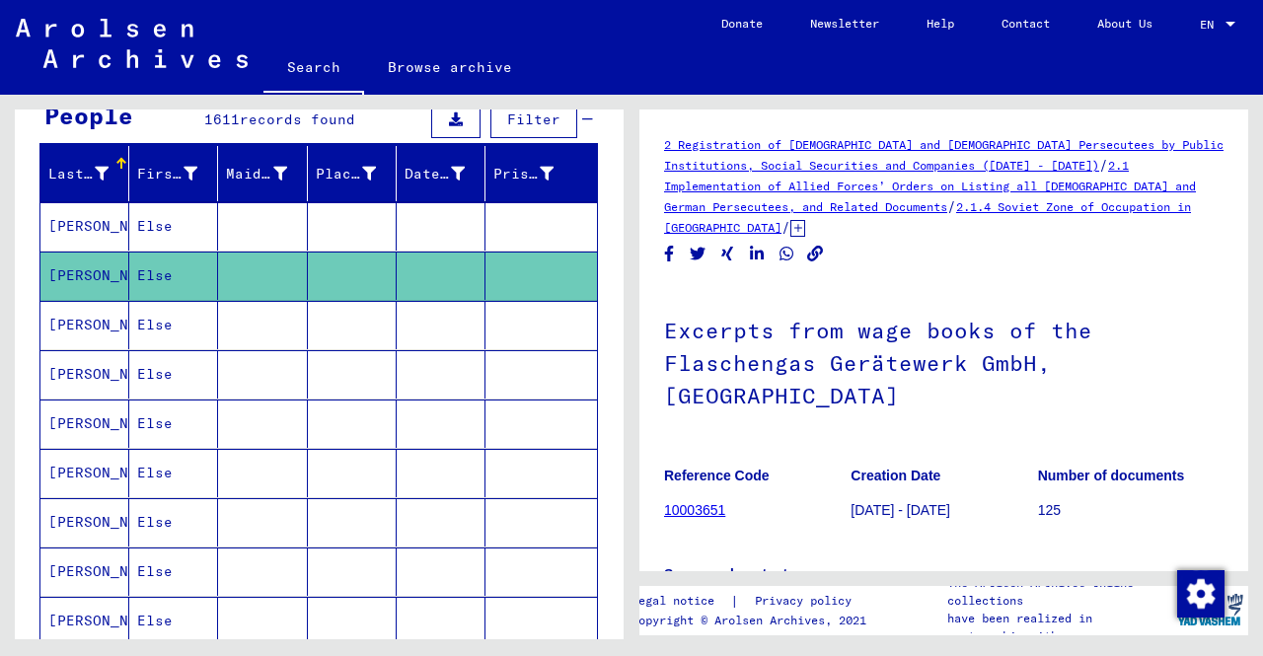
click at [259, 333] on mat-cell at bounding box center [262, 325] width 89 height 48
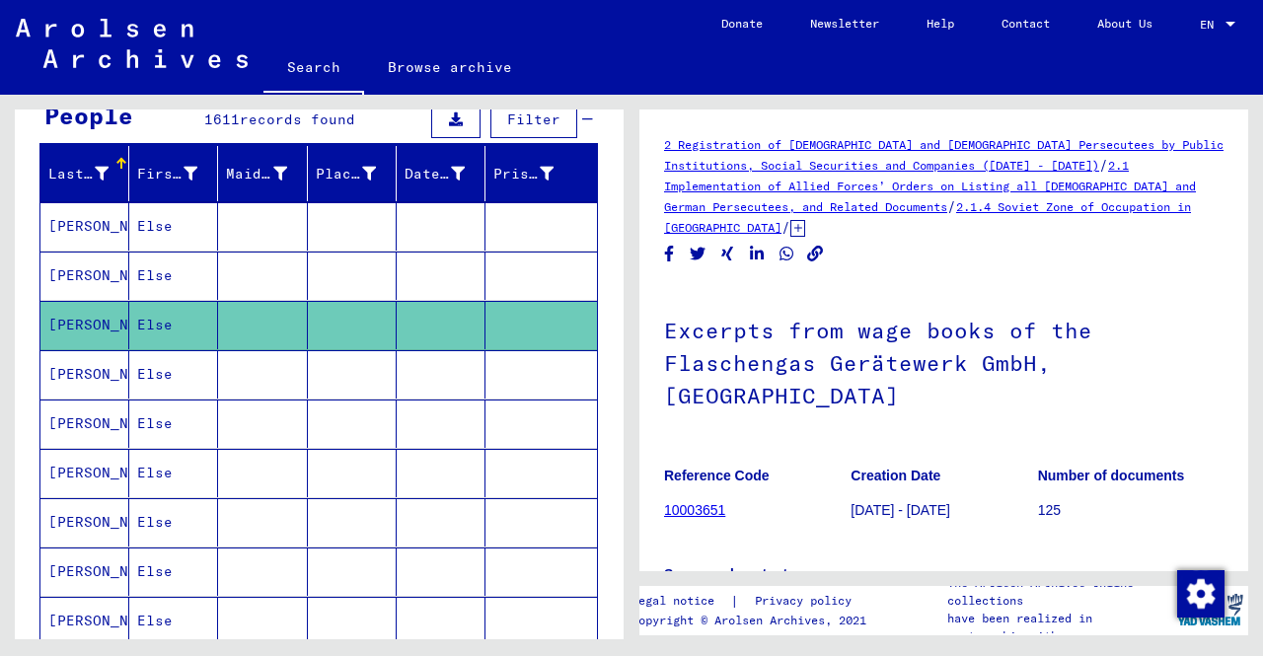
click at [263, 379] on mat-cell at bounding box center [262, 374] width 89 height 48
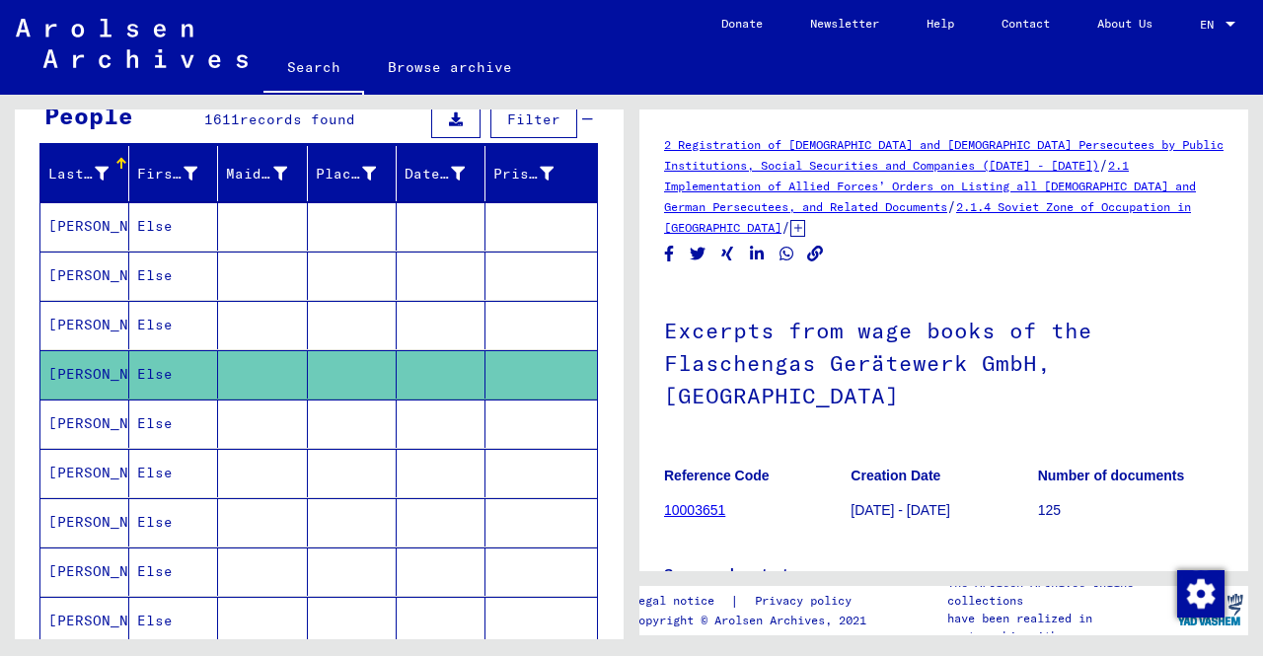
click at [248, 336] on mat-cell at bounding box center [262, 325] width 89 height 48
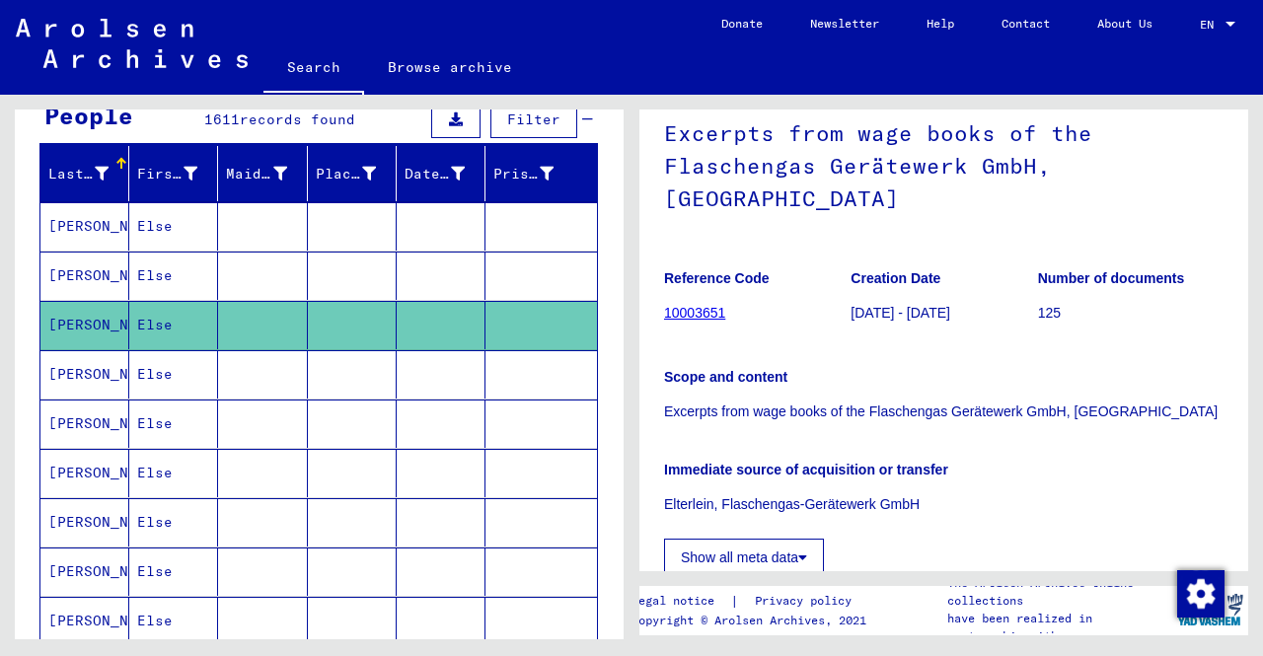
scroll to position [395, 0]
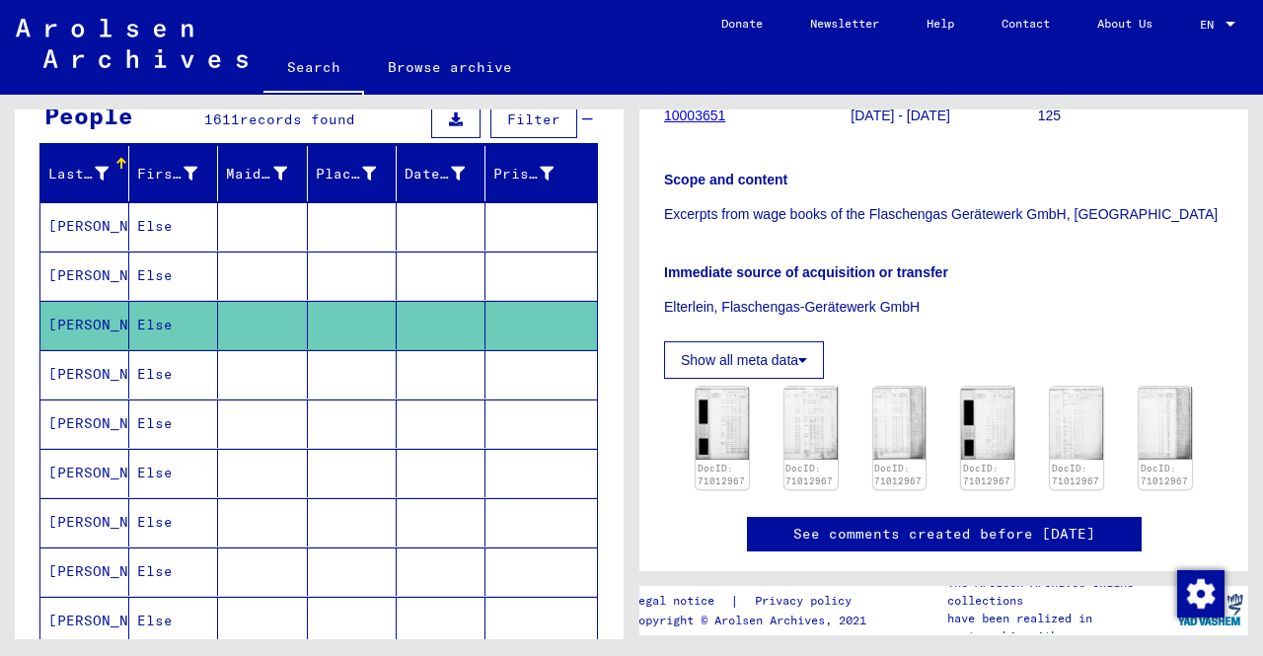
click at [385, 382] on mat-cell at bounding box center [352, 374] width 89 height 48
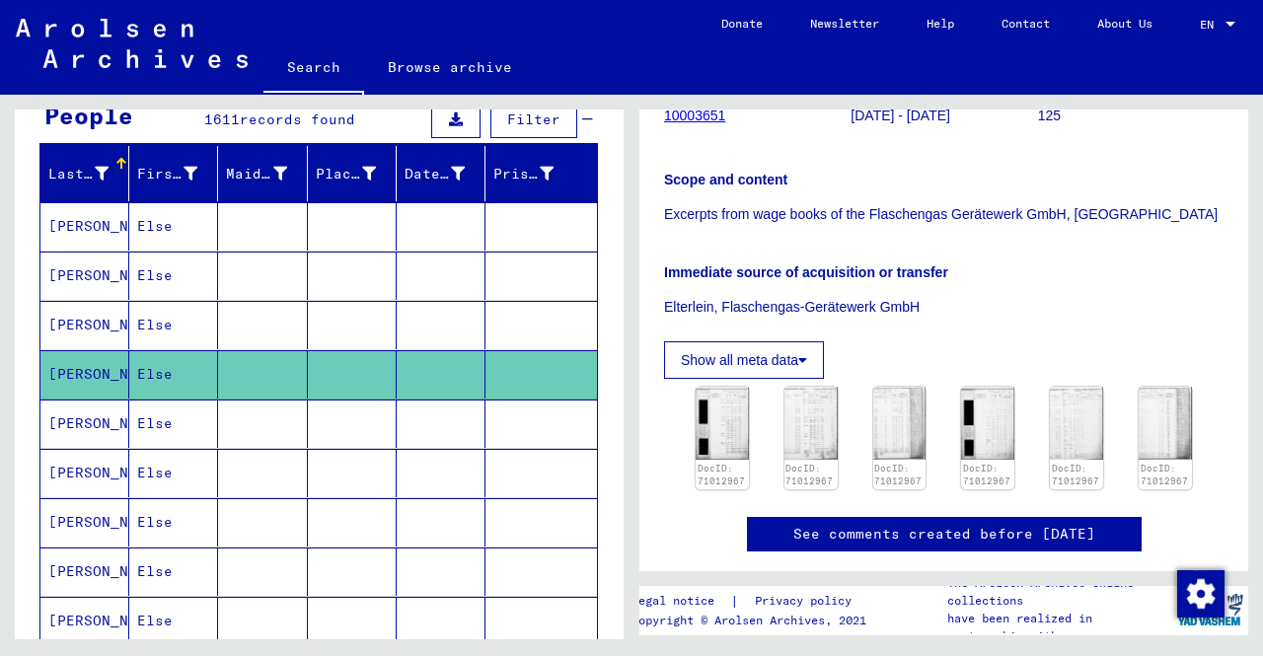
click at [411, 438] on mat-cell at bounding box center [441, 424] width 89 height 48
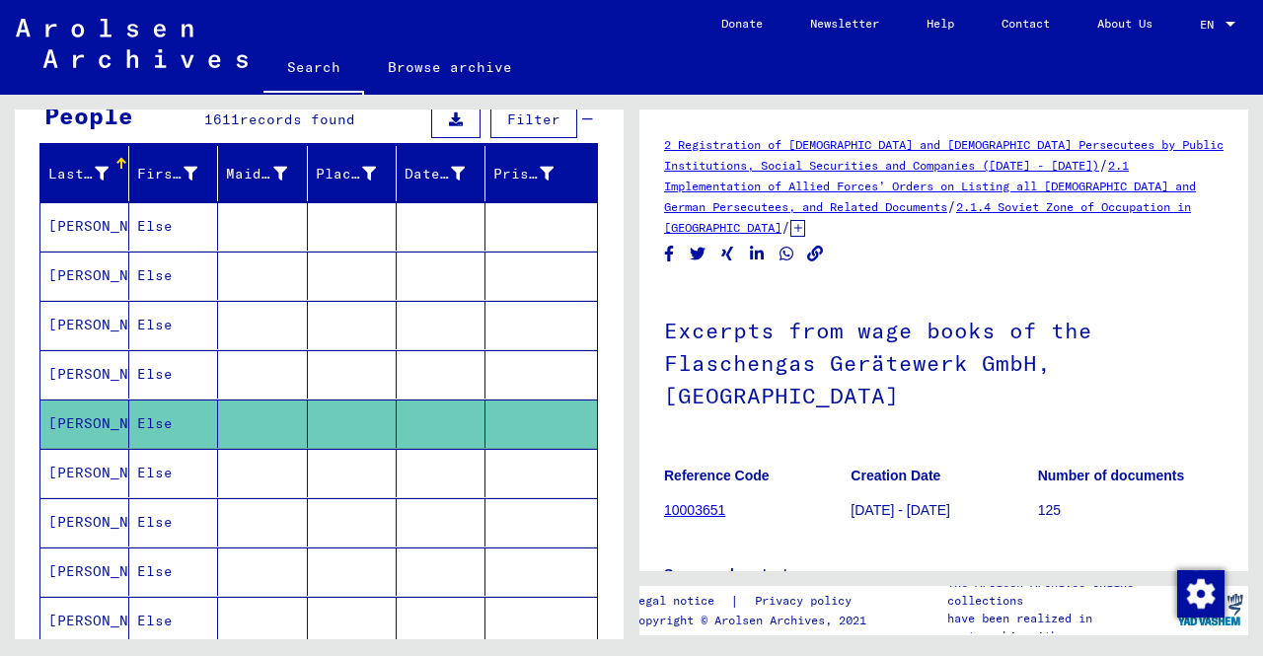
scroll to position [296, 0]
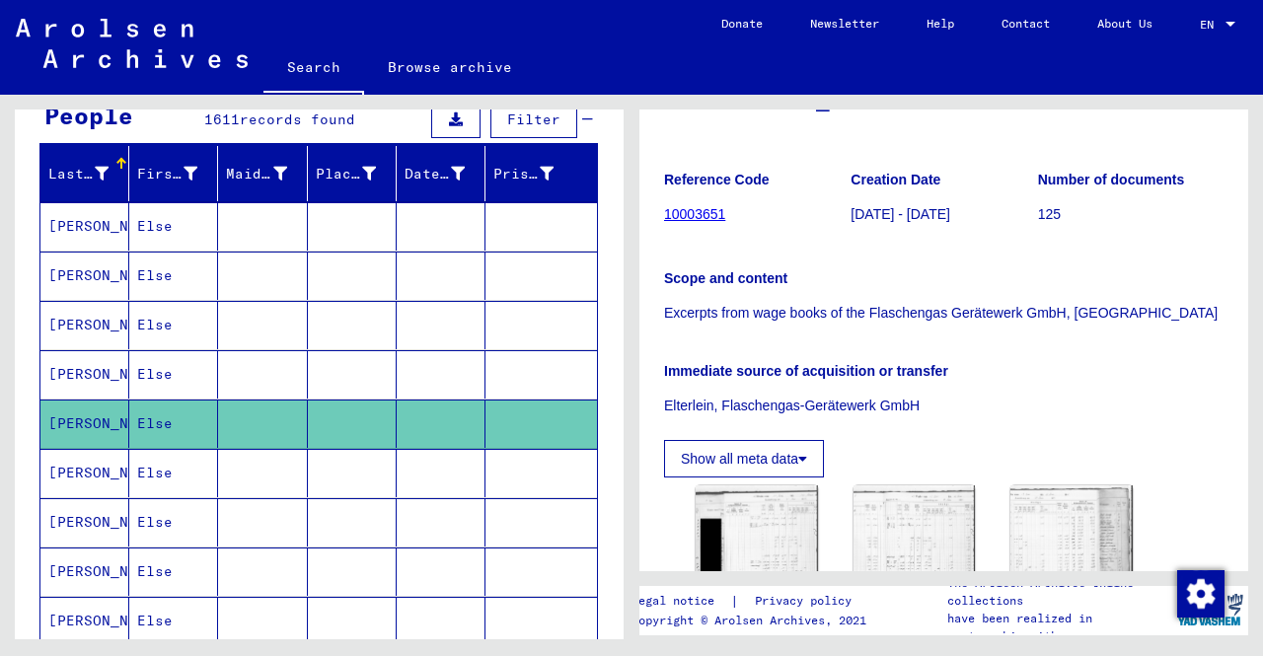
click at [430, 471] on mat-cell at bounding box center [441, 473] width 89 height 48
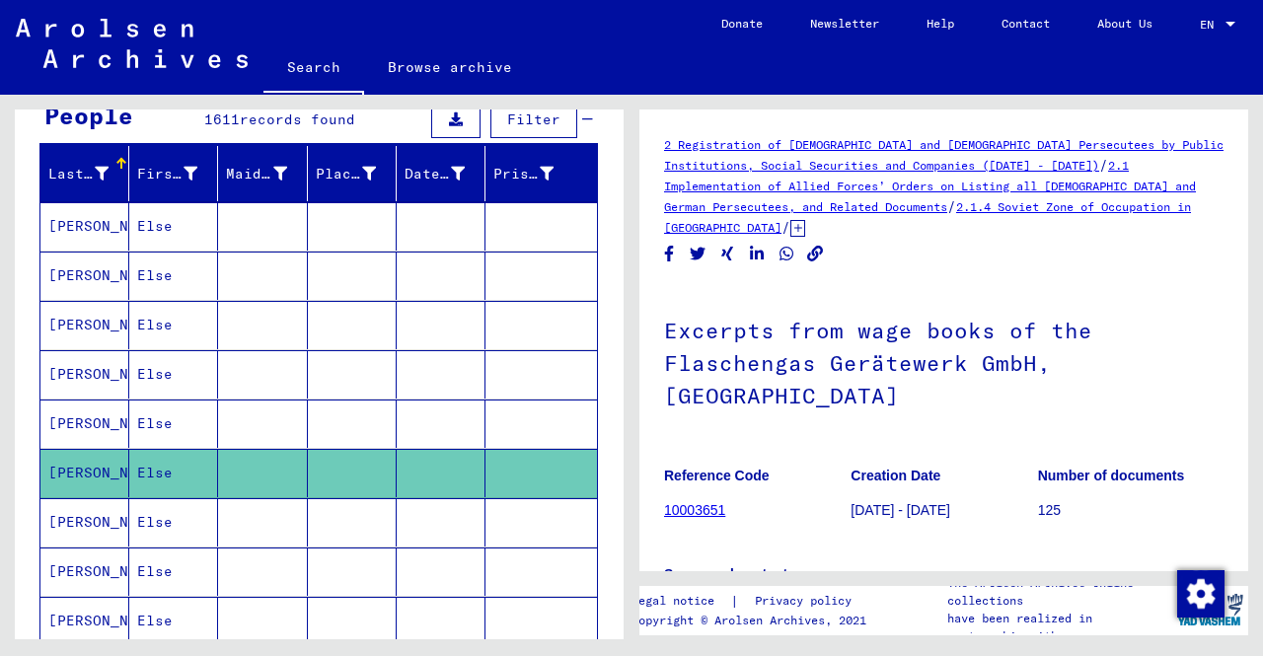
click at [430, 519] on mat-cell at bounding box center [441, 522] width 89 height 48
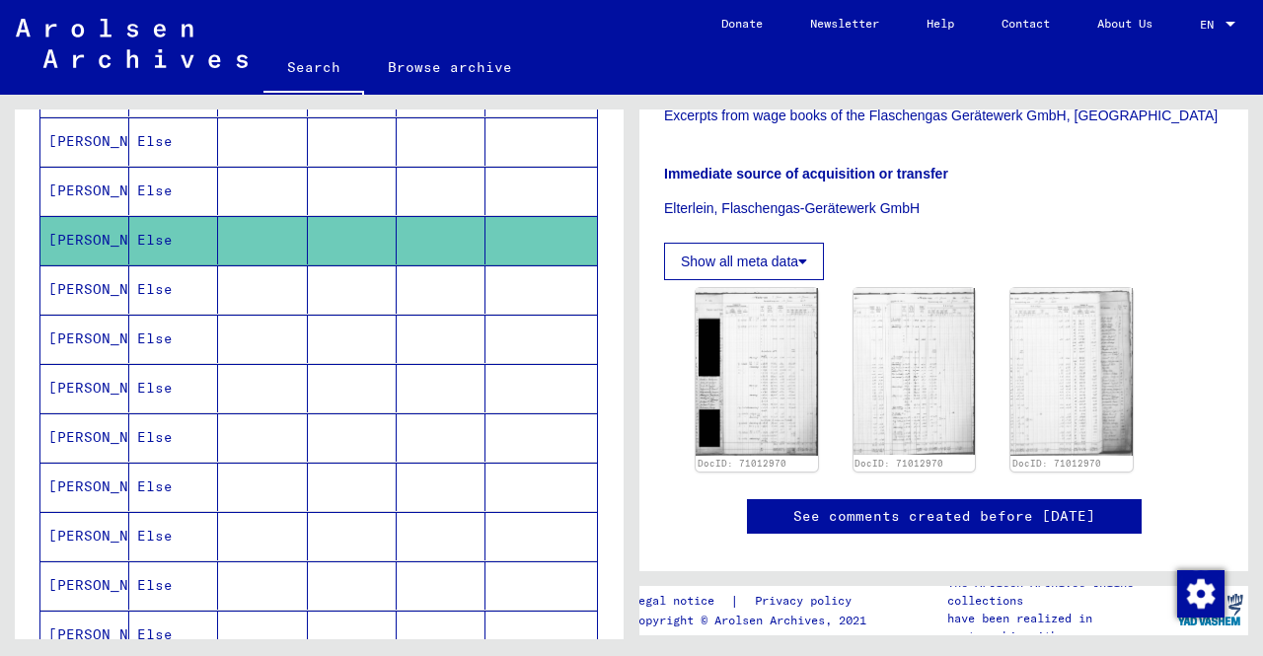
scroll to position [592, 0]
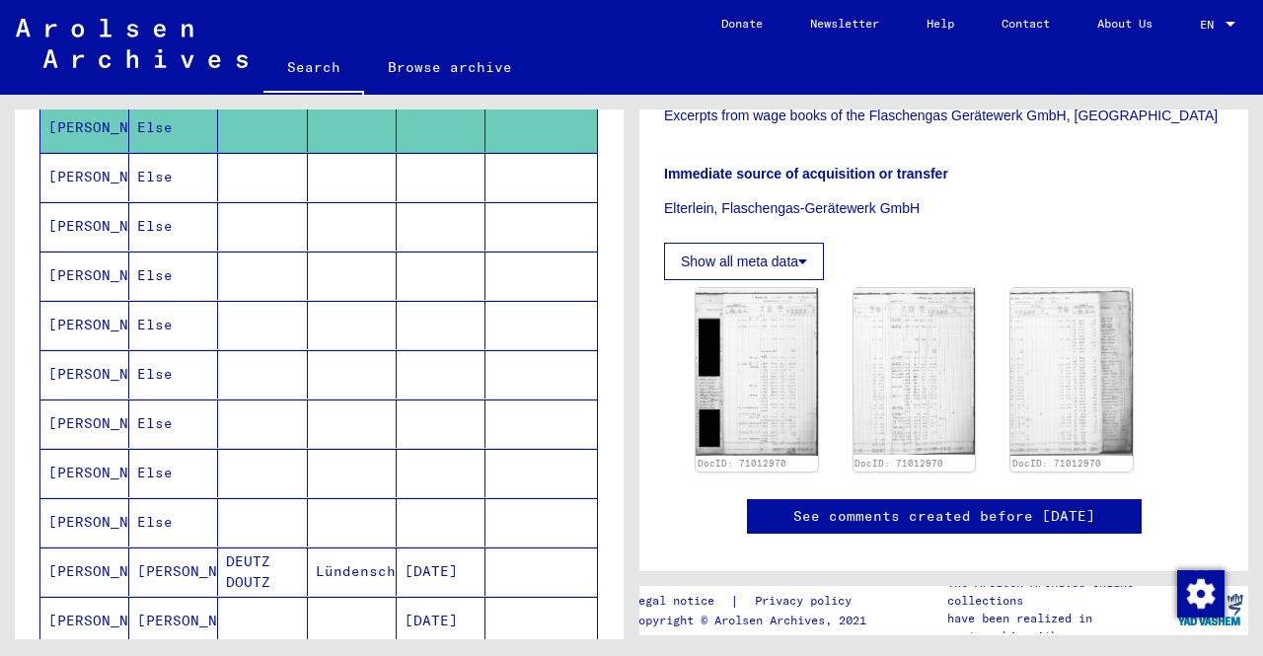
click at [337, 524] on mat-cell at bounding box center [352, 522] width 89 height 48
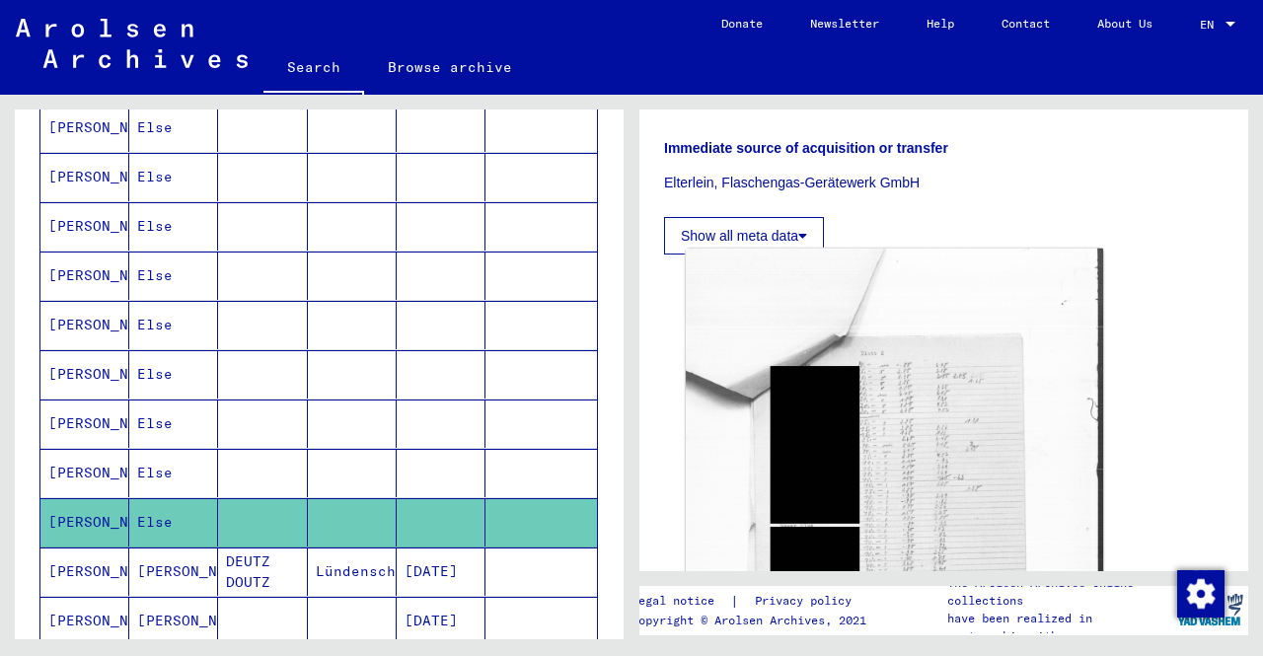
scroll to position [592, 0]
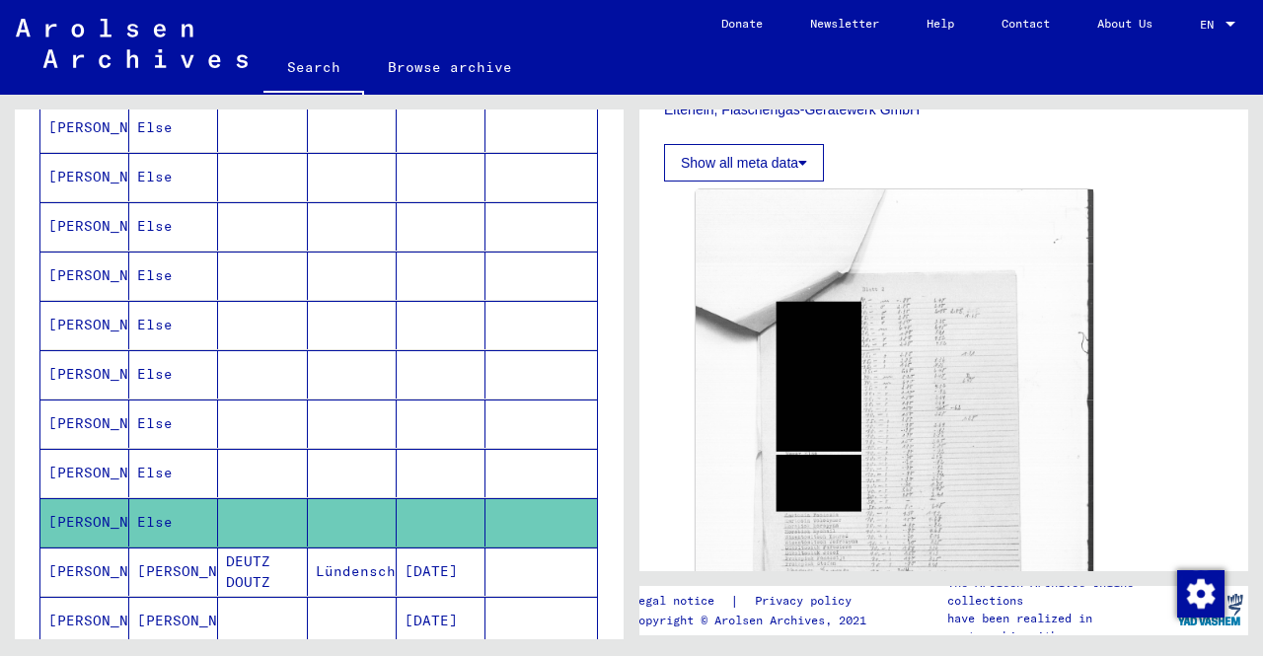
click at [426, 460] on mat-cell at bounding box center [441, 473] width 89 height 48
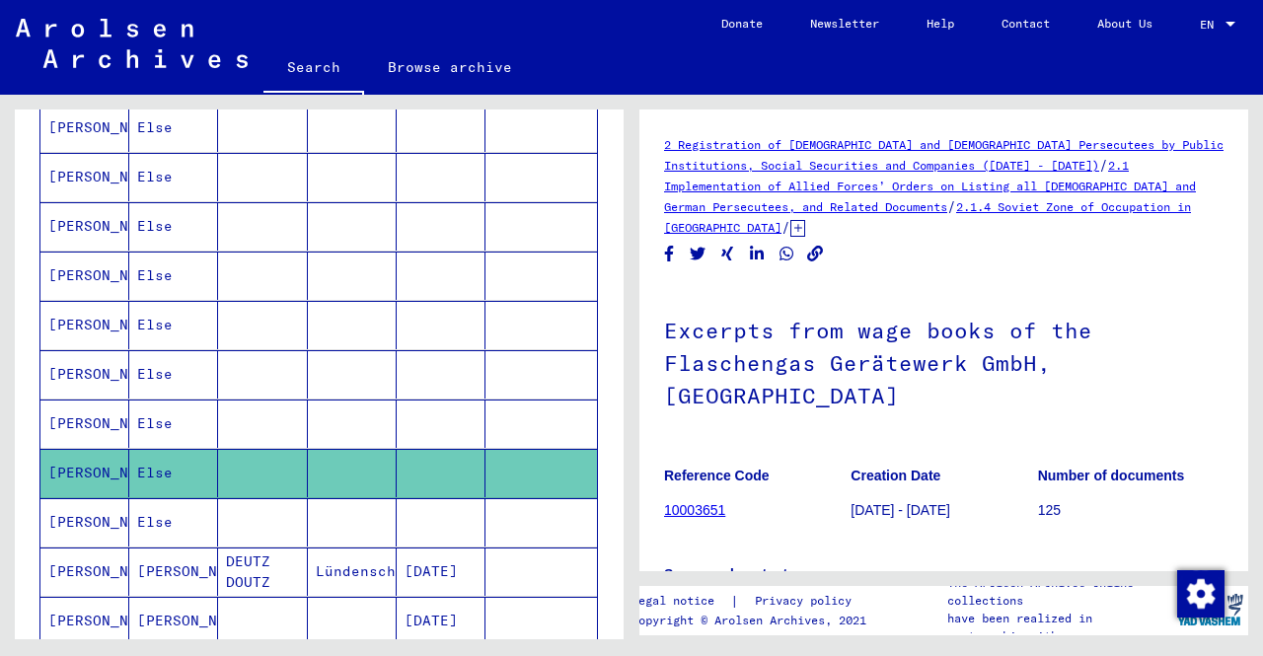
click at [435, 427] on mat-cell at bounding box center [441, 424] width 89 height 48
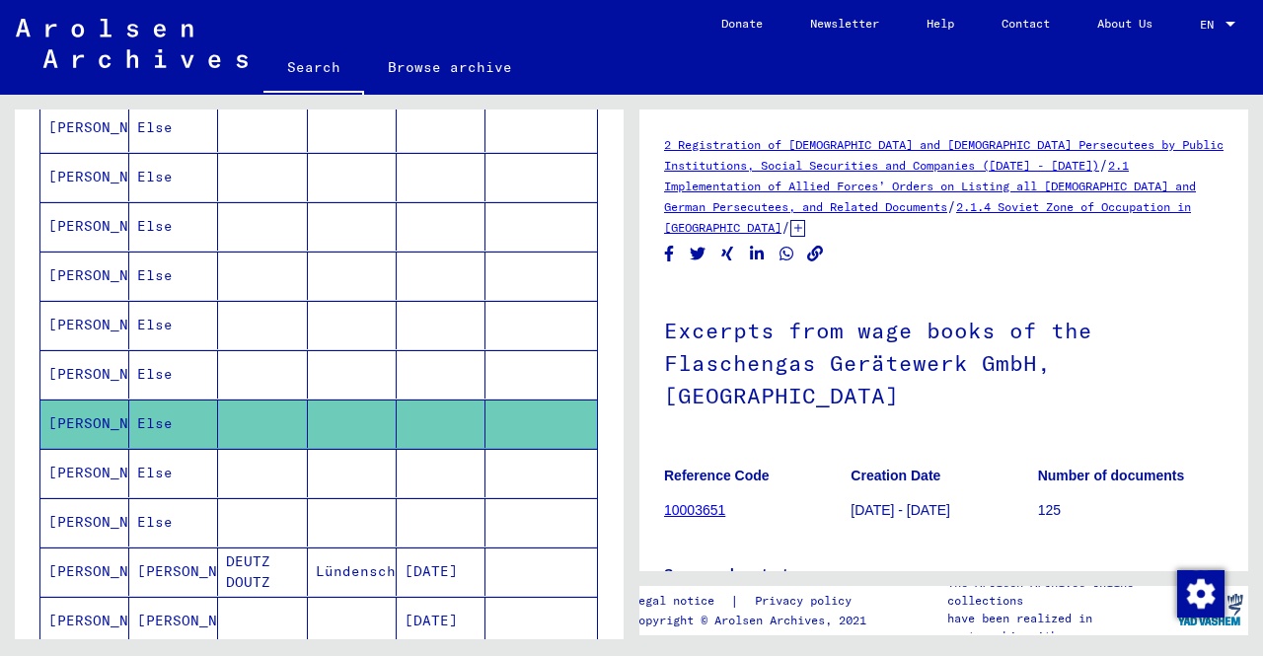
click at [432, 372] on mat-cell at bounding box center [441, 374] width 89 height 48
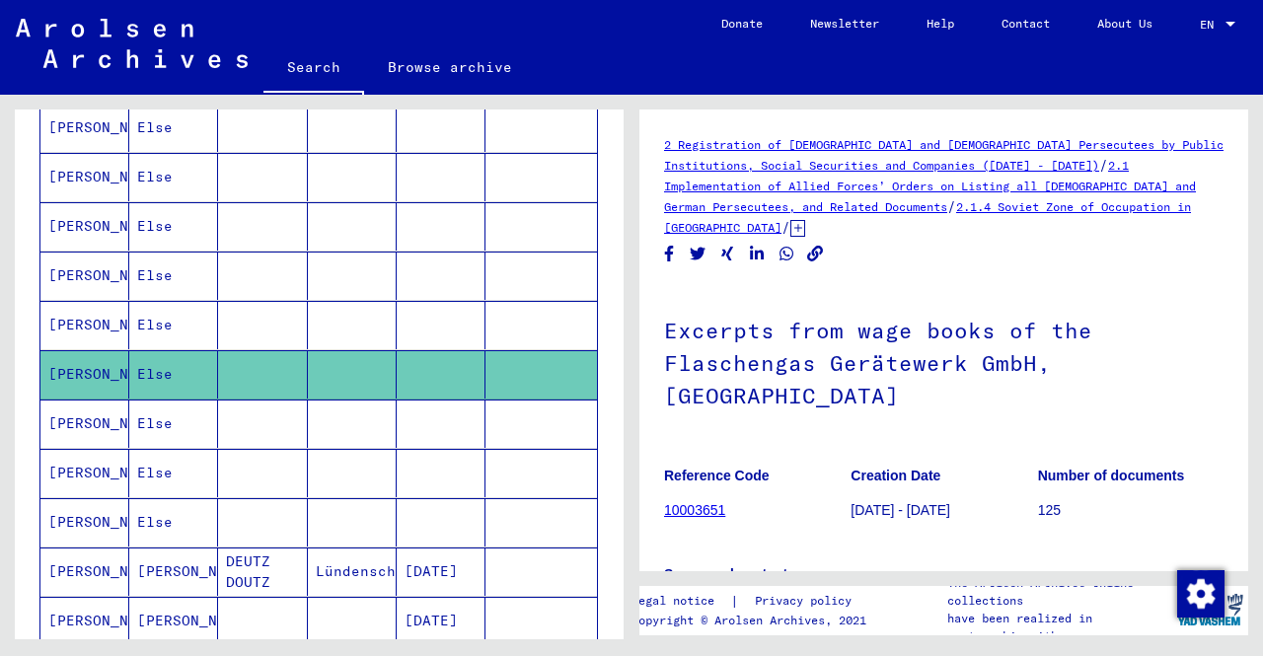
scroll to position [395, 0]
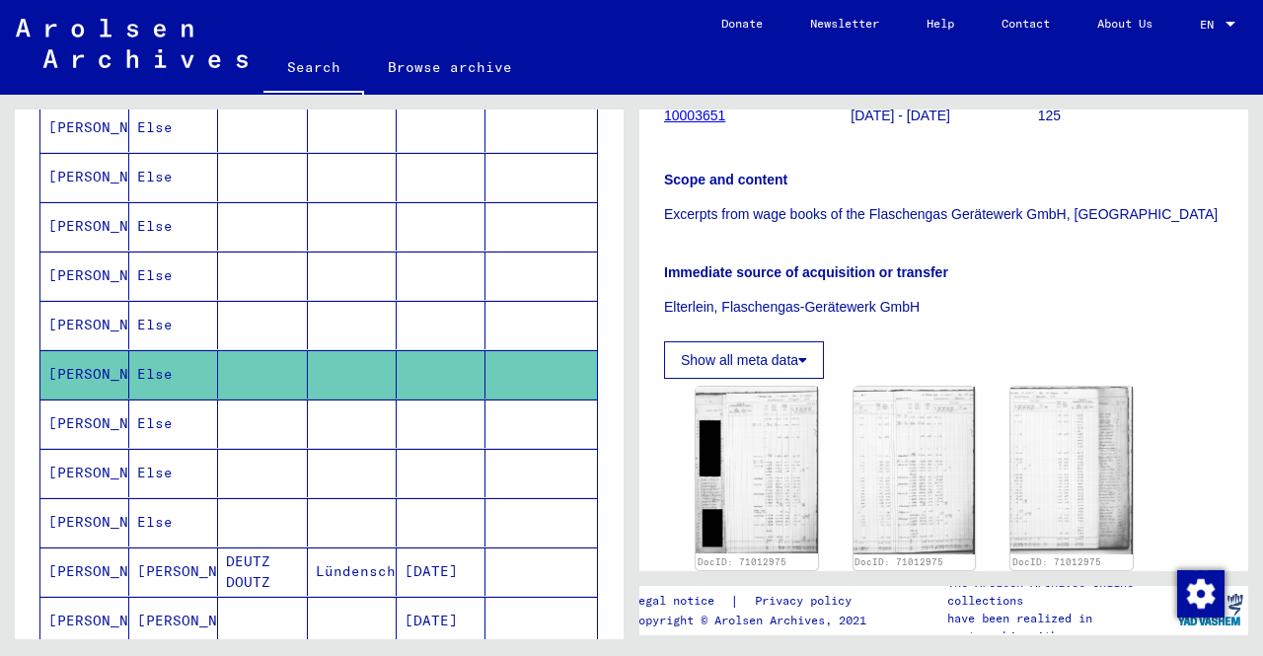
drag, startPoint x: 406, startPoint y: 308, endPoint x: 437, endPoint y: 313, distance: 32.0
click at [405, 312] on mat-cell at bounding box center [441, 325] width 89 height 48
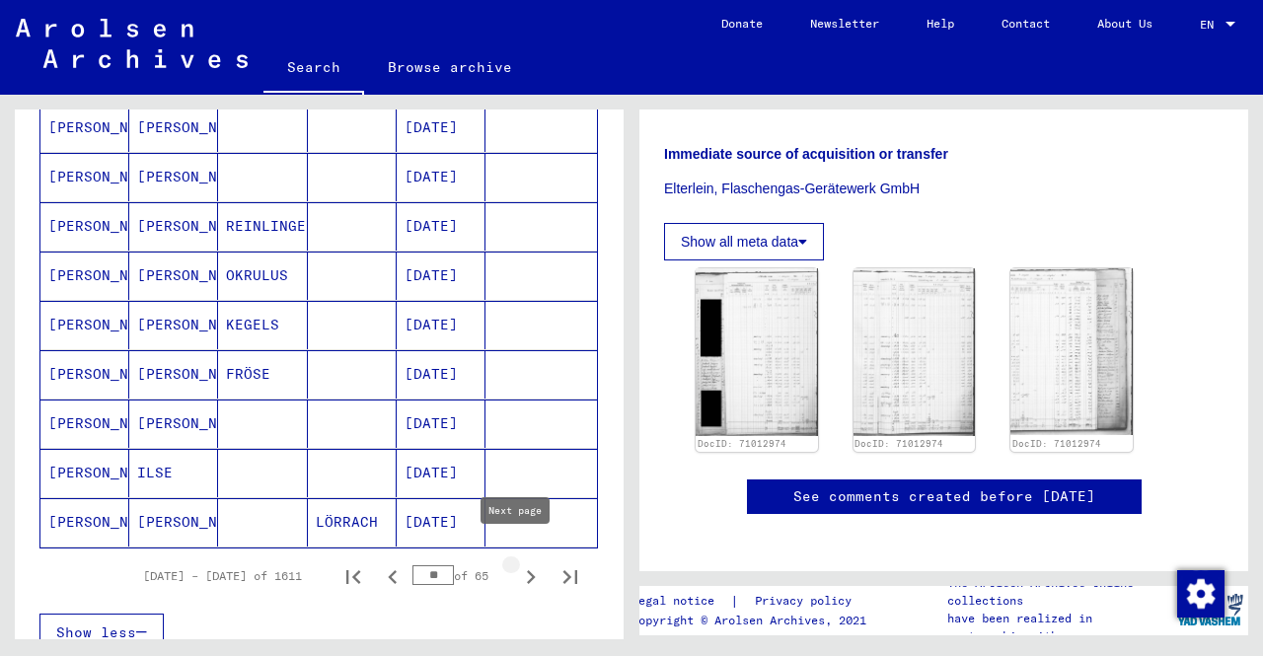
click at [517, 563] on icon "Next page" at bounding box center [531, 577] width 28 height 28
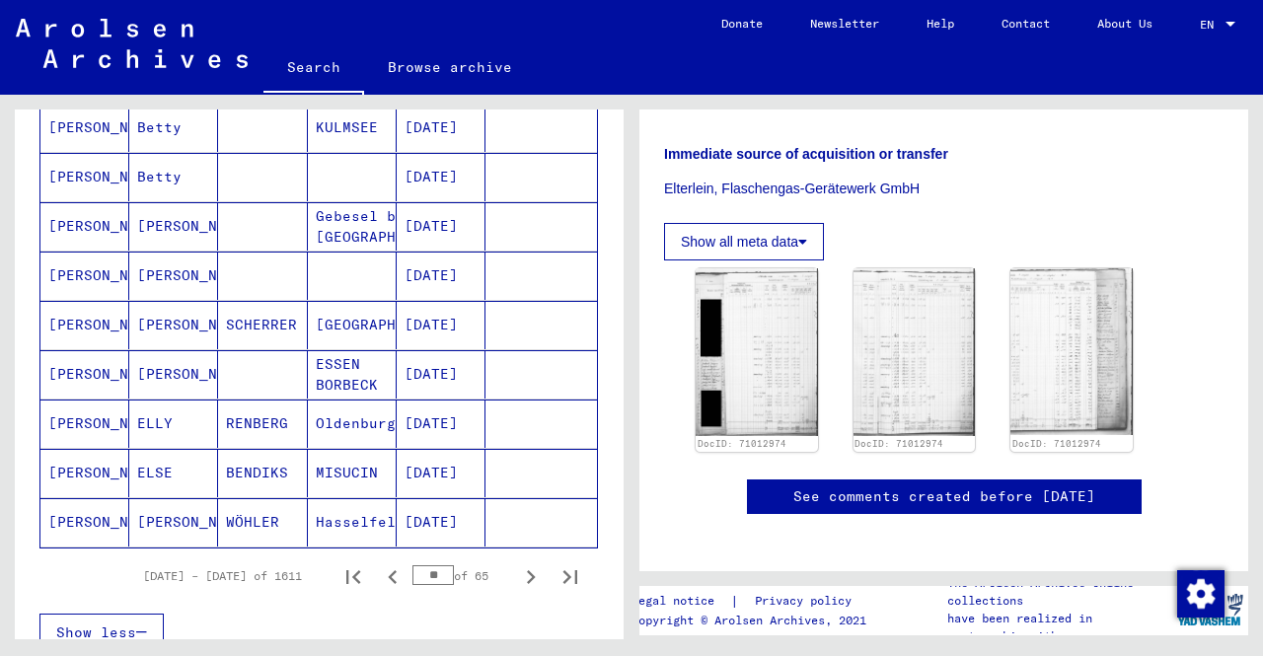
click at [167, 498] on mat-cell "[PERSON_NAME]" at bounding box center [173, 522] width 89 height 48
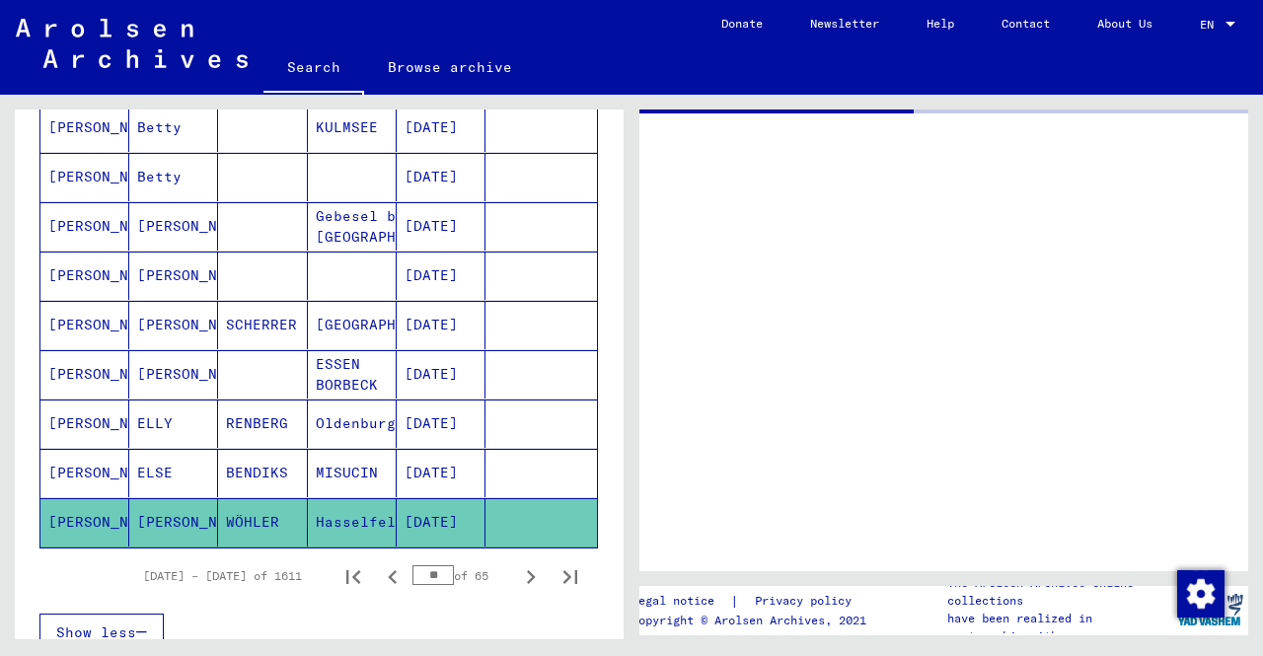
click at [166, 454] on mat-cell "ELSE" at bounding box center [173, 473] width 89 height 48
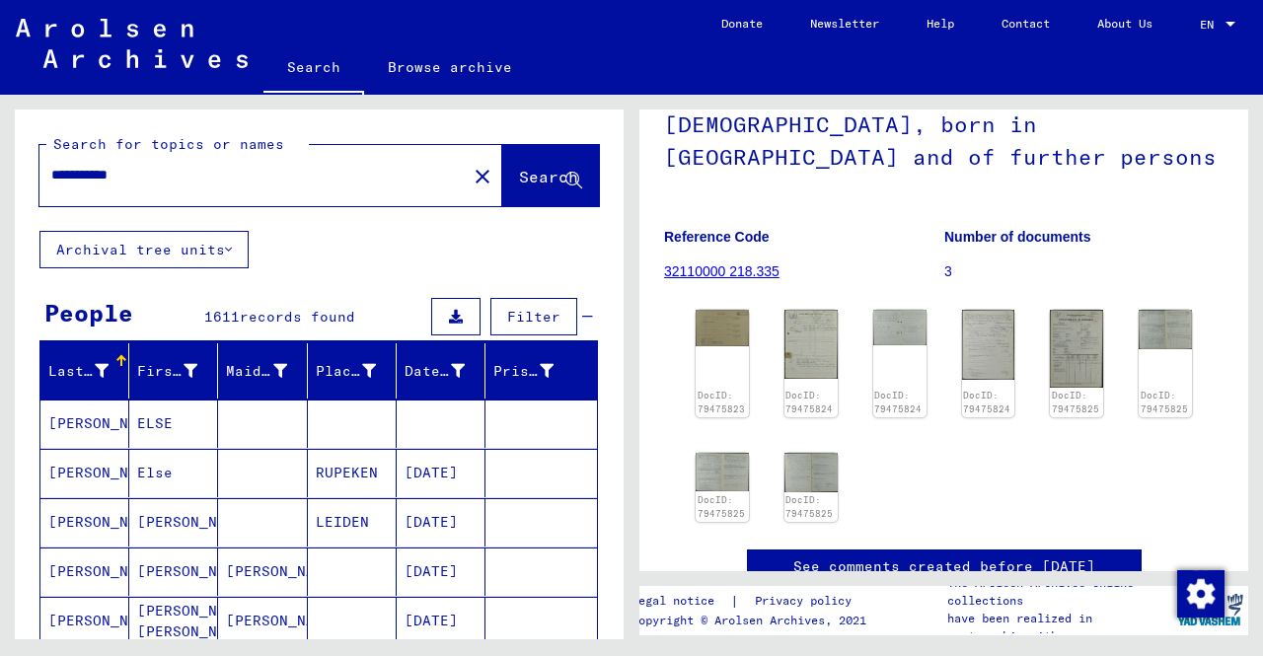
scroll to position [99, 0]
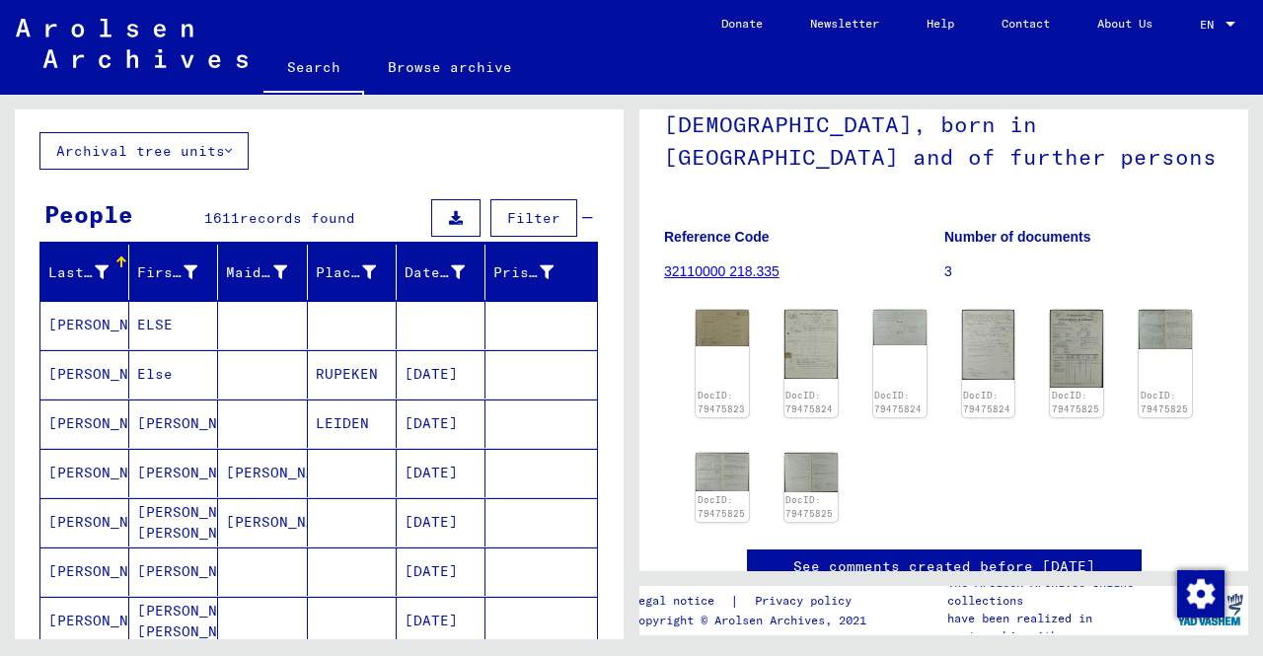
click at [186, 309] on mat-cell "ELSE" at bounding box center [173, 325] width 89 height 48
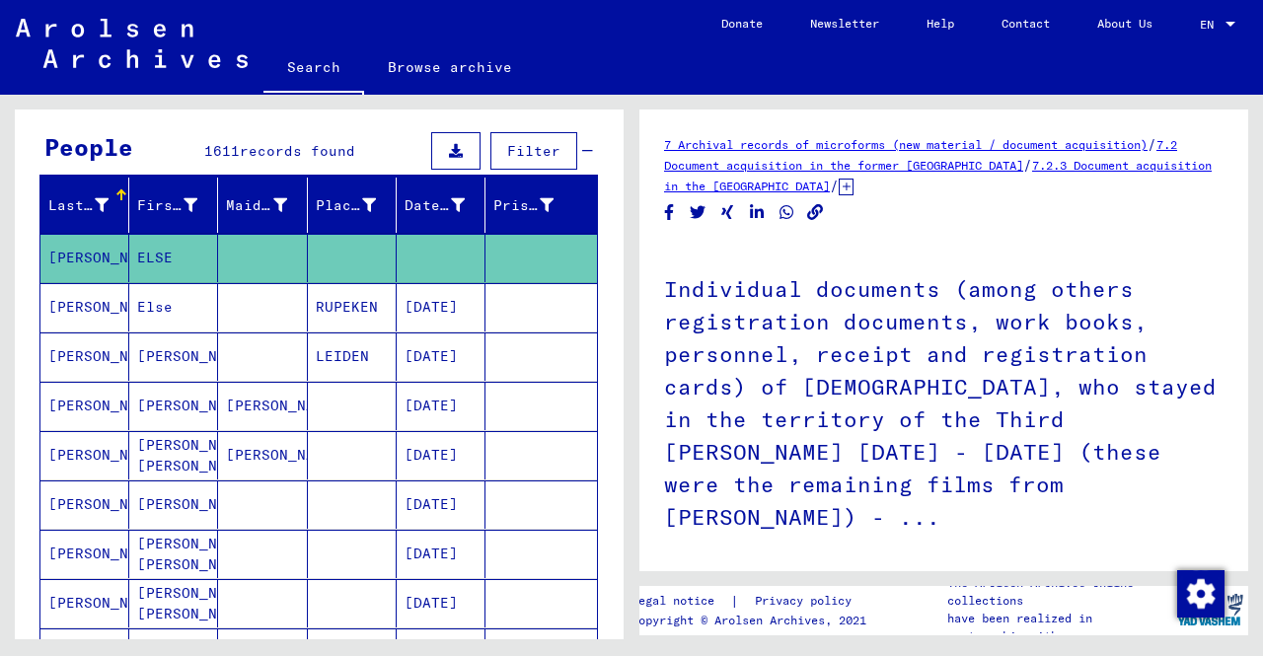
scroll to position [197, 0]
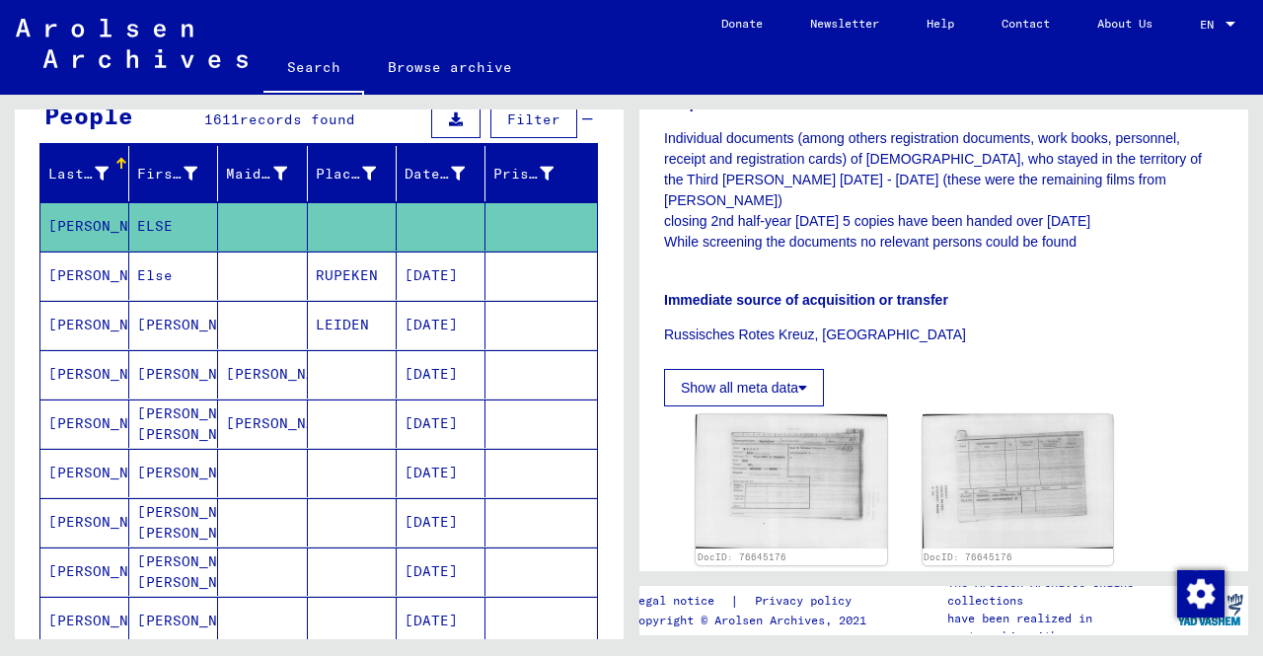
click at [420, 301] on mat-cell "[DATE]" at bounding box center [441, 325] width 89 height 48
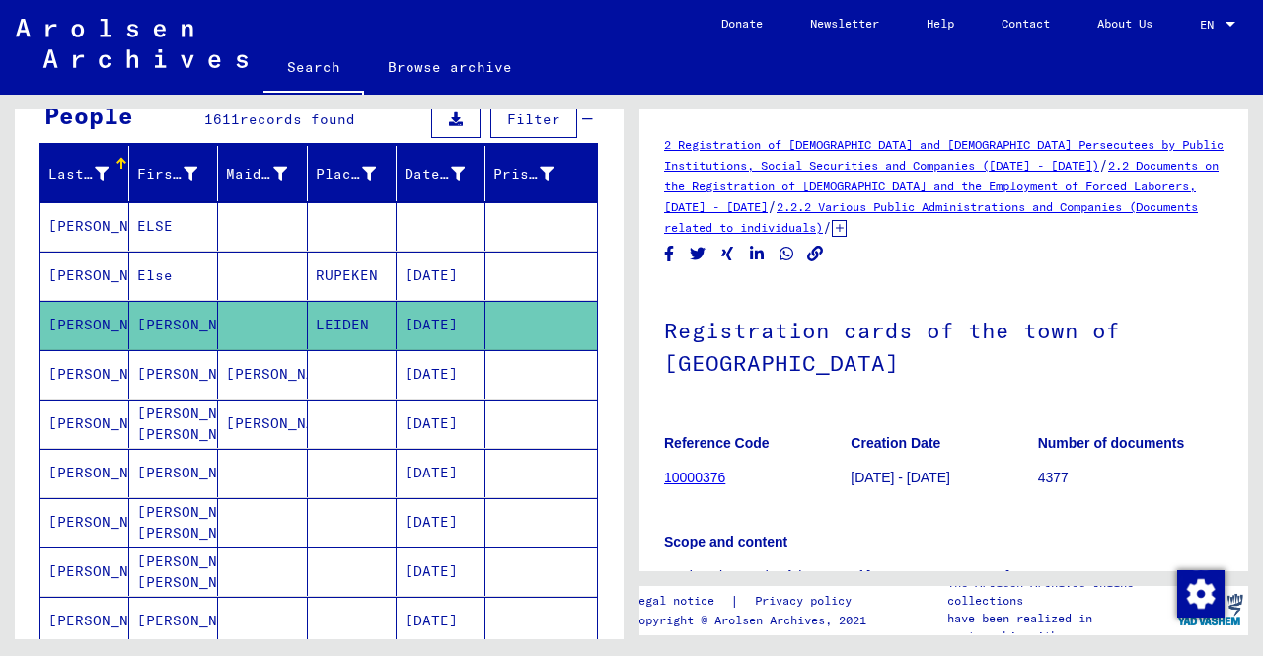
click at [424, 269] on mat-cell "[DATE]" at bounding box center [441, 276] width 89 height 48
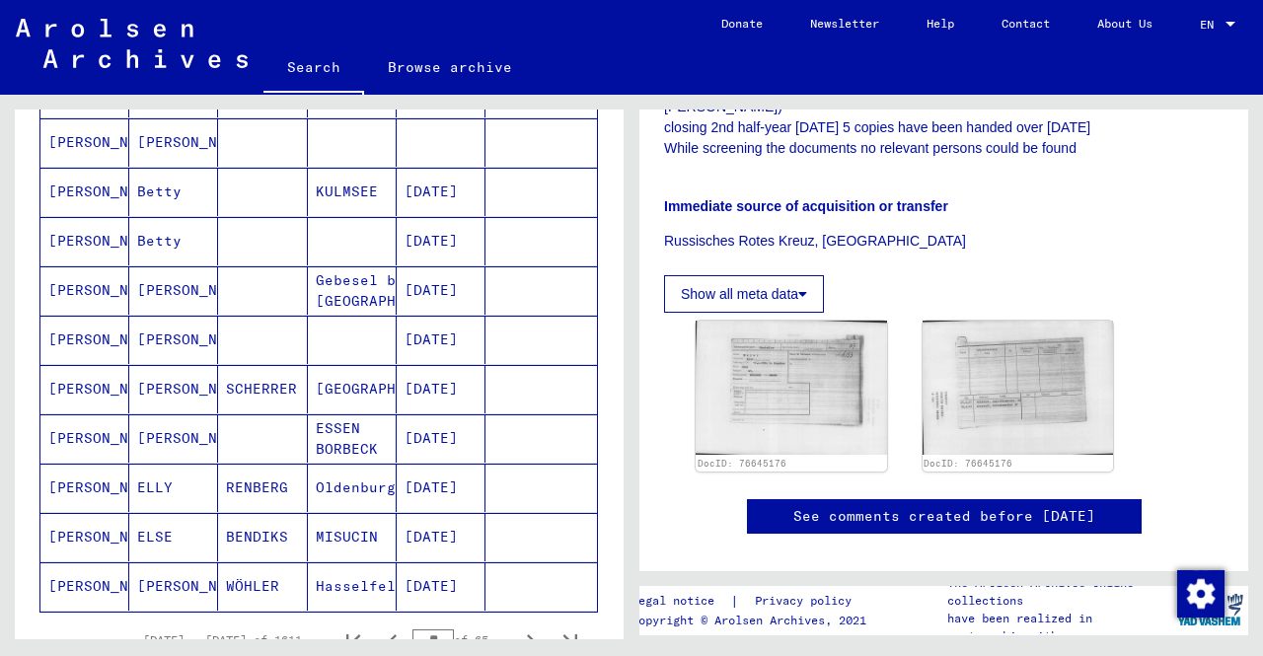
scroll to position [1085, 0]
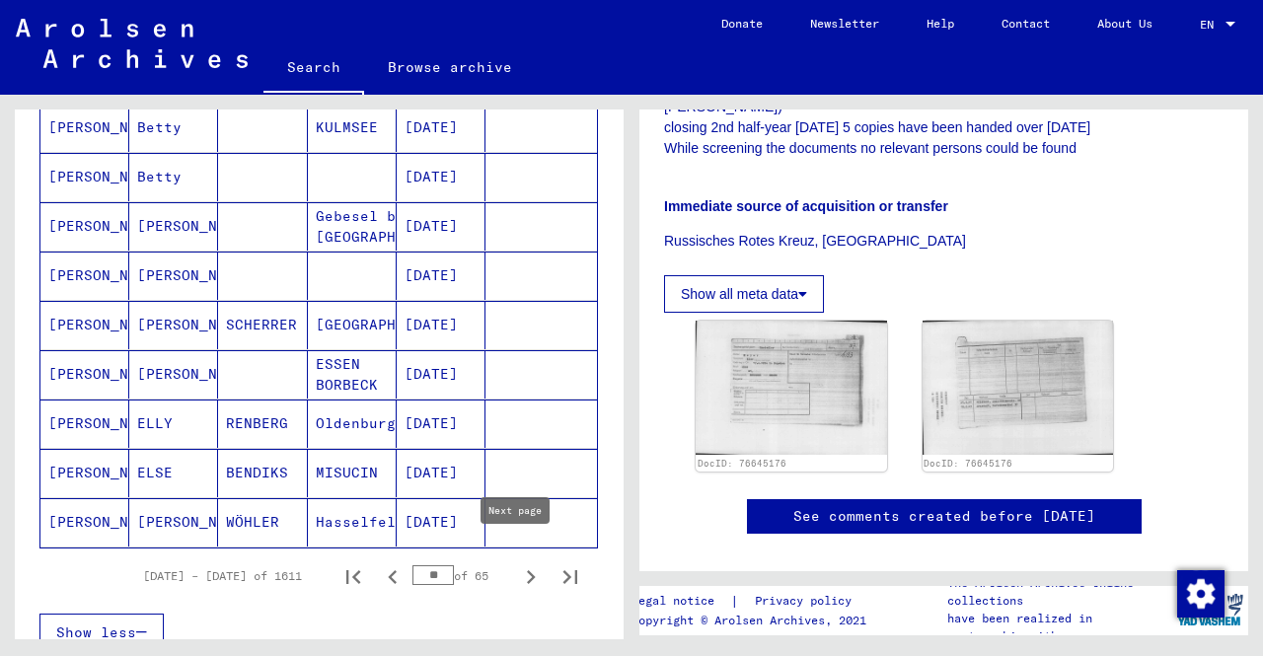
click at [517, 563] on icon "Next page" at bounding box center [531, 577] width 28 height 28
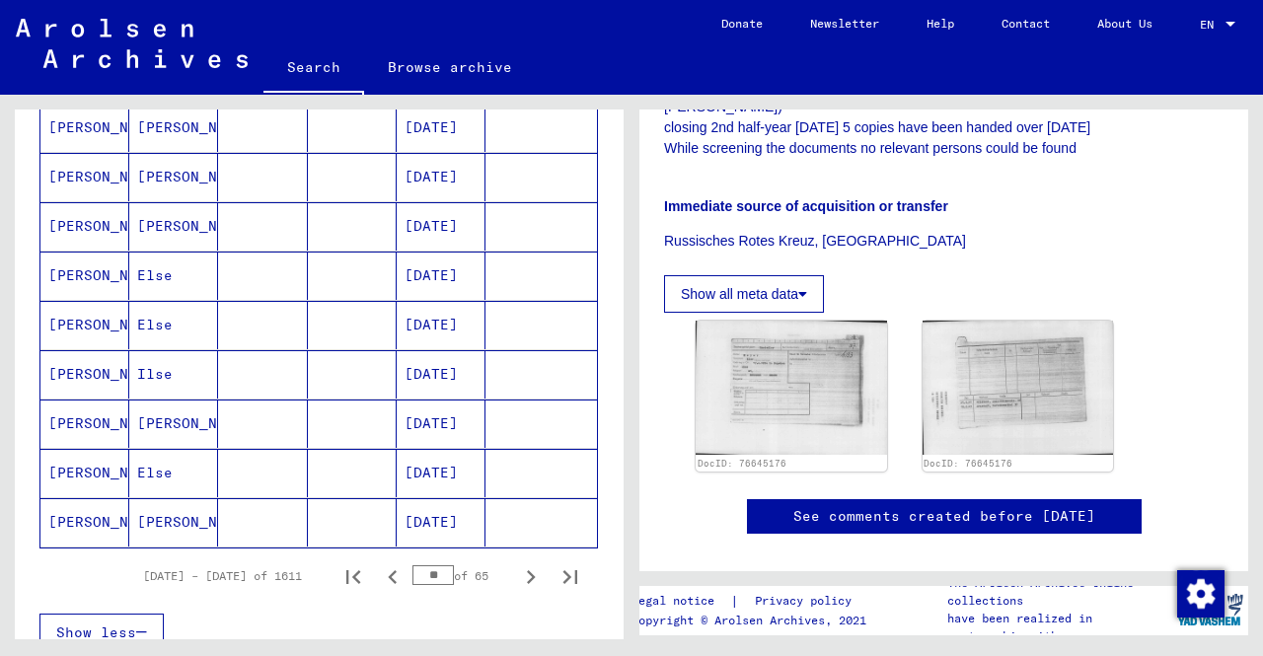
click at [367, 459] on mat-cell at bounding box center [352, 473] width 89 height 48
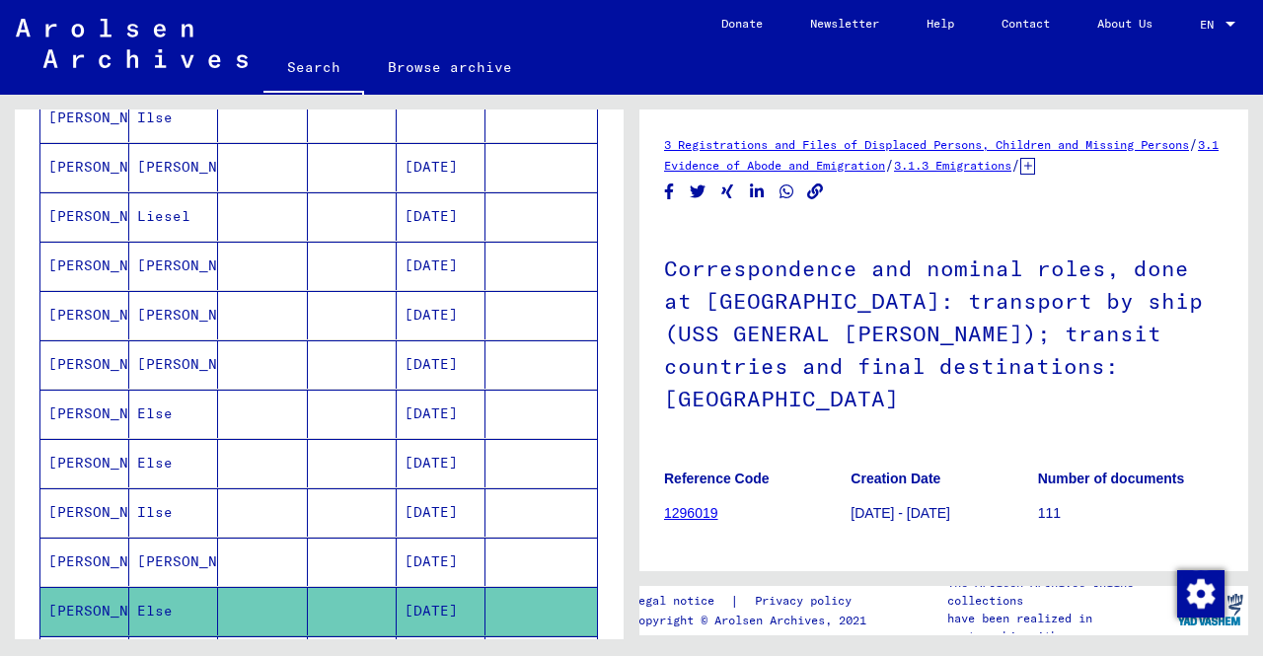
scroll to position [987, 0]
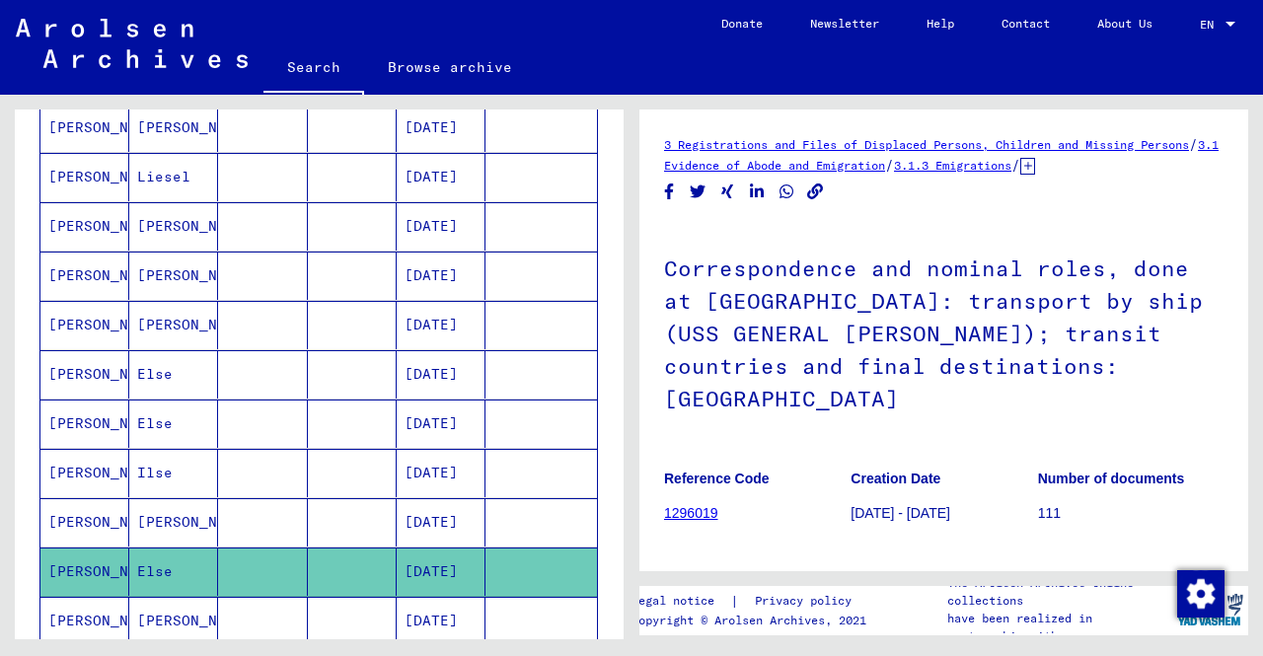
click at [385, 402] on mat-cell at bounding box center [352, 424] width 89 height 48
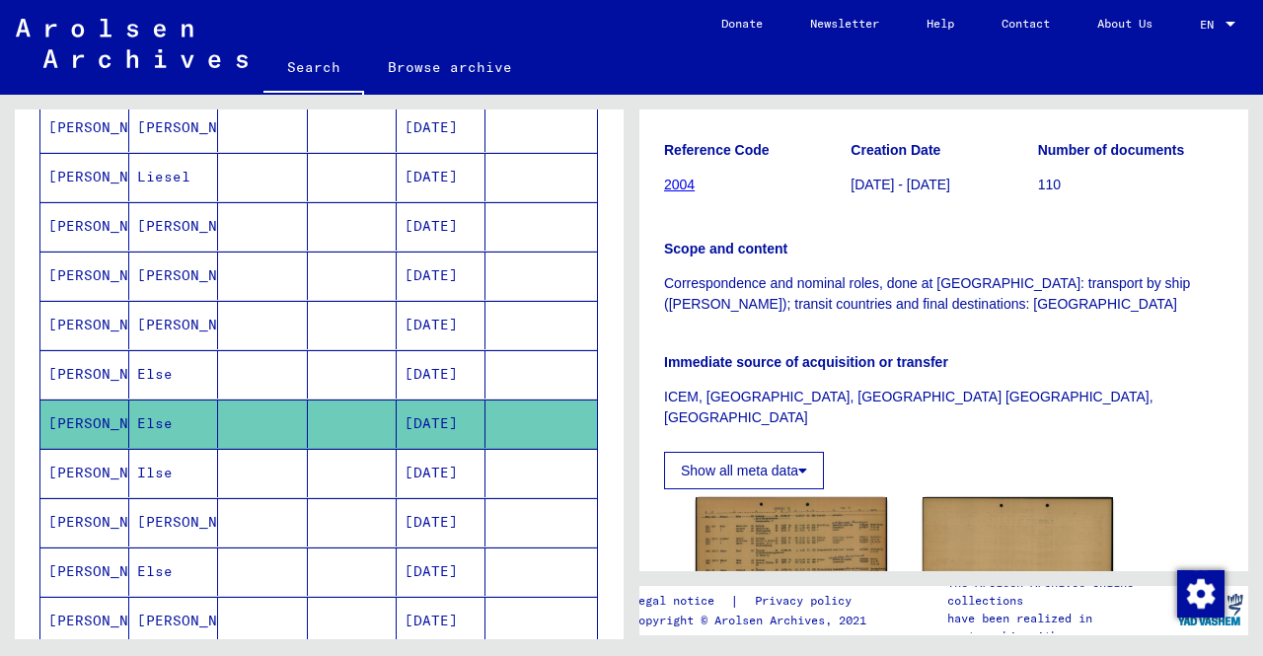
scroll to position [395, 0]
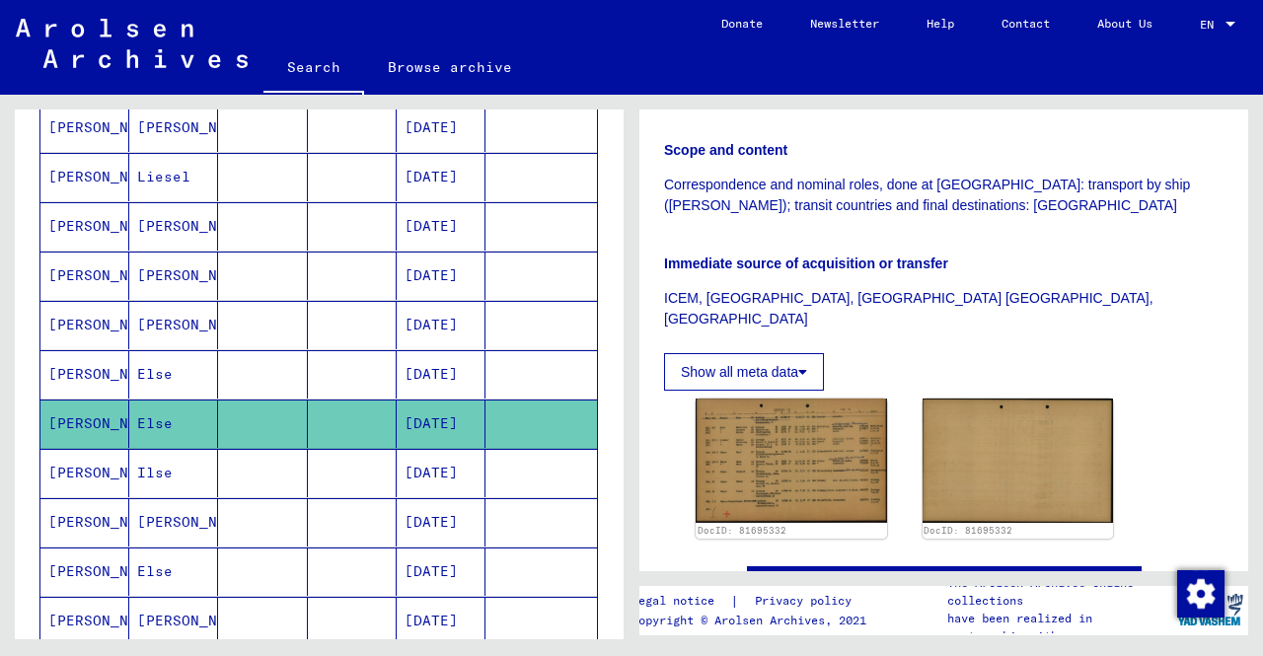
click at [451, 350] on mat-cell "[DATE]" at bounding box center [441, 374] width 89 height 48
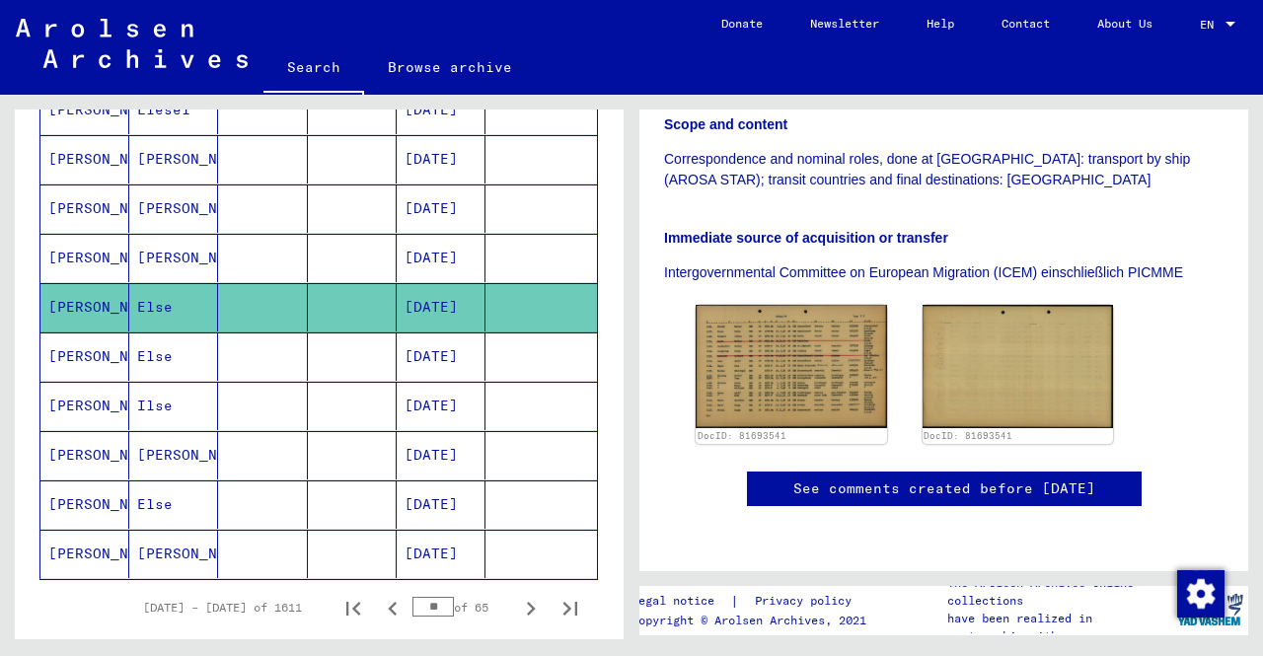
scroll to position [1085, 0]
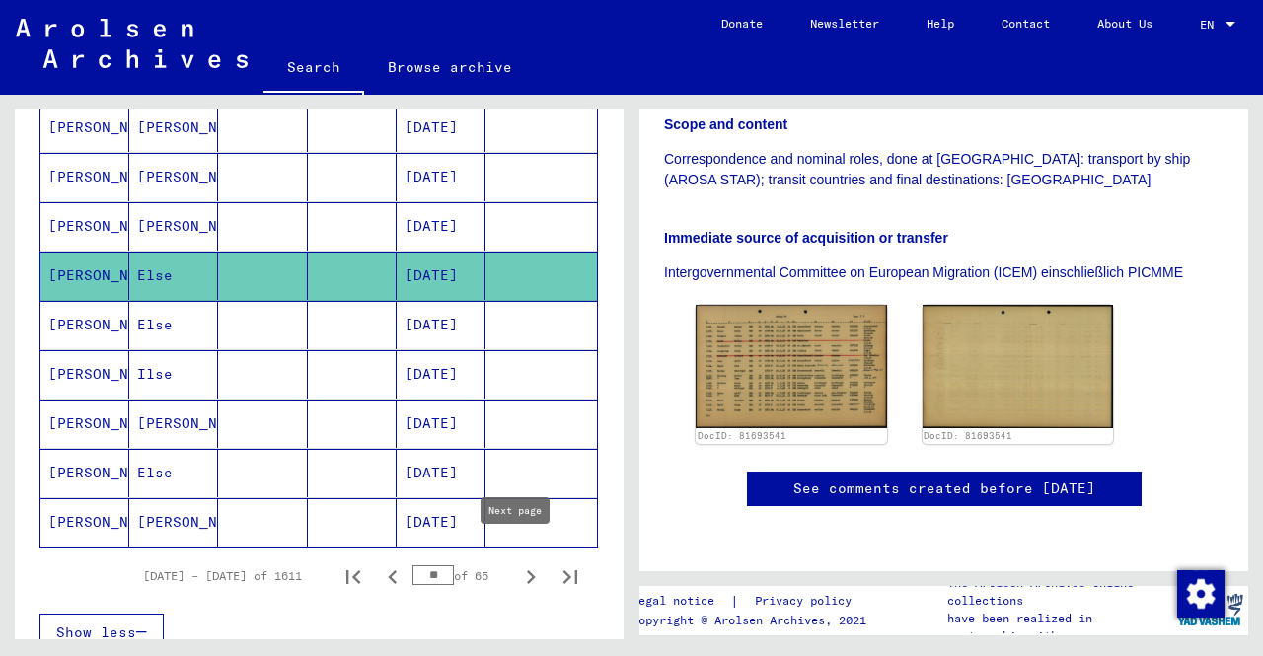
click at [517, 563] on icon "Next page" at bounding box center [531, 577] width 28 height 28
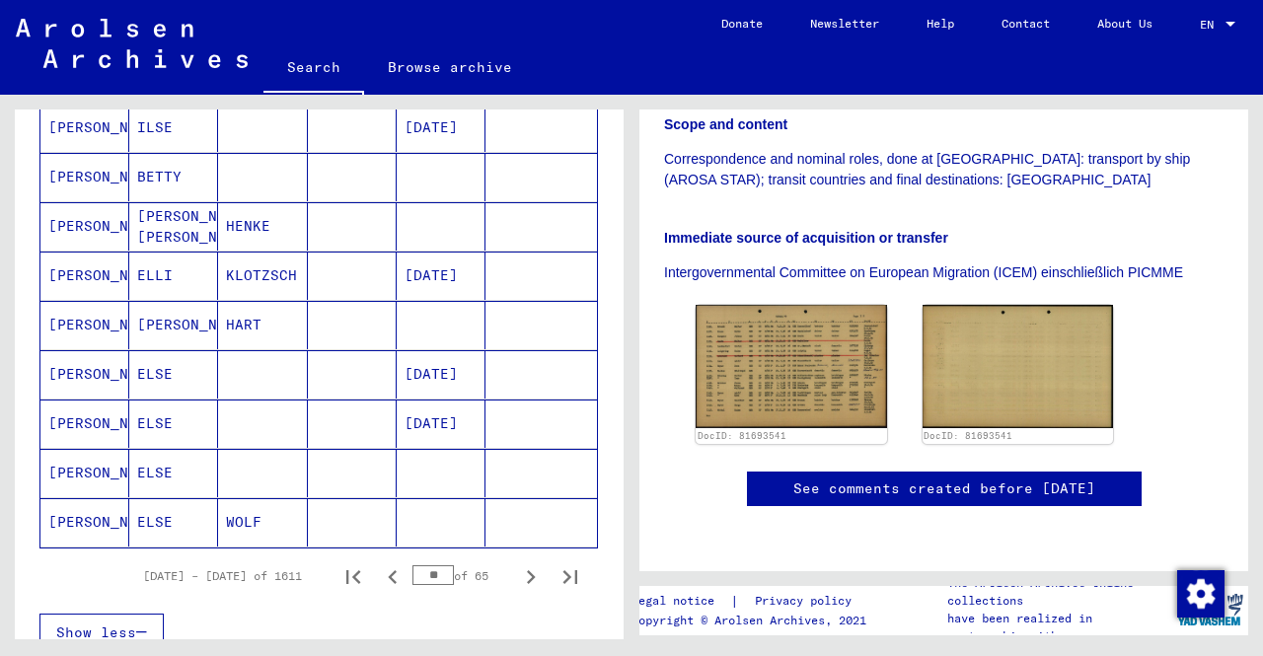
click at [245, 368] on mat-cell at bounding box center [262, 374] width 89 height 48
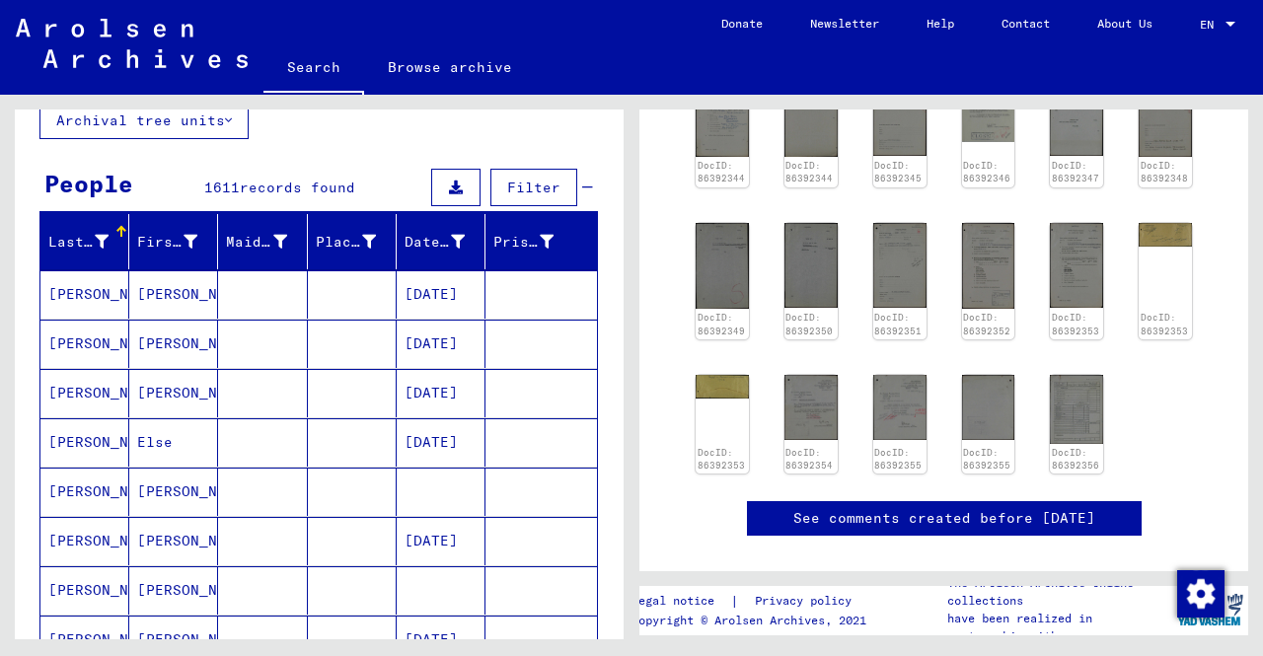
scroll to position [197, 0]
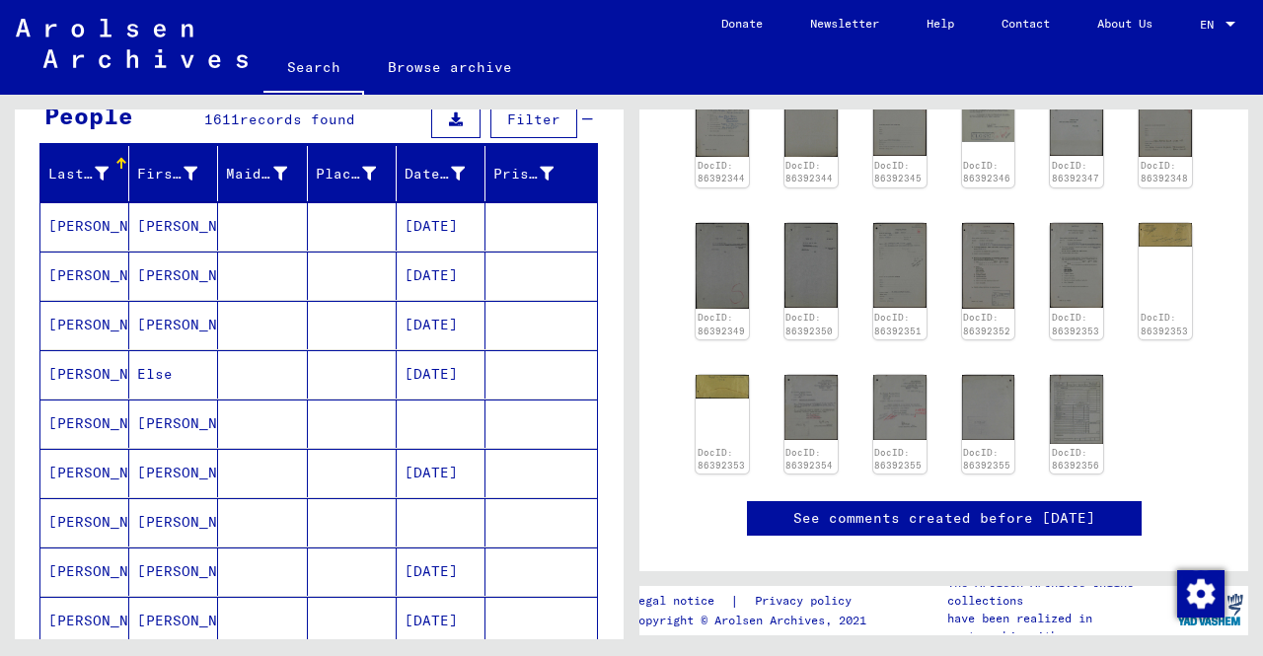
click at [278, 378] on mat-cell at bounding box center [262, 374] width 89 height 48
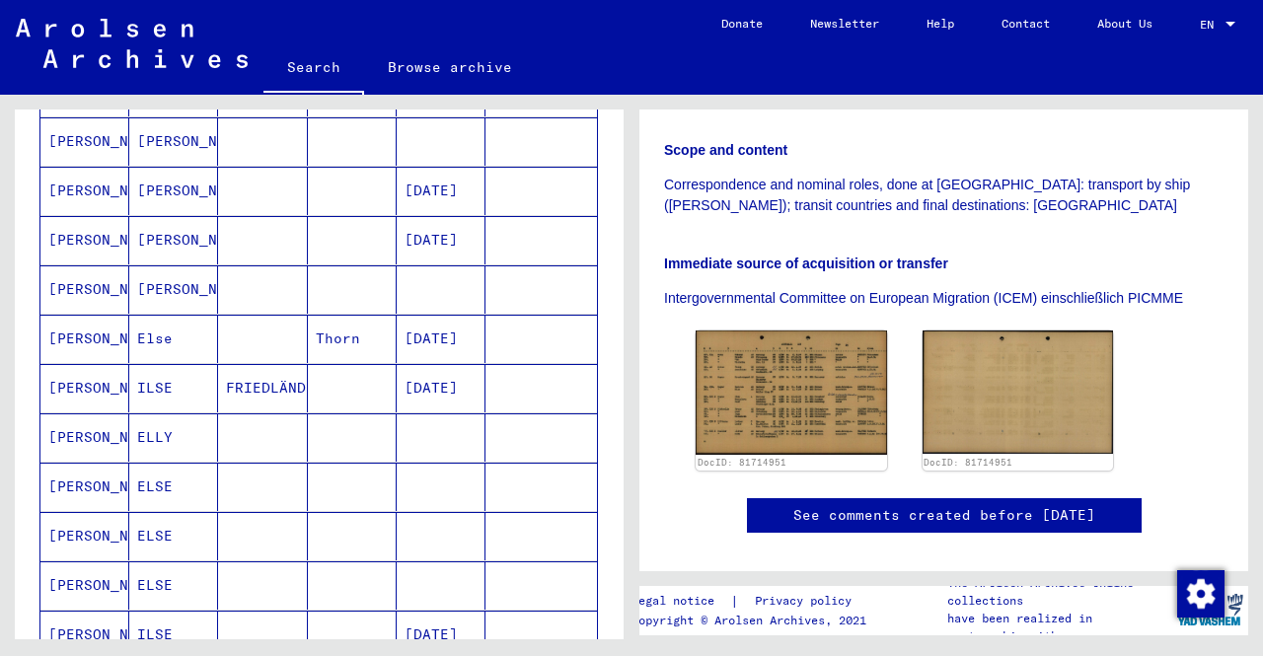
scroll to position [592, 0]
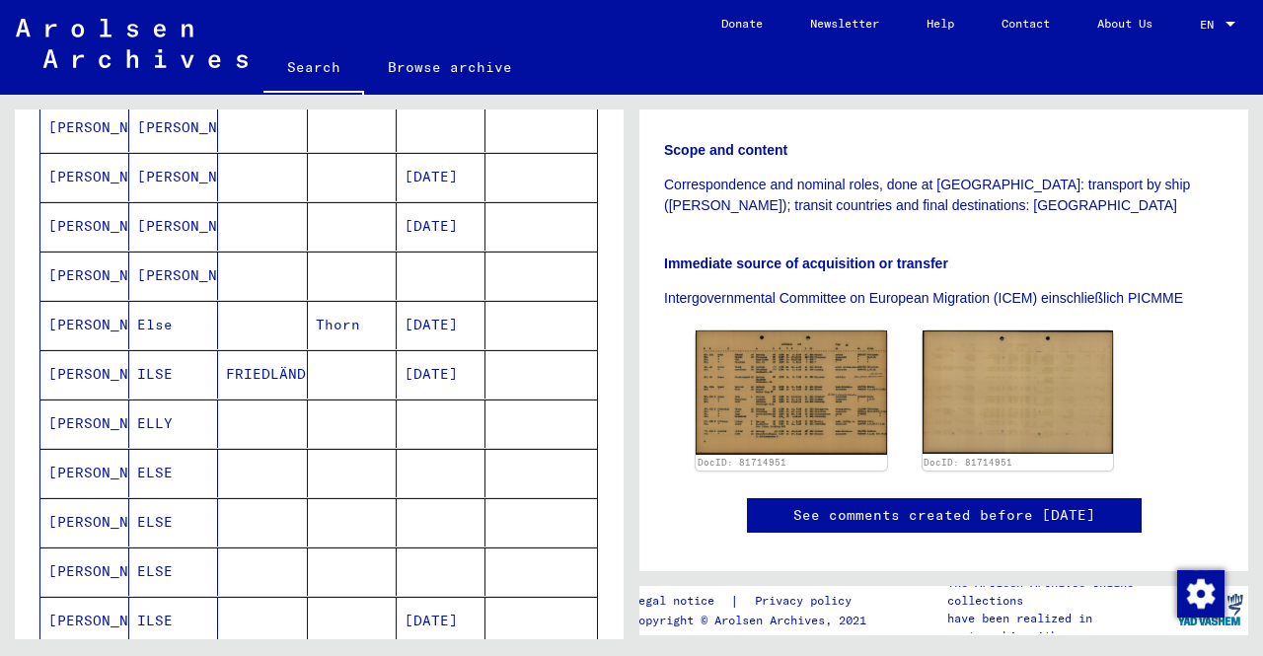
click at [295, 301] on mat-cell at bounding box center [262, 325] width 89 height 48
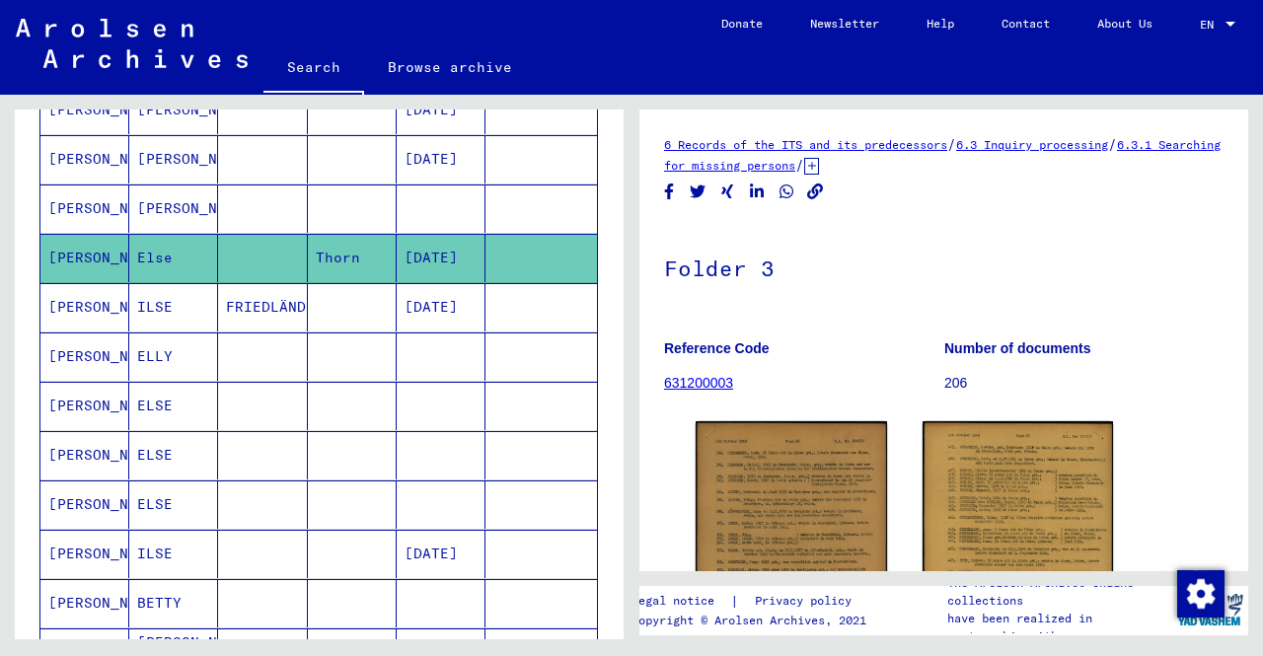
scroll to position [691, 0]
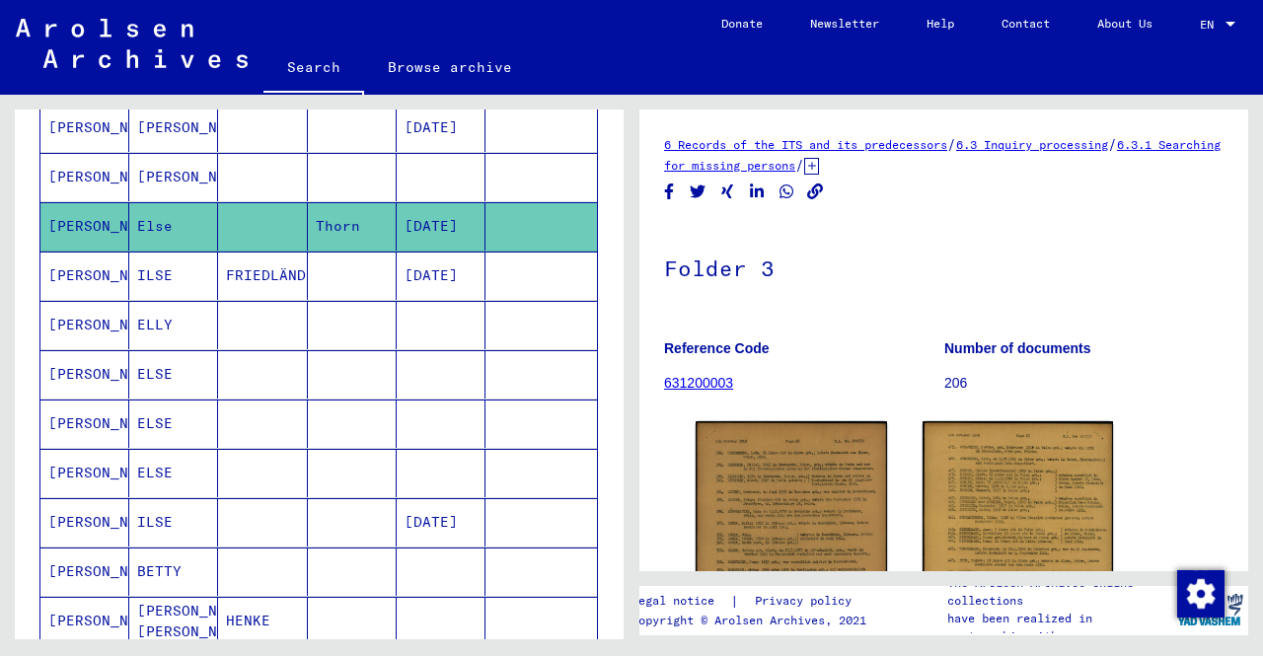
click at [379, 369] on mat-cell at bounding box center [352, 374] width 89 height 48
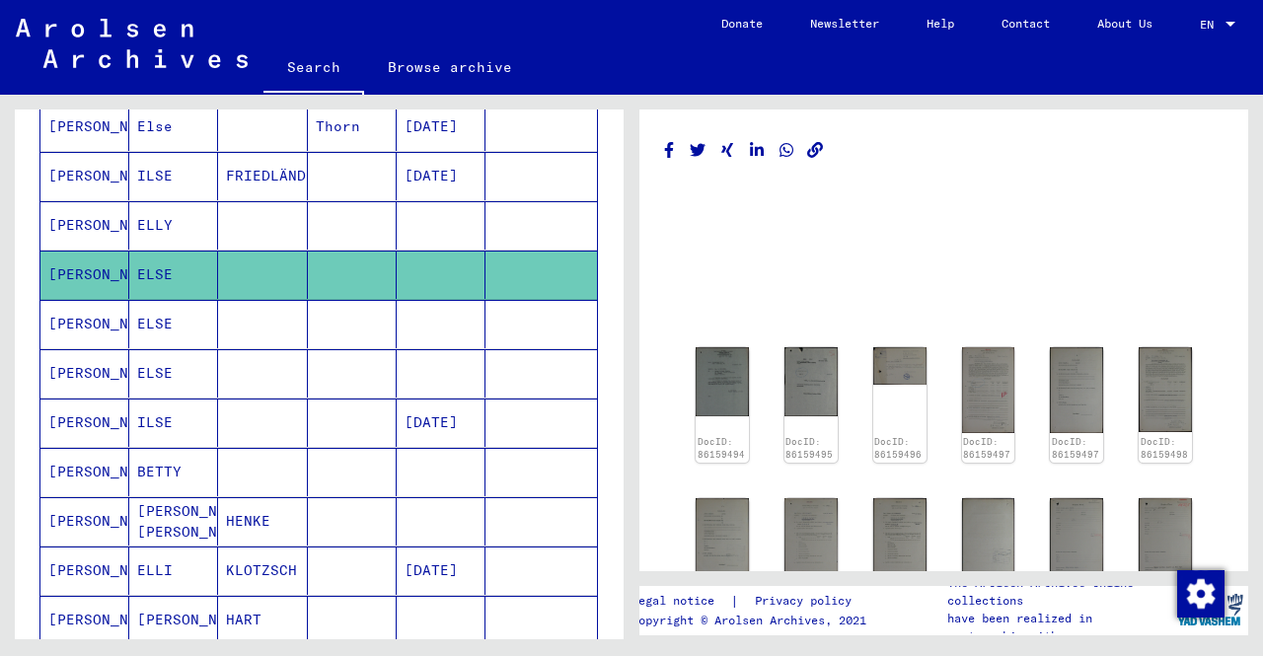
scroll to position [888, 0]
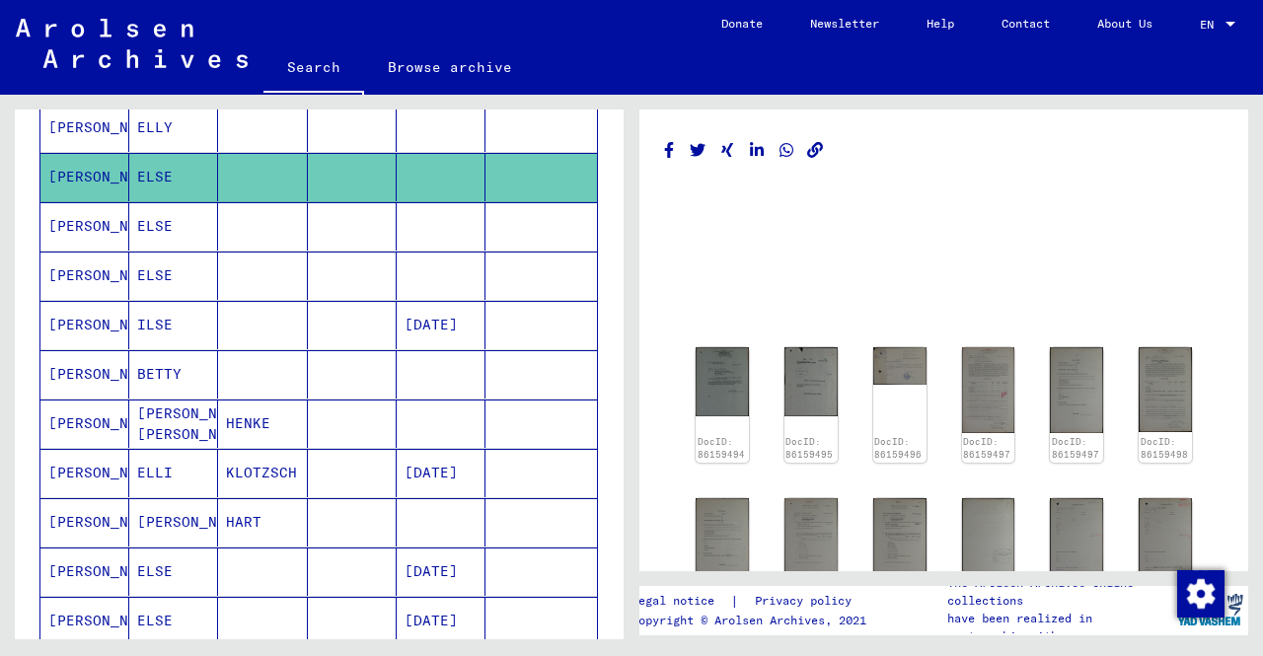
click at [422, 209] on mat-cell at bounding box center [441, 226] width 89 height 48
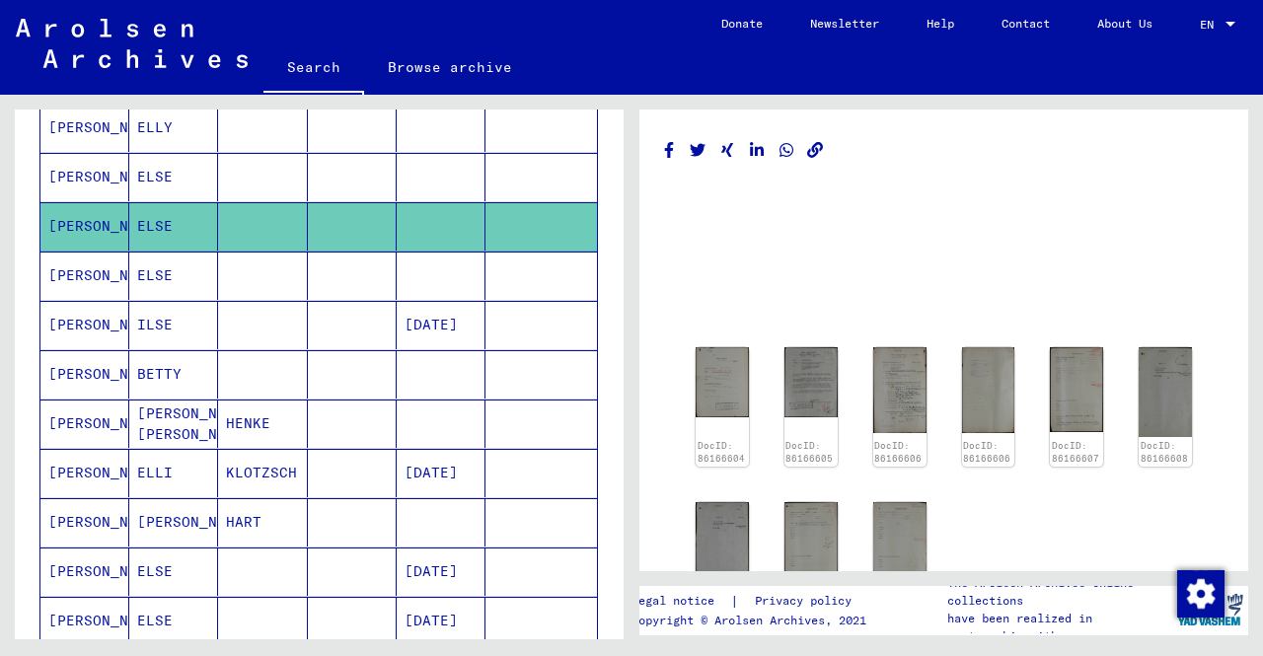
click at [426, 259] on mat-cell at bounding box center [441, 276] width 89 height 48
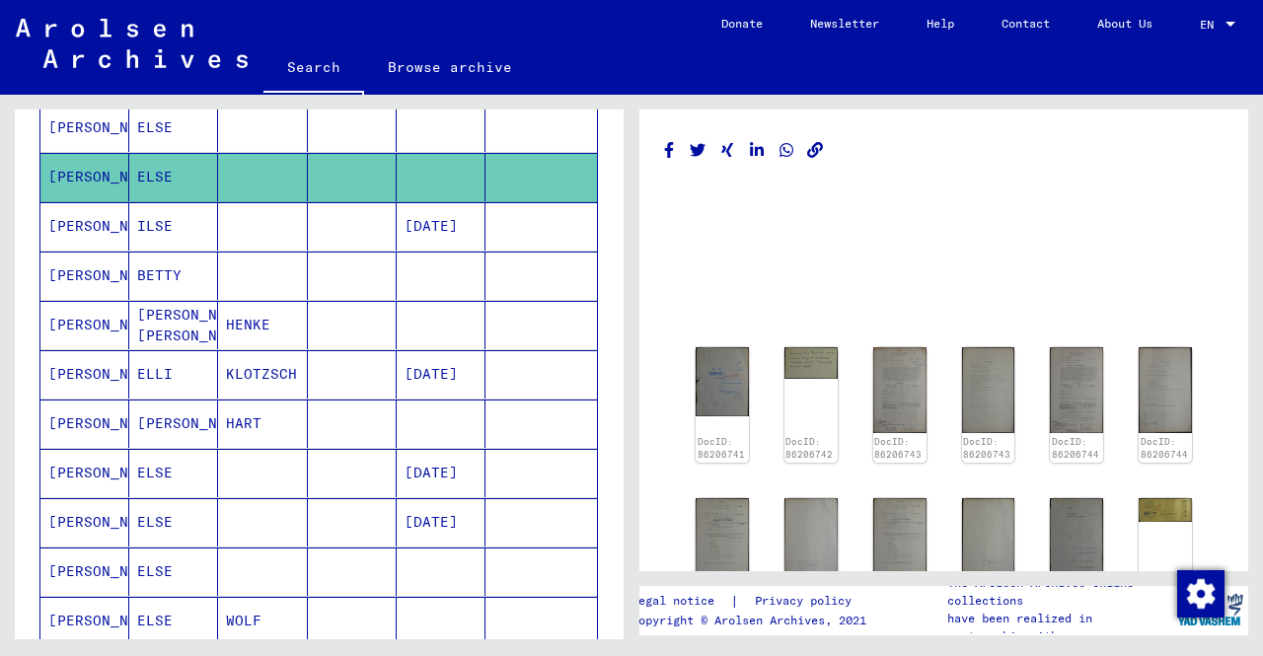
scroll to position [1085, 0]
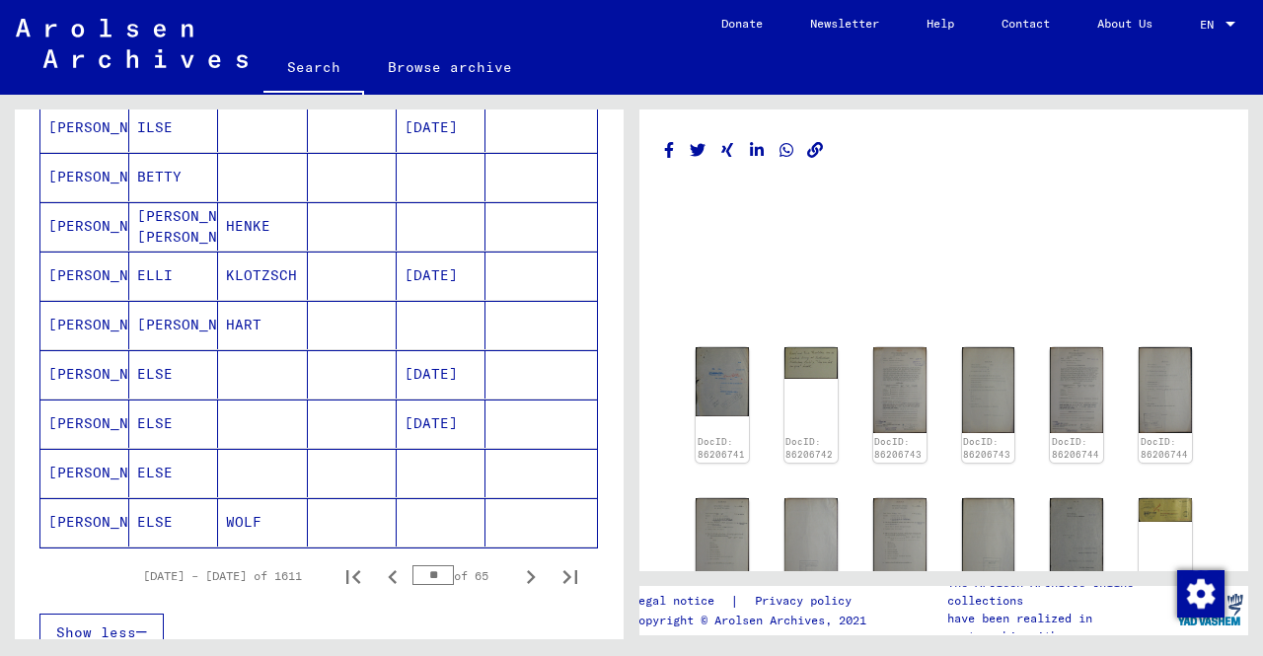
click at [414, 364] on mat-cell "[DATE]" at bounding box center [441, 374] width 89 height 48
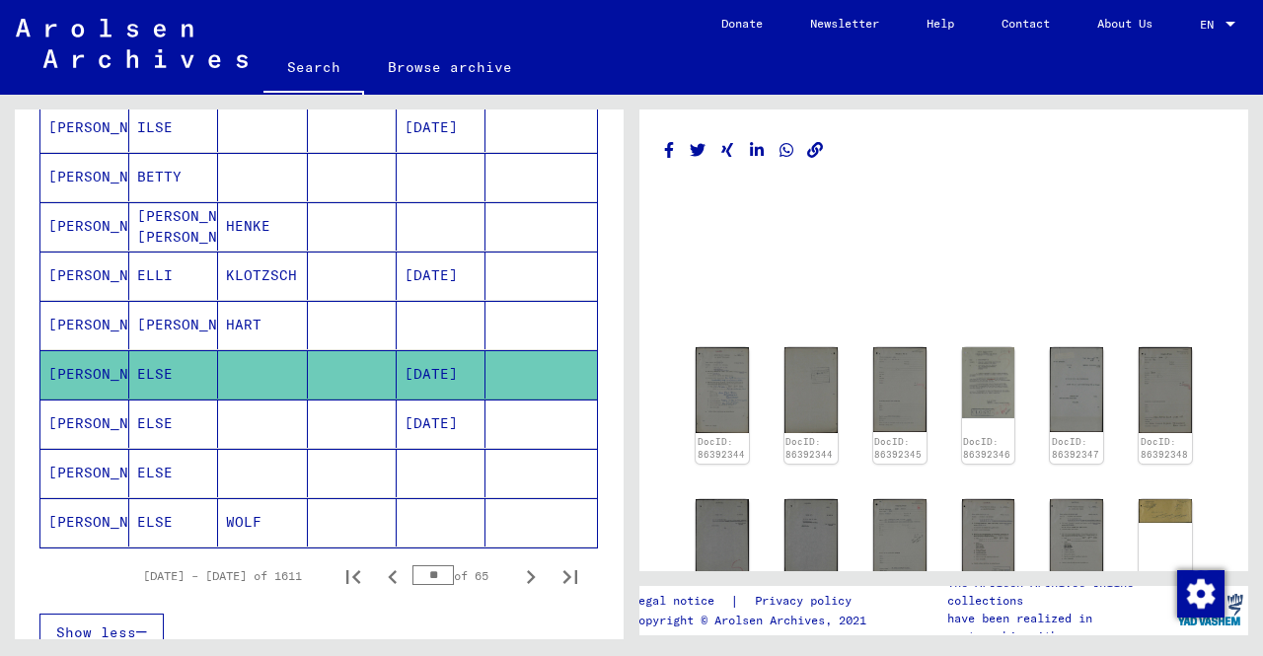
click at [435, 467] on mat-cell at bounding box center [441, 473] width 89 height 48
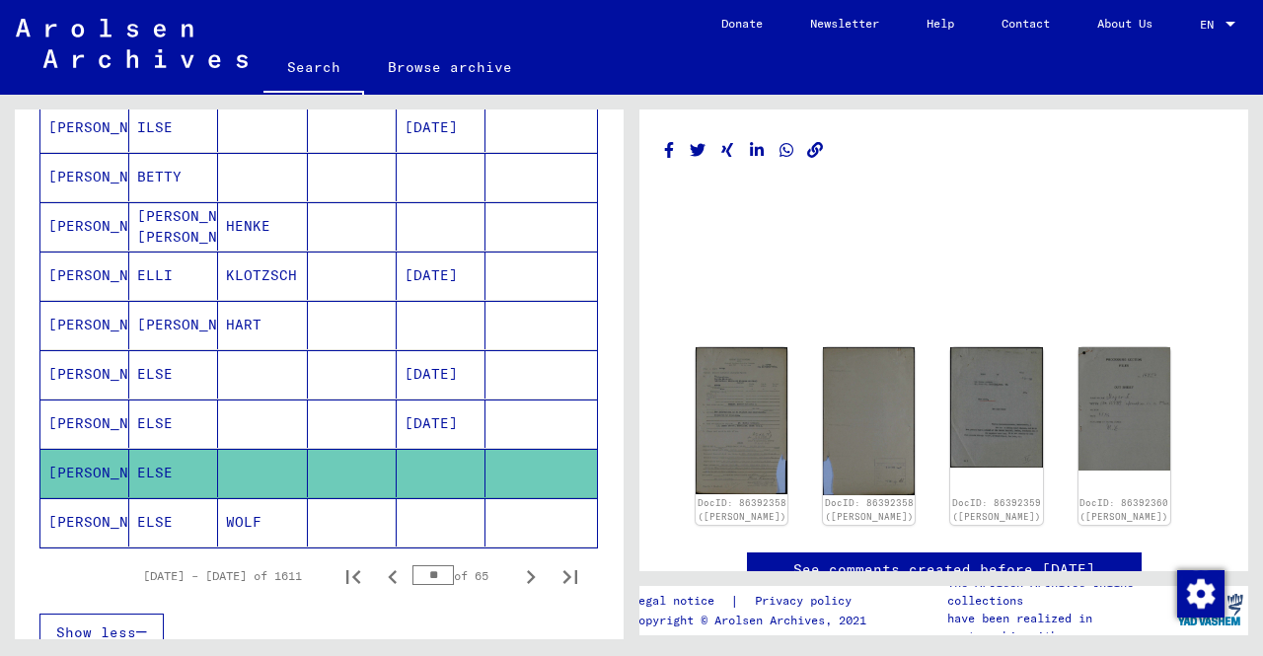
click at [434, 519] on mat-cell at bounding box center [441, 522] width 89 height 48
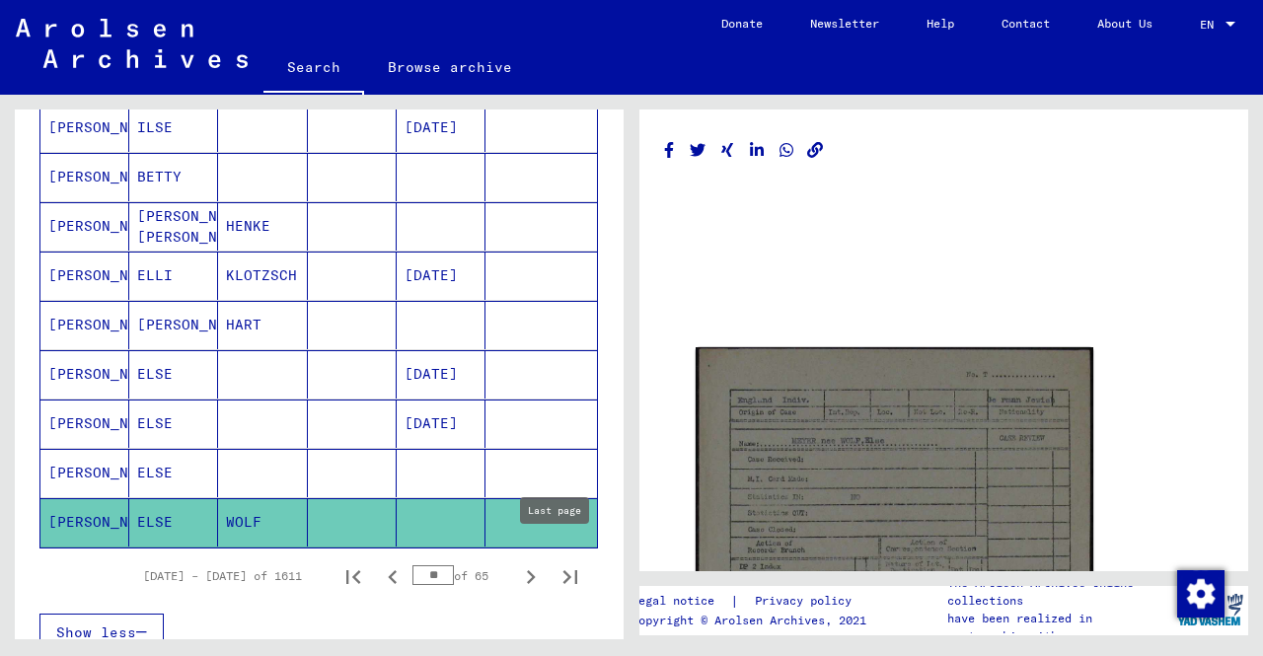
click at [551, 561] on button "Last page" at bounding box center [570, 575] width 39 height 39
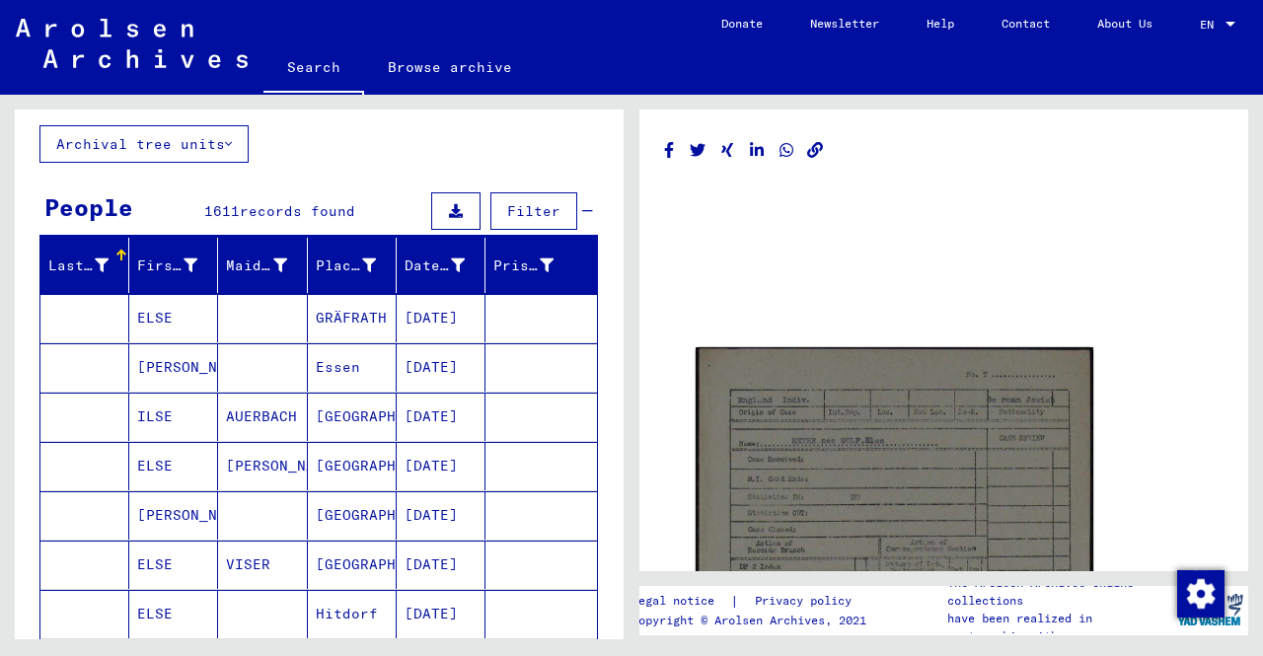
scroll to position [99, 0]
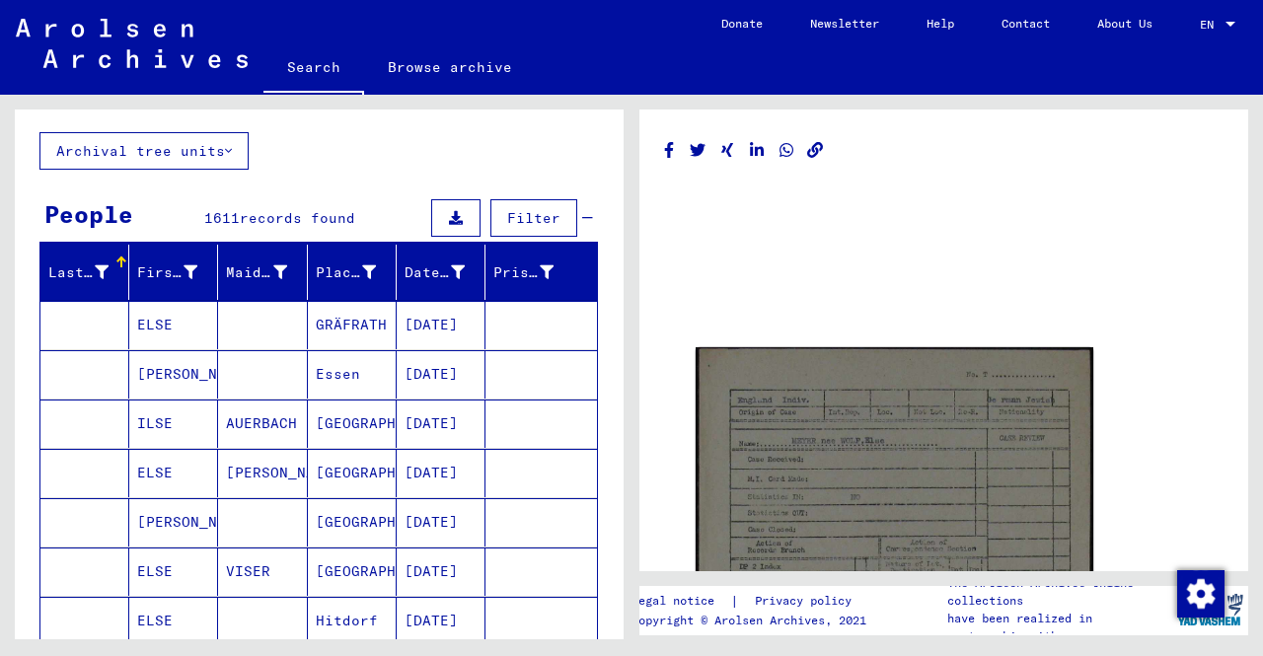
click at [225, 334] on mat-cell at bounding box center [262, 325] width 89 height 48
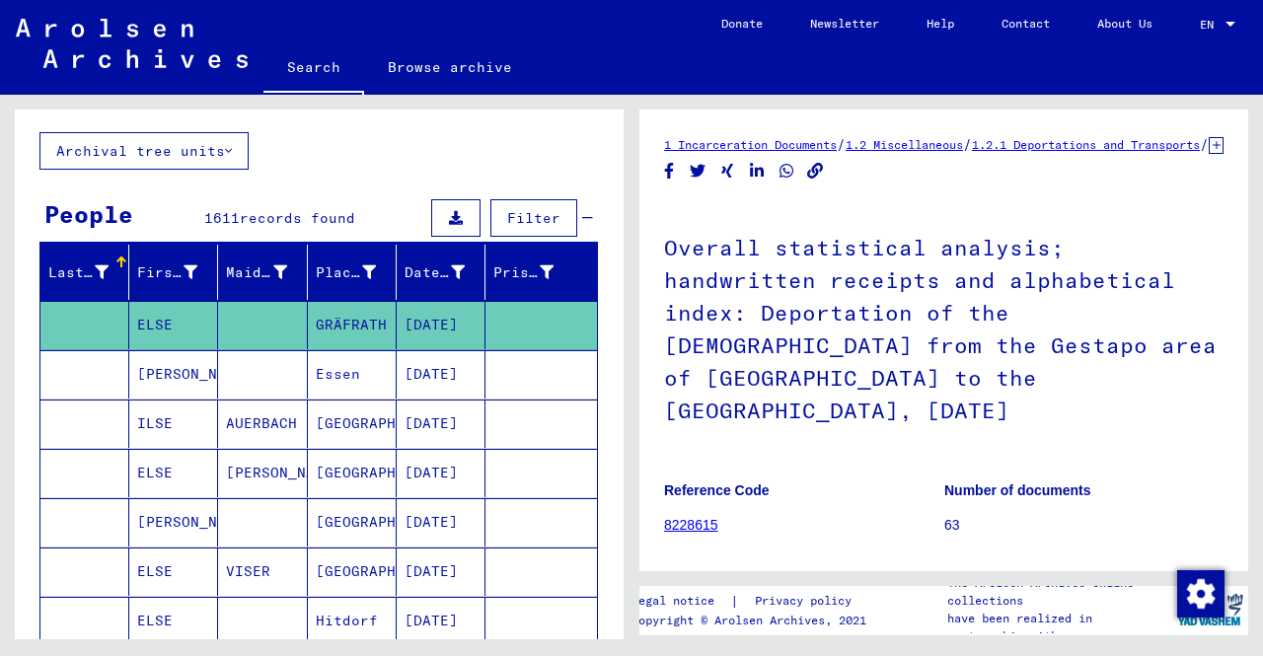
scroll to position [296, 0]
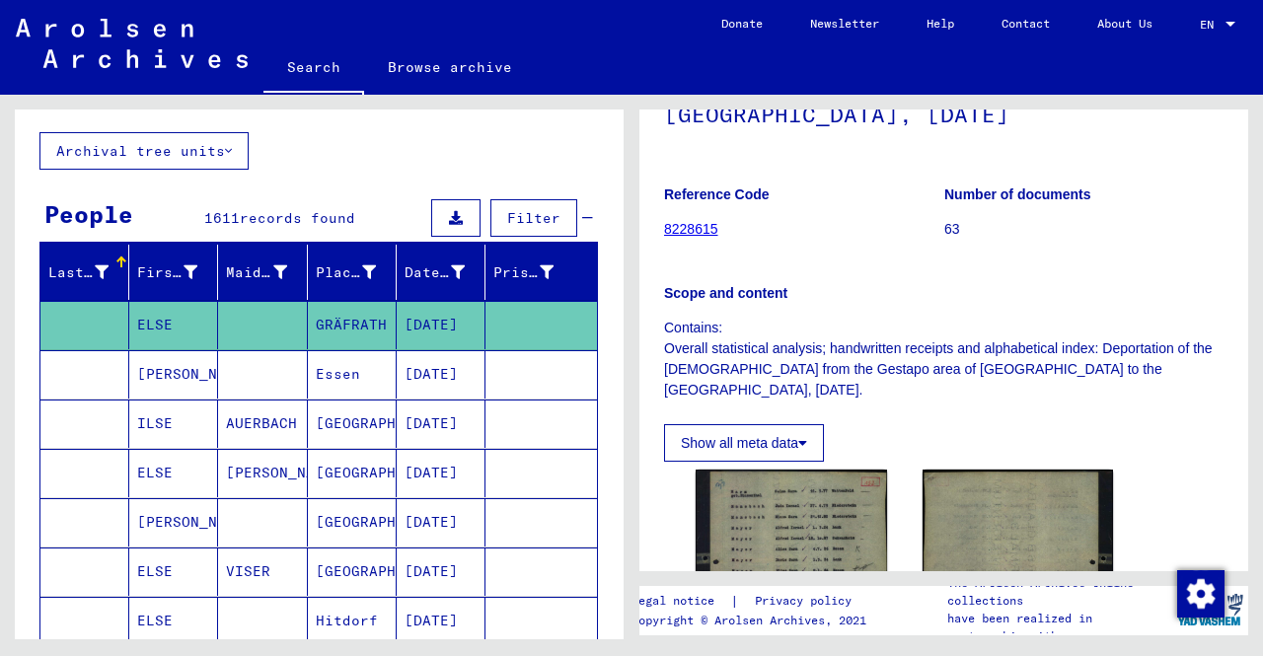
click at [205, 381] on mat-cell "[PERSON_NAME]" at bounding box center [173, 374] width 89 height 48
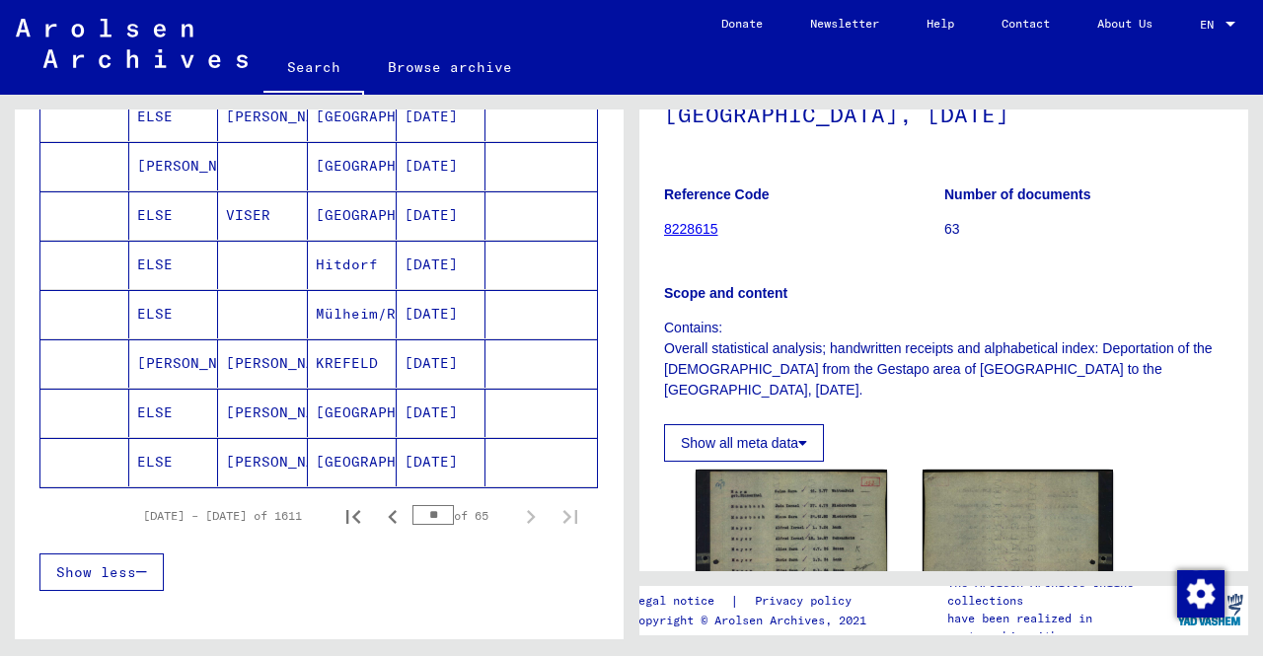
scroll to position [395, 0]
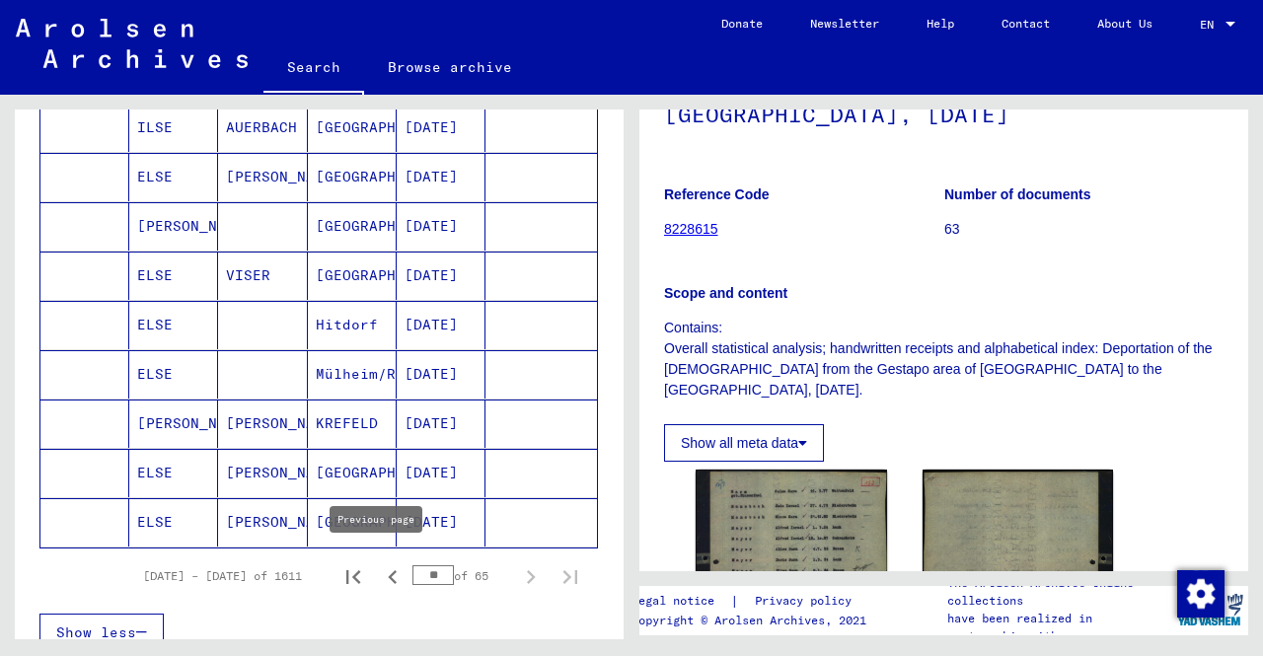
click at [379, 576] on icon "Previous page" at bounding box center [393, 577] width 28 height 28
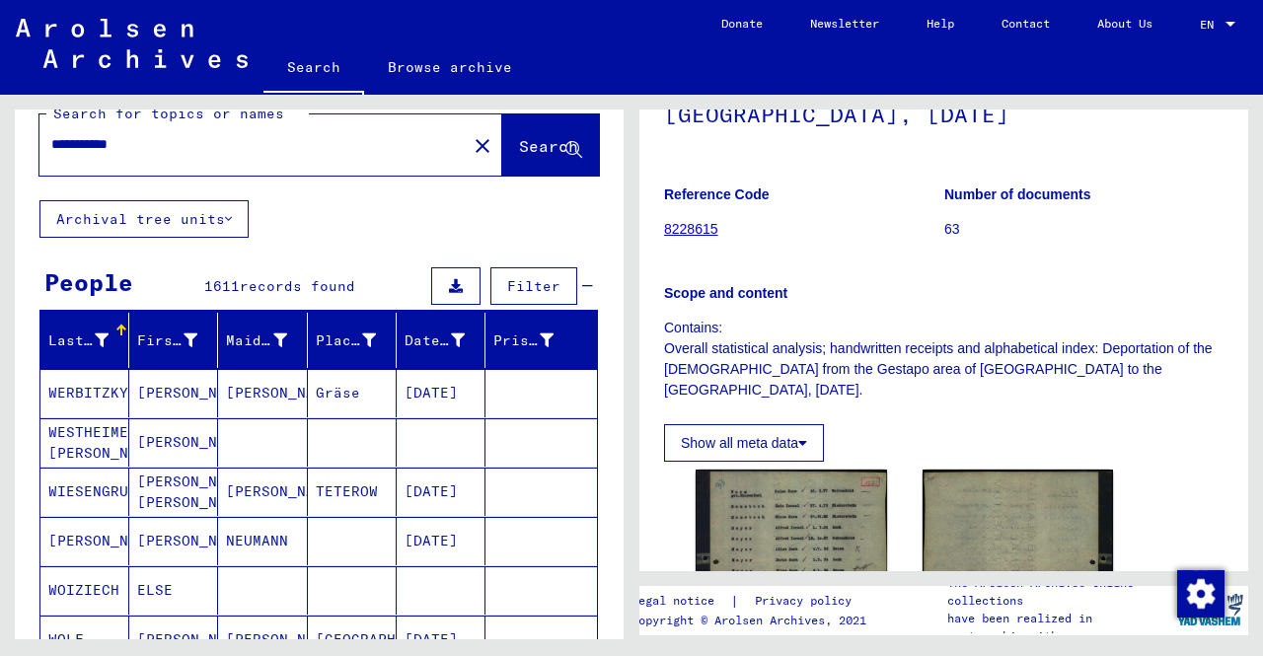
scroll to position [0, 0]
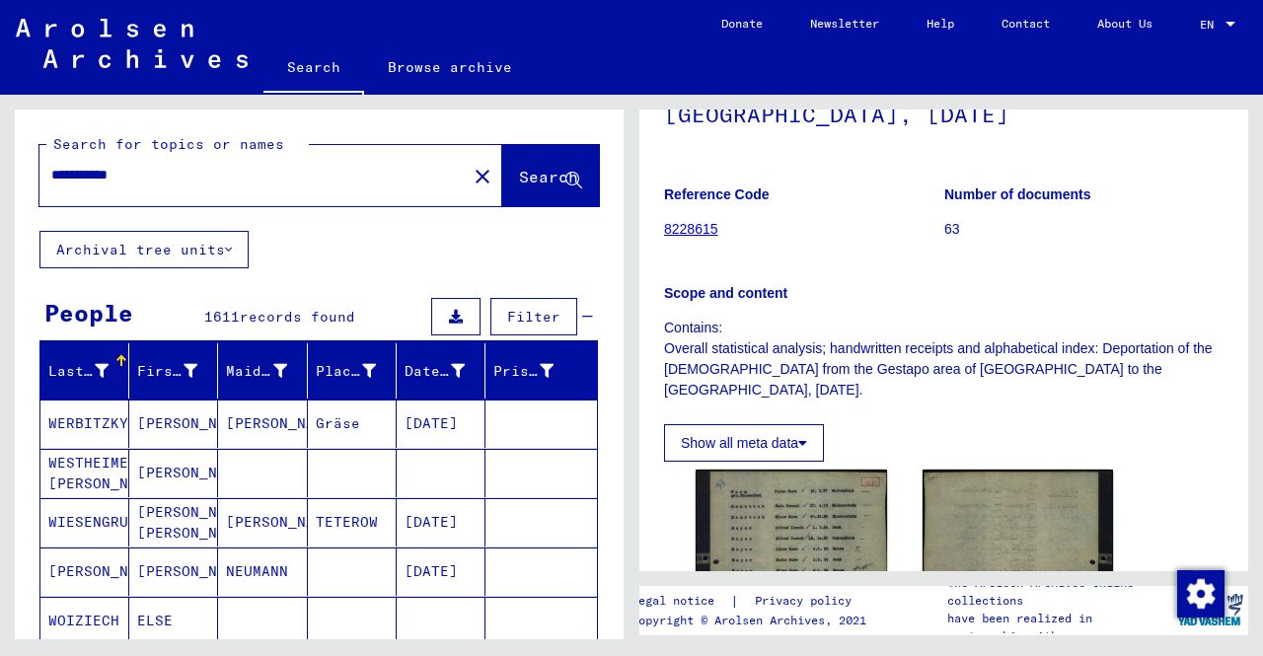
click at [551, 147] on button "Search" at bounding box center [550, 175] width 97 height 61
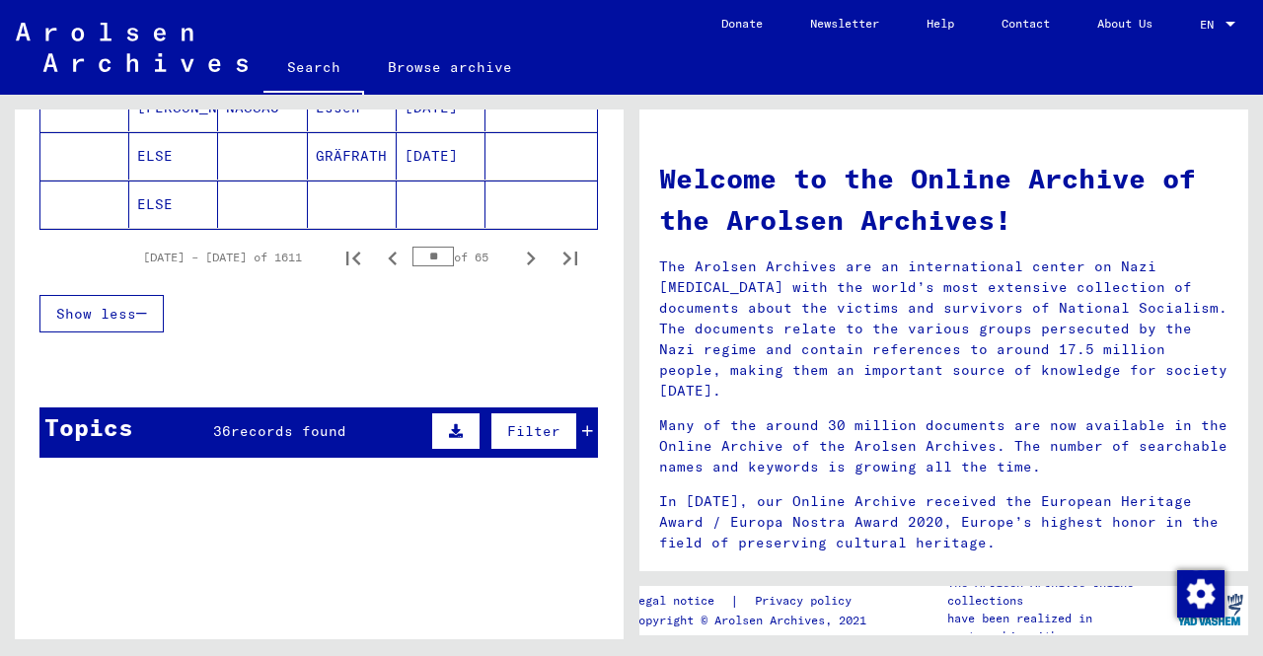
scroll to position [1381, 0]
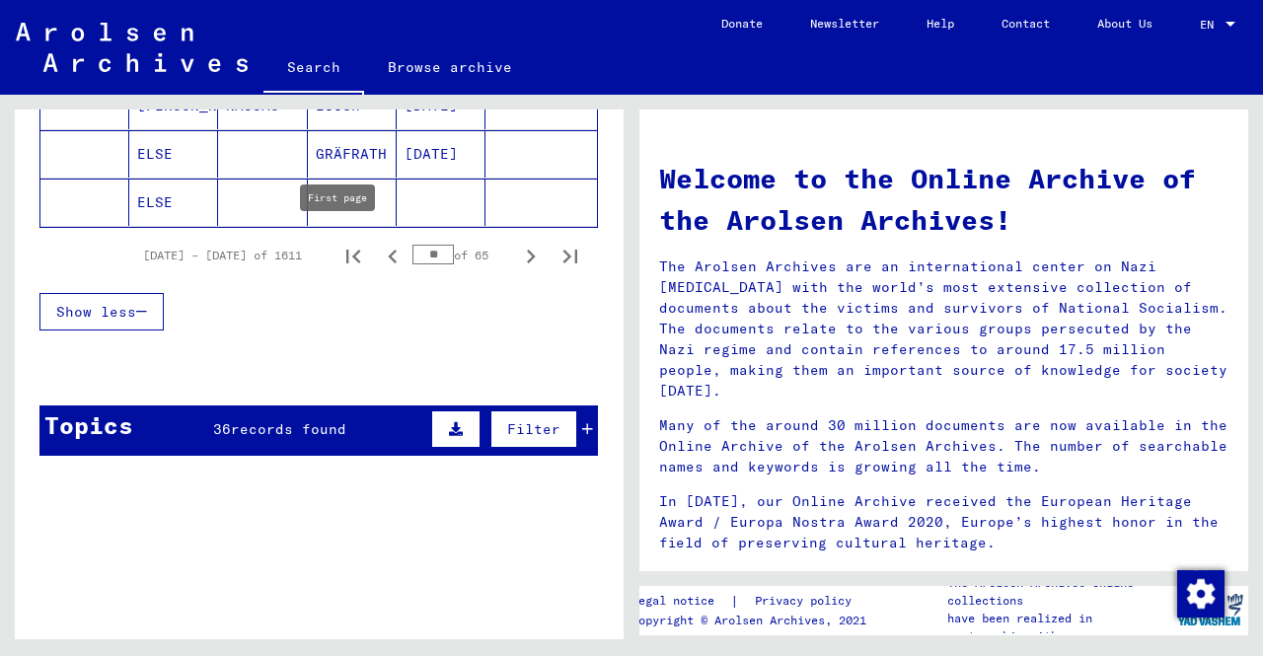
click at [346, 253] on icon "First page" at bounding box center [353, 257] width 14 height 14
type input "*"
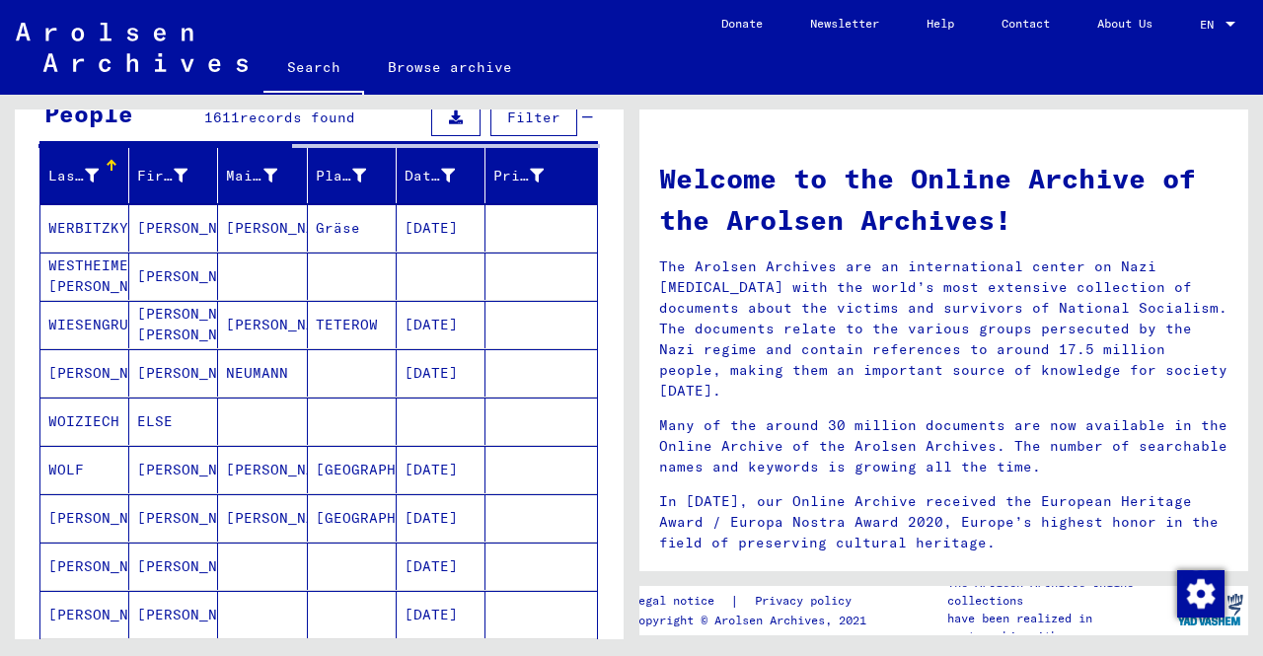
scroll to position [0, 0]
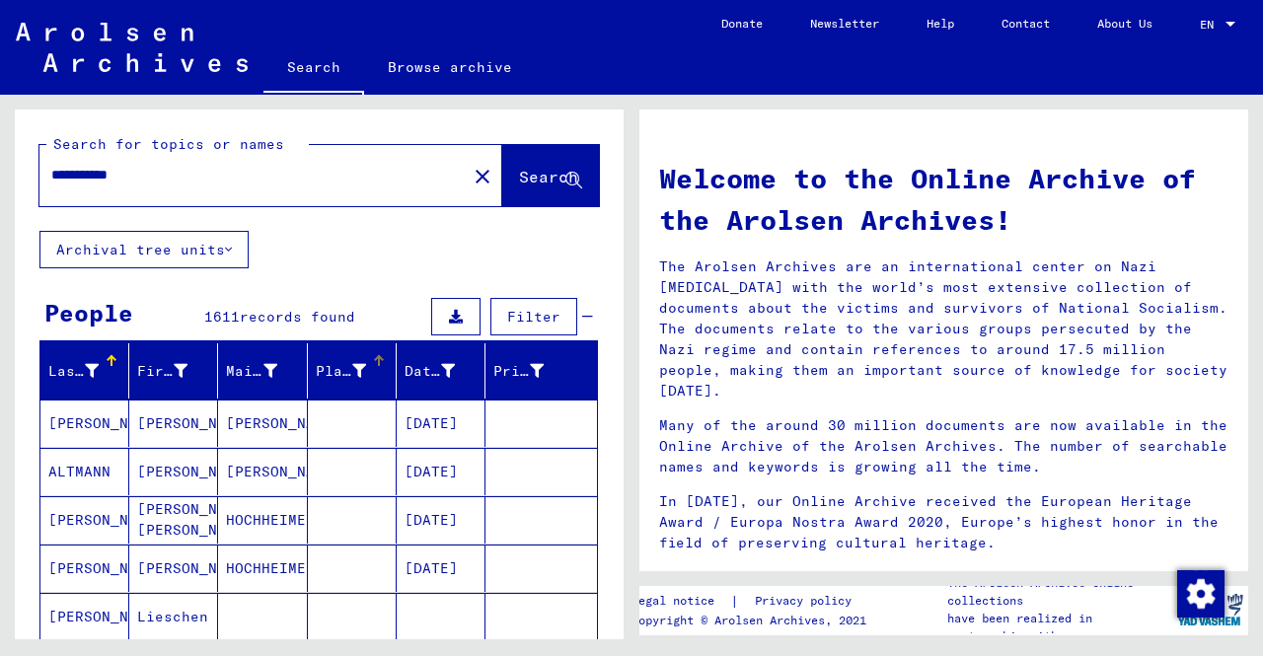
click at [332, 358] on div "Place of Birth" at bounding box center [356, 371] width 80 height 32
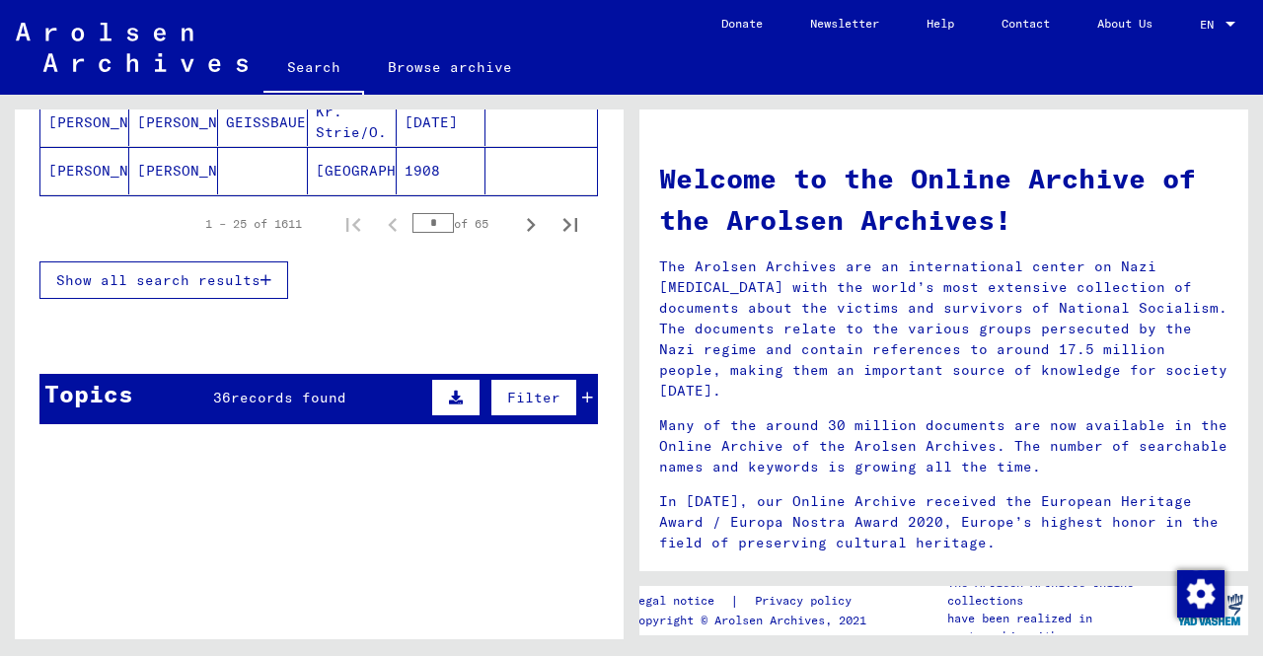
scroll to position [296, 0]
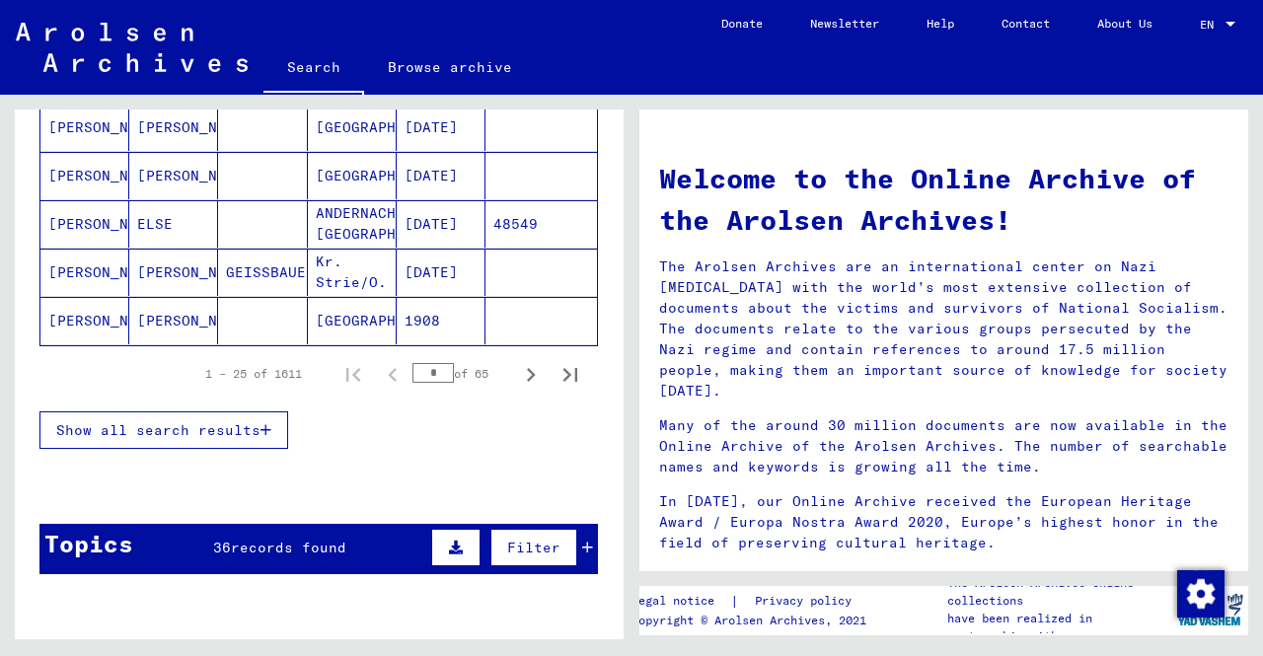
click at [237, 424] on span "Show all search results" at bounding box center [158, 430] width 204 height 18
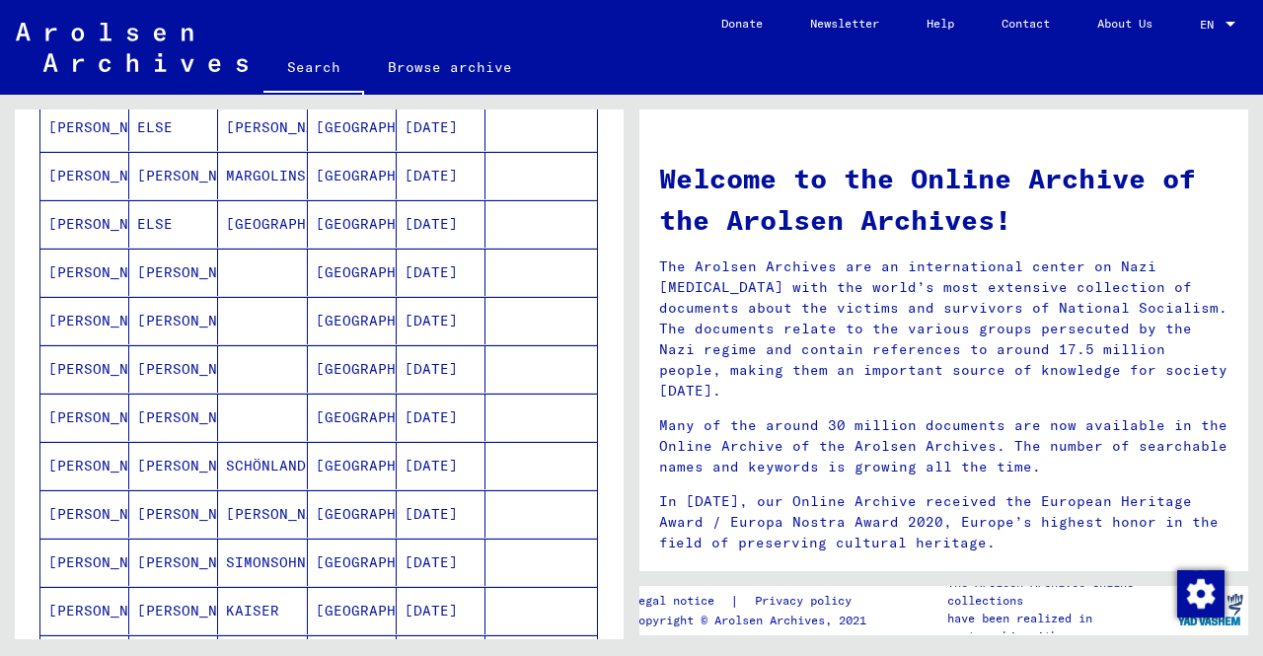
scroll to position [1283, 0]
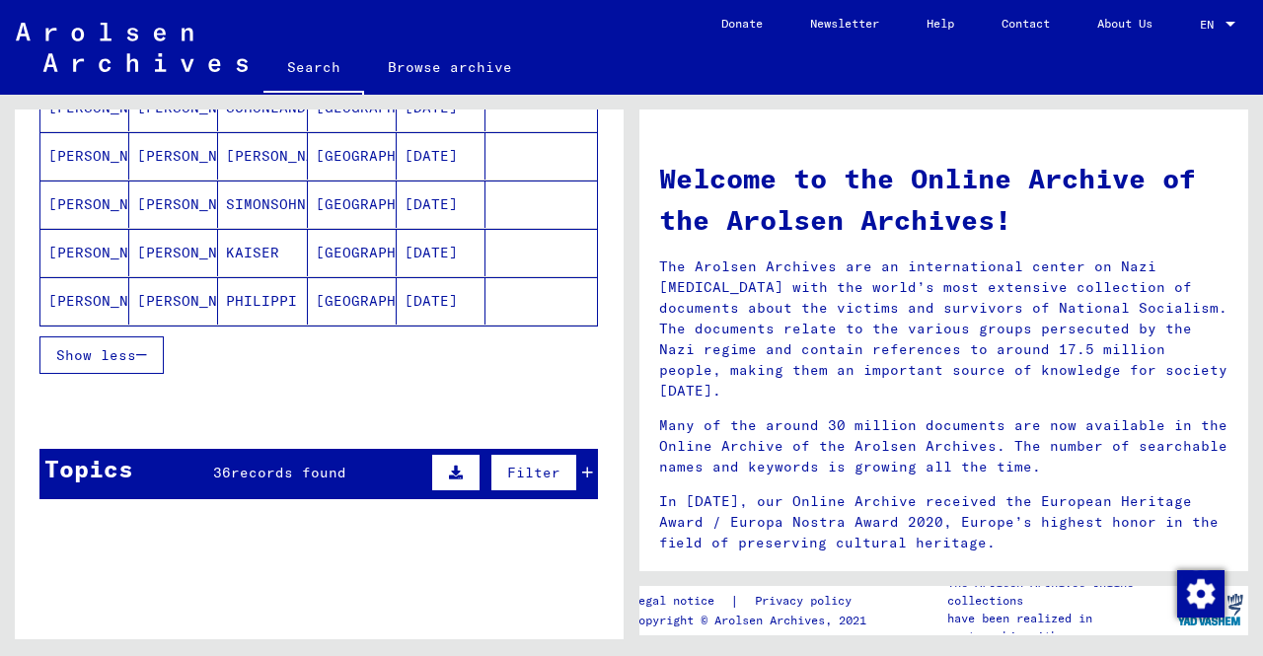
click at [331, 344] on div "Show less" at bounding box center [318, 355] width 558 height 57
click at [99, 327] on div "Show less" at bounding box center [318, 355] width 558 height 57
click at [101, 336] on button "Show less" at bounding box center [101, 354] width 124 height 37
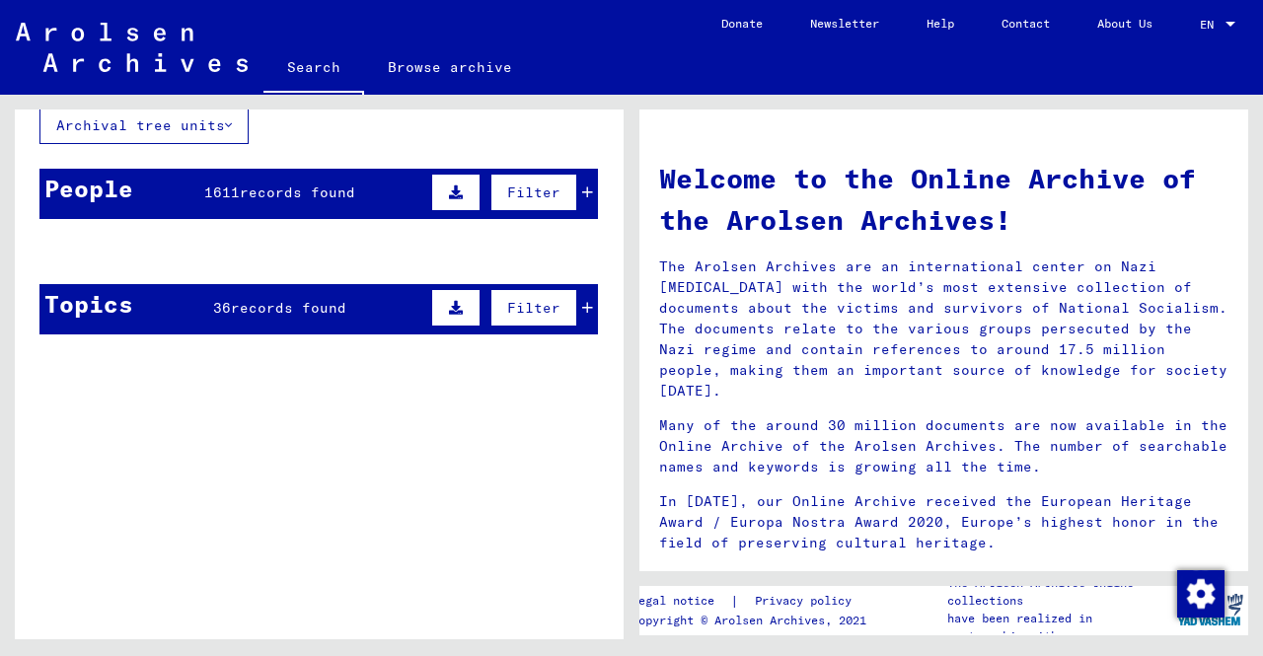
scroll to position [0, 0]
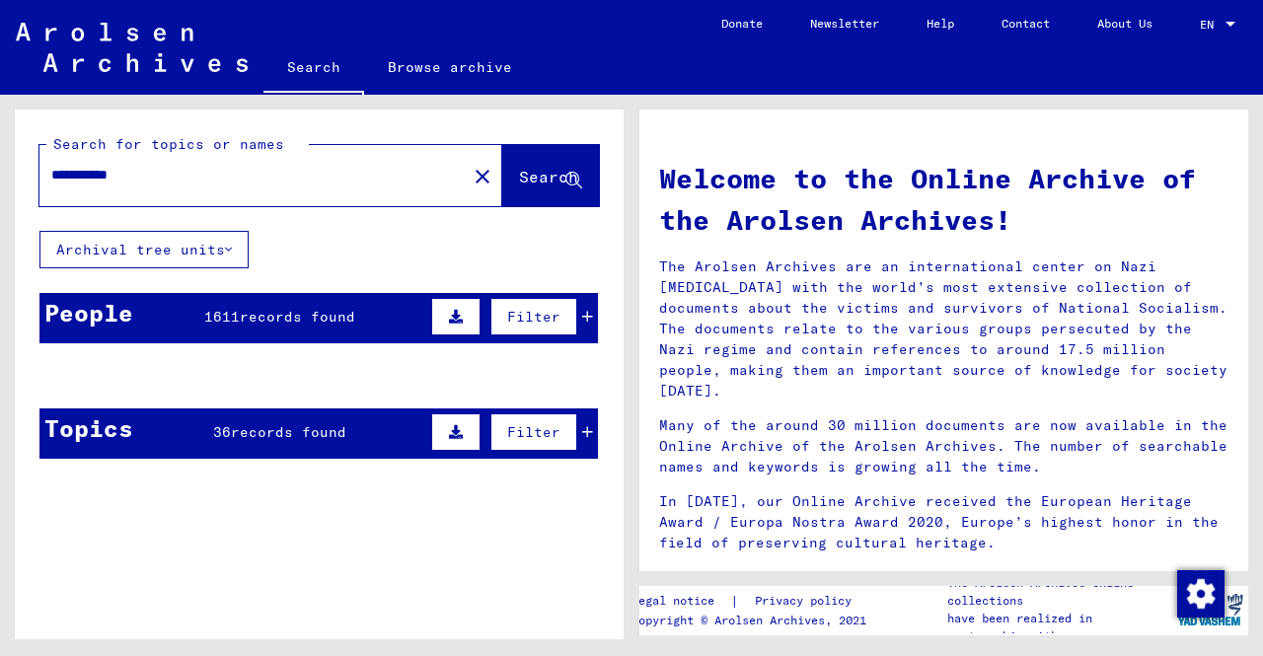
click at [178, 267] on div "**********" at bounding box center [319, 292] width 609 height 365
click at [529, 156] on button "Search" at bounding box center [550, 175] width 97 height 61
click at [337, 299] on div "People 1611 records found Filter" at bounding box center [318, 318] width 558 height 50
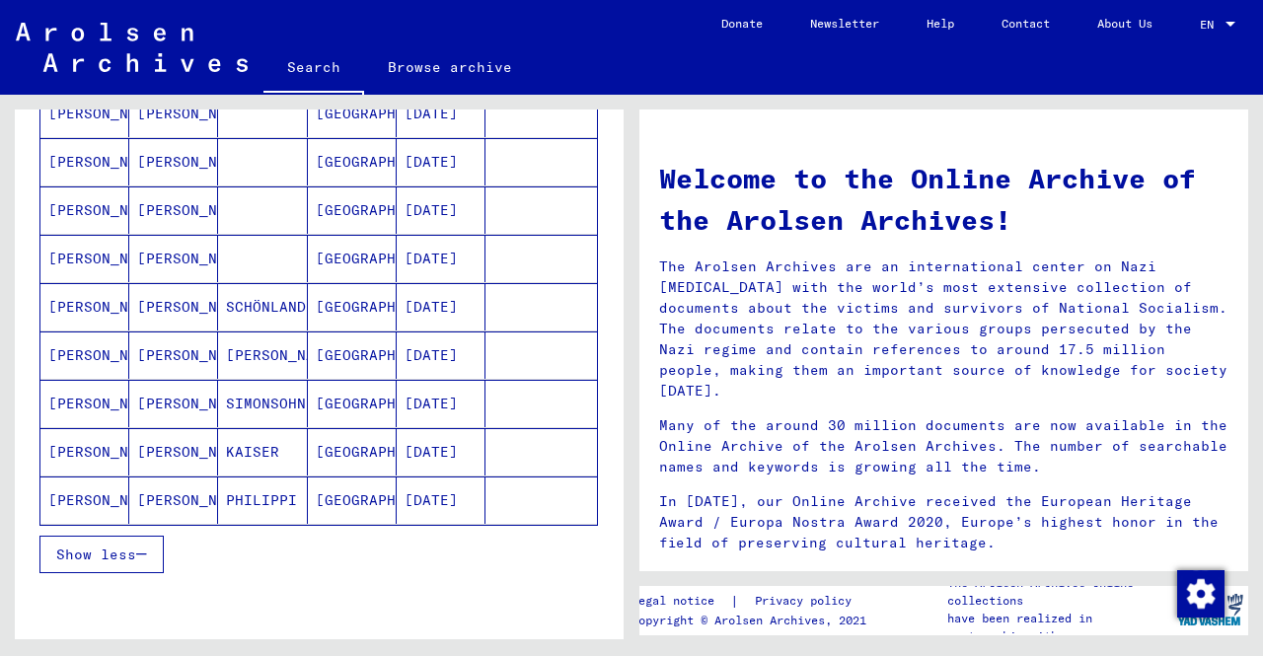
scroll to position [1184, 0]
